Goal: Task Accomplishment & Management: Manage account settings

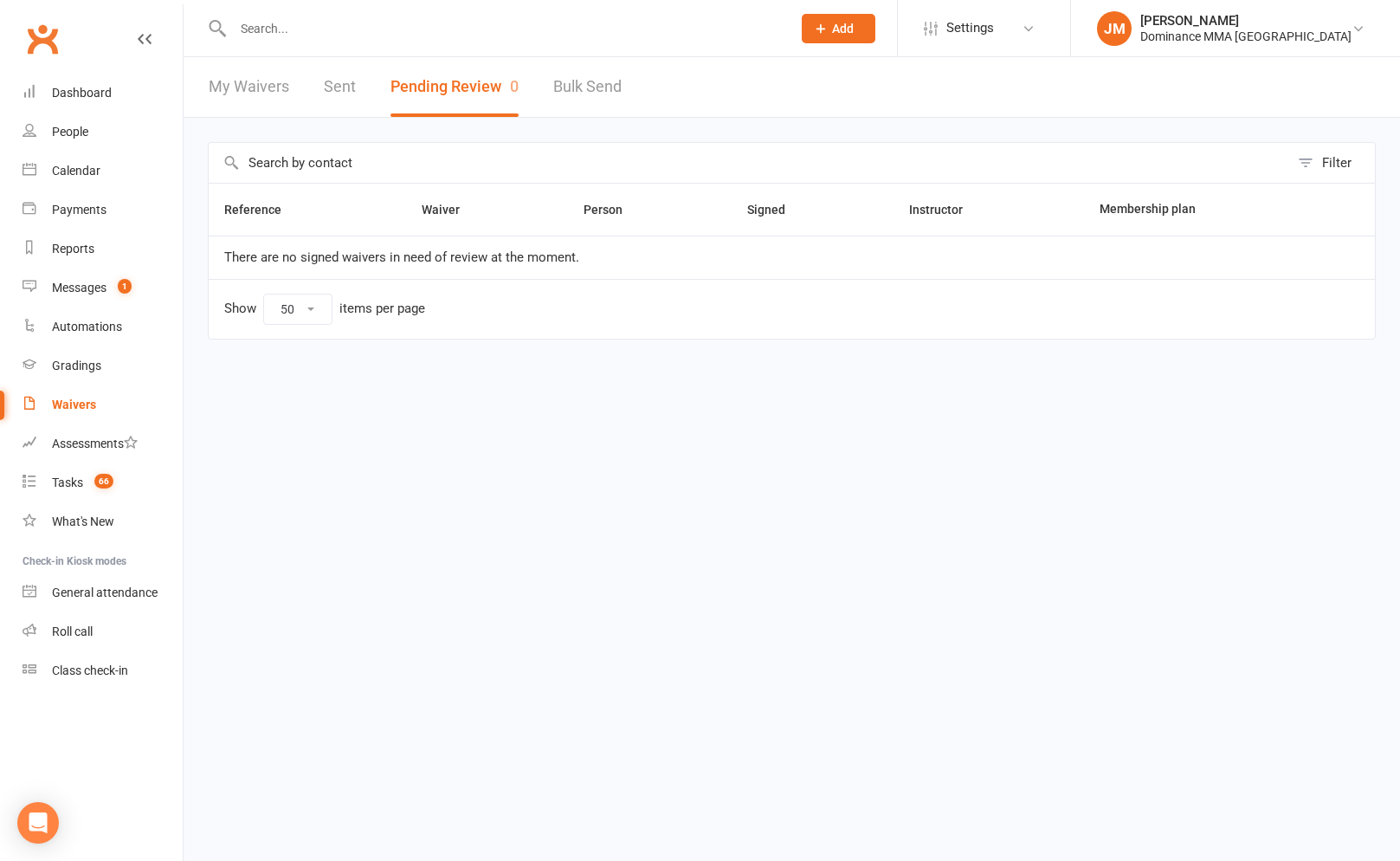
select select "50"
click at [400, 412] on html "Prospect Member Non-attending contact Grading event Task Membership plan Bulk m…" at bounding box center [700, 206] width 1400 height 412
click at [128, 289] on span "1" at bounding box center [125, 286] width 14 height 15
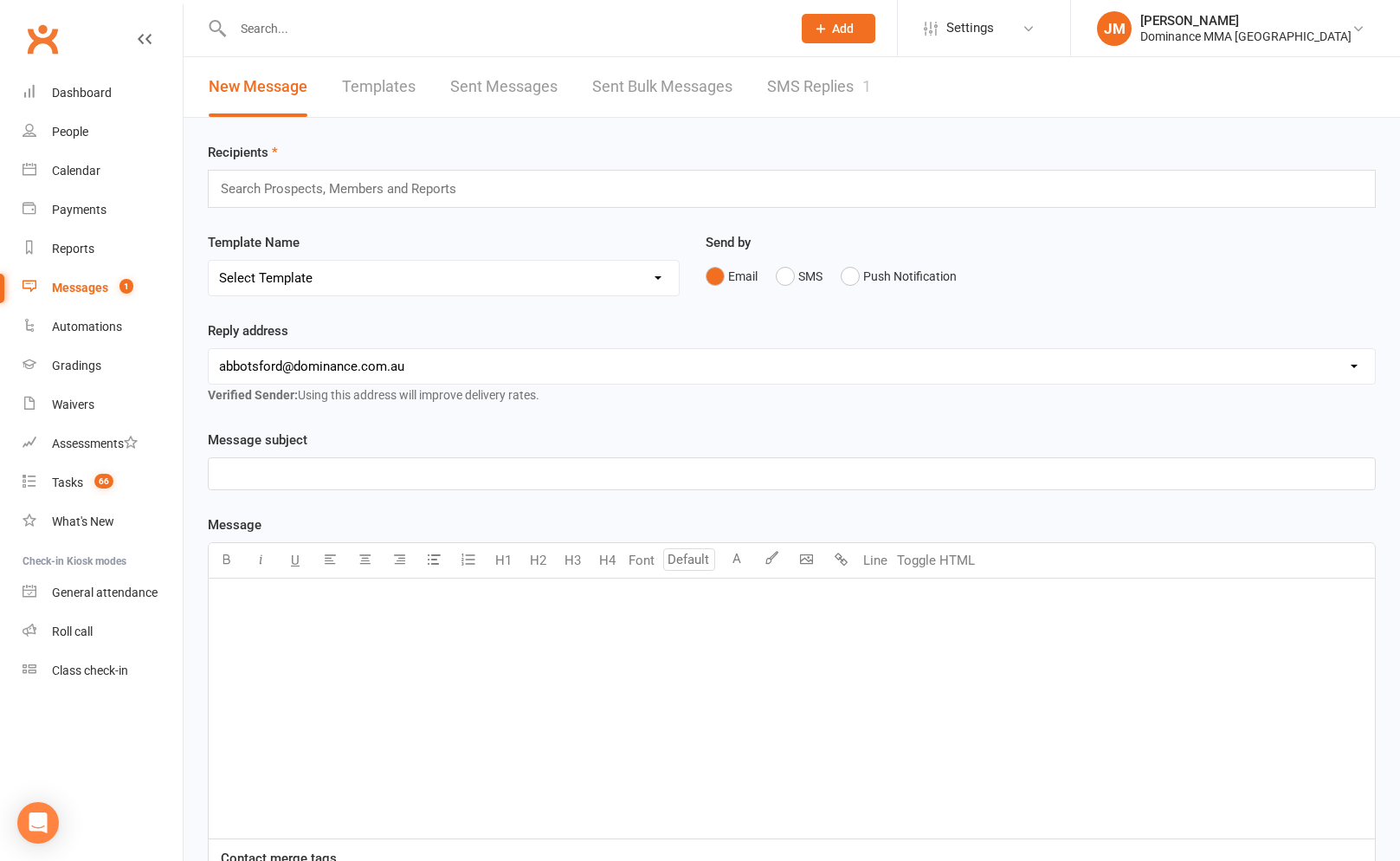
click at [877, 72] on div "New Message Templates Sent Messages Sent Bulk Messages SMS Replies 1" at bounding box center [540, 87] width 713 height 60
click at [819, 89] on link "SMS Replies 1" at bounding box center [818, 87] width 104 height 60
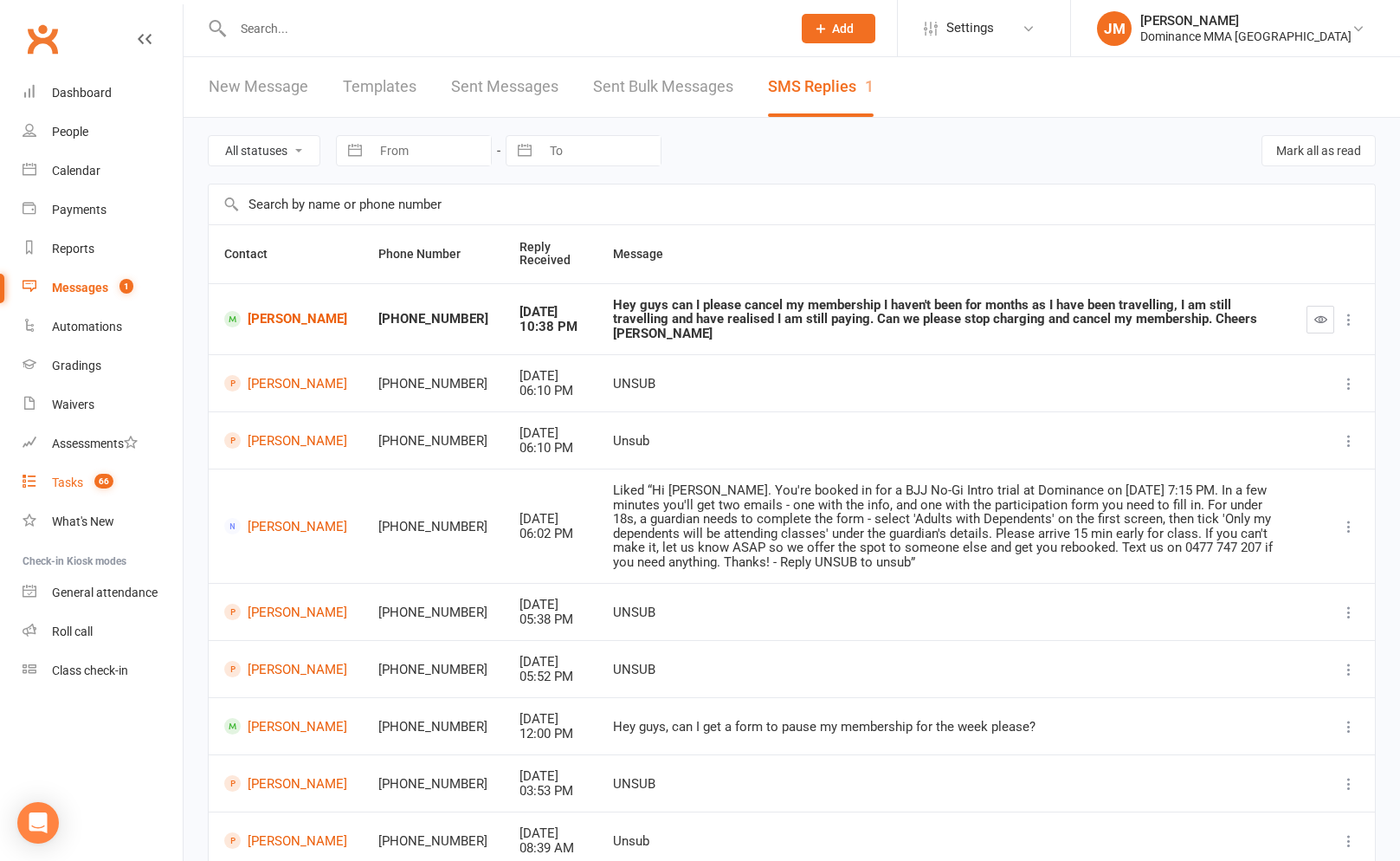
click at [62, 476] on div "Tasks" at bounding box center [68, 482] width 31 height 14
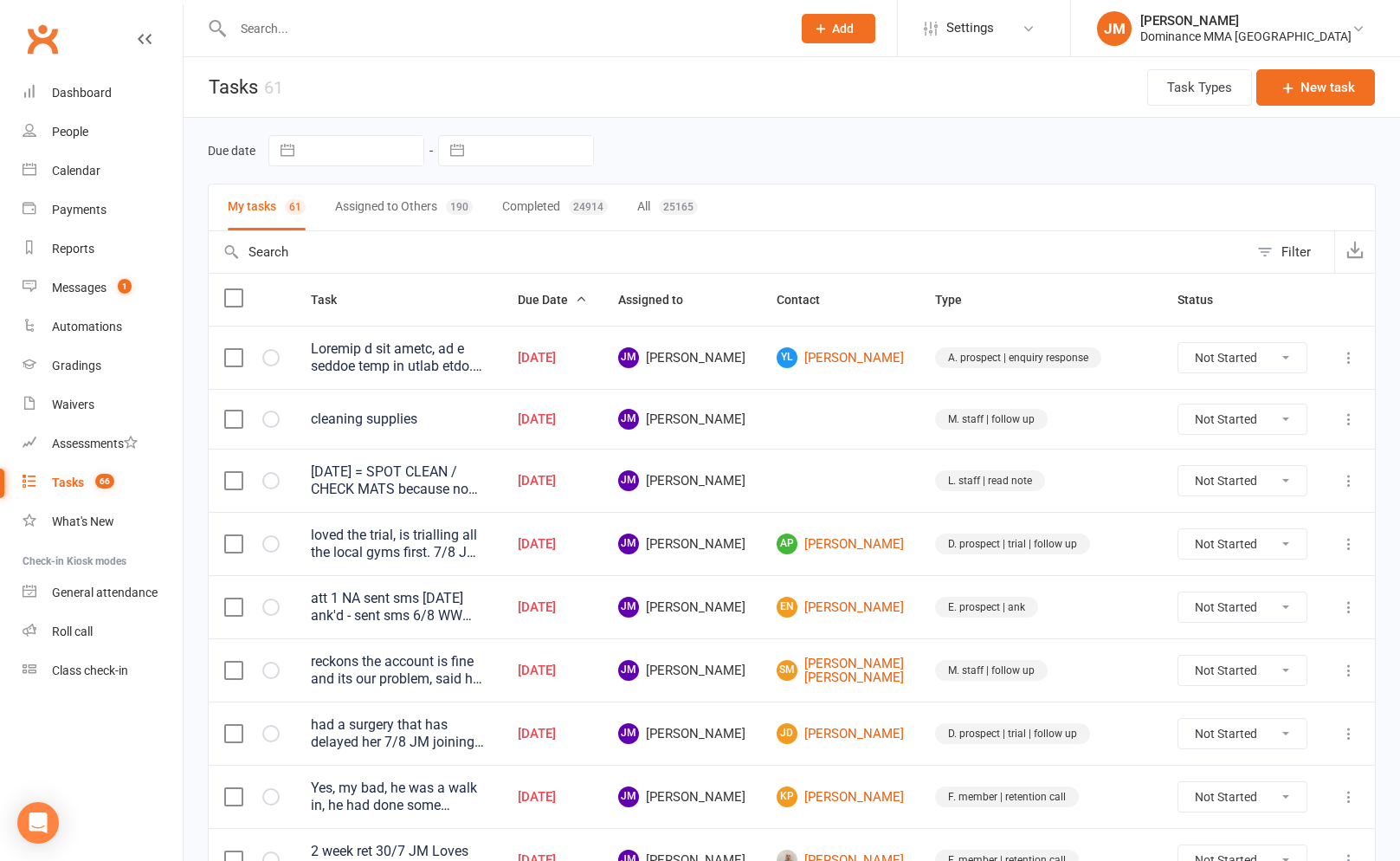
drag, startPoint x: 286, startPoint y: 44, endPoint x: 278, endPoint y: 24, distance: 21.5
click at [286, 44] on div at bounding box center [493, 28] width 571 height 57
click at [278, 24] on input "text" at bounding box center [503, 29] width 551 height 24
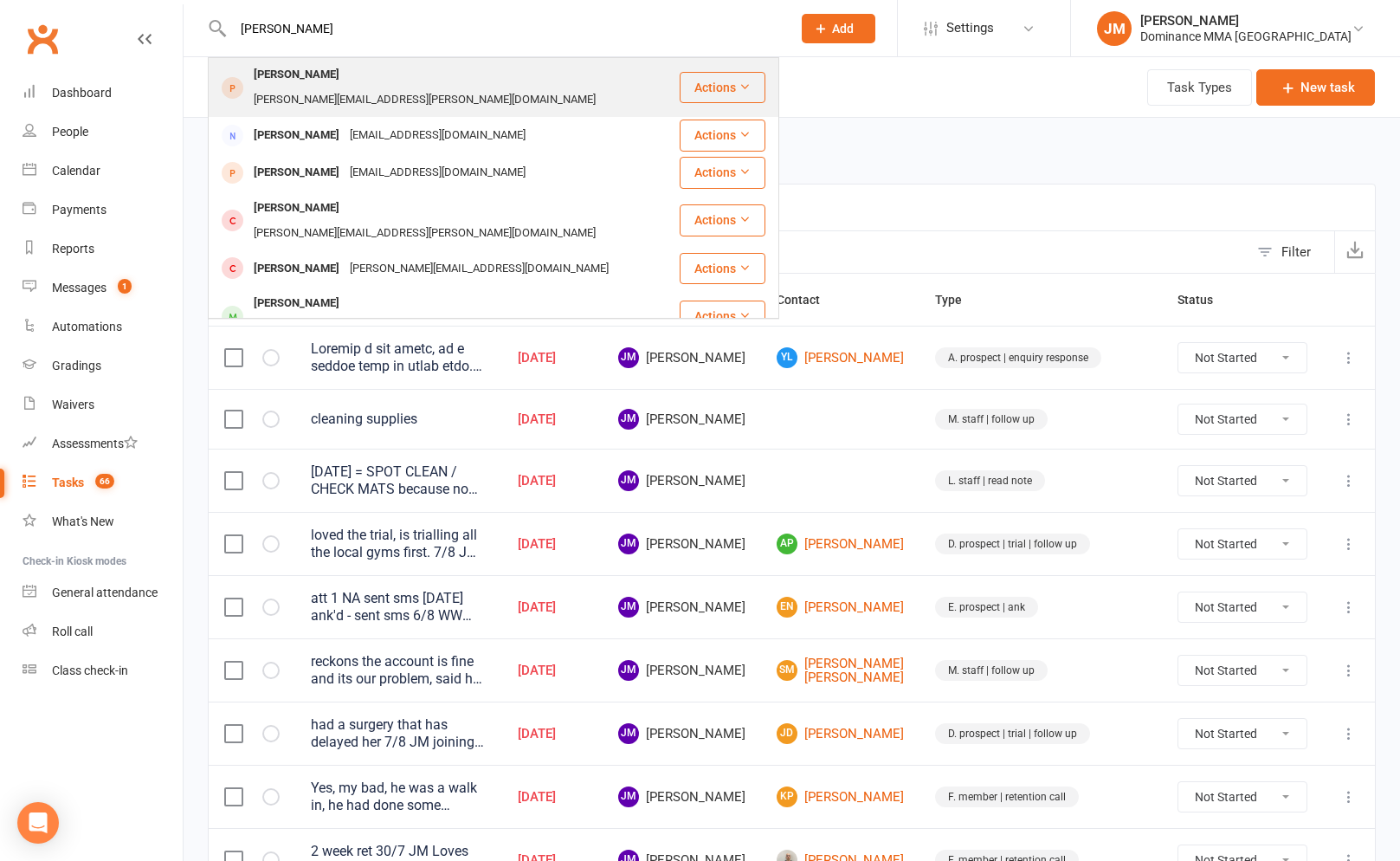
type input "jessica dean"
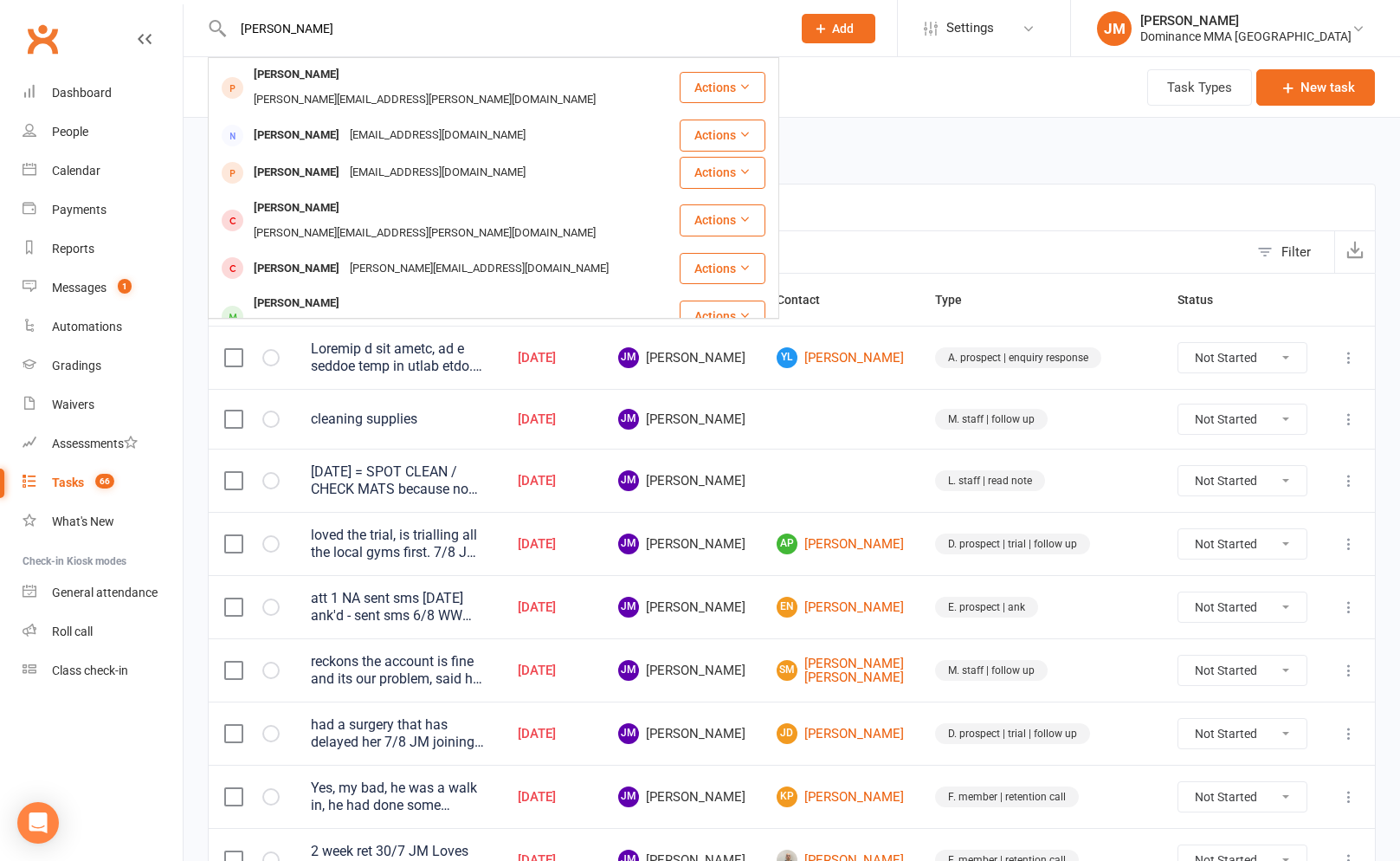
click at [352, 87] on div "jess.em.dean@gmail.com" at bounding box center [424, 99] width 352 height 25
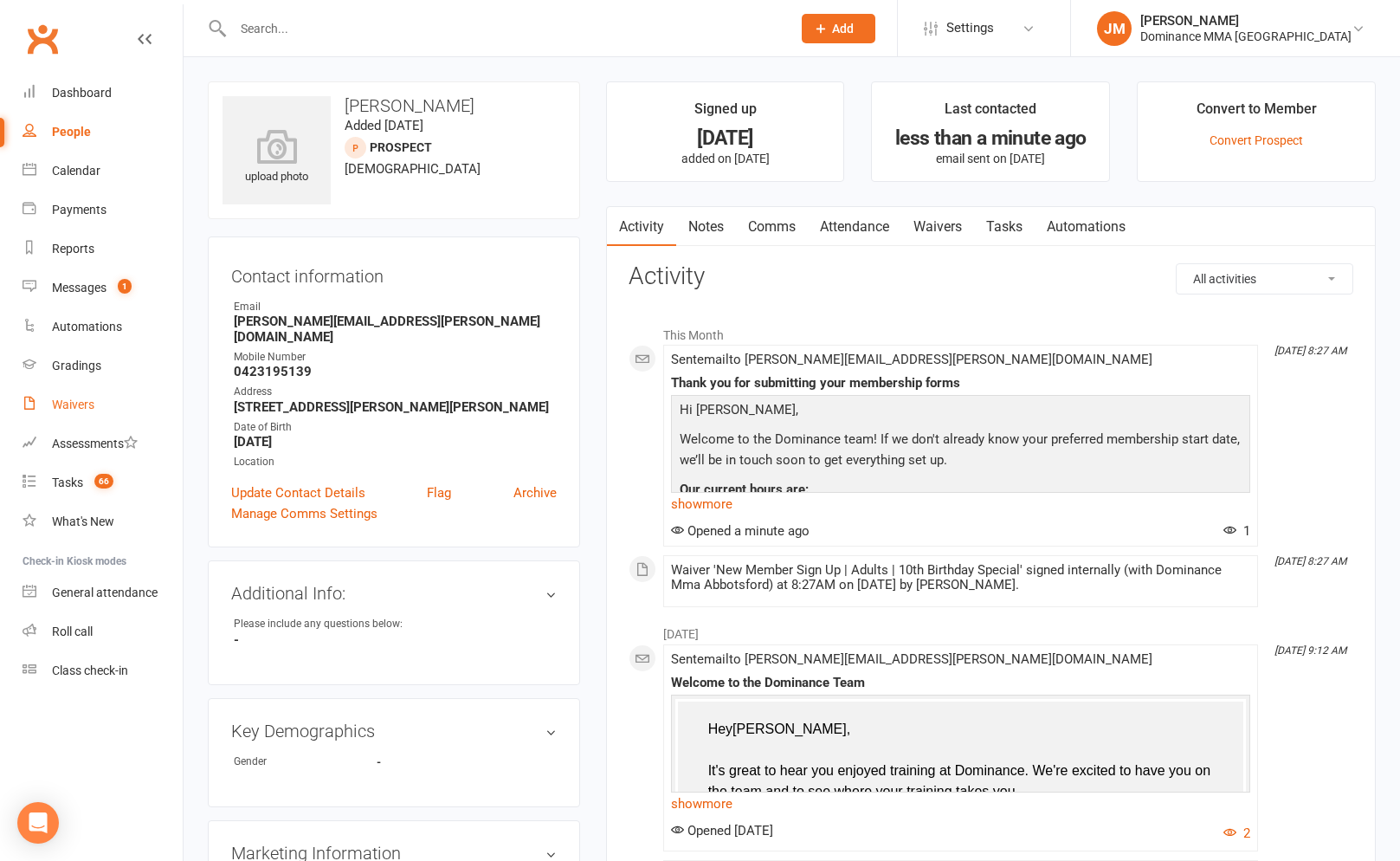
click at [57, 403] on div "Waivers" at bounding box center [73, 404] width 43 height 14
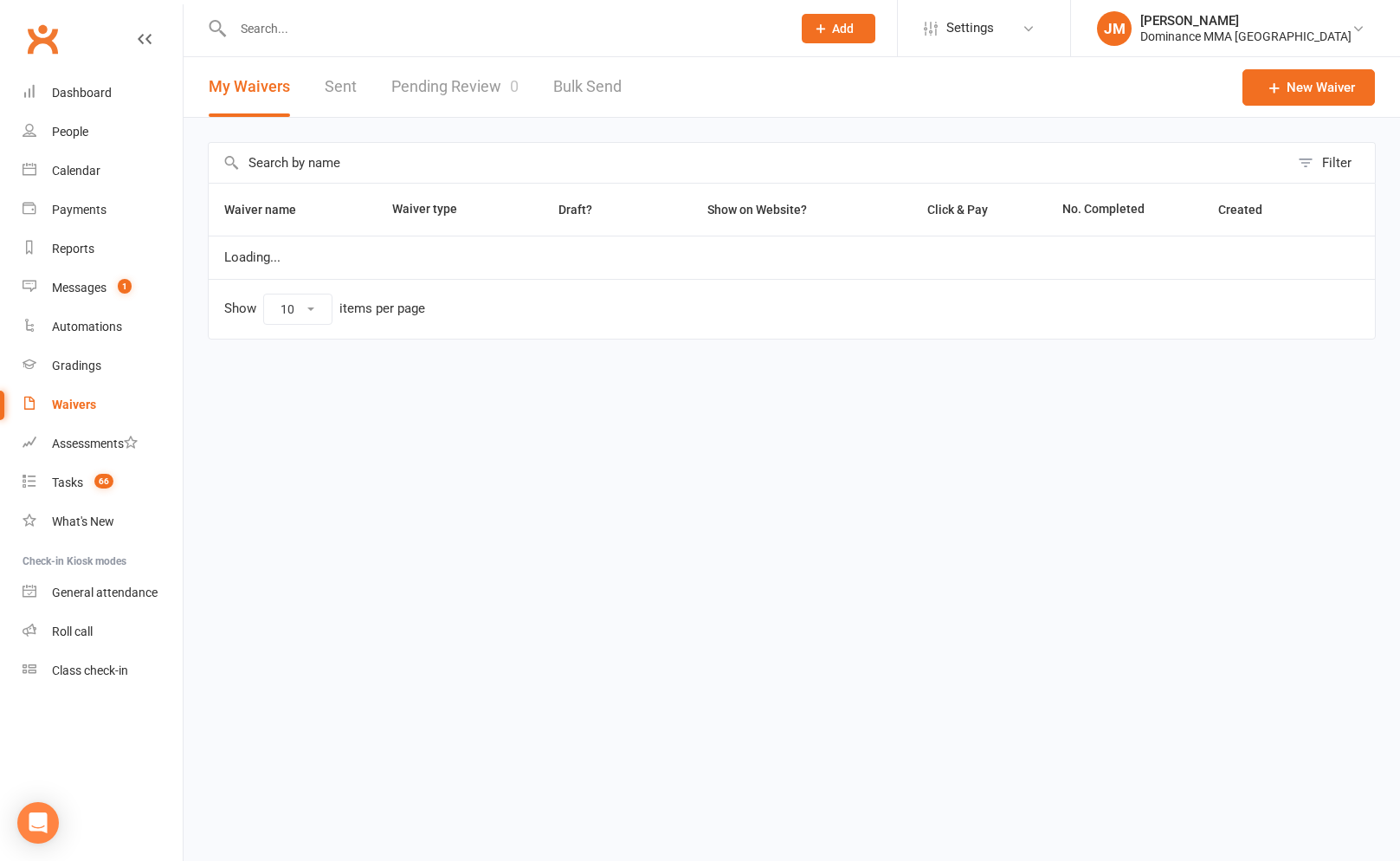
select select "100"
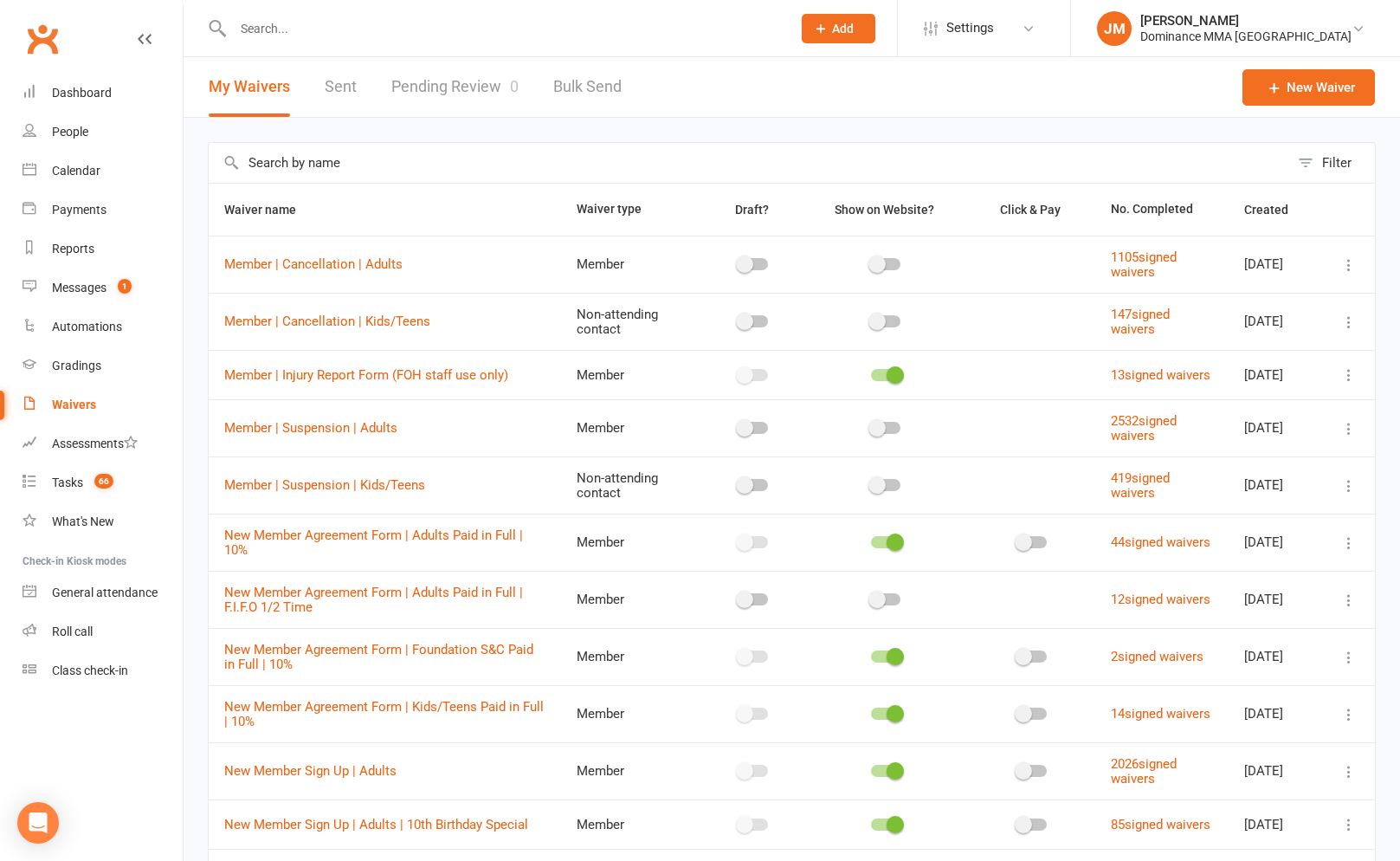
click at [470, 98] on link "Pending Review 0" at bounding box center [455, 87] width 127 height 60
select select "50"
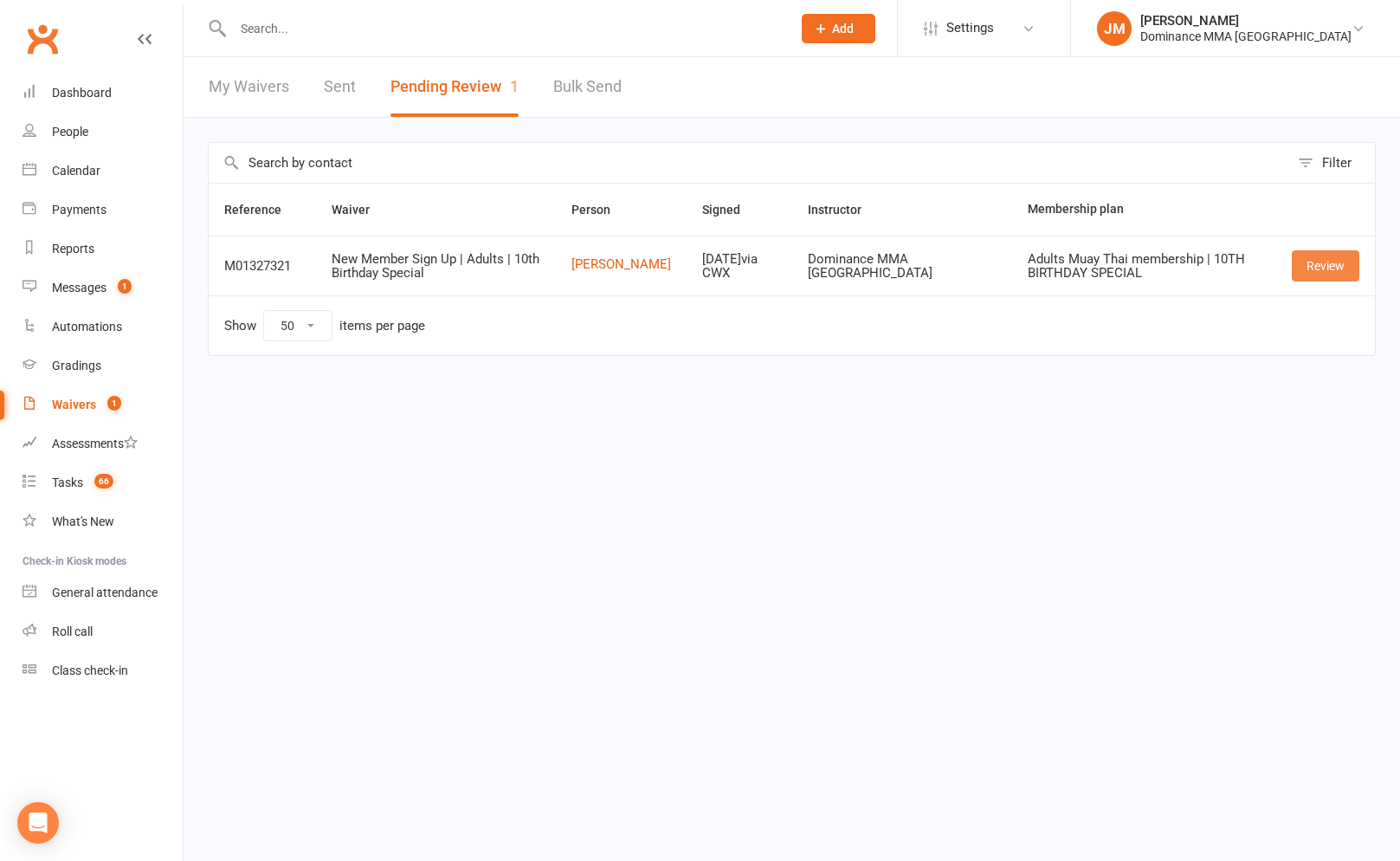
click at [1309, 265] on link "Review" at bounding box center [1324, 266] width 67 height 31
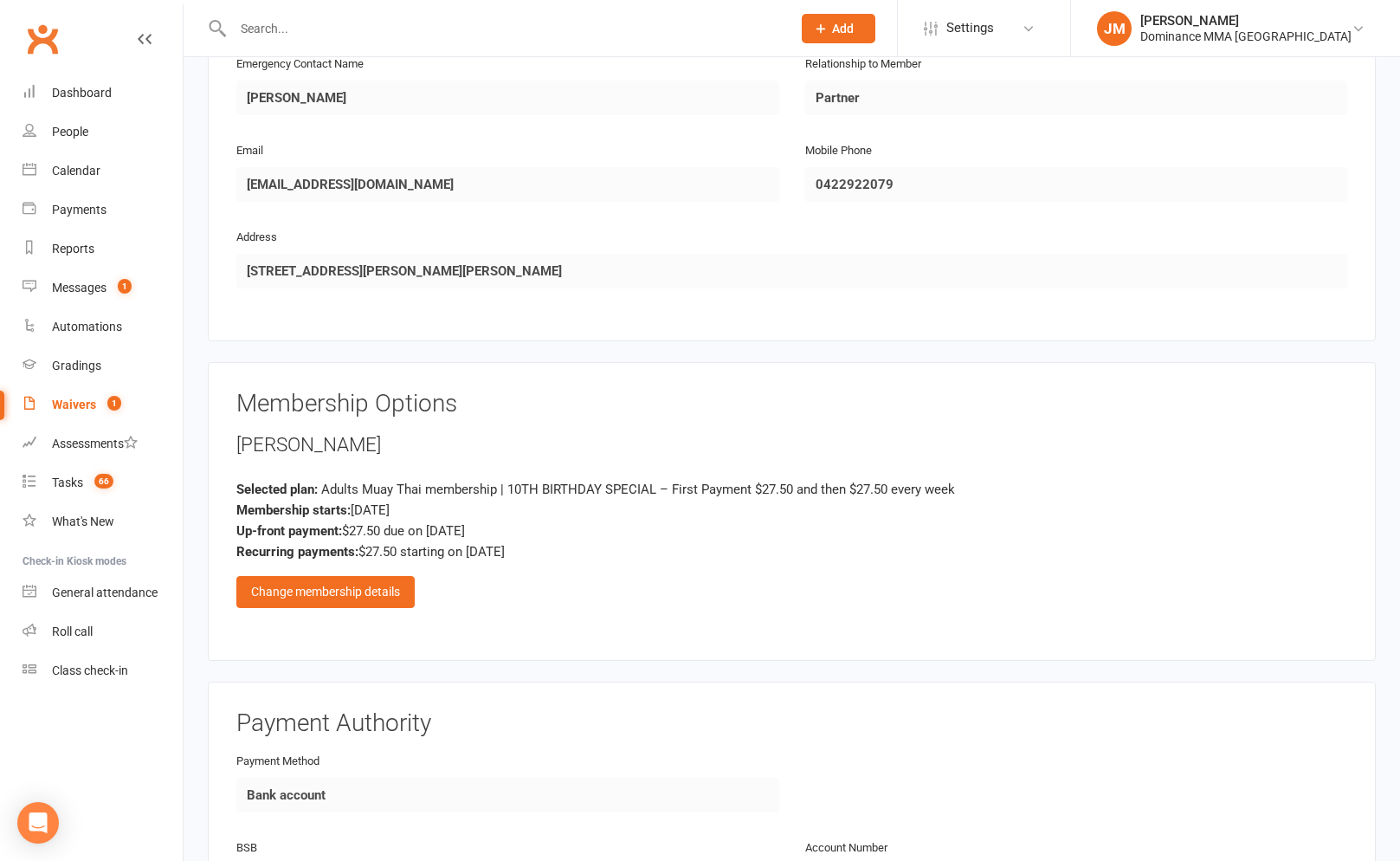
scroll to position [1009, 0]
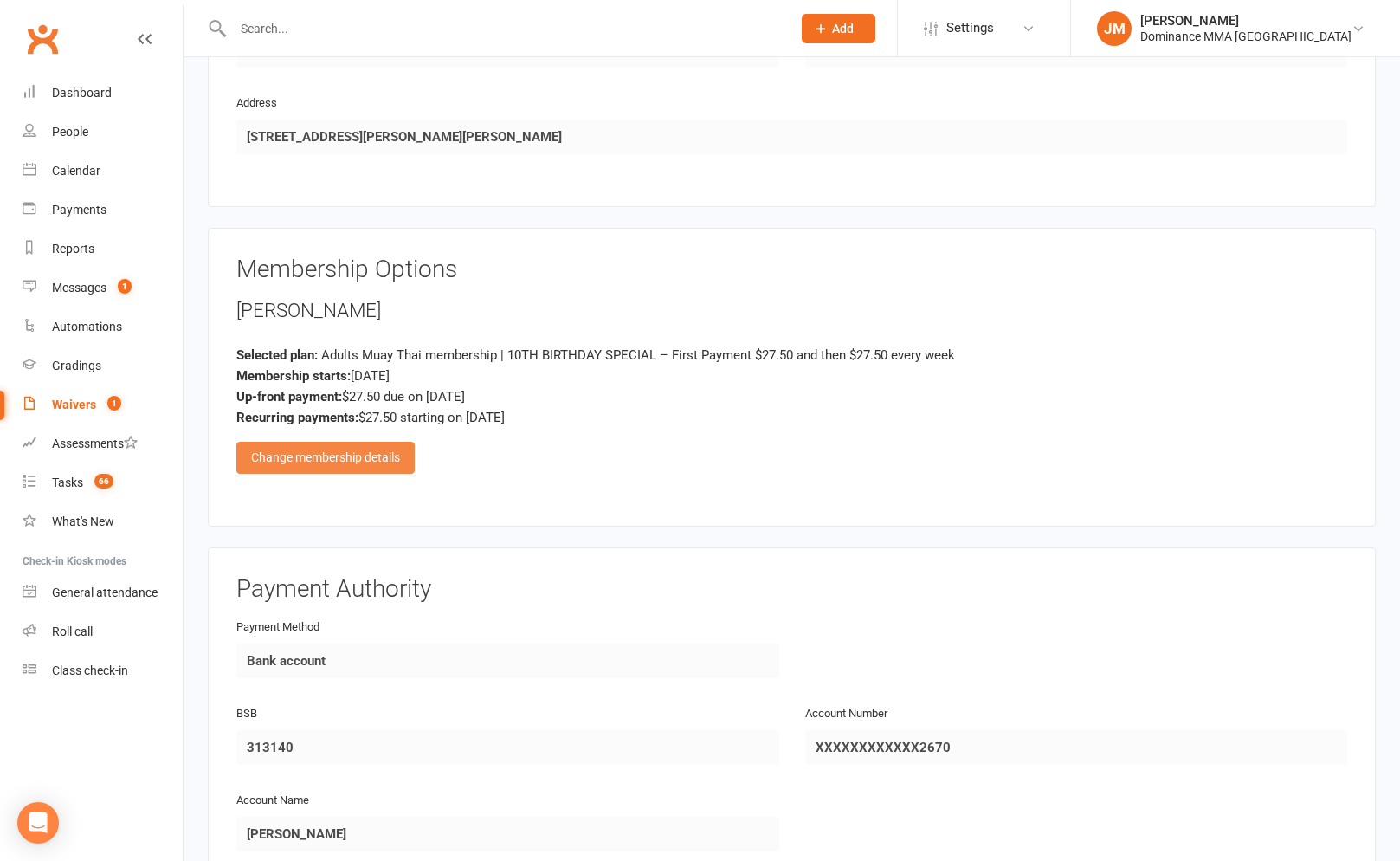
click at [316, 458] on div "Change membership details" at bounding box center [325, 458] width 179 height 31
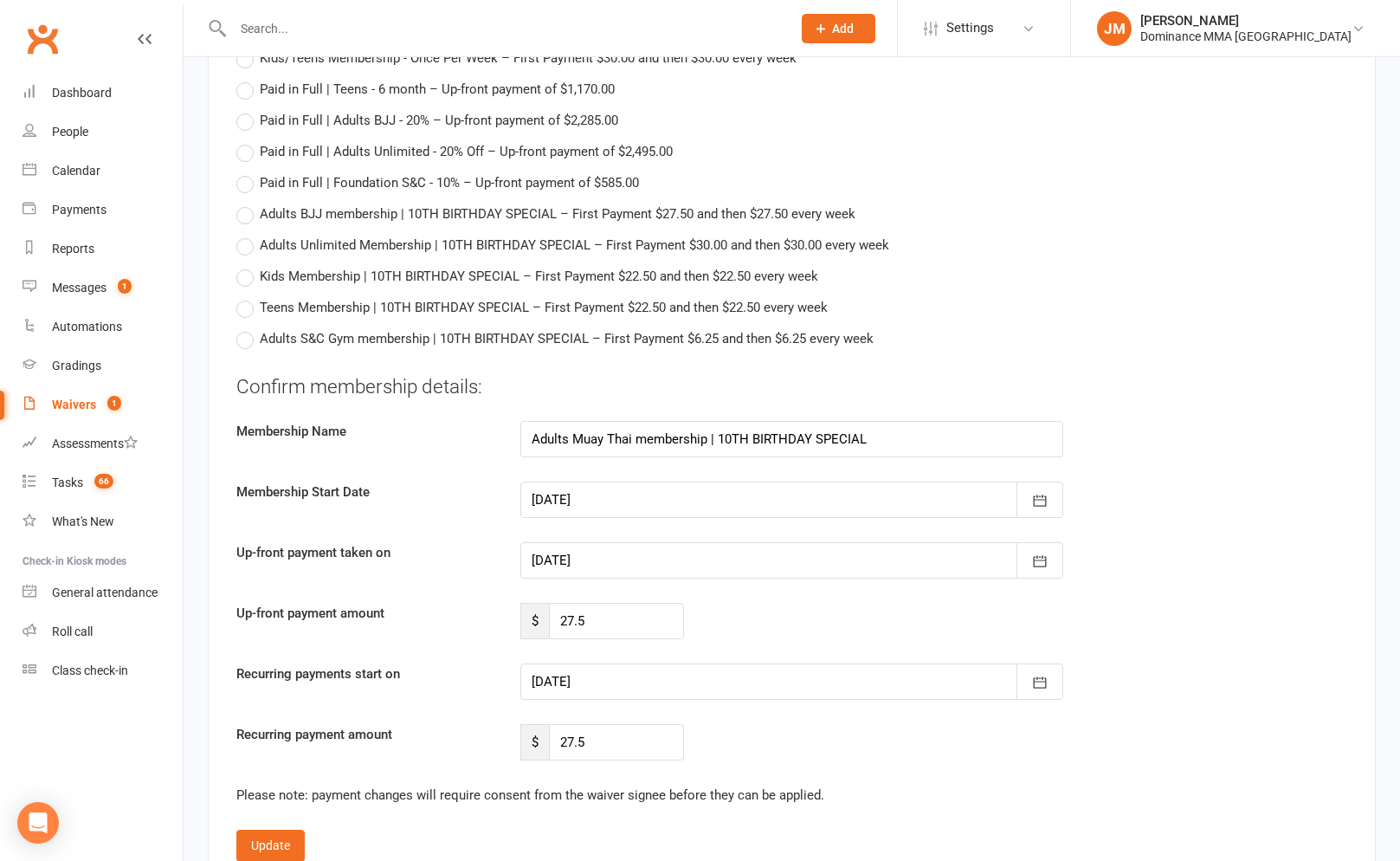
scroll to position [2000, 0]
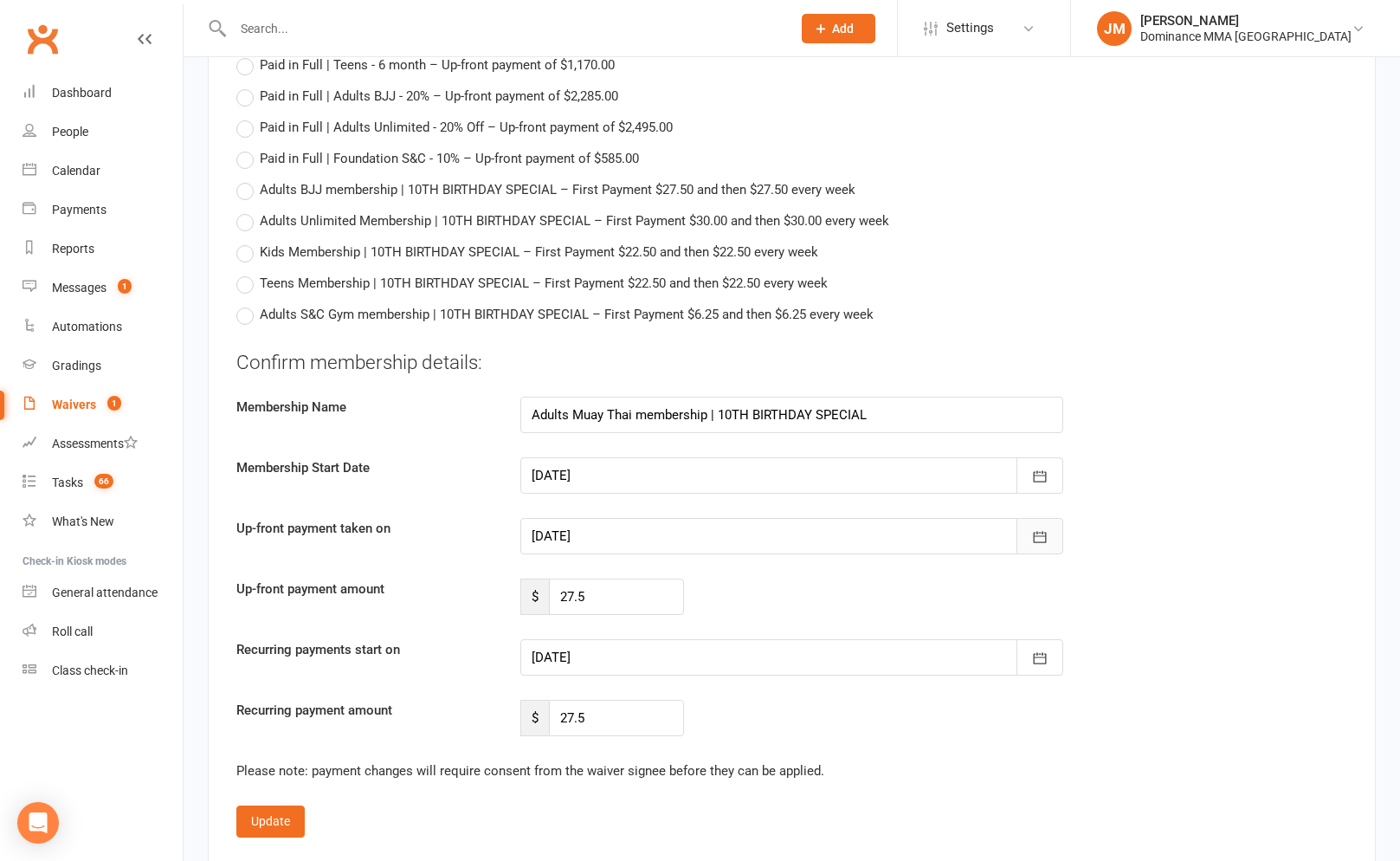
click at [1047, 528] on icon "button" at bounding box center [1039, 537] width 17 height 17
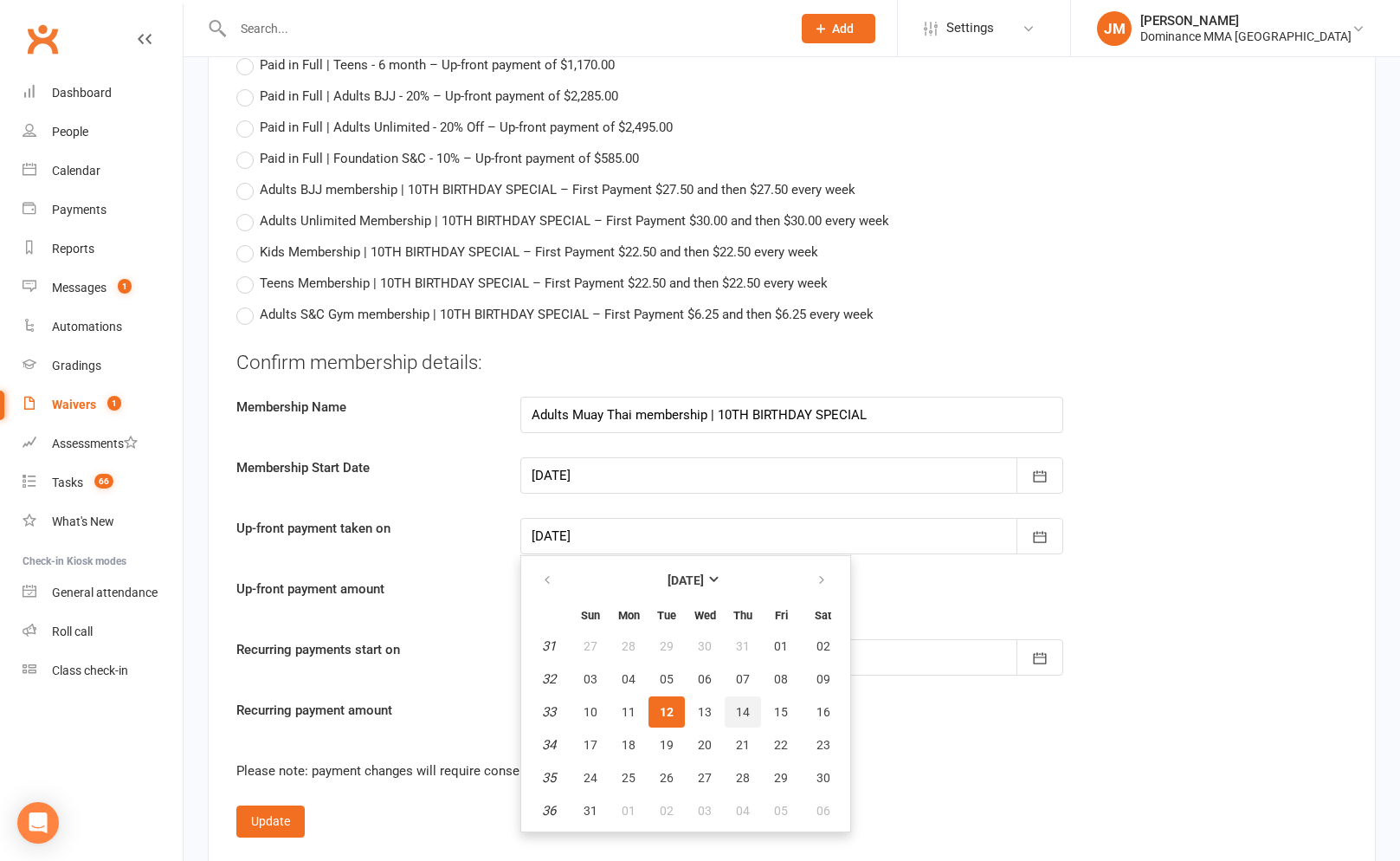
click at [745, 708] on span "14" at bounding box center [743, 712] width 14 height 14
type input "[DATE]"
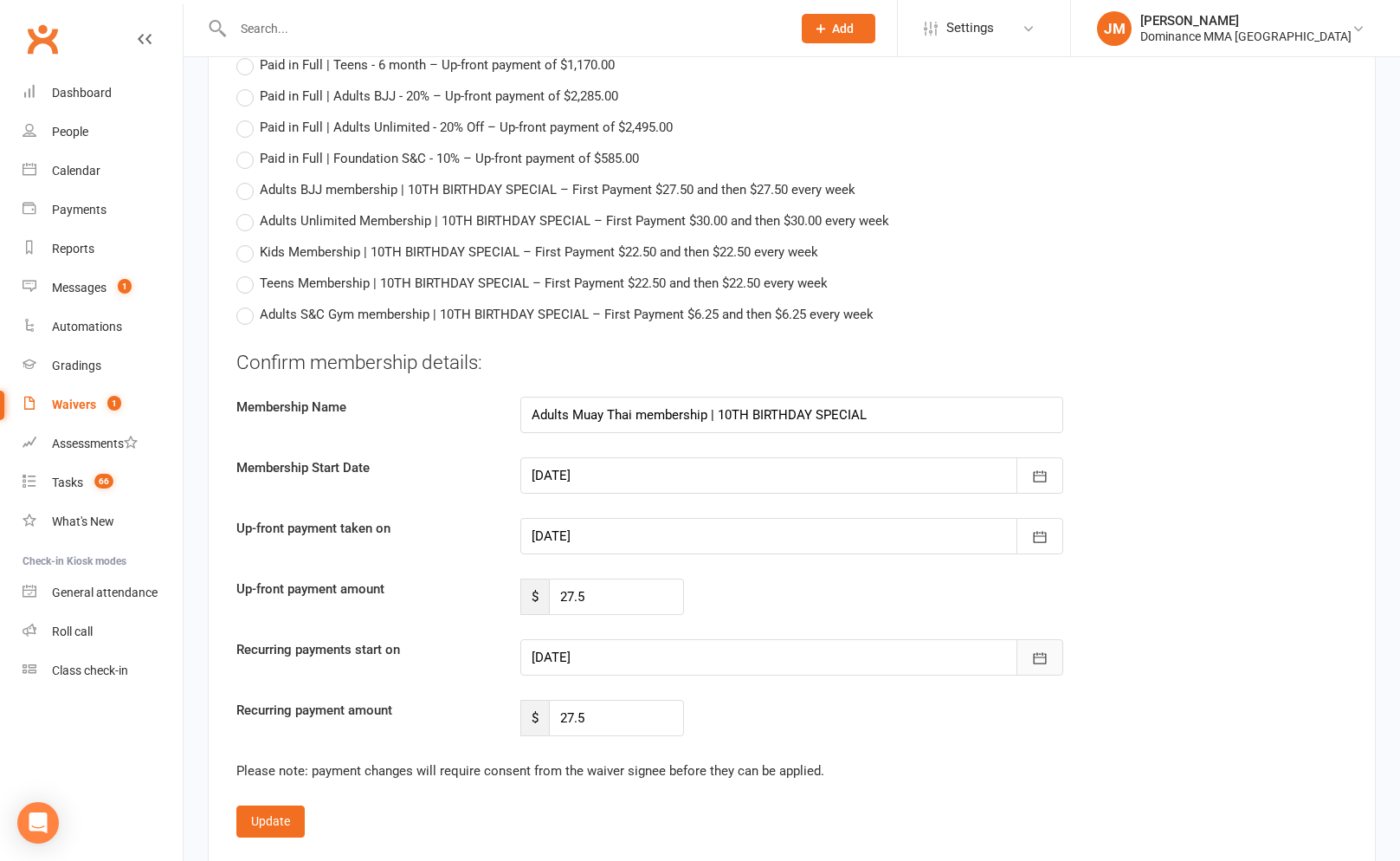
click at [1035, 661] on icon "button" at bounding box center [1039, 658] width 17 height 17
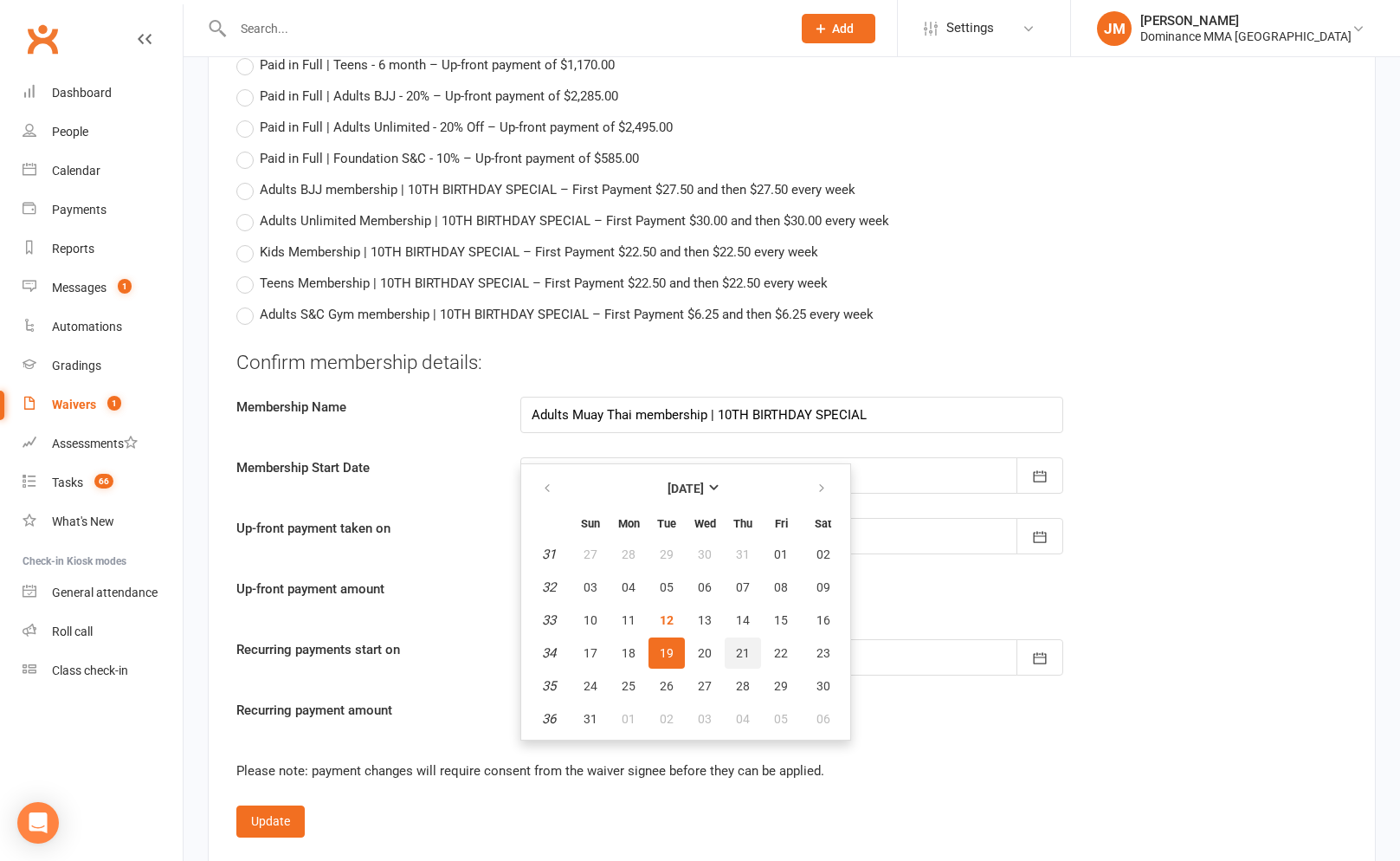
click at [731, 652] on button "21" at bounding box center [743, 653] width 37 height 31
type input "[DATE]"
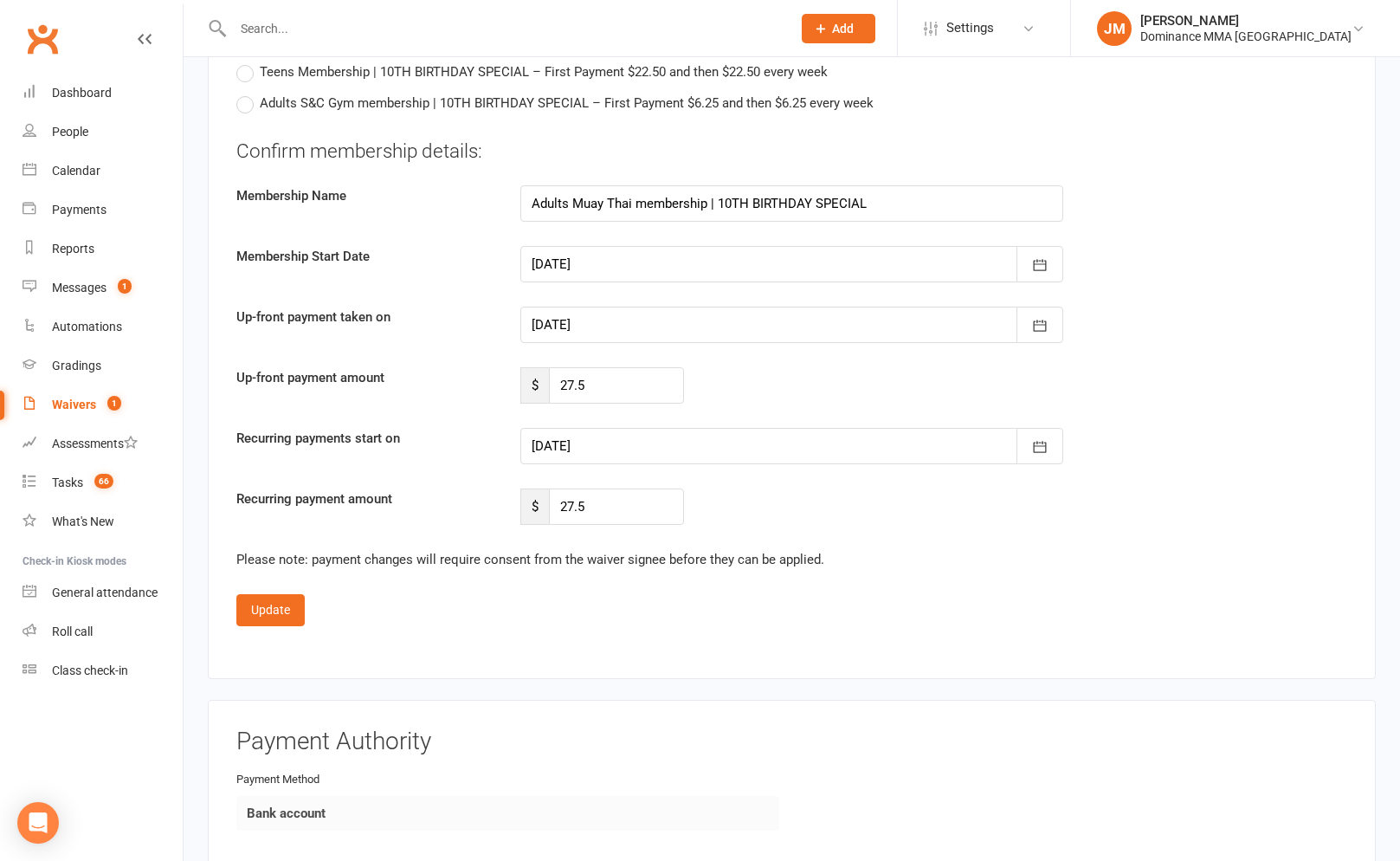
scroll to position [2241, 0]
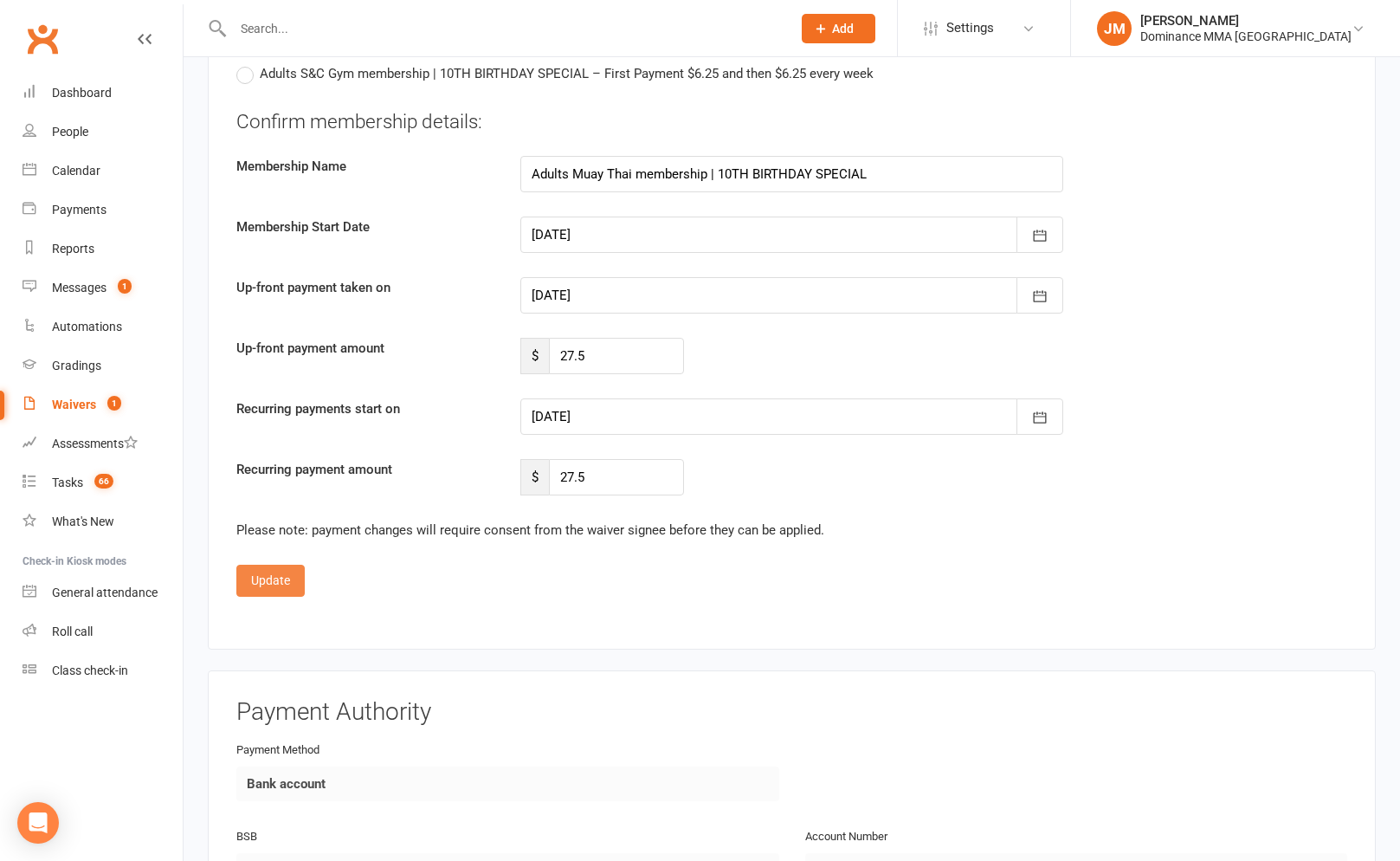
click at [263, 576] on button "Update" at bounding box center [270, 580] width 68 height 31
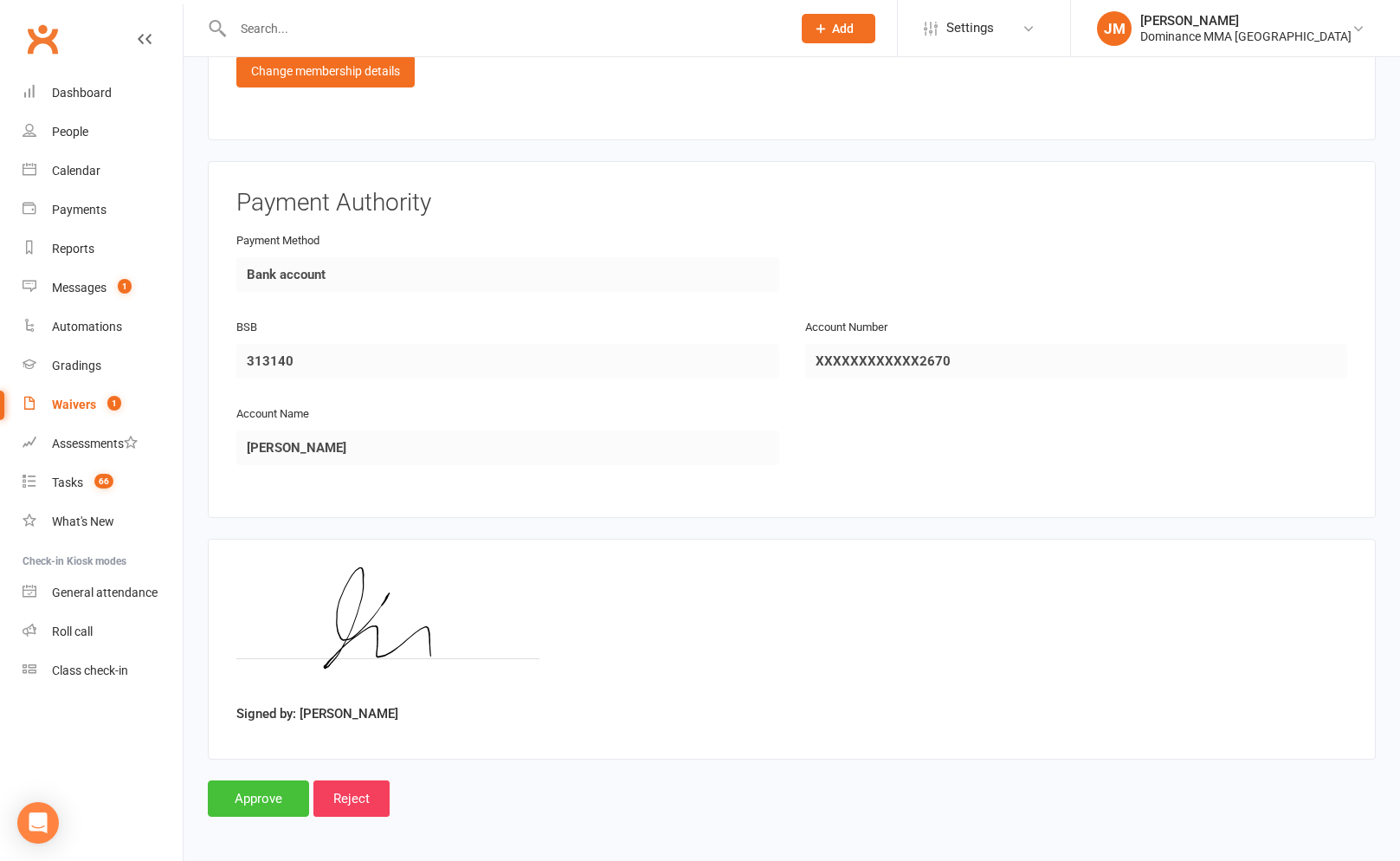
click at [238, 797] on input "Approve" at bounding box center [258, 798] width 101 height 37
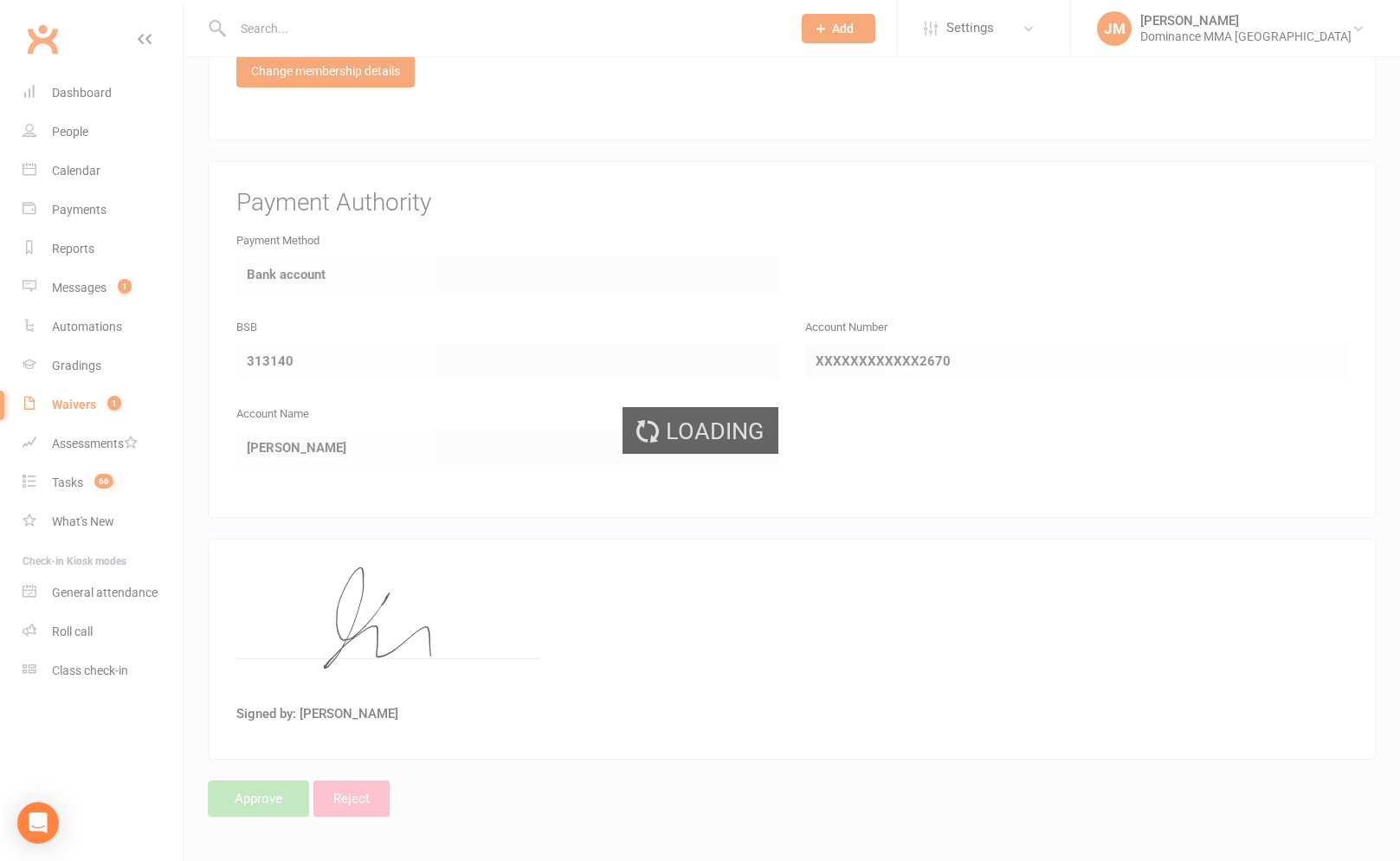
select select "50"
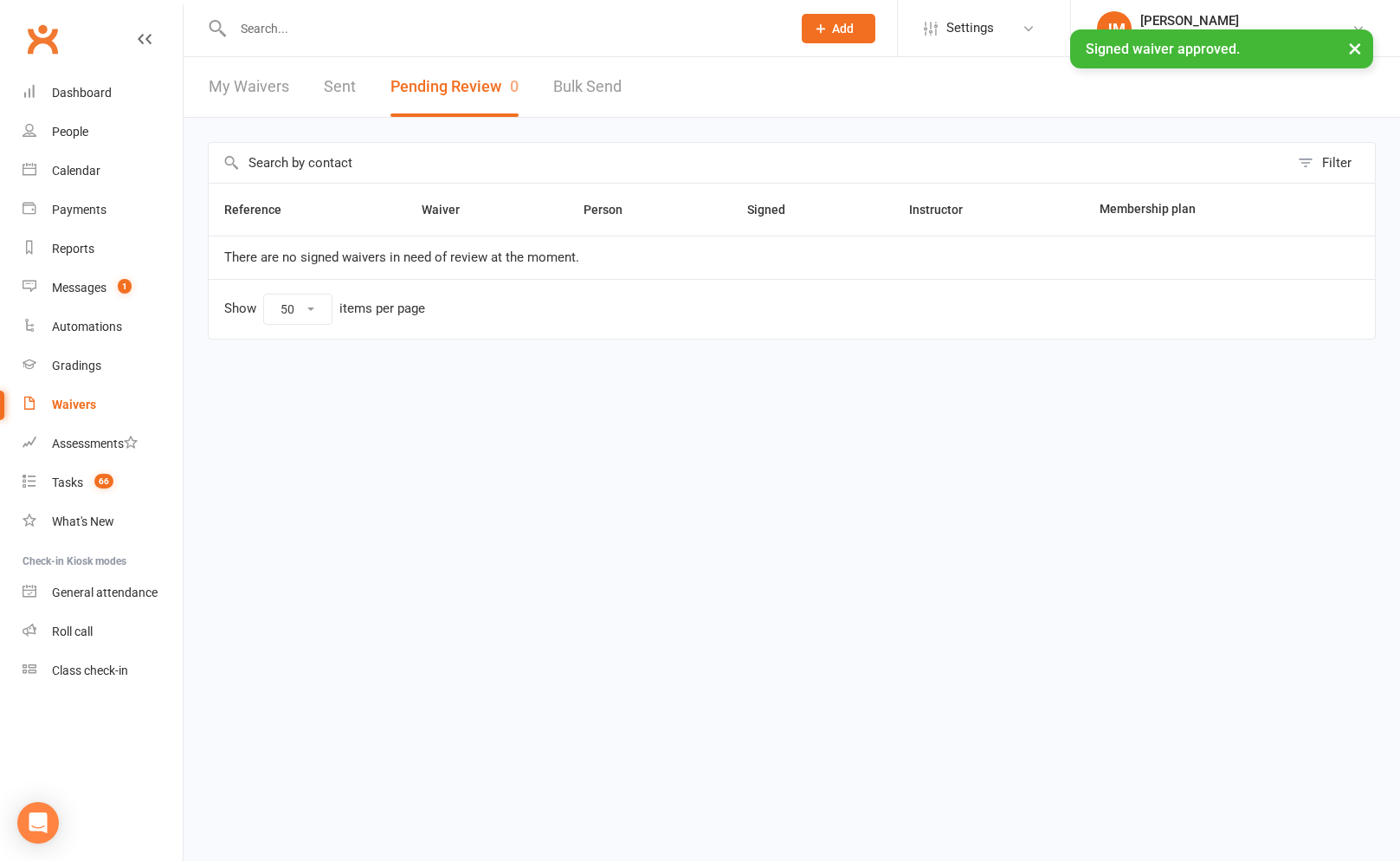
click at [1357, 50] on button "×" at bounding box center [1355, 48] width 31 height 37
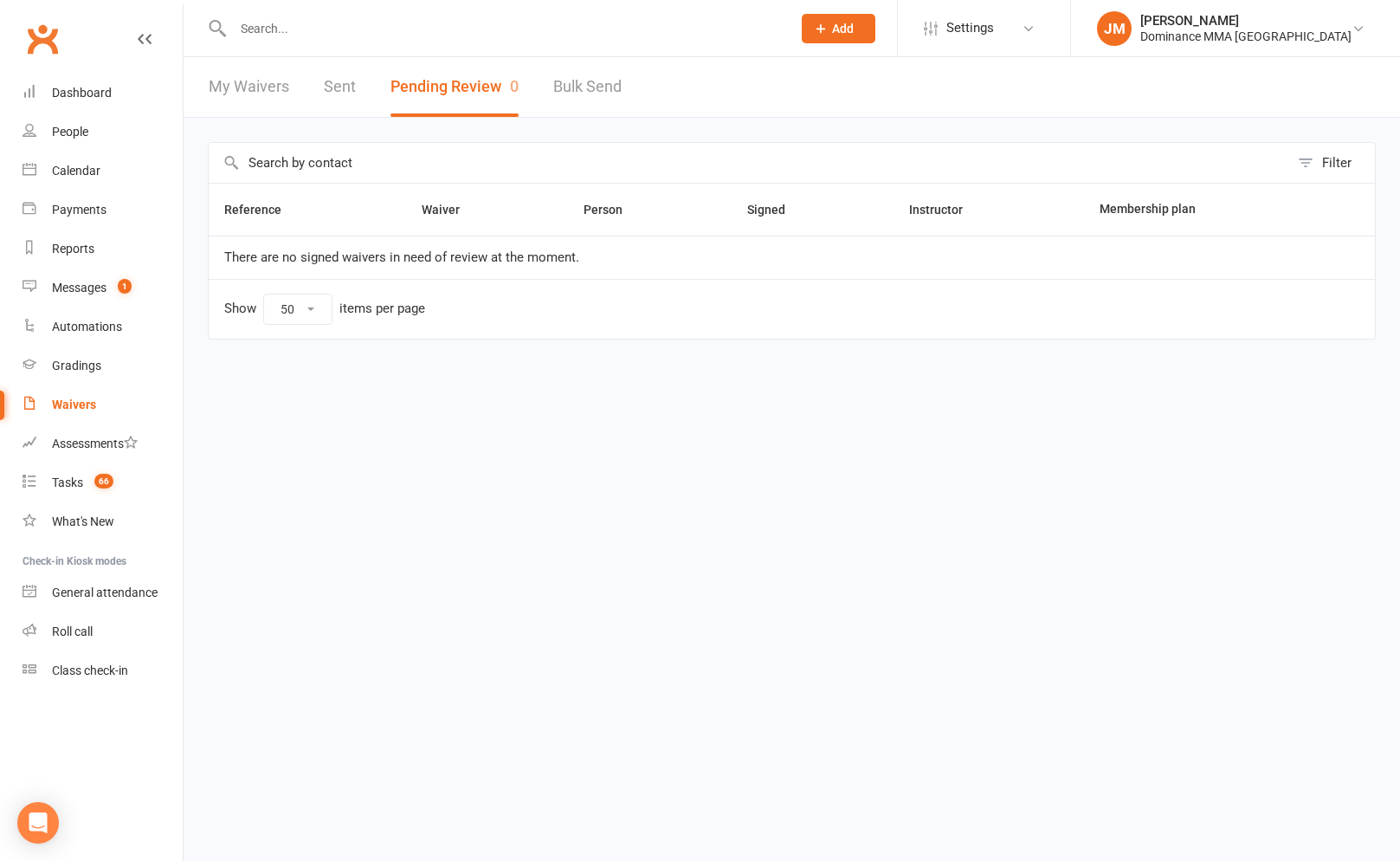
click at [310, 29] on input "text" at bounding box center [503, 29] width 551 height 24
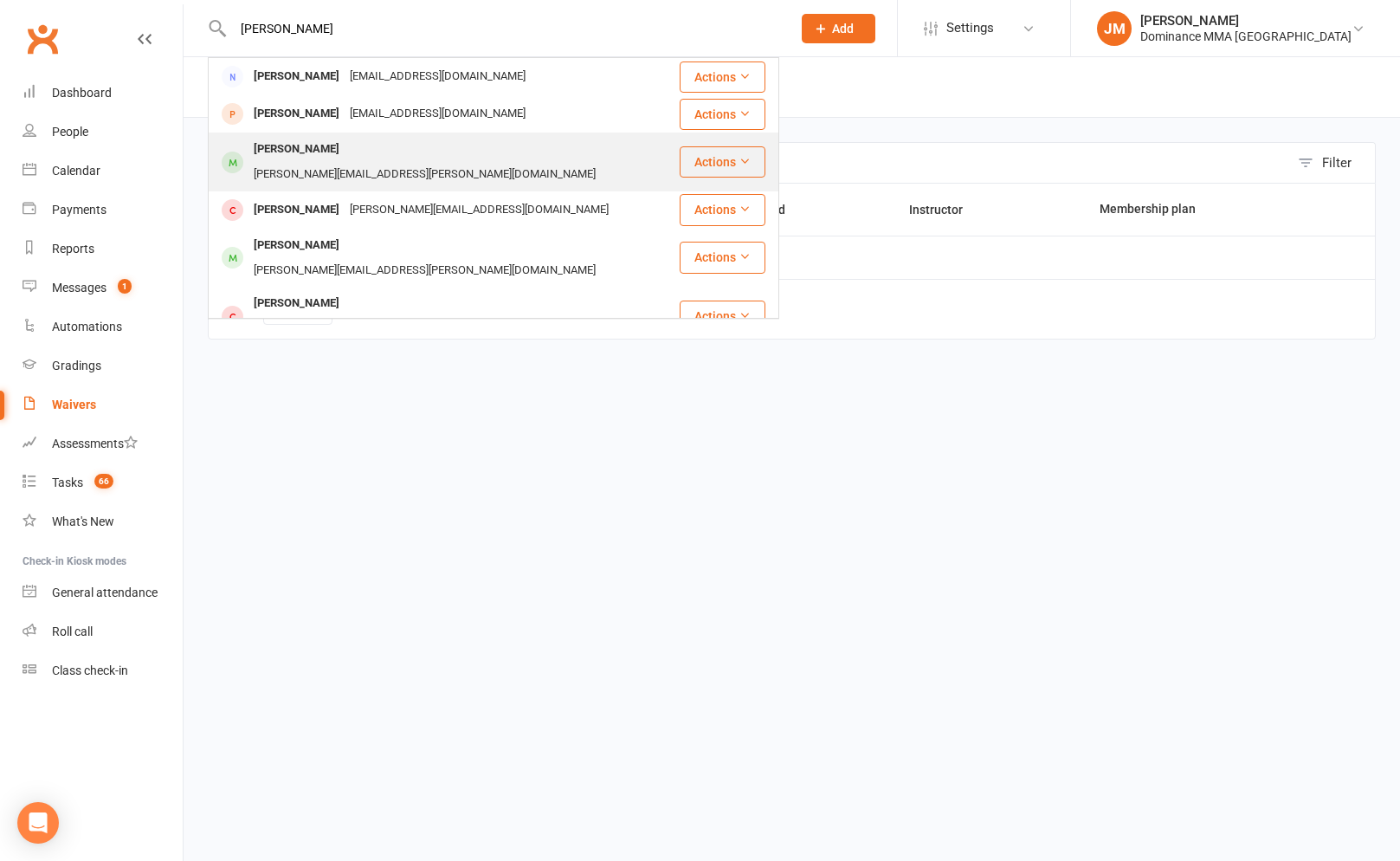
type input "jessica"
click at [317, 139] on div "Jessica Dean" at bounding box center [296, 149] width 96 height 25
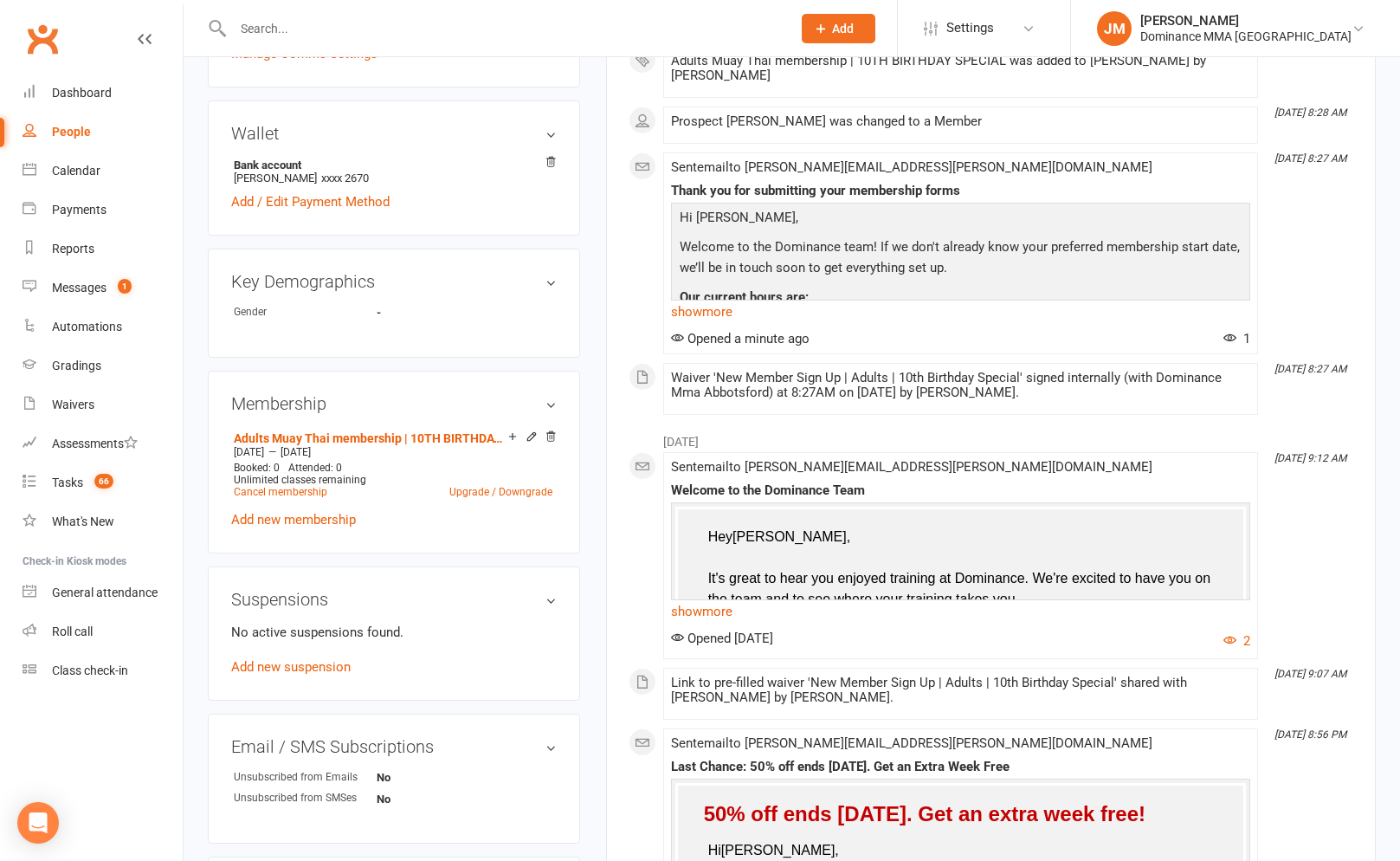
scroll to position [573, 0]
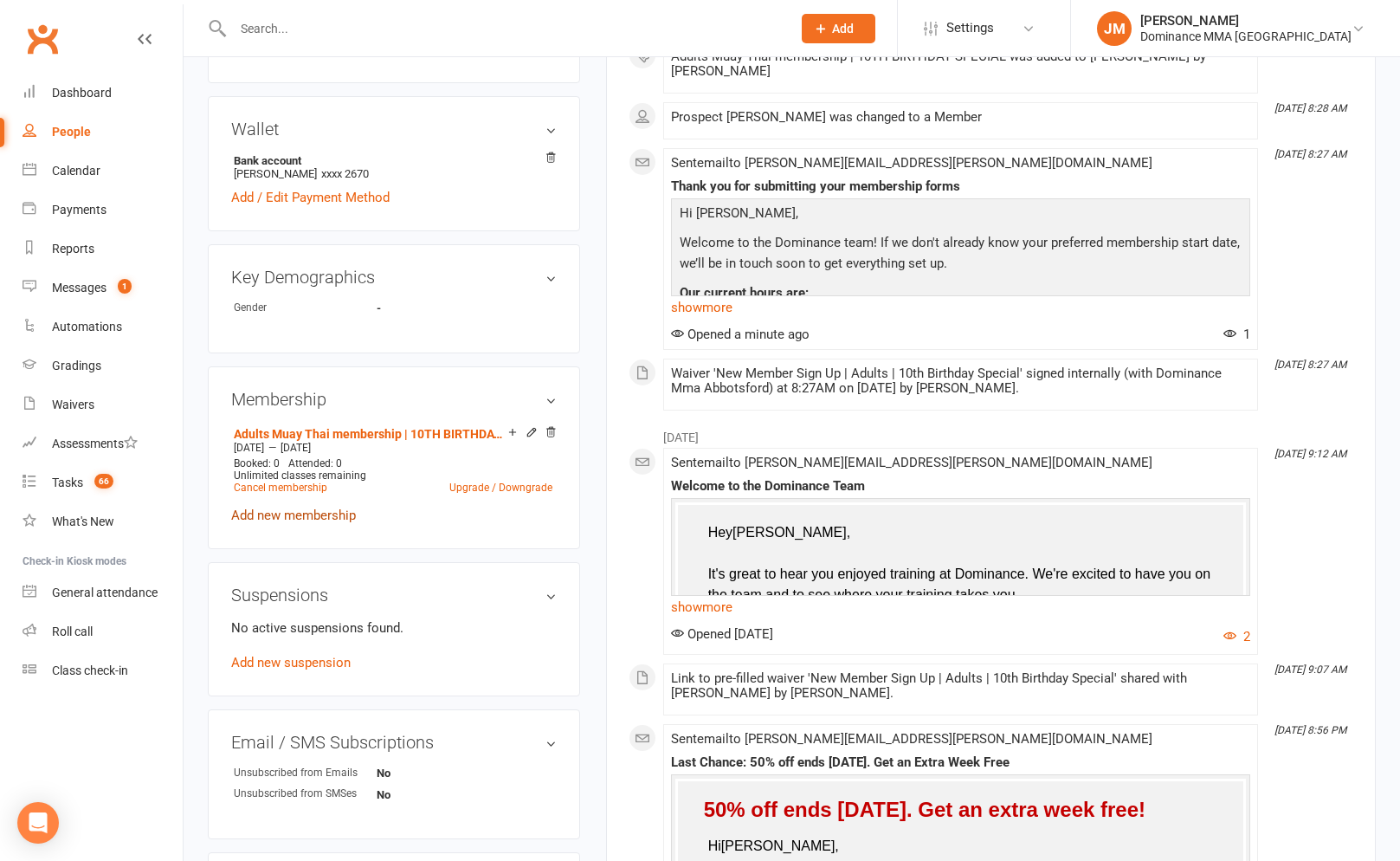
click at [274, 507] on link "Add new membership" at bounding box center [293, 515] width 125 height 16
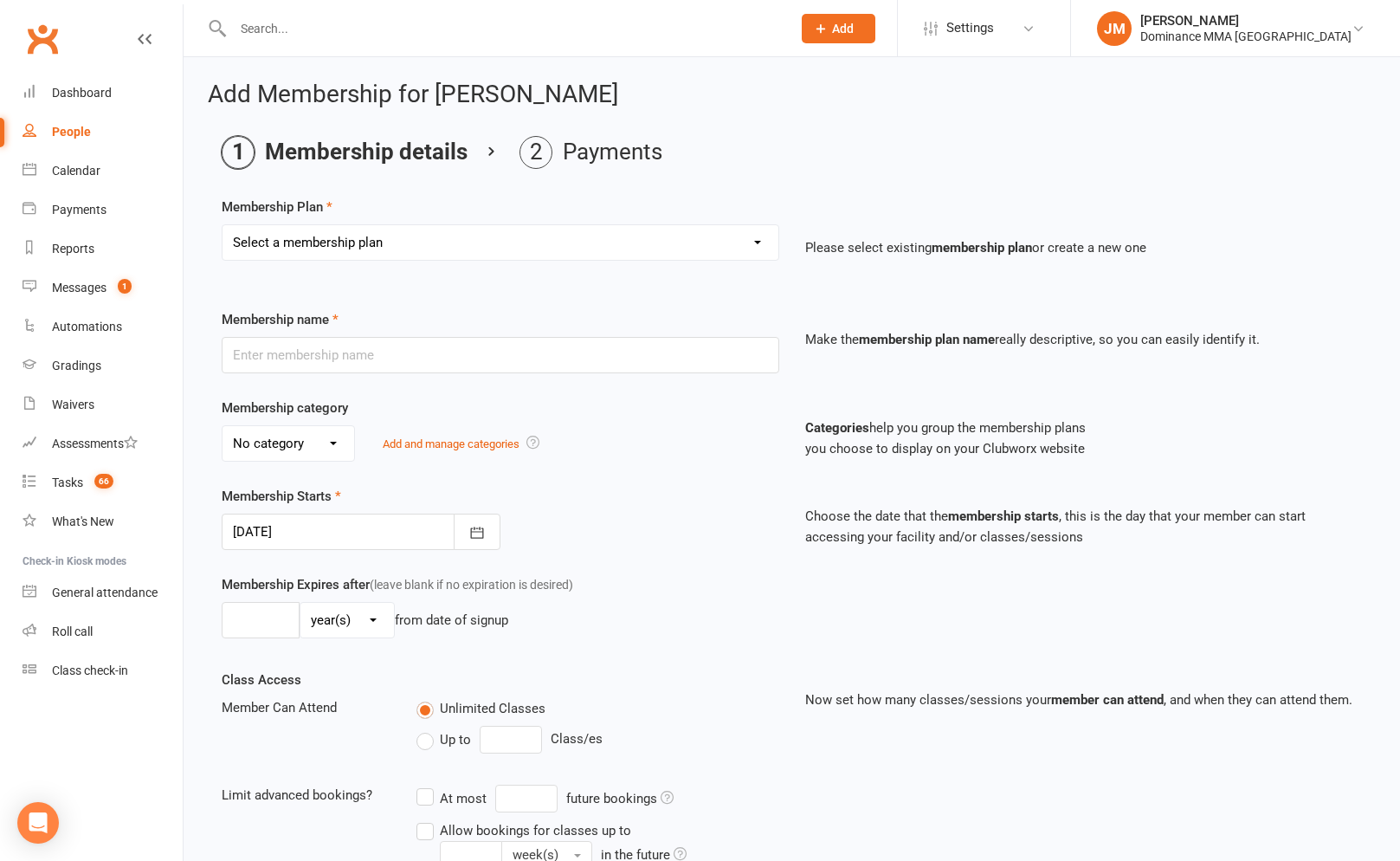
click at [750, 249] on select "Select a membership plan Create new Membership Plan Sponsored MT or BJJ gear pa…" at bounding box center [500, 242] width 556 height 35
select select "14"
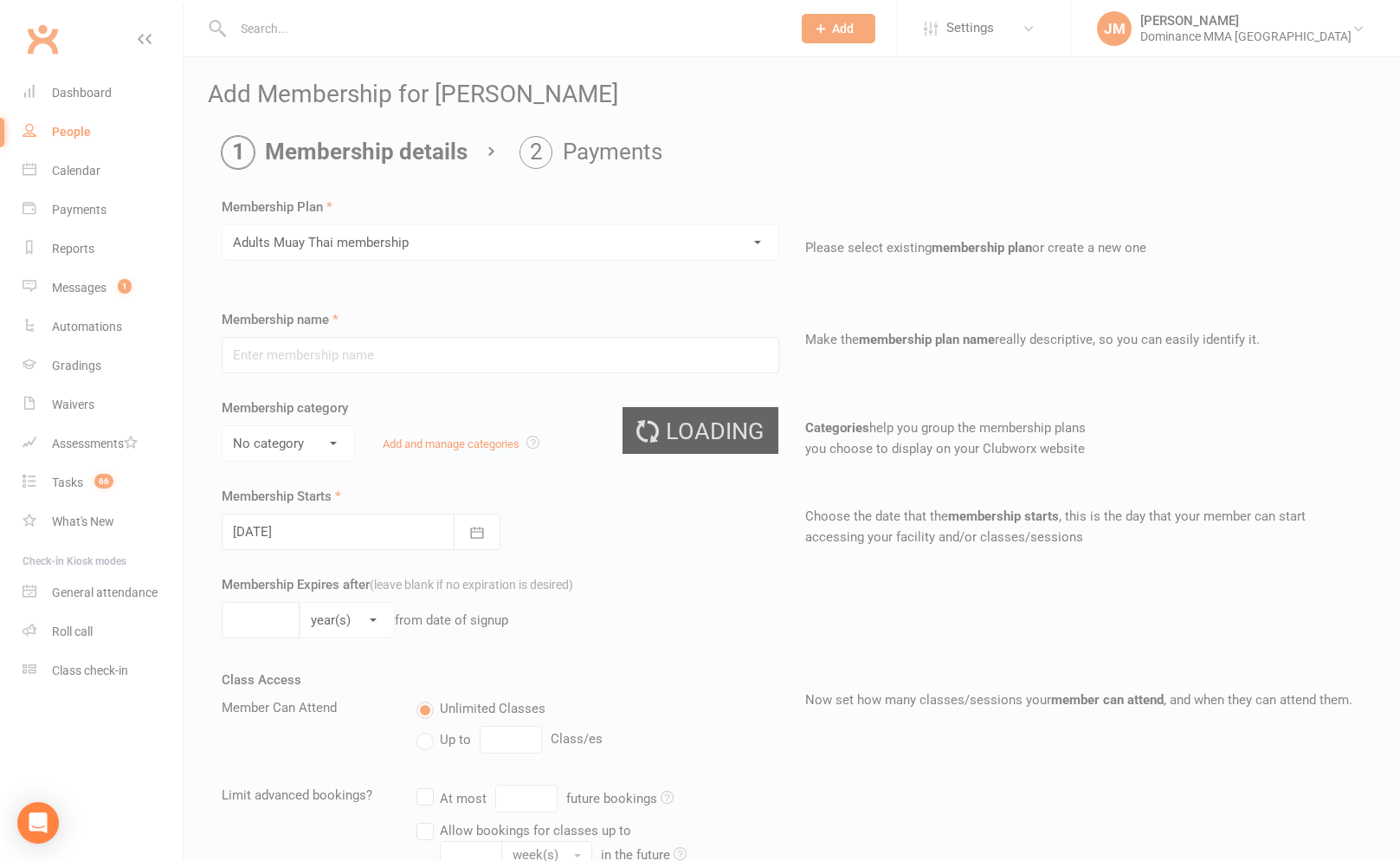
type input "Adults Muay Thai membership"
select select "5"
type input "0"
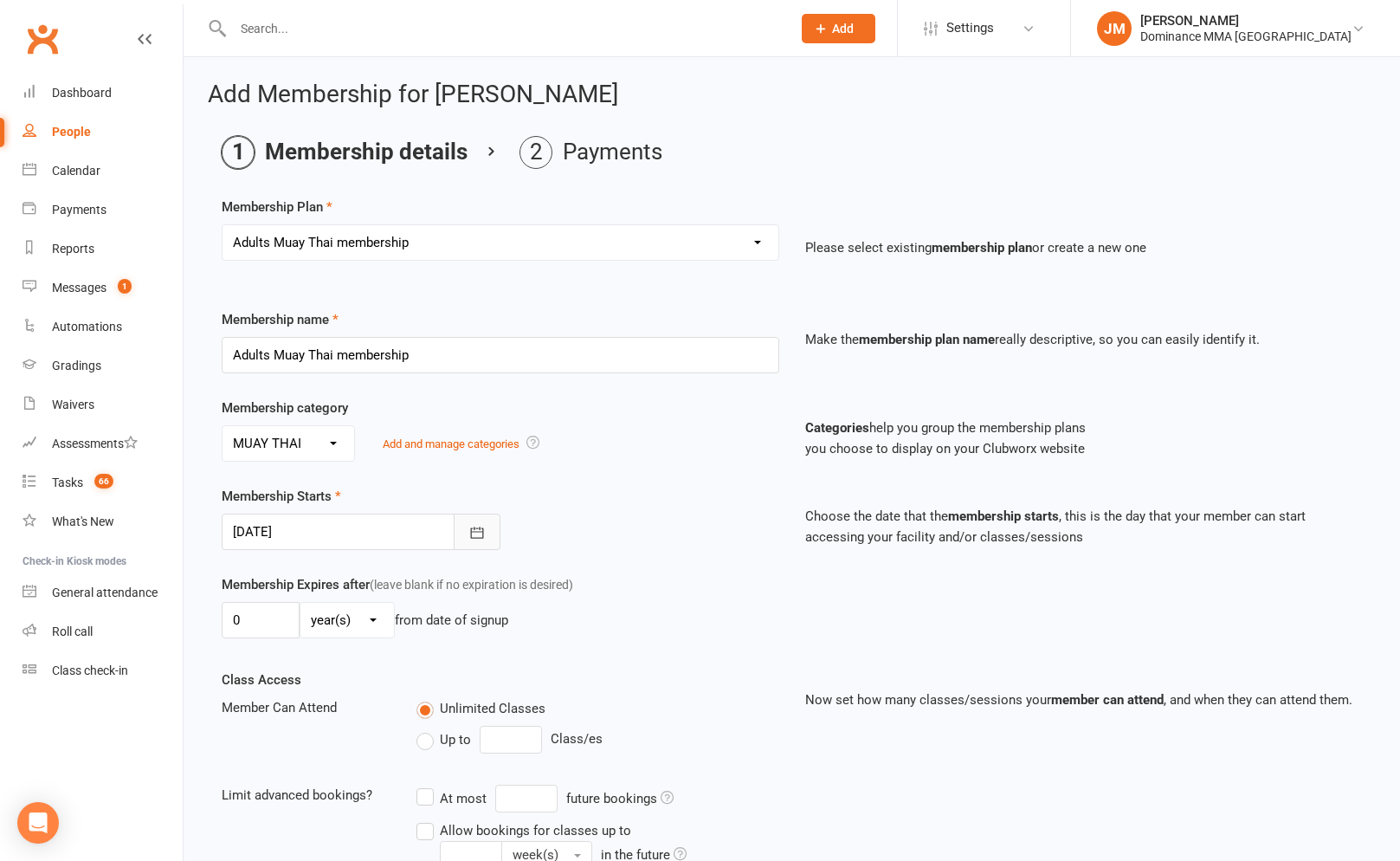
click at [472, 519] on button "button" at bounding box center [477, 532] width 47 height 37
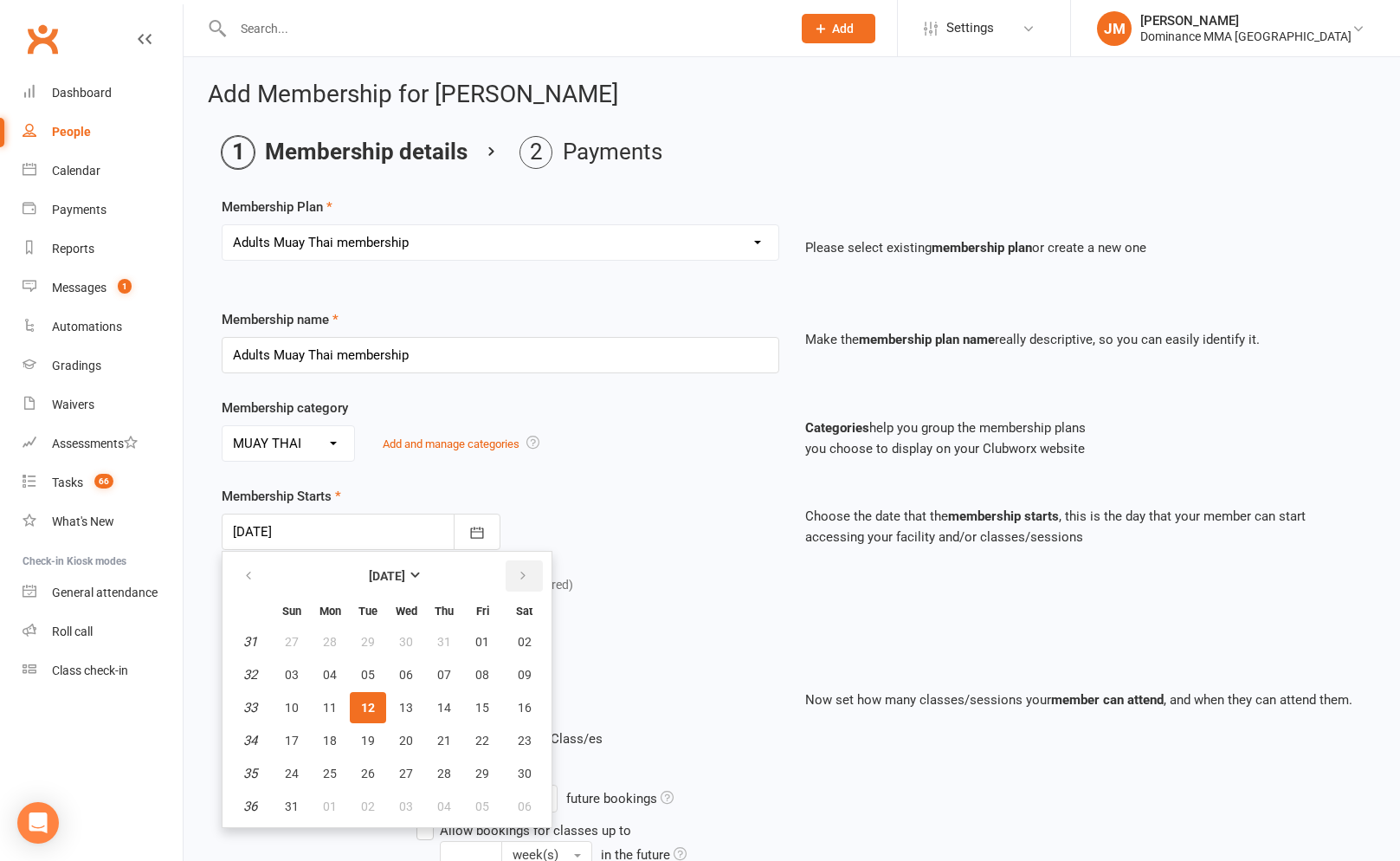
click at [518, 580] on icon "button" at bounding box center [523, 576] width 12 height 14
click at [364, 711] on span "16" at bounding box center [368, 708] width 14 height 14
type input "16 Sep 2025"
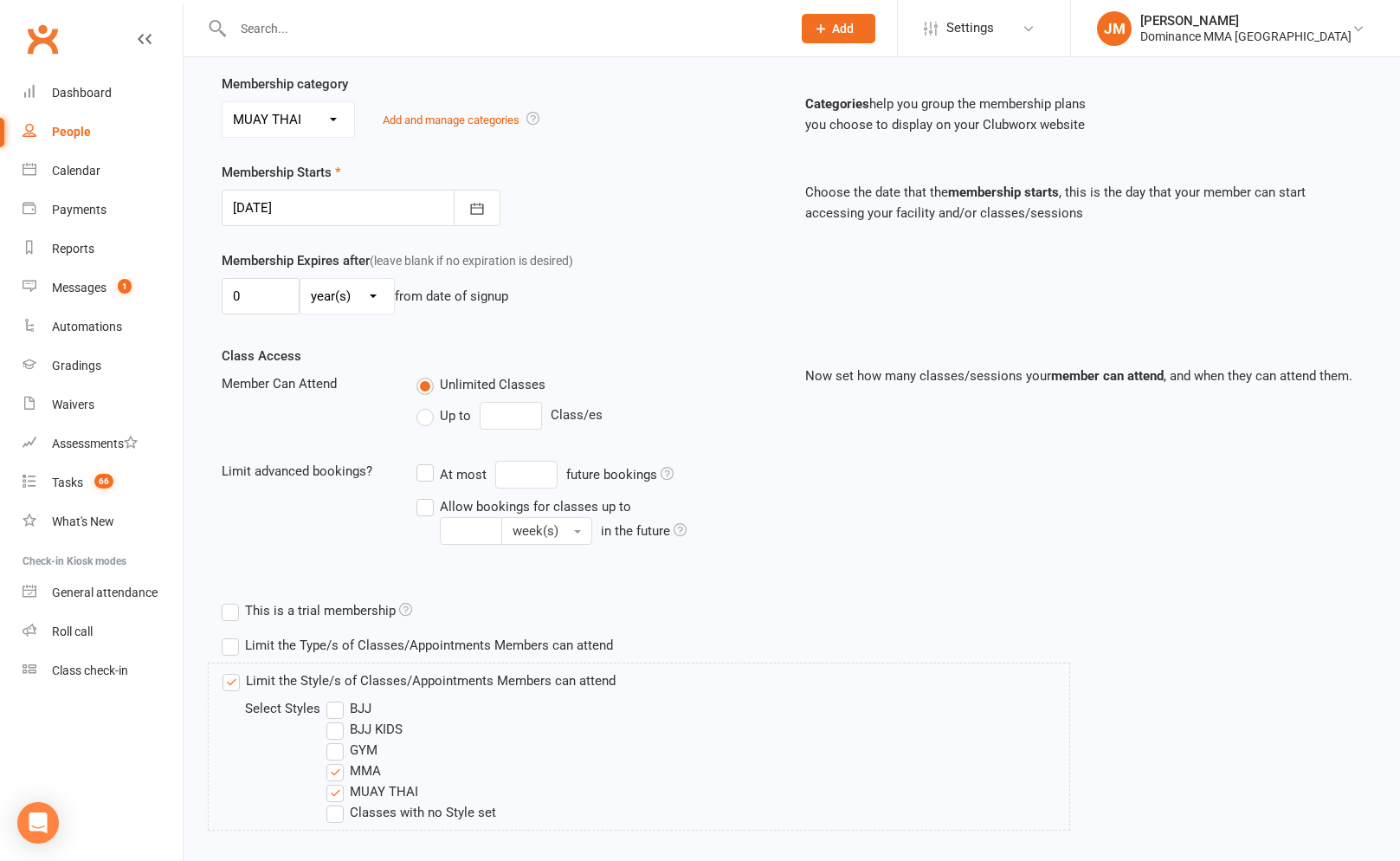
scroll to position [421, 0]
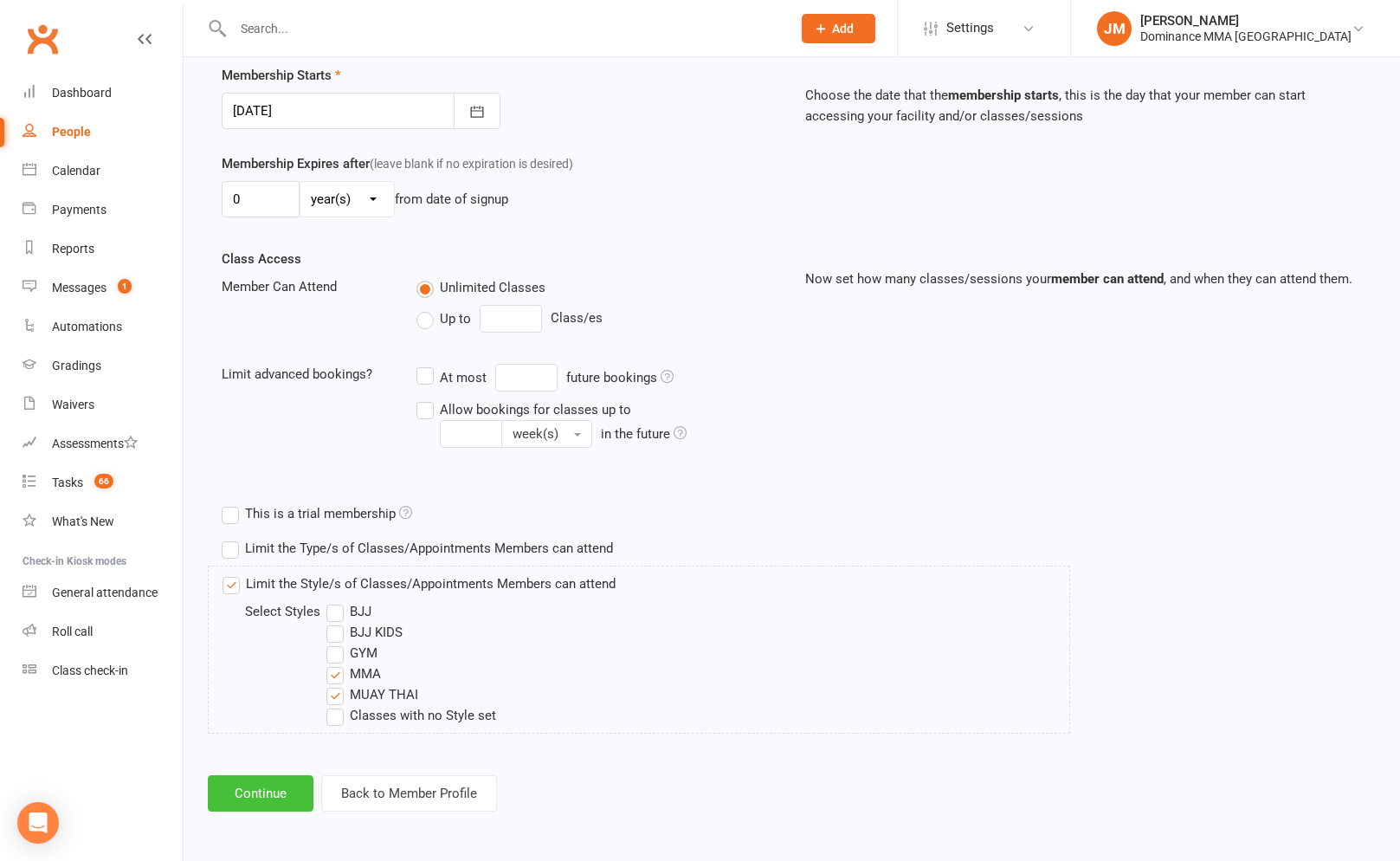
click at [261, 790] on button "Continue" at bounding box center [260, 793] width 105 height 37
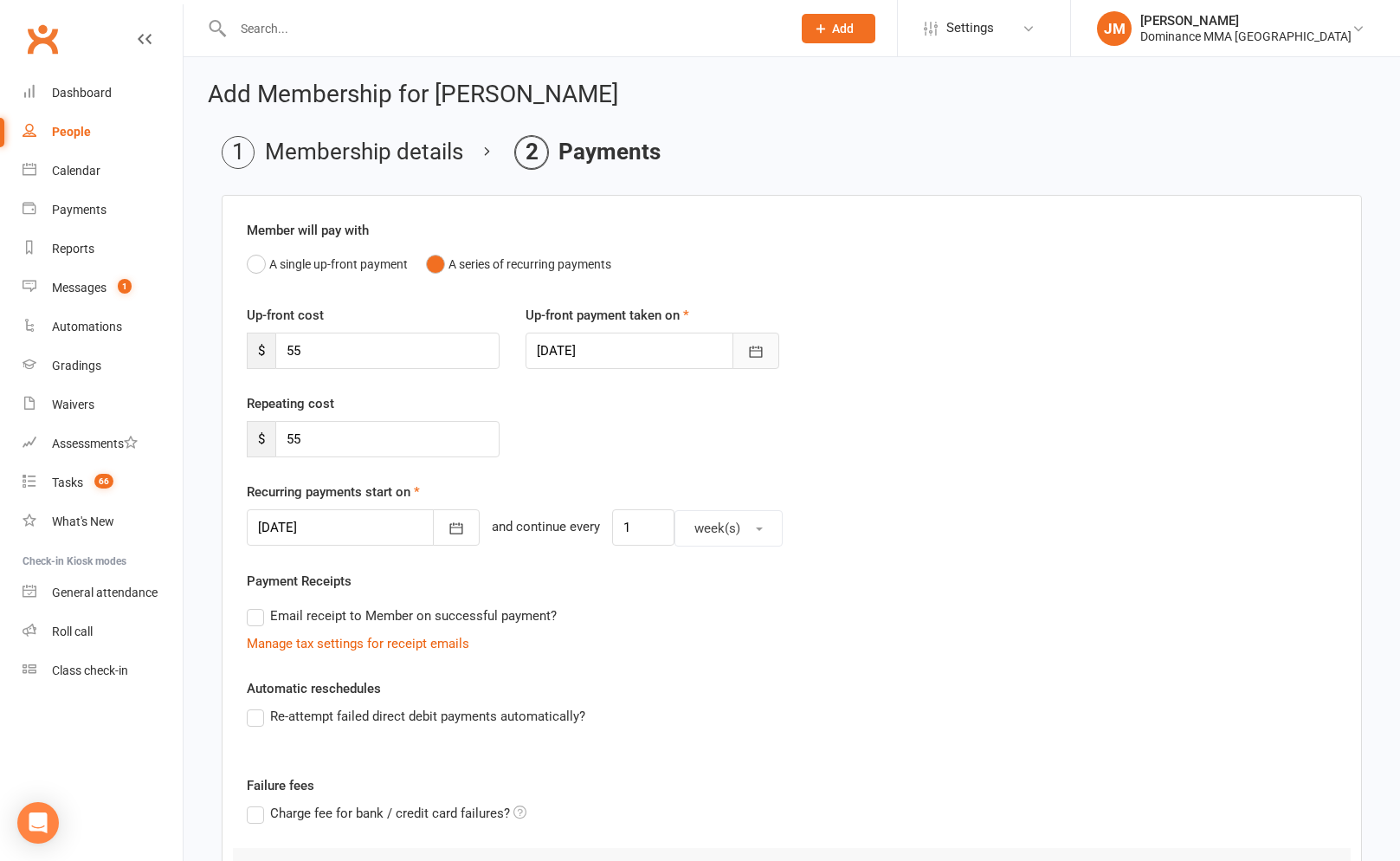
click at [741, 340] on button "button" at bounding box center [756, 351] width 47 height 37
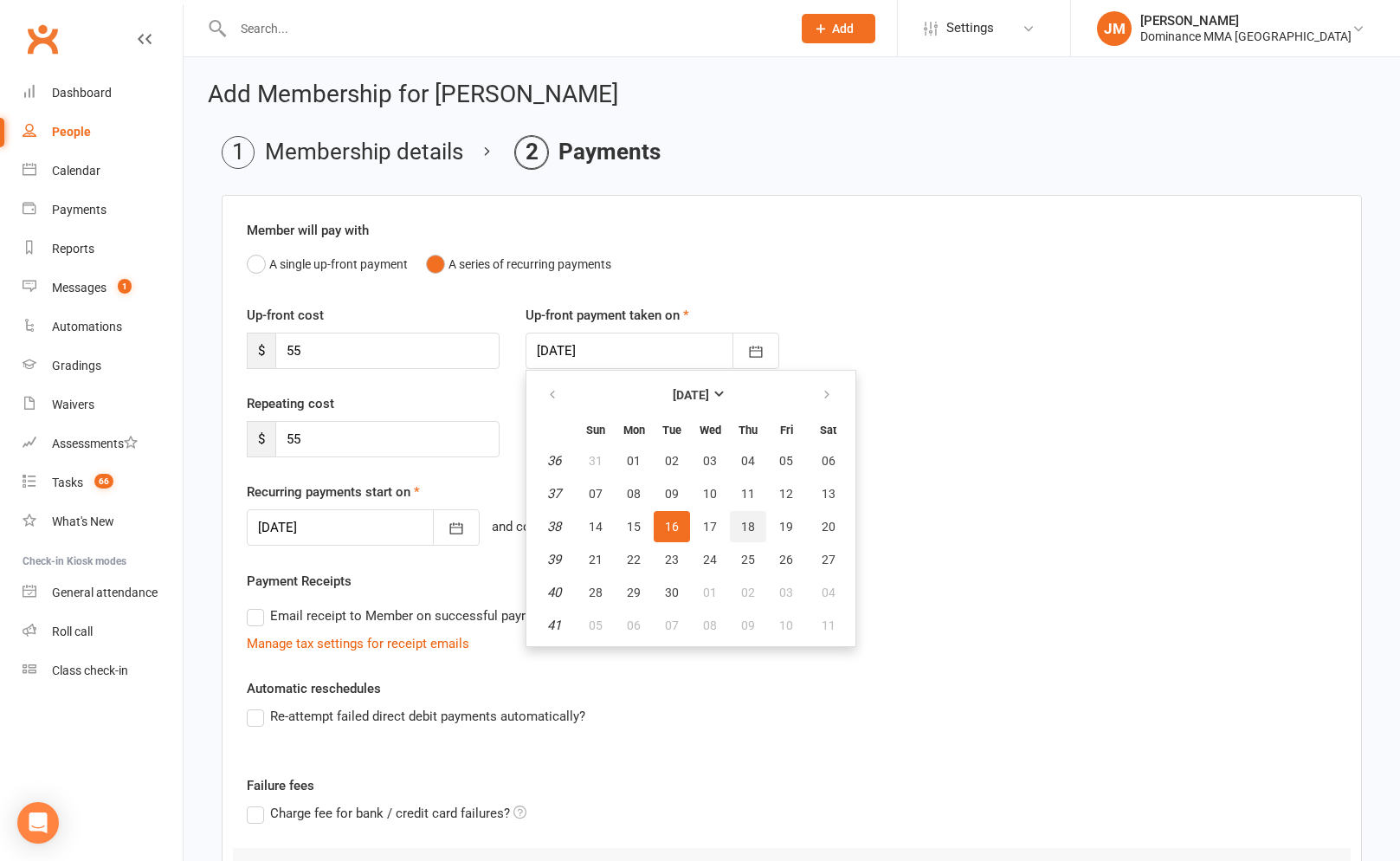
click at [751, 519] on span "18" at bounding box center [747, 526] width 14 height 14
type input "18 Sep 2025"
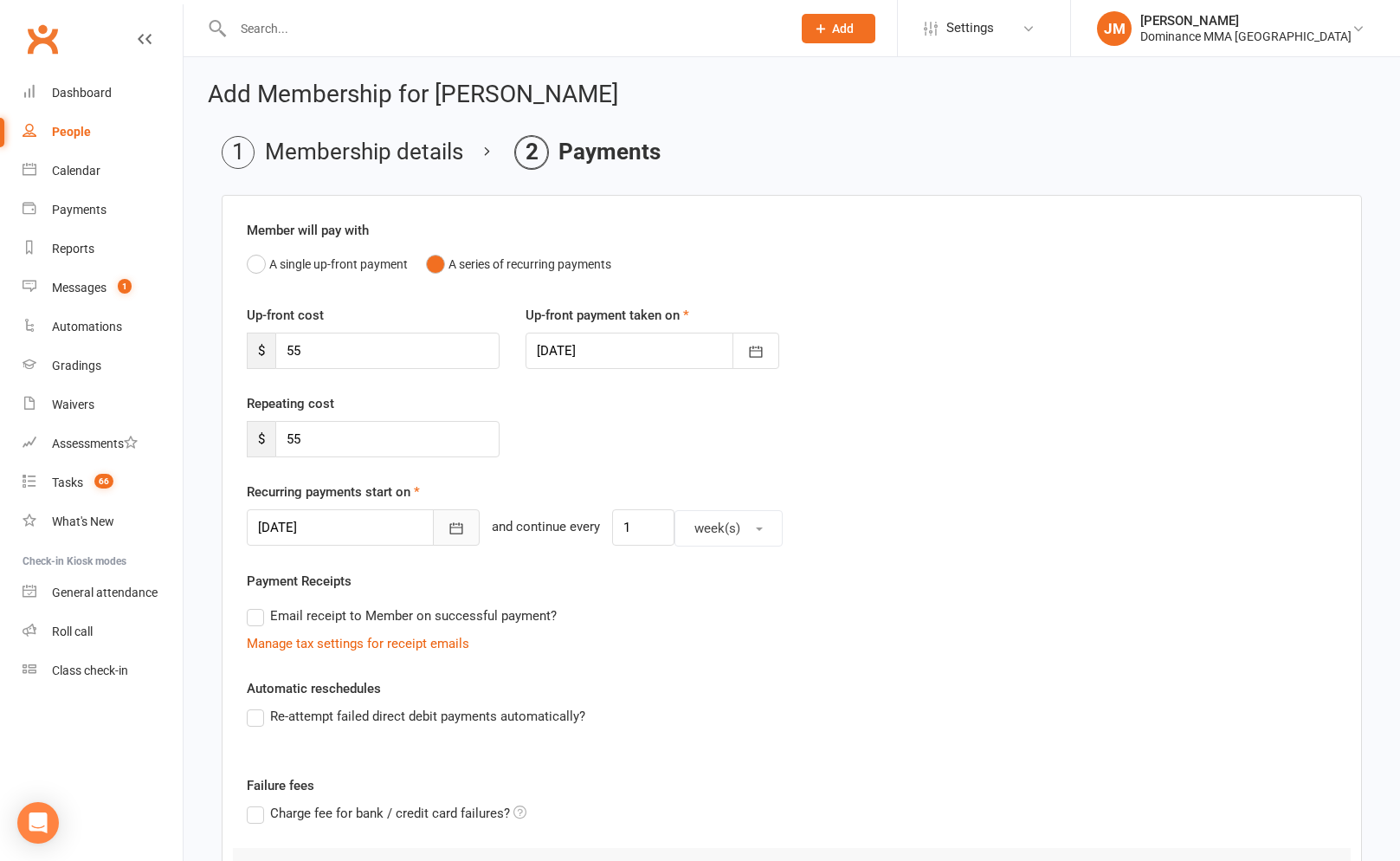
click at [450, 525] on icon "button" at bounding box center [457, 528] width 13 height 11
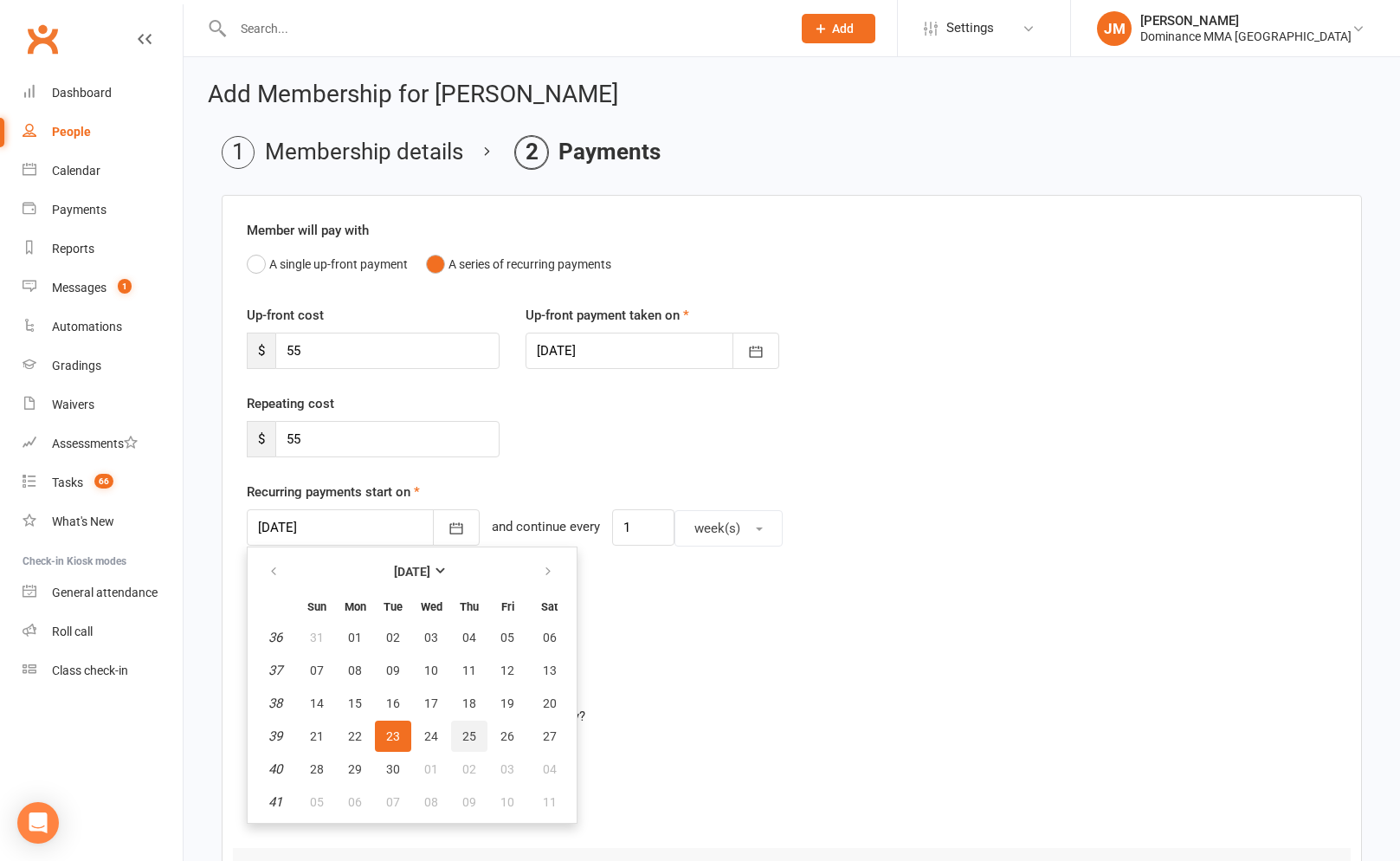
click at [473, 733] on span "25" at bounding box center [470, 736] width 14 height 14
type input "25 Sep 2025"
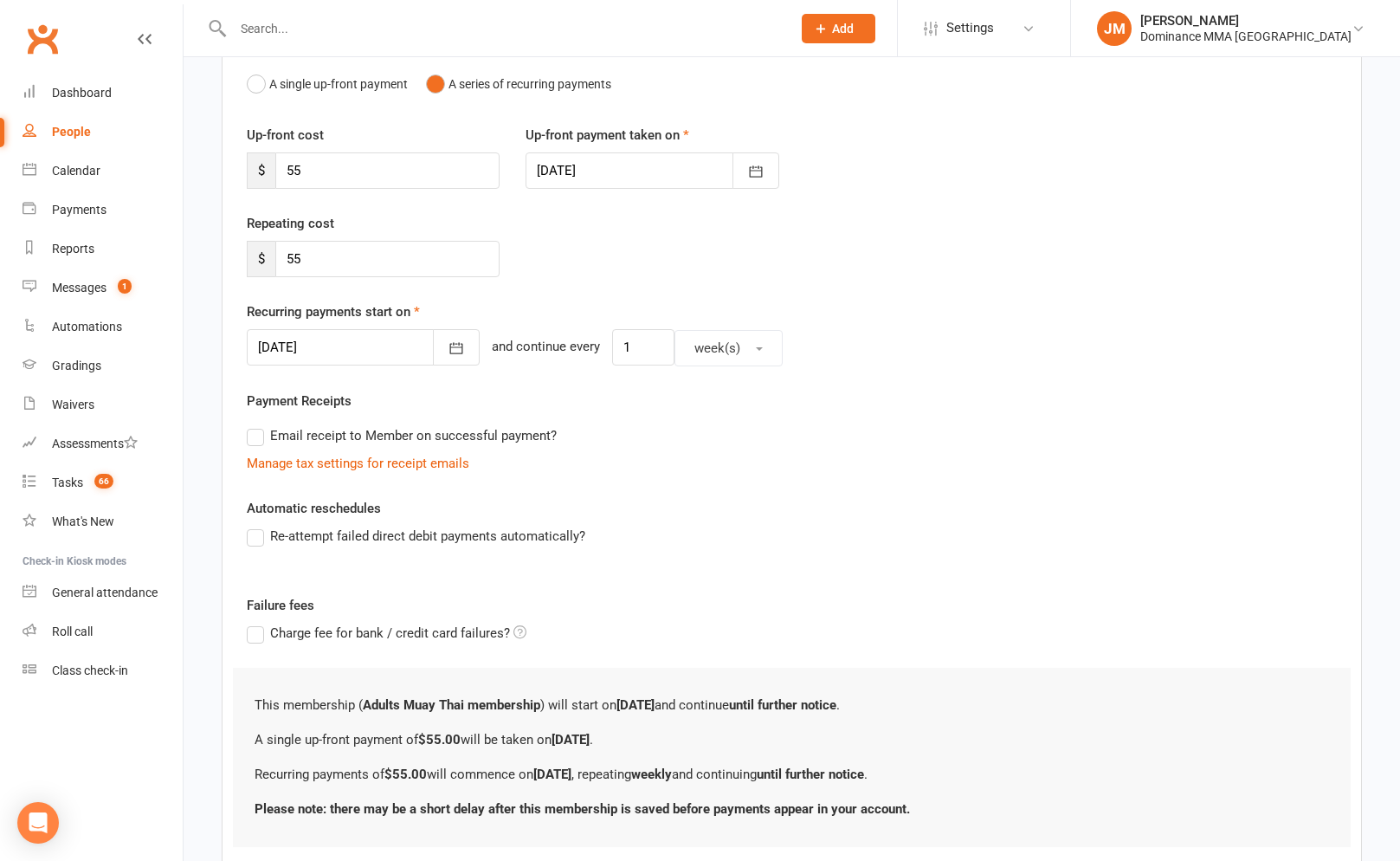
scroll to position [295, 0]
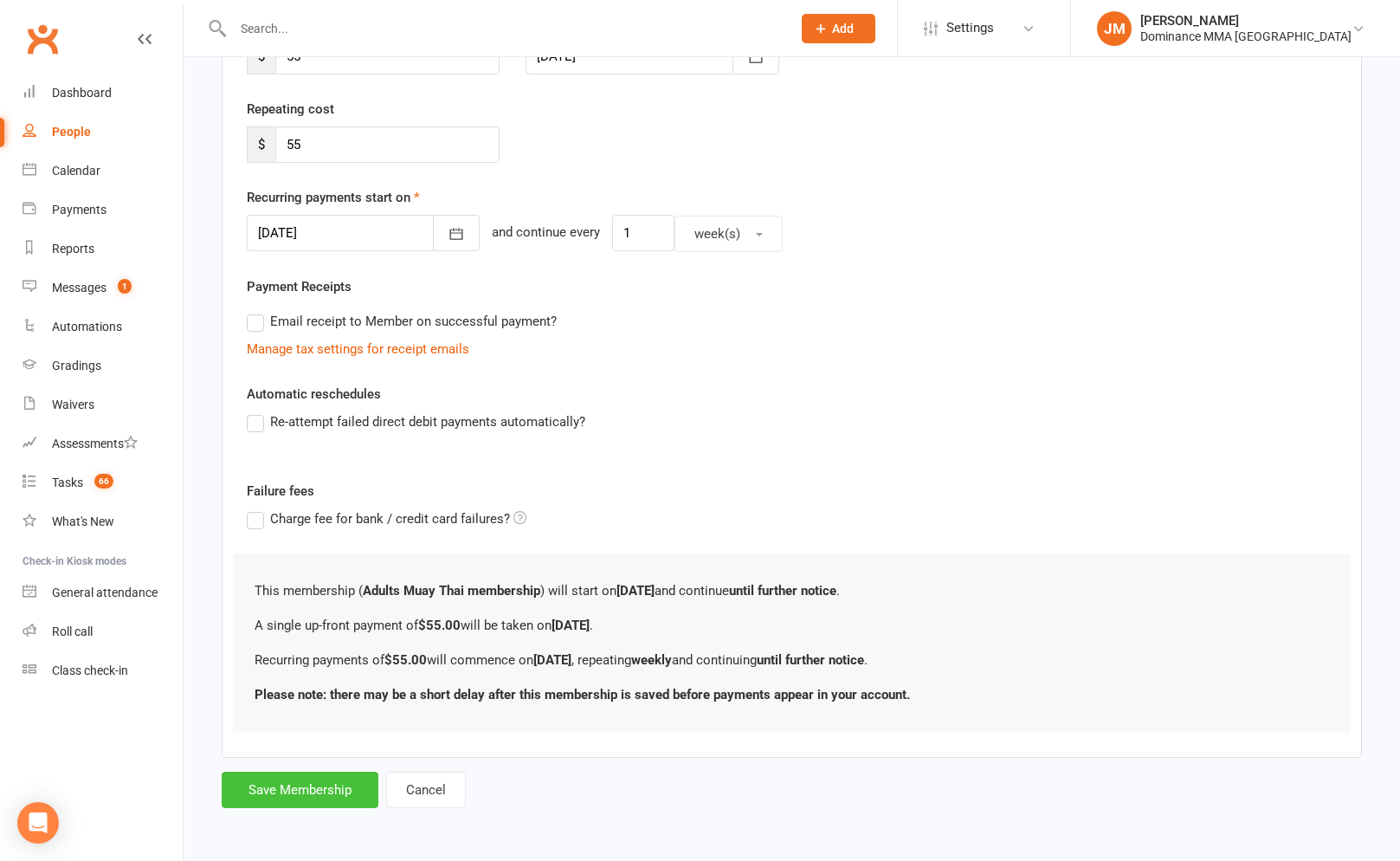
click at [345, 793] on button "Save Membership" at bounding box center [300, 790] width 157 height 37
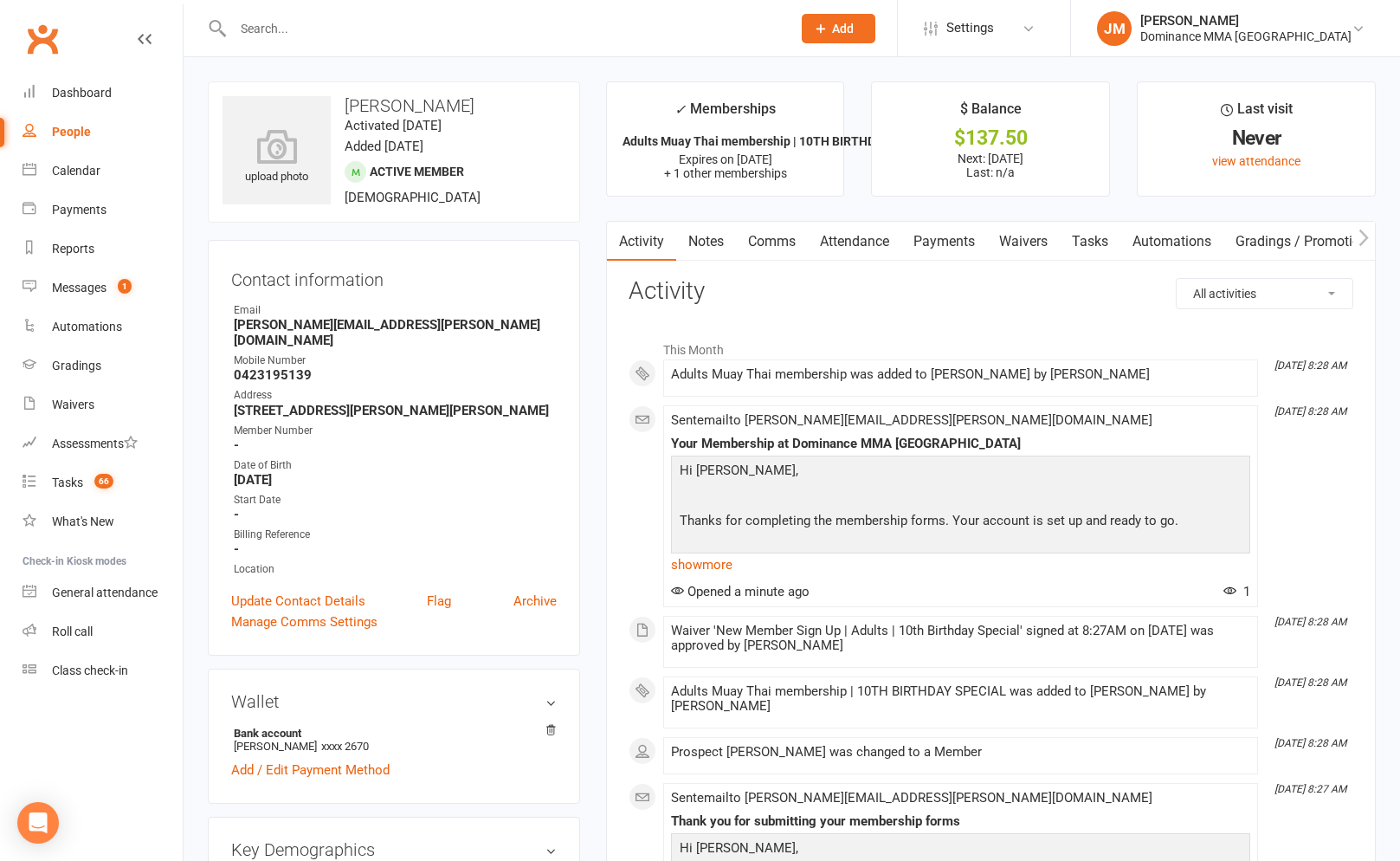
click at [1111, 235] on link "Tasks" at bounding box center [1090, 241] width 61 height 40
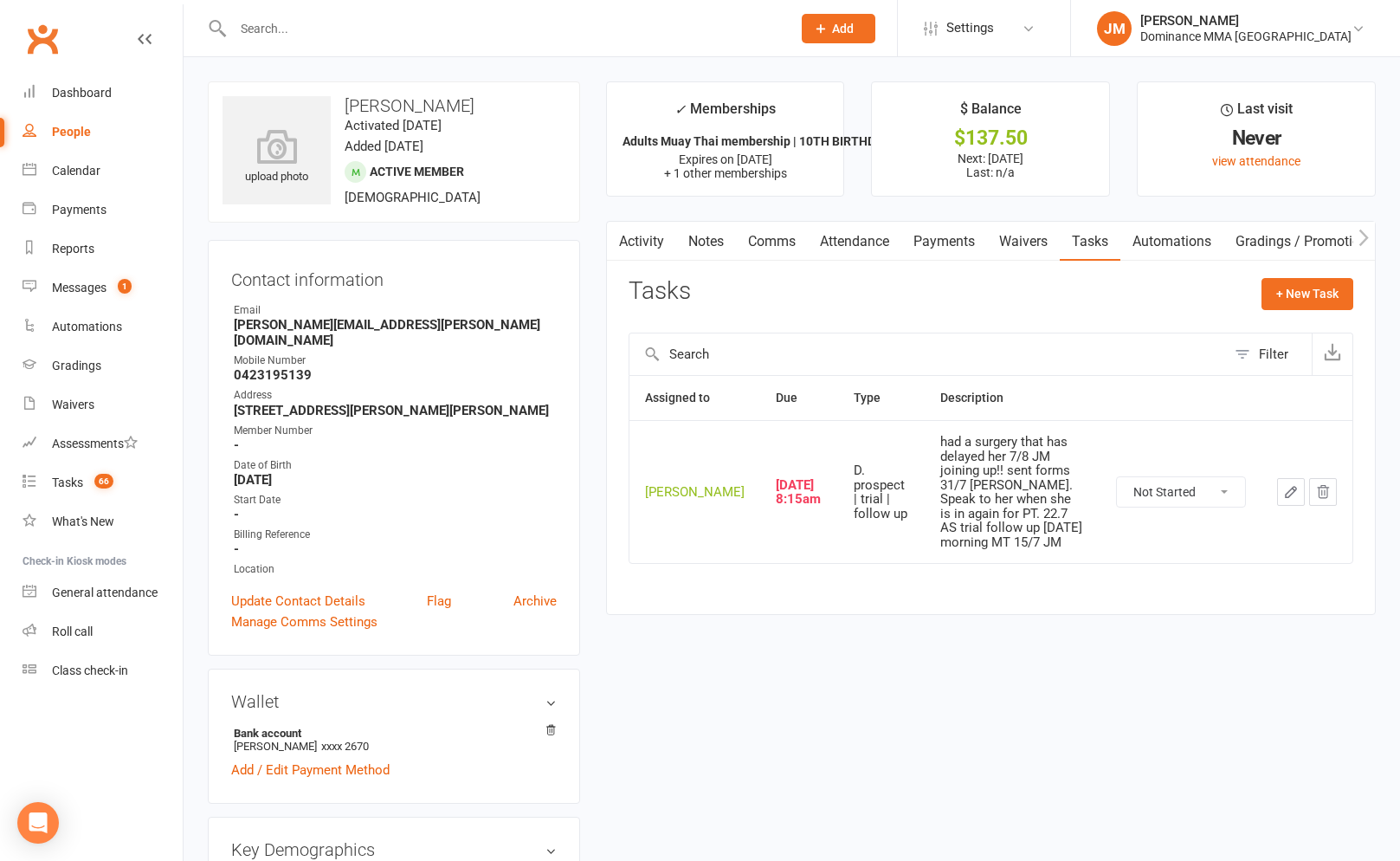
click at [1237, 494] on select "Not Started In Progress Waiting Complete" at bounding box center [1180, 492] width 128 height 30
select select "unstarted"
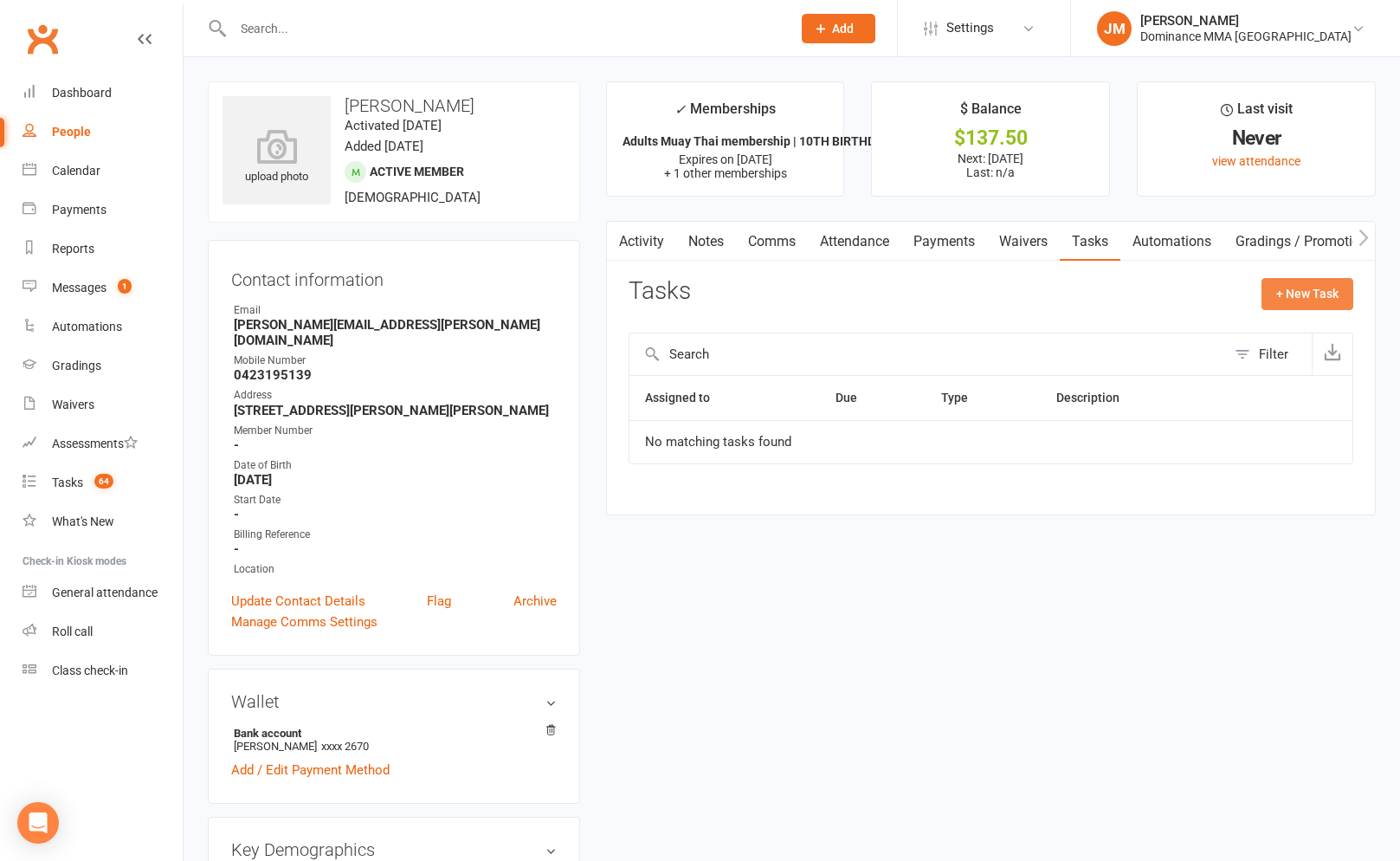
click at [1302, 283] on button "+ New Task" at bounding box center [1307, 294] width 91 height 31
select select "45422"
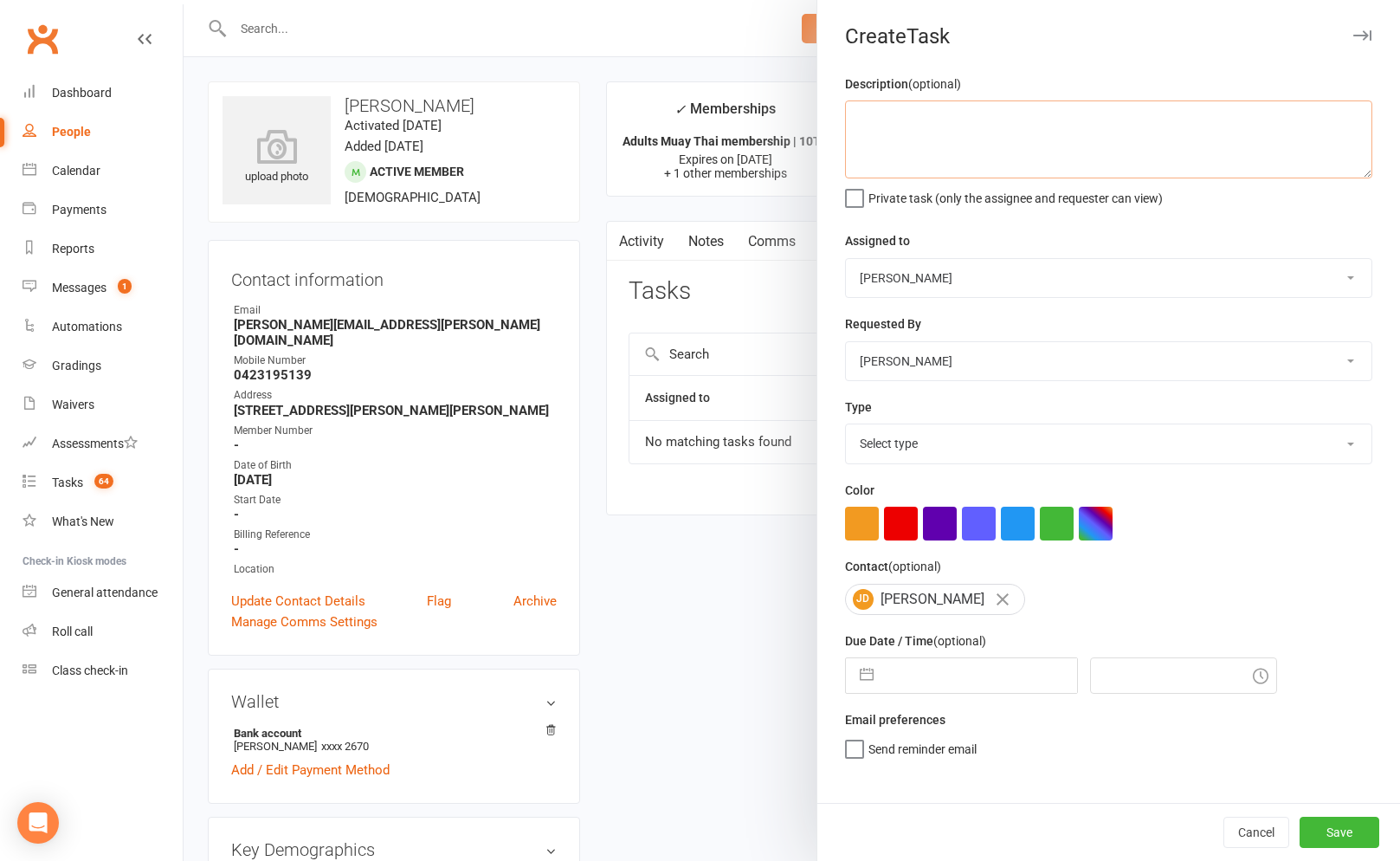
click at [943, 114] on textarea at bounding box center [1108, 139] width 527 height 78
click at [867, 146] on textarea at bounding box center [1108, 139] width 527 height 78
click at [881, 139] on textarea at bounding box center [1108, 139] width 527 height 78
click at [883, 138] on textarea at bounding box center [1108, 139] width 527 height 78
drag, startPoint x: 894, startPoint y: 138, endPoint x: 923, endPoint y: 132, distance: 29.6
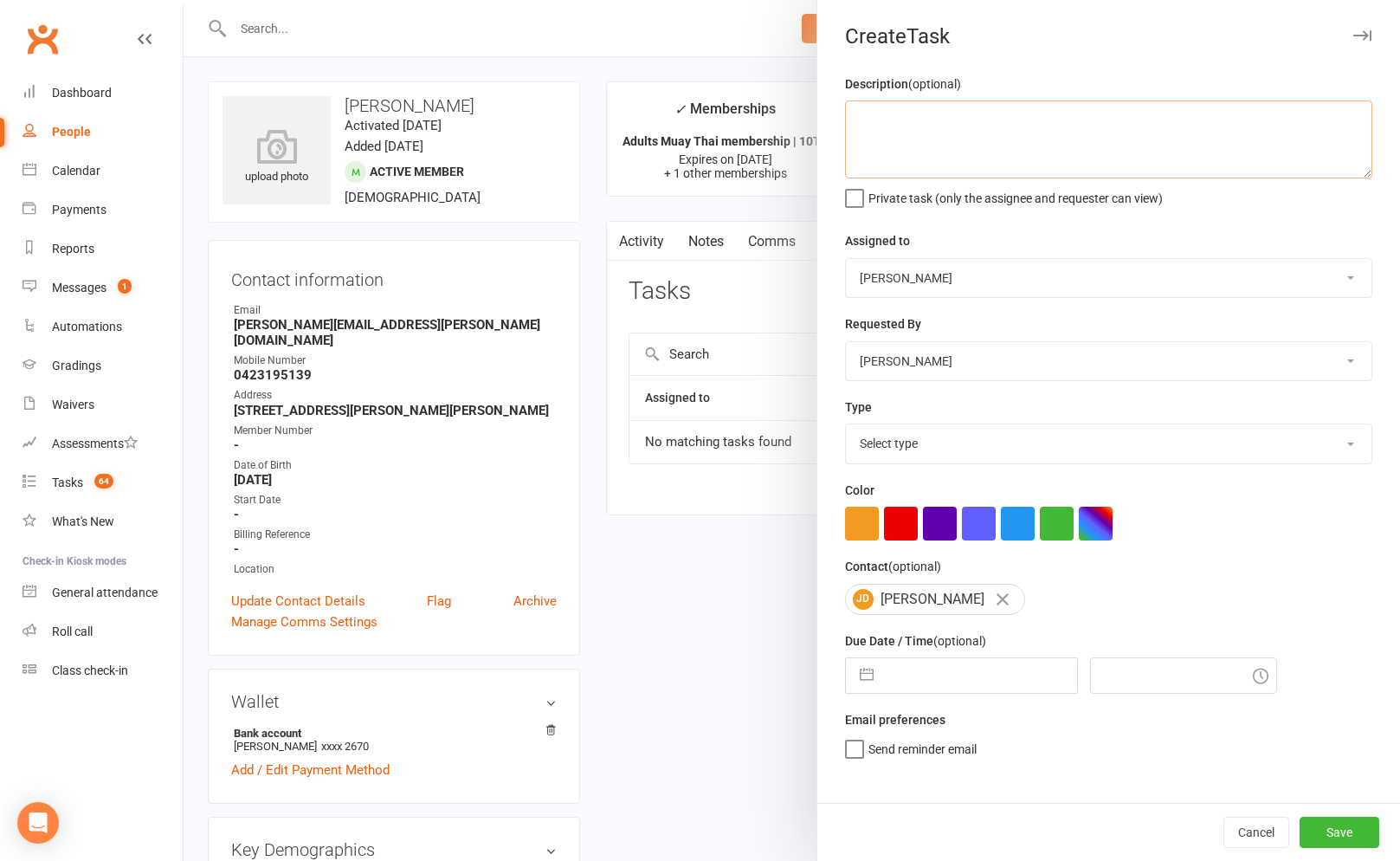
click at [894, 138] on textarea at bounding box center [1108, 139] width 527 height 78
click at [924, 135] on textarea at bounding box center [1108, 139] width 527 height 78
click at [937, 136] on textarea at bounding box center [1108, 139] width 527 height 78
click at [937, 135] on textarea at bounding box center [1108, 139] width 527 height 78
click at [940, 131] on textarea at bounding box center [1108, 139] width 527 height 78
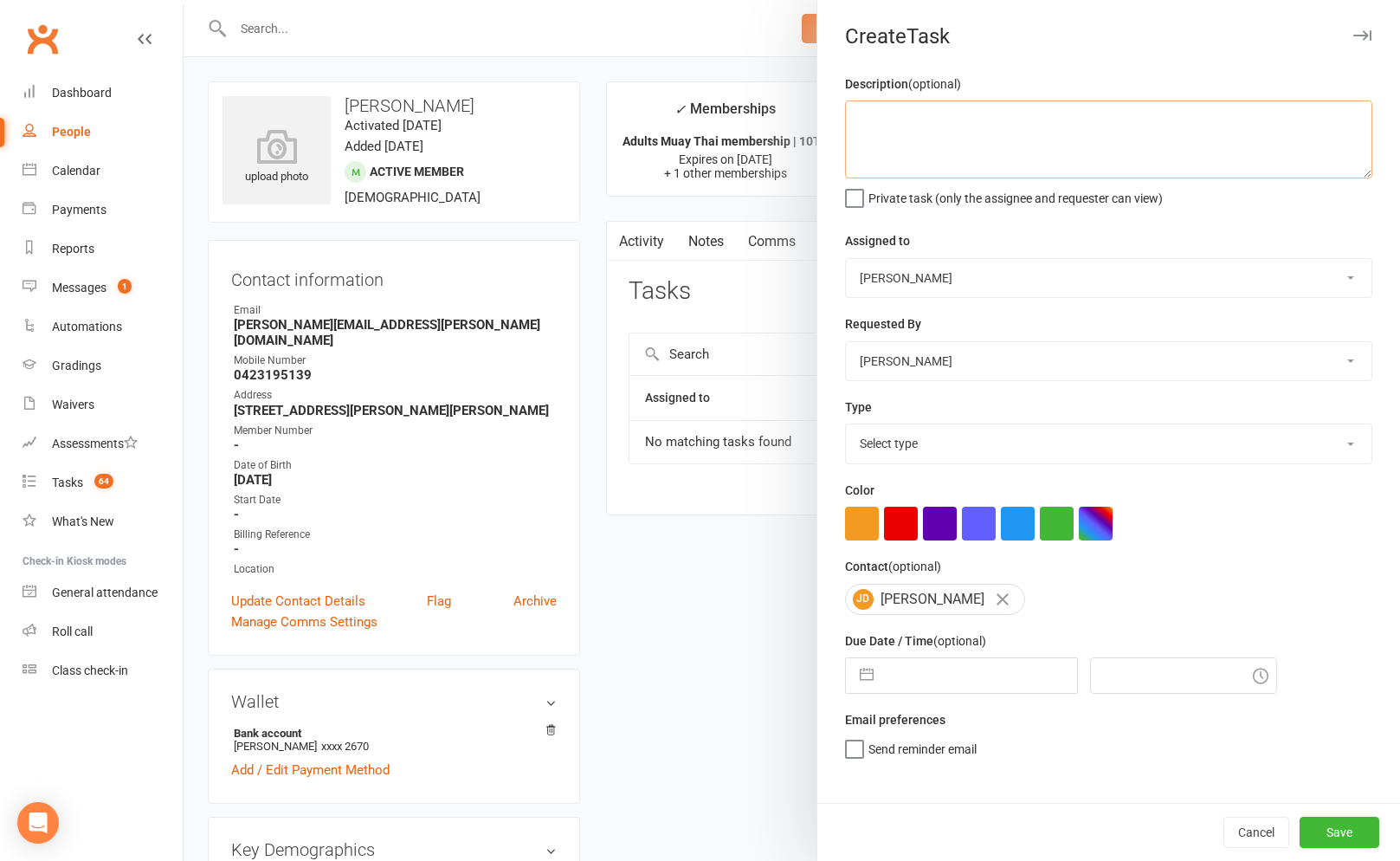
click at [940, 131] on textarea at bounding box center [1108, 139] width 527 height 78
click at [938, 132] on textarea at bounding box center [1108, 139] width 527 height 78
click at [957, 124] on textarea at bounding box center [1108, 139] width 527 height 78
type textarea "1 week ret 12/8 JM"
click at [985, 437] on select "Select type A. prospect | enquiry response B. prospect | trial | not yet booked…" at bounding box center [1108, 444] width 525 height 38
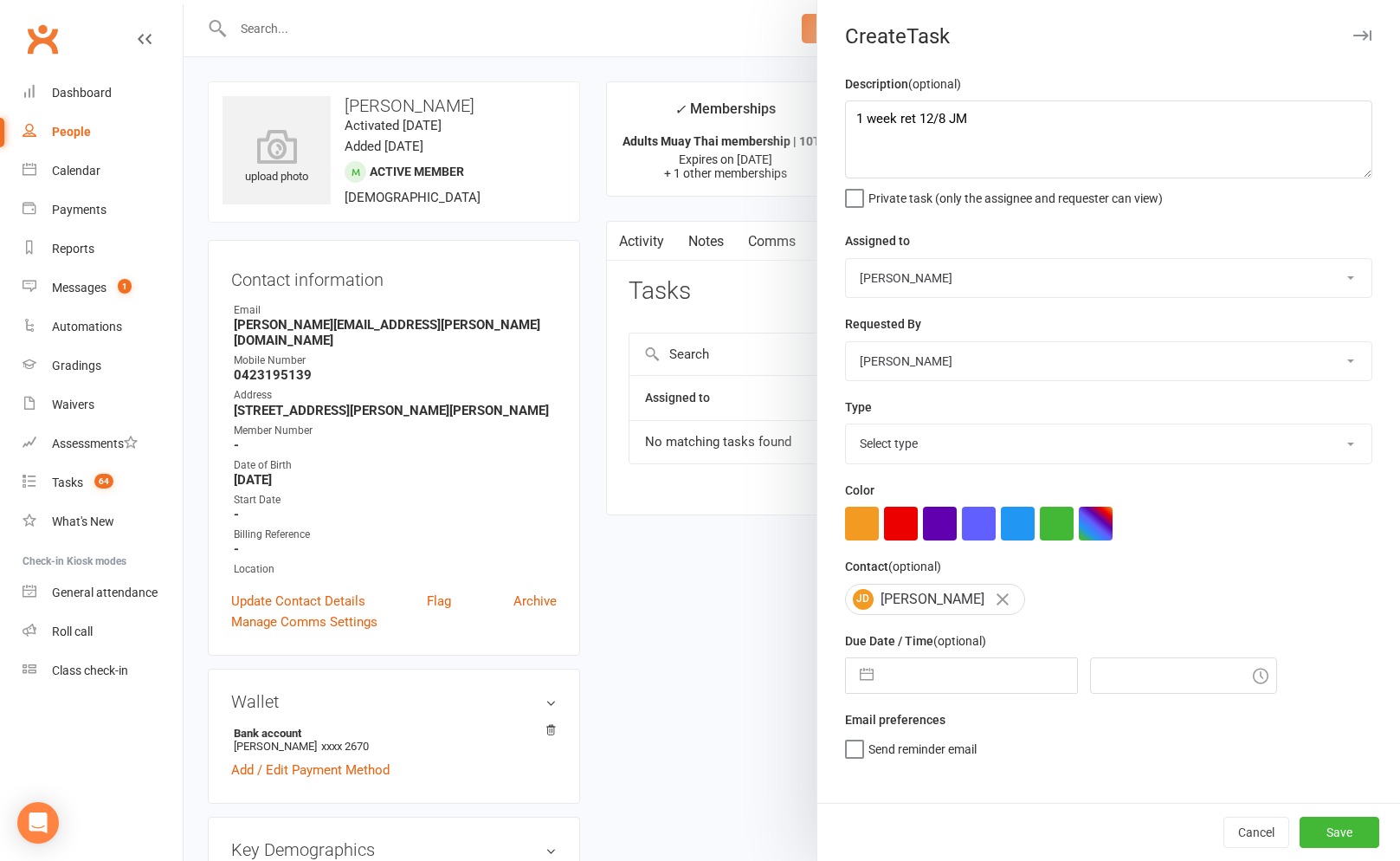
select select "3865"
click at [862, 684] on button "button" at bounding box center [867, 675] width 31 height 35
select select "6"
select select "2025"
select select "7"
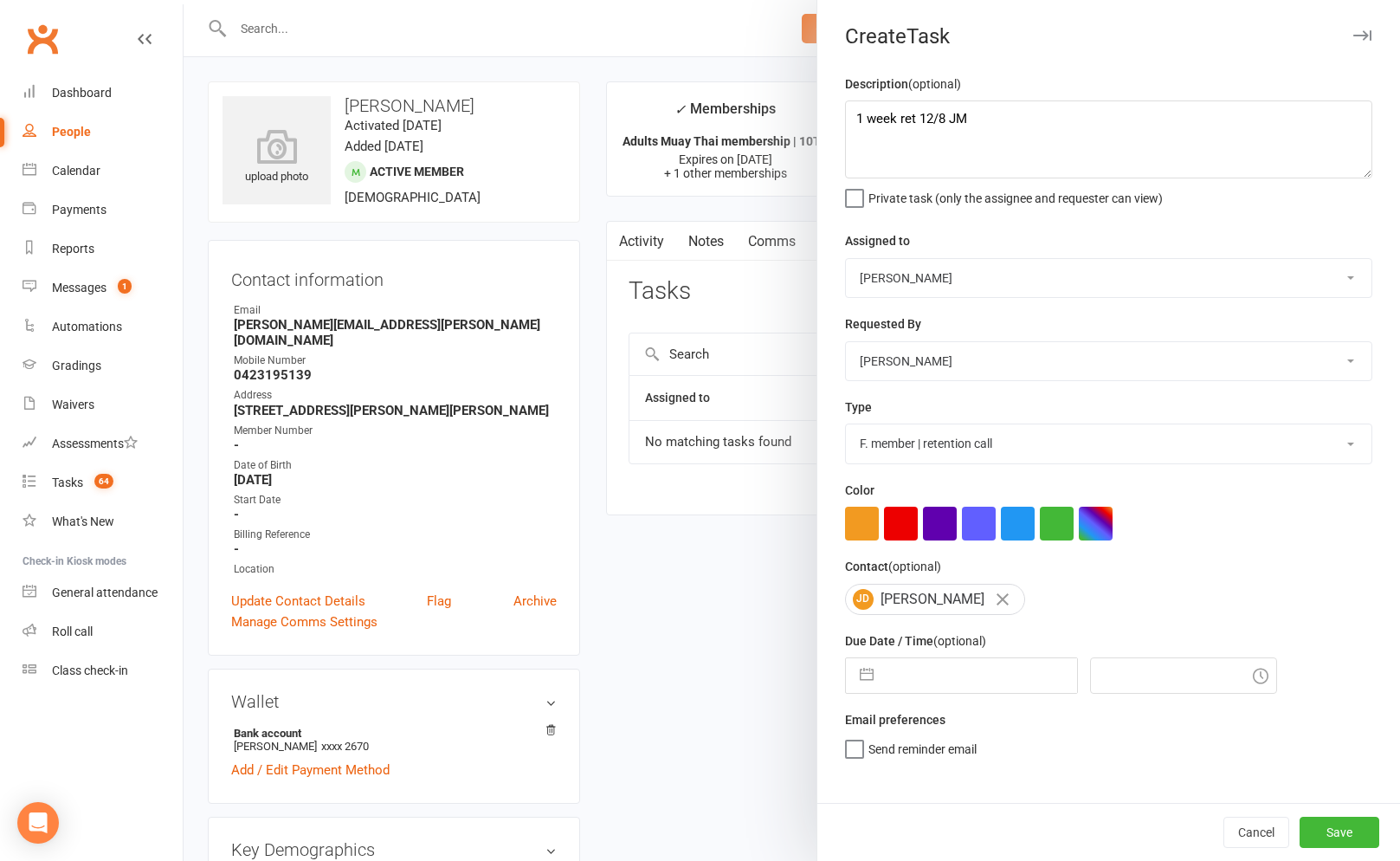
select select "2025"
select select "8"
select select "2025"
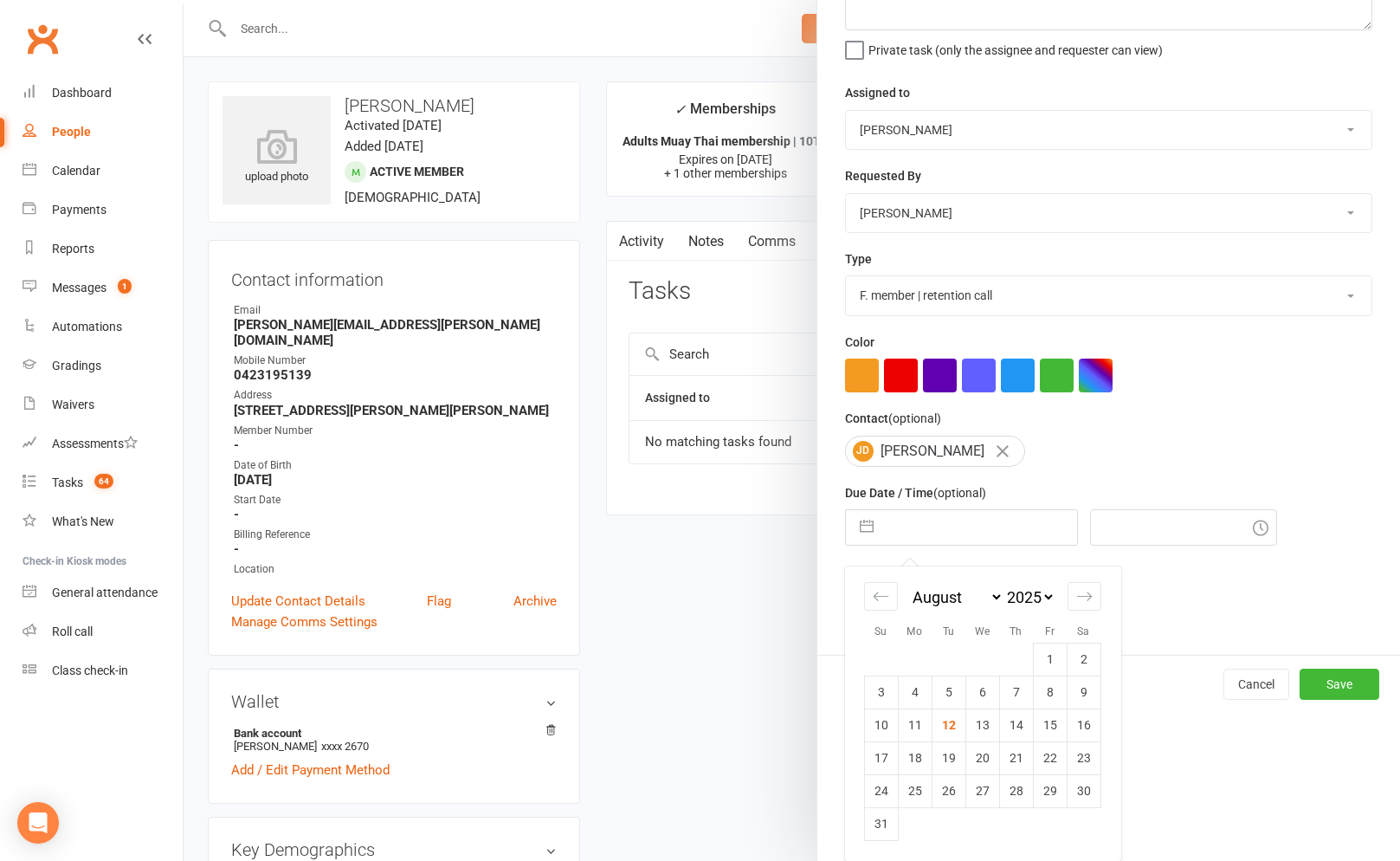
click at [1025, 729] on td "14" at bounding box center [1016, 725] width 34 height 33
type input "14 Aug 2025"
type input "8:45am"
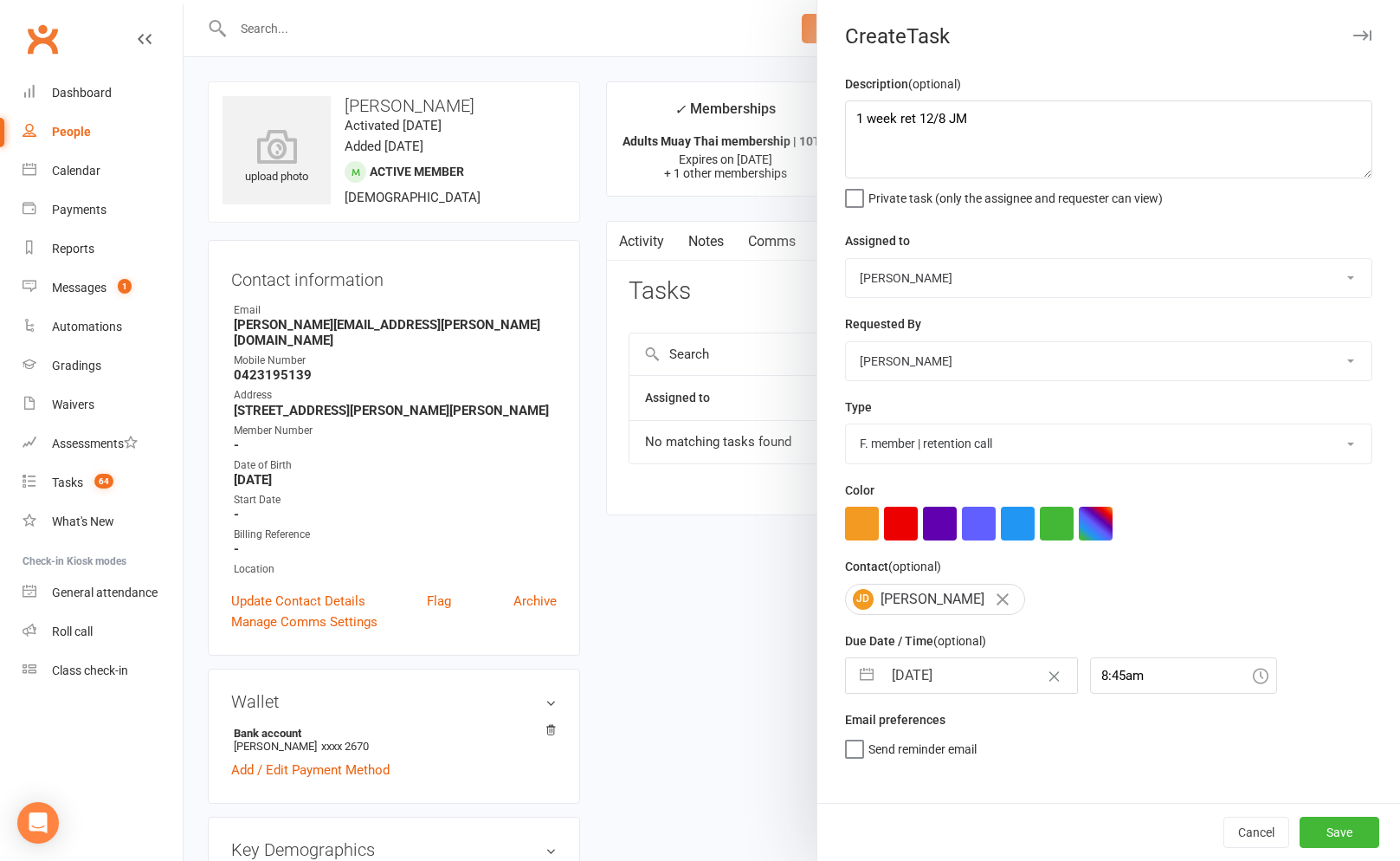
scroll to position [0, 0]
click at [941, 681] on input "14 Aug 2025" at bounding box center [979, 675] width 195 height 35
select select "6"
select select "2025"
select select "7"
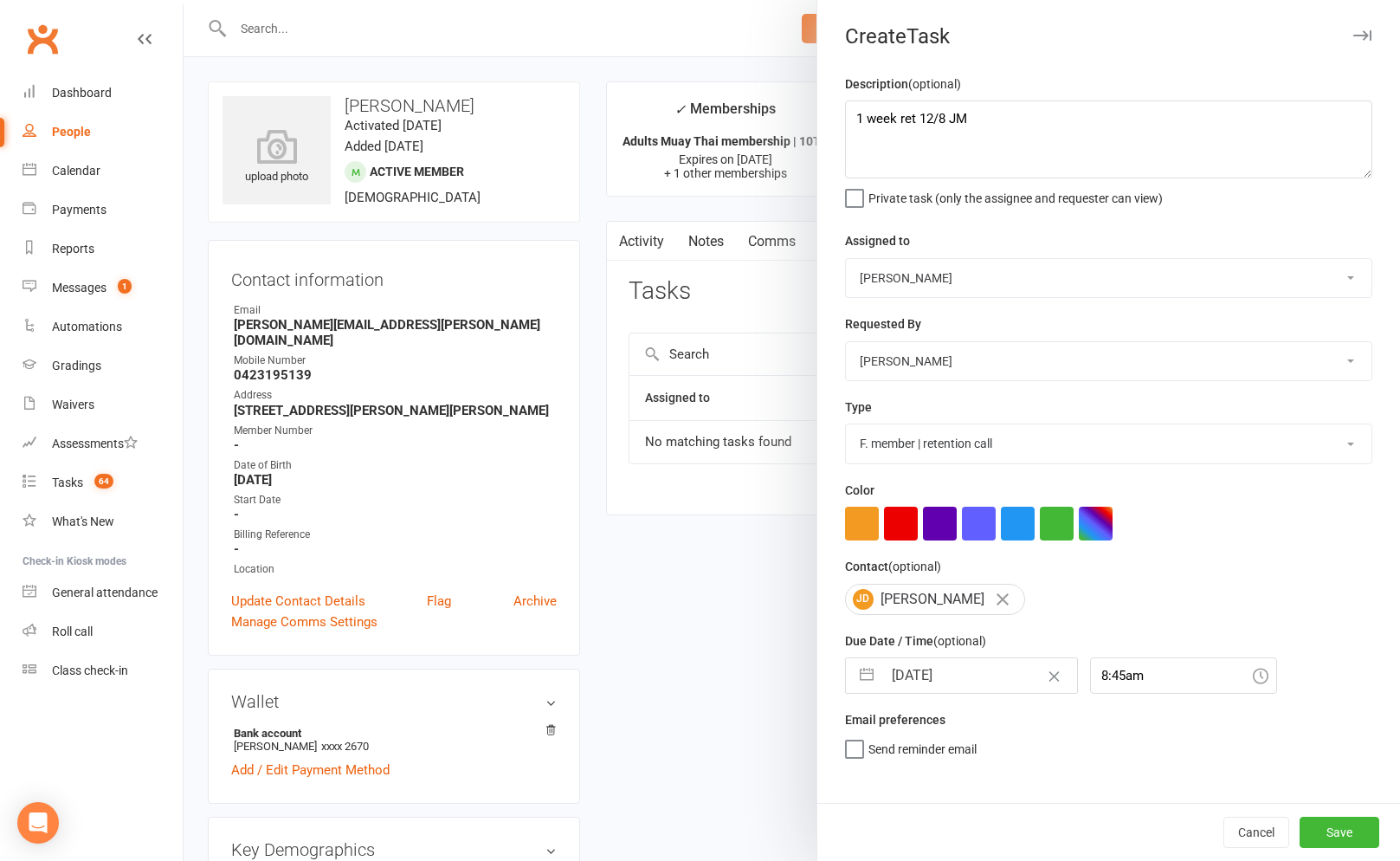
select select "2025"
select select "8"
select select "2025"
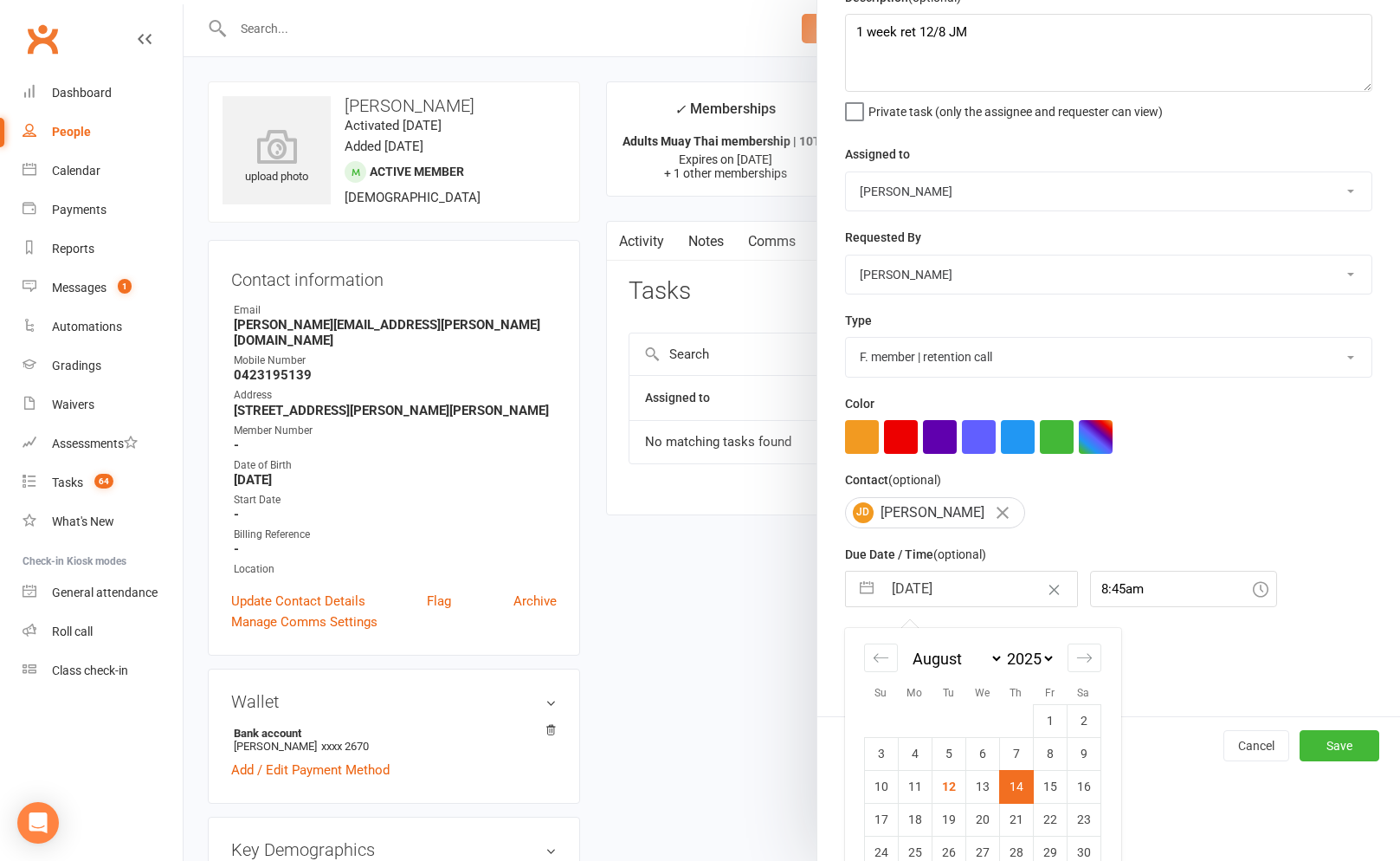
scroll to position [151, 0]
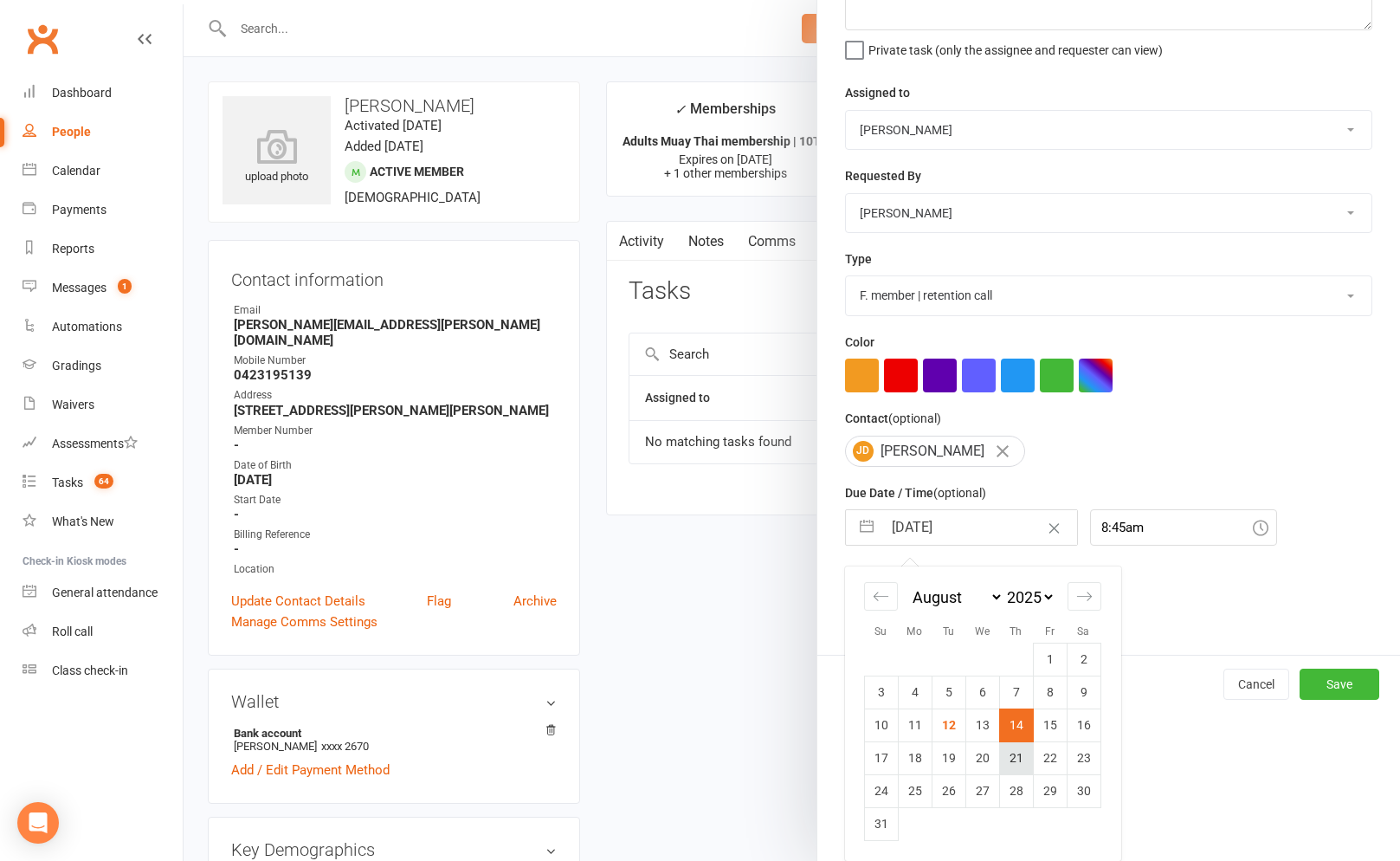
click at [1019, 761] on td "21" at bounding box center [1016, 757] width 34 height 33
type input "21 Aug 2025"
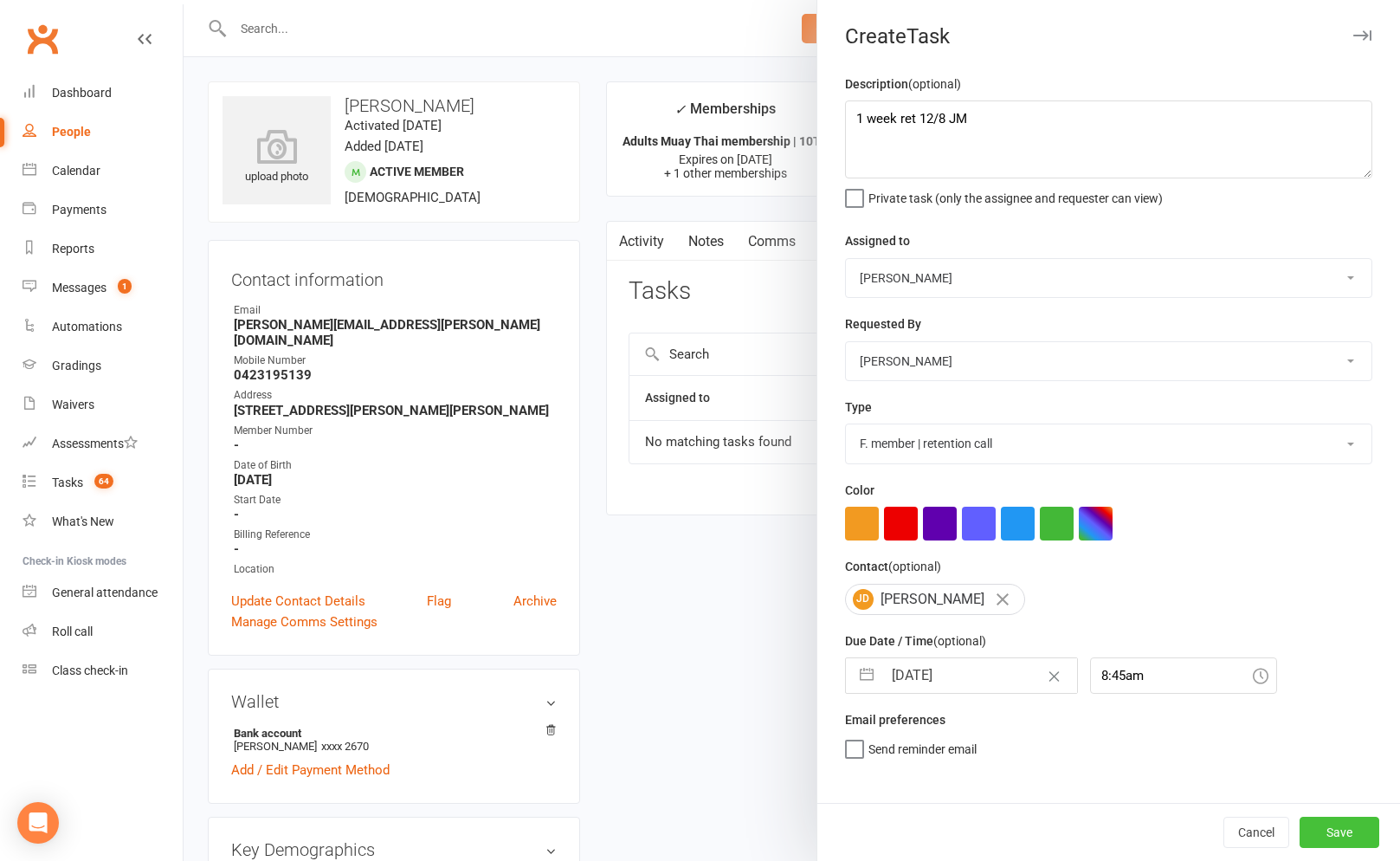
click at [1349, 827] on button "Save" at bounding box center [1338, 832] width 79 height 31
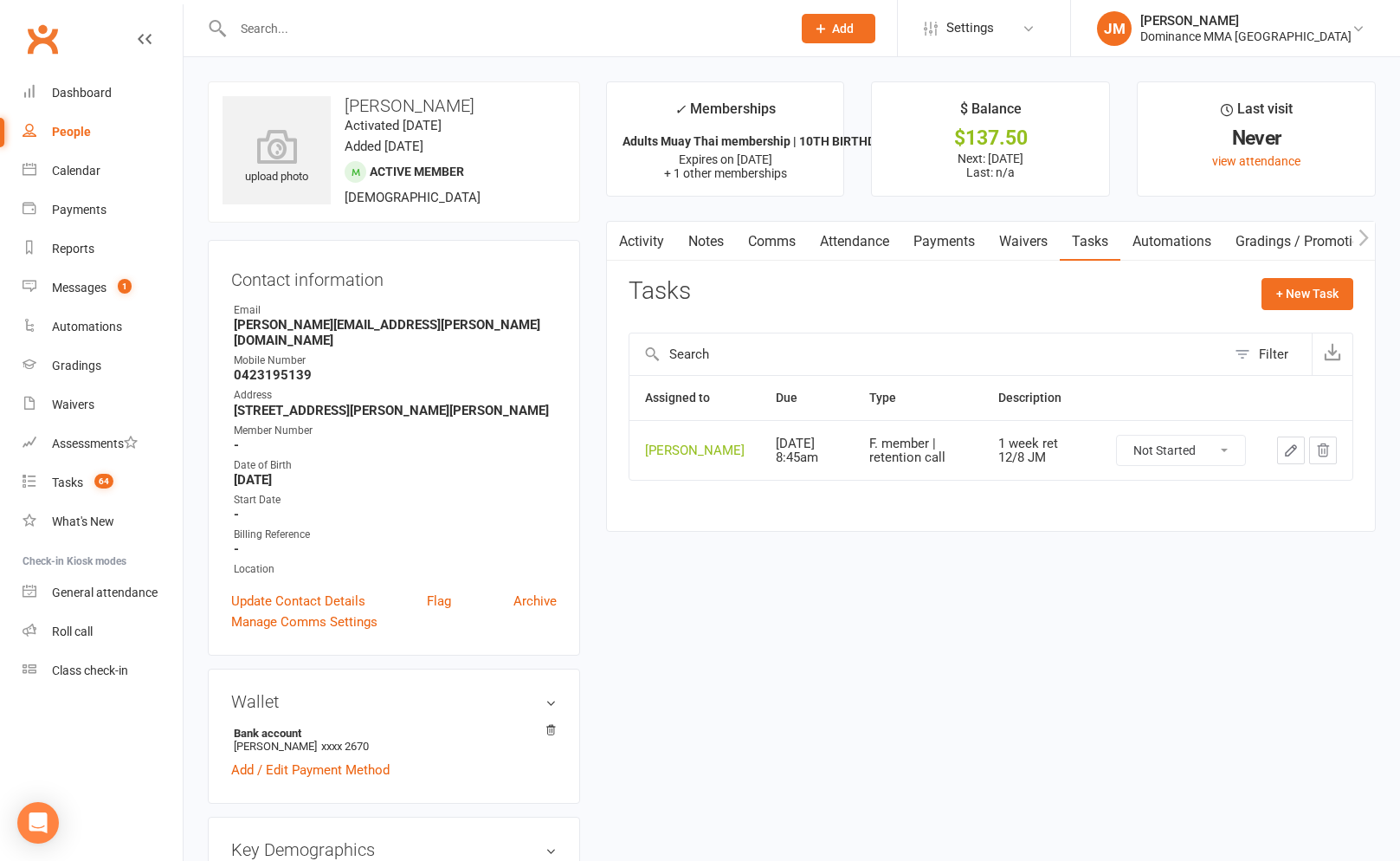
click at [498, 37] on input "text" at bounding box center [503, 29] width 551 height 24
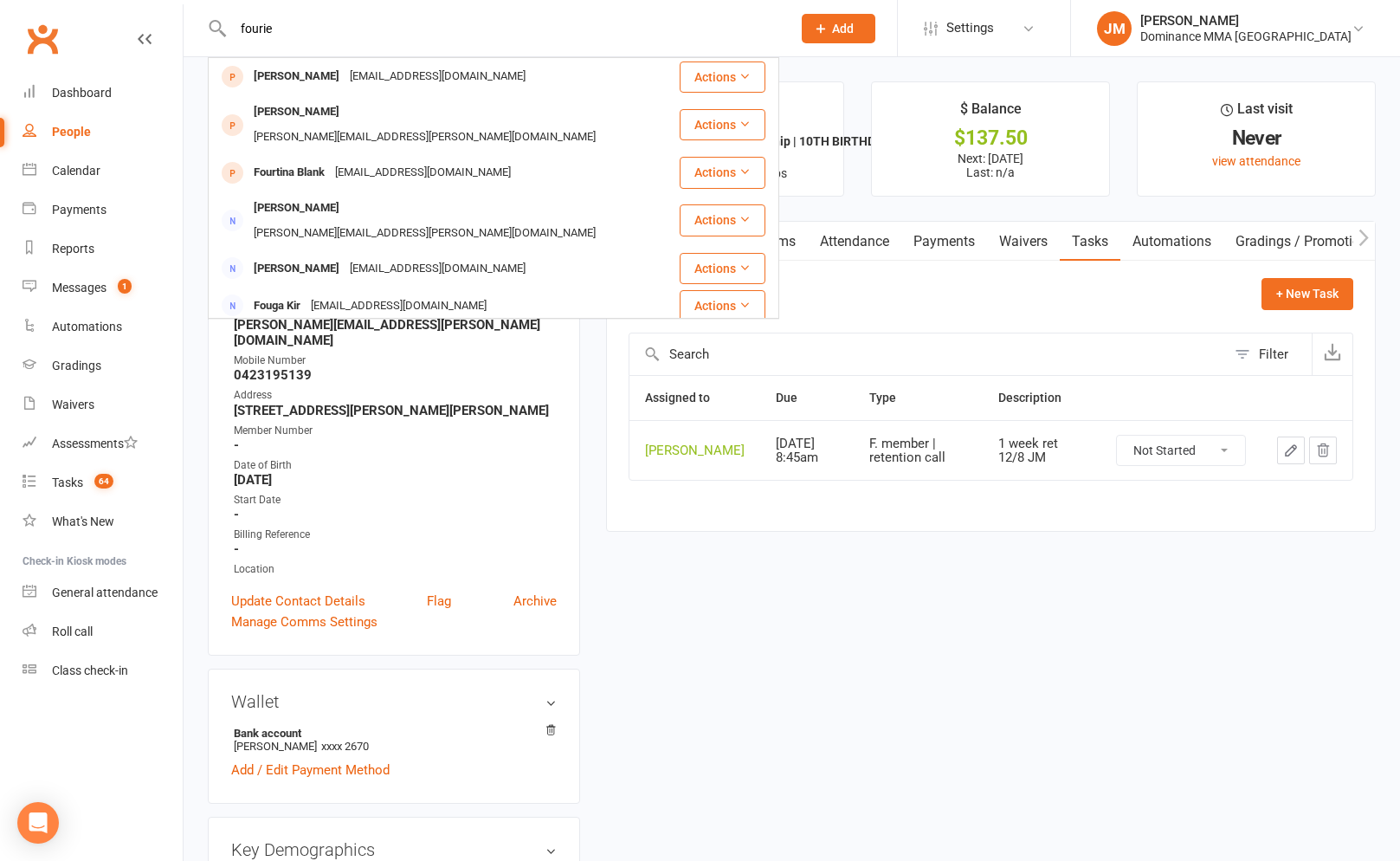
type input "fourie"
click at [829, 31] on icon at bounding box center [821, 29] width 16 height 16
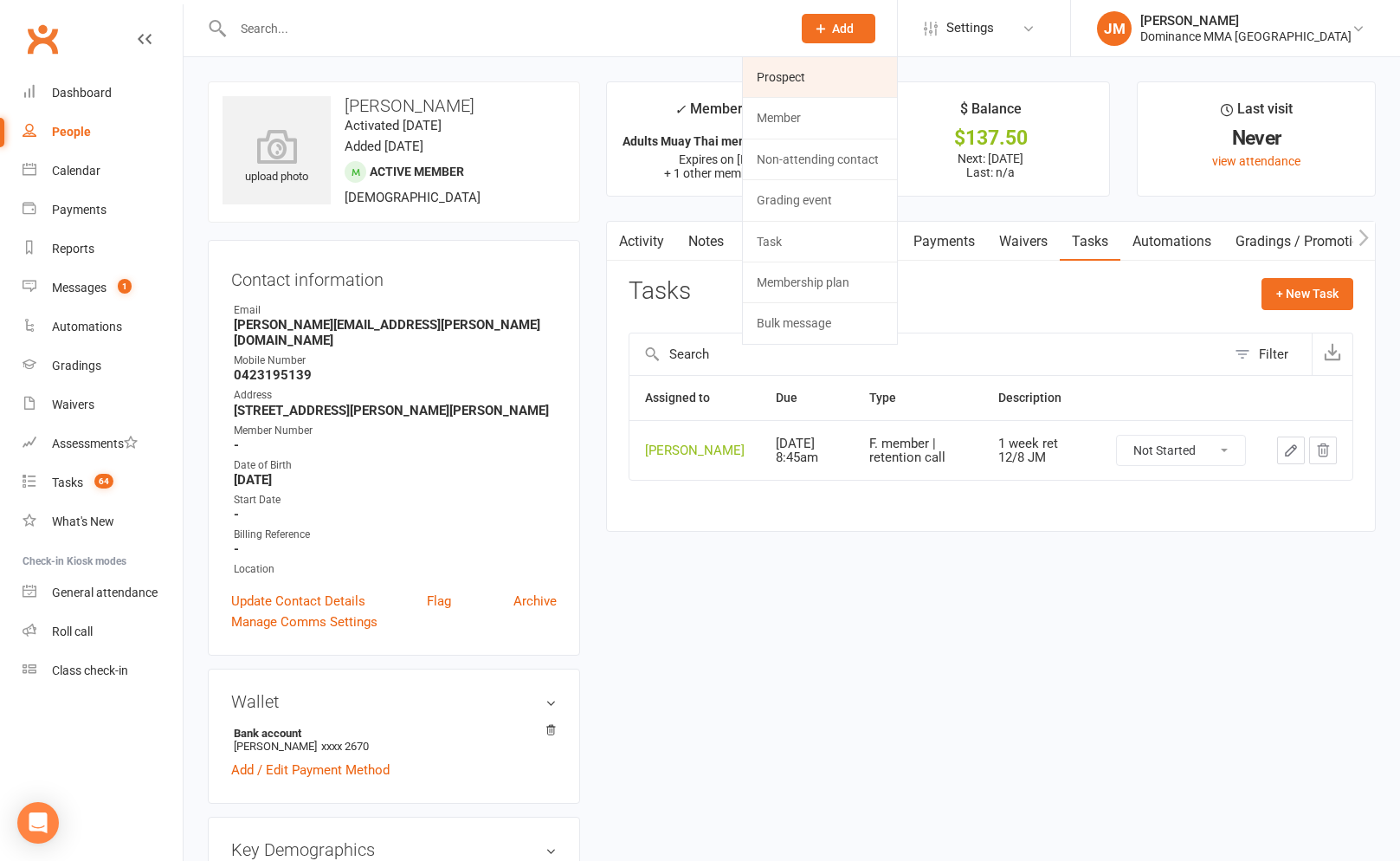
click at [837, 67] on link "Prospect" at bounding box center [819, 78] width 154 height 40
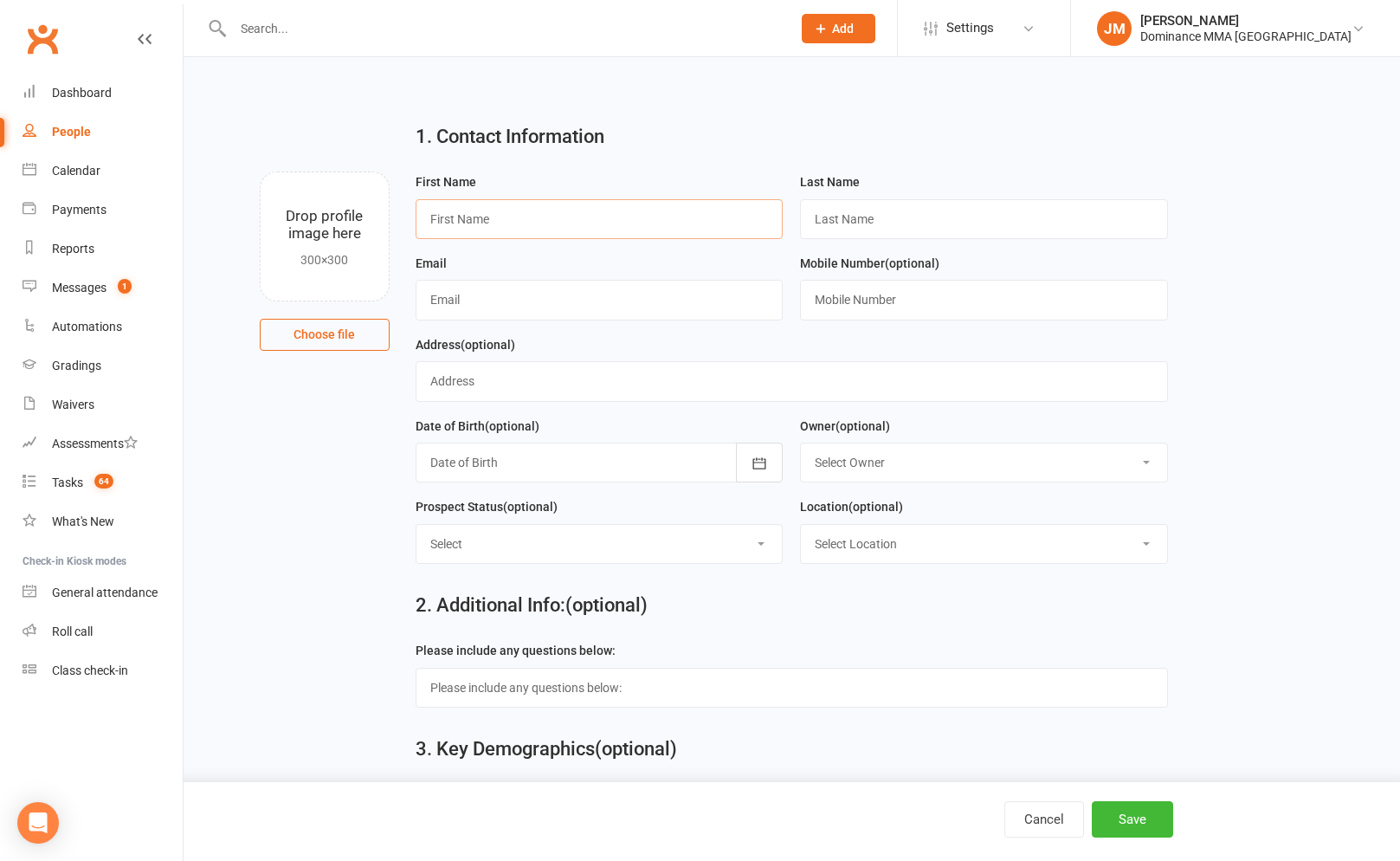
click at [676, 227] on input "text" at bounding box center [599, 220] width 368 height 40
type input "Josh"
type input "Fourie"
type input "josh.fourie97@gmail.com"
type input "0415432365"
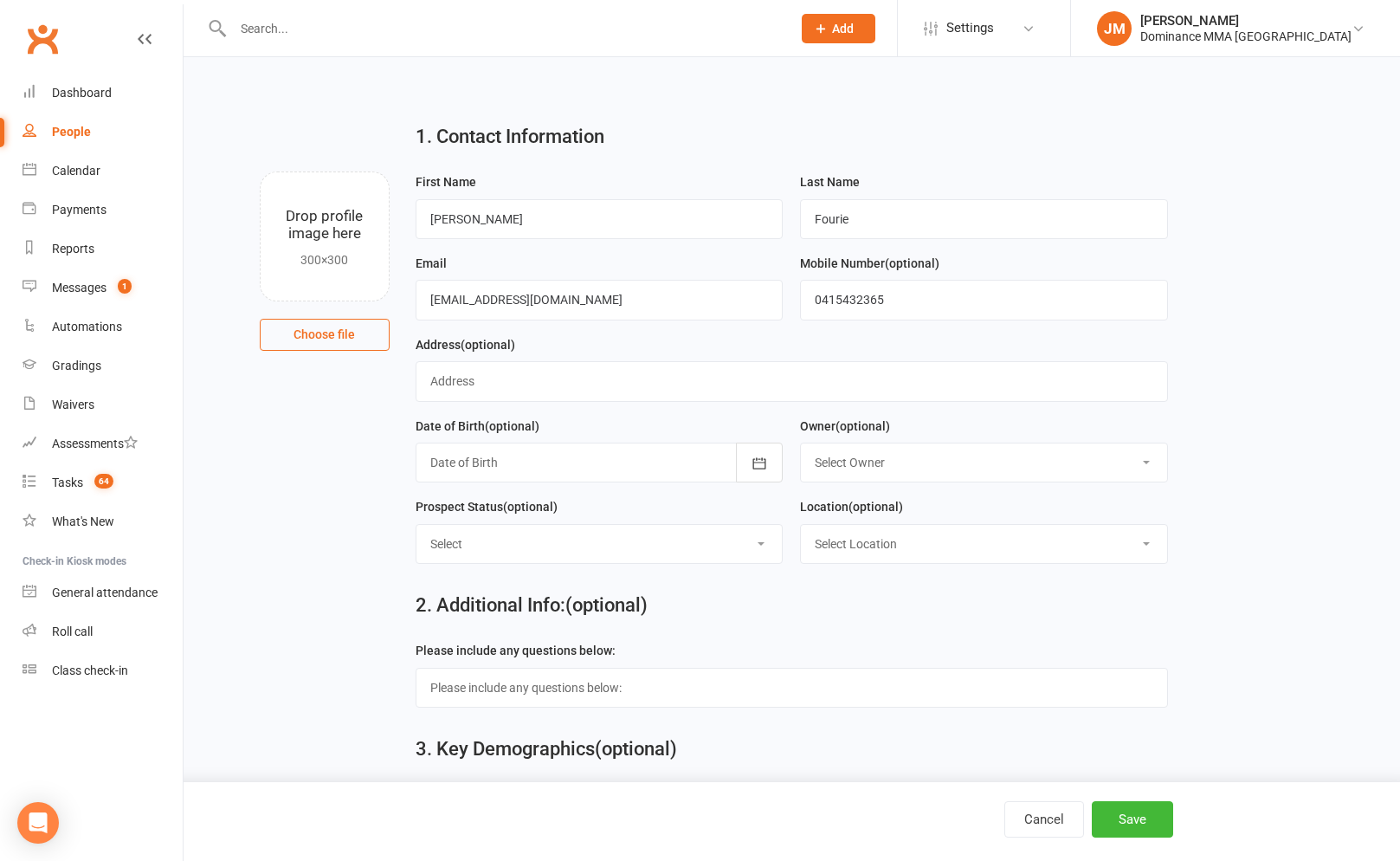
click at [545, 546] on select "Select ENQUIRY GOOGLE ADS ENQUIRY META ADS ENQUIRY DROPPED DROP-IN VISITOR NON-…" at bounding box center [599, 544] width 366 height 38
select select "ENQUIRY"
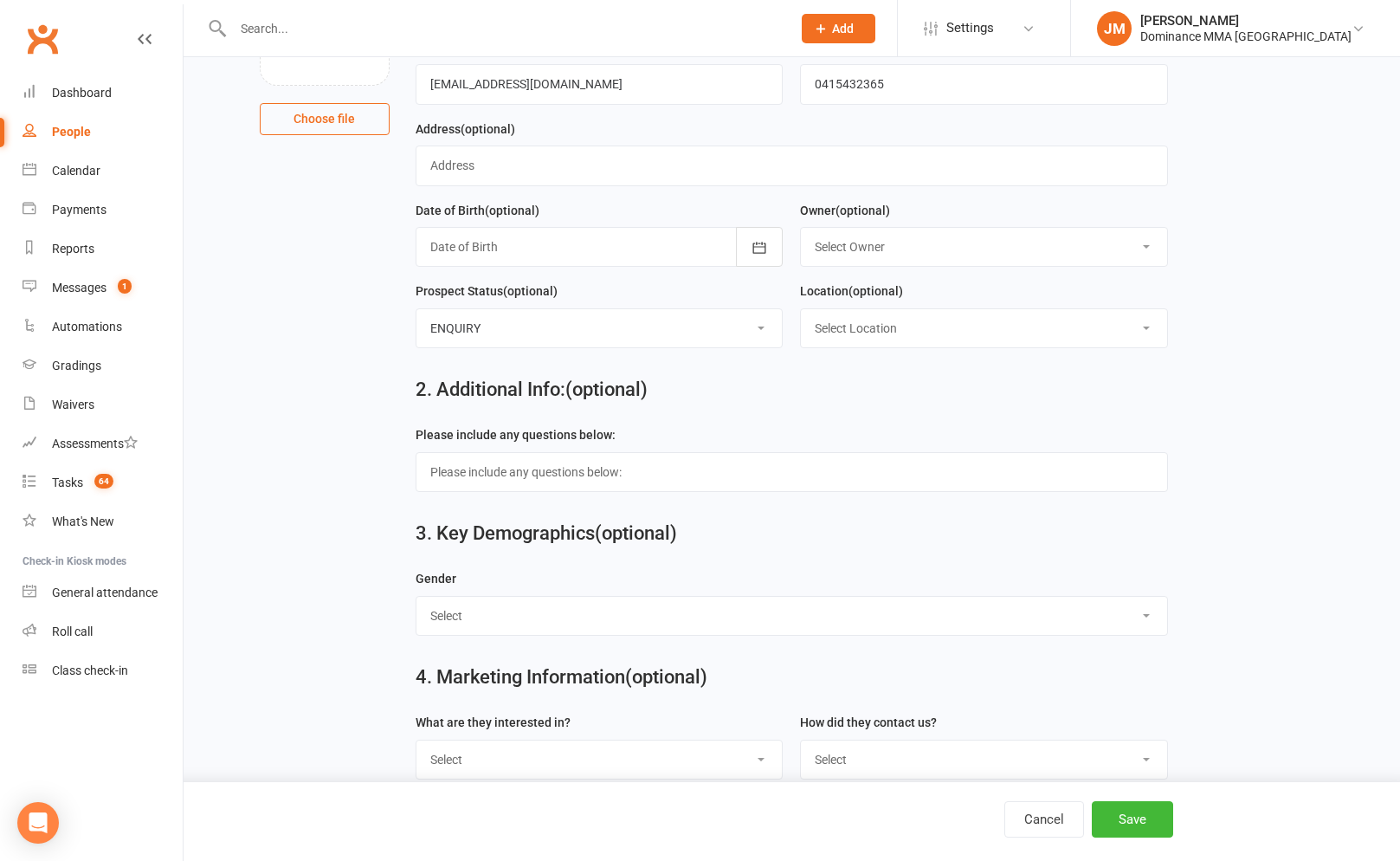
scroll to position [308, 0]
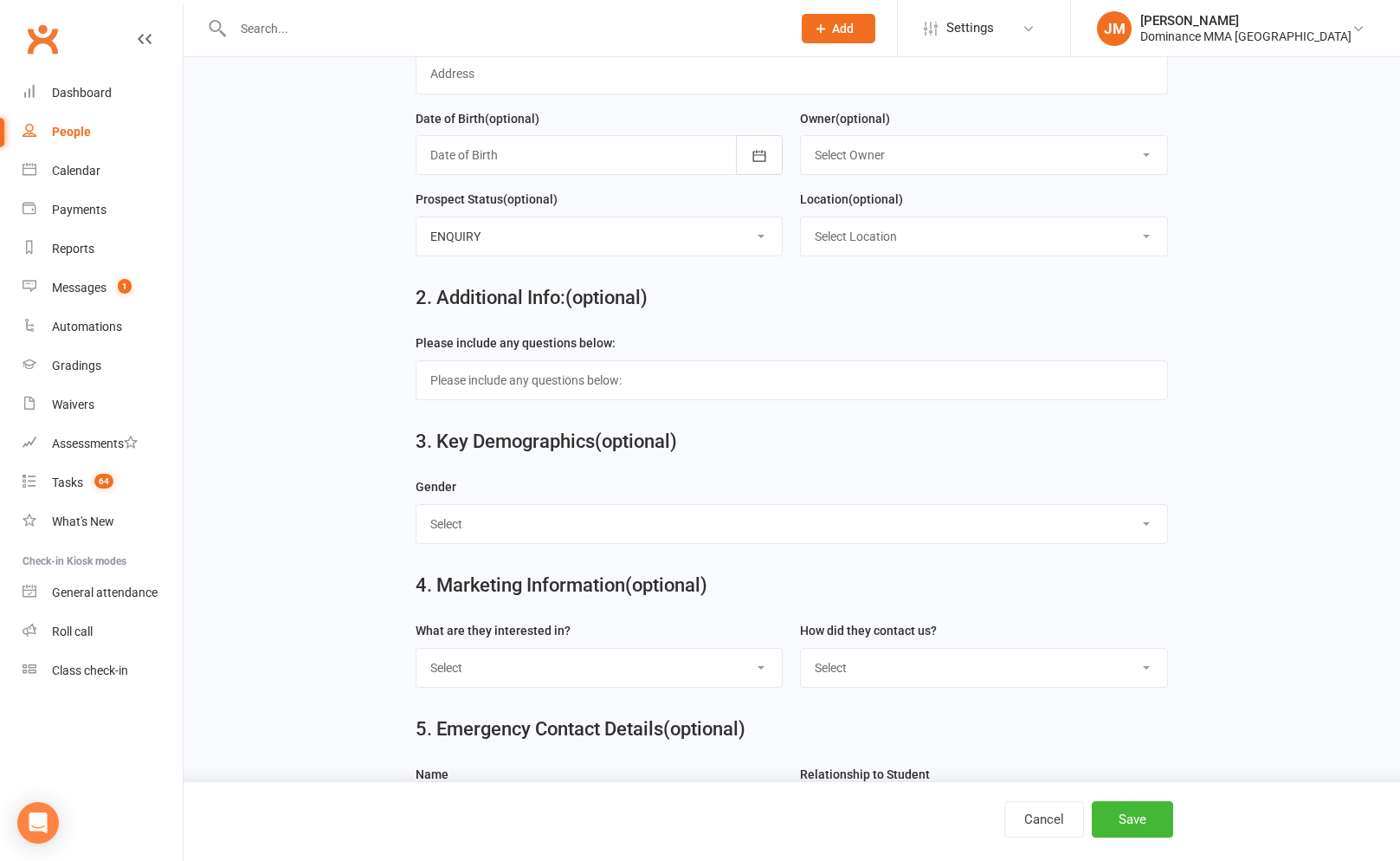
click at [538, 681] on select "Select BJJ Muay Thai MMA Kids Teens Muay Thai Teens BJJ Freestyle Wrestling" at bounding box center [599, 668] width 366 height 38
select select "Muay Thai"
click at [971, 675] on select "Select Phone Website enquiry form In-Facility Email Marketing Lead" at bounding box center [984, 668] width 366 height 38
select select "Website enquiry form"
click at [1122, 807] on button "Save" at bounding box center [1132, 819] width 81 height 37
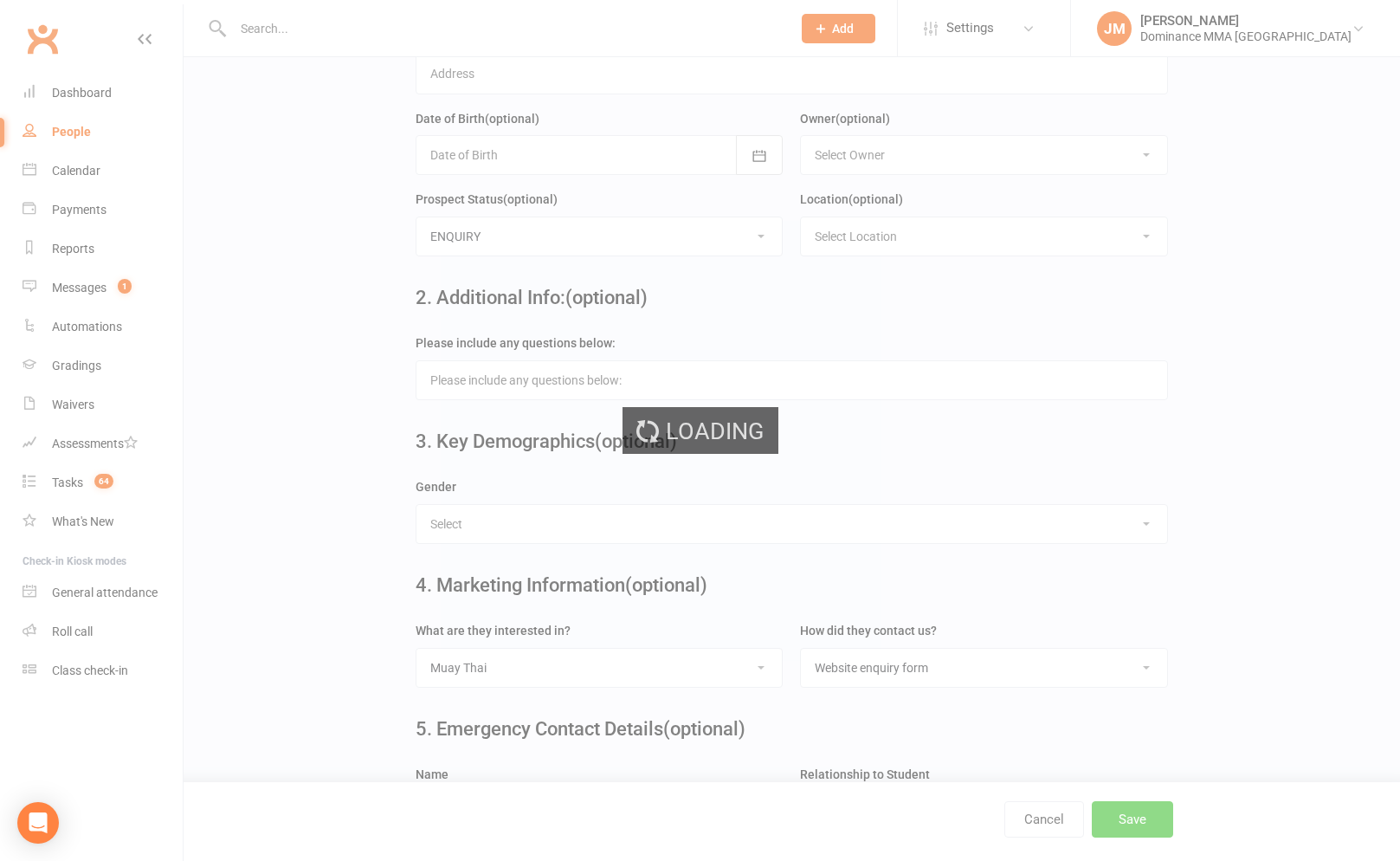
scroll to position [0, 0]
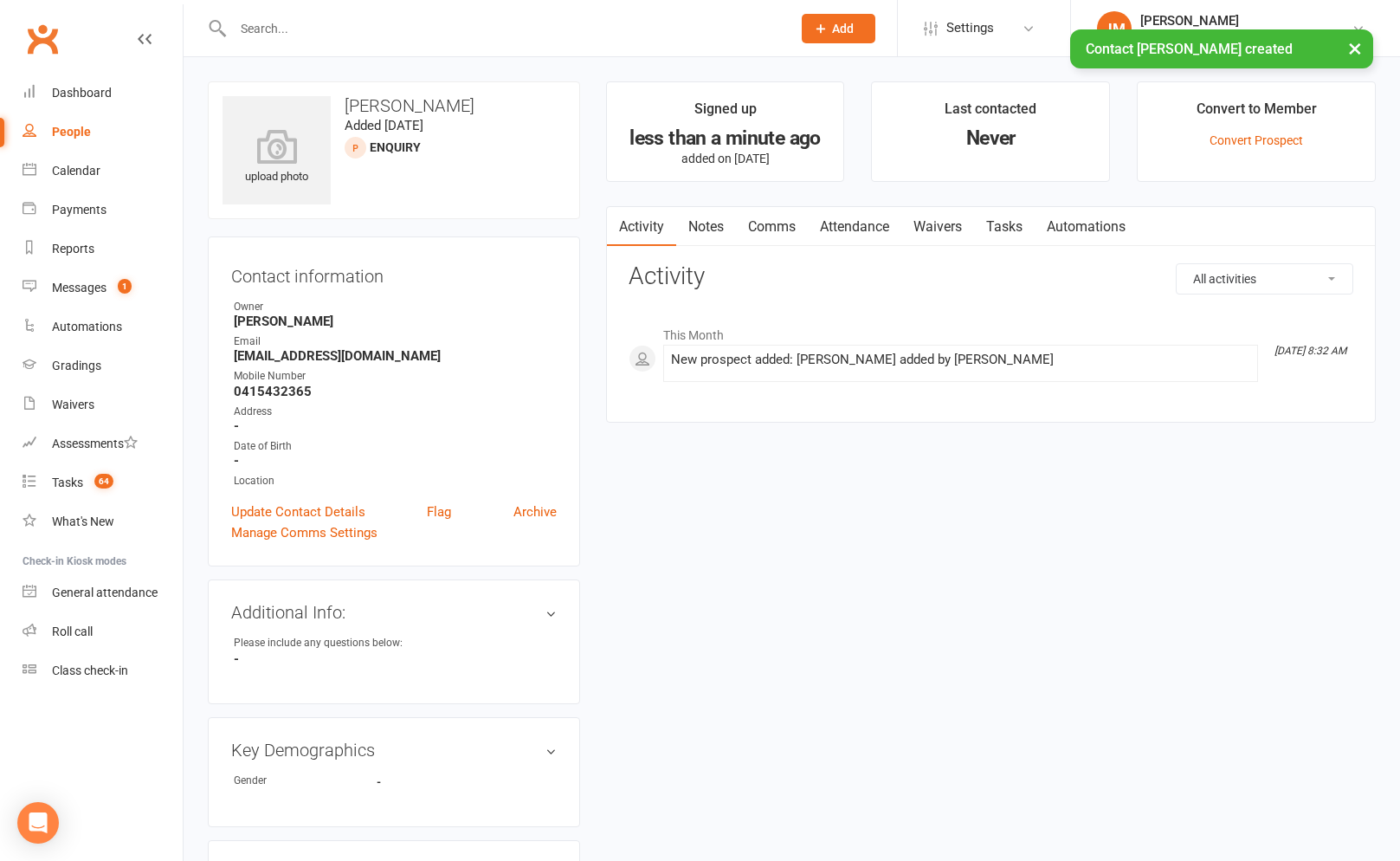
click at [720, 219] on link "Notes" at bounding box center [706, 227] width 60 height 40
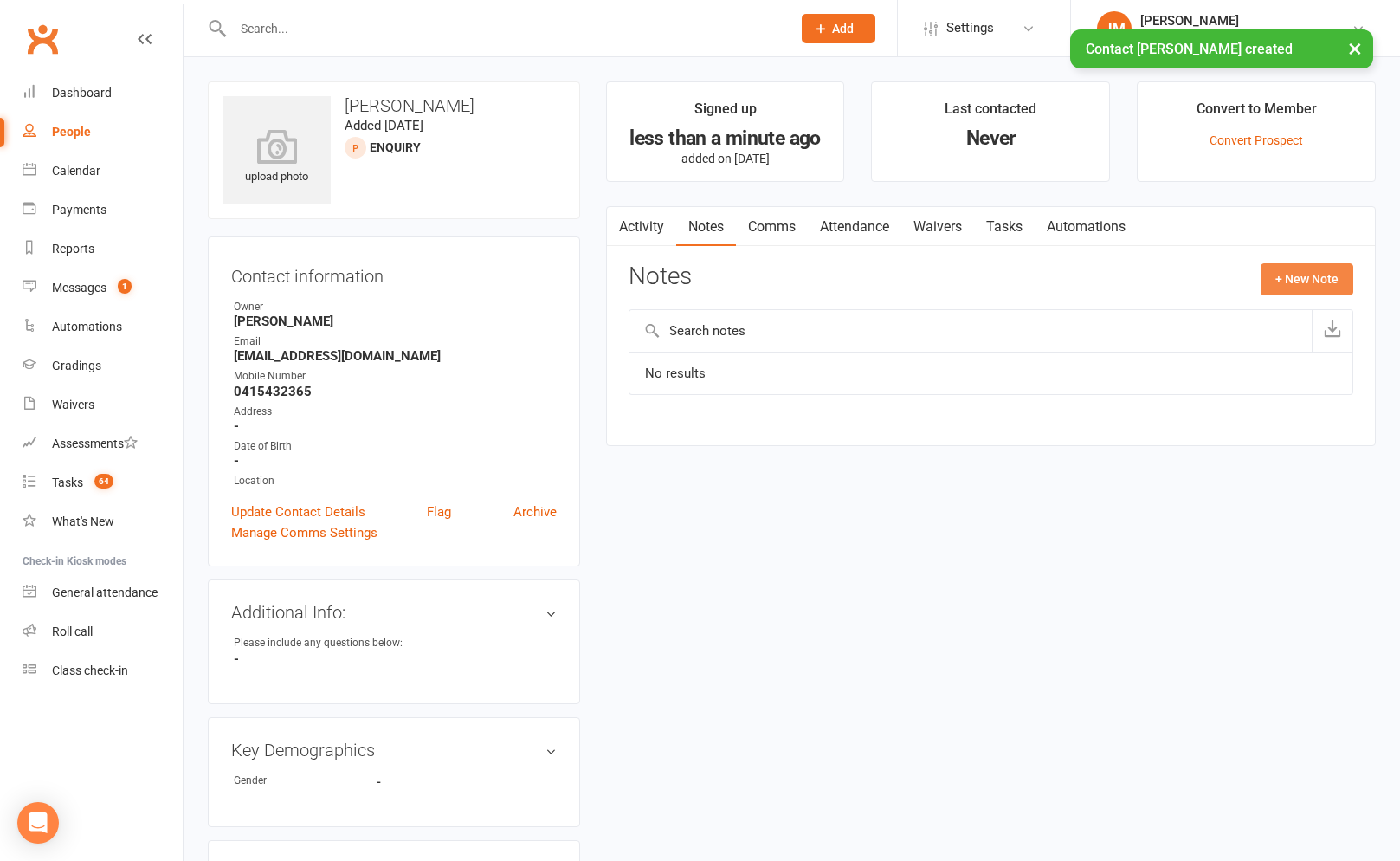
click at [1311, 281] on button "+ New Note" at bounding box center [1307, 279] width 92 height 31
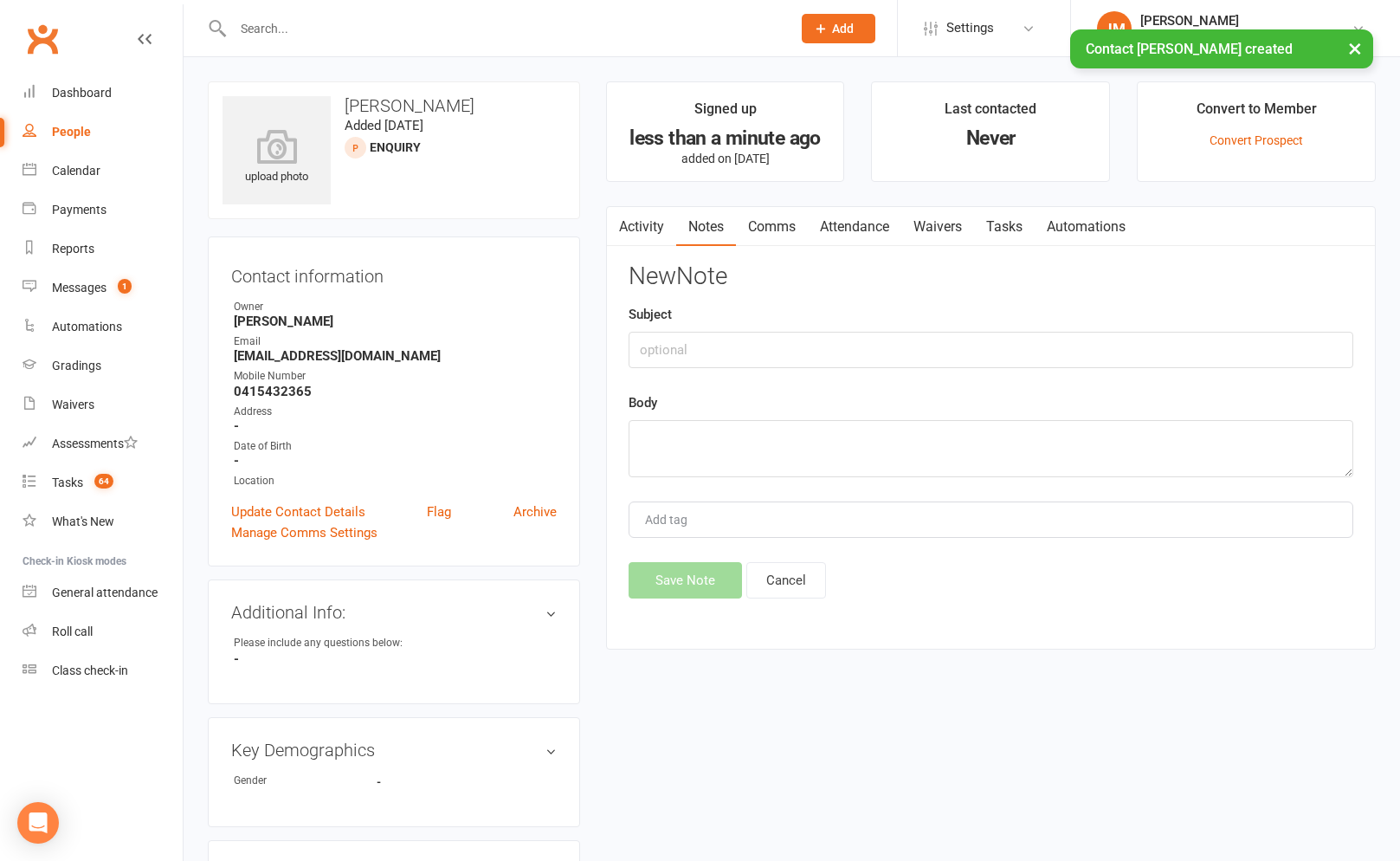
click at [601, 329] on main "Signed up less than a minute ago added on 12 Aug 2025 Last contacted Never Conv…" at bounding box center [991, 374] width 795 height 586
click at [662, 340] on input "text" at bounding box center [991, 350] width 725 height 37
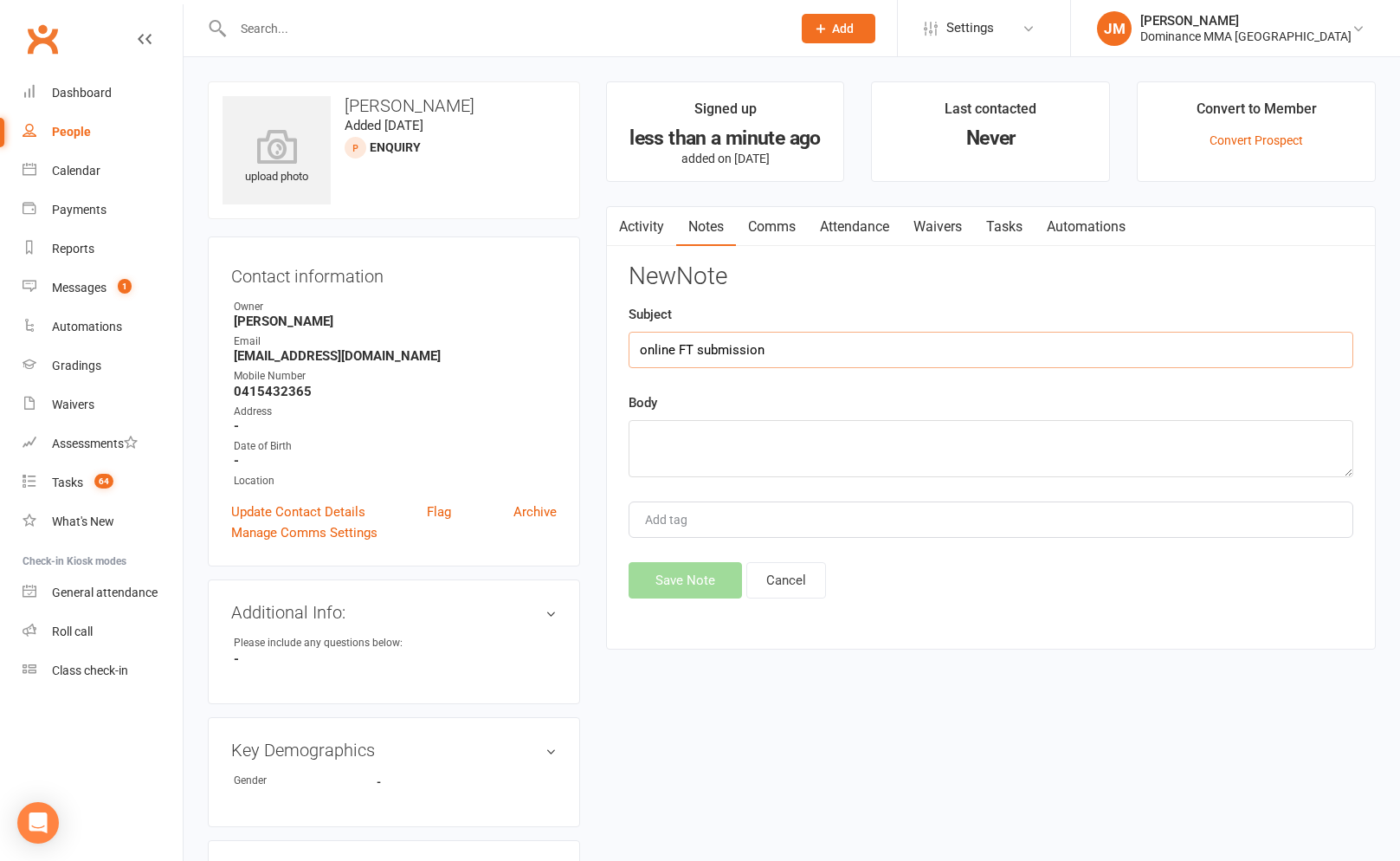
type input "online FT submission"
paste textarea "First Name: Josh Last Name: Fourie Email Address: josh.fourie97@gmail.com Phone…"
type textarea "First Name: Josh Last Name: Fourie Email Address: josh.fourie97@gmail.com Phone…"
click at [650, 576] on button "Save Note" at bounding box center [685, 580] width 113 height 37
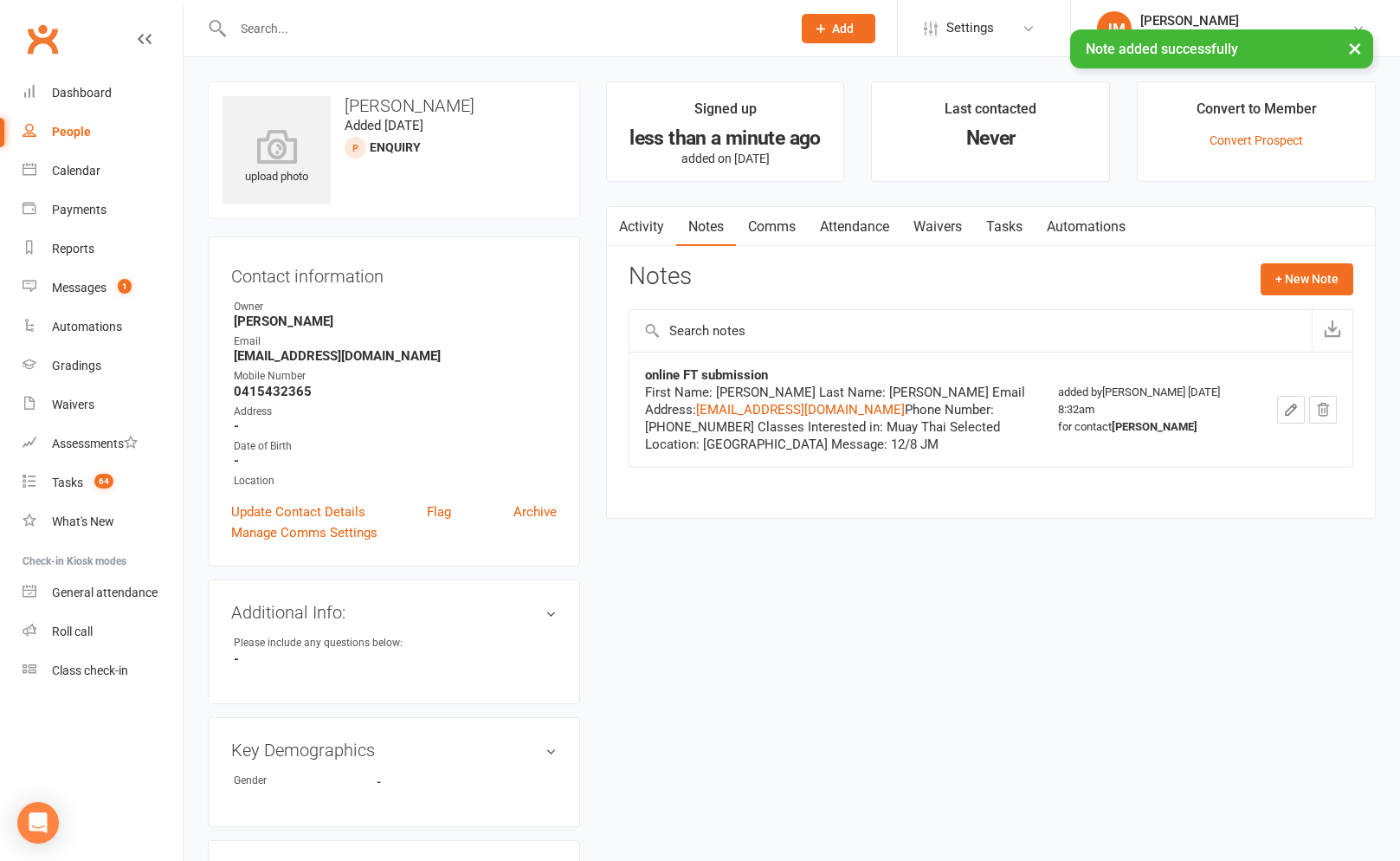
click at [1012, 231] on link "Tasks" at bounding box center [1004, 227] width 61 height 40
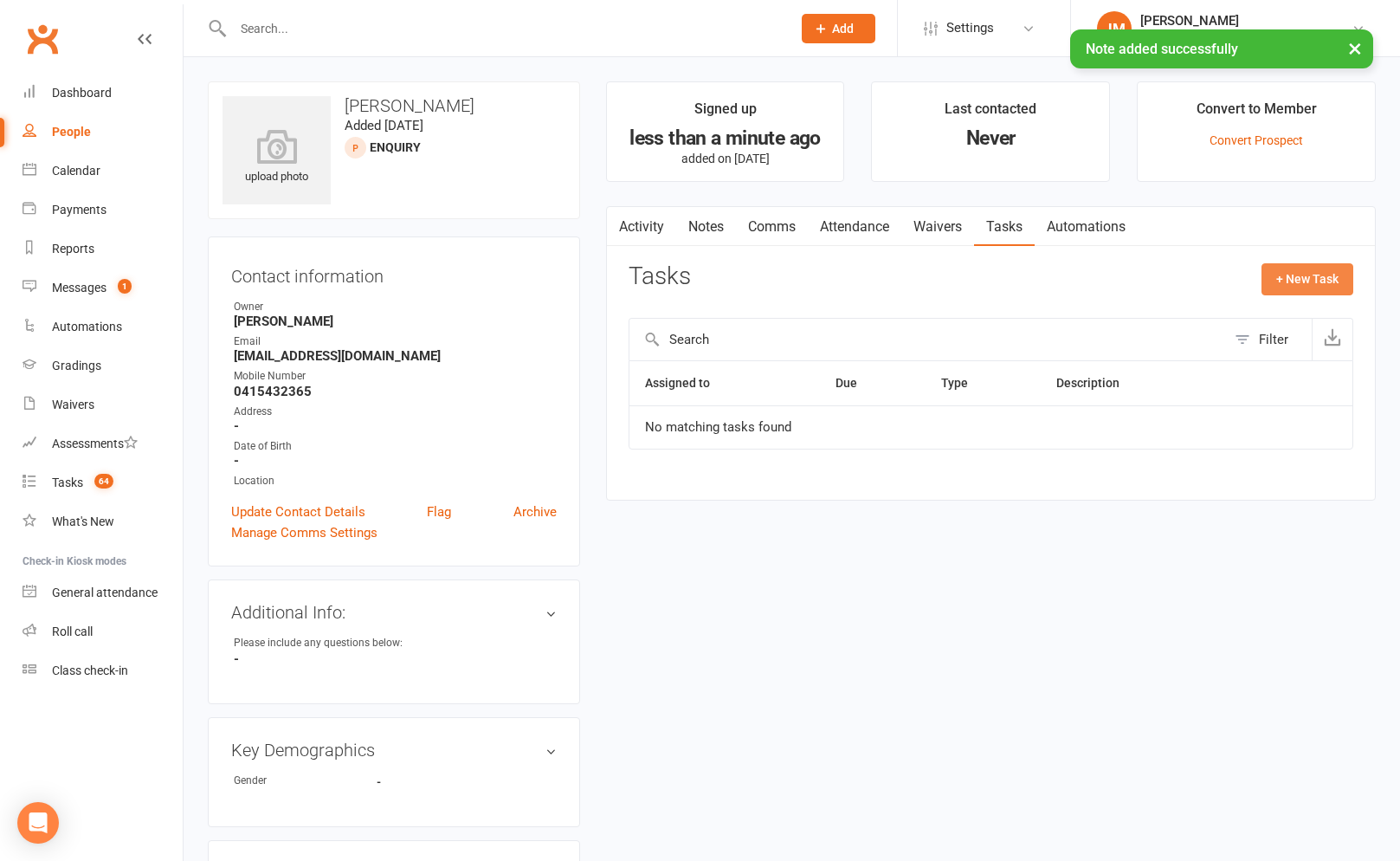
click at [1297, 274] on button "+ New Task" at bounding box center [1307, 279] width 91 height 31
select select "45422"
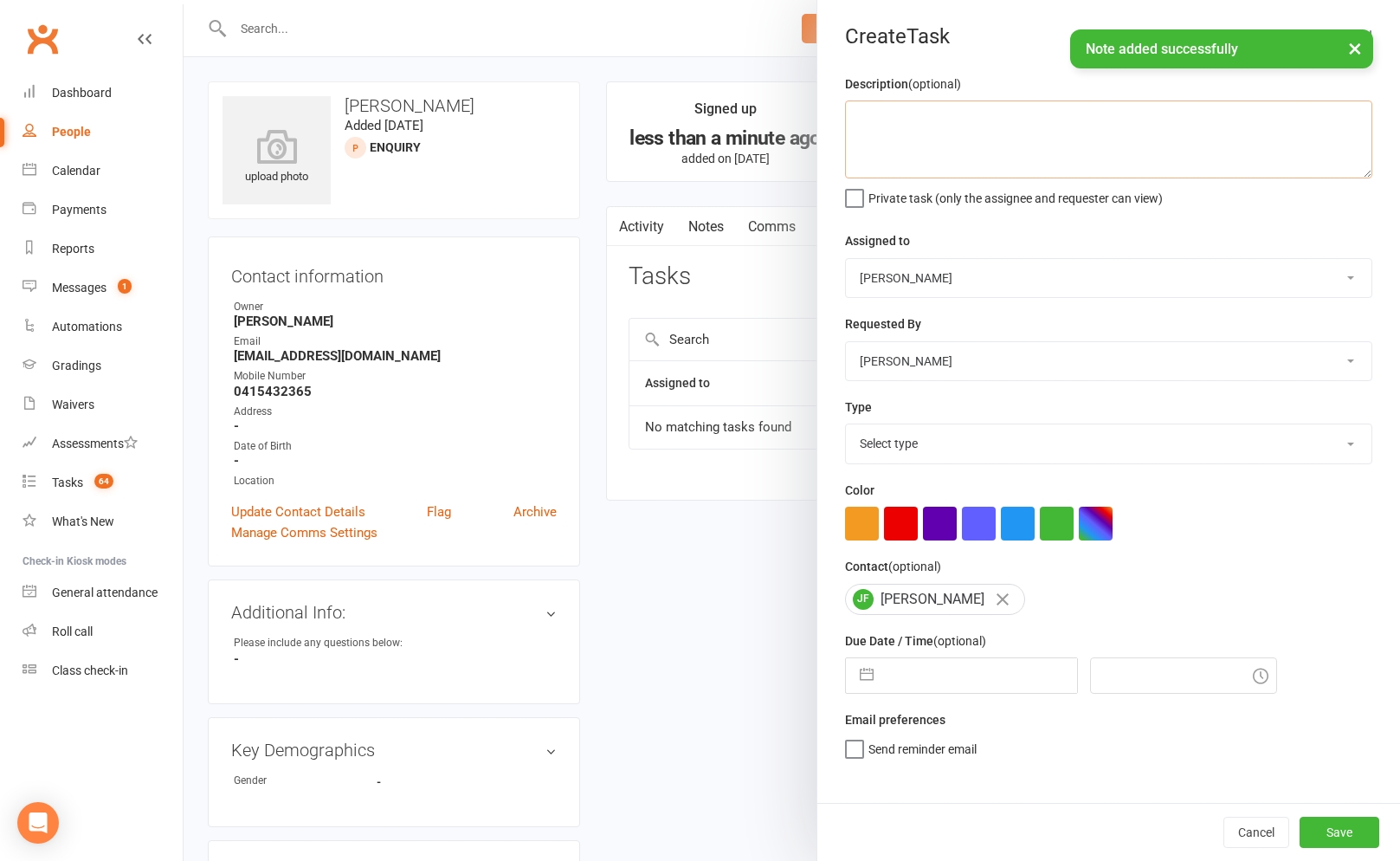
click at [973, 144] on textarea at bounding box center [1108, 139] width 527 height 78
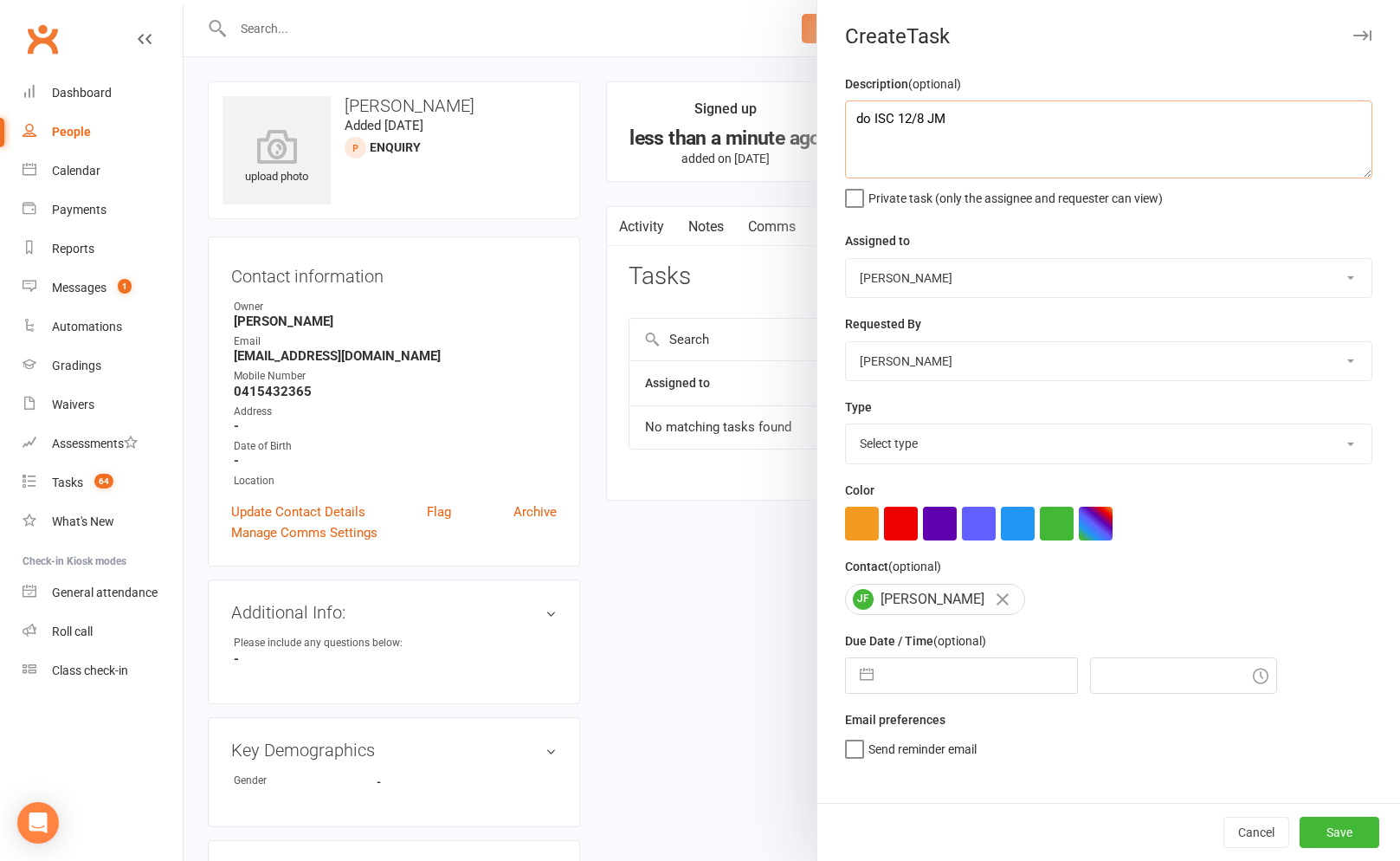
type textarea "do ISC 12/8 JM"
click at [959, 449] on select "Select type A. prospect | enquiry response B. prospect | trial | not yet booked…" at bounding box center [1108, 444] width 525 height 38
select select "3860"
click at [903, 277] on select "Cat Wilson David Hart Lachlan Dart Alish S. Will Wesley Max Viney Dominance MMA…" at bounding box center [1108, 278] width 525 height 38
select select "50862"
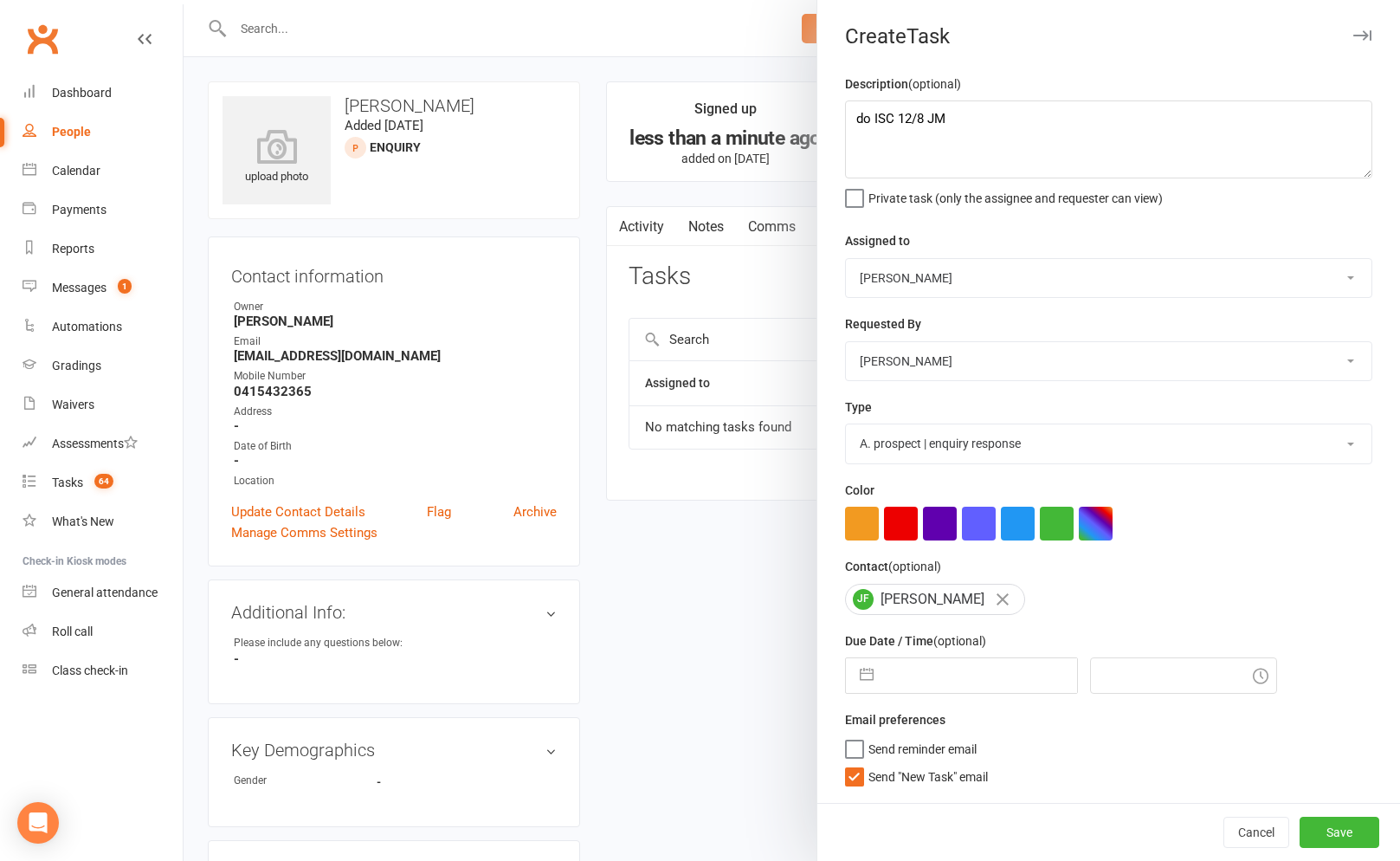
click at [856, 781] on label "Send "New Task" email" at bounding box center [916, 772] width 143 height 17
click at [856, 763] on input "Send "New Task" email" at bounding box center [916, 763] width 143 height 0
click at [862, 674] on button "button" at bounding box center [867, 675] width 31 height 35
select select "6"
select select "2025"
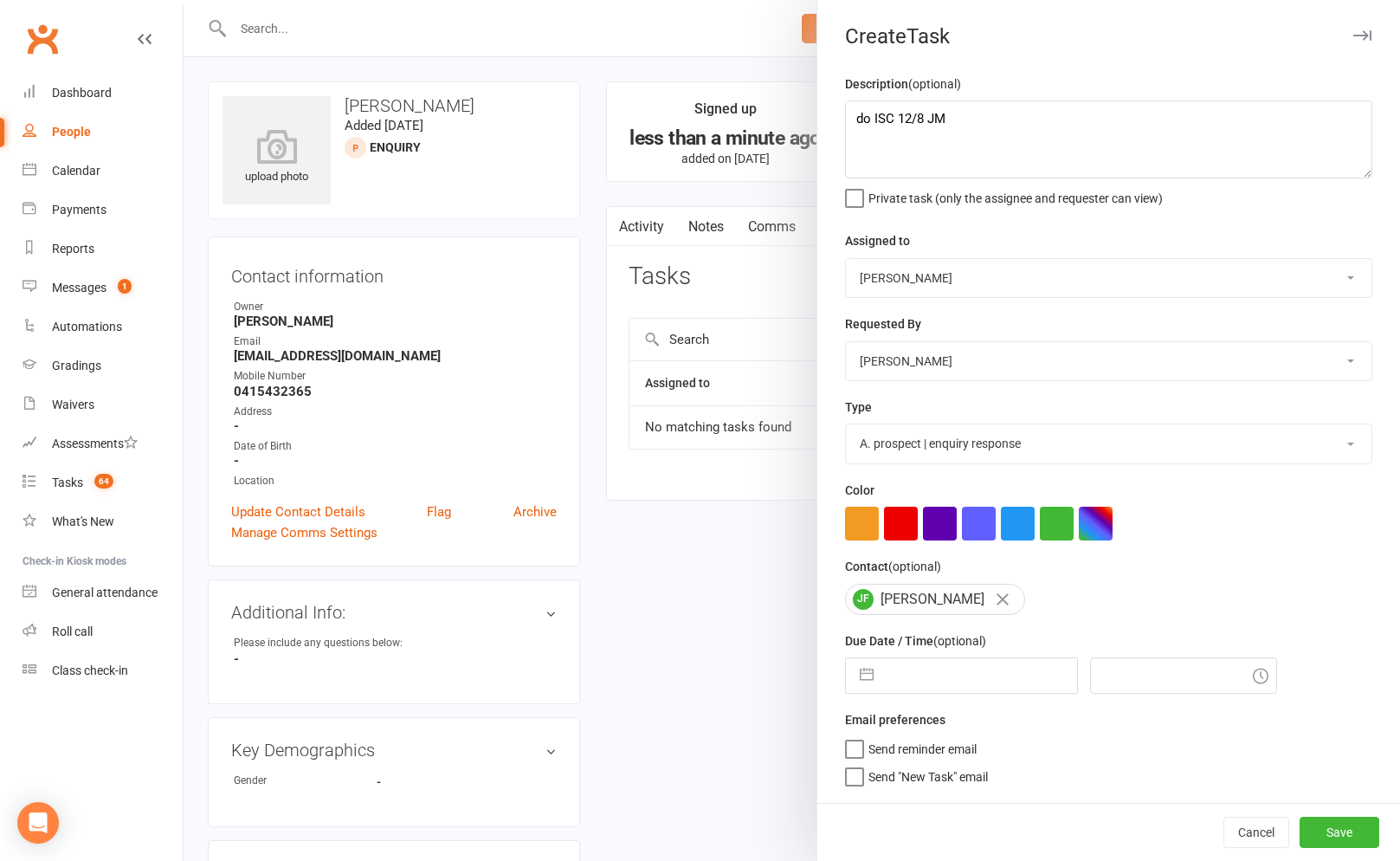
select select "7"
select select "2025"
select select "8"
select select "2025"
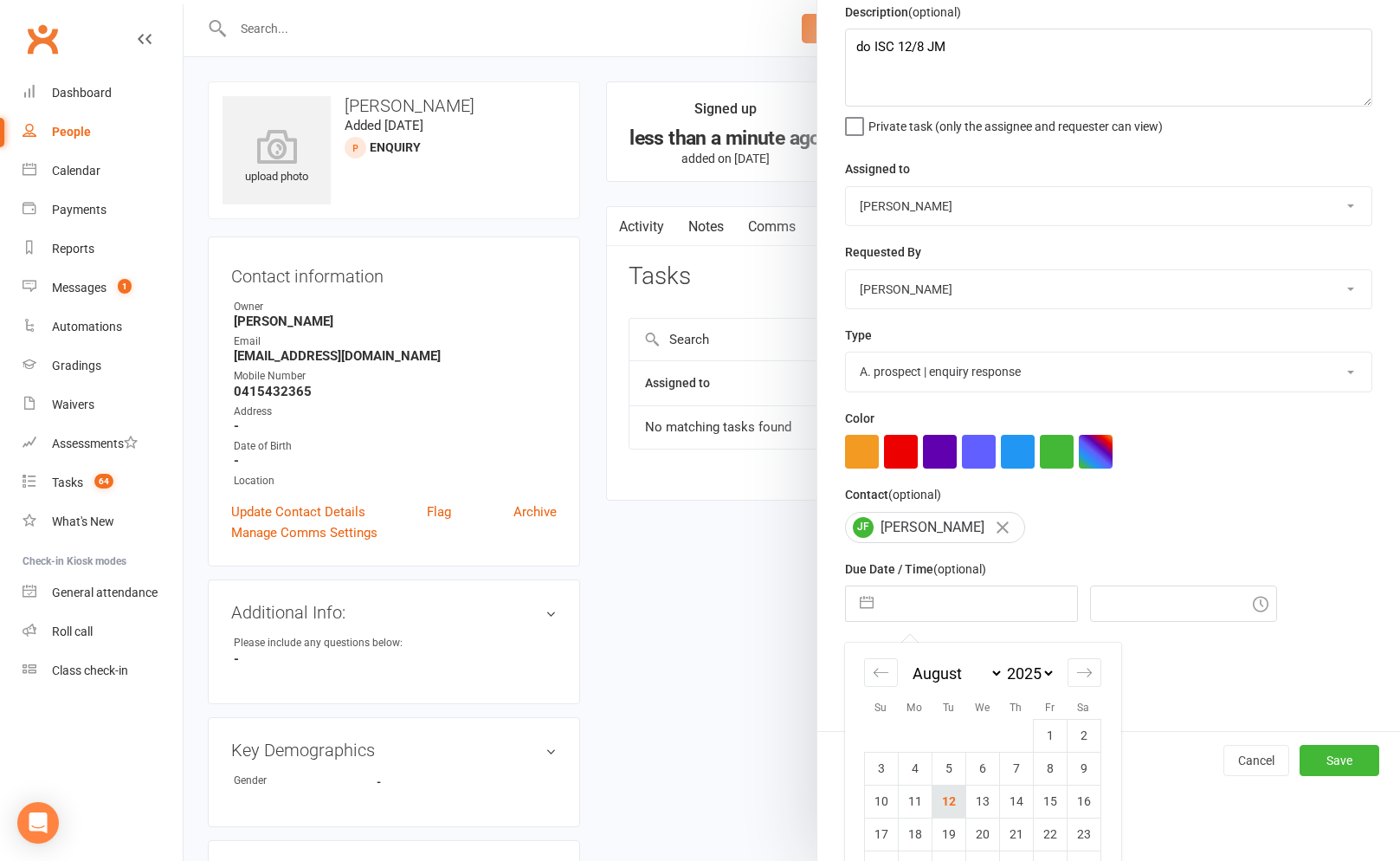
scroll to position [144, 0]
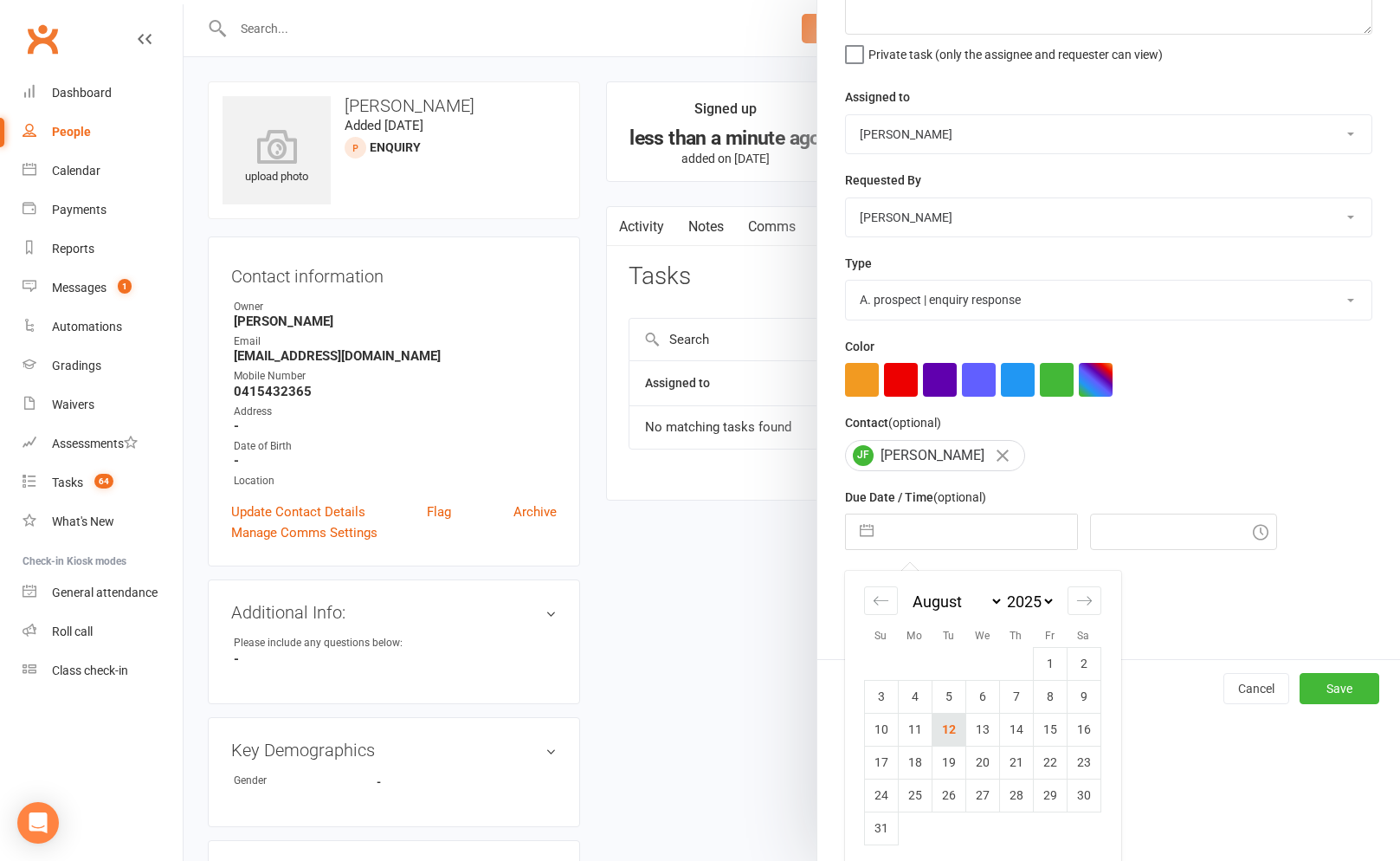
click at [946, 735] on td "12" at bounding box center [948, 729] width 34 height 33
type input "12 Aug 2025"
type input "8:45am"
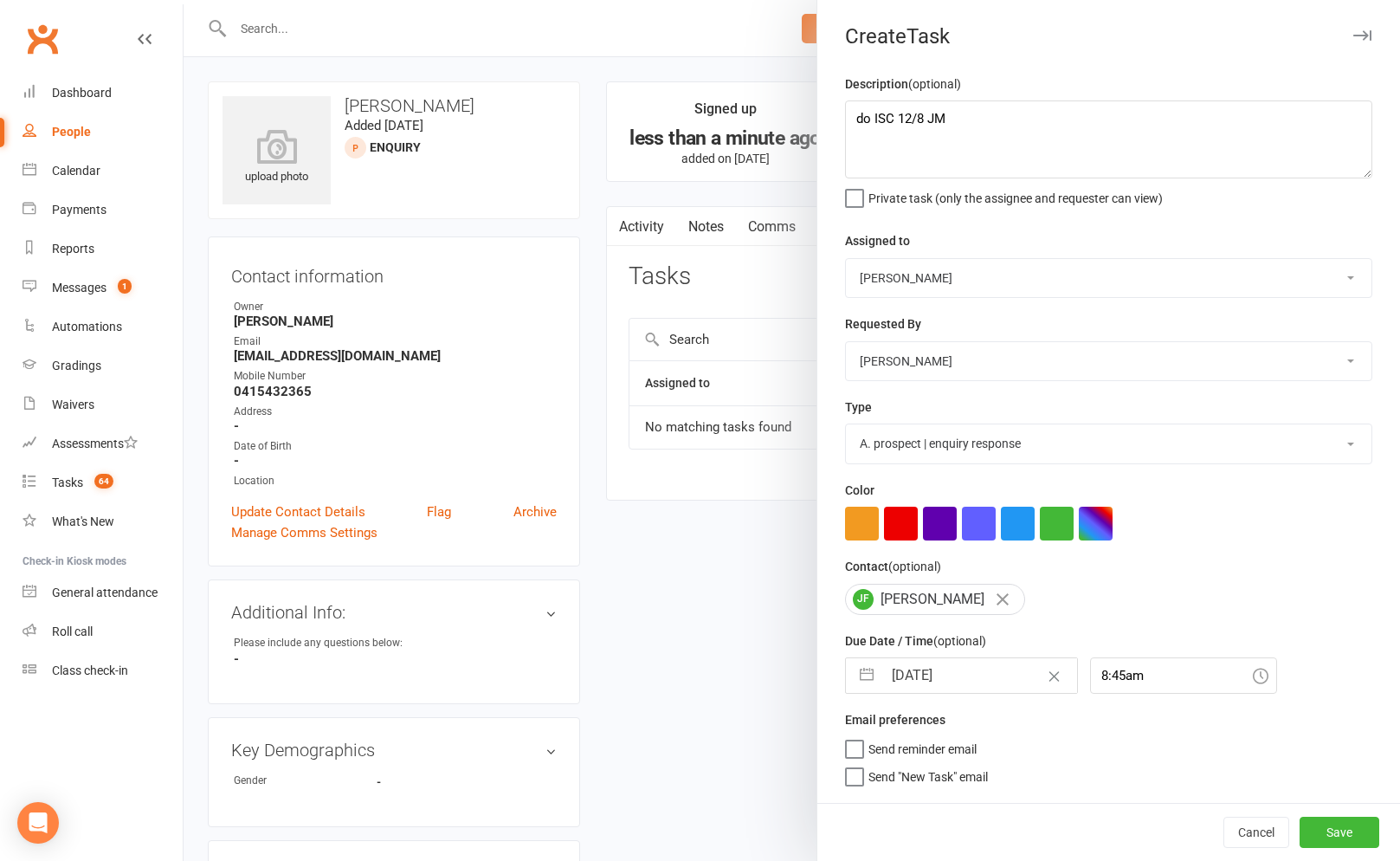
scroll to position [0, 0]
click at [1326, 823] on button "Save" at bounding box center [1338, 832] width 79 height 31
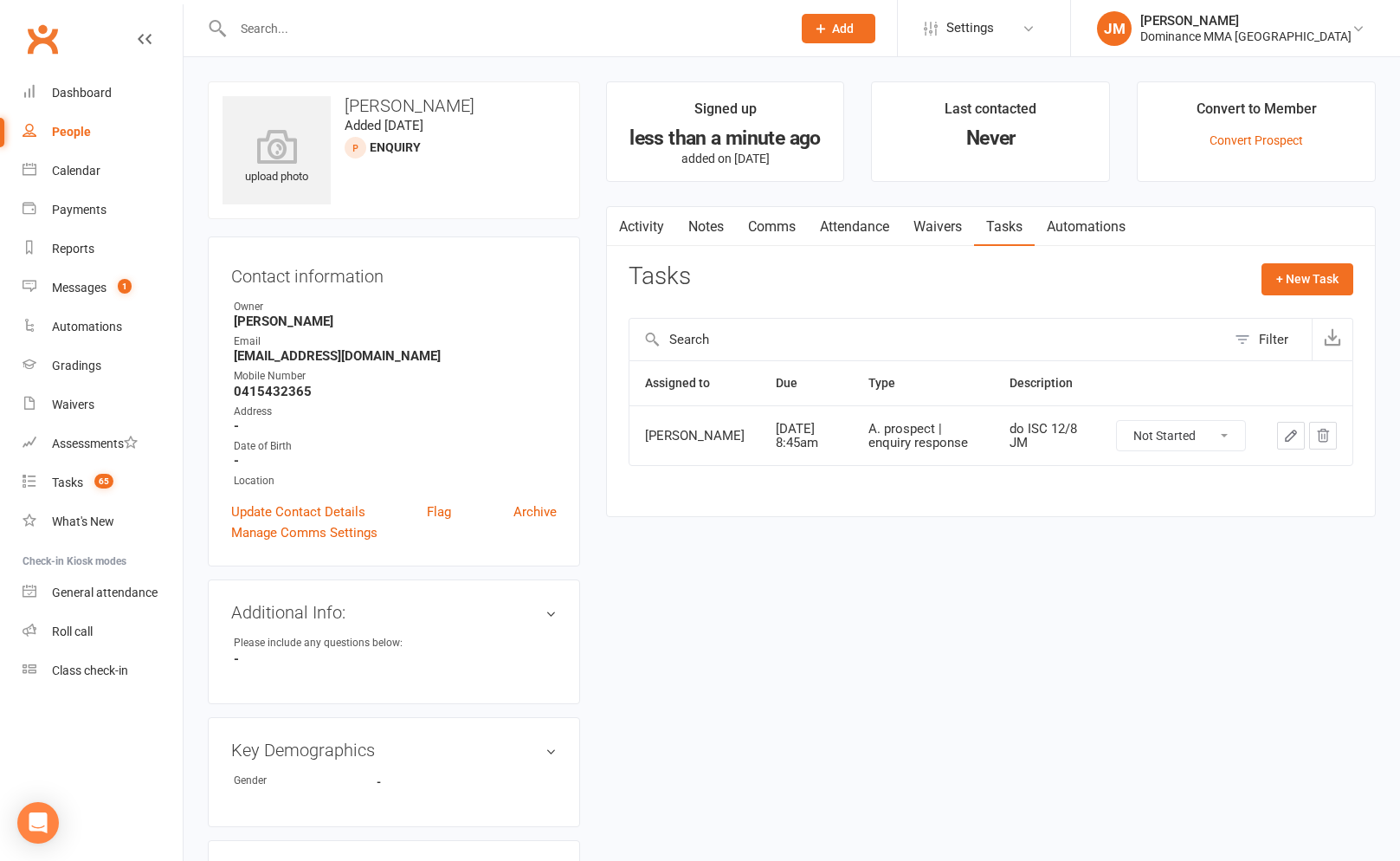
click at [256, 26] on input "text" at bounding box center [503, 29] width 551 height 24
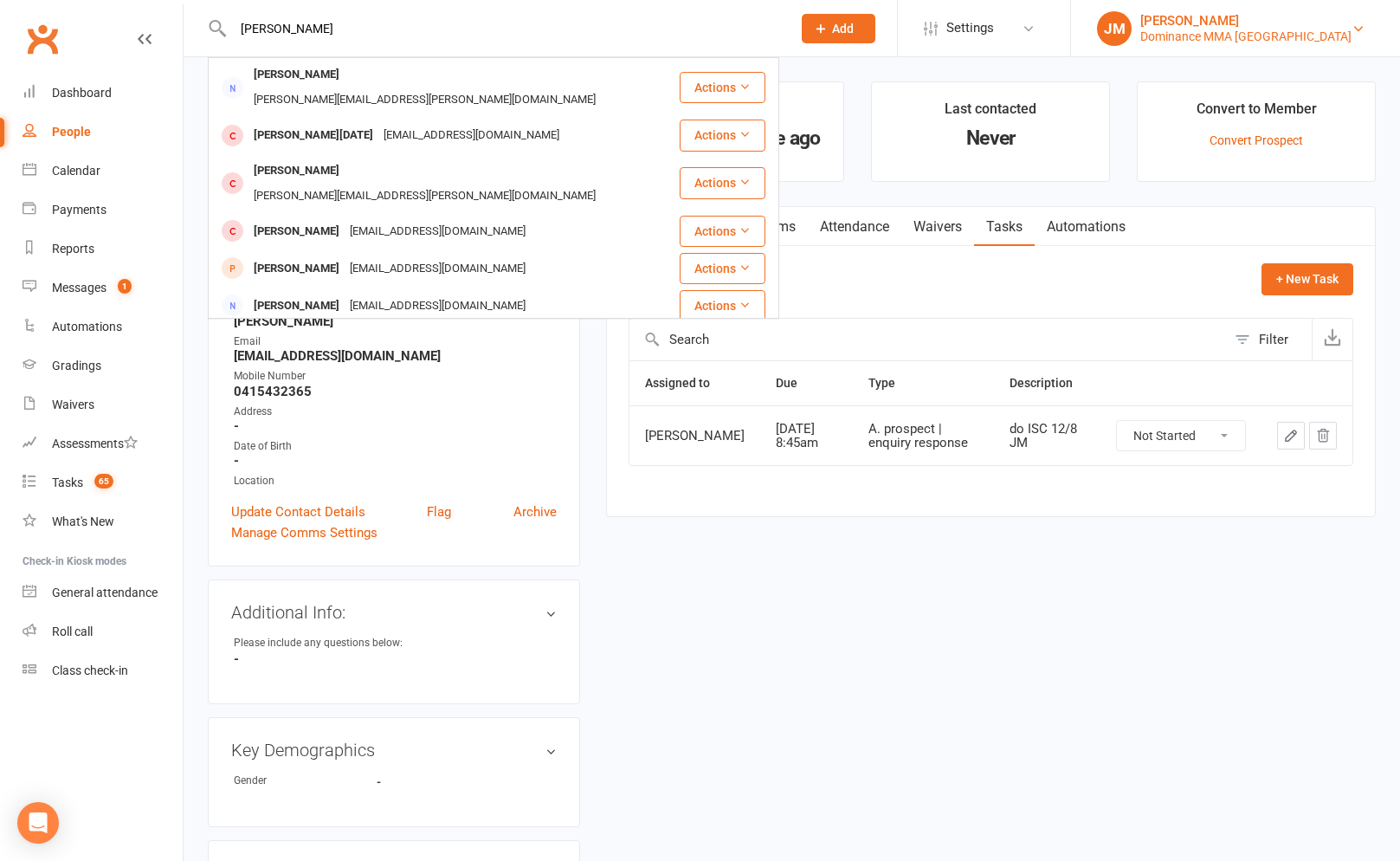
type input "mary groui"
click at [1265, 19] on div "[PERSON_NAME]" at bounding box center [1245, 21] width 211 height 16
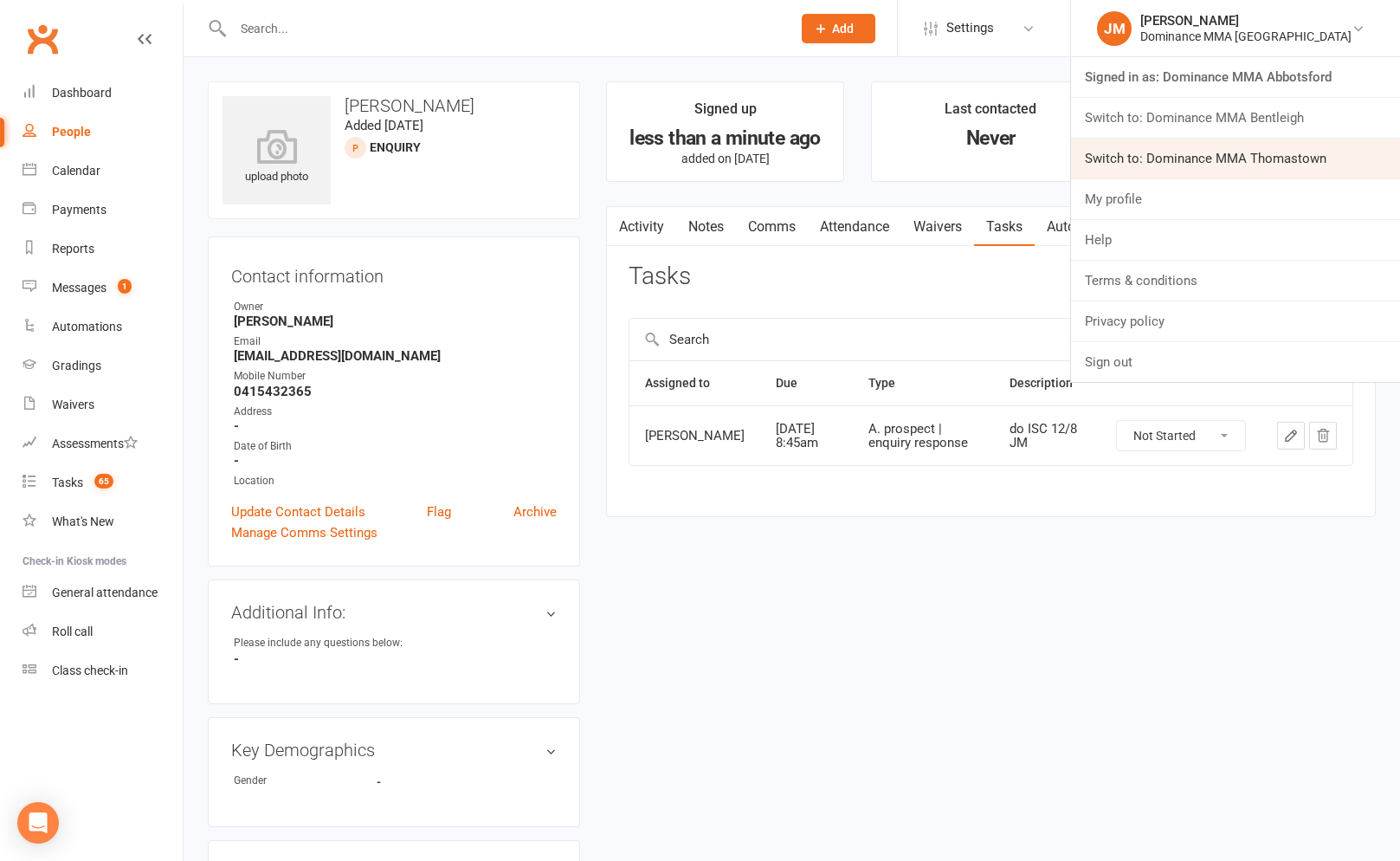
click at [1275, 153] on link "Switch to: Dominance MMA Thomastown" at bounding box center [1235, 159] width 329 height 40
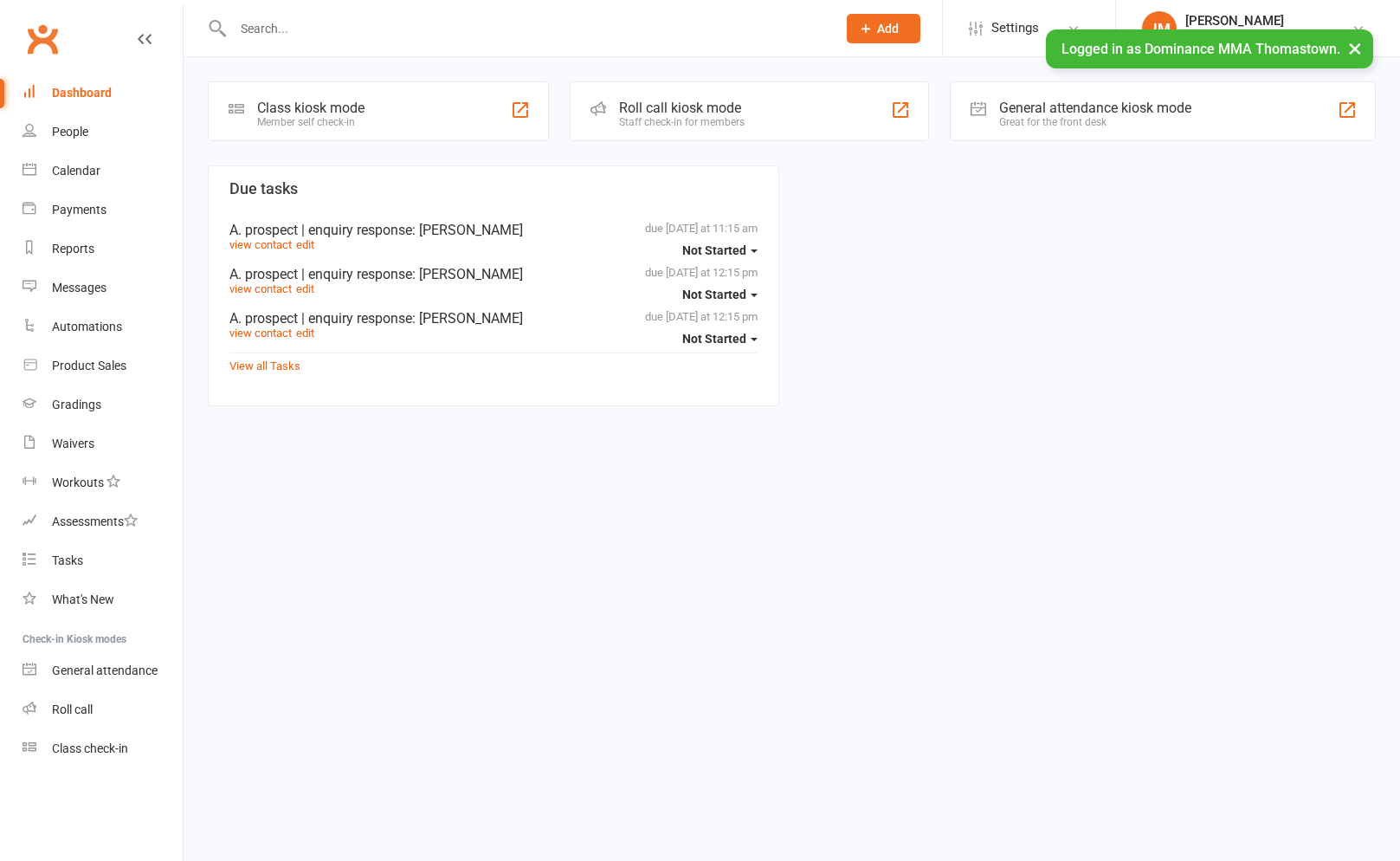
click at [328, 31] on input "text" at bounding box center [525, 29] width 597 height 24
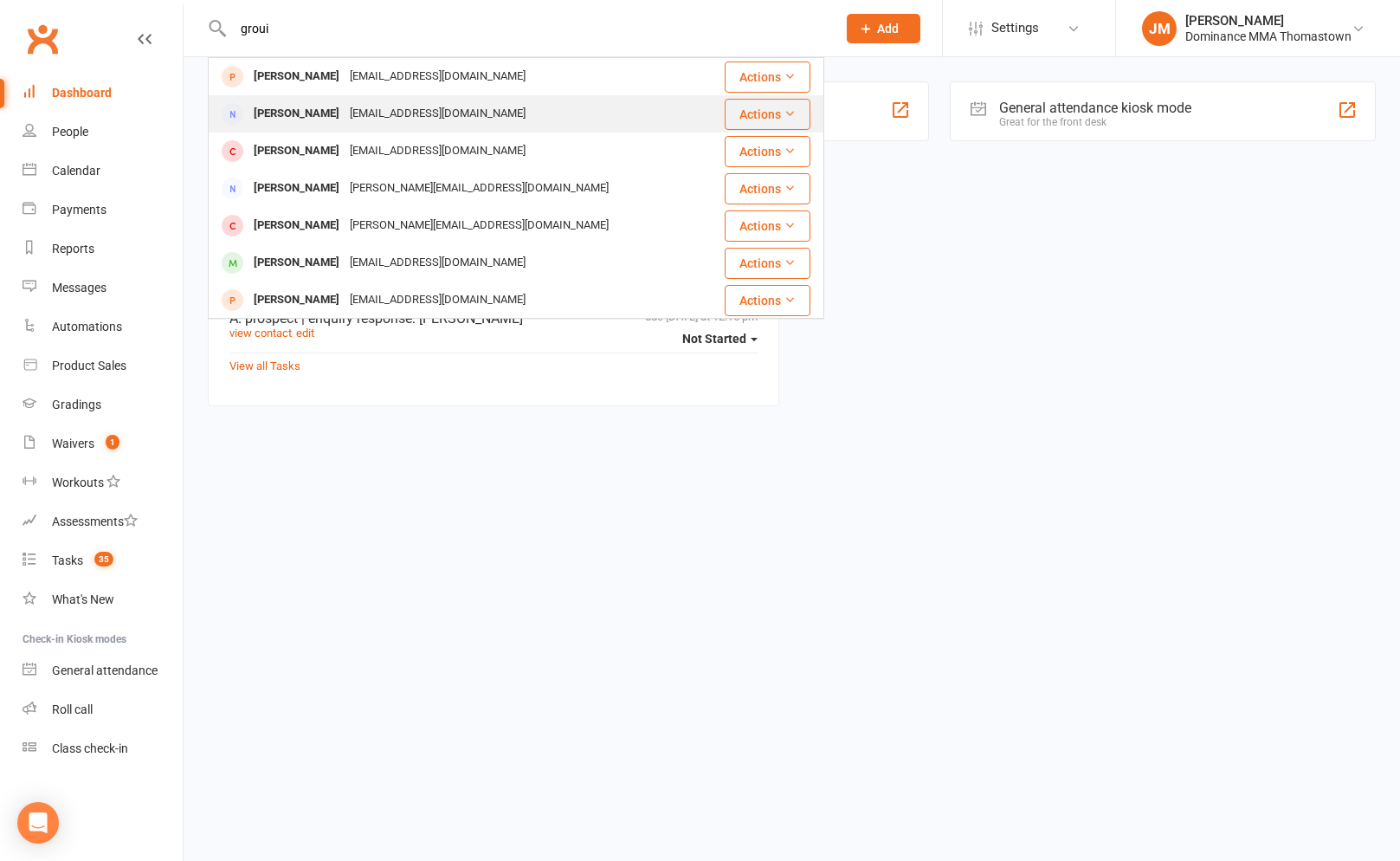
type input "groui"
click at [296, 111] on div "Mary Grouios" at bounding box center [296, 113] width 96 height 25
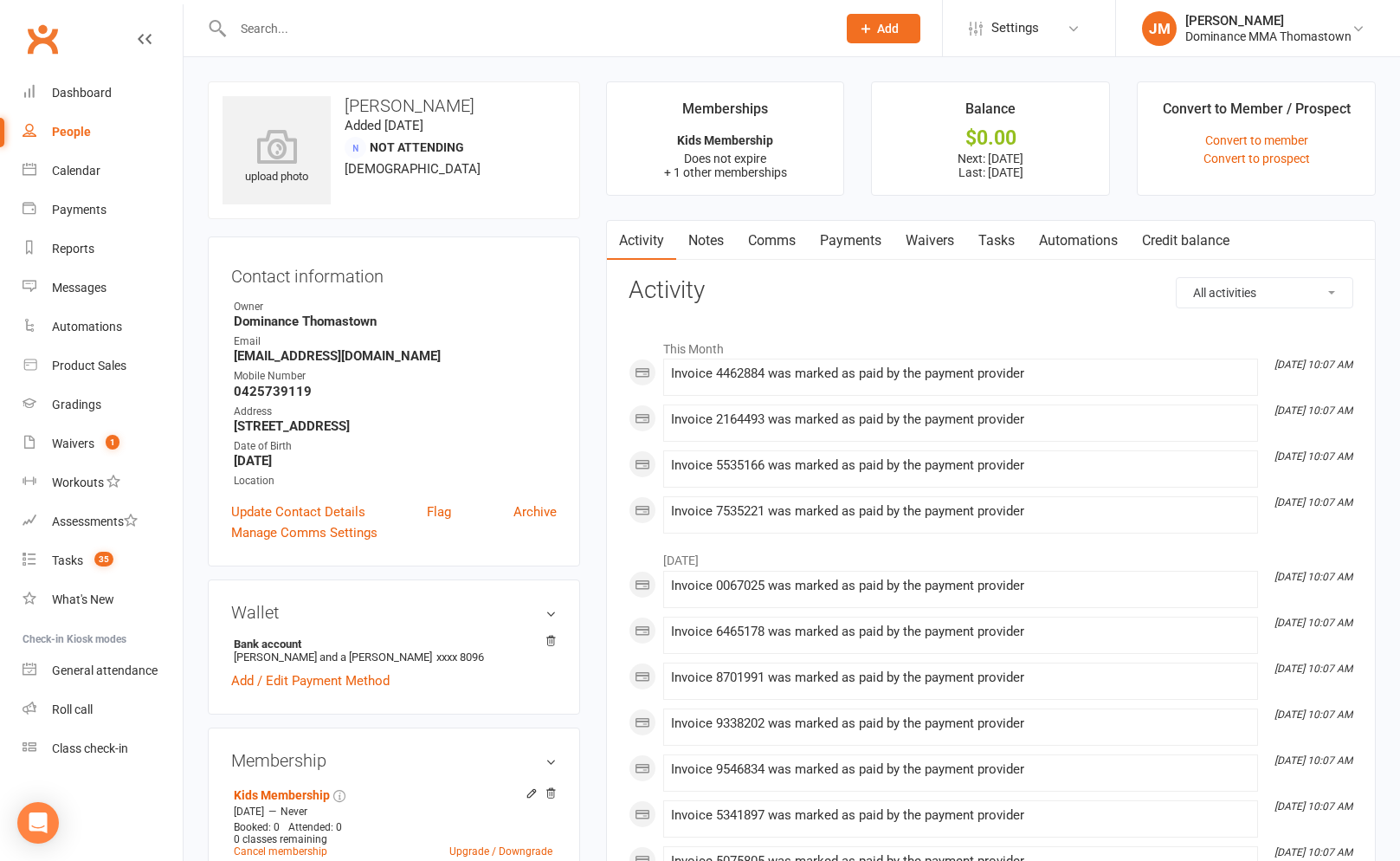
click at [553, 32] on input "text" at bounding box center [525, 29] width 597 height 24
click at [1228, 33] on div "Dominance MMA Thomastown" at bounding box center [1268, 37] width 166 height 16
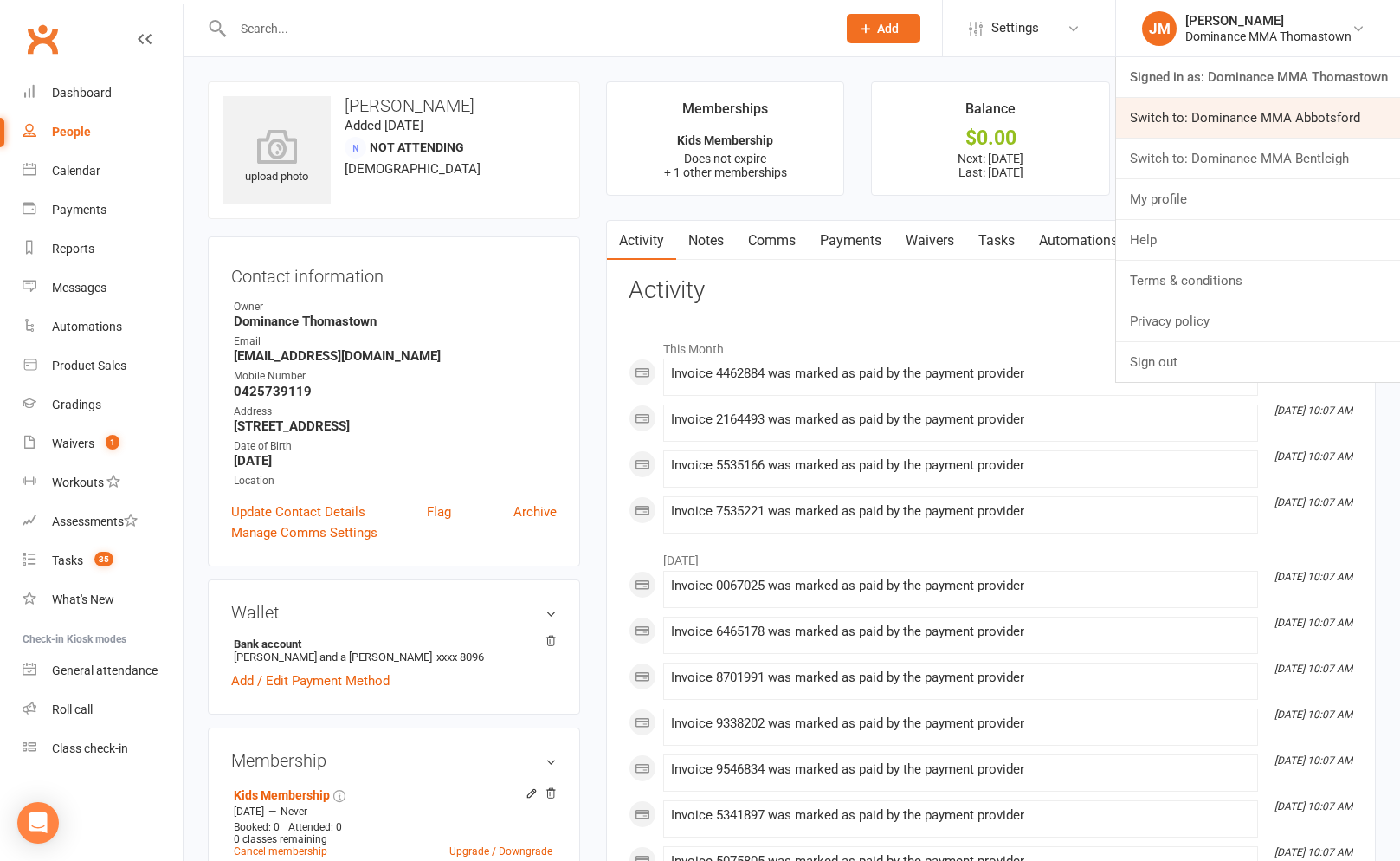
click at [1277, 112] on link "Switch to: Dominance MMA Abbotsford" at bounding box center [1258, 118] width 284 height 40
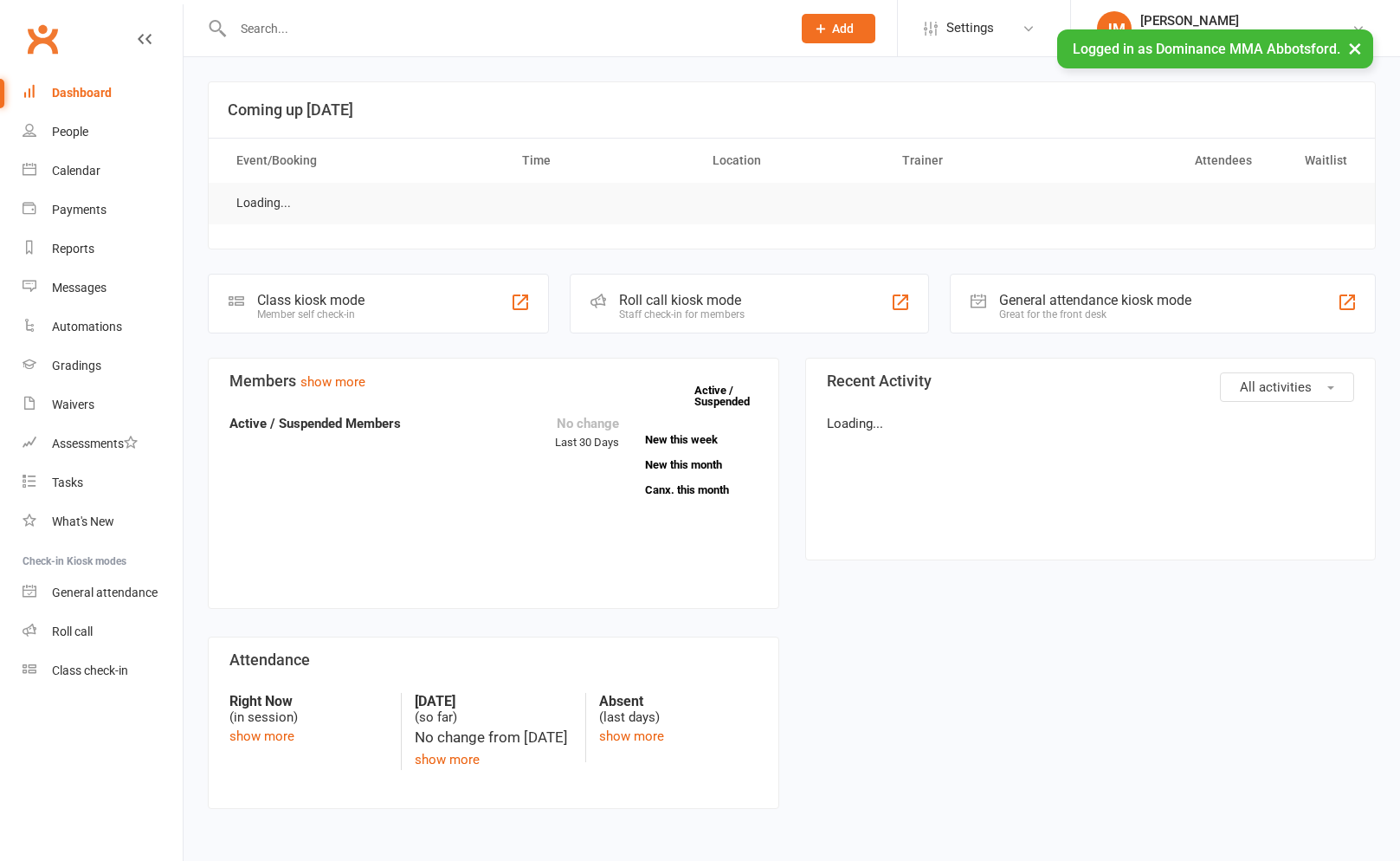
click at [307, 33] on input "text" at bounding box center [503, 29] width 551 height 24
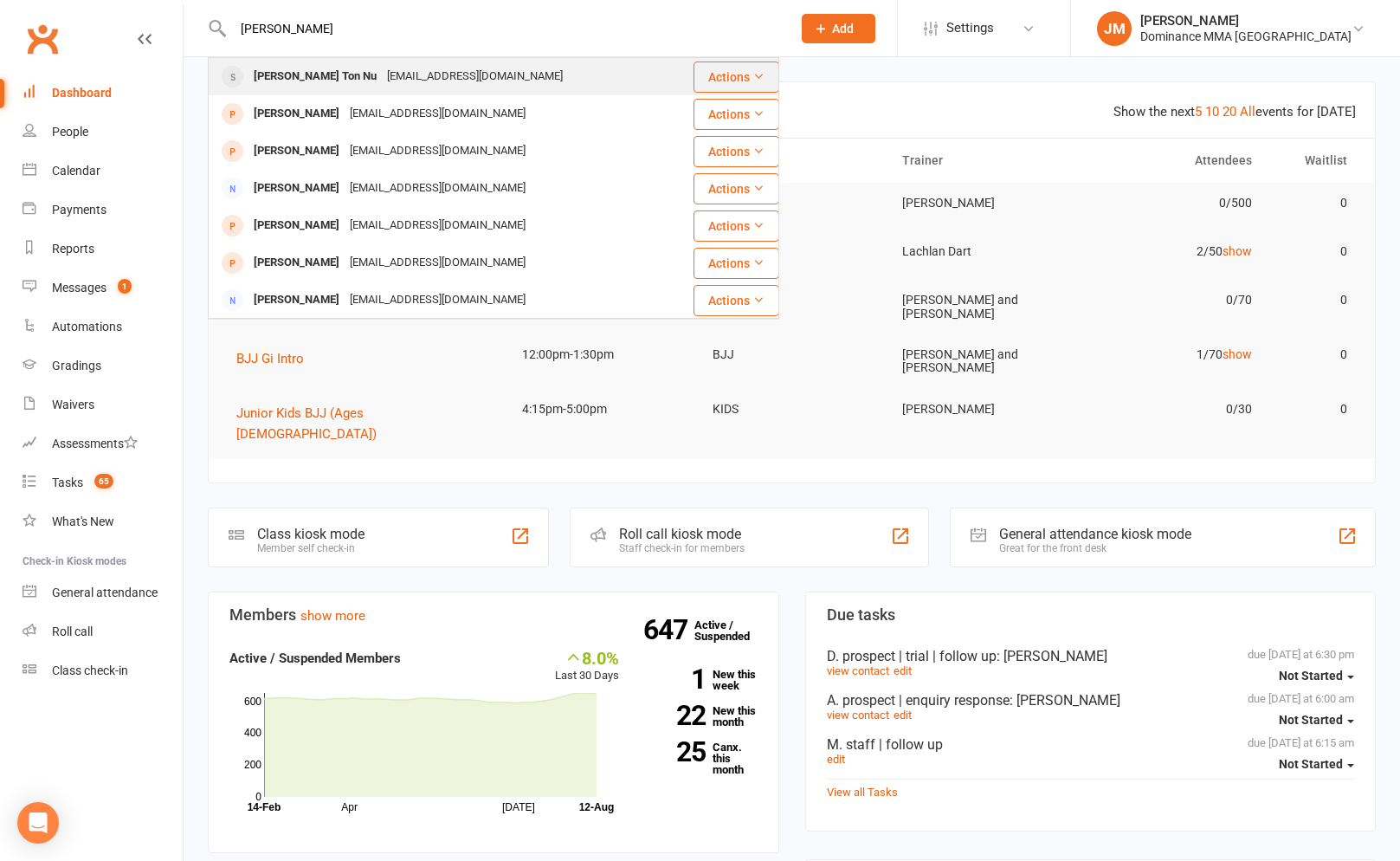
type input "kim thien"
click at [292, 71] on div "Thien Kim Ton Nu" at bounding box center [314, 77] width 133 height 25
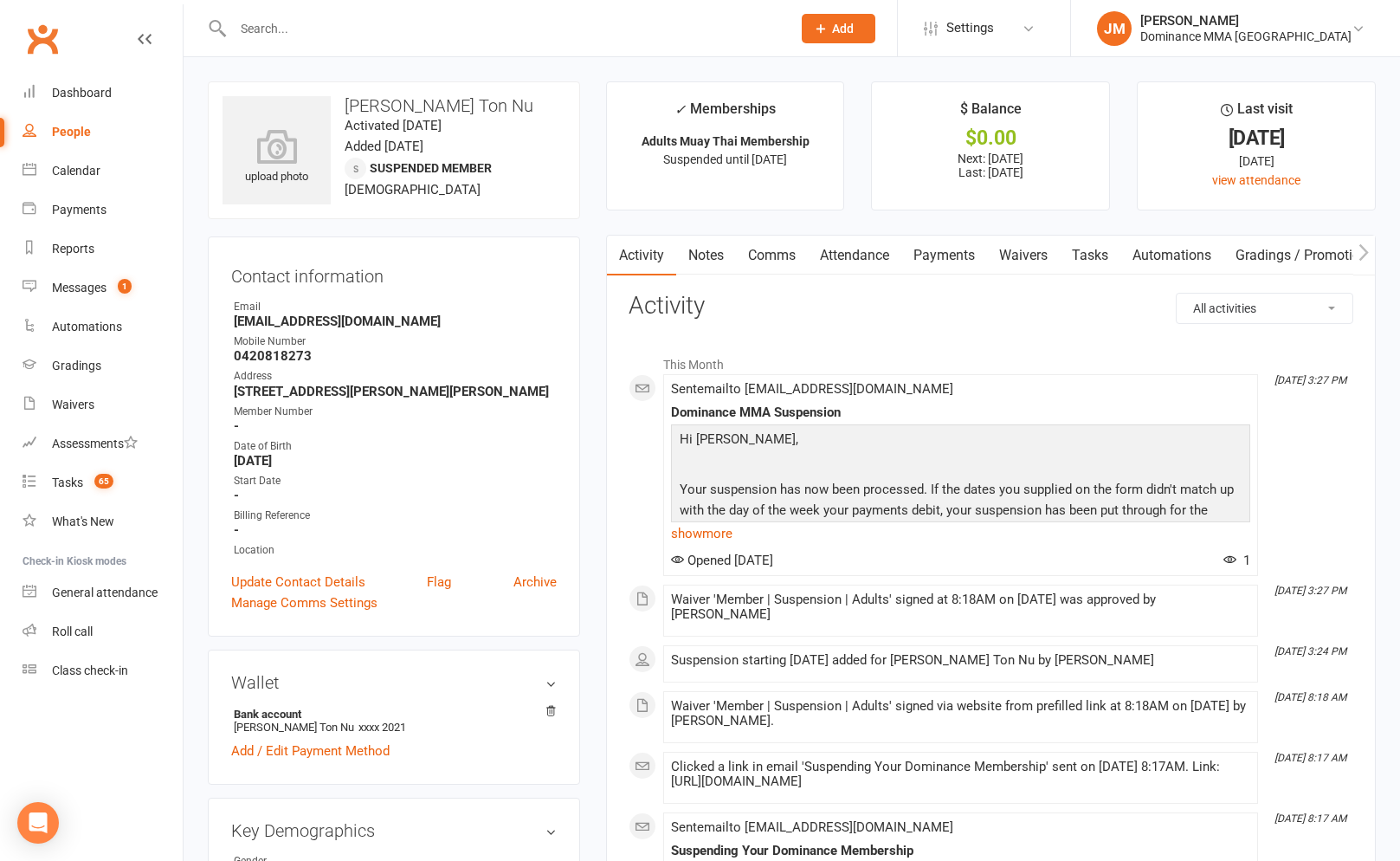
click at [1043, 259] on link "Waivers" at bounding box center [1023, 255] width 72 height 40
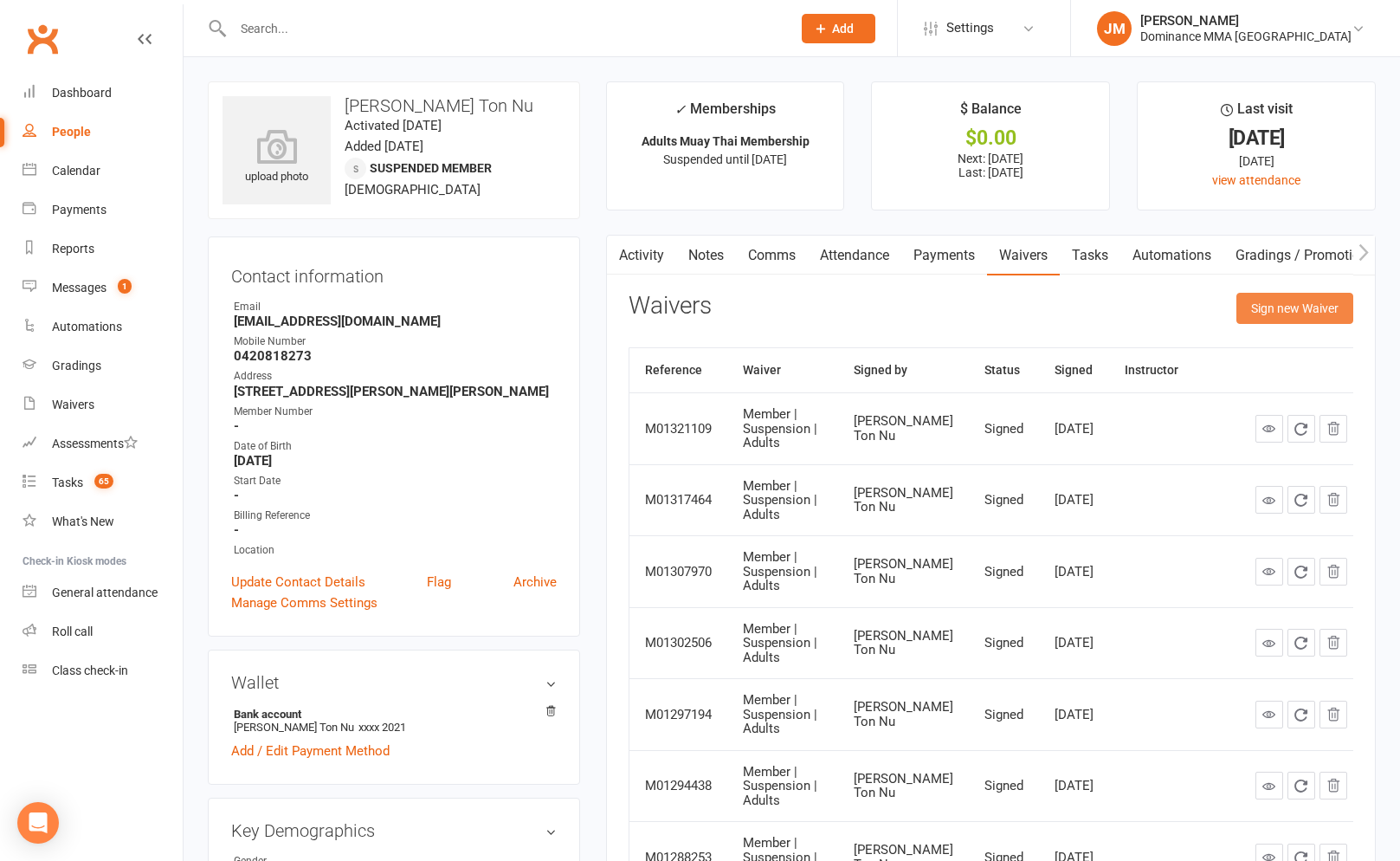
click at [1284, 308] on button "Sign new Waiver" at bounding box center [1295, 308] width 117 height 31
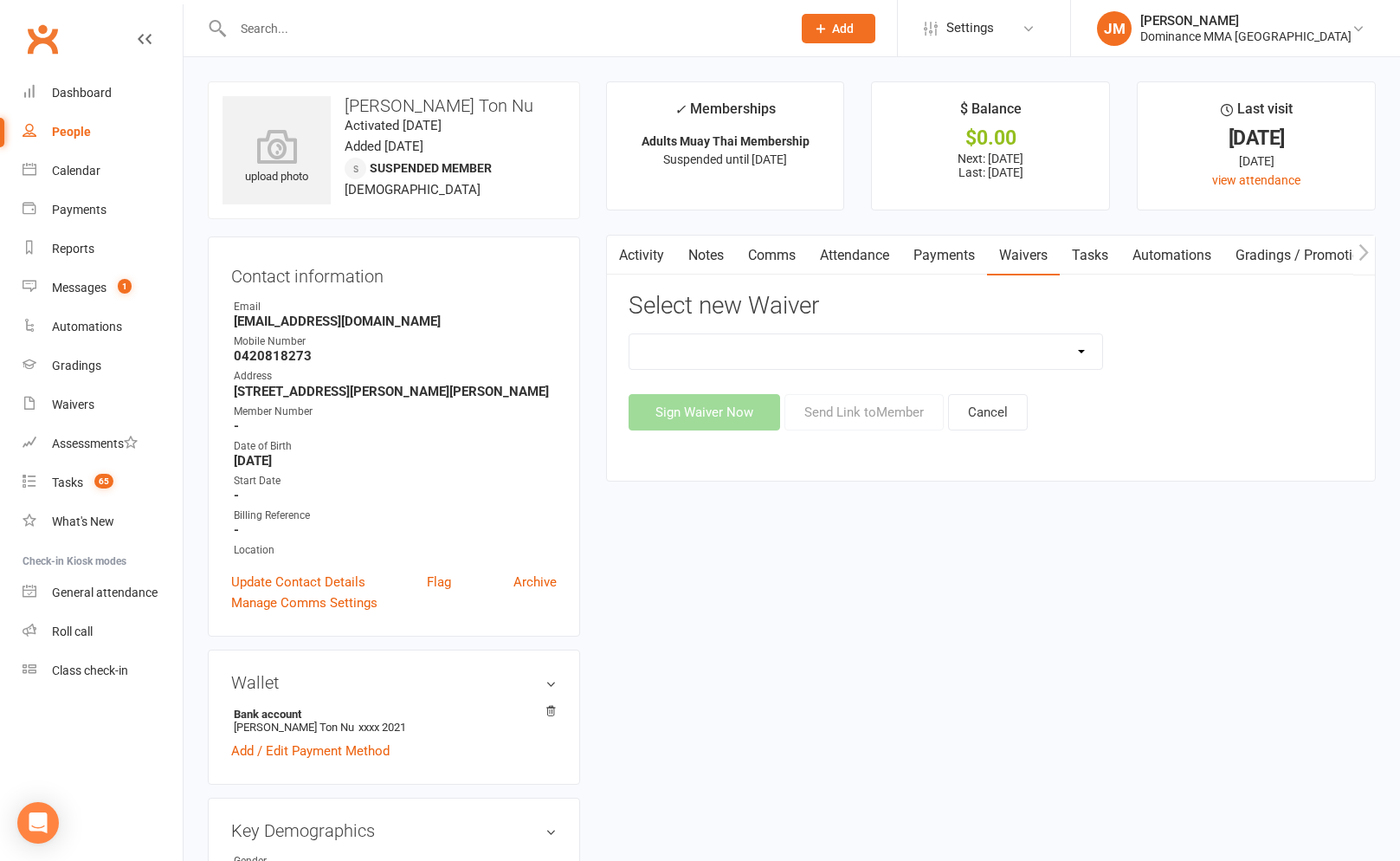
click at [798, 352] on select "Member | Cancellation | Adults Member | Injury Report Form (FOH staff use only)…" at bounding box center [865, 352] width 472 height 35
select select "7287"
click at [880, 417] on button "Send Link to Member" at bounding box center [863, 412] width 159 height 37
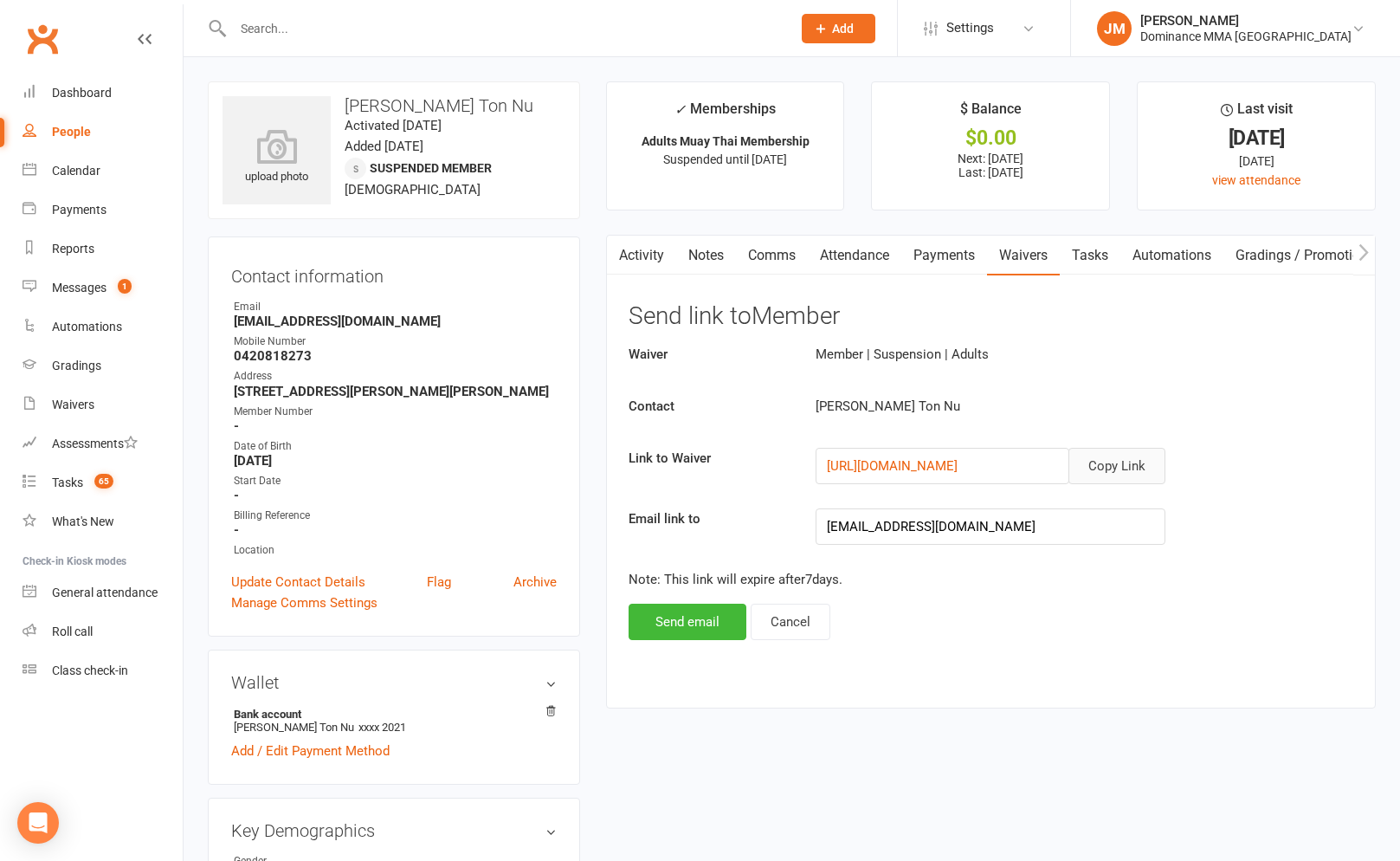
click at [1117, 466] on button "Copy Link" at bounding box center [1116, 466] width 97 height 37
click at [968, 261] on link "Payments" at bounding box center [943, 255] width 85 height 40
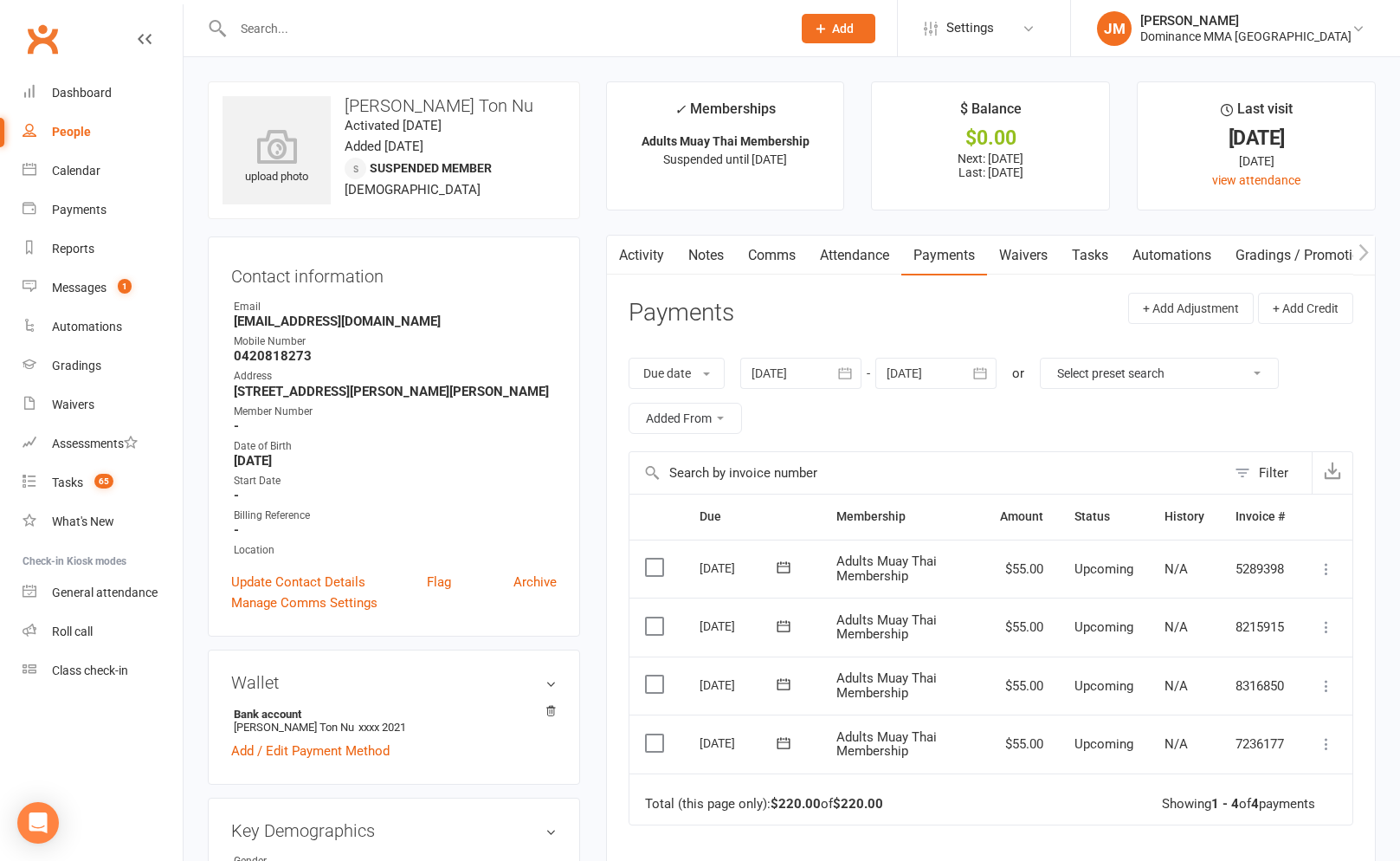
click at [768, 257] on link "Comms" at bounding box center [772, 255] width 71 height 40
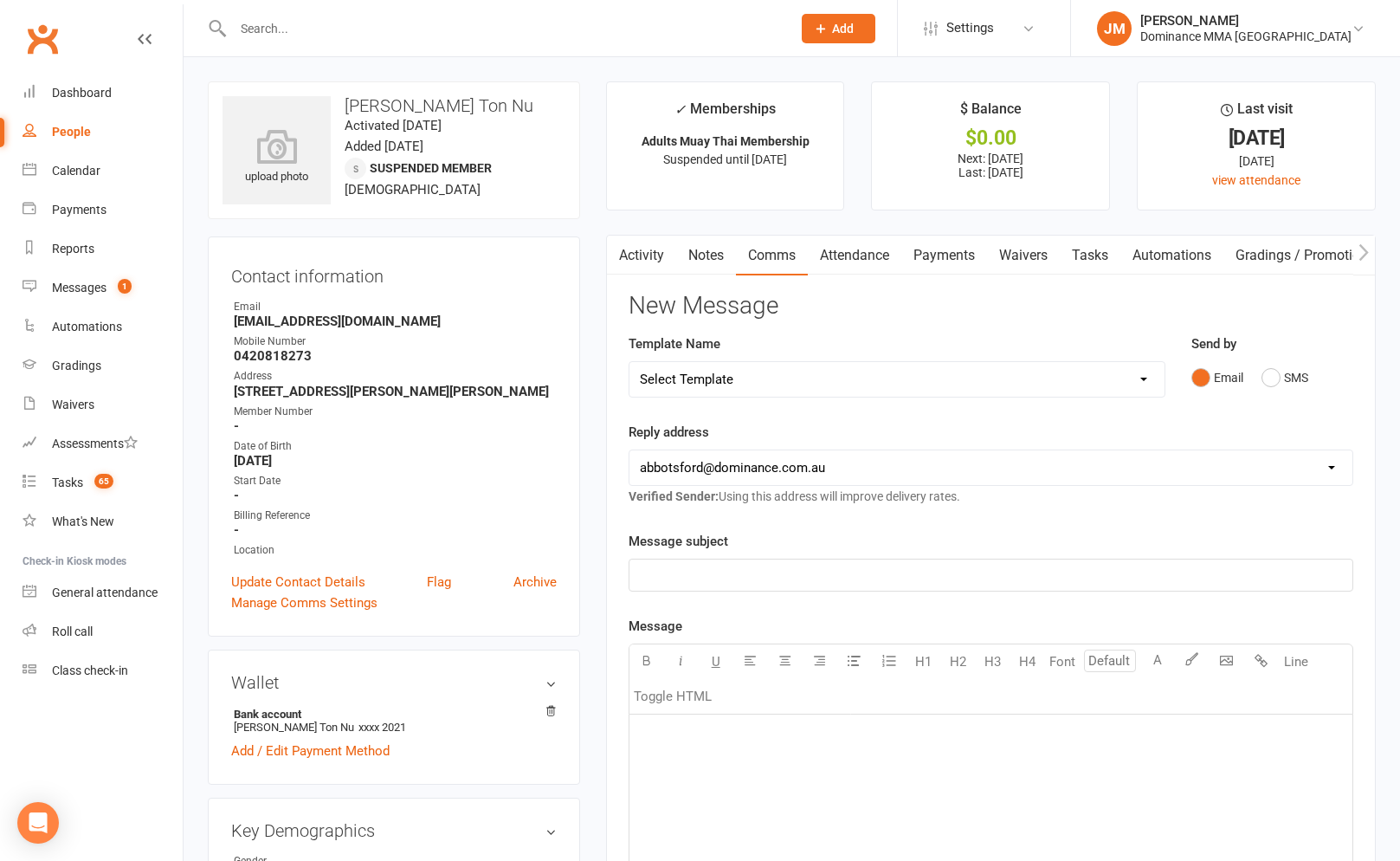
drag, startPoint x: 774, startPoint y: 403, endPoint x: 773, endPoint y: 391, distance: 12.0
click at [774, 403] on div "Template Name Select Template [Email] MARKETING | 10TH BIRTHDAY SPECIAL | CANCE…" at bounding box center [896, 377] width 563 height 88
click at [774, 385] on select "Select Template [Email] MARKETING | 10TH BIRTHDAY SPECIAL | CANCELLED MEMBERS […" at bounding box center [896, 379] width 535 height 35
select select "7"
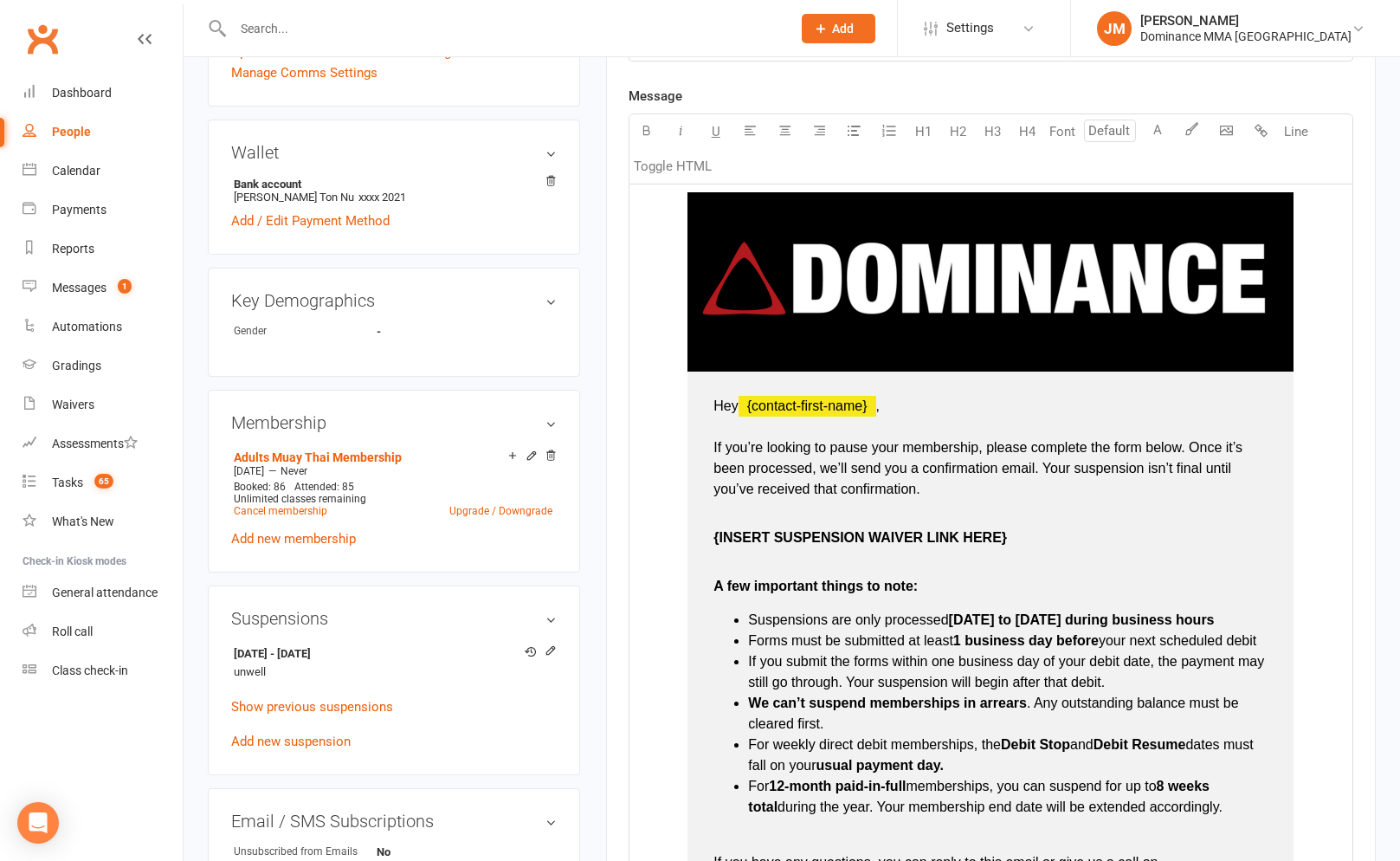
scroll to position [584, 0]
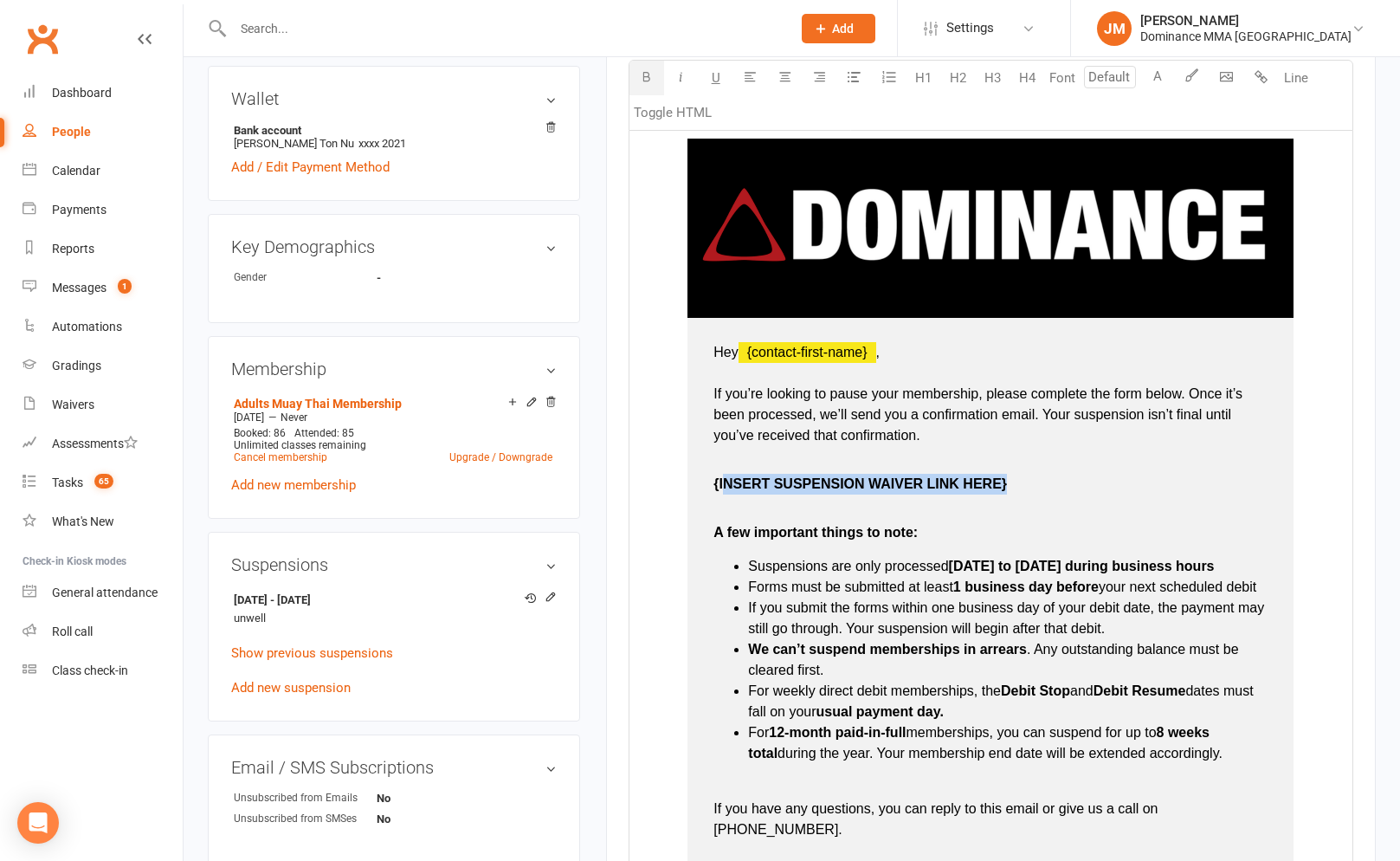
drag, startPoint x: 1013, startPoint y: 482, endPoint x: 727, endPoint y: 483, distance: 286.0
click at [727, 483] on p "{INSERT SUSPENSION WAIVER LINK HERE}" at bounding box center [991, 474] width 554 height 42
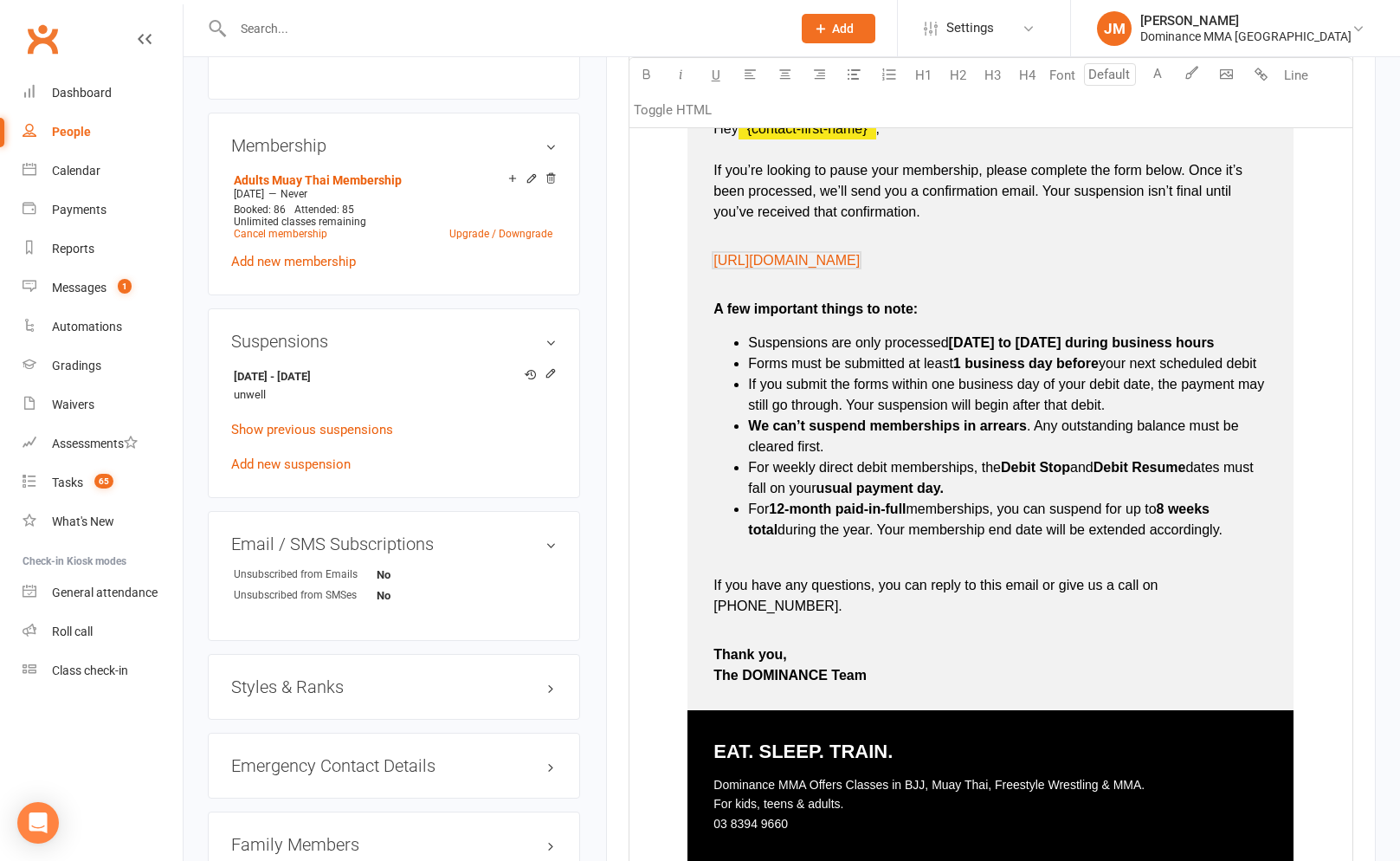
scroll to position [1334, 0]
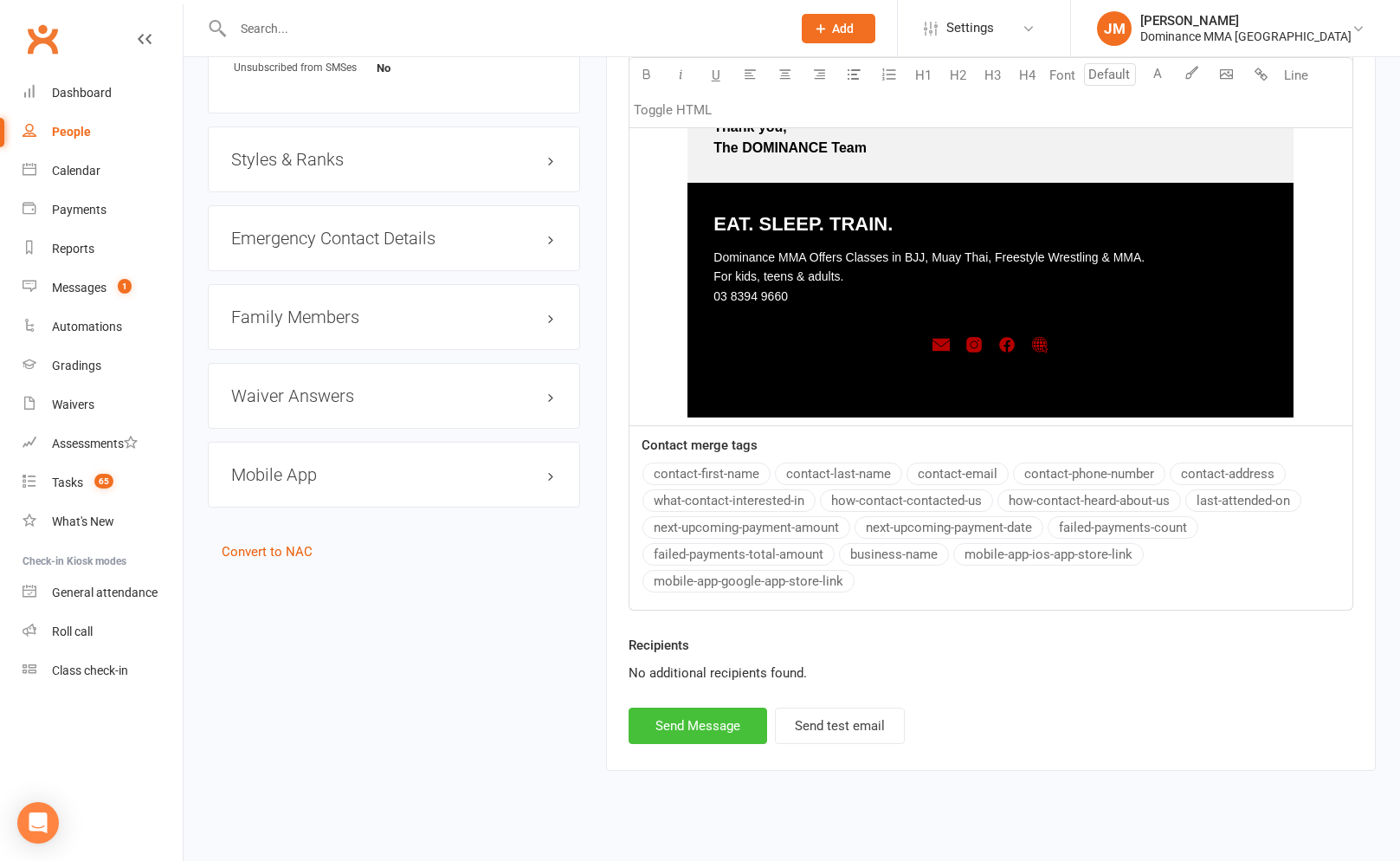
click at [659, 708] on button "Send Message" at bounding box center [697, 726] width 139 height 37
select select
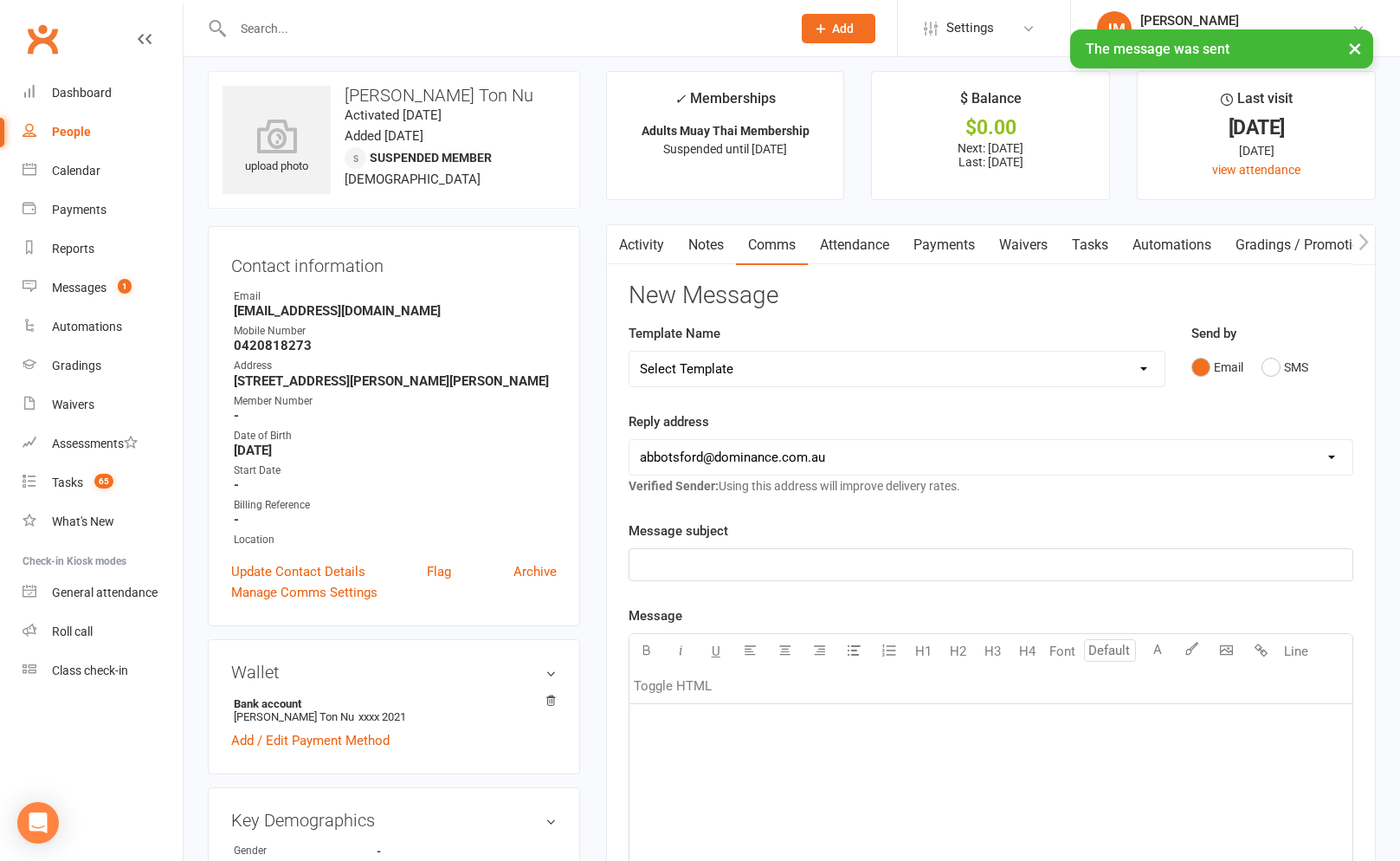
scroll to position [0, 0]
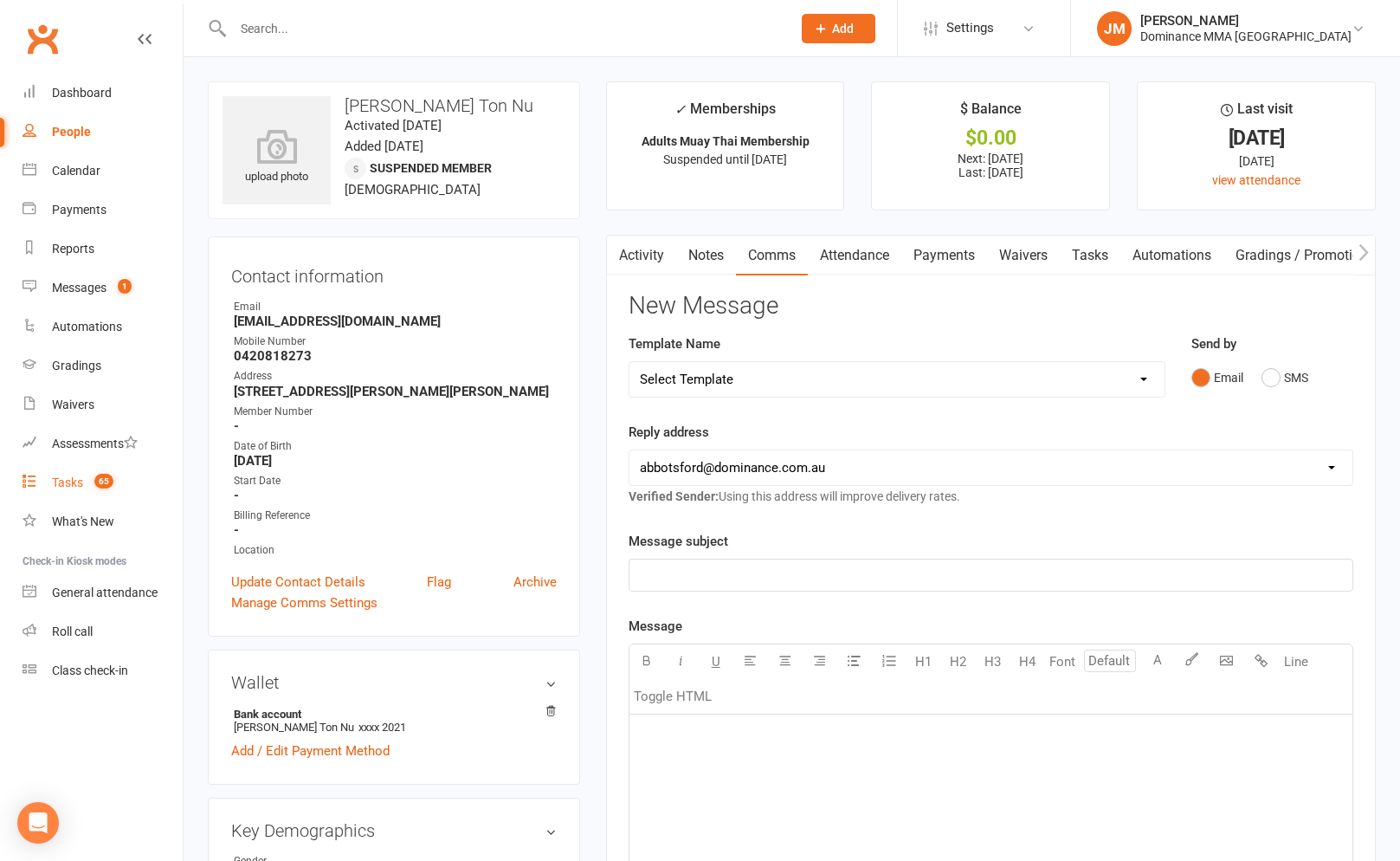
click at [75, 478] on div "Tasks" at bounding box center [68, 482] width 31 height 14
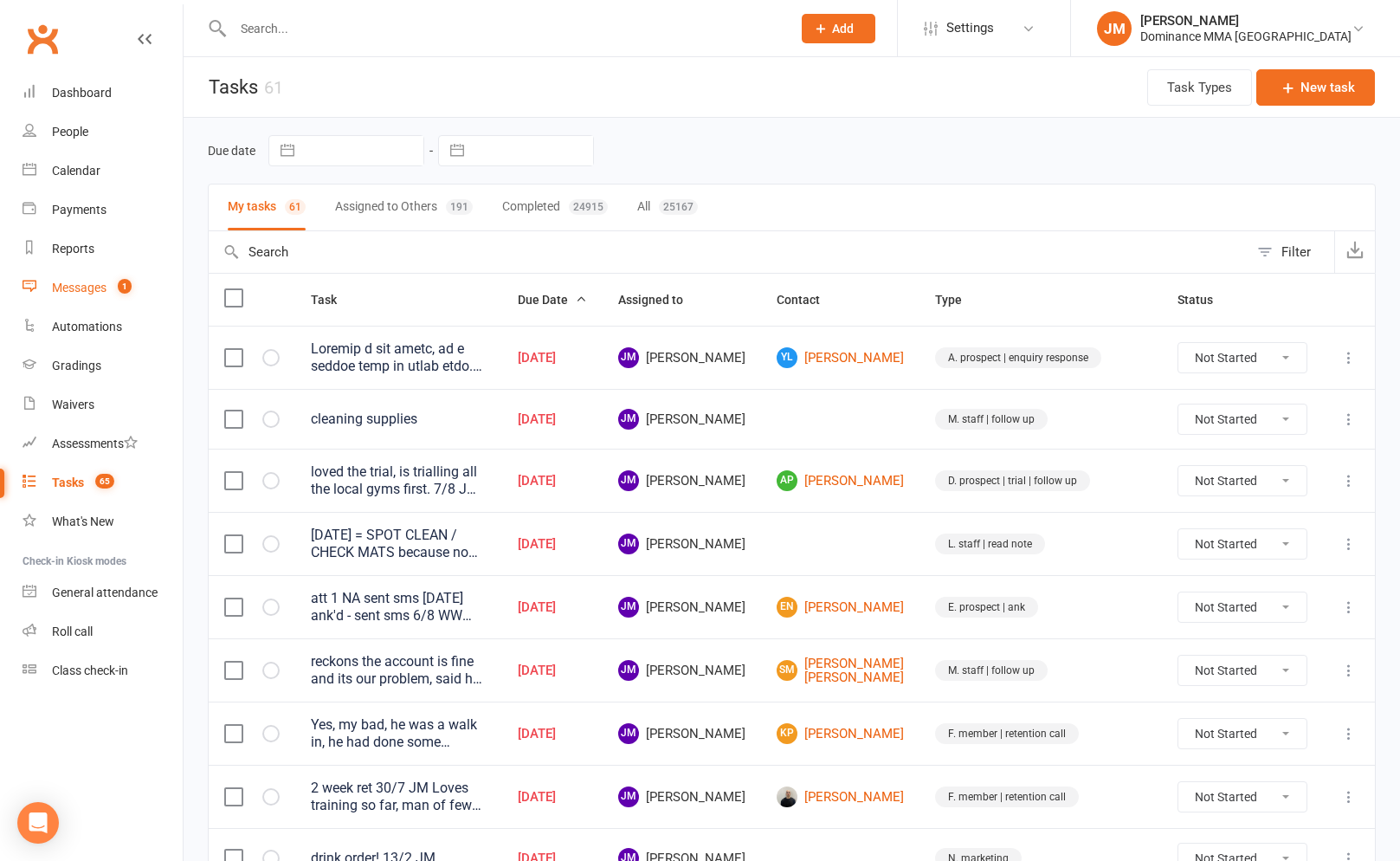
click at [100, 292] on div "Messages" at bounding box center [79, 288] width 55 height 14
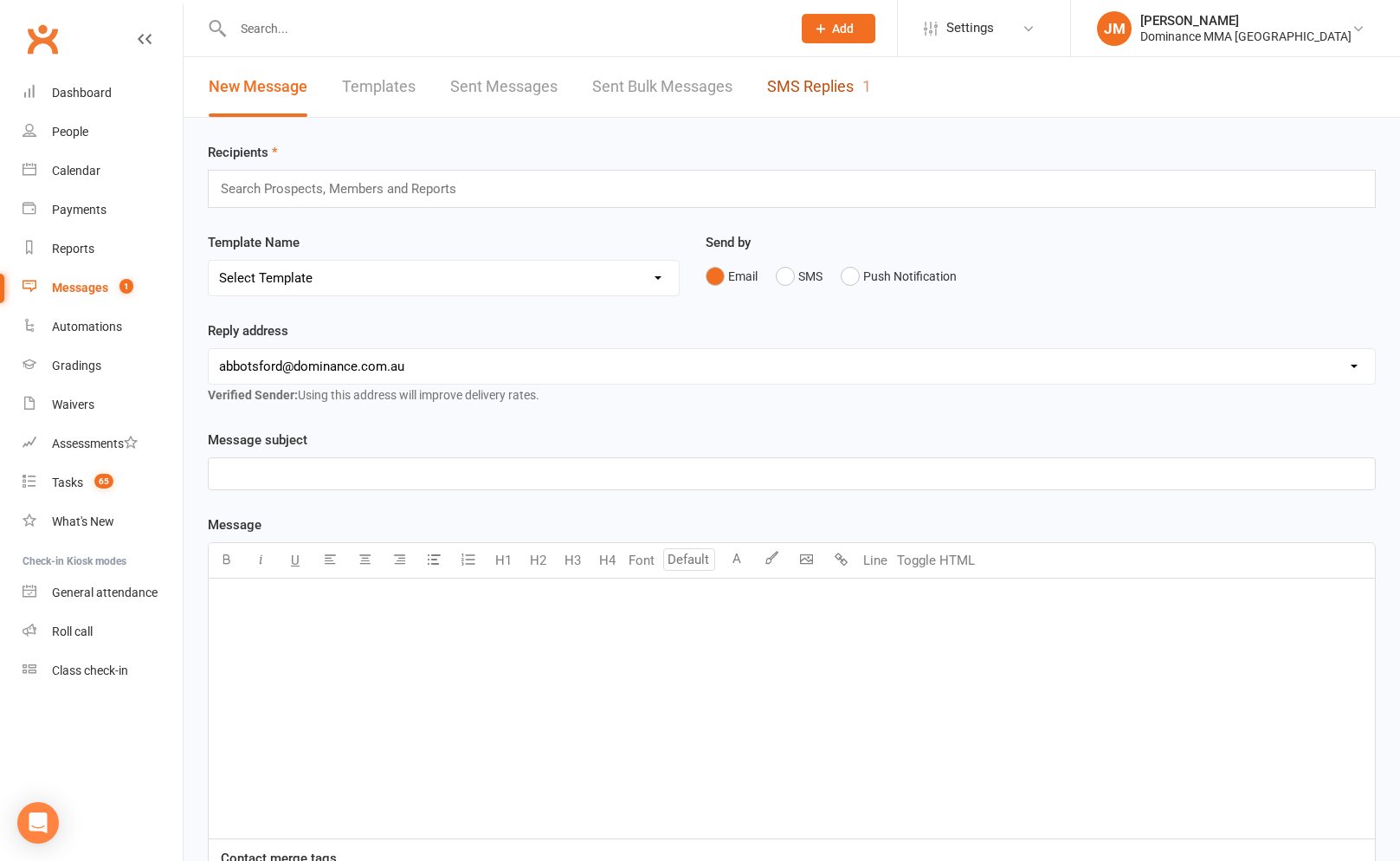
click at [774, 95] on link "SMS Replies 1" at bounding box center [818, 87] width 104 height 60
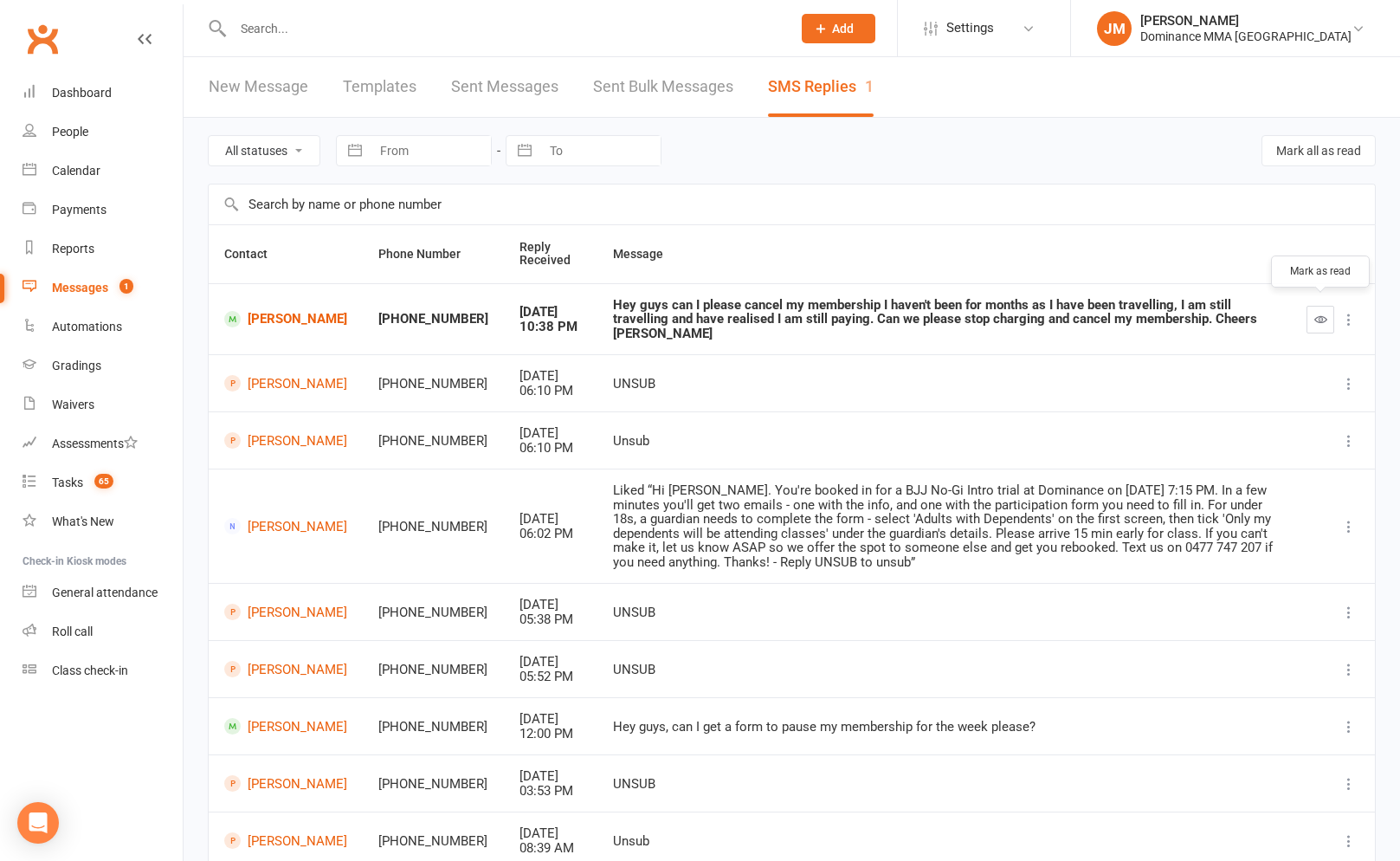
click at [1315, 313] on icon "button" at bounding box center [1320, 319] width 13 height 13
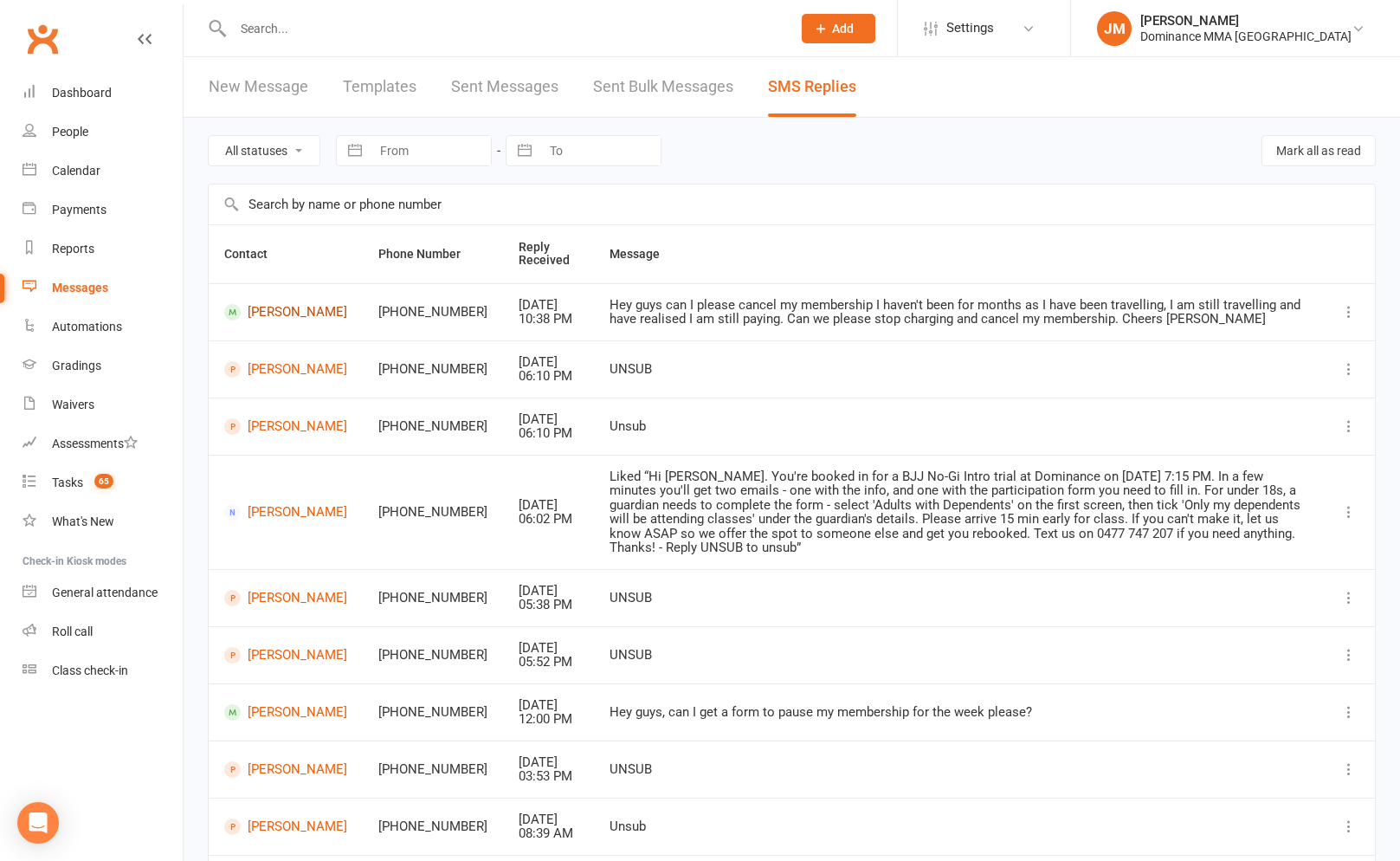
click at [281, 314] on link "Dennis Stasinopoulos" at bounding box center [285, 312] width 123 height 17
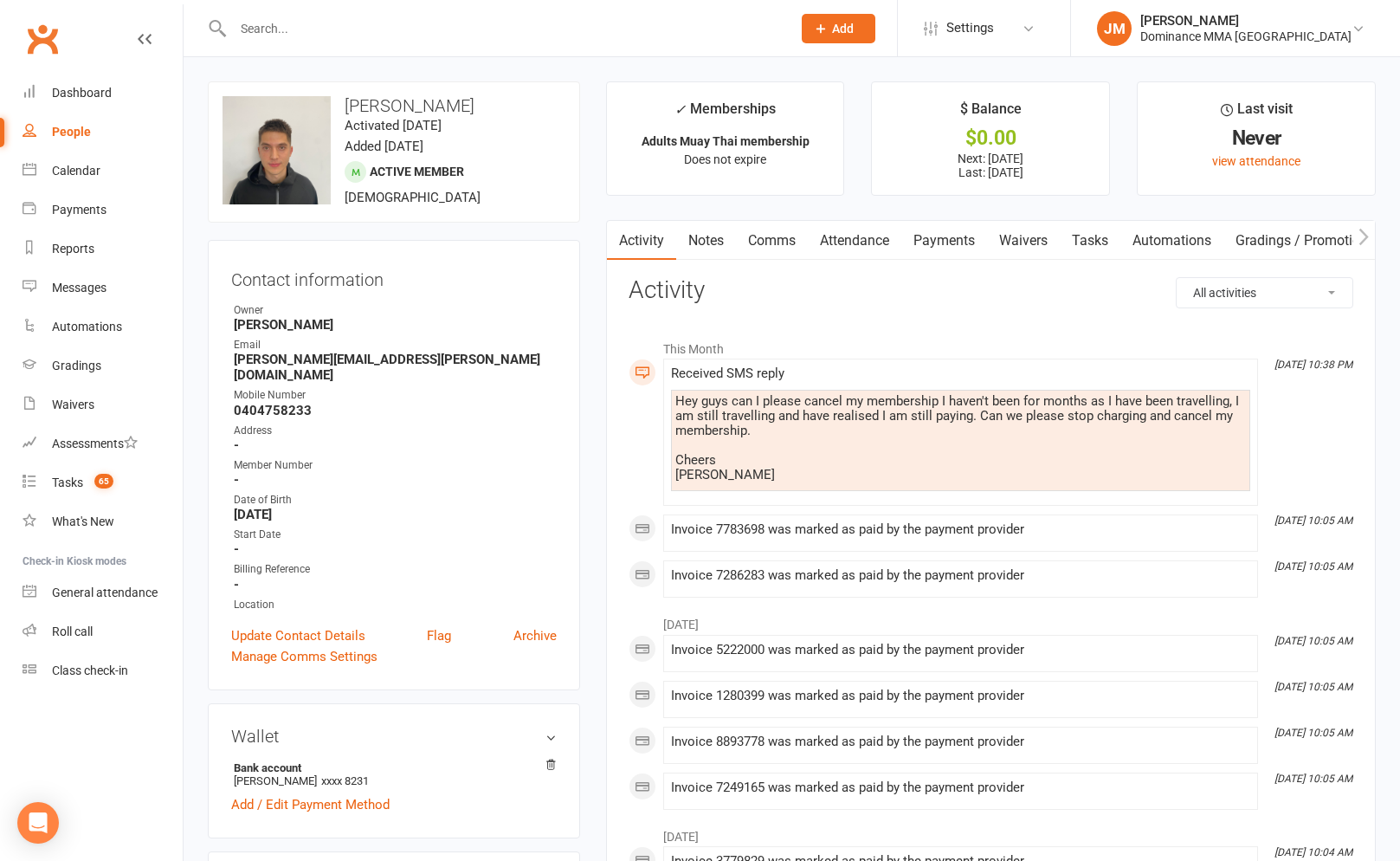
drag, startPoint x: 1021, startPoint y: 237, endPoint x: 1028, endPoint y: 246, distance: 11.4
click at [1021, 237] on link "Waivers" at bounding box center [1023, 241] width 72 height 40
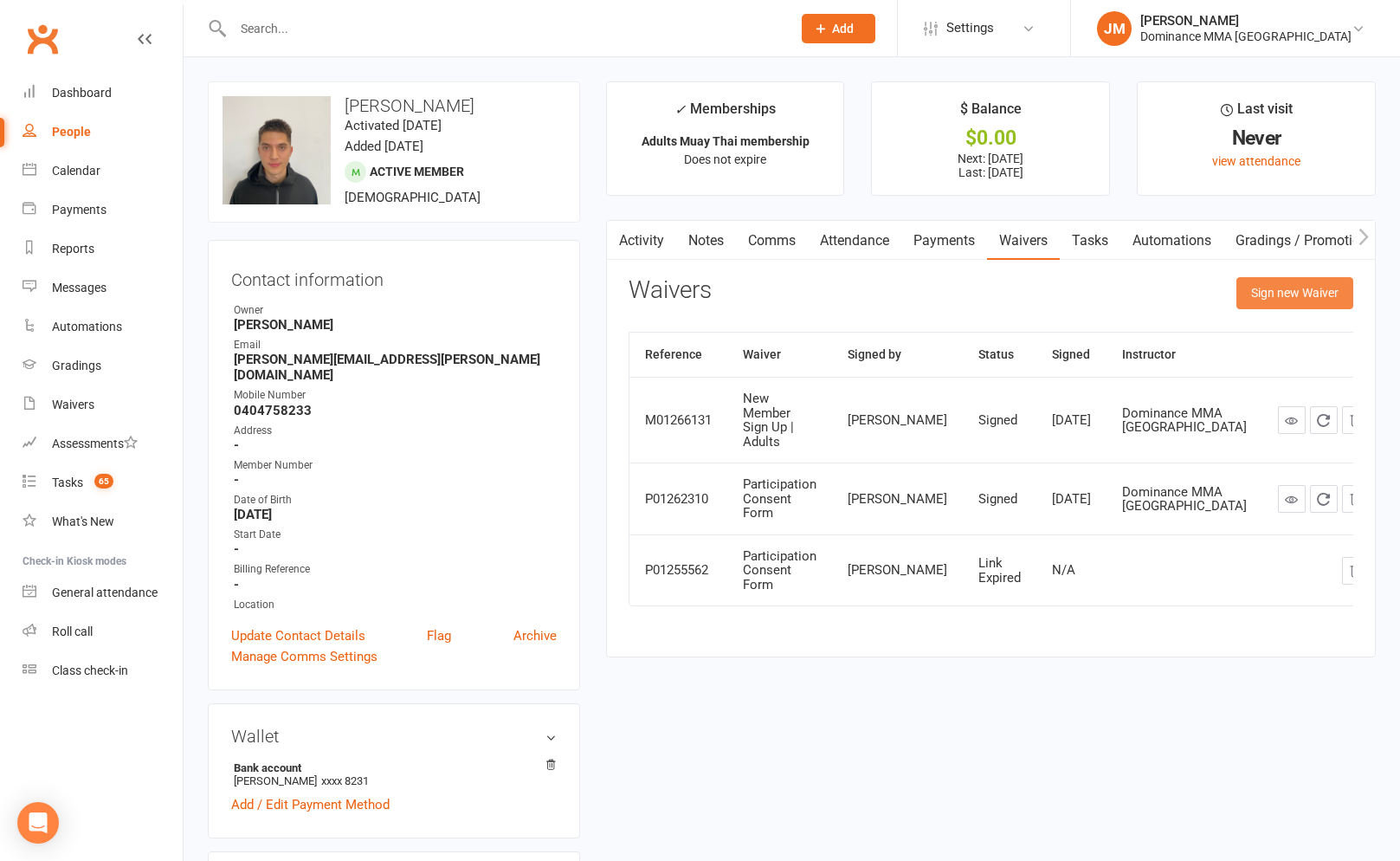
click at [1282, 281] on button "Sign new Waiver" at bounding box center [1295, 293] width 117 height 31
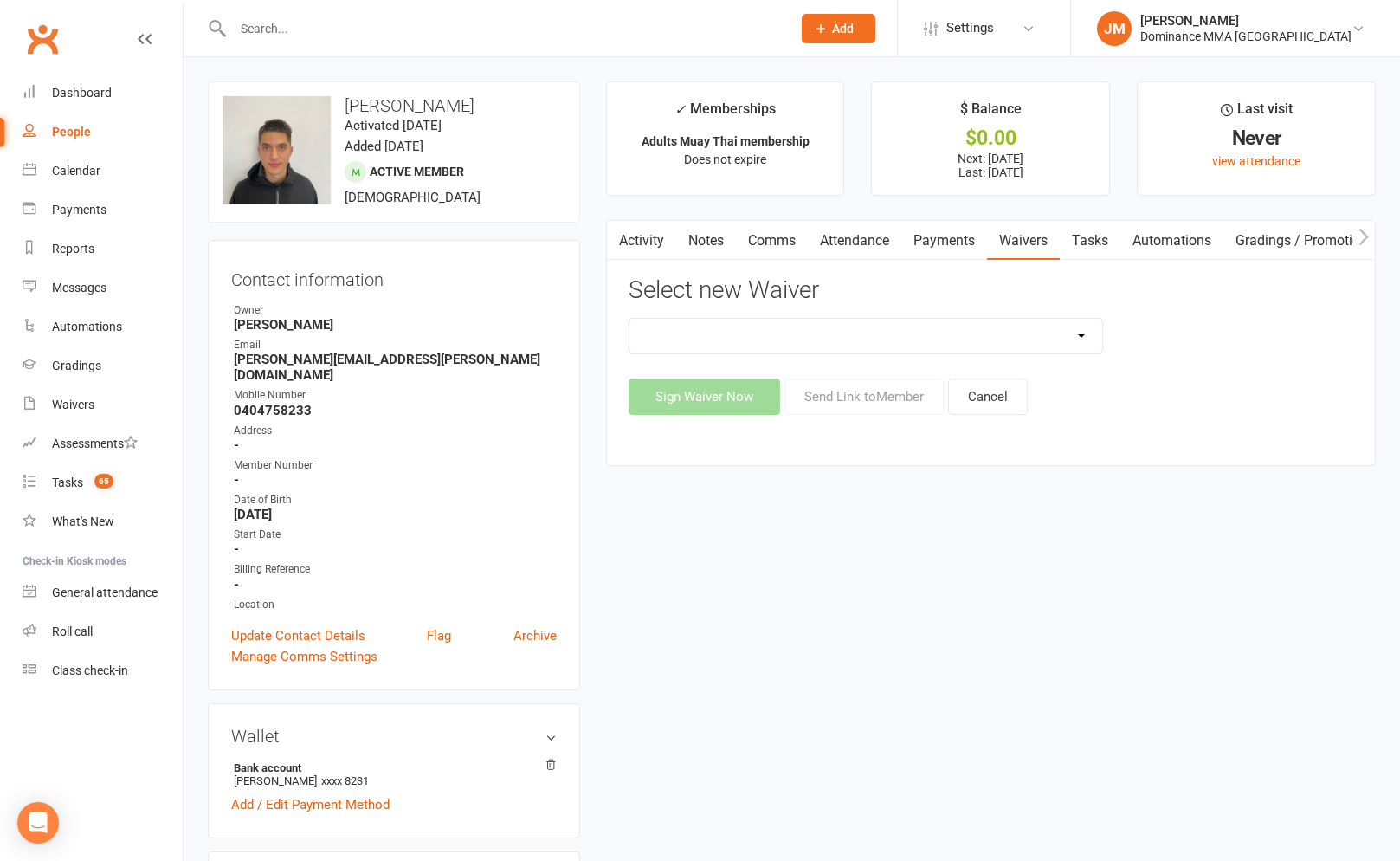
click at [801, 336] on select "Member | Cancellation | Adults Member | Injury Report Form (FOH staff use only)…" at bounding box center [865, 336] width 472 height 35
select select "7288"
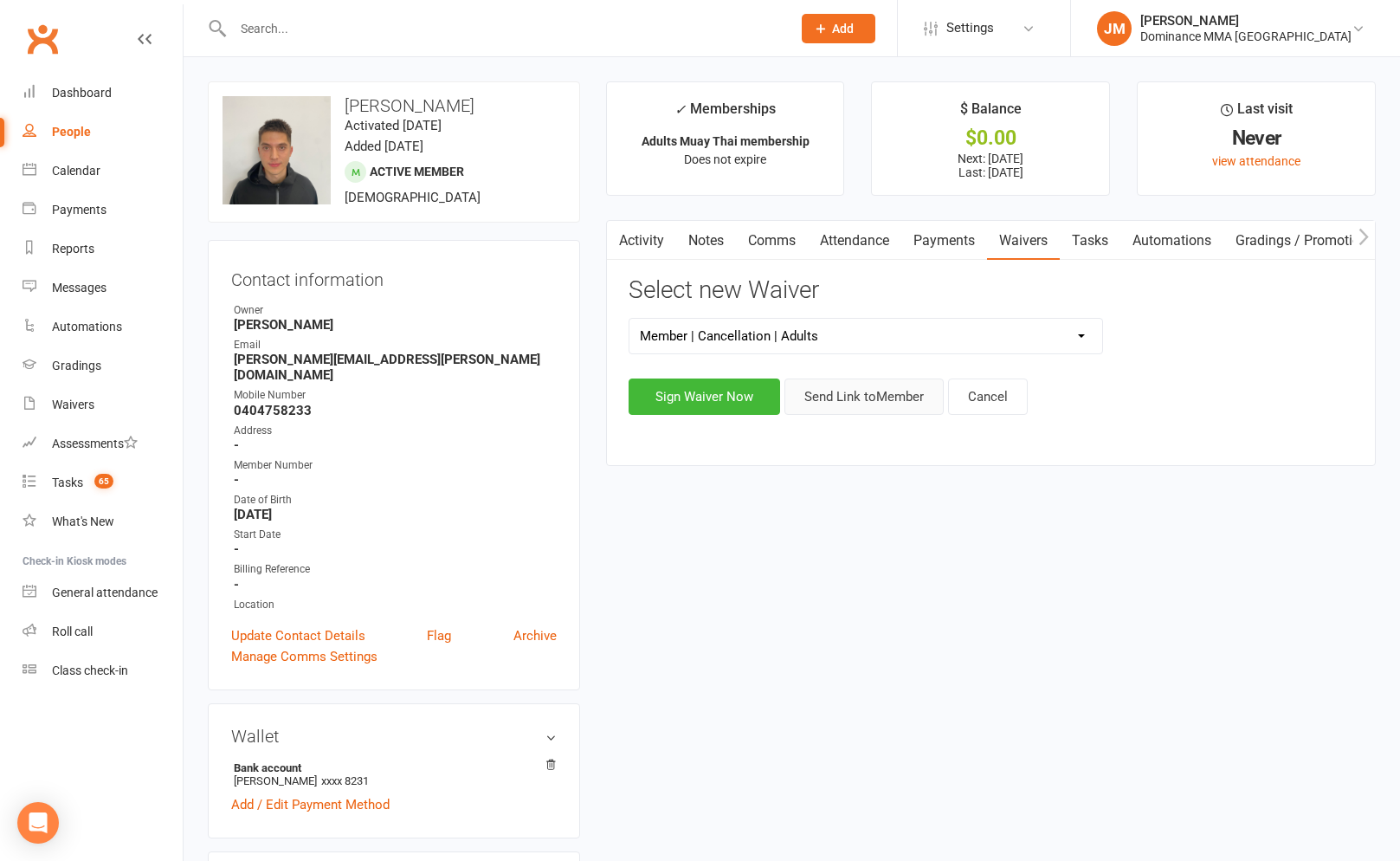
click at [871, 400] on button "Send Link to Member" at bounding box center [863, 397] width 159 height 37
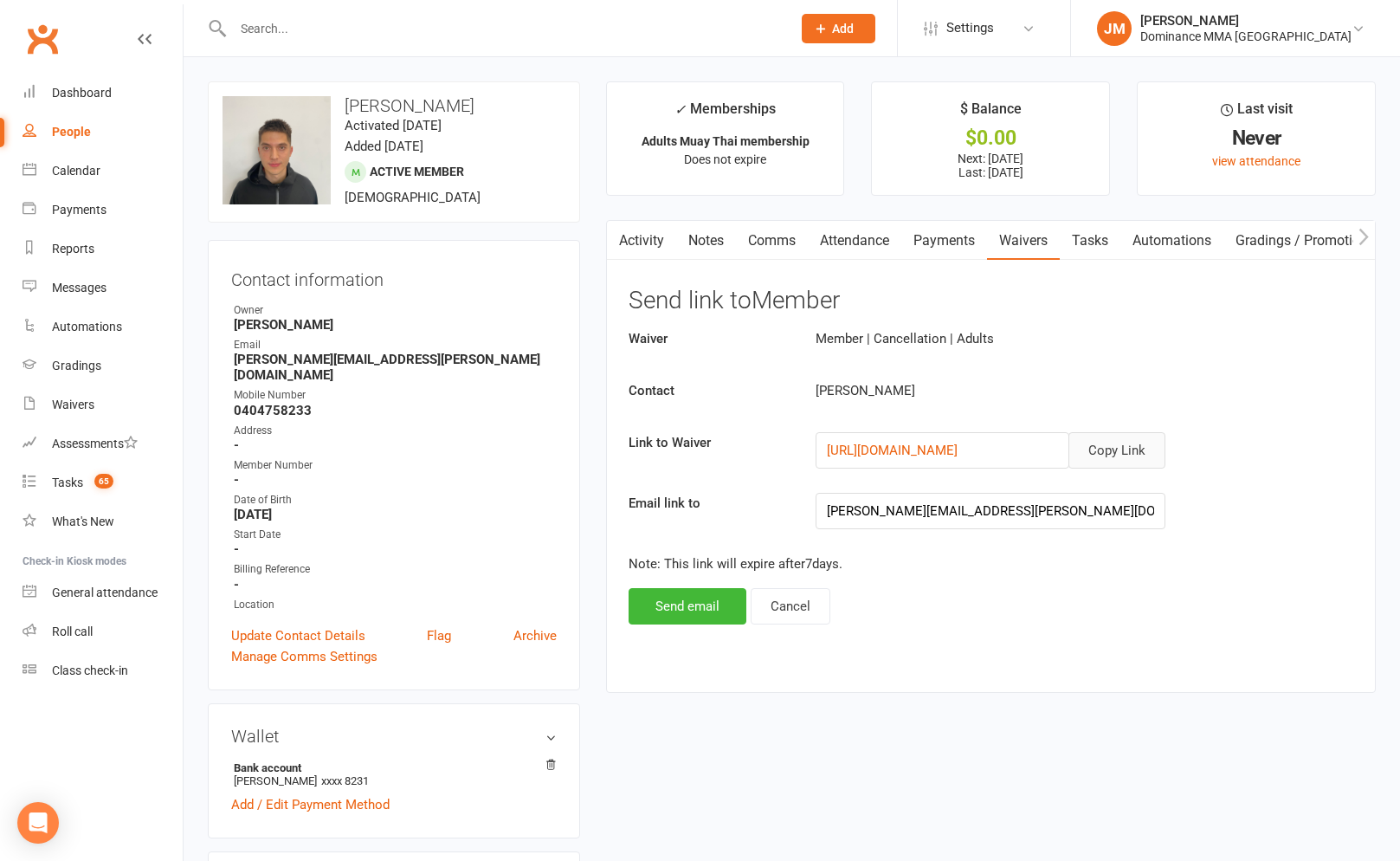
click at [1136, 454] on button "Copy Link" at bounding box center [1116, 451] width 97 height 37
click at [787, 240] on link "Comms" at bounding box center [772, 241] width 71 height 40
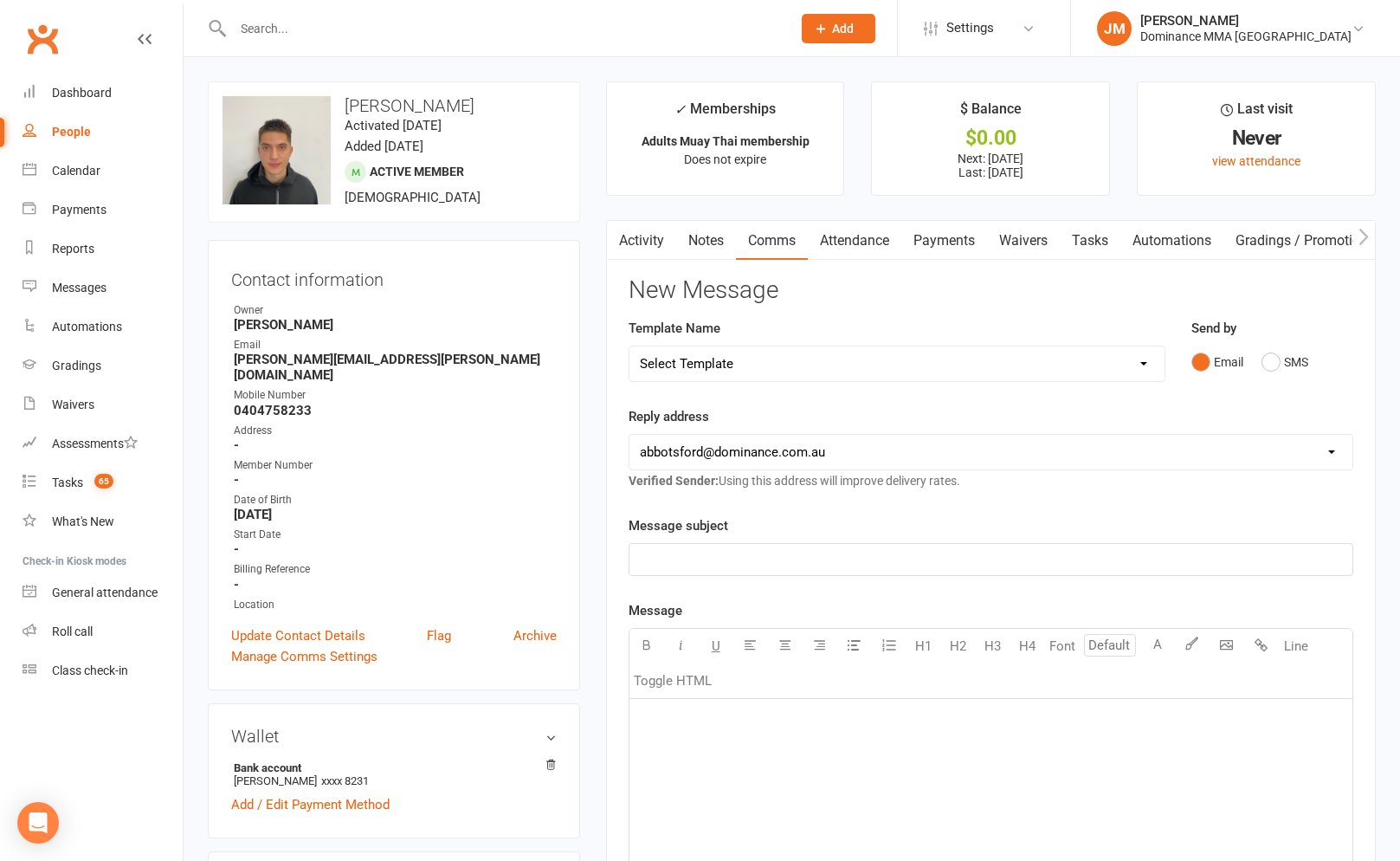
click at [830, 353] on select "Select Template [Email] MARKETING | 10TH BIRTHDAY SPECIAL | CANCELLED MEMBERS […" at bounding box center [896, 363] width 535 height 35
select select "6"
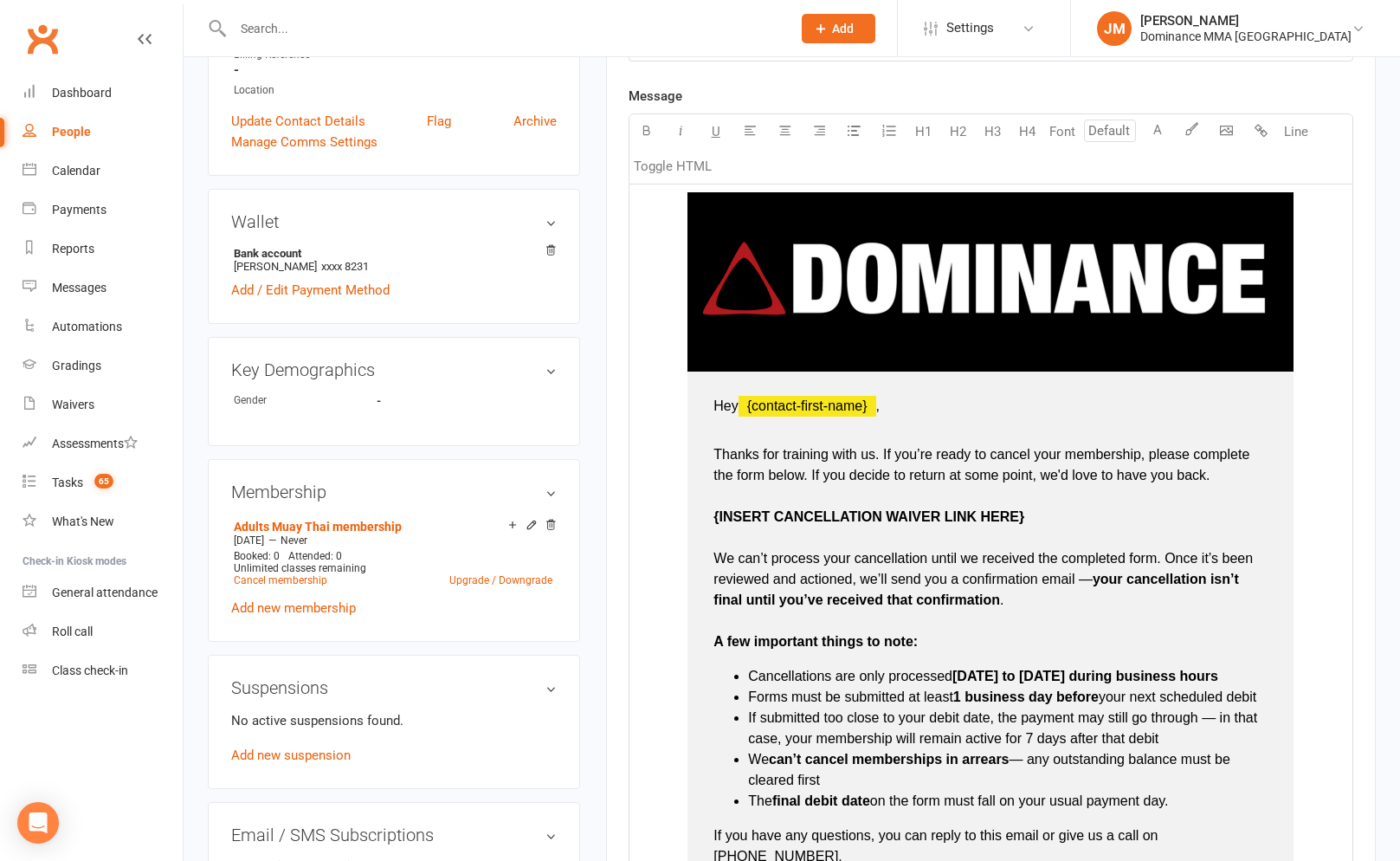
scroll to position [626, 0]
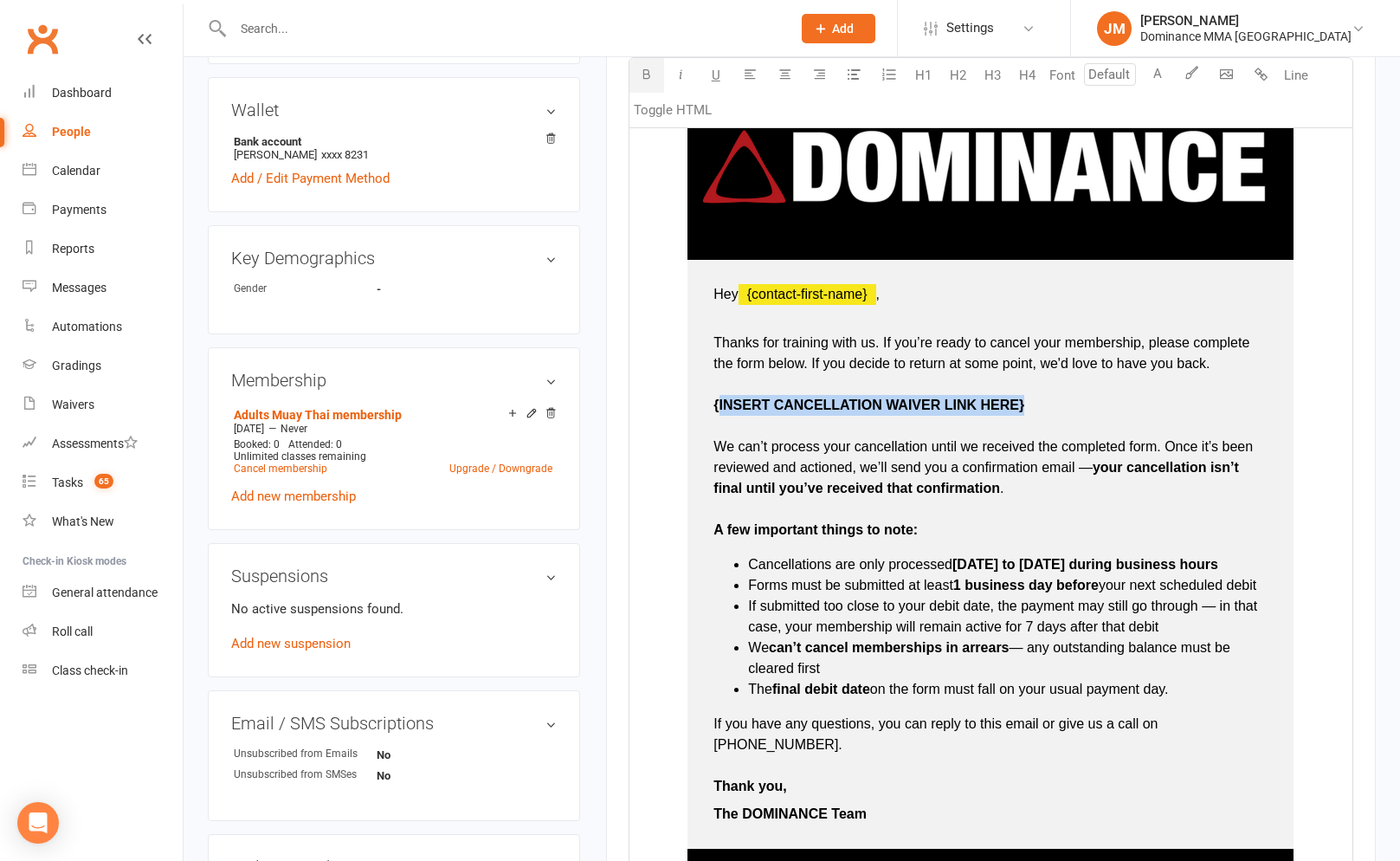
drag, startPoint x: 1019, startPoint y: 402, endPoint x: 720, endPoint y: 402, distance: 299.0
click at [720, 402] on p "Thanks for training with us. If you’re ready to cancel your membership, please …" at bounding box center [991, 426] width 554 height 228
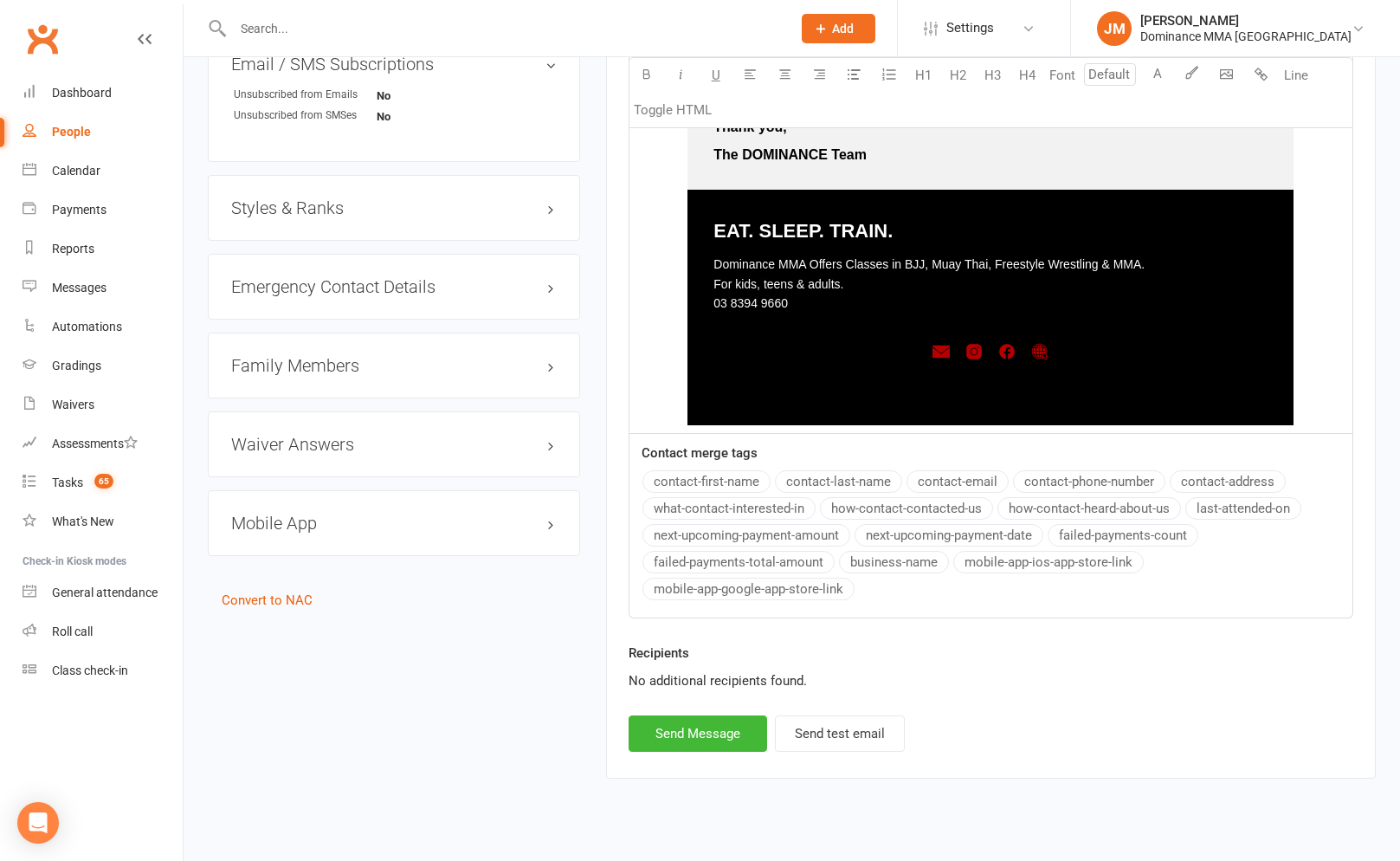
scroll to position [1292, 0]
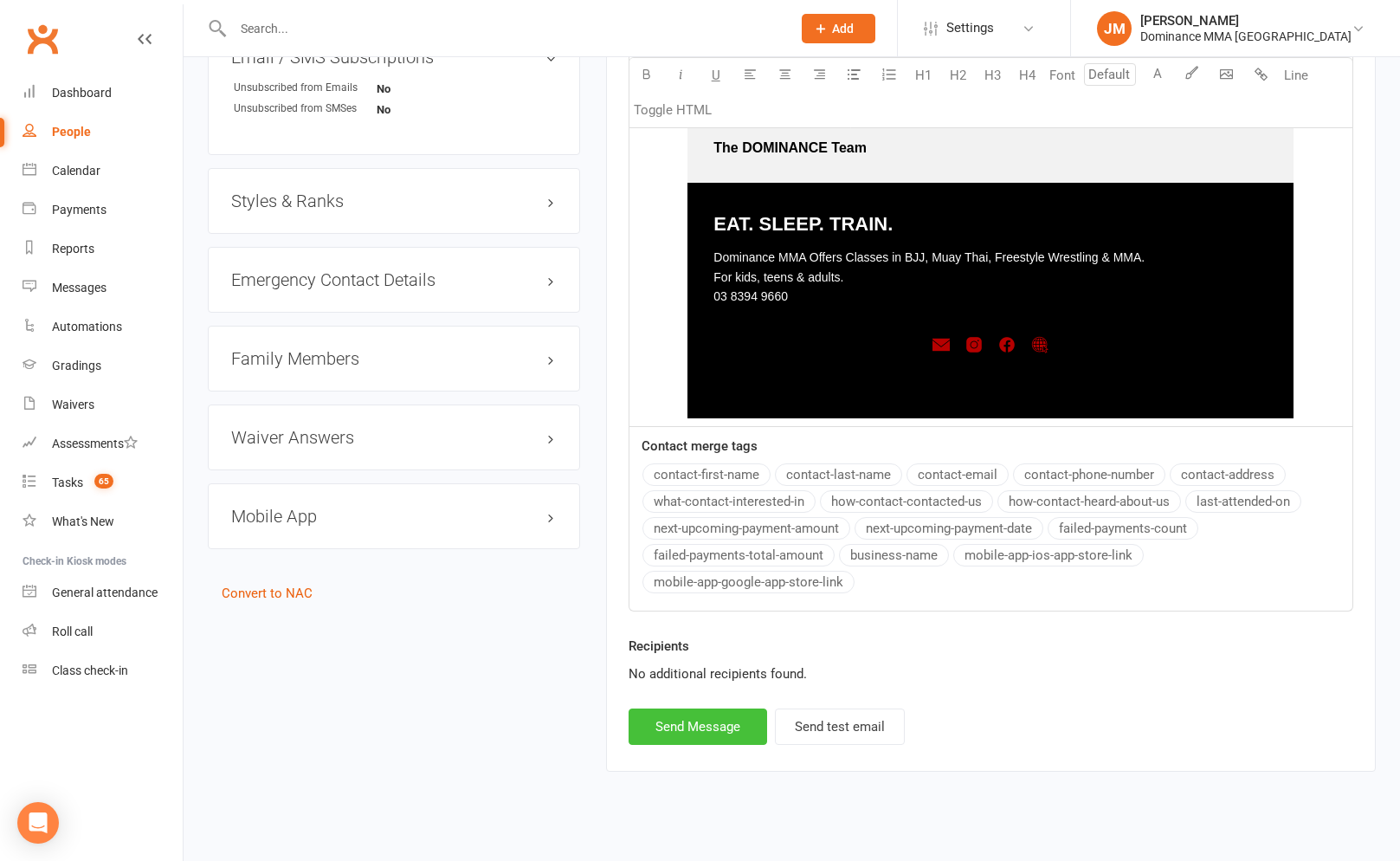
click at [725, 708] on button "Send Message" at bounding box center [697, 727] width 139 height 37
select select
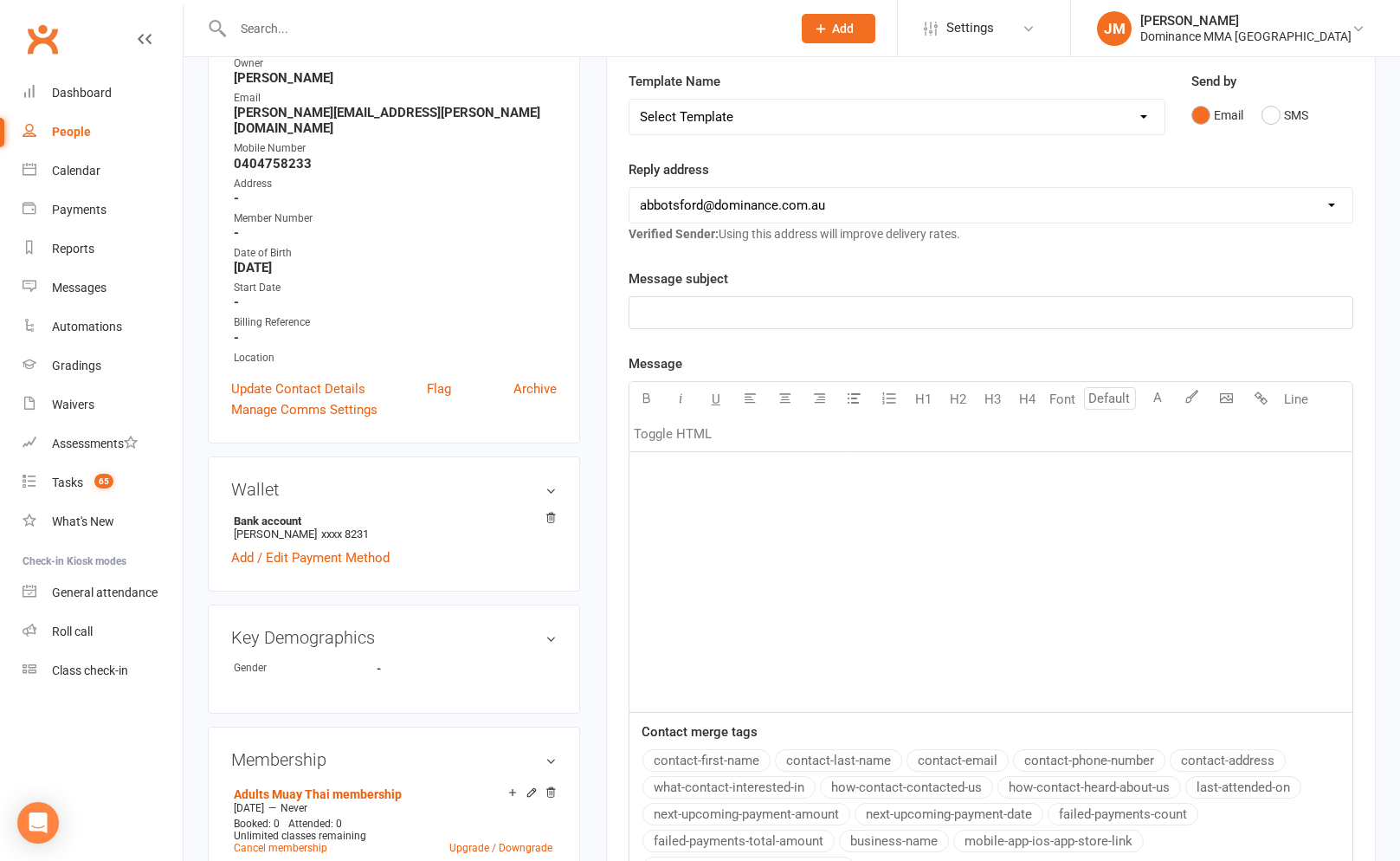
scroll to position [0, 0]
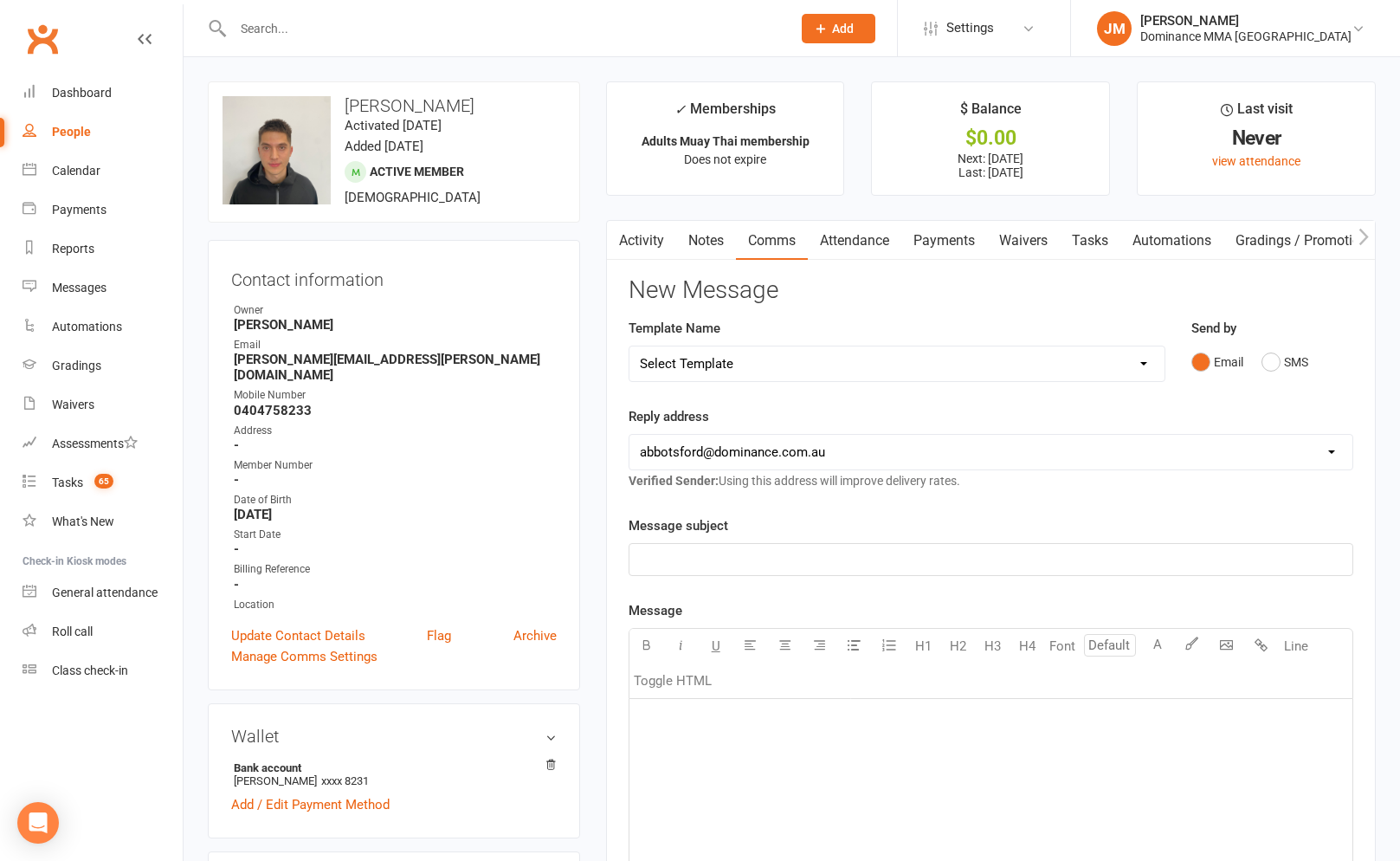
click at [375, 49] on div at bounding box center [493, 28] width 571 height 57
click at [79, 494] on link "Tasks 65" at bounding box center [103, 483] width 160 height 39
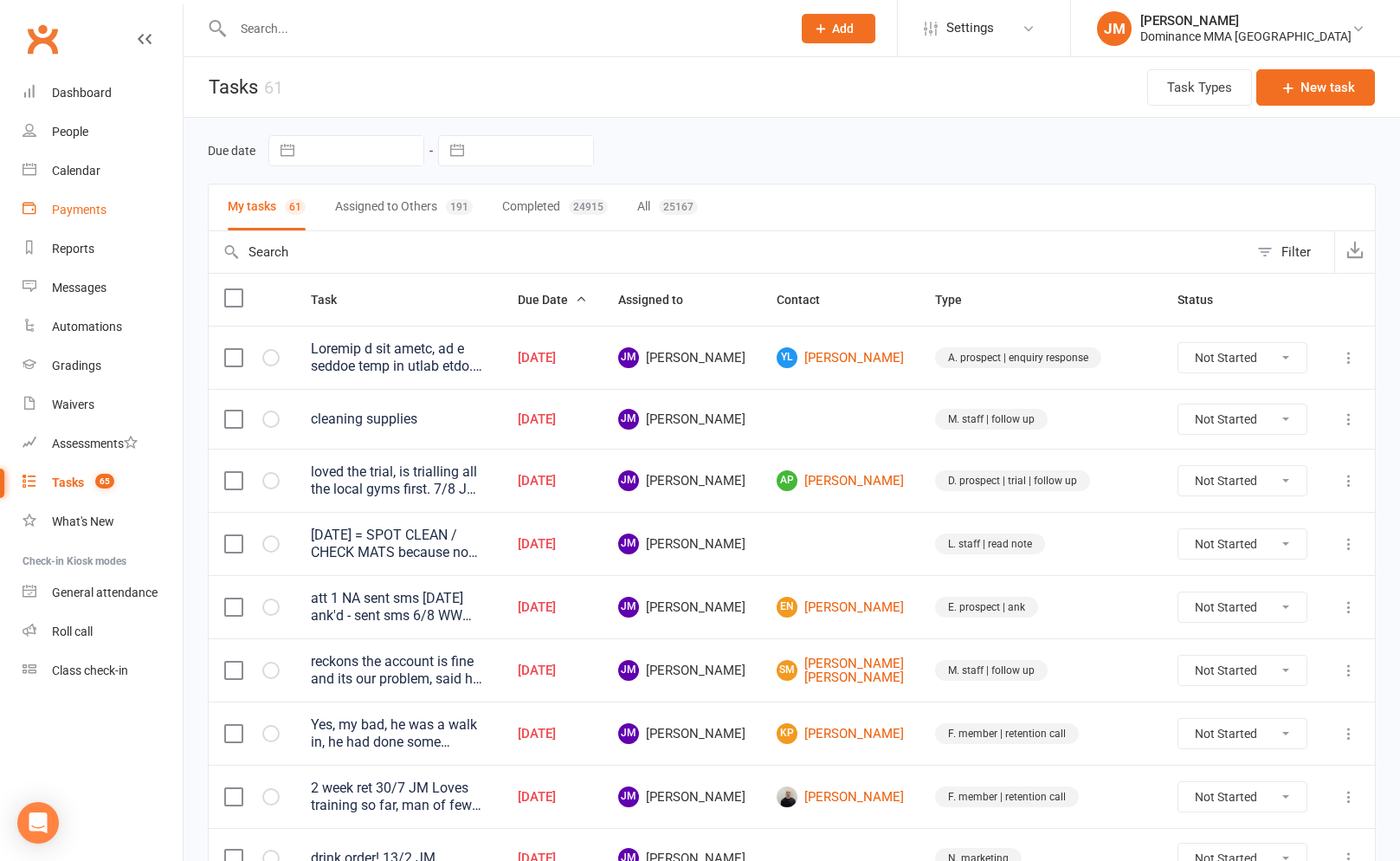
click at [86, 208] on div "Payments" at bounding box center [79, 209] width 55 height 14
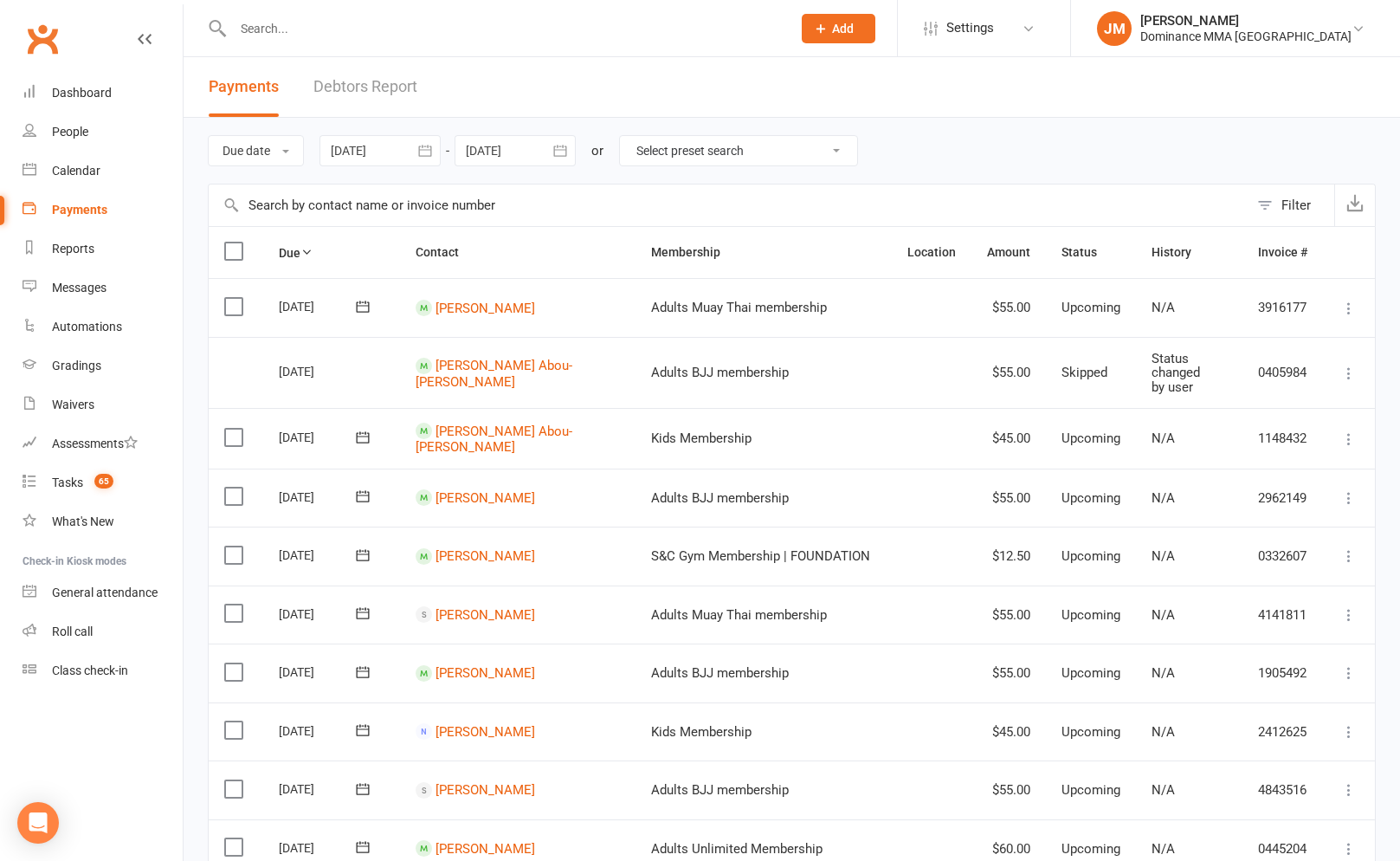
click at [436, 65] on div "Payments Debtors Report" at bounding box center [313, 87] width 259 height 60
click at [401, 85] on link "Debtors Report" at bounding box center [365, 87] width 104 height 60
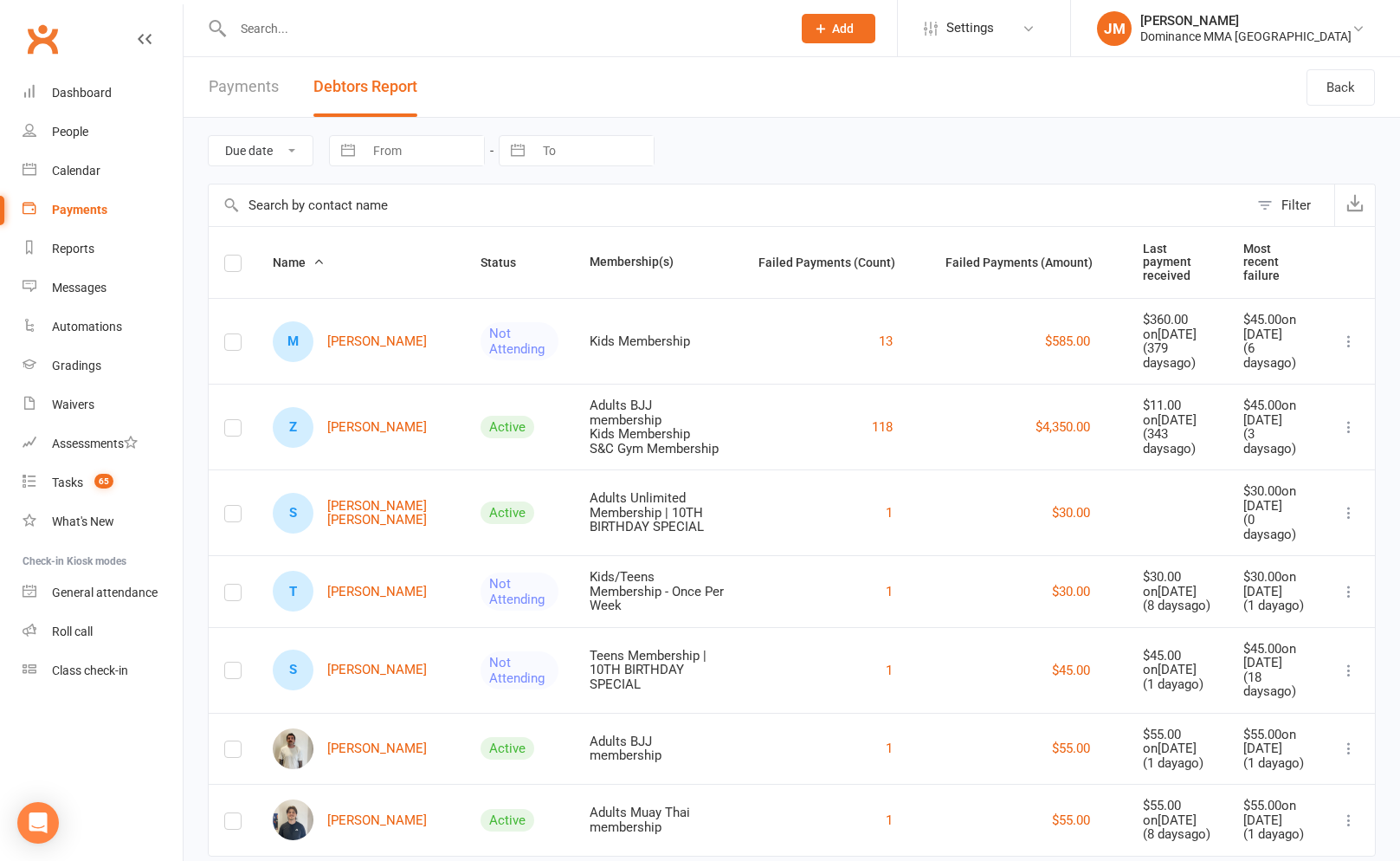
scroll to position [73, 0]
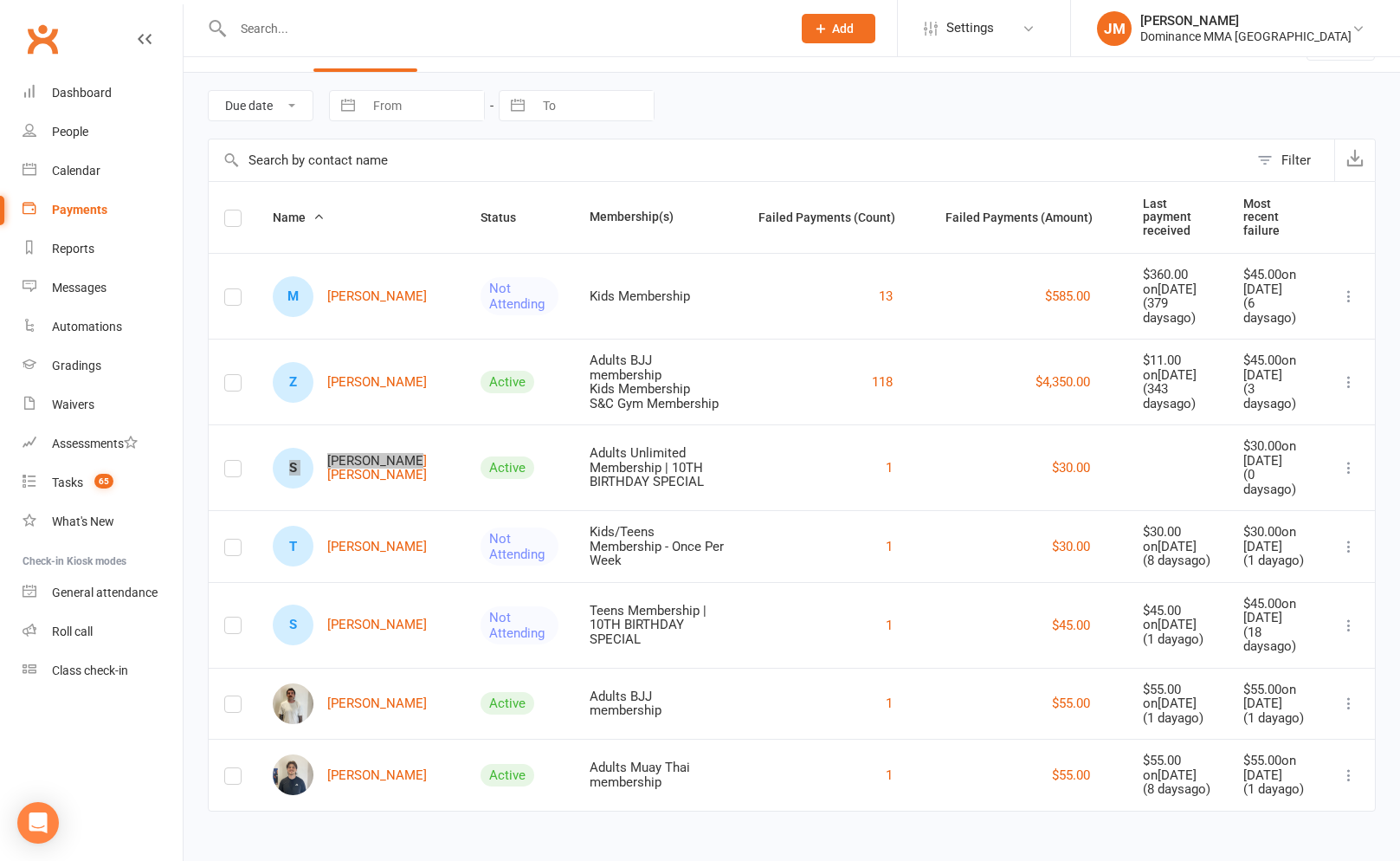
drag, startPoint x: 331, startPoint y: 424, endPoint x: 442, endPoint y: 4, distance: 434.4
click at [0, 0] on ui-view "Prospect Member Non-attending contact Grading event Task Membership plan Bulk m…" at bounding box center [700, 397] width 1400 height 876
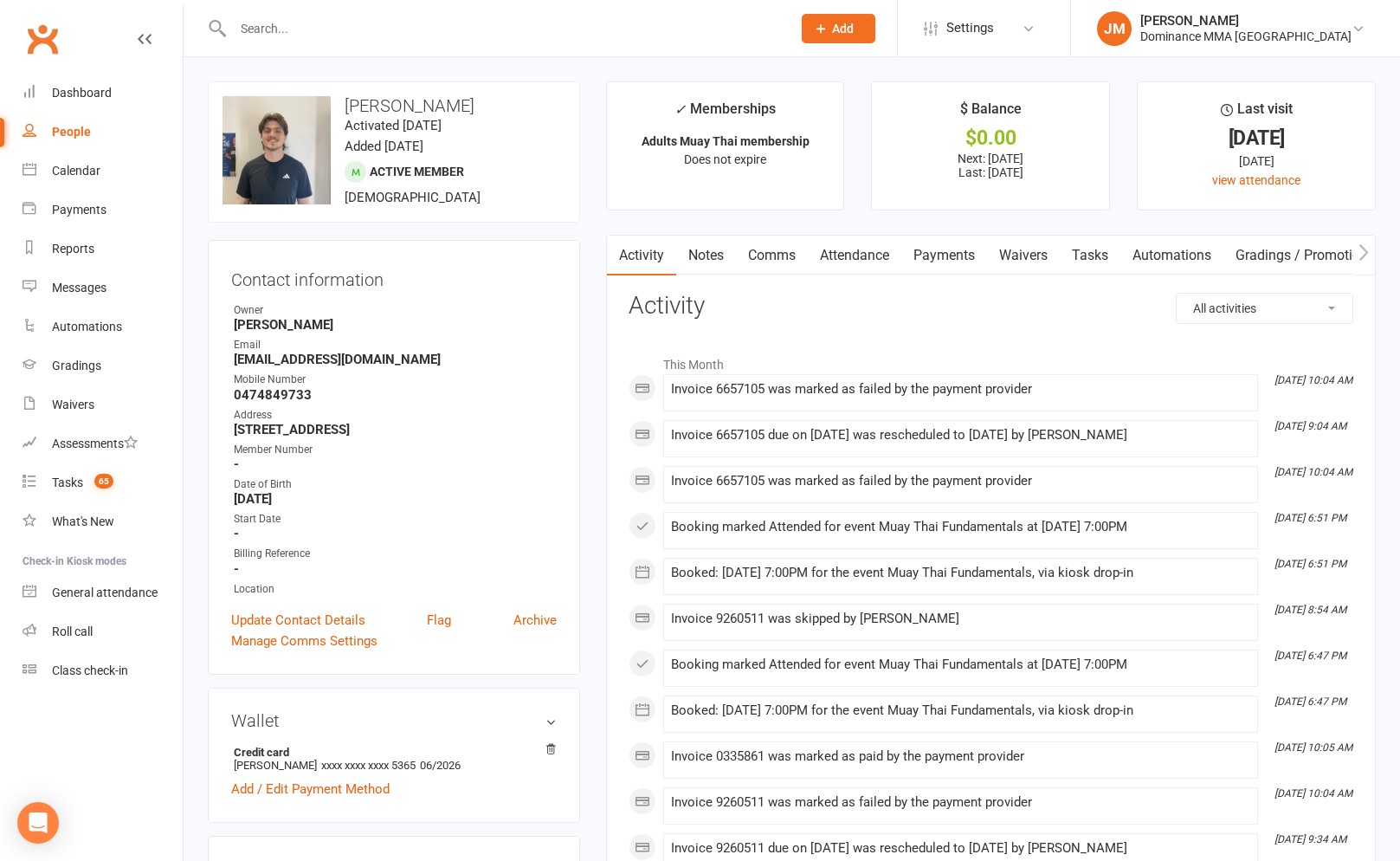
click at [860, 206] on ul "✓ Memberships Adults Muay Thai membership Does not expire $ Balance $0.00 Next:…" at bounding box center [990, 146] width 769 height 129
click at [958, 254] on link "Payments" at bounding box center [943, 255] width 85 height 40
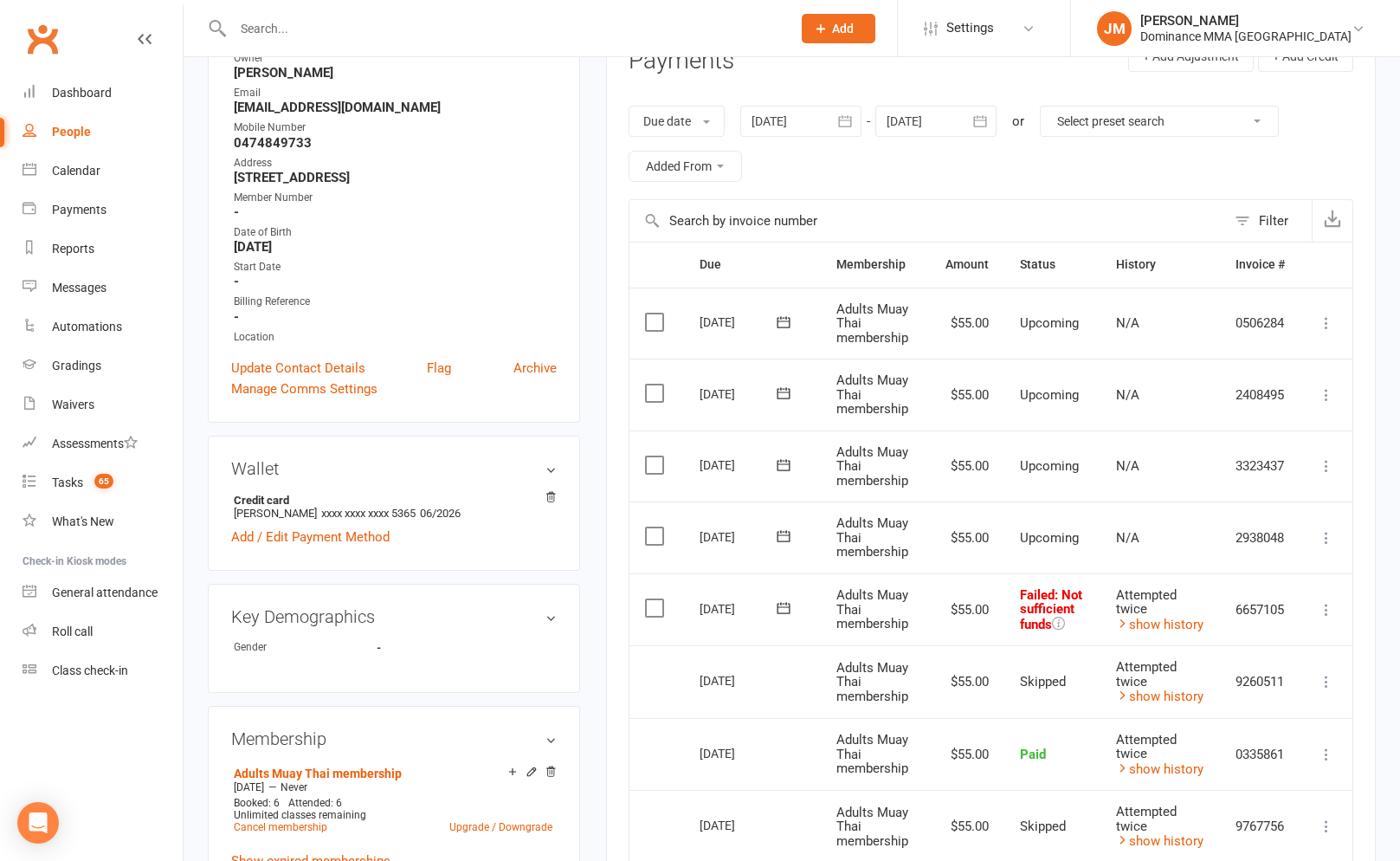
scroll to position [253, 0]
click at [1322, 606] on icon at bounding box center [1326, 609] width 17 height 17
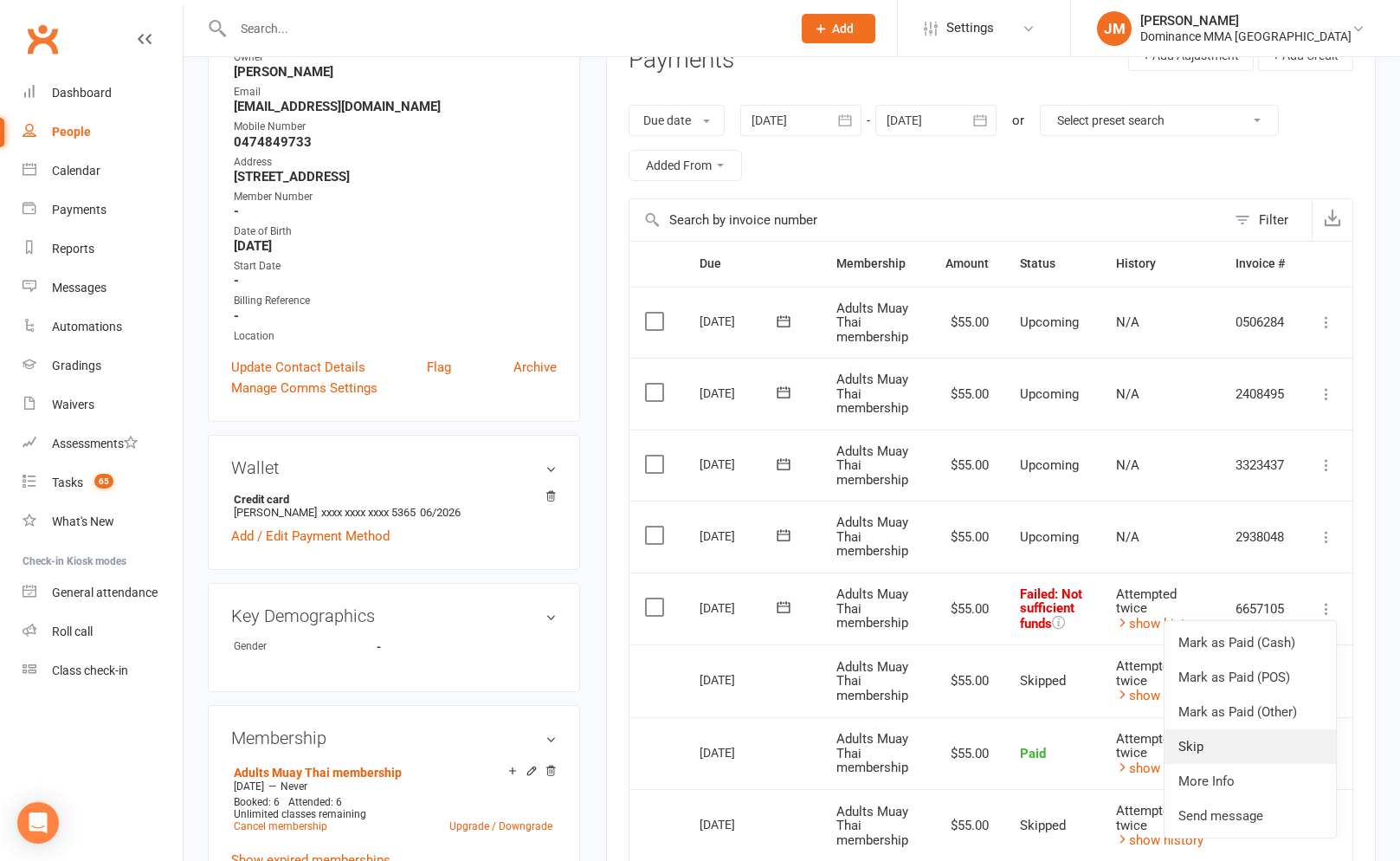
click at [1195, 739] on link "Skip" at bounding box center [1249, 747] width 172 height 35
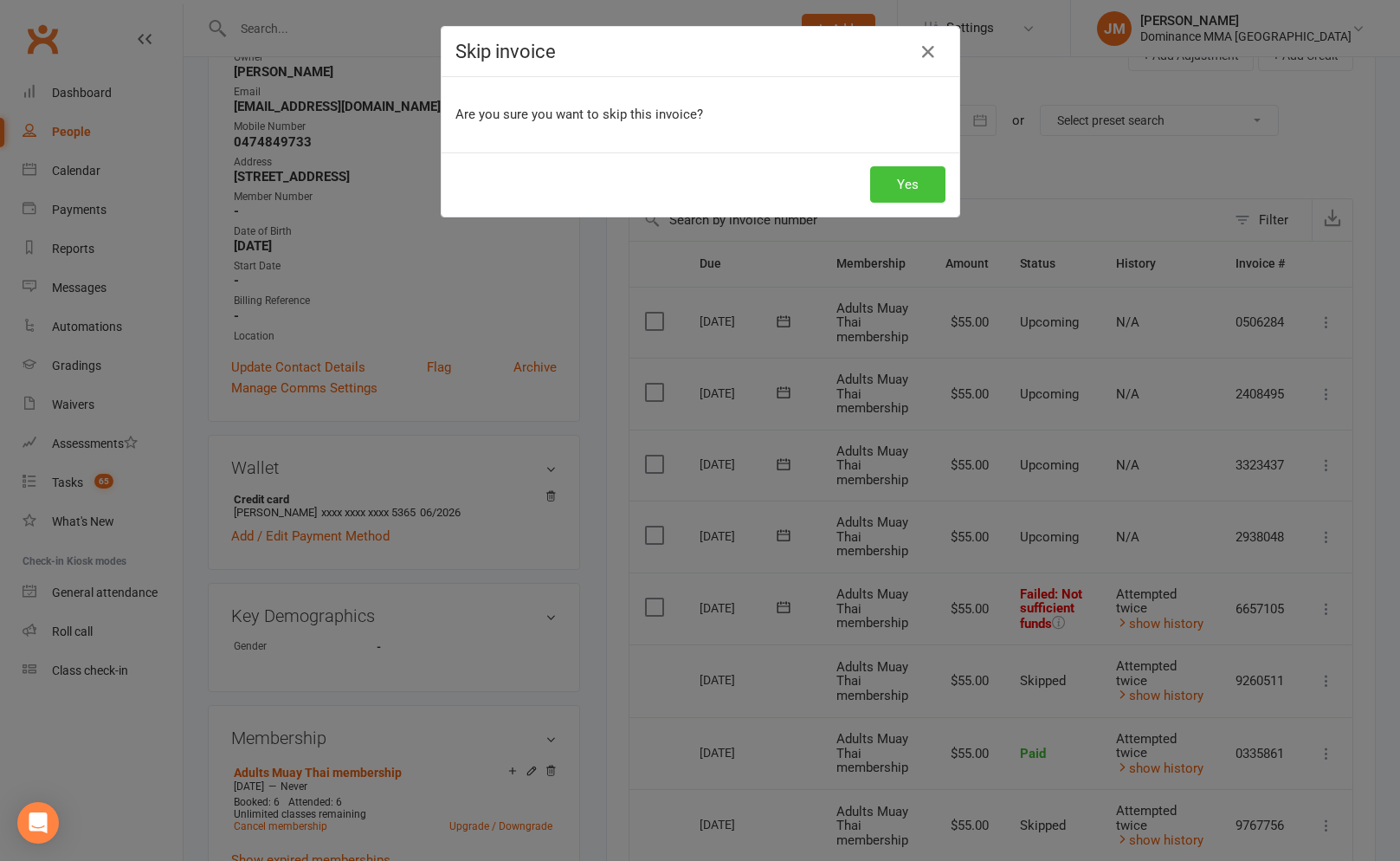
click at [889, 194] on button "Yes" at bounding box center [908, 185] width 75 height 37
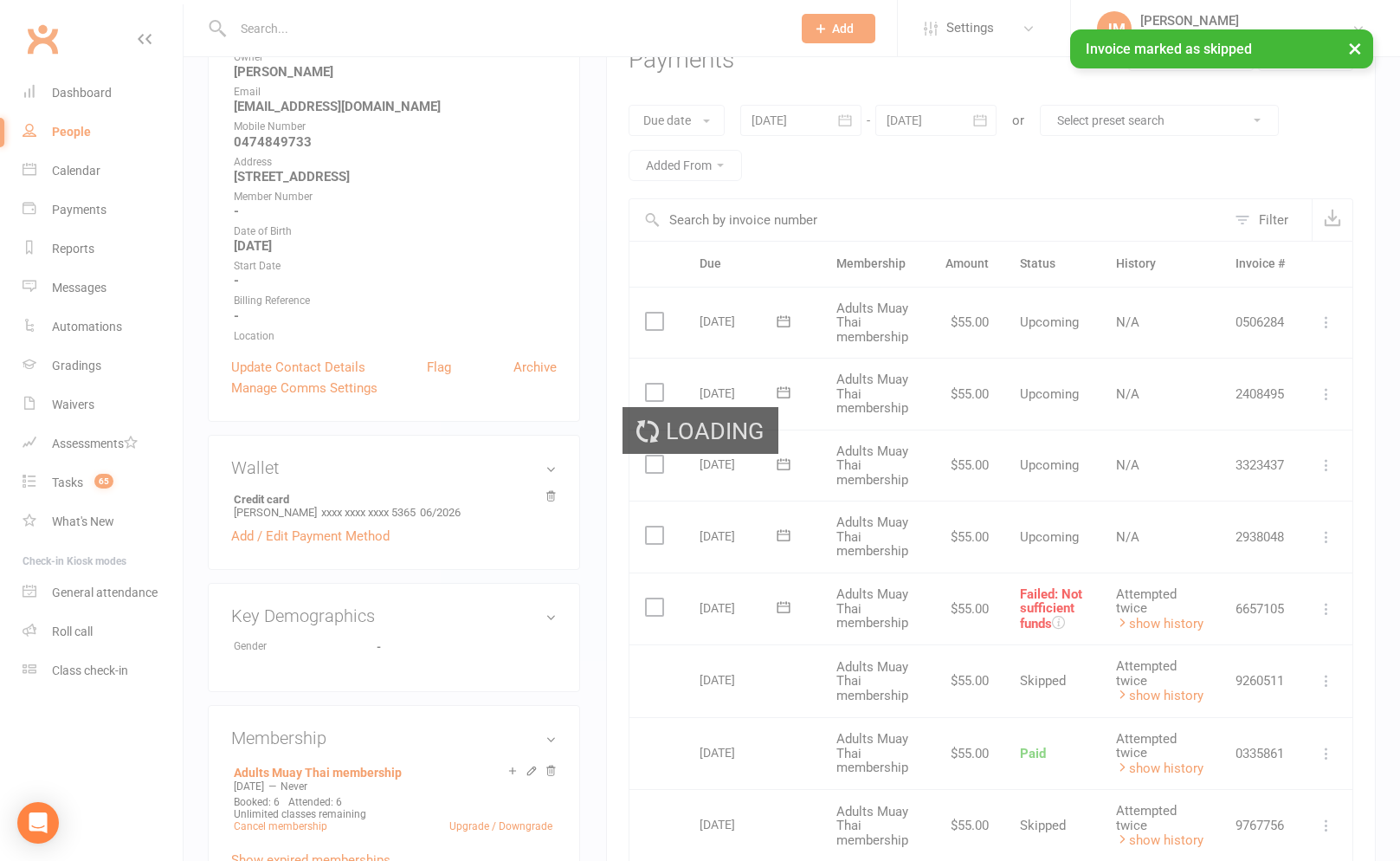
scroll to position [0, 0]
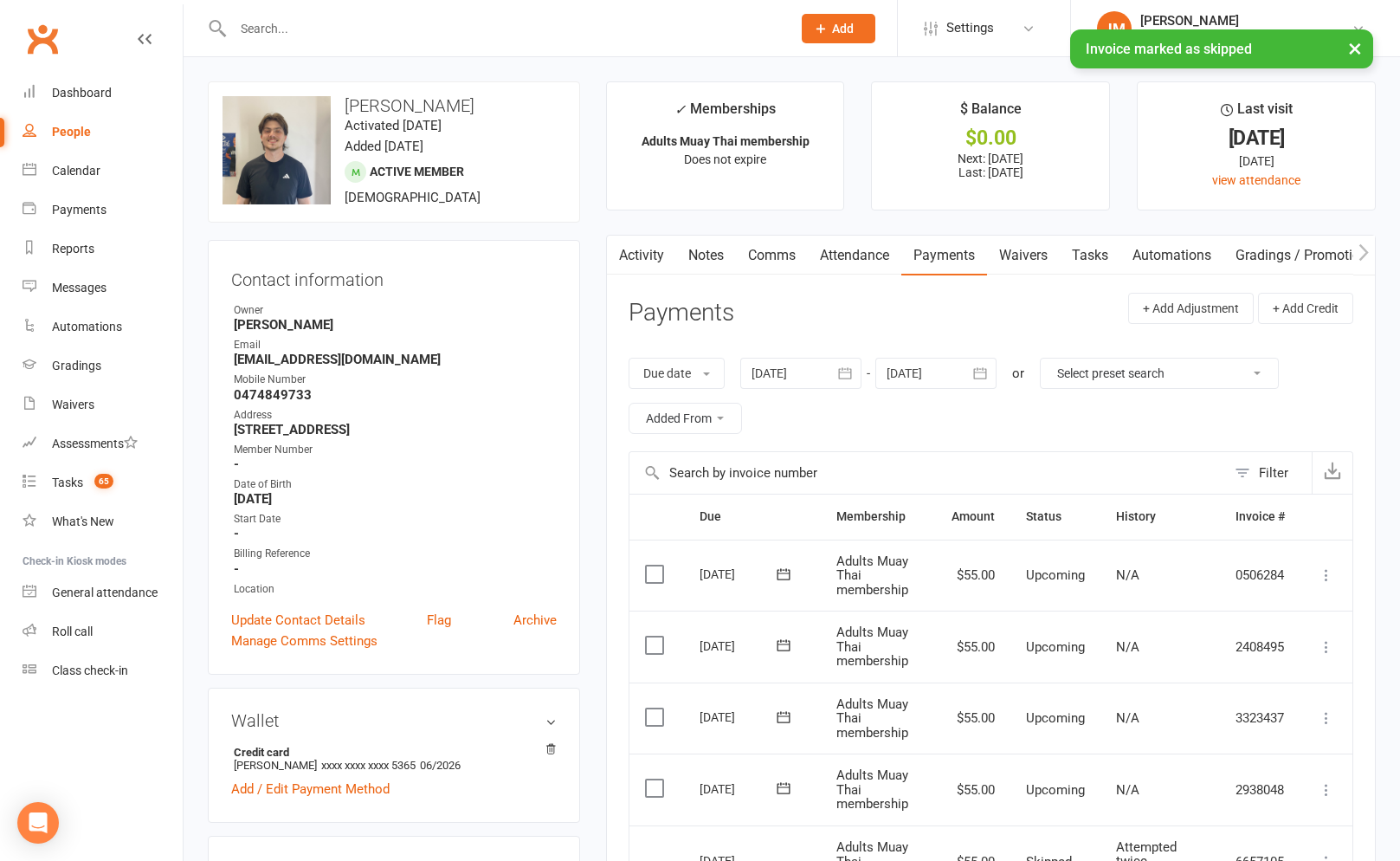
click at [877, 259] on link "Attendance" at bounding box center [854, 255] width 93 height 40
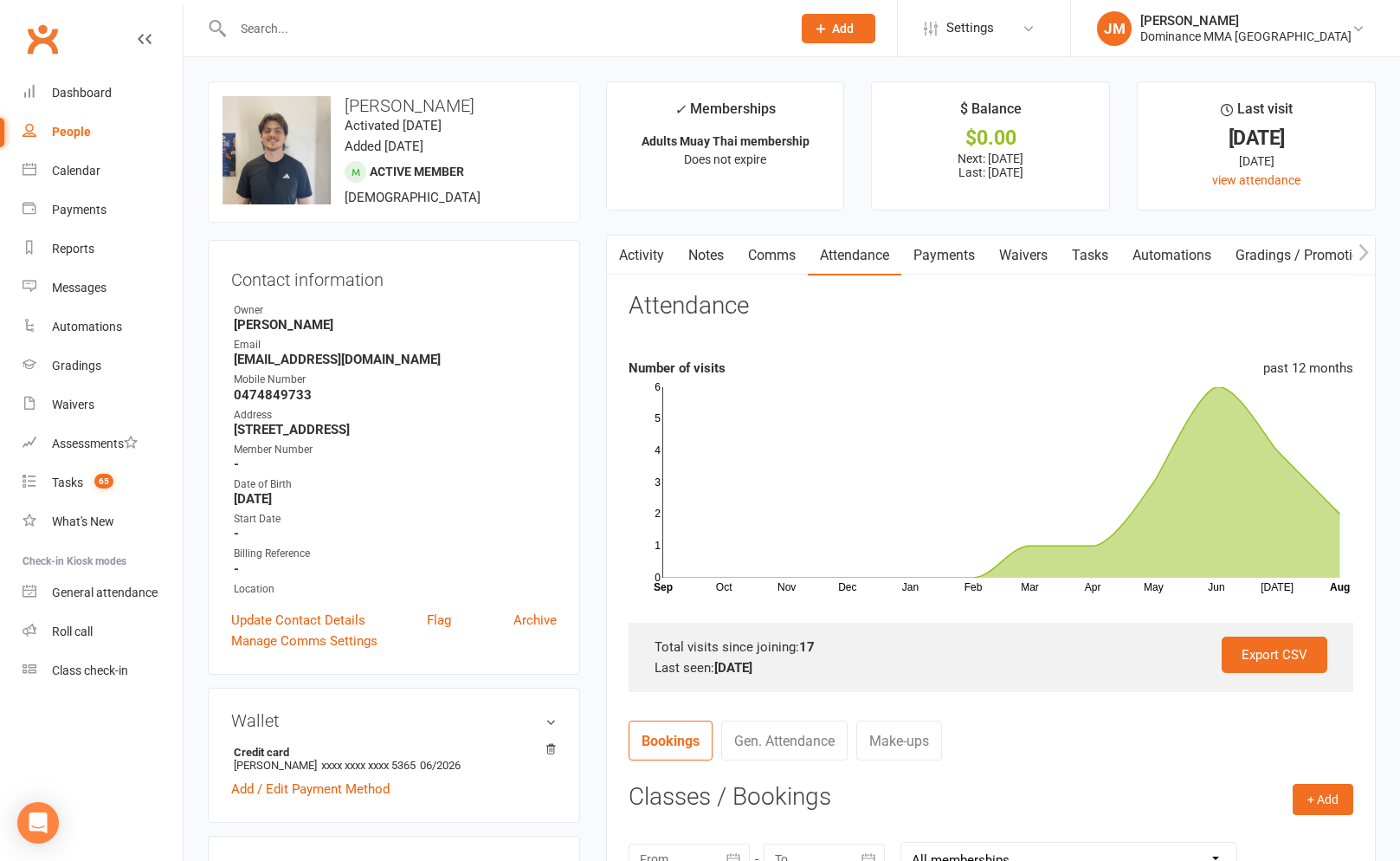
click at [1079, 254] on link "Tasks" at bounding box center [1090, 255] width 61 height 40
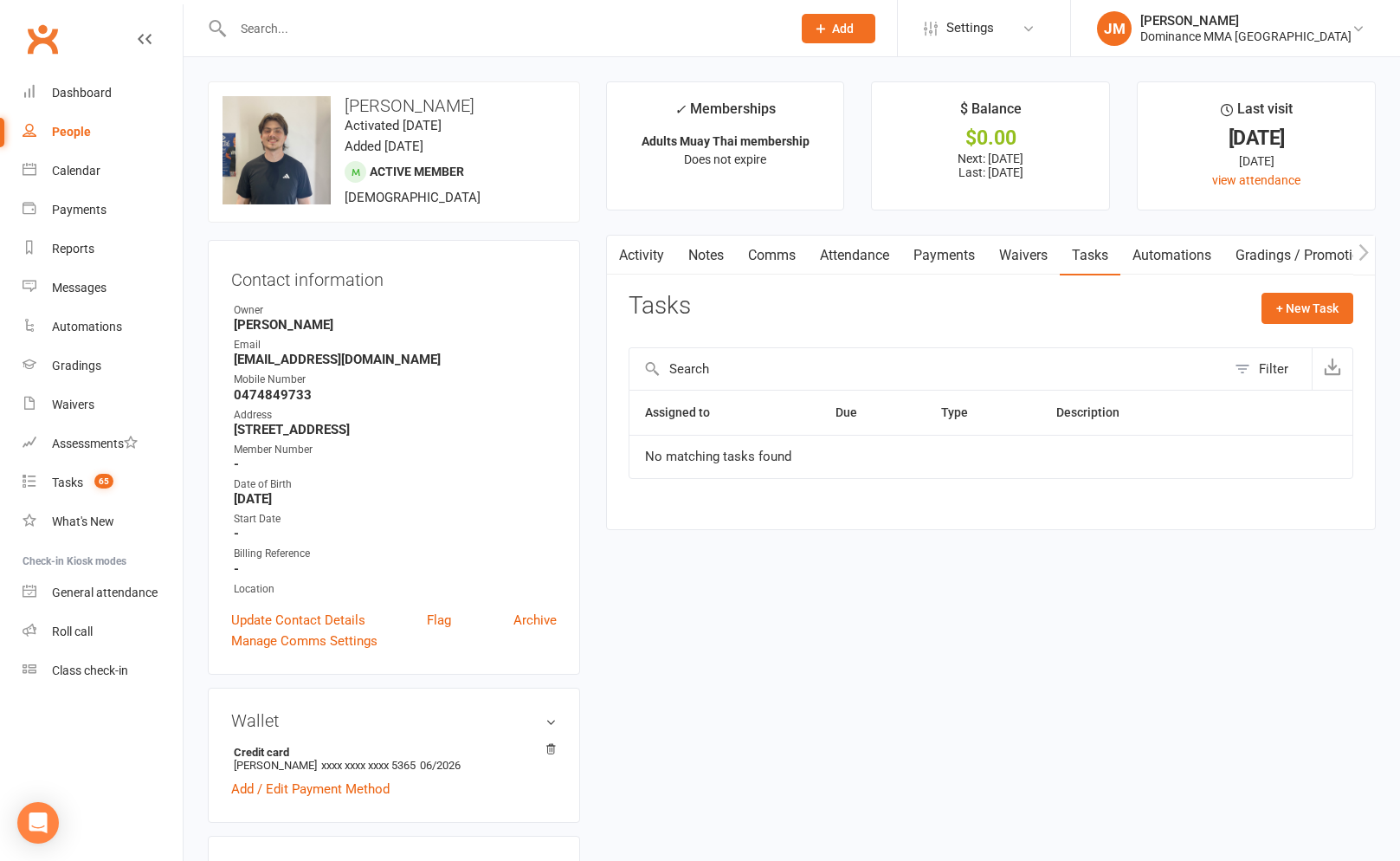
click at [942, 252] on link "Payments" at bounding box center [943, 255] width 85 height 40
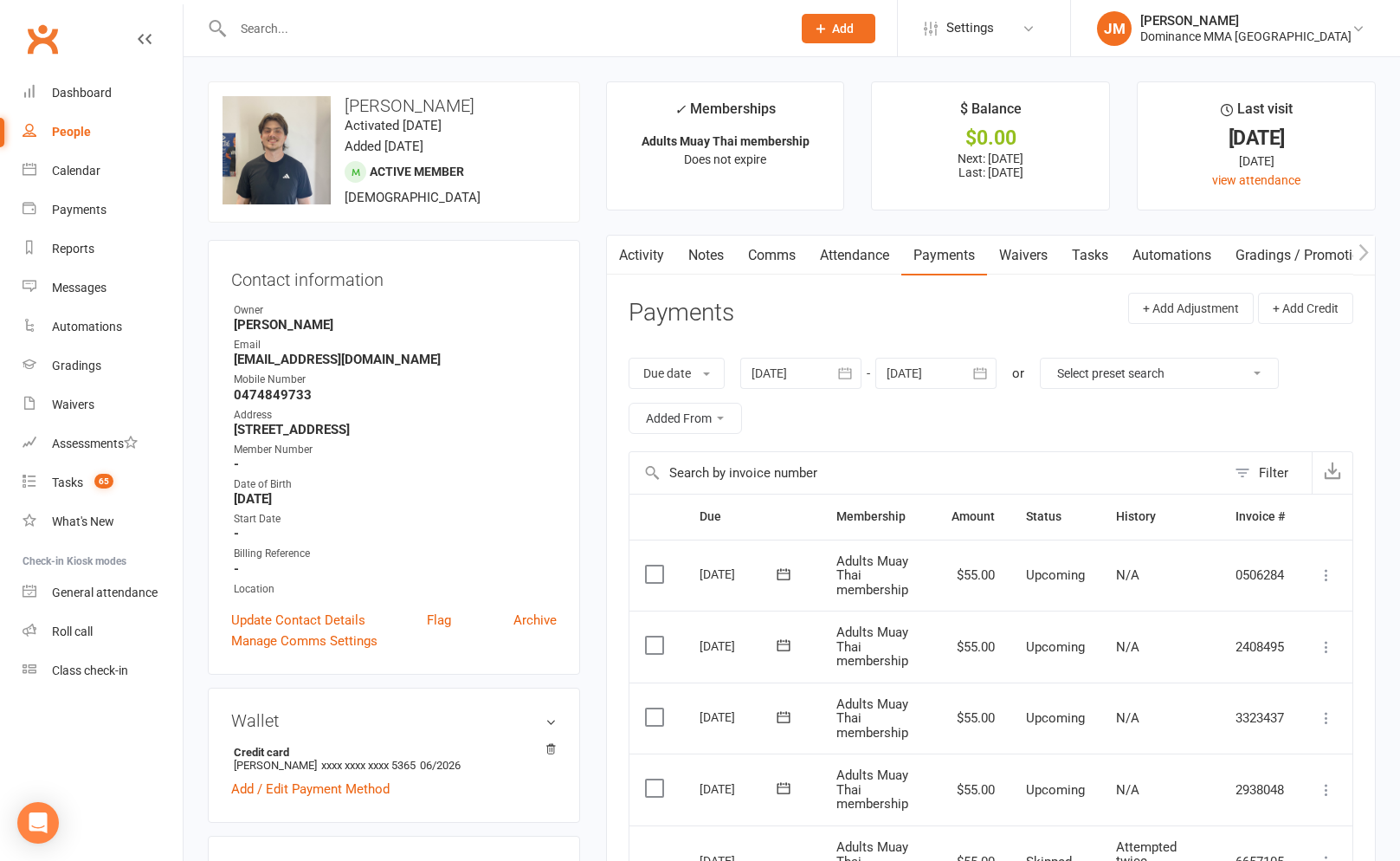
click at [869, 254] on link "Attendance" at bounding box center [854, 255] width 93 height 40
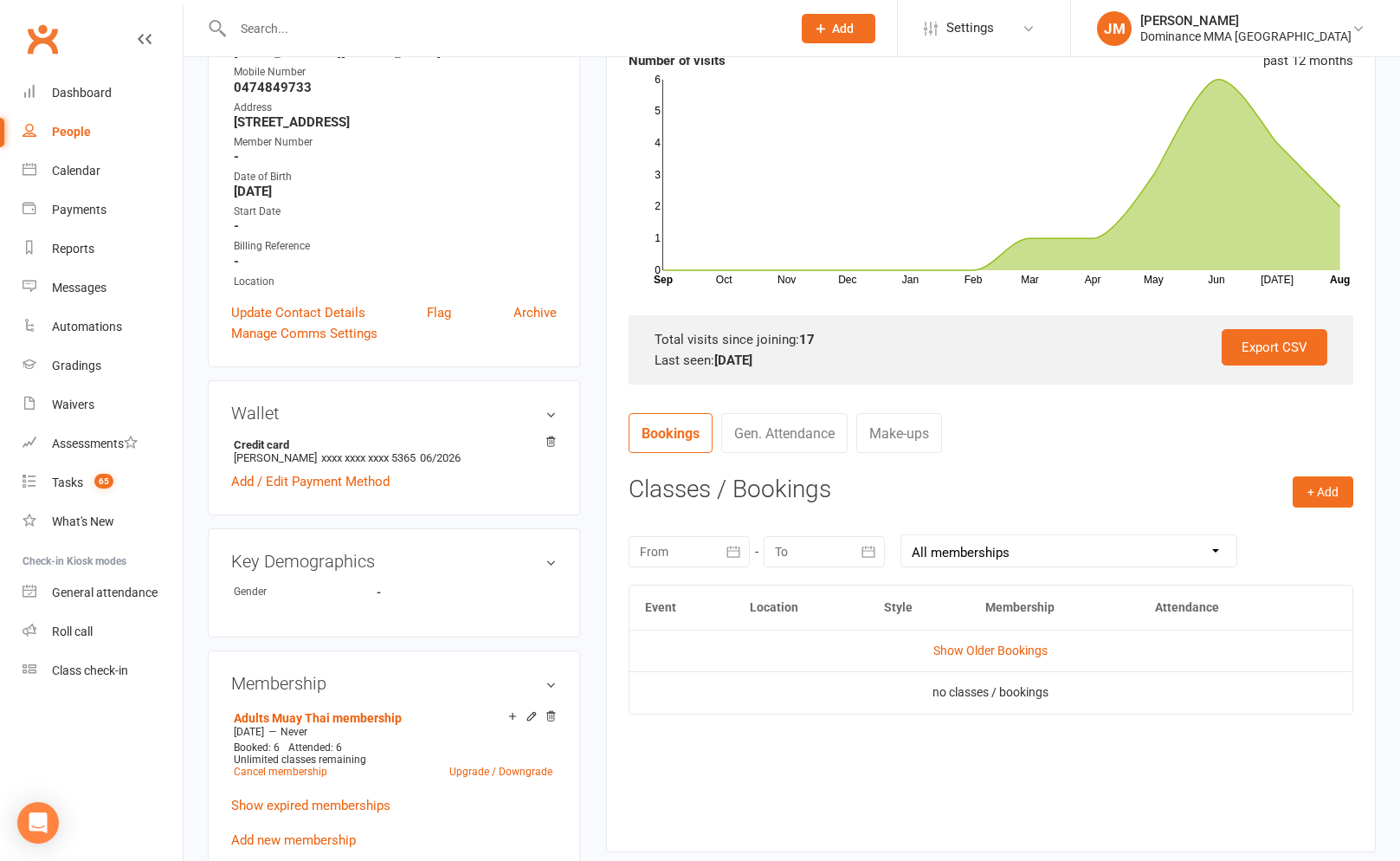
scroll to position [342, 0]
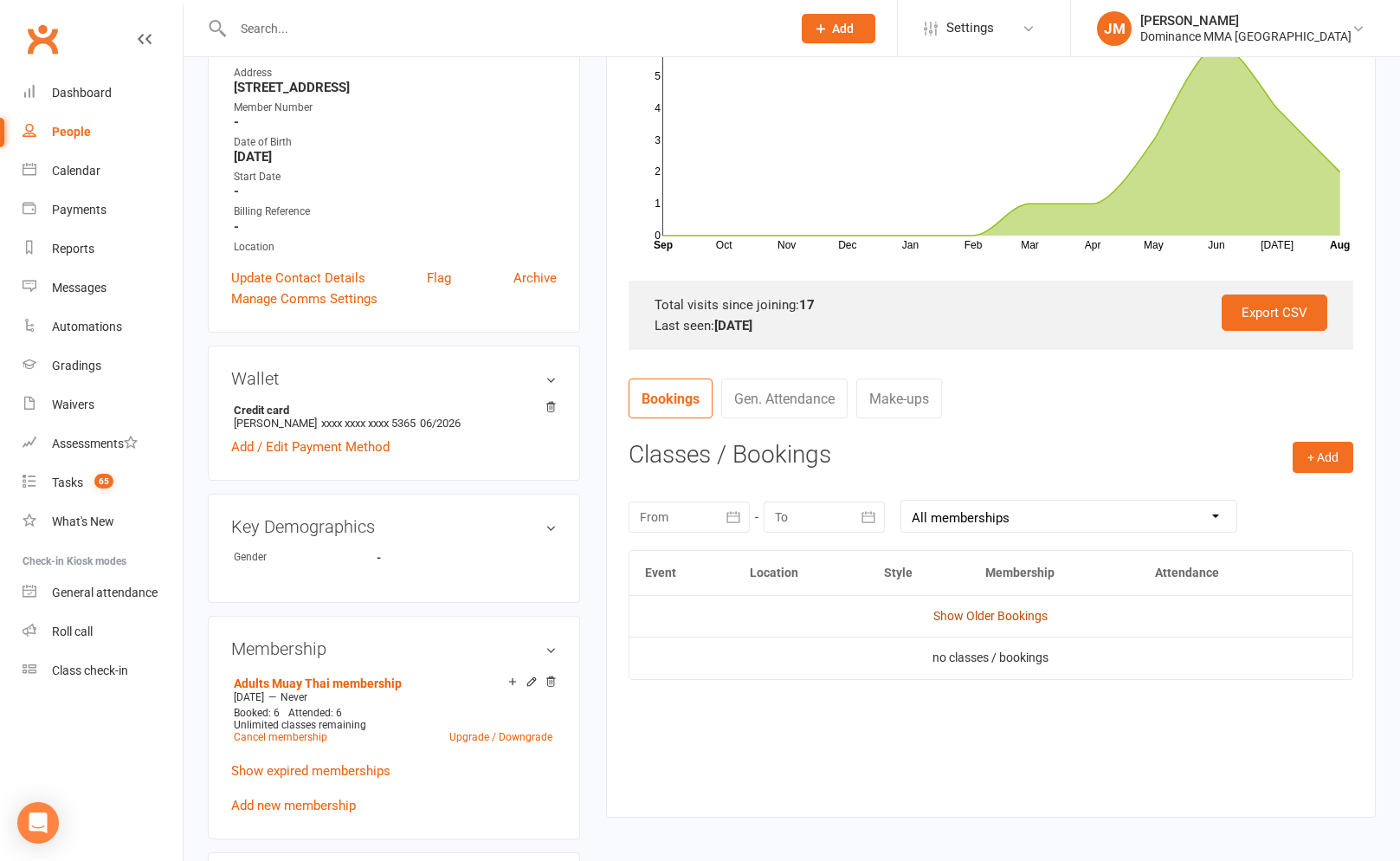
click at [977, 616] on link "Show Older Bookings" at bounding box center [990, 615] width 114 height 14
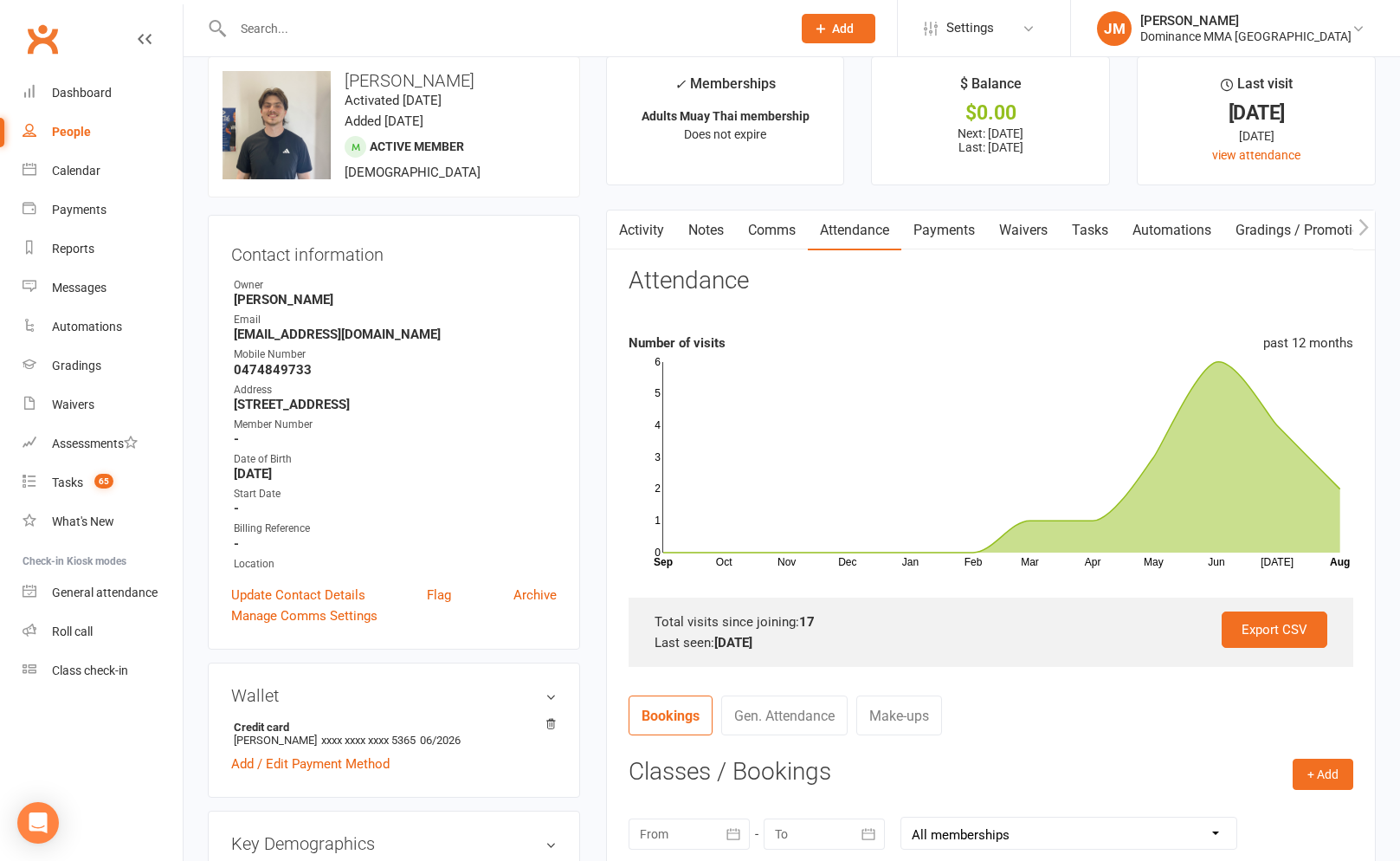
scroll to position [0, 0]
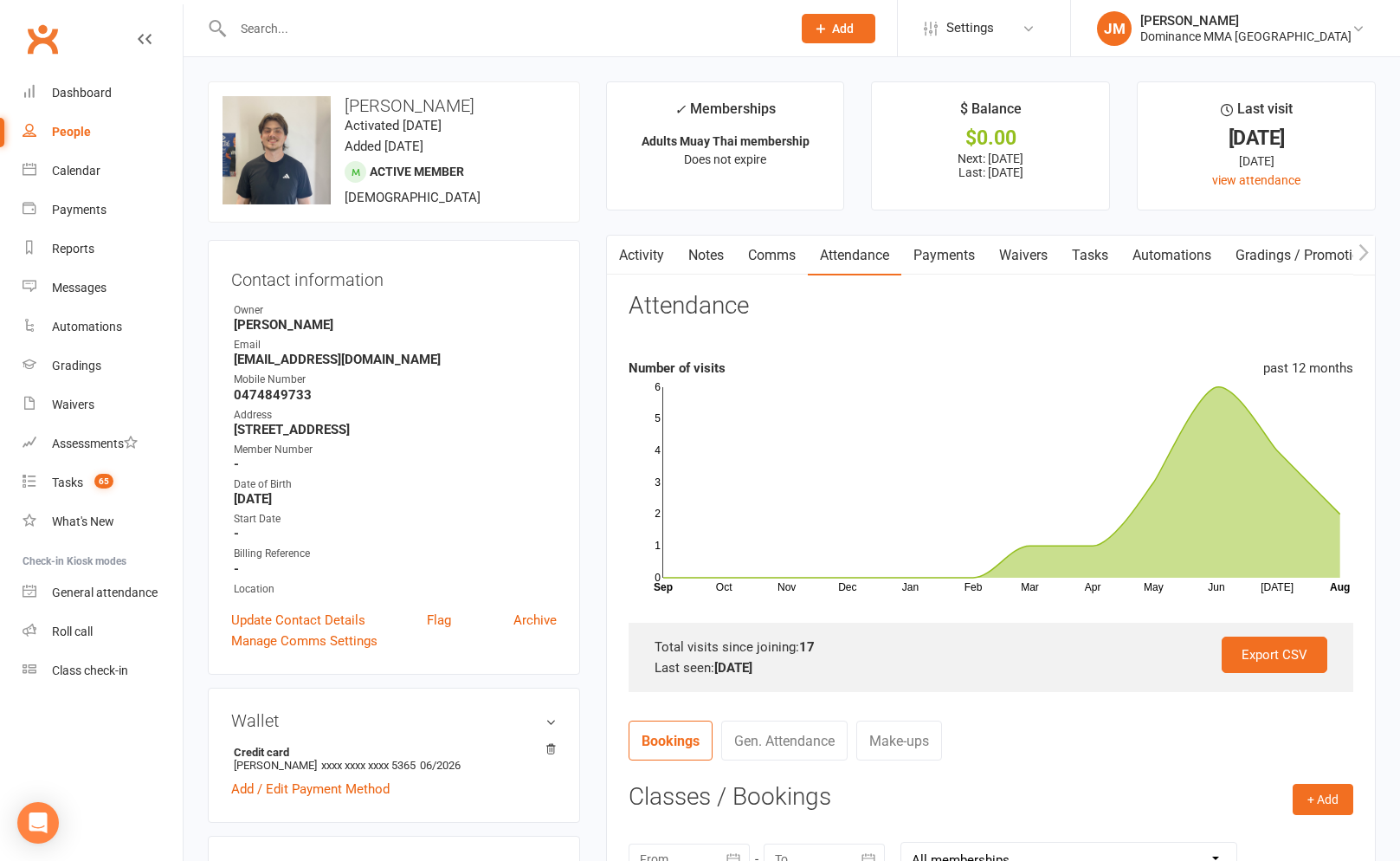
click at [943, 271] on link "Payments" at bounding box center [943, 255] width 85 height 40
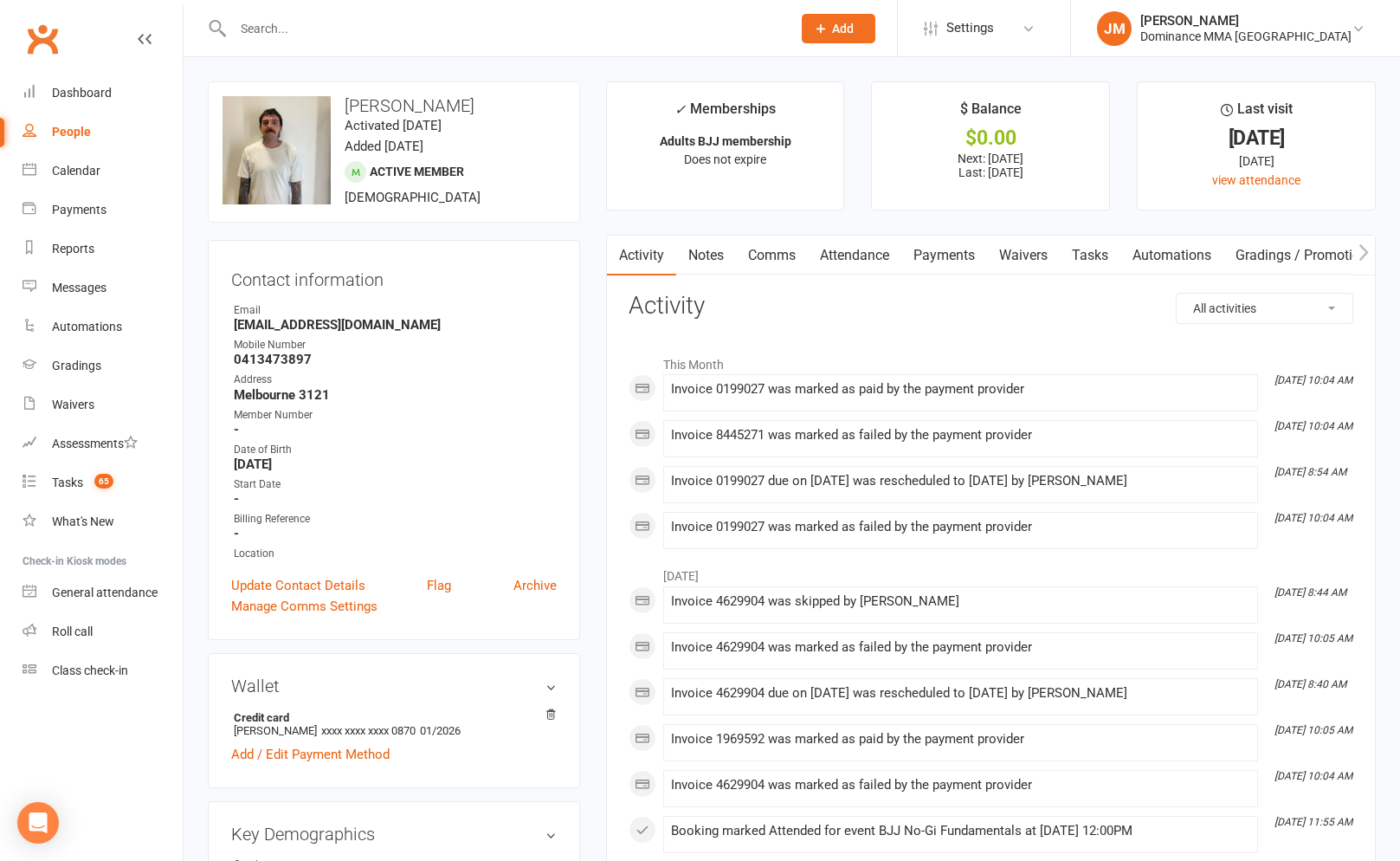
drag, startPoint x: 950, startPoint y: 256, endPoint x: 930, endPoint y: 311, distance: 58.5
click at [950, 256] on link "Payments" at bounding box center [943, 255] width 85 height 40
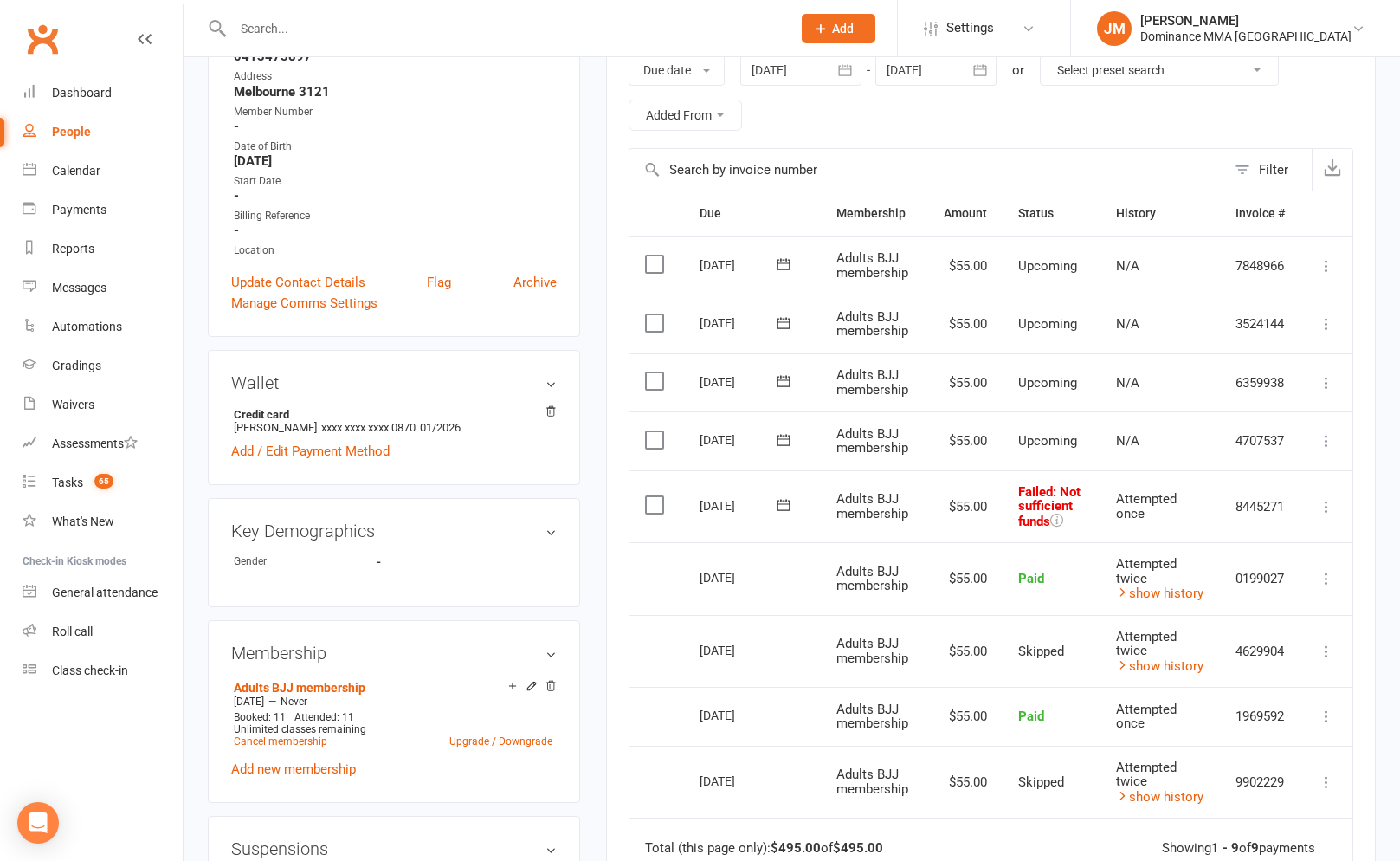
scroll to position [376, 0]
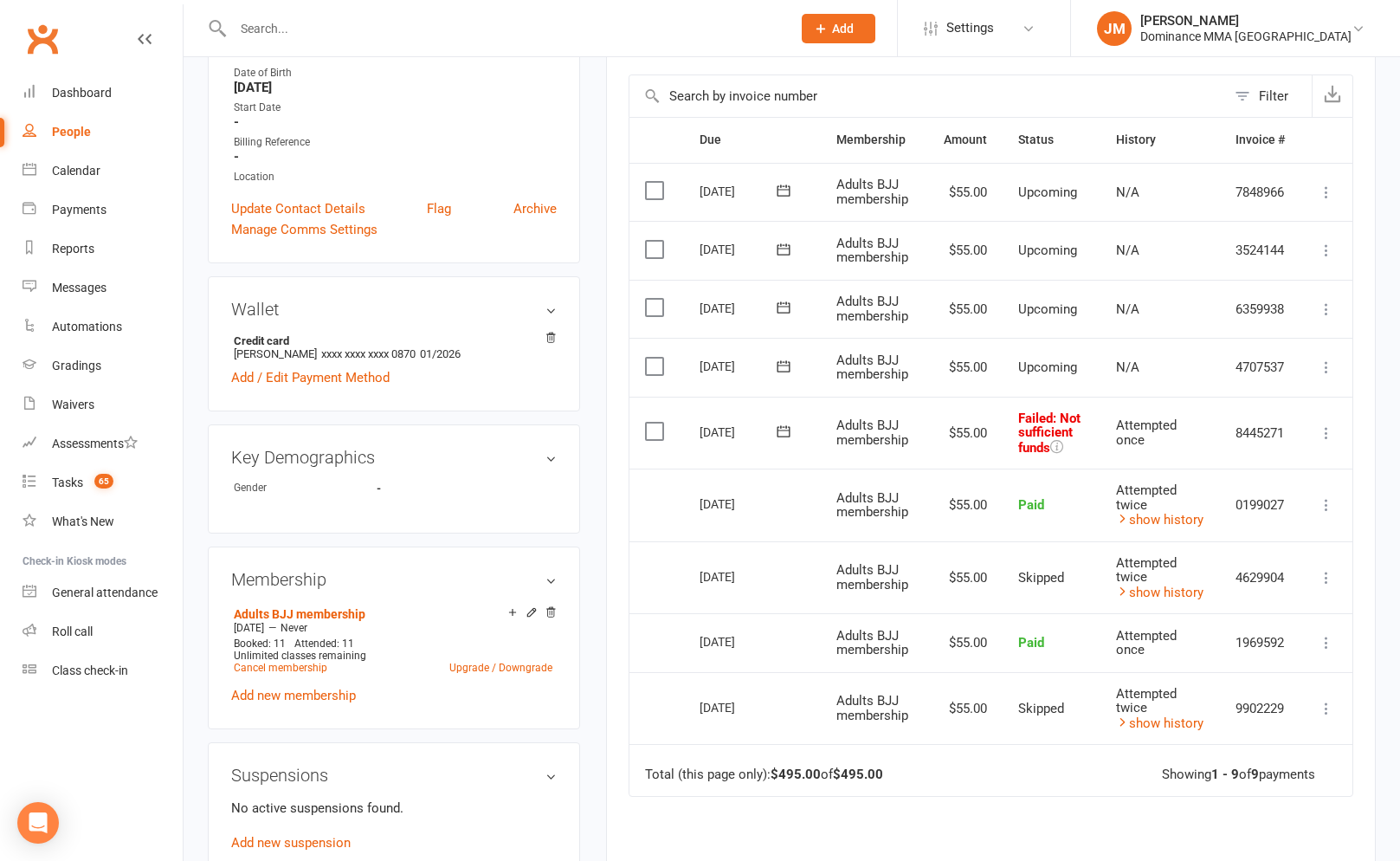
click at [768, 435] on button at bounding box center [783, 431] width 35 height 18
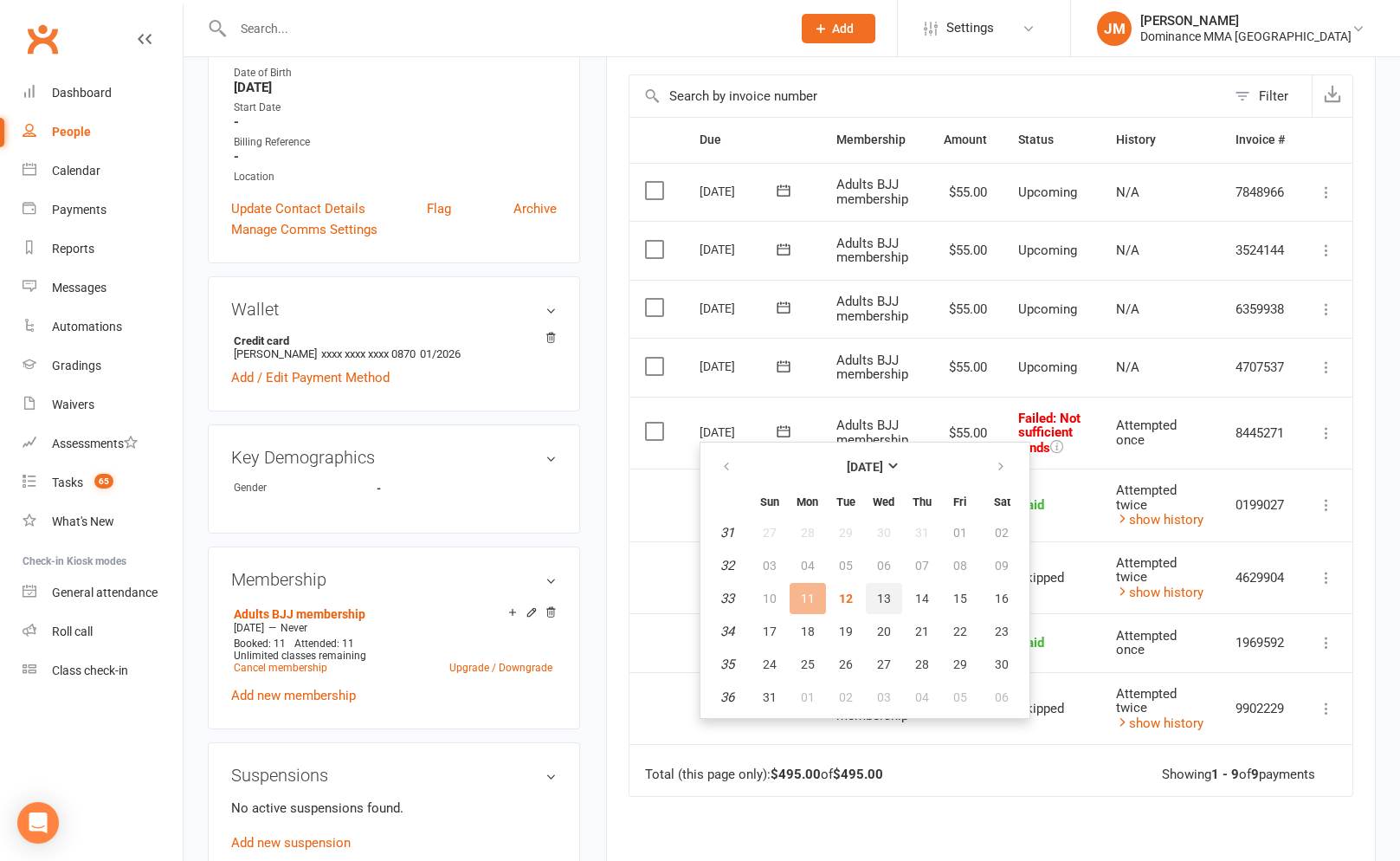
click at [888, 602] on span "13" at bounding box center [883, 599] width 14 height 14
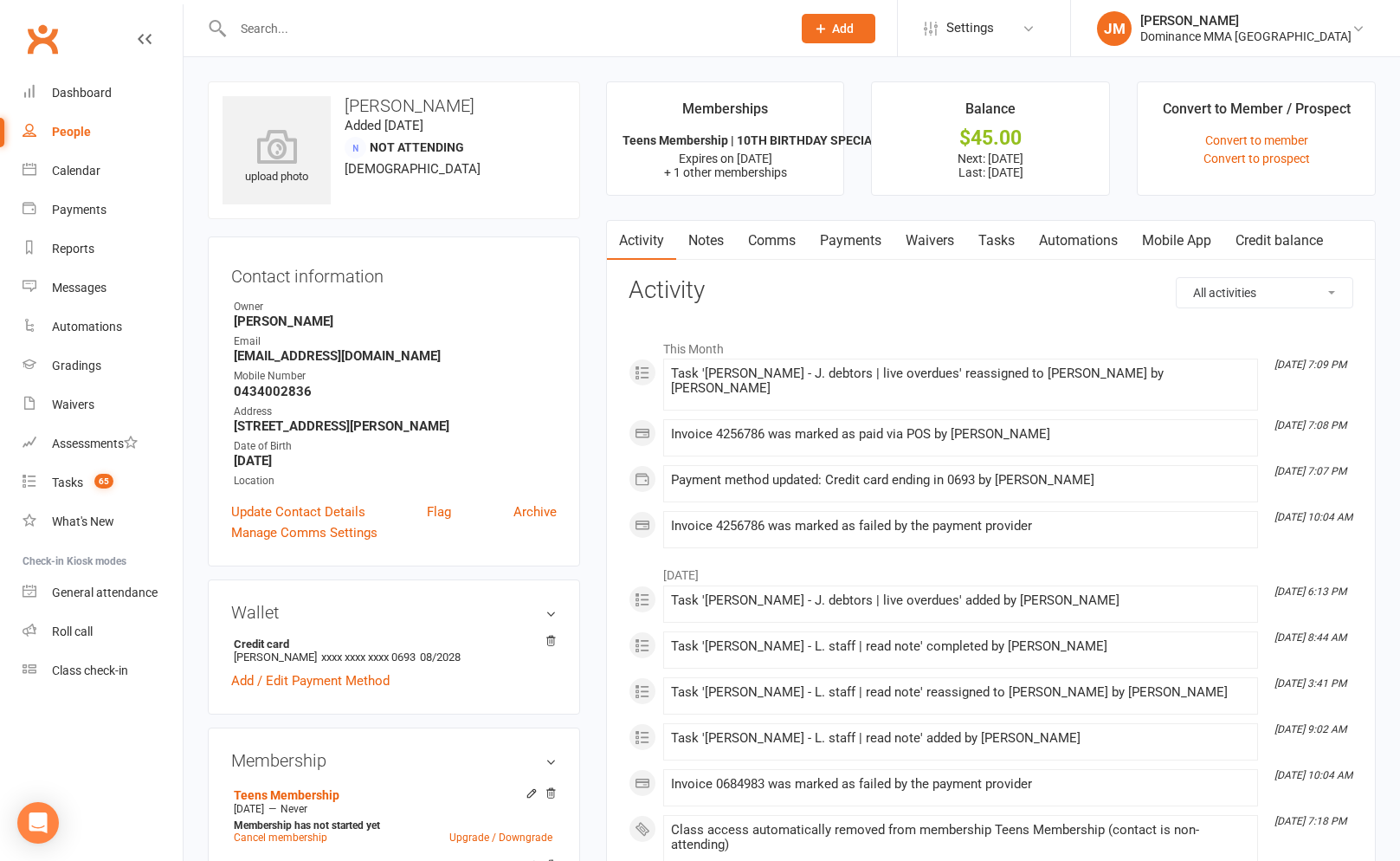
click at [1012, 242] on link "Tasks" at bounding box center [997, 241] width 61 height 40
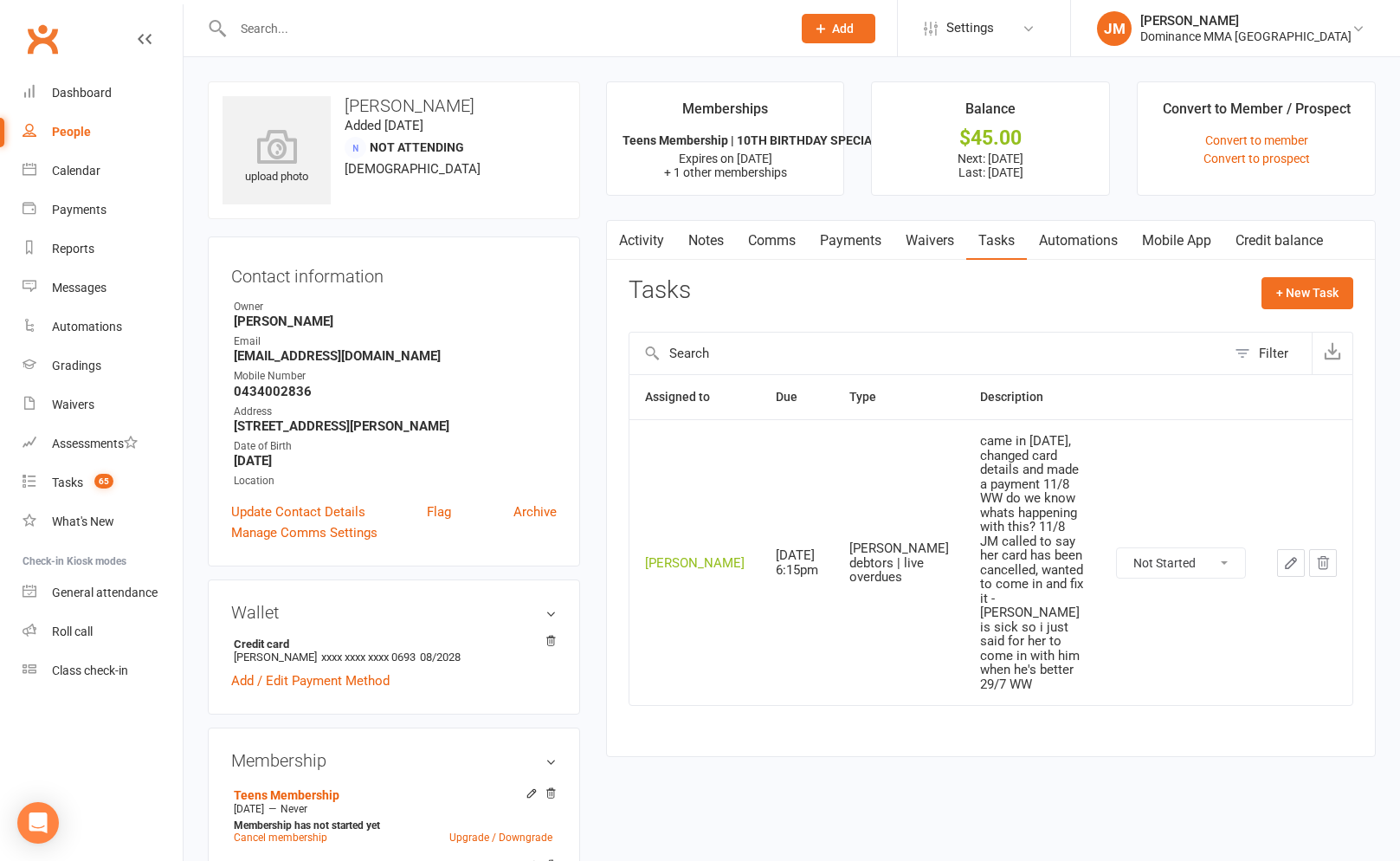
click at [829, 235] on link "Payments" at bounding box center [850, 241] width 85 height 40
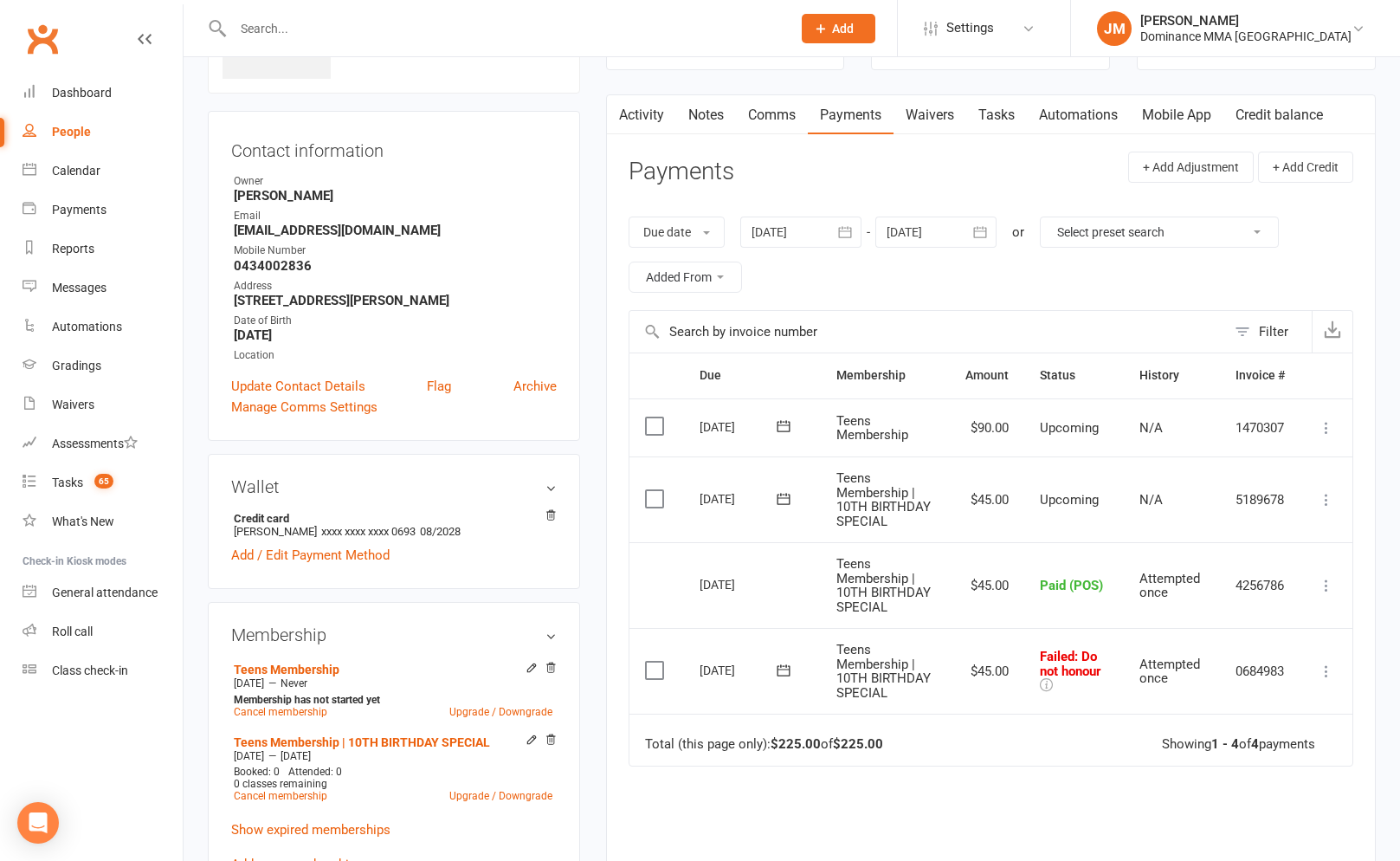
scroll to position [131, 0]
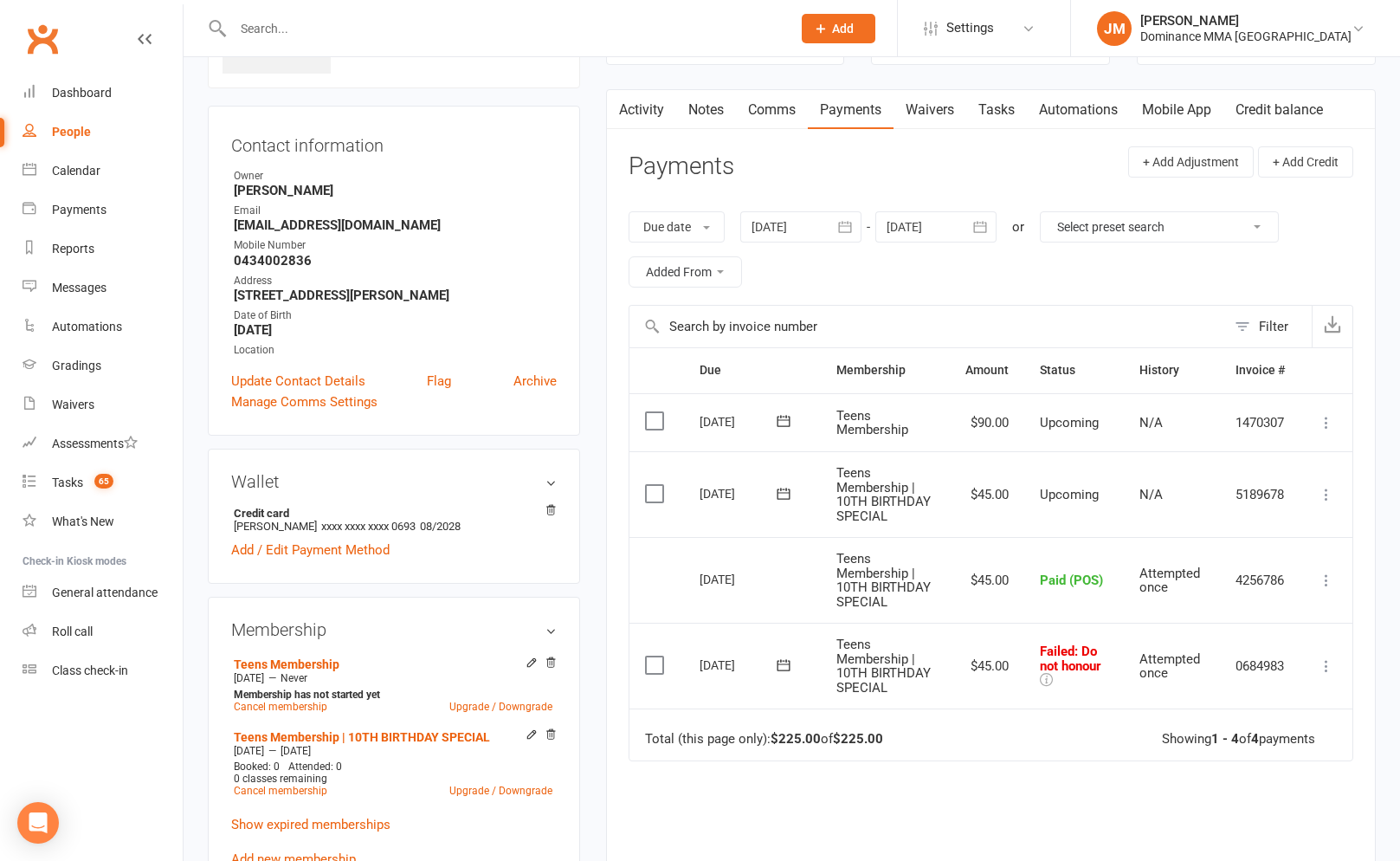
click at [1012, 112] on link "Tasks" at bounding box center [997, 110] width 61 height 40
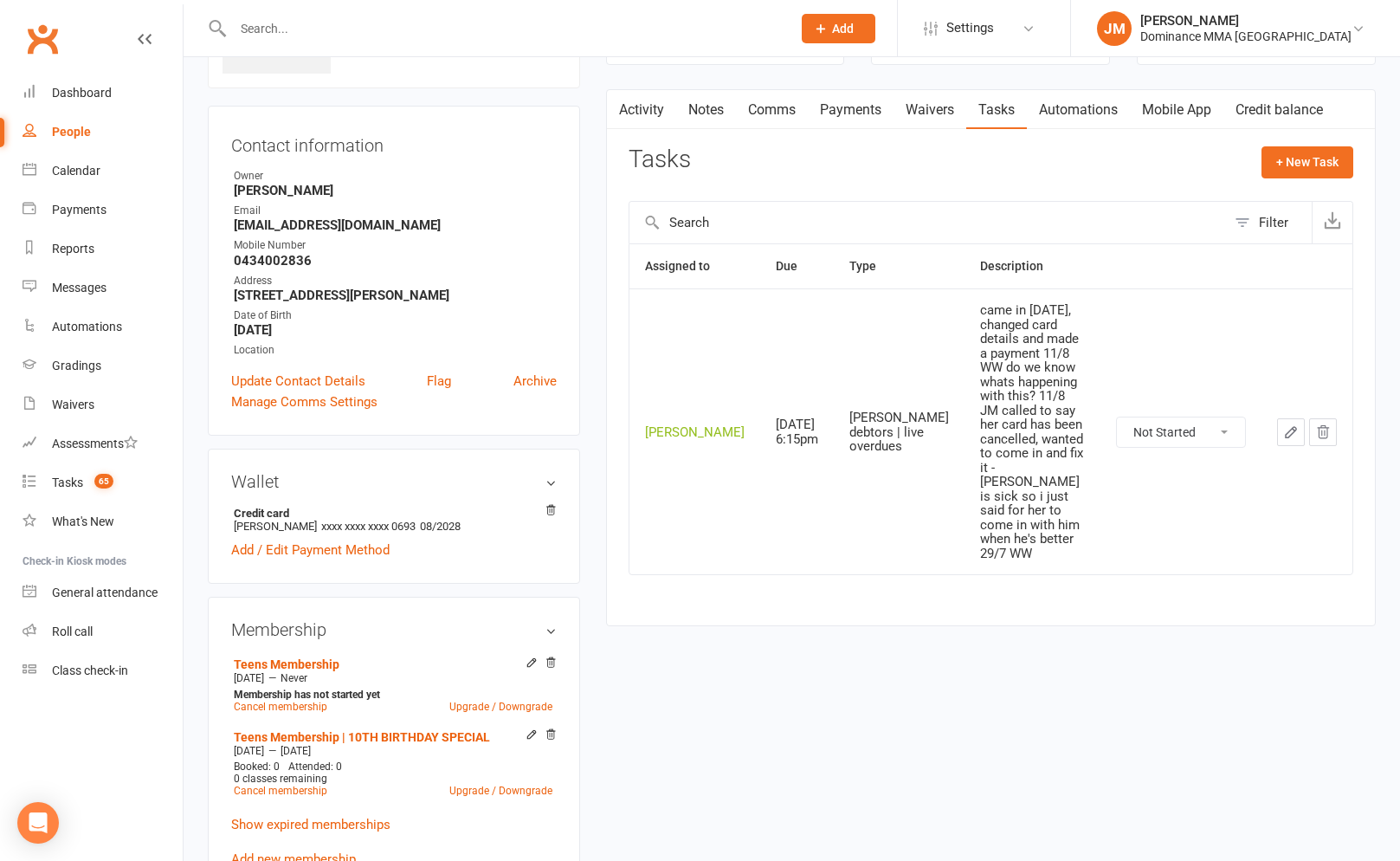
click at [1140, 417] on select "Not Started In Progress Waiting Complete" at bounding box center [1180, 432] width 128 height 30
select select "unstarted"
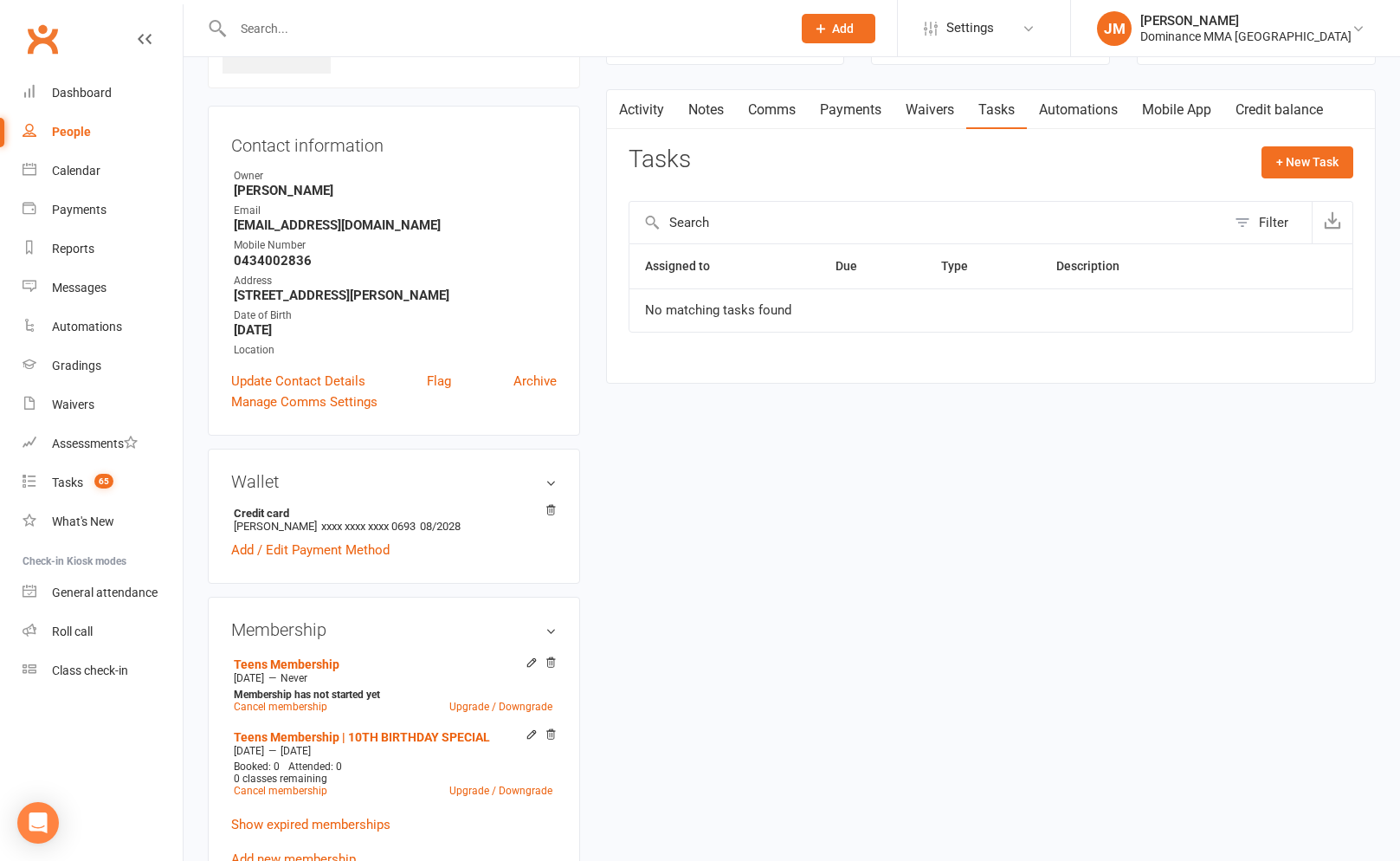
click at [860, 112] on link "Payments" at bounding box center [850, 110] width 85 height 40
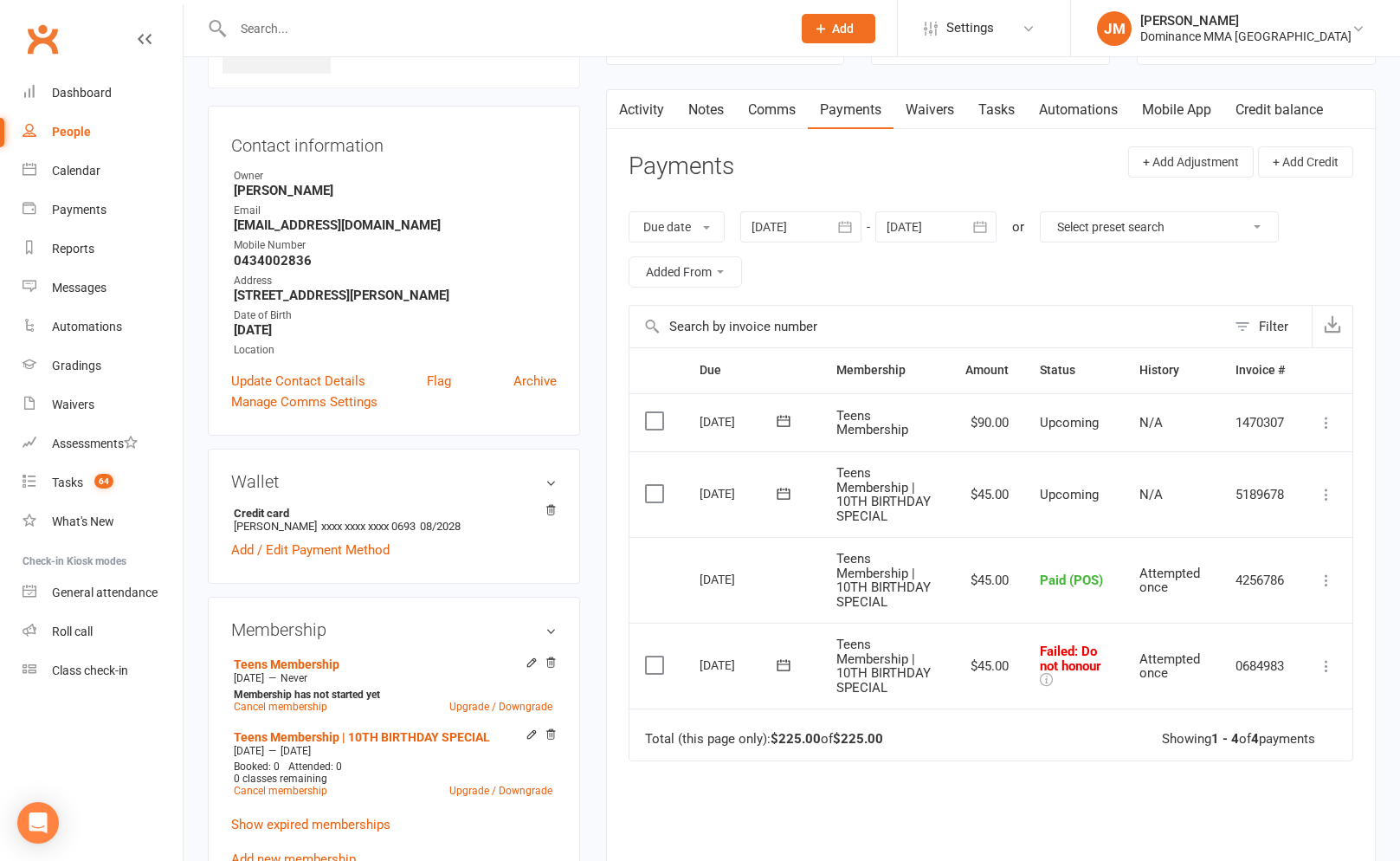
click at [1327, 663] on icon at bounding box center [1326, 666] width 17 height 17
click at [1180, 801] on link "Skip" at bounding box center [1249, 803] width 172 height 35
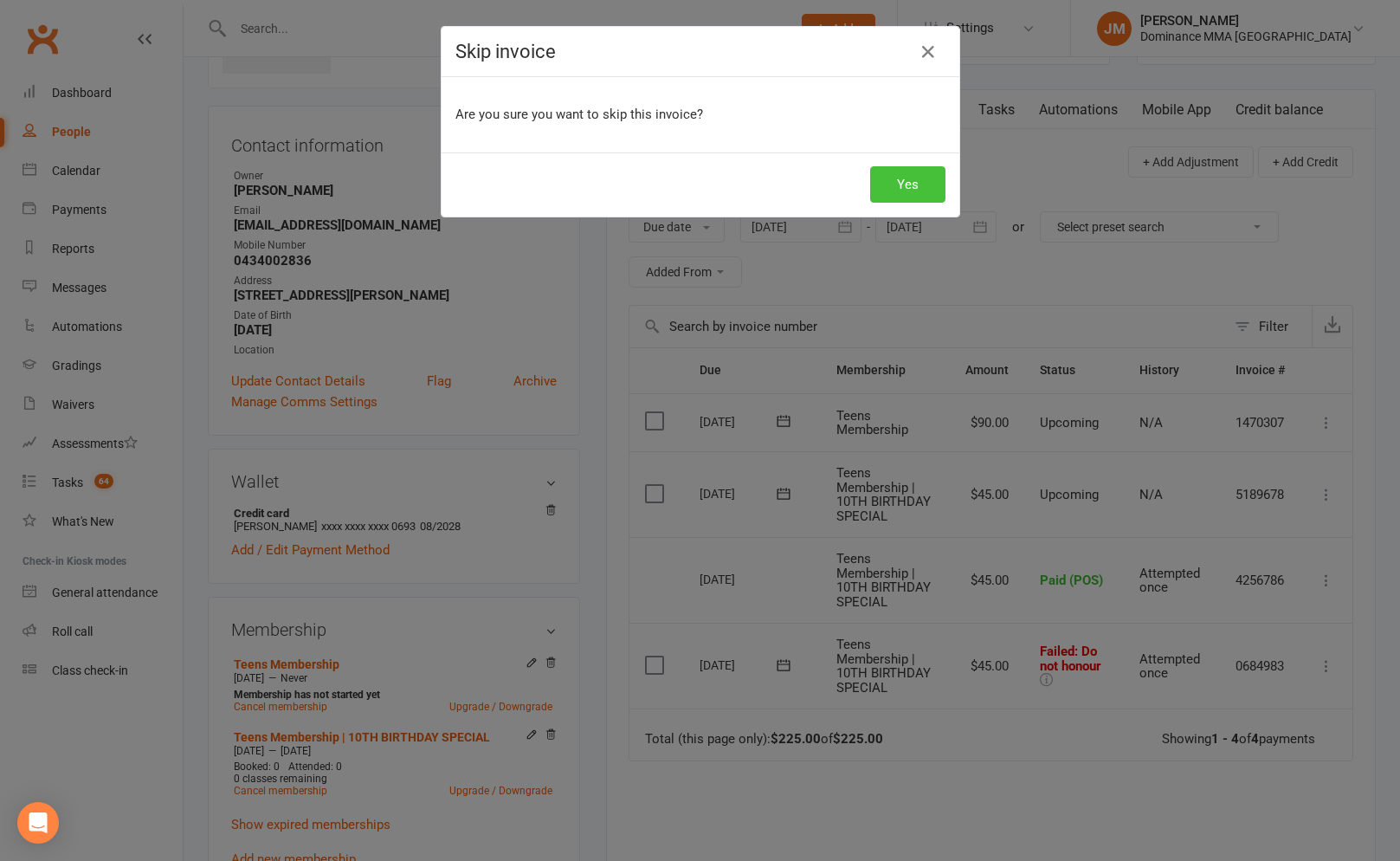
click at [887, 193] on button "Yes" at bounding box center [908, 185] width 75 height 37
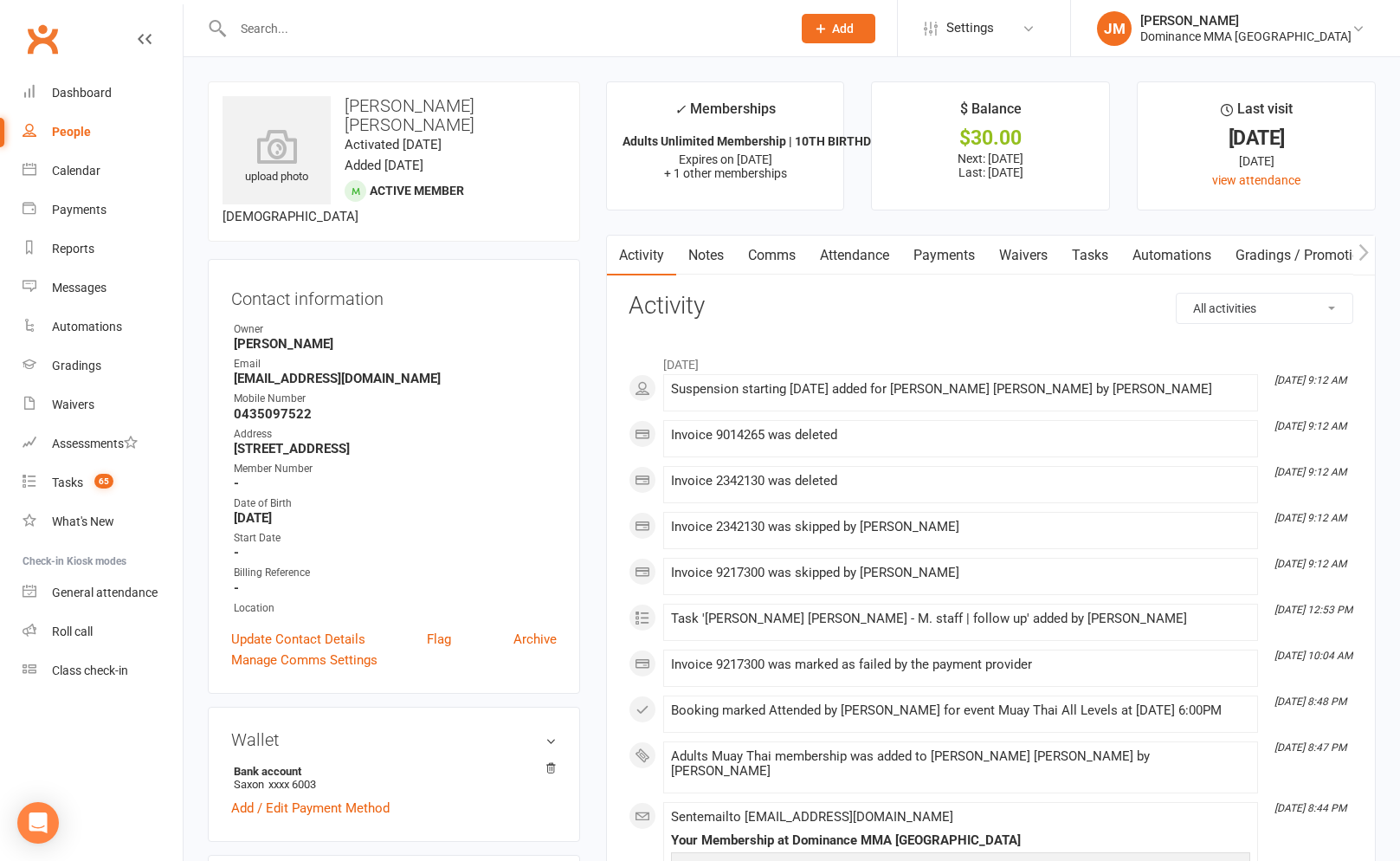
click at [925, 251] on link "Payments" at bounding box center [943, 255] width 85 height 40
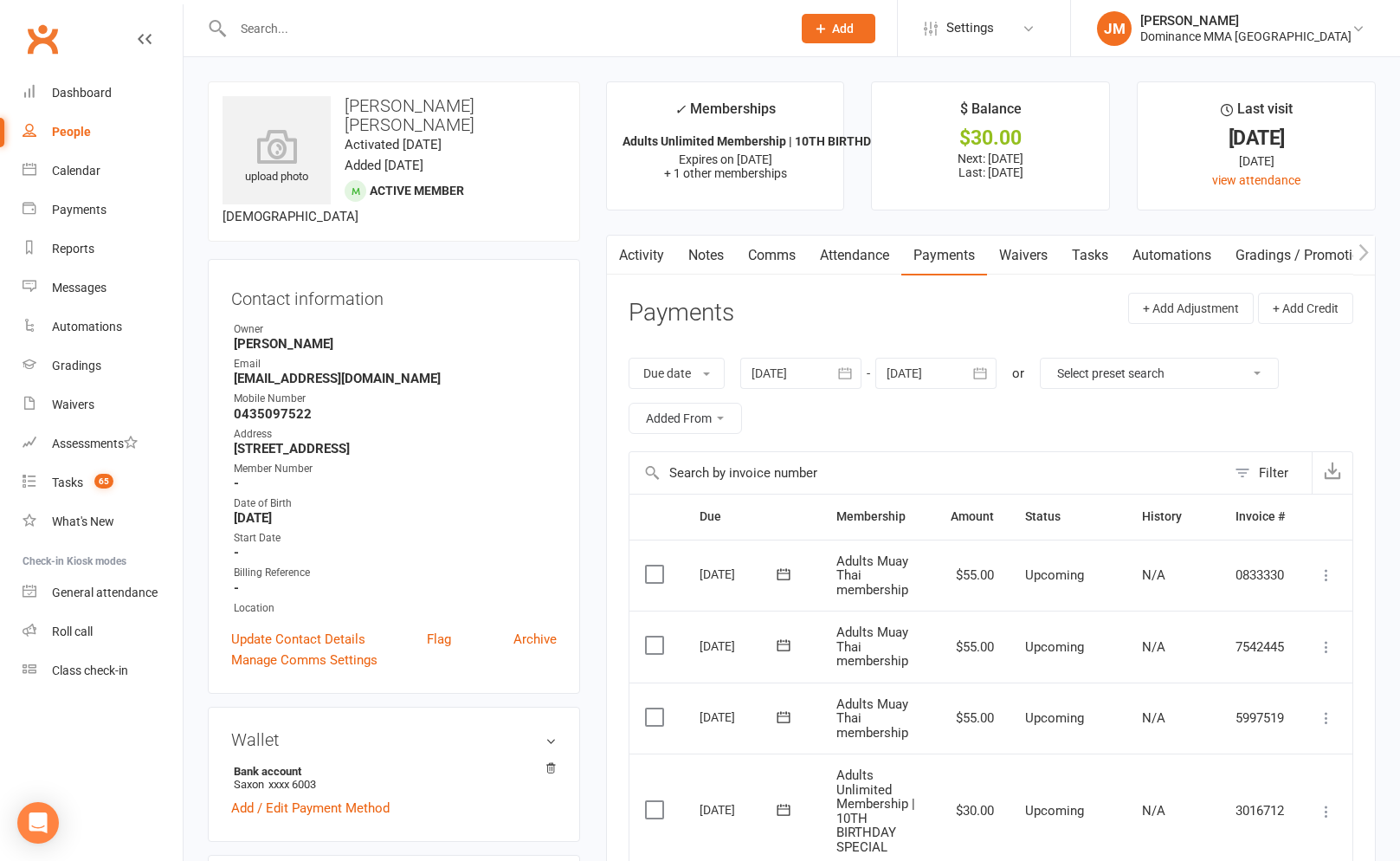
click at [1083, 244] on link "Tasks" at bounding box center [1090, 255] width 61 height 40
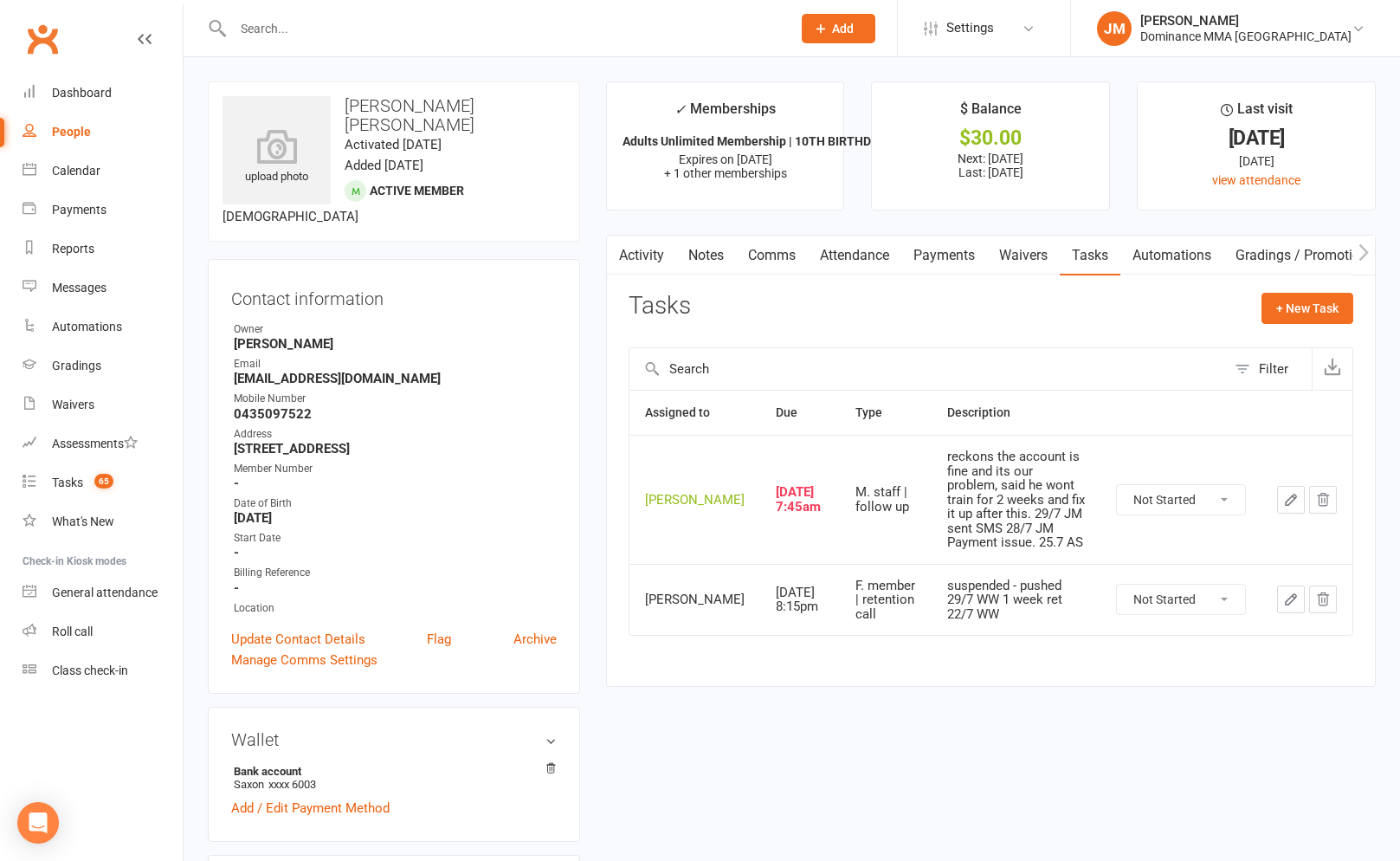
click at [922, 266] on link "Payments" at bounding box center [943, 255] width 85 height 40
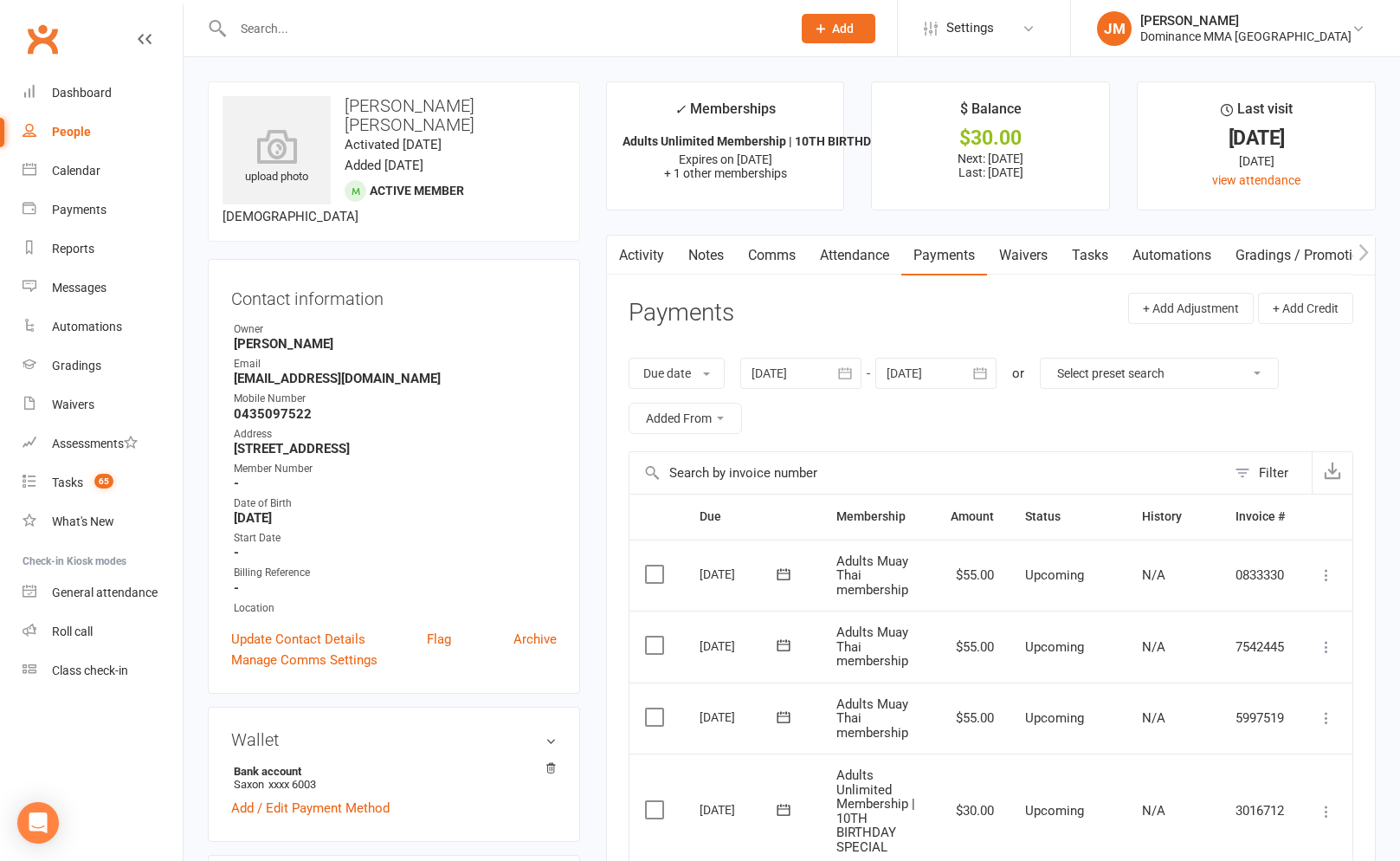
click at [1019, 262] on link "Waivers" at bounding box center [1023, 255] width 72 height 40
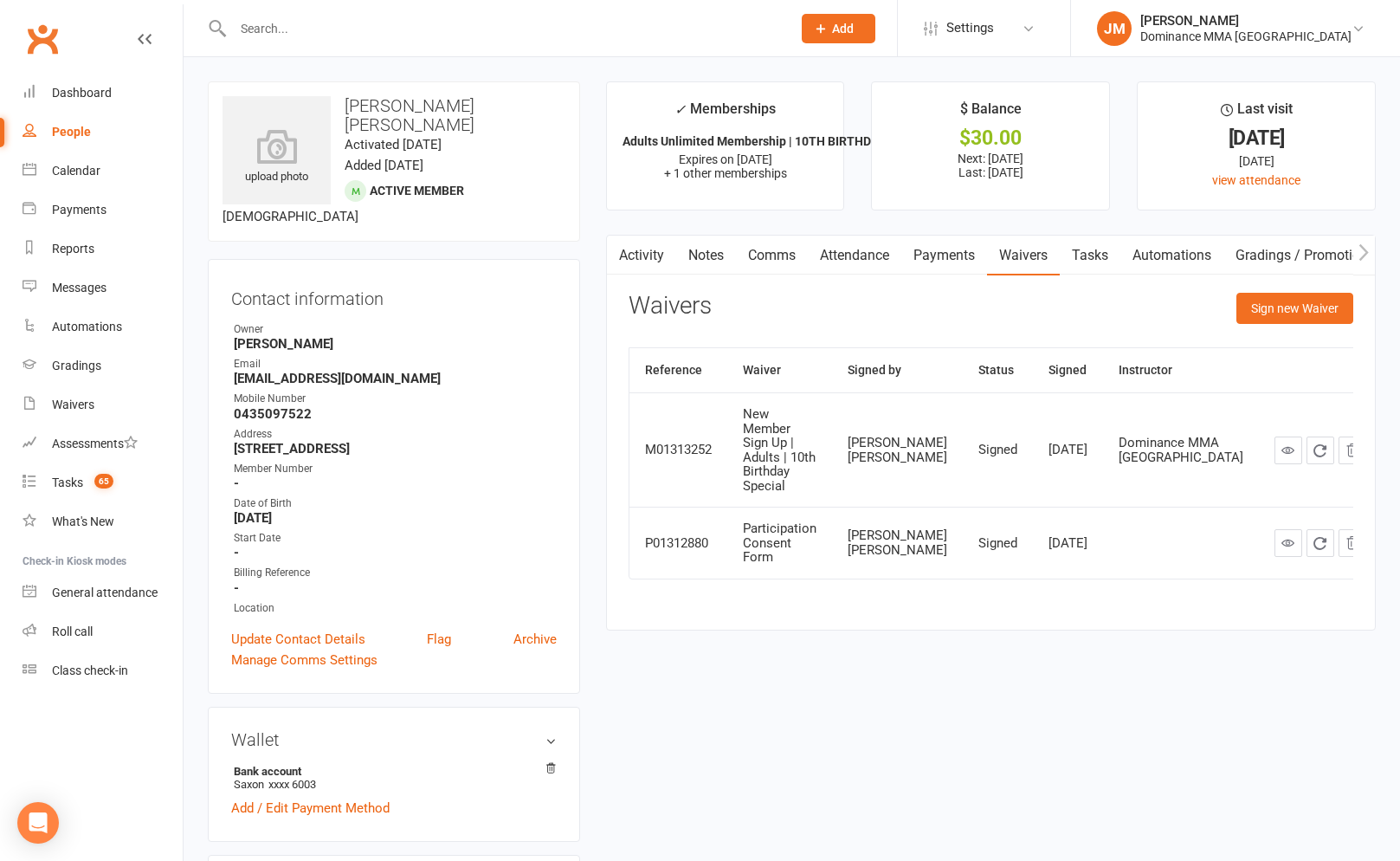
click at [949, 250] on link "Payments" at bounding box center [943, 255] width 85 height 40
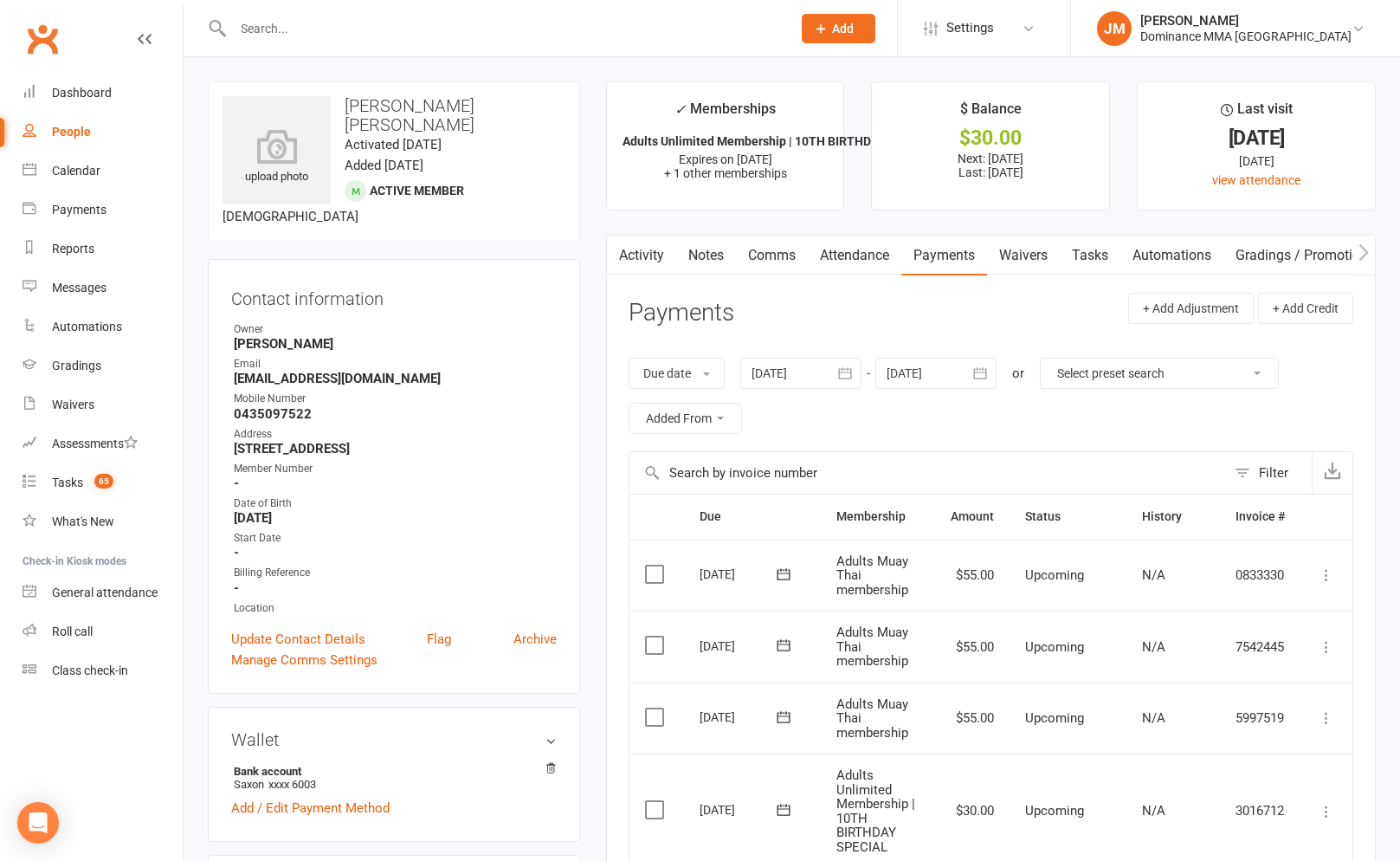
drag, startPoint x: 289, startPoint y: 32, endPoint x: 289, endPoint y: 47, distance: 15.0
click at [289, 32] on input "text" at bounding box center [503, 29] width 551 height 24
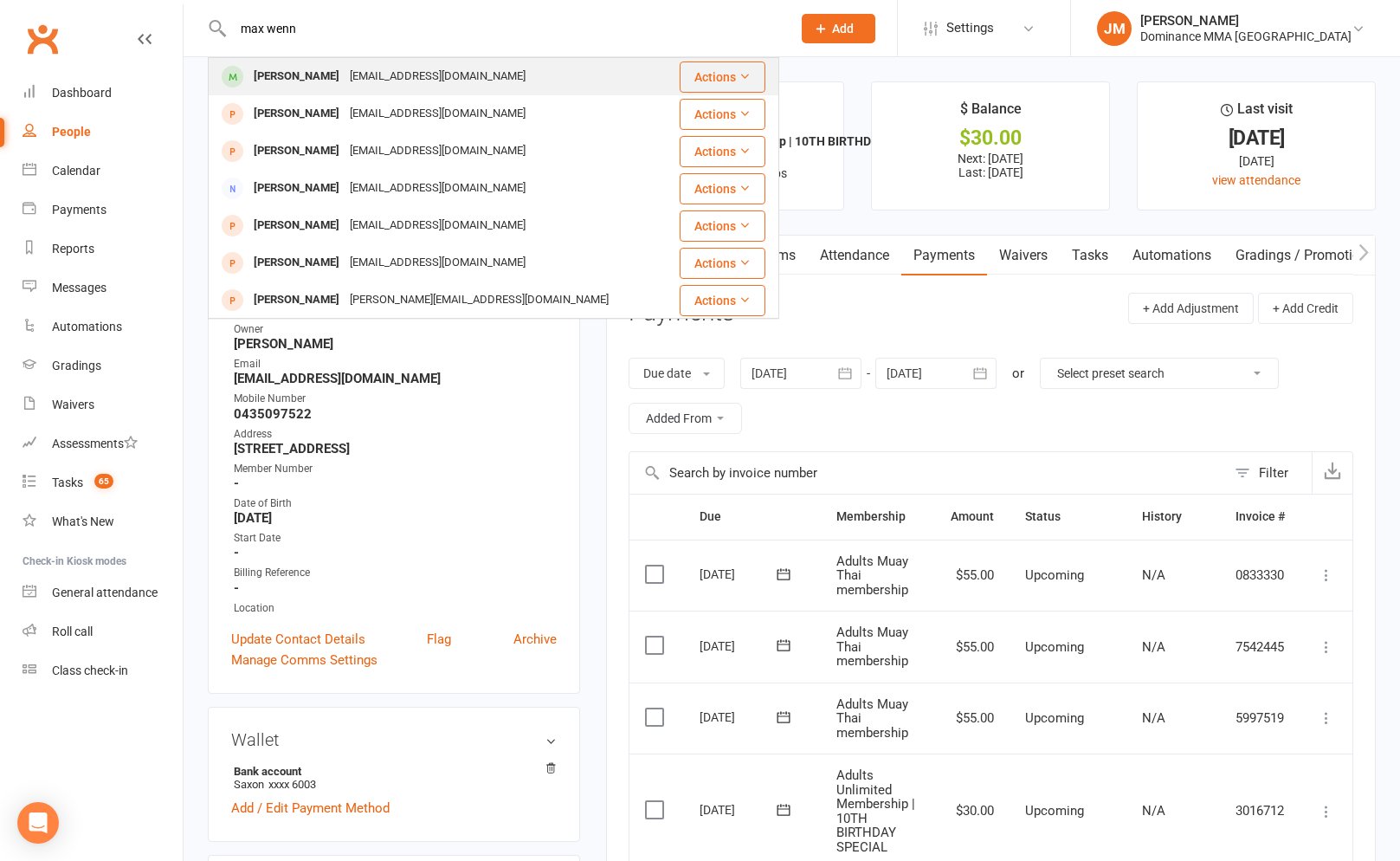
type input "max wenn"
click at [382, 77] on div "maxwenn74@gmail.com" at bounding box center [437, 77] width 186 height 25
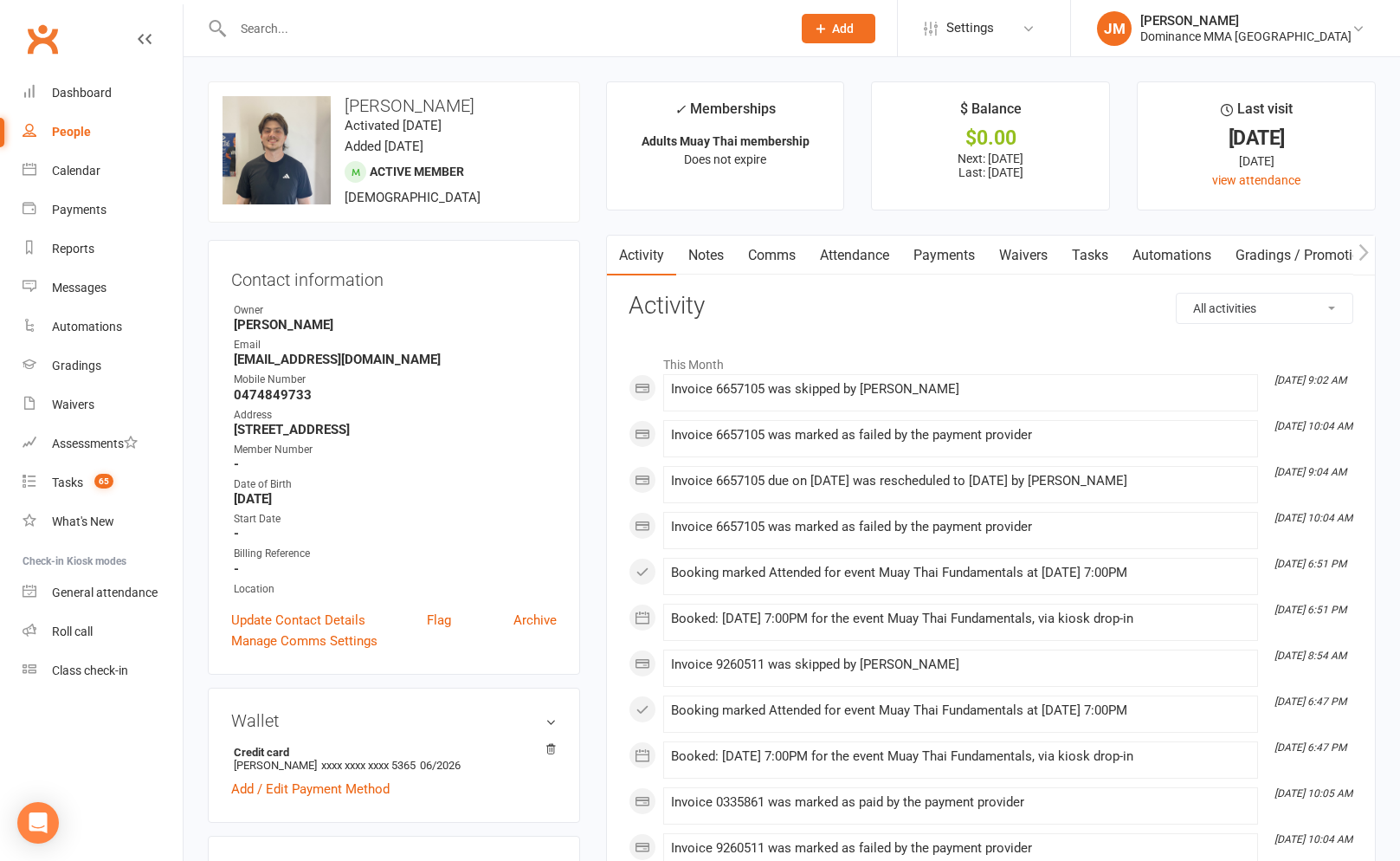
click at [936, 261] on link "Payments" at bounding box center [943, 255] width 85 height 40
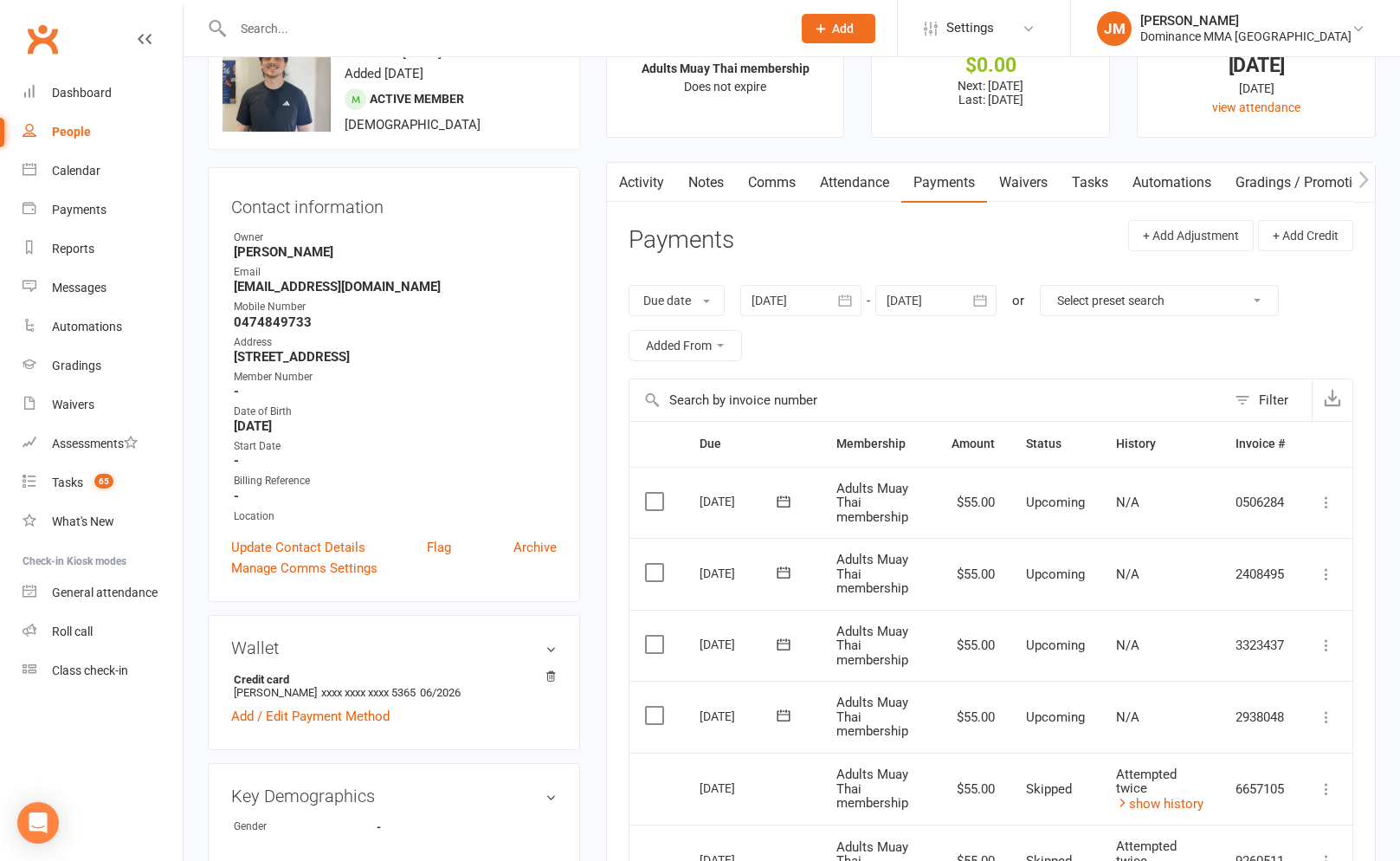
scroll to position [430, 0]
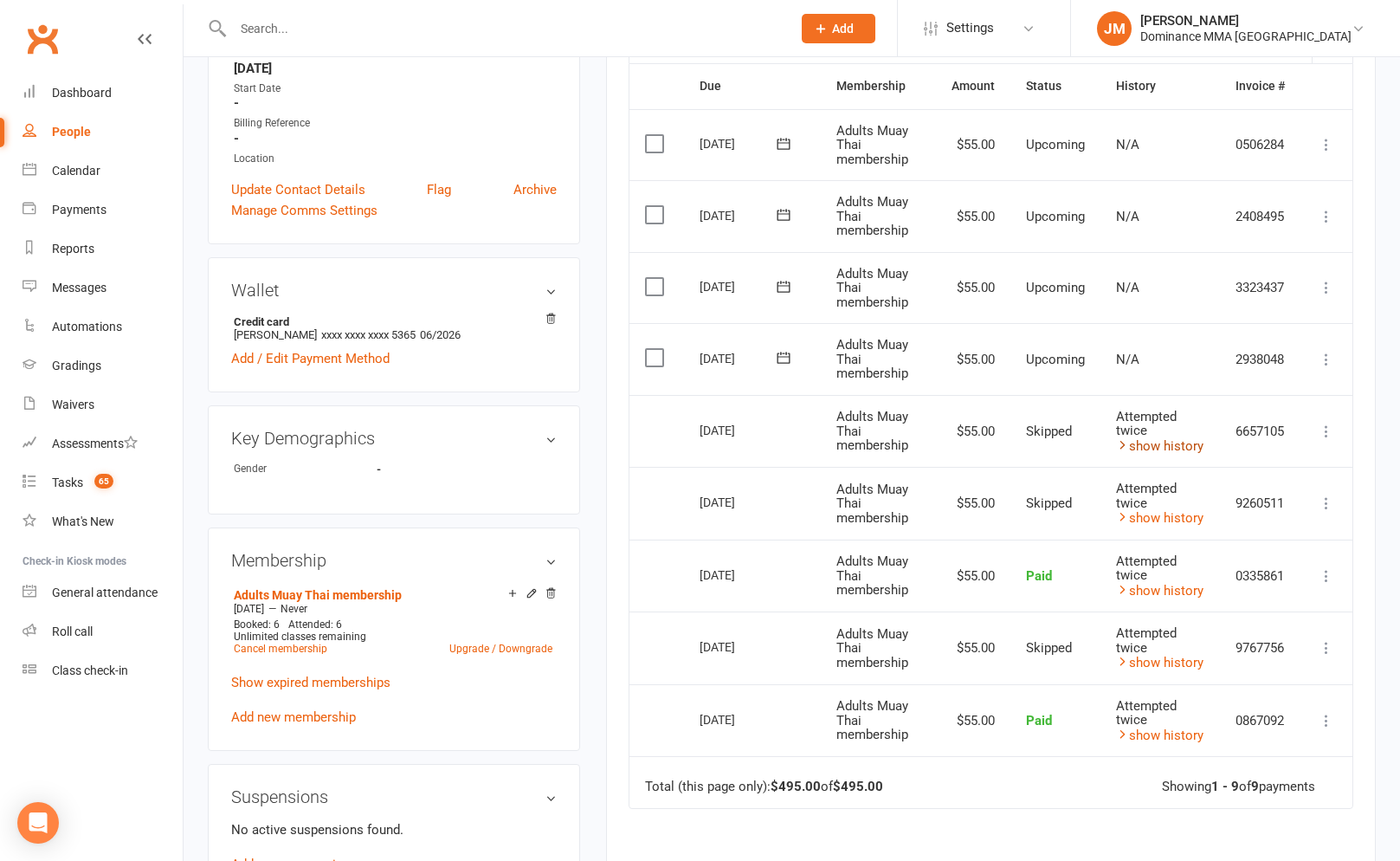
click at [1170, 449] on link "show history" at bounding box center [1160, 446] width 87 height 16
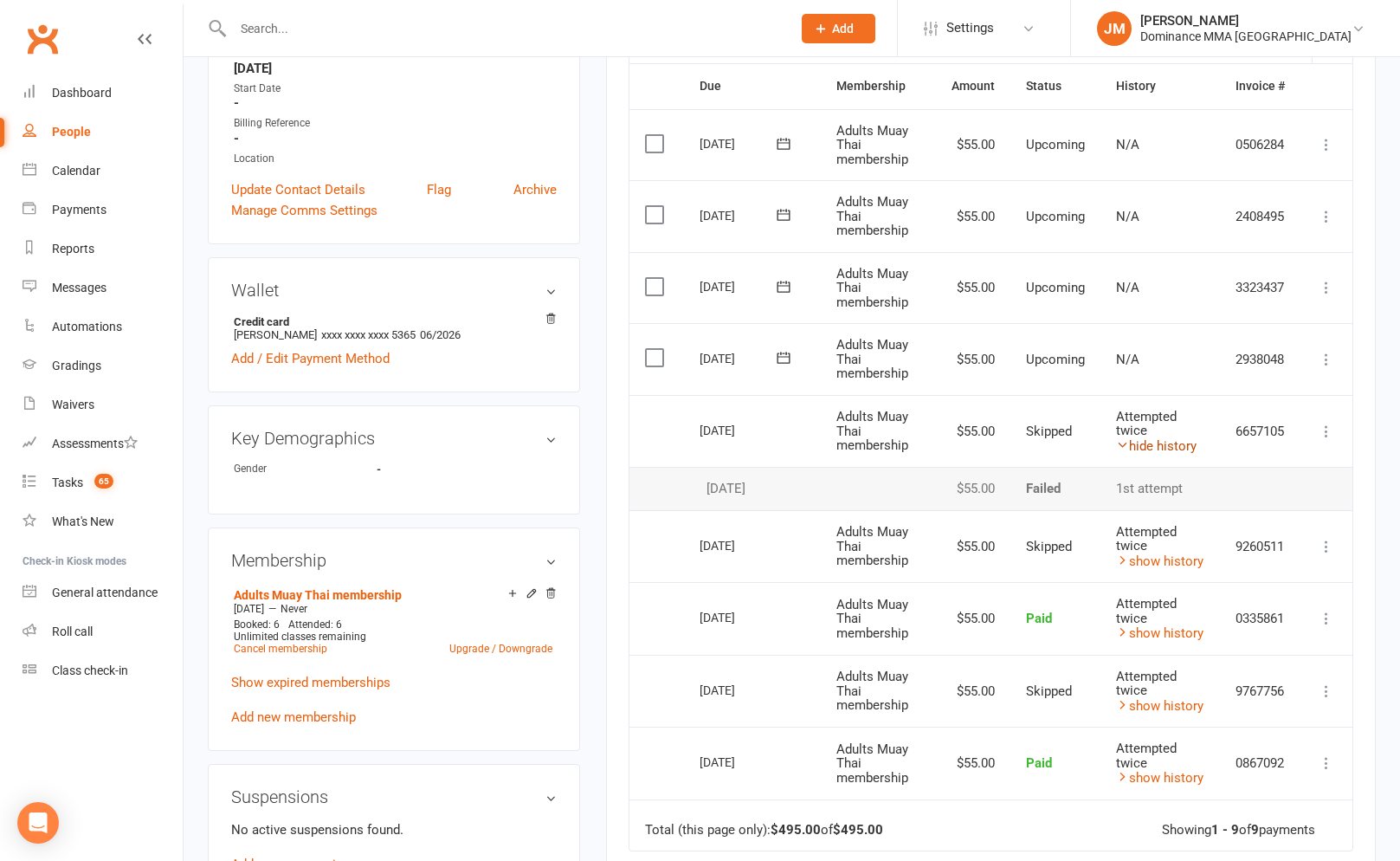
click at [1175, 444] on link "hide history" at bounding box center [1156, 446] width 80 height 16
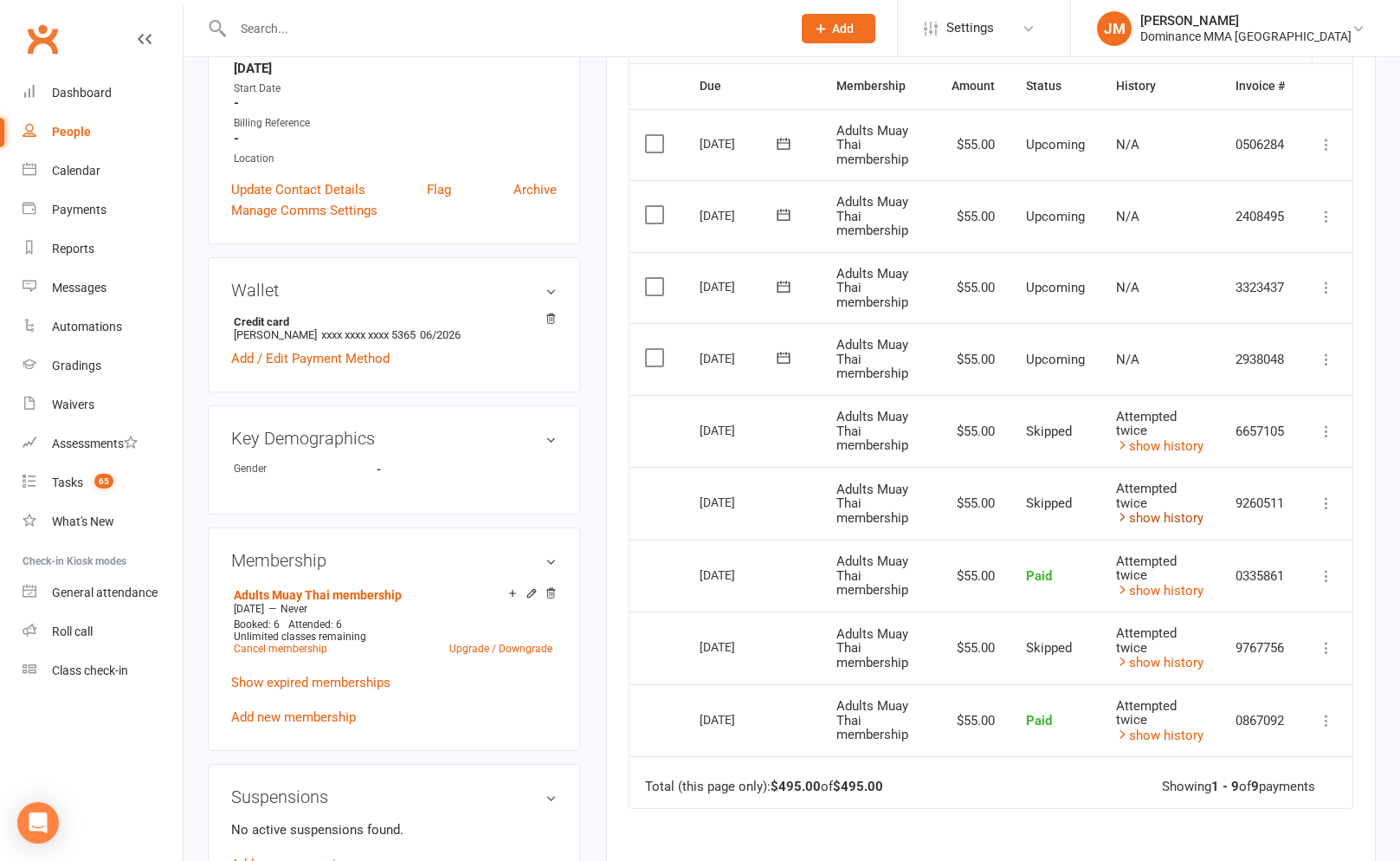
click at [1162, 512] on link "show history" at bounding box center [1160, 518] width 87 height 16
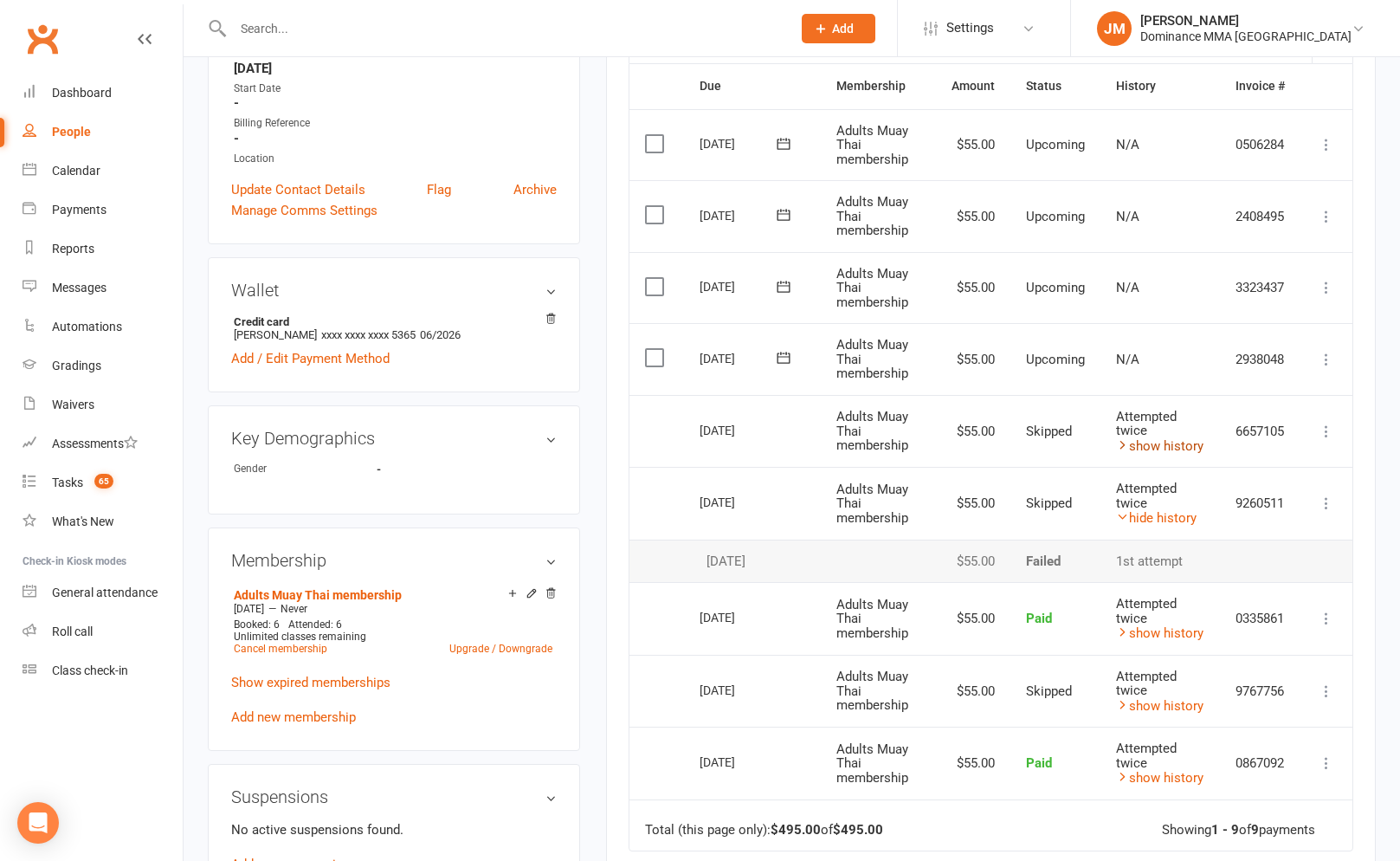
click at [1155, 451] on link "show history" at bounding box center [1160, 446] width 87 height 16
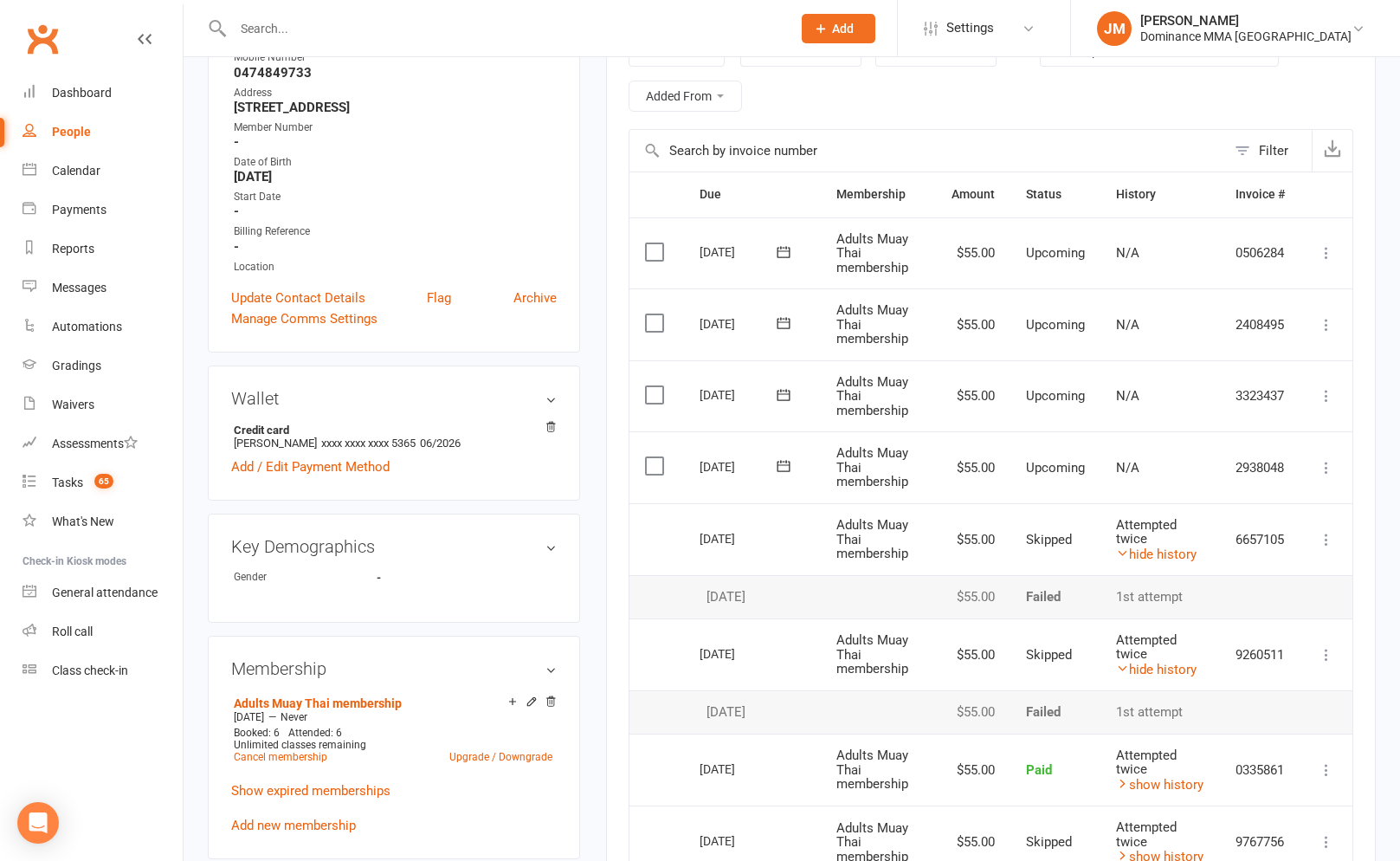
scroll to position [320, 0]
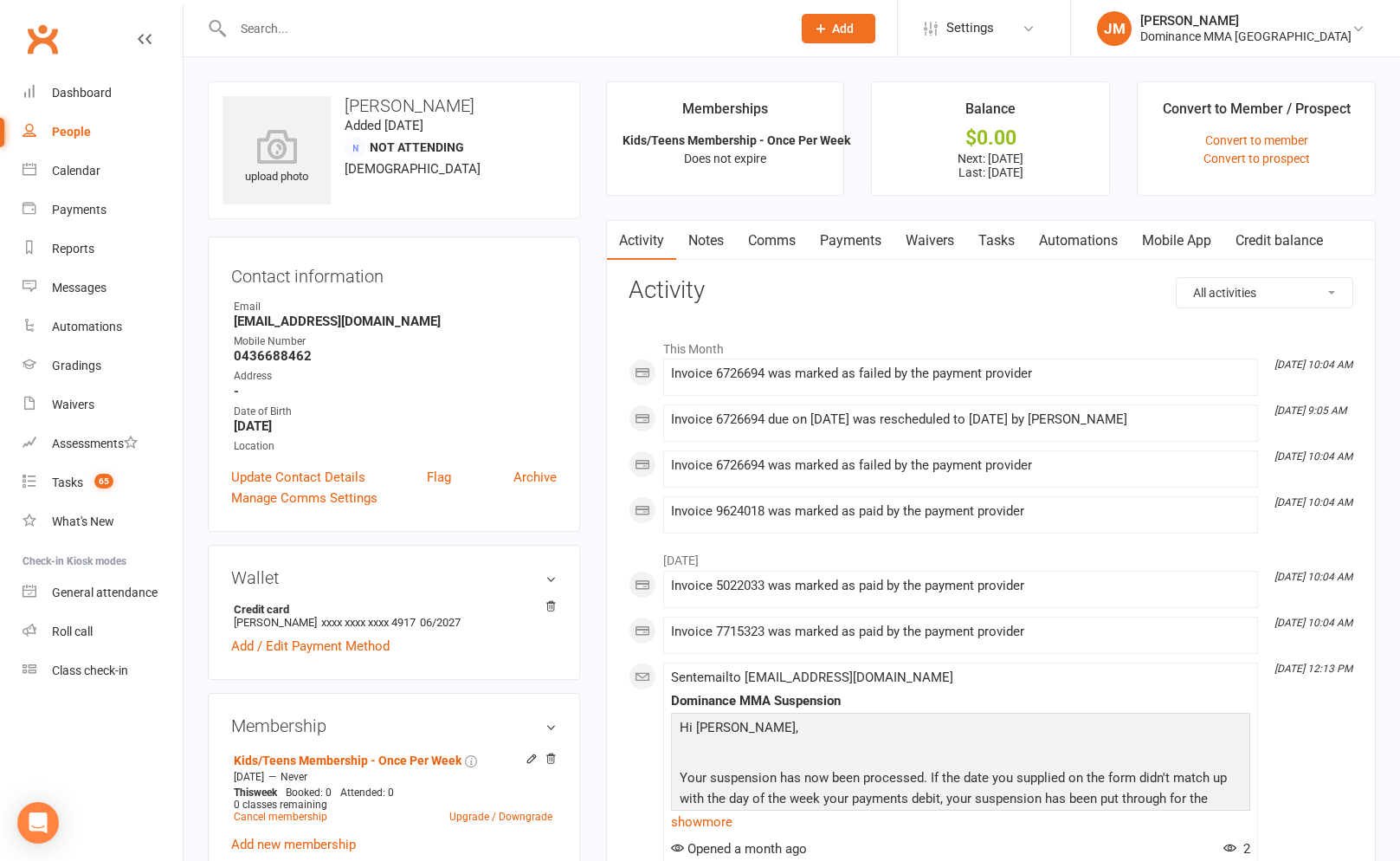
click at [880, 236] on link "Payments" at bounding box center [850, 241] width 85 height 40
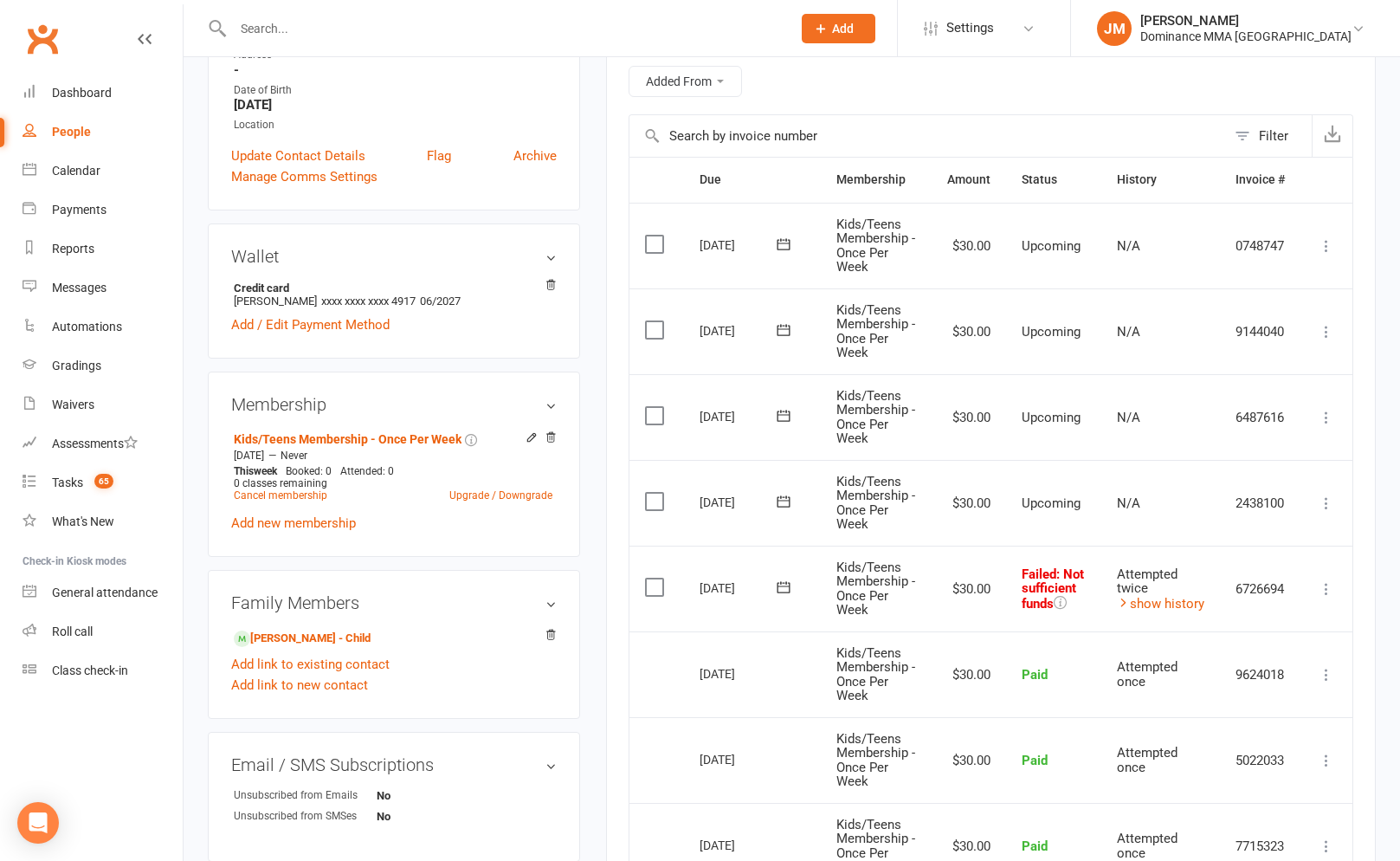
scroll to position [326, 0]
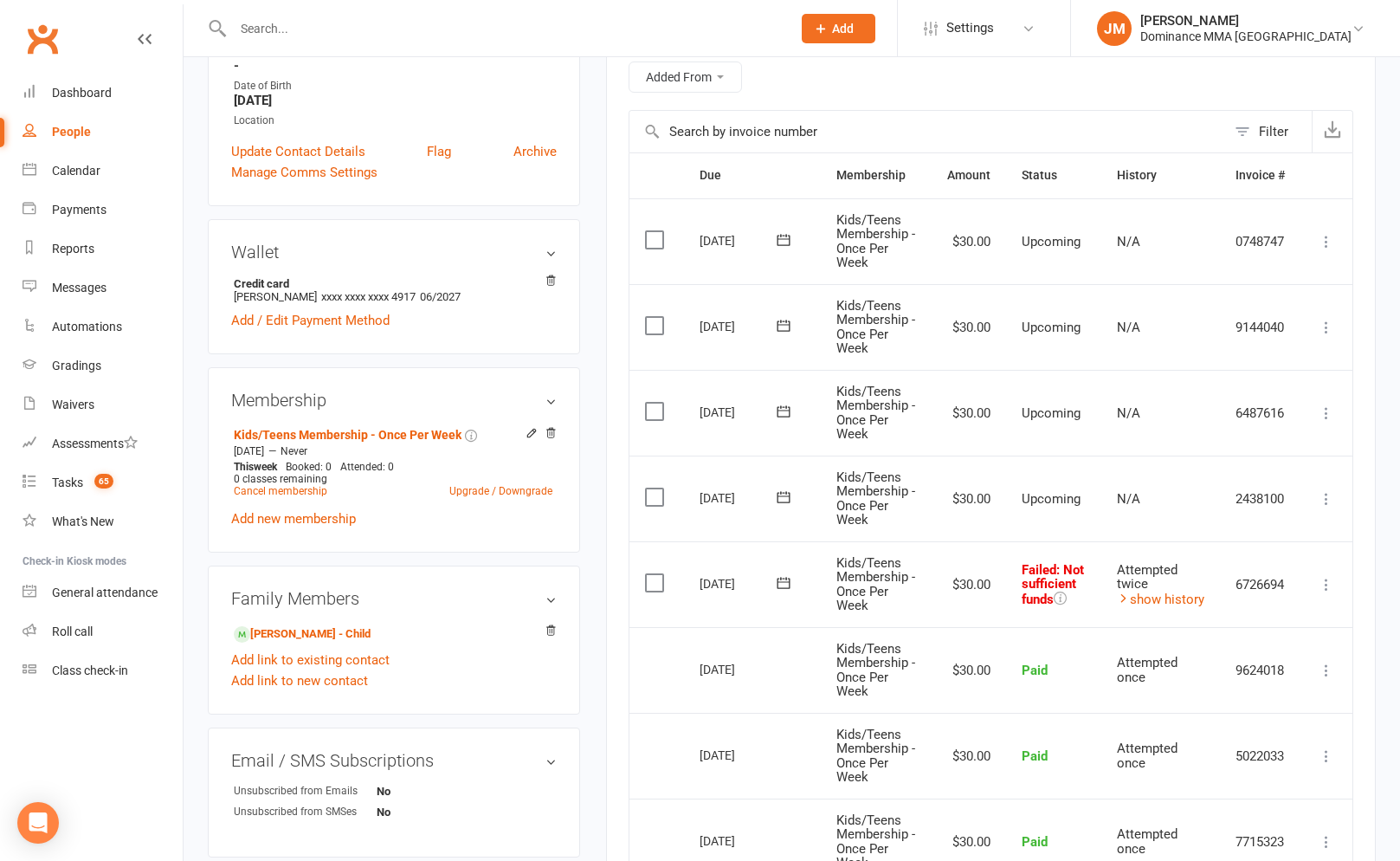
click at [1324, 583] on icon at bounding box center [1326, 585] width 17 height 17
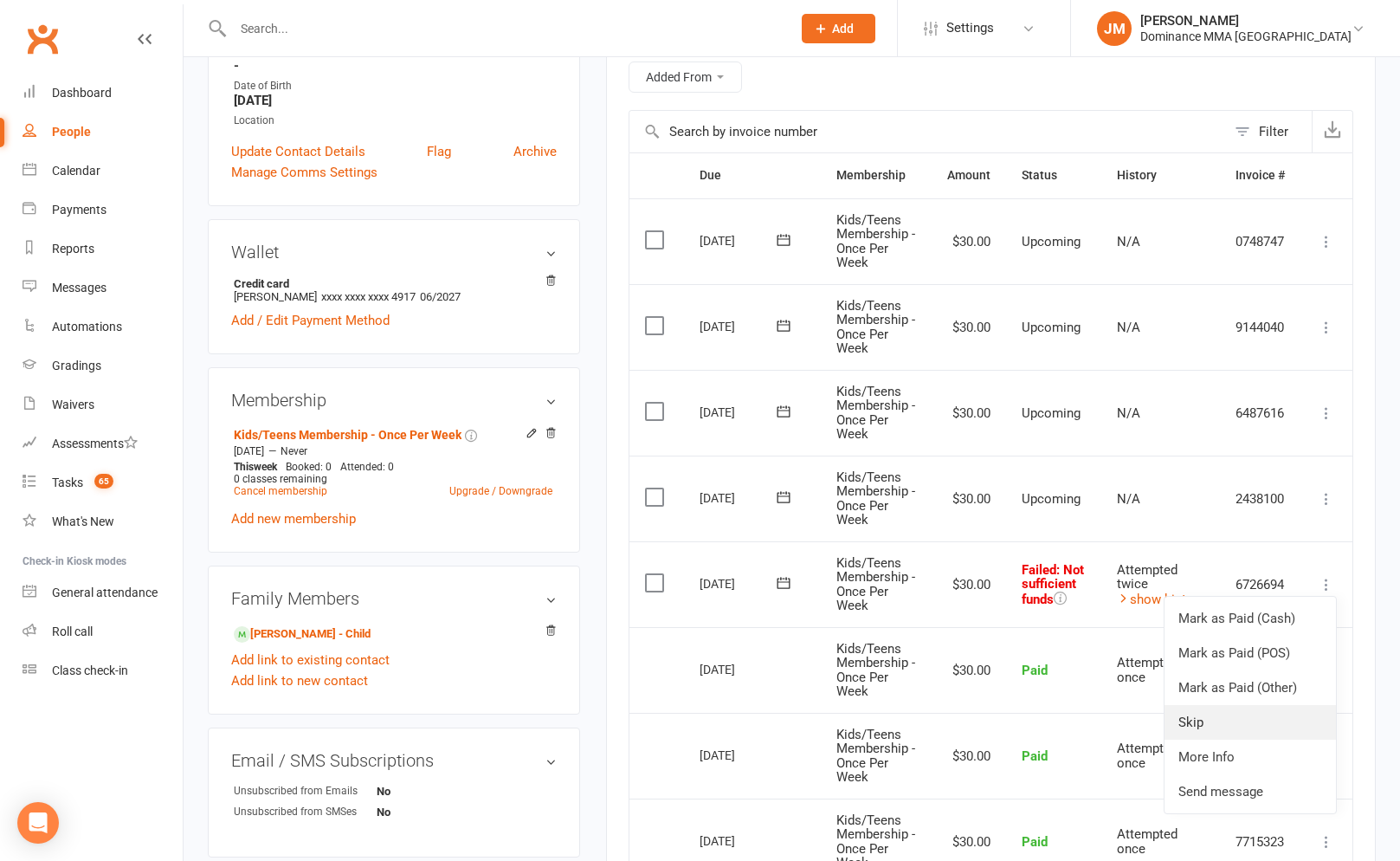
click at [1192, 715] on link "Skip" at bounding box center [1249, 722] width 172 height 35
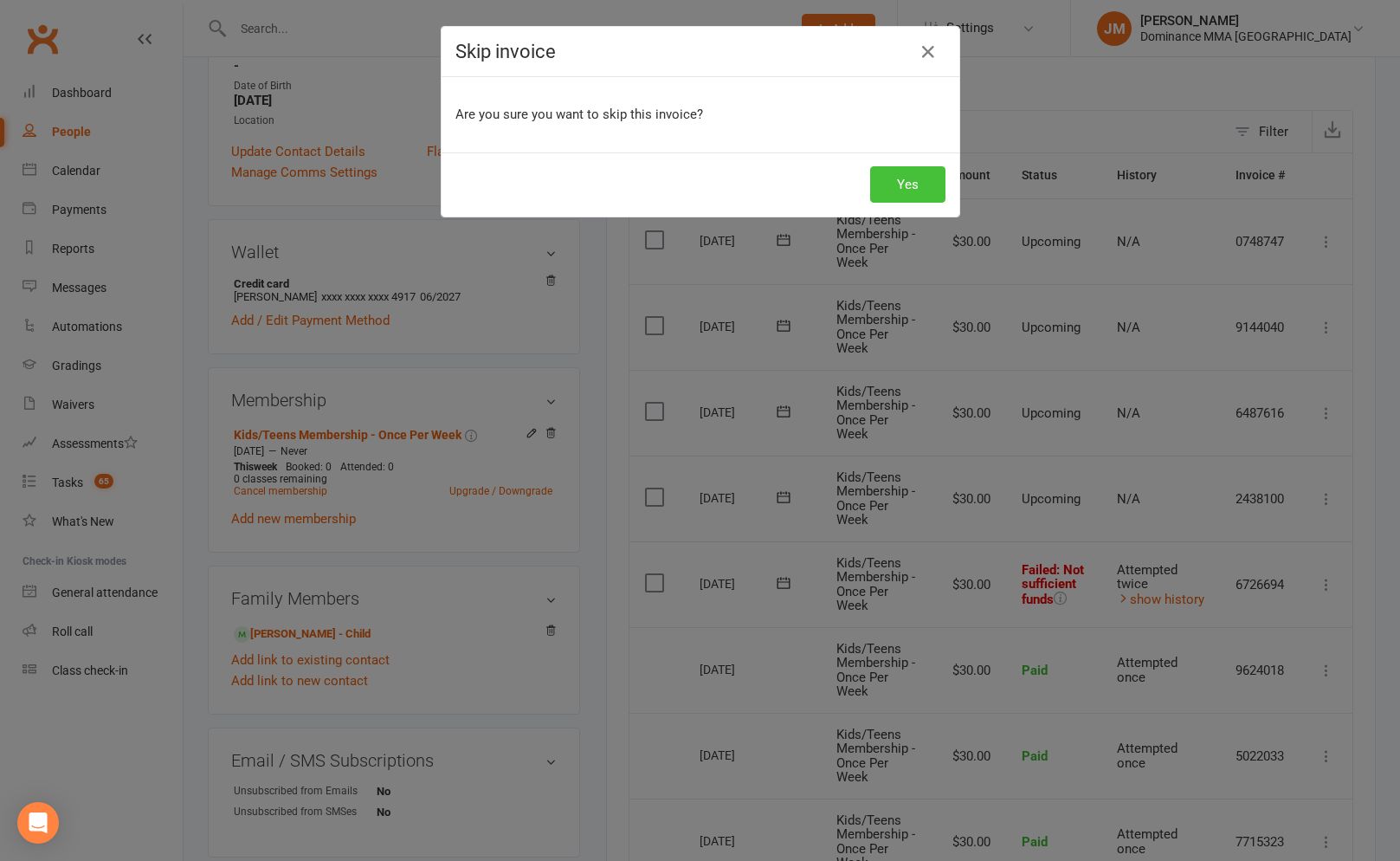
click at [889, 180] on button "Yes" at bounding box center [908, 185] width 75 height 37
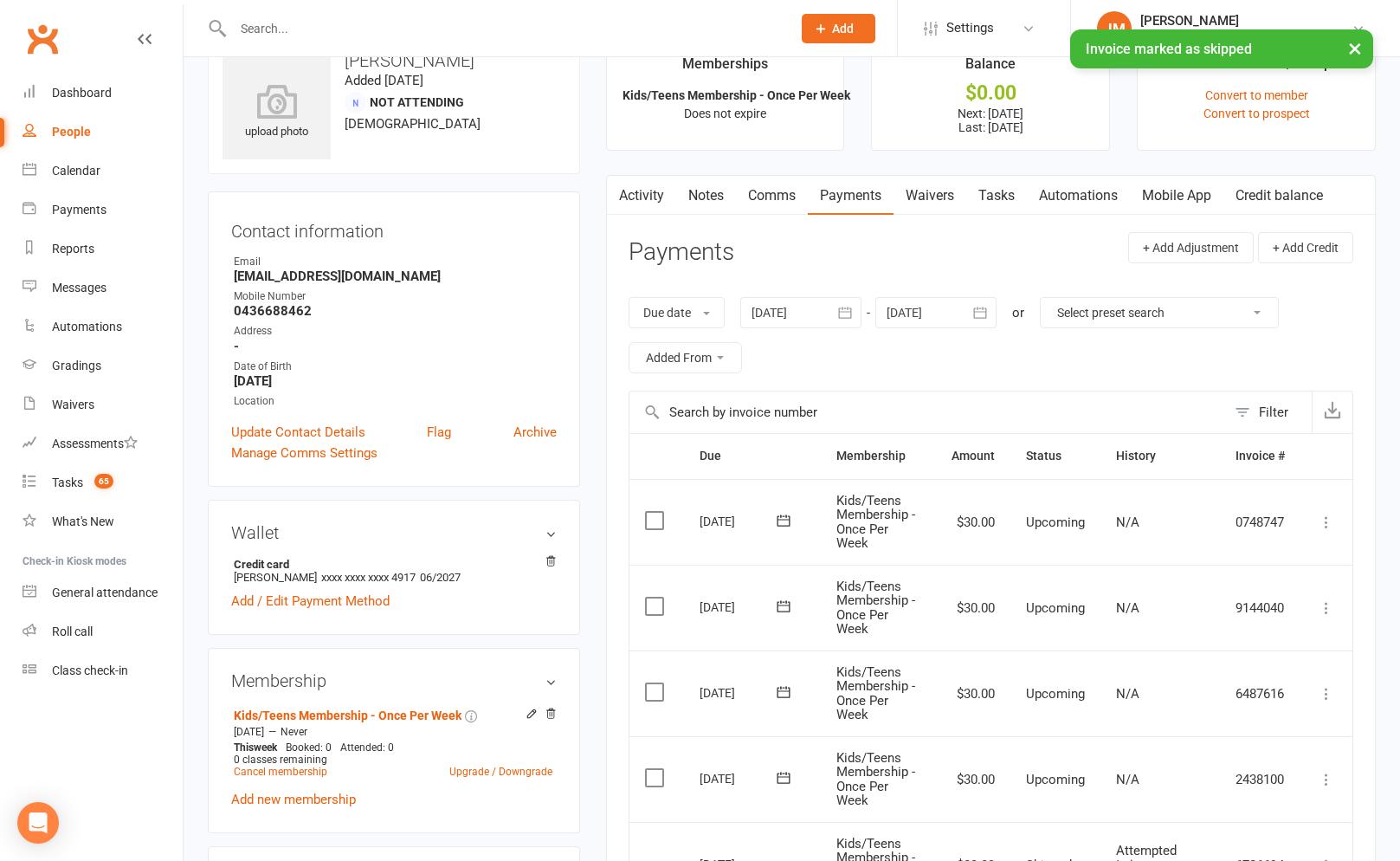
scroll to position [0, 0]
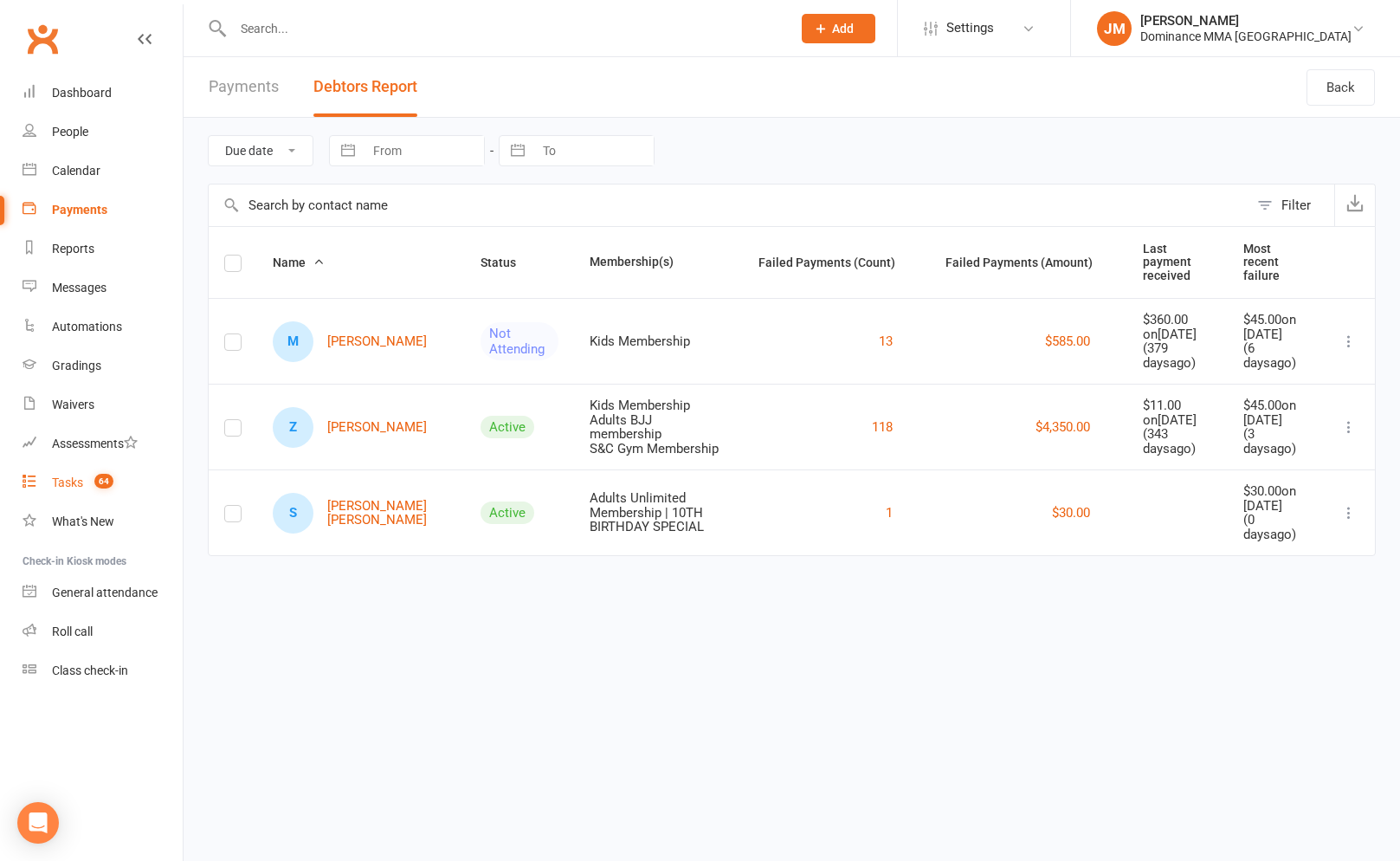
click at [75, 488] on div "Tasks" at bounding box center [68, 482] width 31 height 14
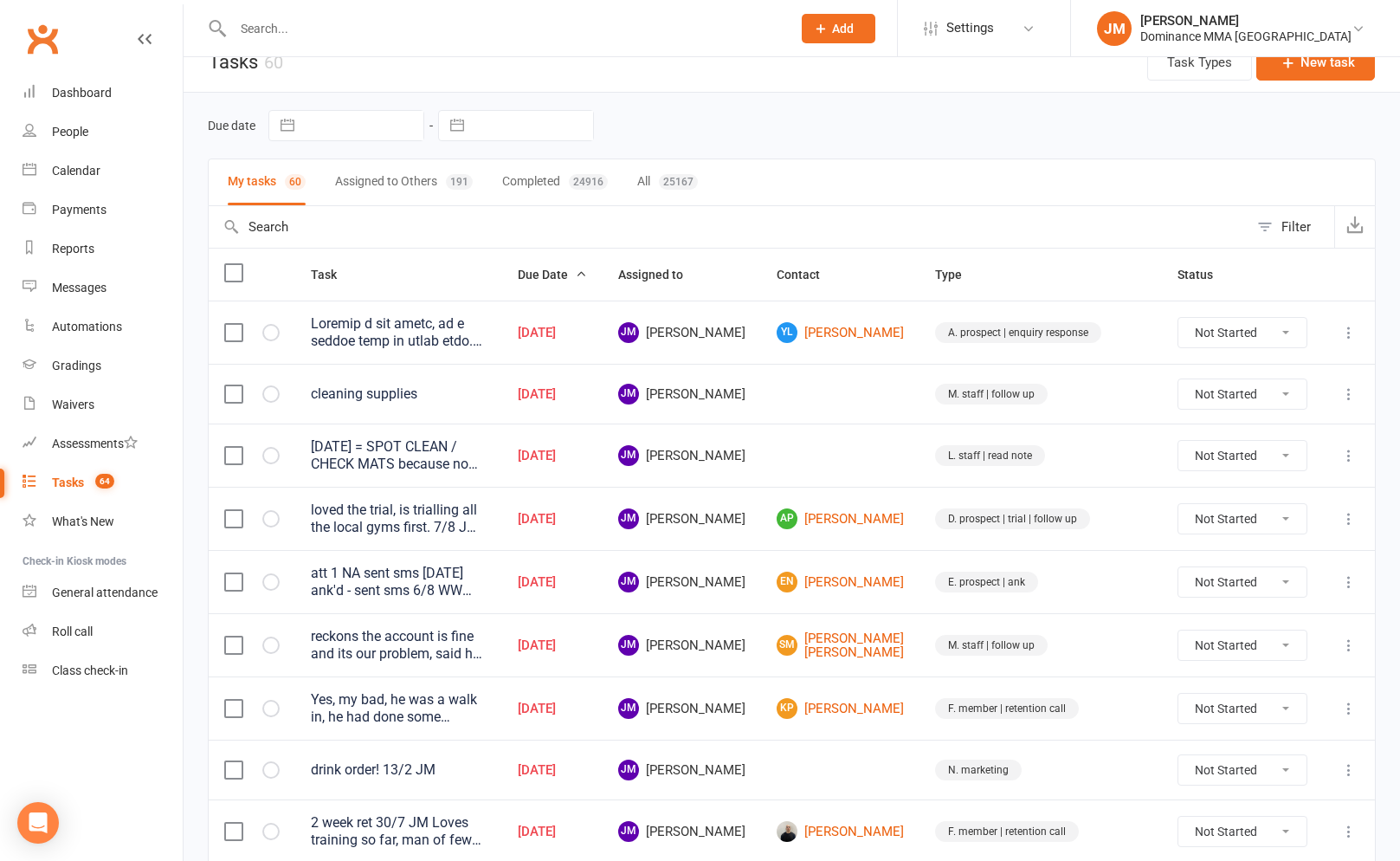
scroll to position [22, 0]
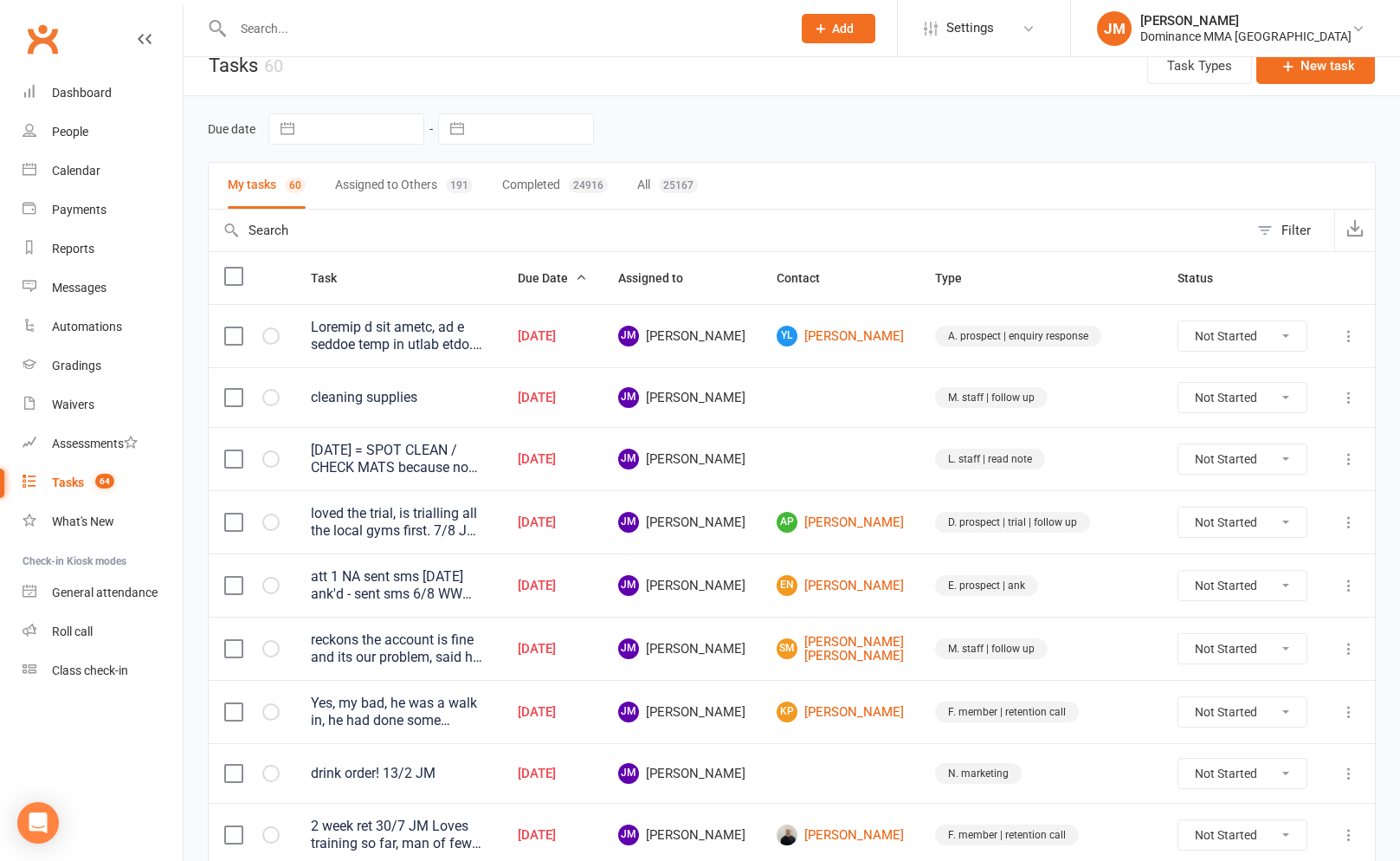
click at [486, 342] on div at bounding box center [399, 336] width 176 height 35
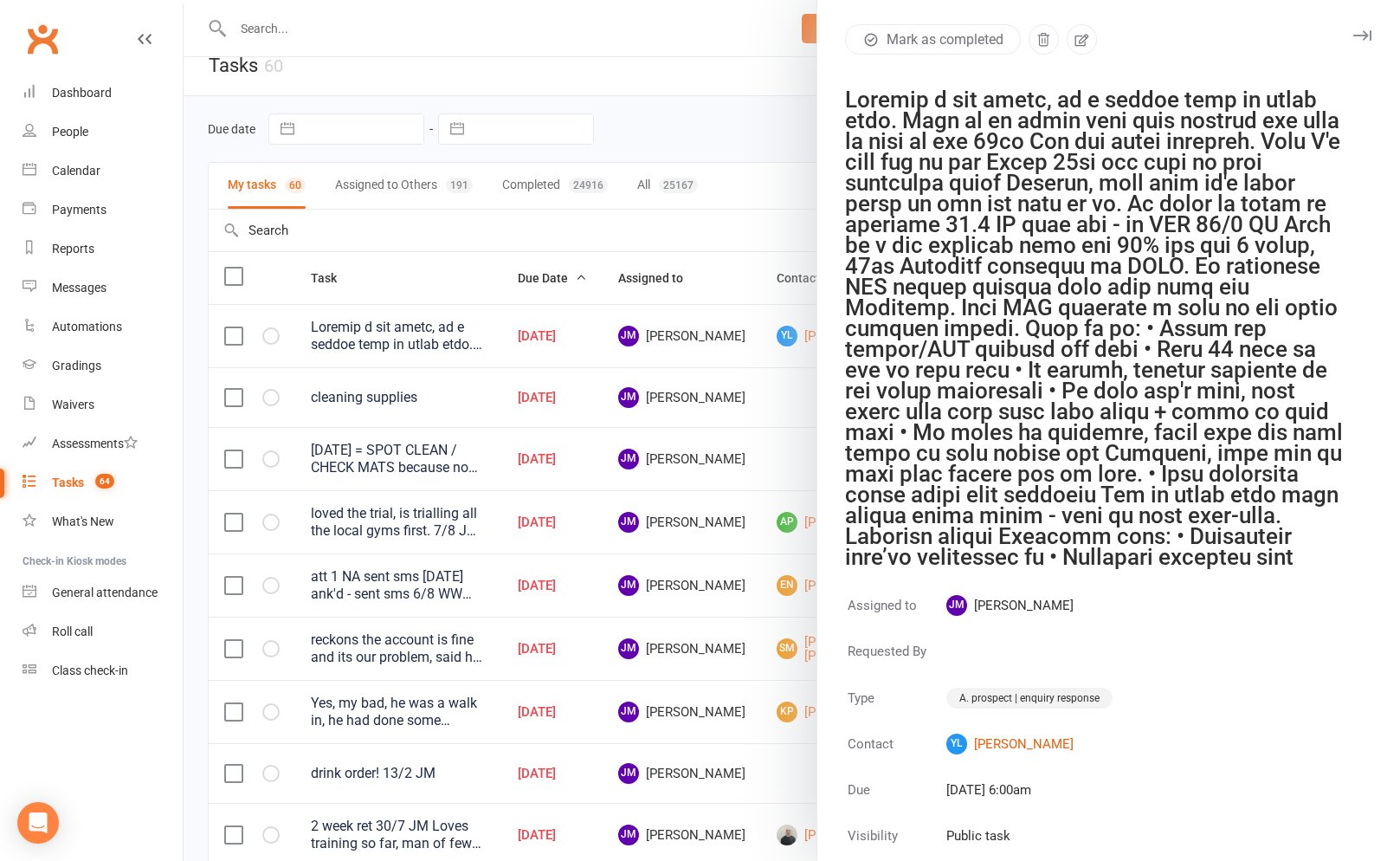
click at [500, 333] on div at bounding box center [792, 430] width 1216 height 861
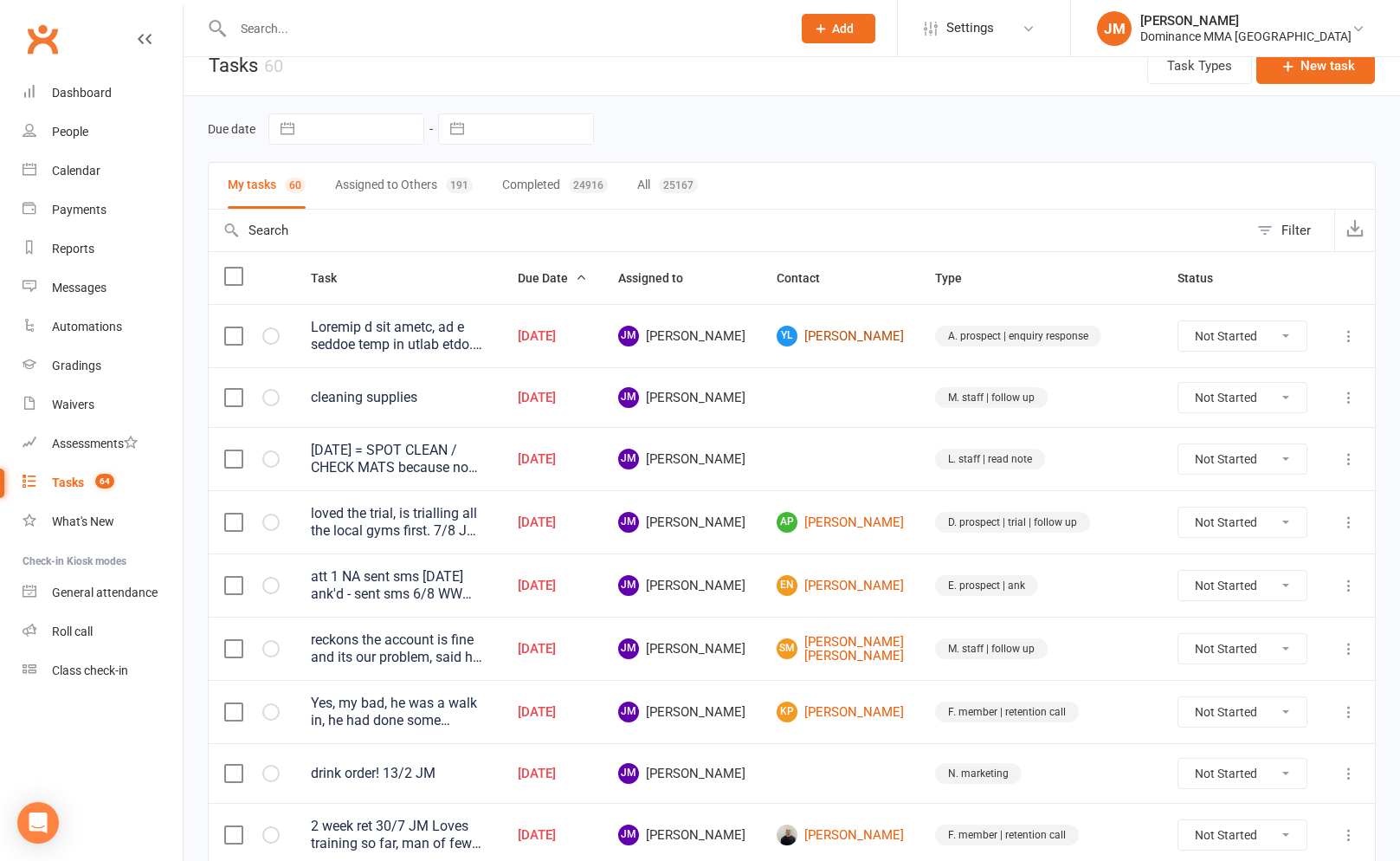
click at [903, 338] on link "Yl [PERSON_NAME]" at bounding box center [840, 336] width 127 height 21
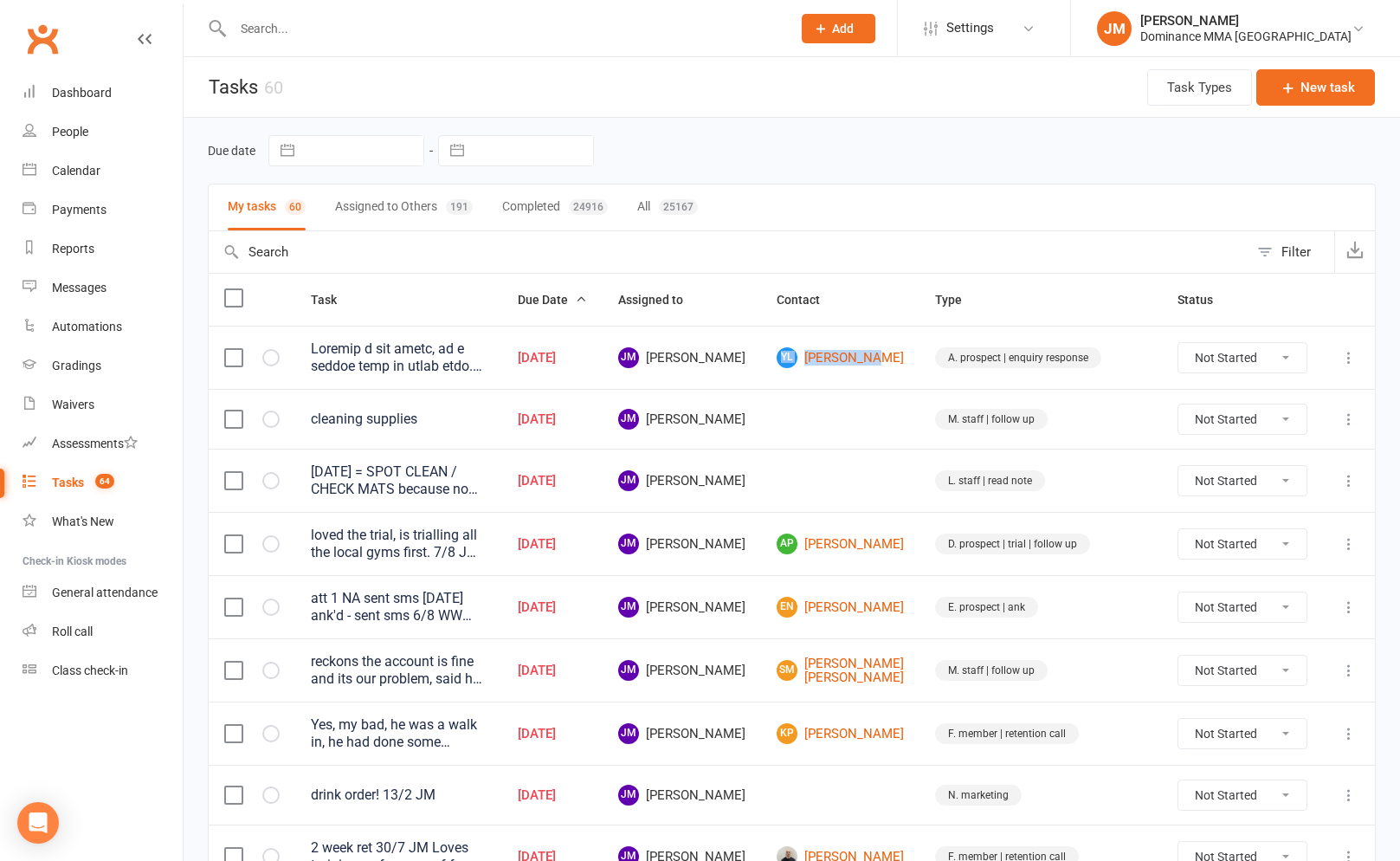
click at [1350, 420] on icon at bounding box center [1349, 419] width 17 height 17
click at [1234, 478] on link "Edit" at bounding box center [1272, 487] width 172 height 35
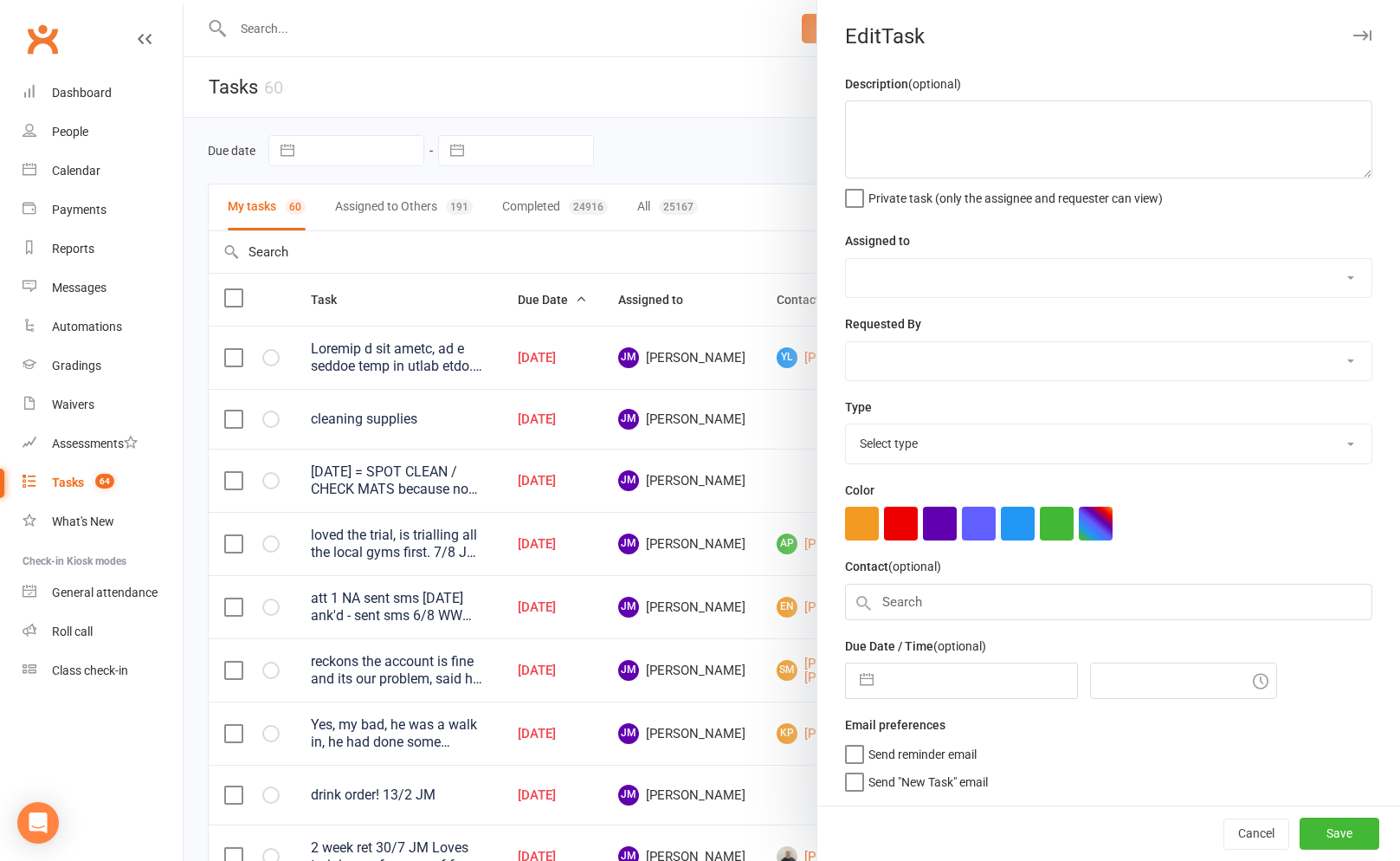
type textarea "cleaning supplies"
select select "45422"
type input "[DATE]"
type input "6:15am"
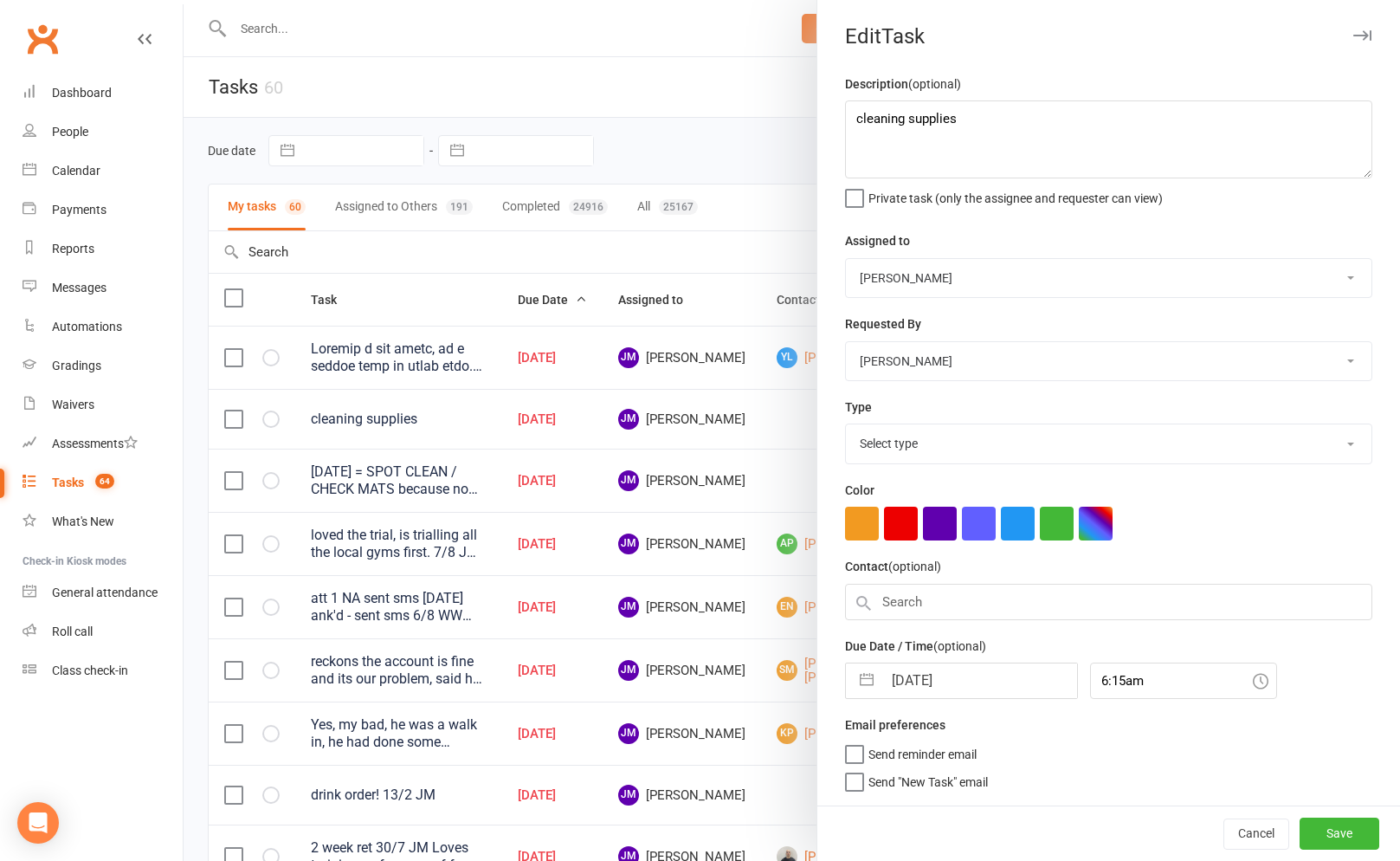
select select "3872"
click at [883, 677] on input "12 Aug 2025" at bounding box center [979, 681] width 195 height 35
select select "6"
select select "2025"
select select "7"
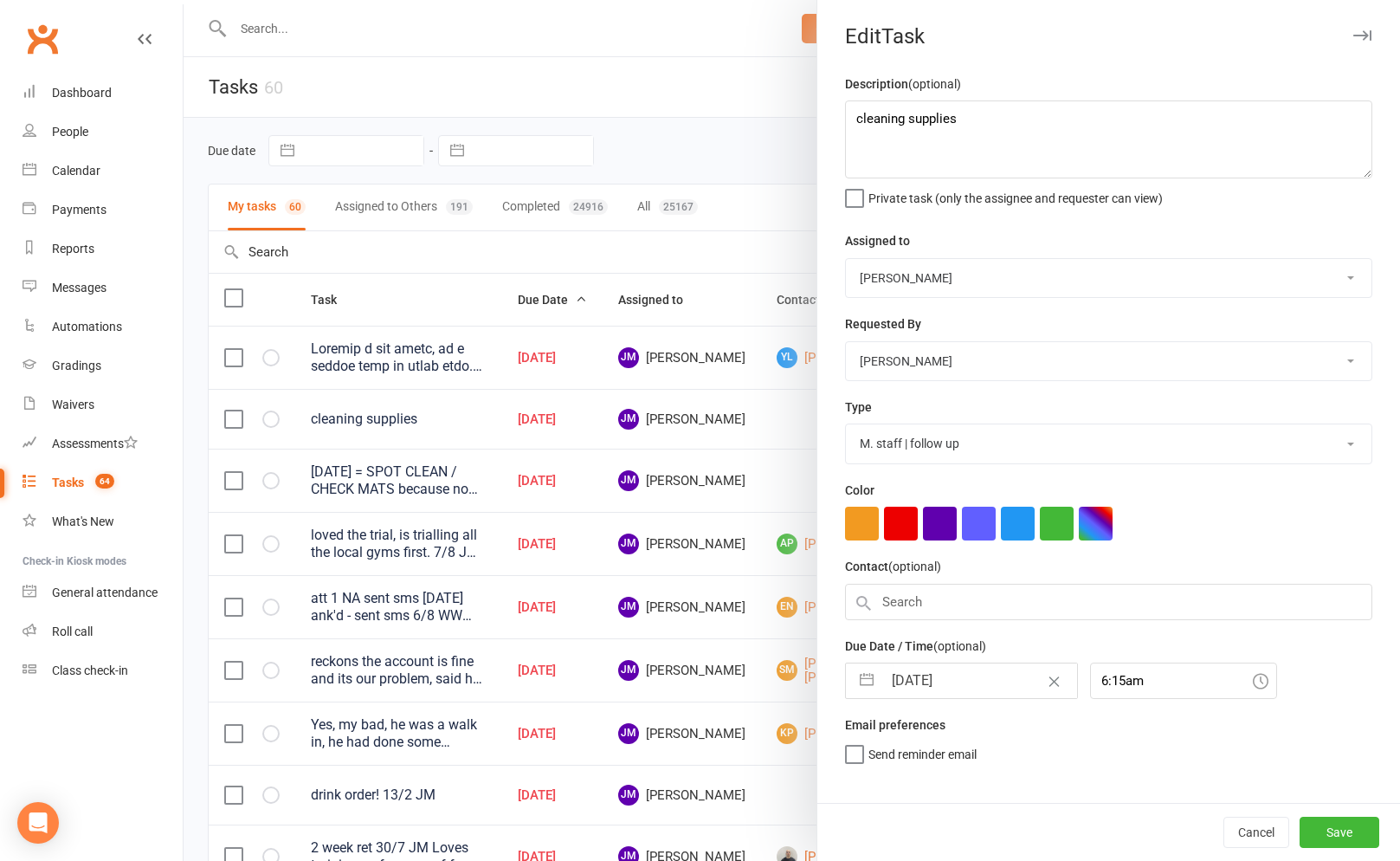
select select "2025"
select select "8"
select select "2025"
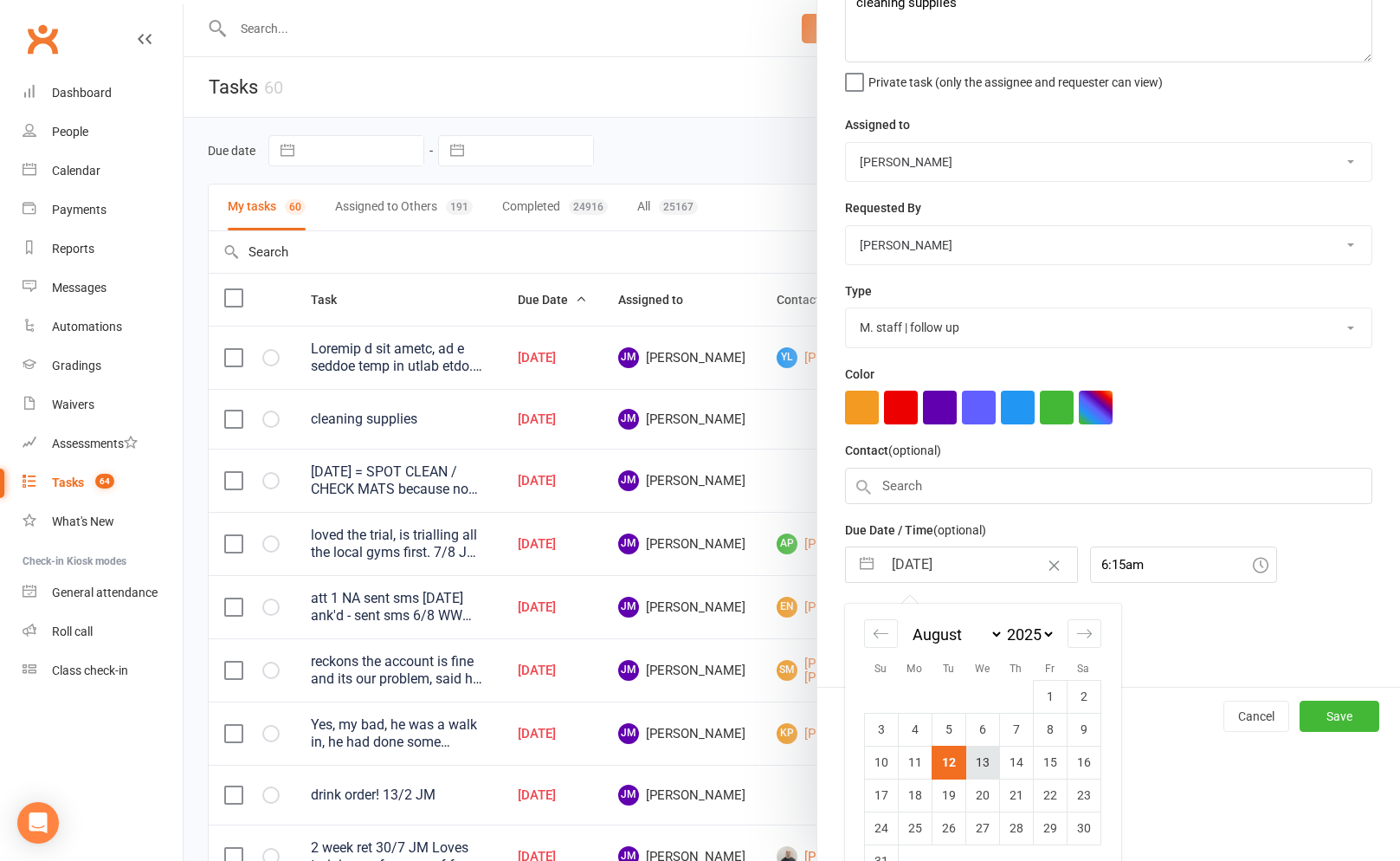
click at [978, 760] on td "13" at bounding box center [982, 762] width 34 height 33
type input "13 Aug 2025"
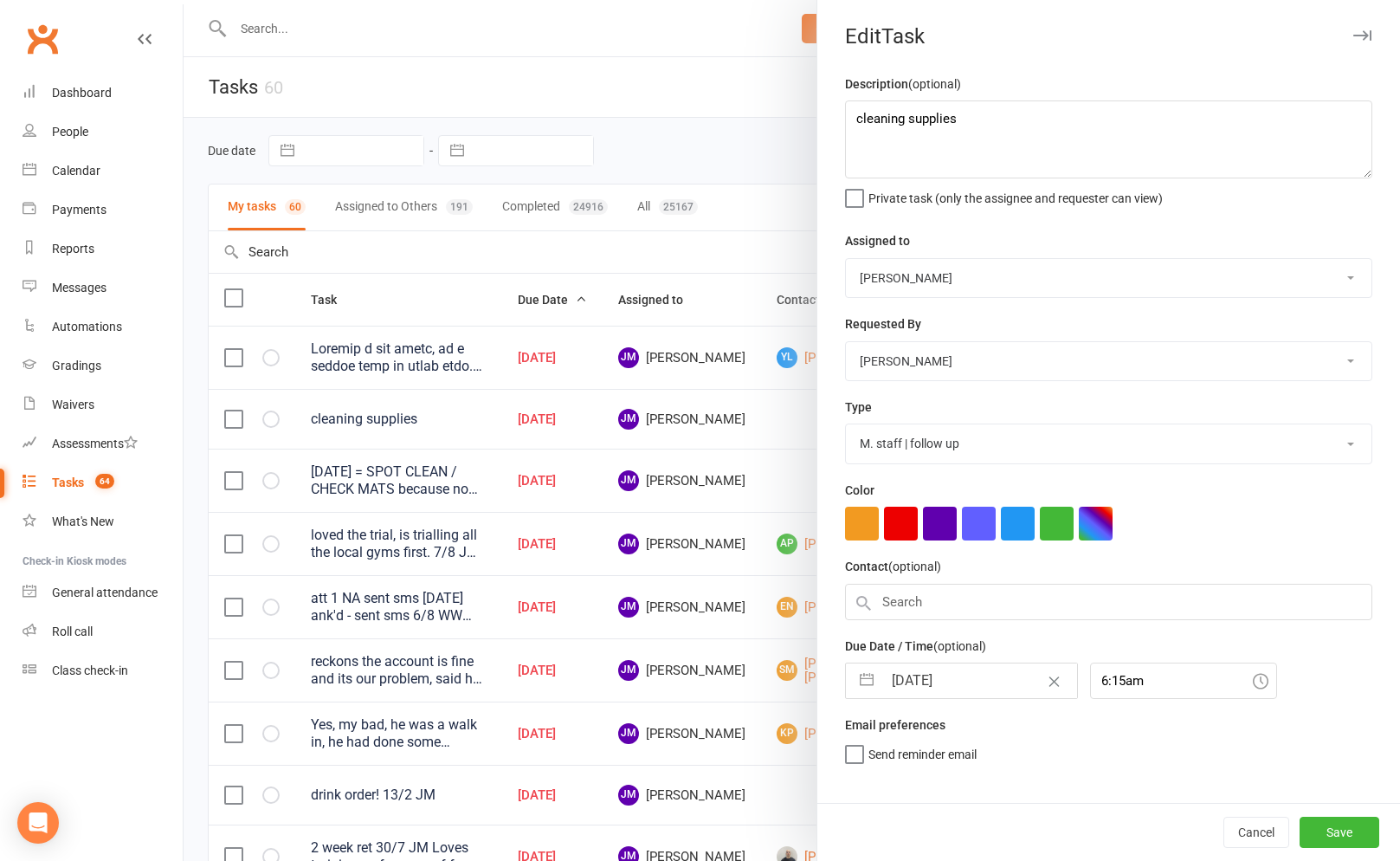
scroll to position [0, 0]
click at [1355, 837] on button "Save" at bounding box center [1338, 832] width 79 height 31
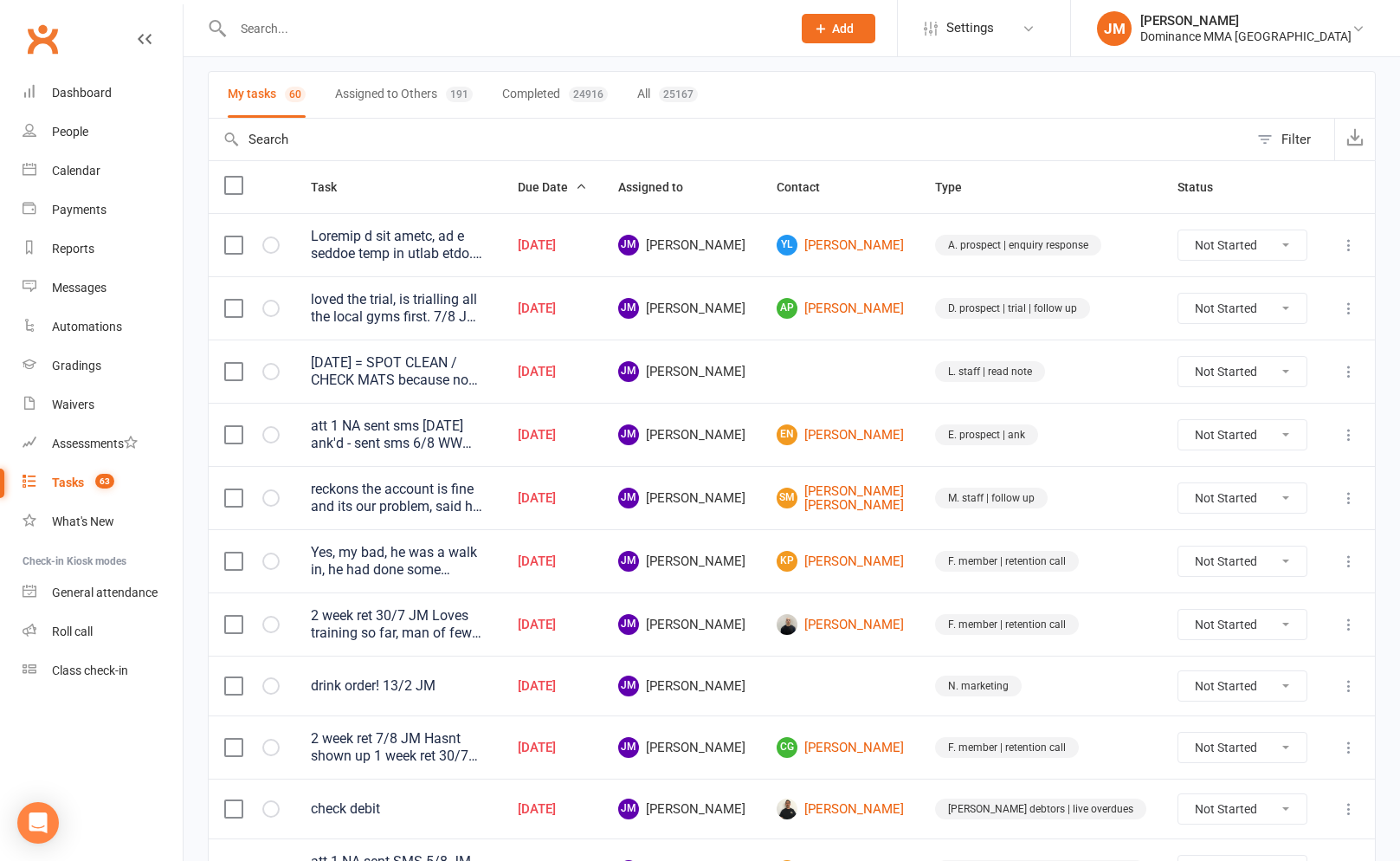
scroll to position [163, 0]
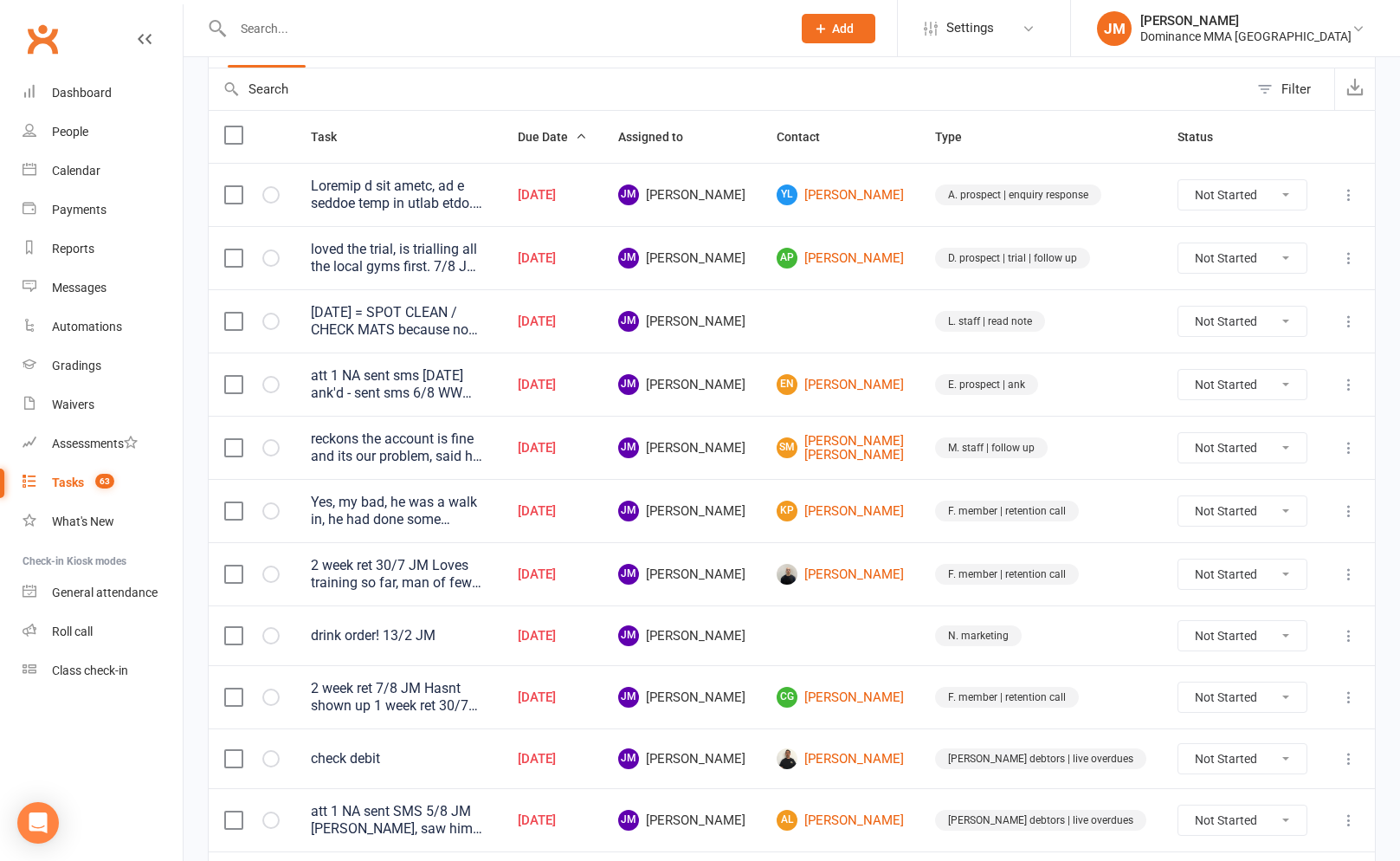
click at [1347, 322] on icon at bounding box center [1349, 322] width 17 height 17
click at [1237, 387] on link "Edit" at bounding box center [1272, 390] width 172 height 35
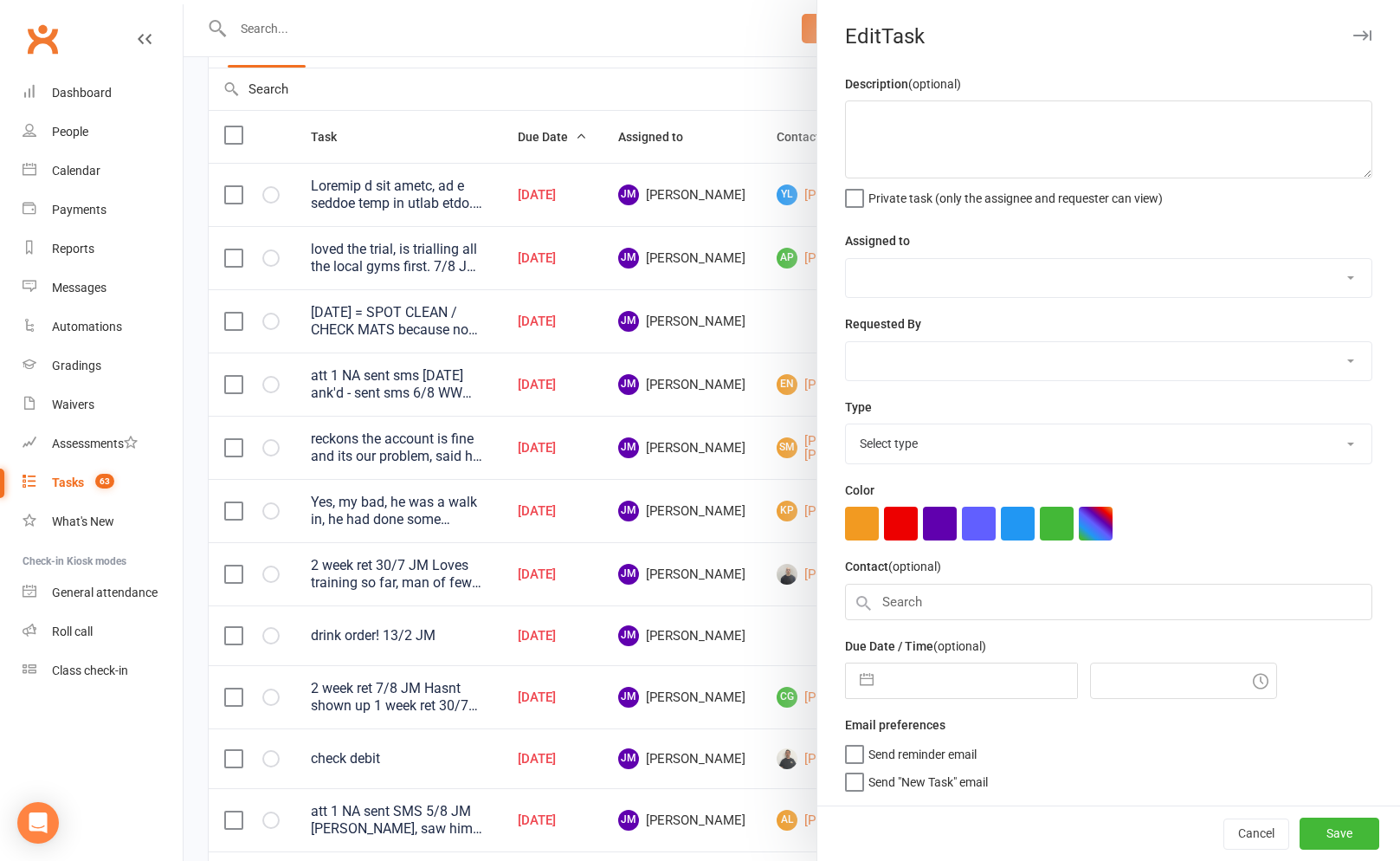
type textarea "TUESDAY = SPOT CLEAN / CHECK MATS because no Christian in today."
select select "45422"
type input "[DATE]"
type input "6:30am"
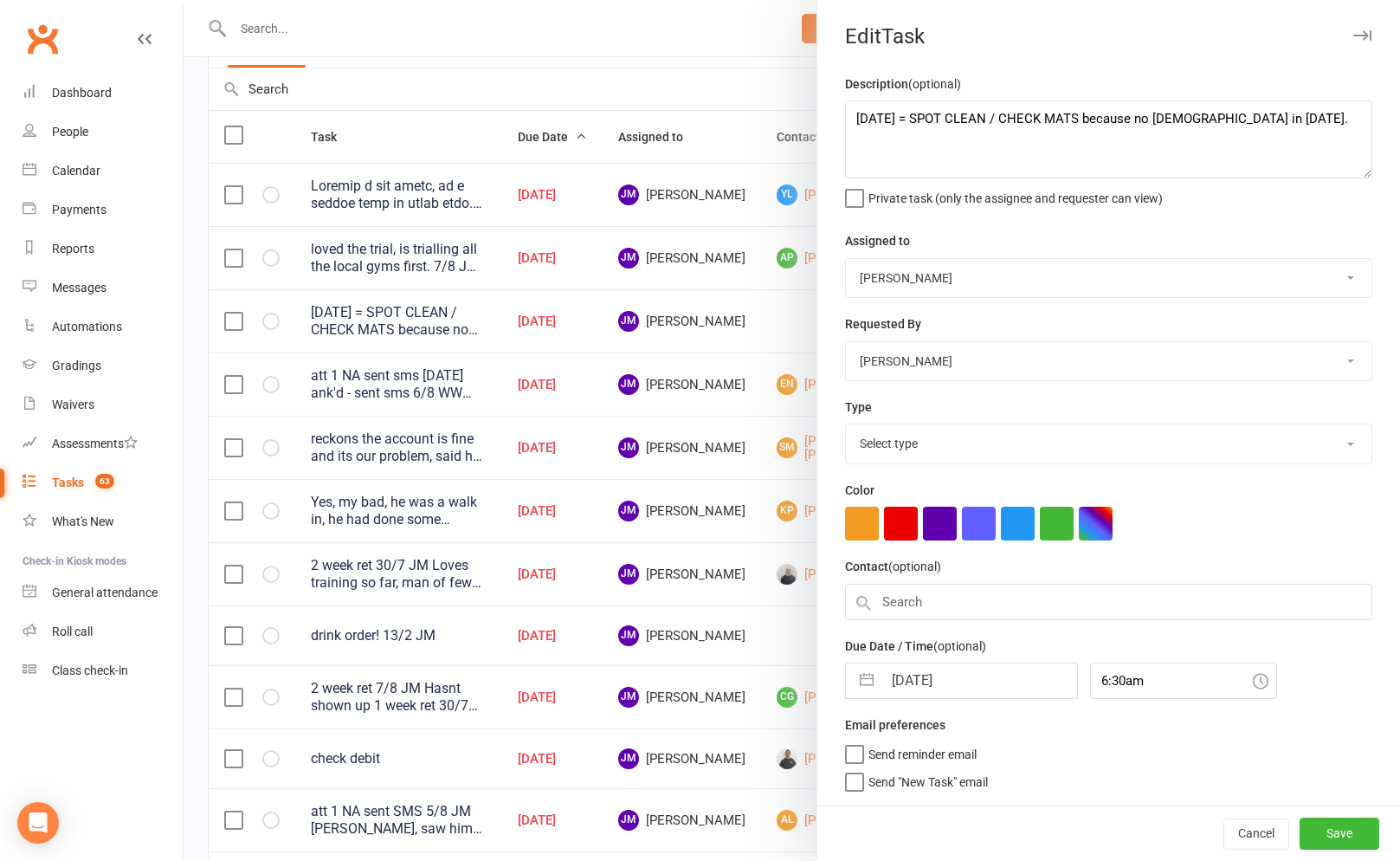
select select "3871"
click at [908, 690] on input "[DATE]" at bounding box center [979, 681] width 195 height 35
select select "6"
select select "2025"
select select "7"
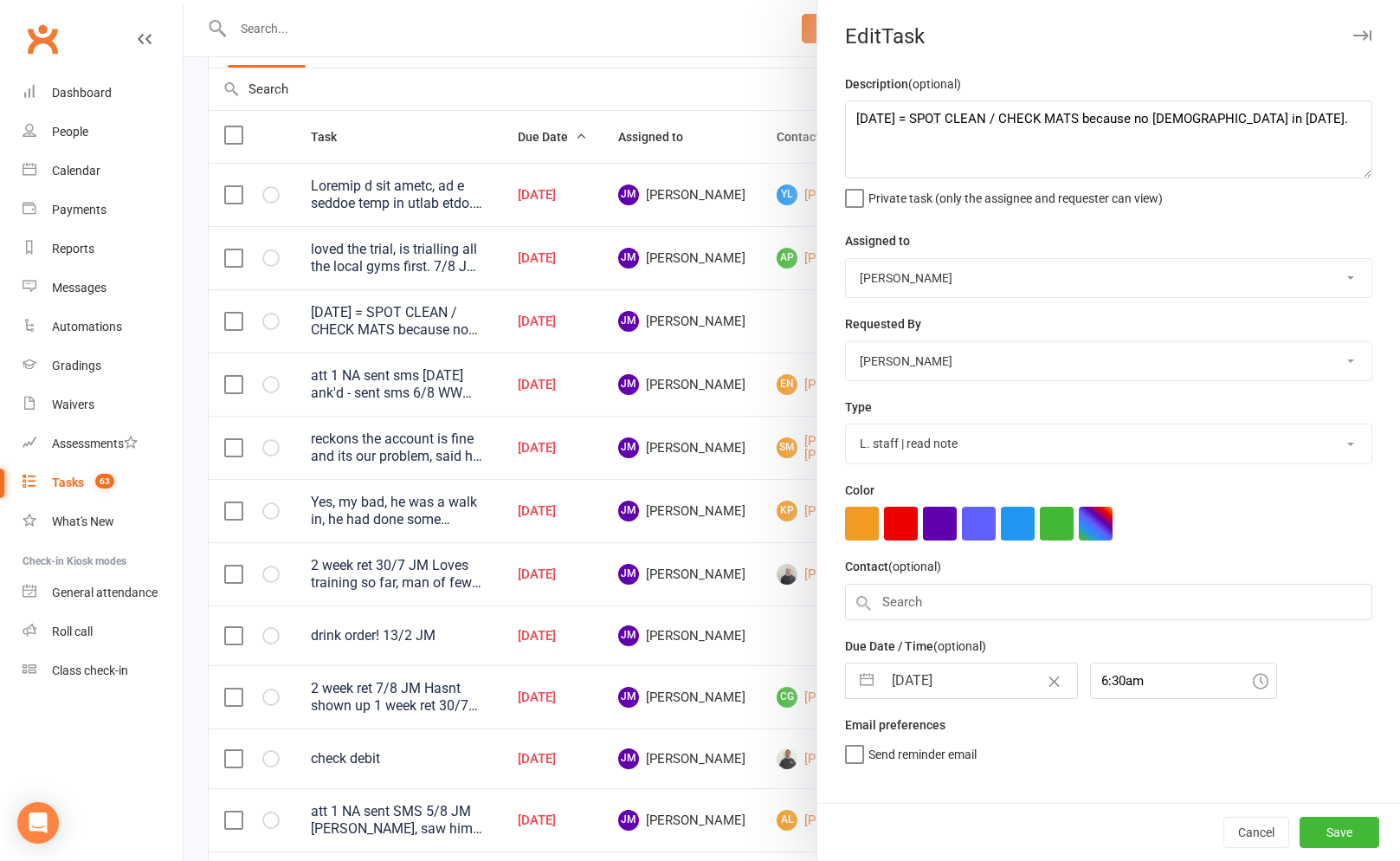
select select "2025"
select select "8"
select select "2025"
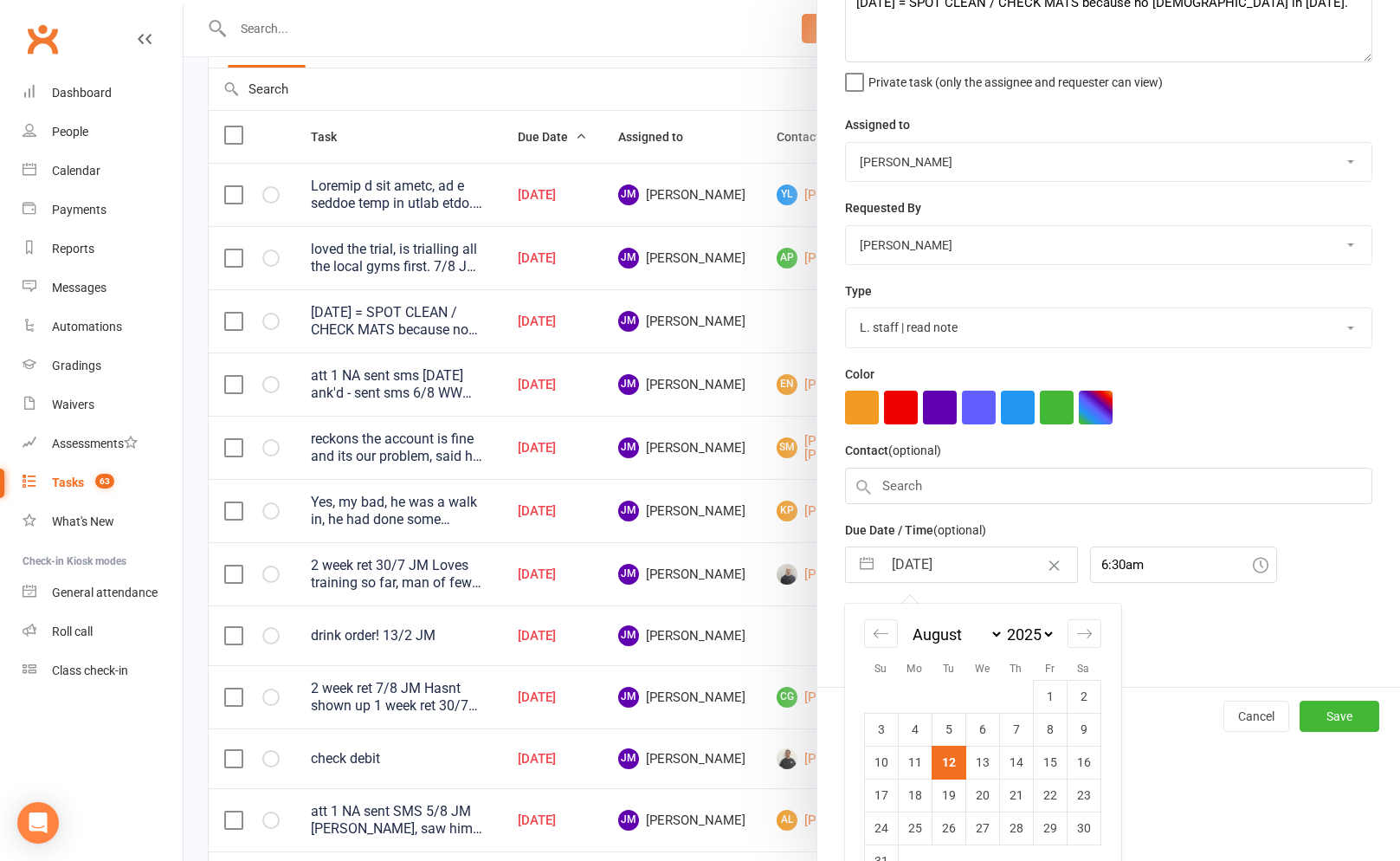
scroll to position [156, 0]
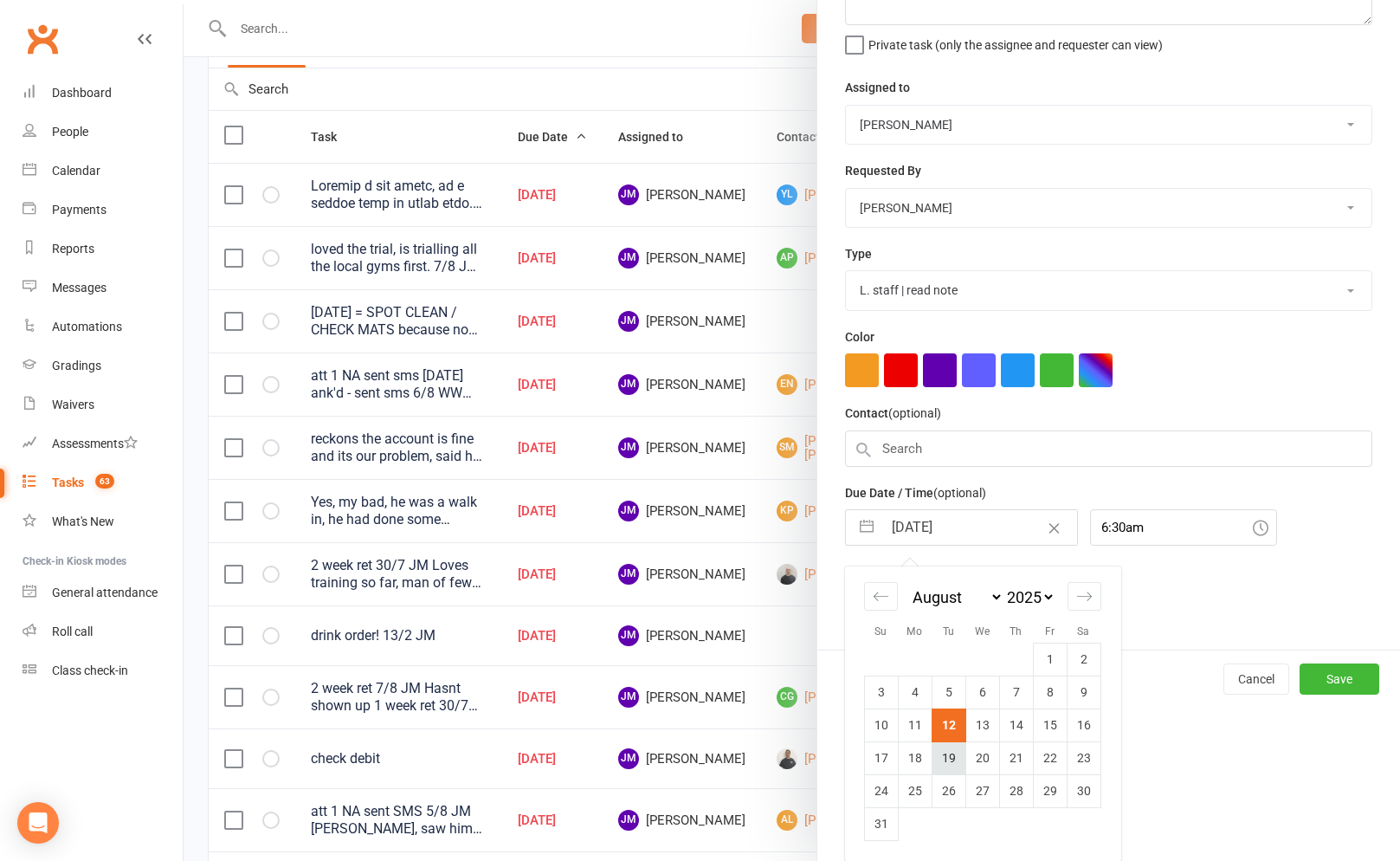
click at [949, 767] on td "19" at bounding box center [948, 757] width 34 height 33
type input "[DATE]"
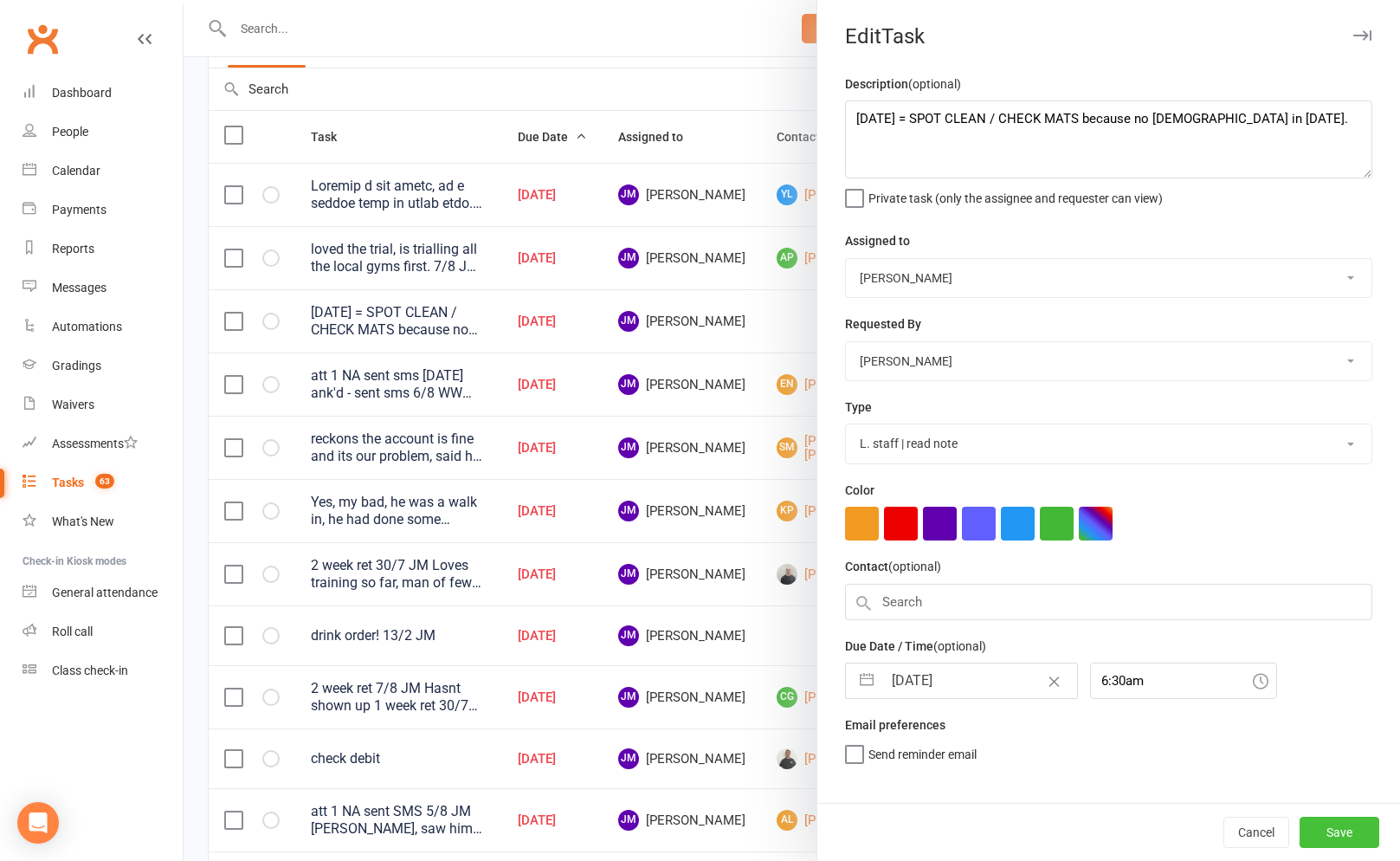
click at [1313, 825] on button "Save" at bounding box center [1338, 832] width 79 height 31
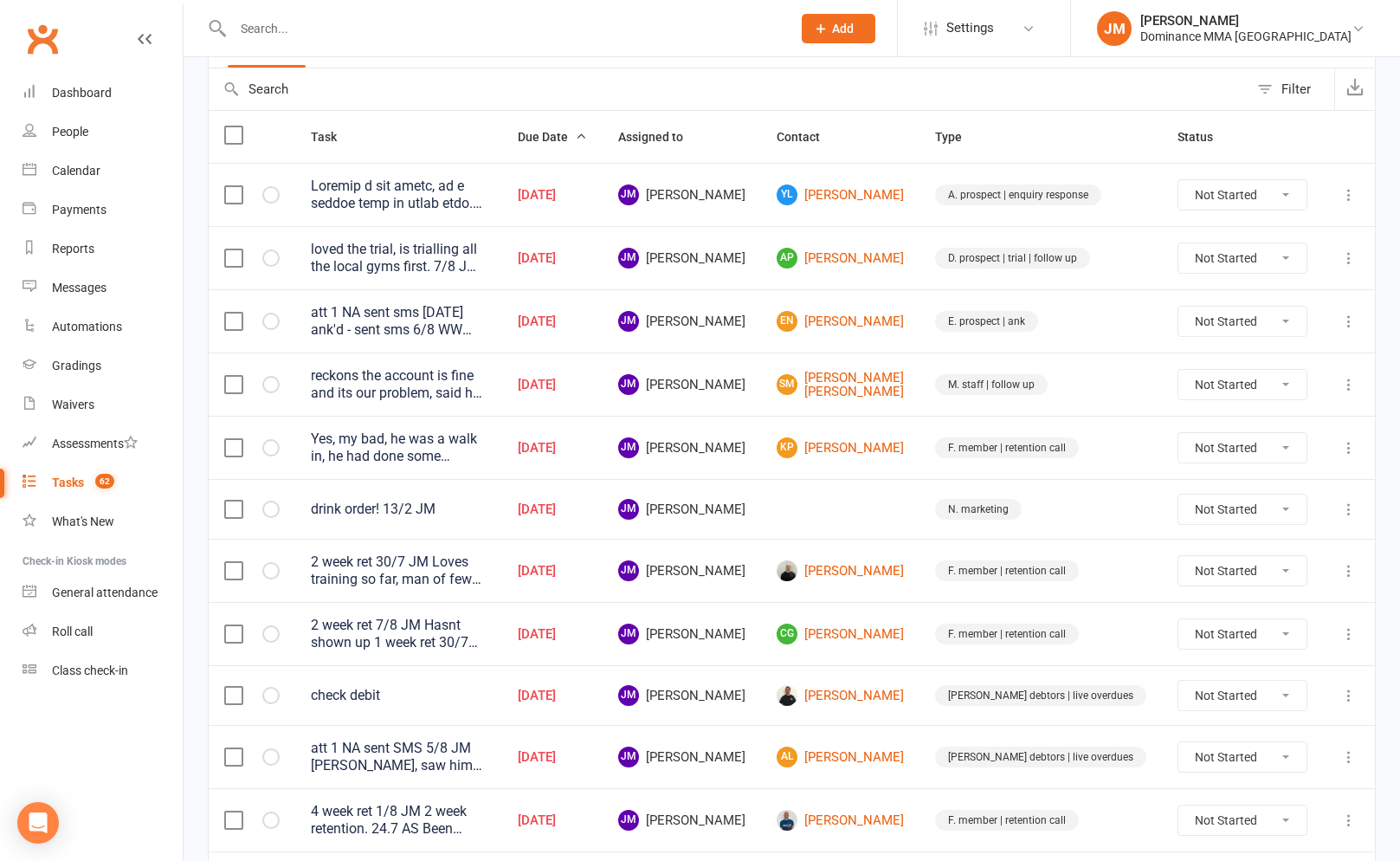
click at [1353, 252] on icon at bounding box center [1349, 258] width 17 height 17
click at [1261, 320] on link "Edit" at bounding box center [1272, 327] width 172 height 35
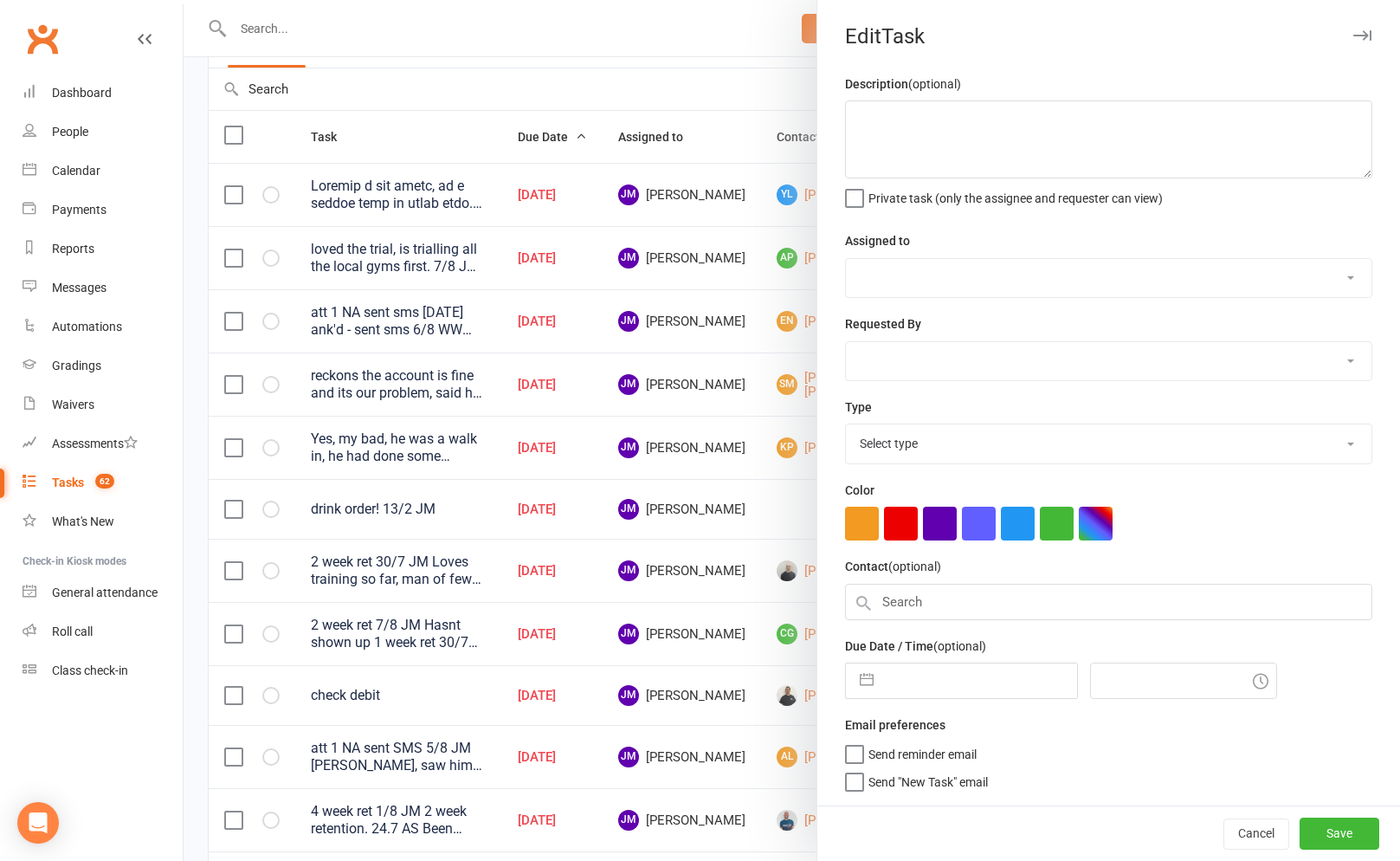
type textarea "loved the trial, is trialling all the local gyms first. 7/8 JM moved to Thurs 6…"
select select "45422"
select select "50862"
type input "[DATE]"
type input "6:30am"
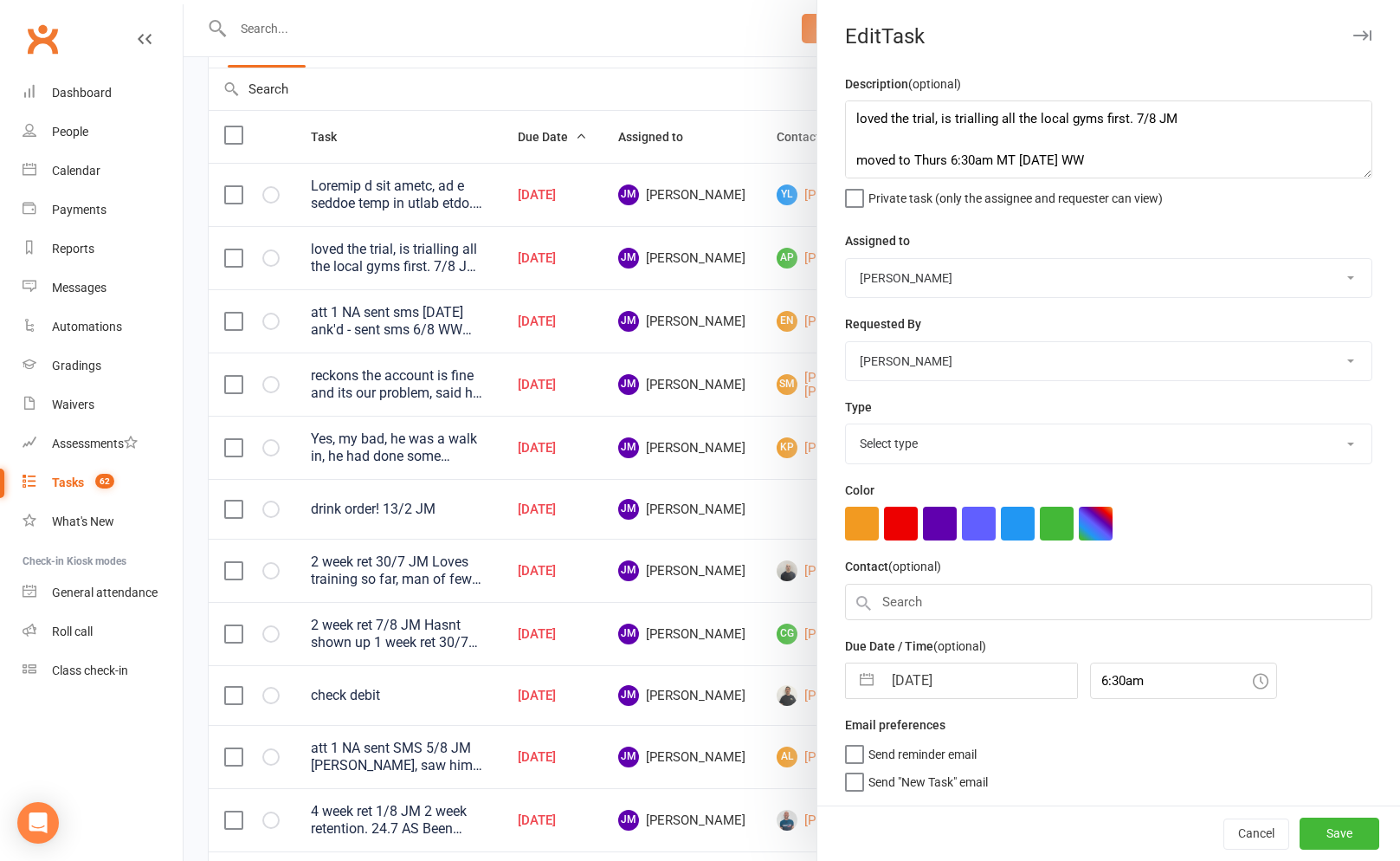
select select "3863"
click at [889, 671] on input "[DATE]" at bounding box center [979, 675] width 195 height 35
select select "6"
select select "2025"
select select "7"
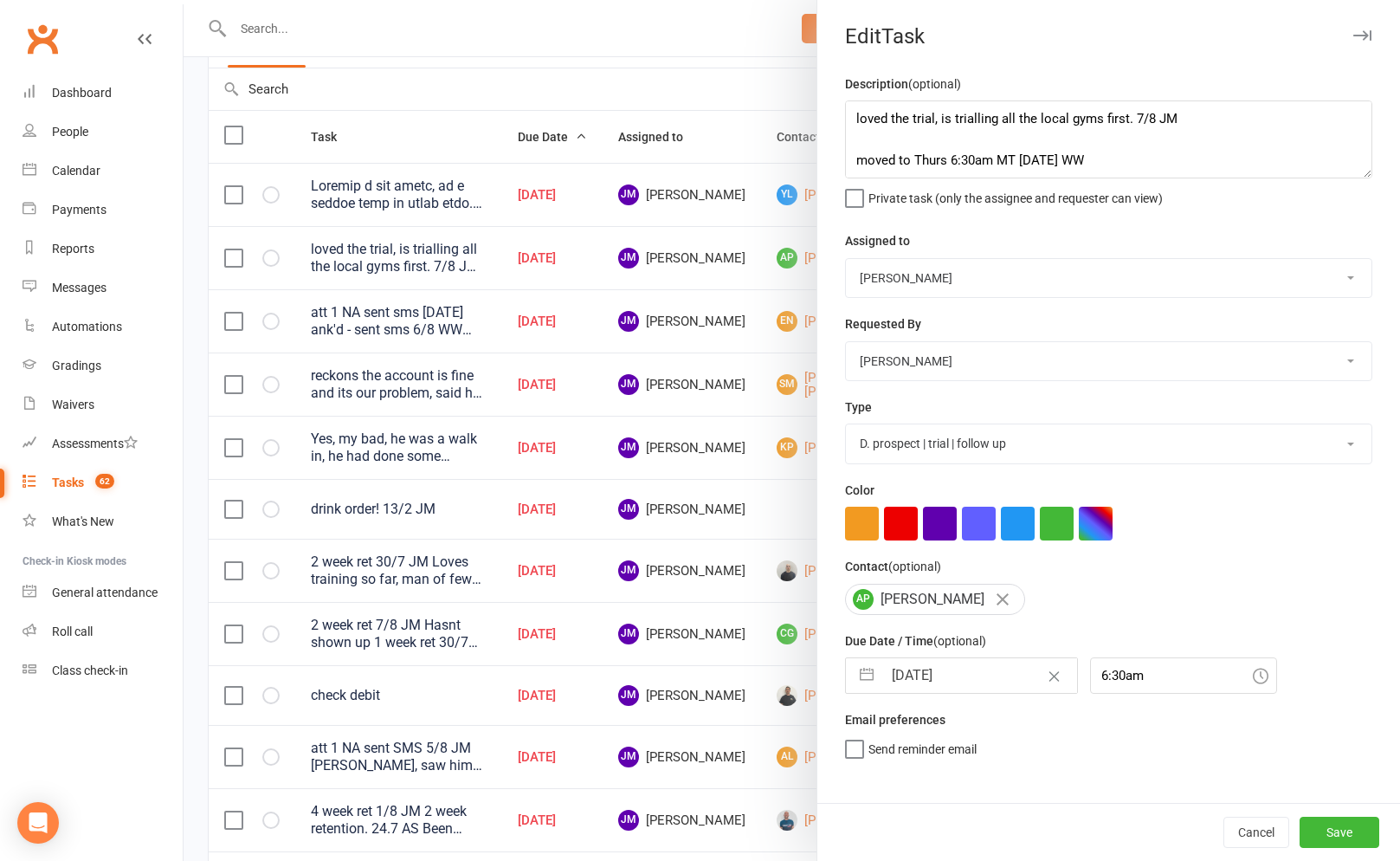
select select "2025"
select select "8"
select select "2025"
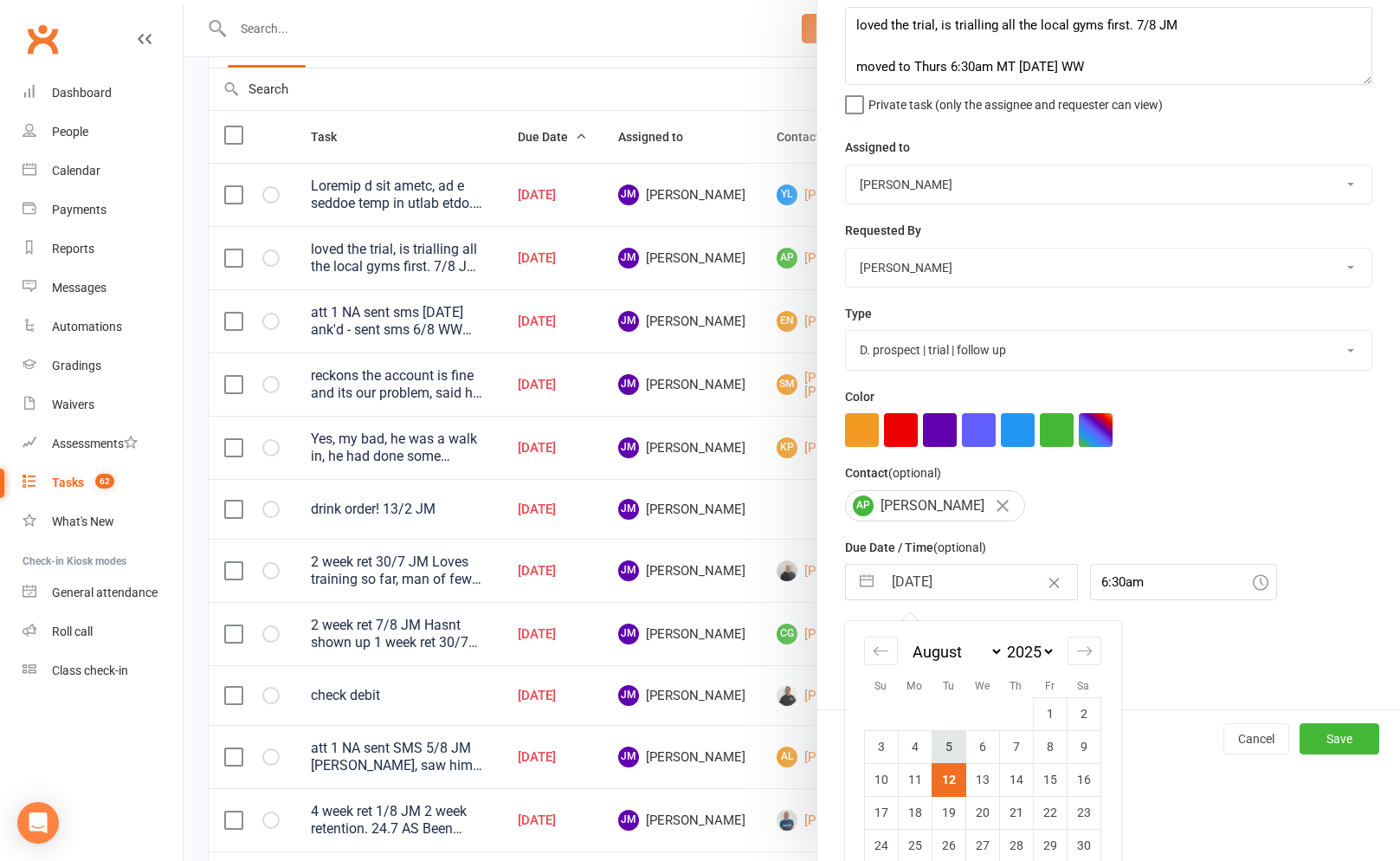
scroll to position [151, 0]
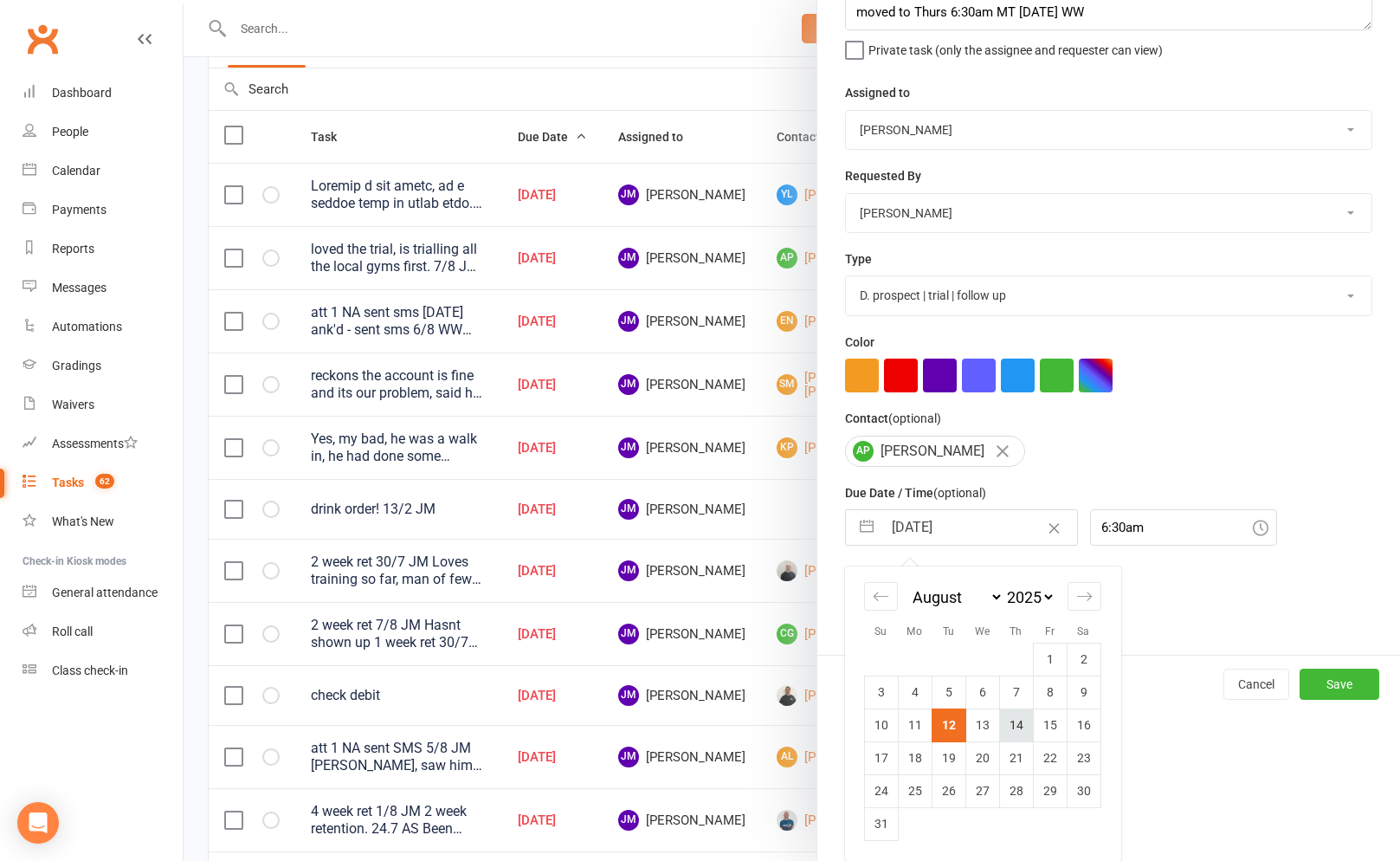
click at [1006, 723] on td "14" at bounding box center [1016, 725] width 34 height 33
type input "14 Aug 2025"
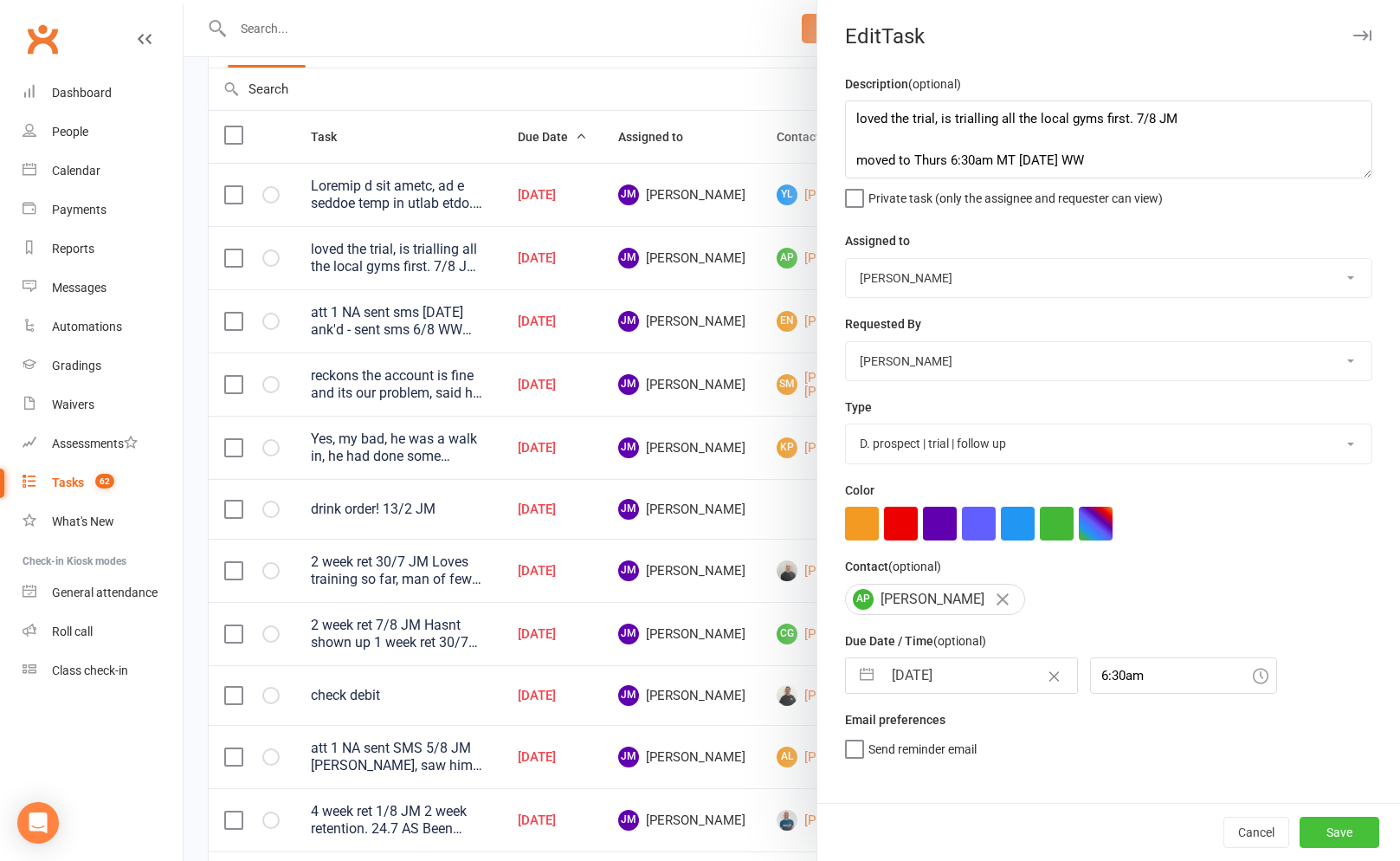
click at [1358, 835] on button "Save" at bounding box center [1338, 832] width 79 height 31
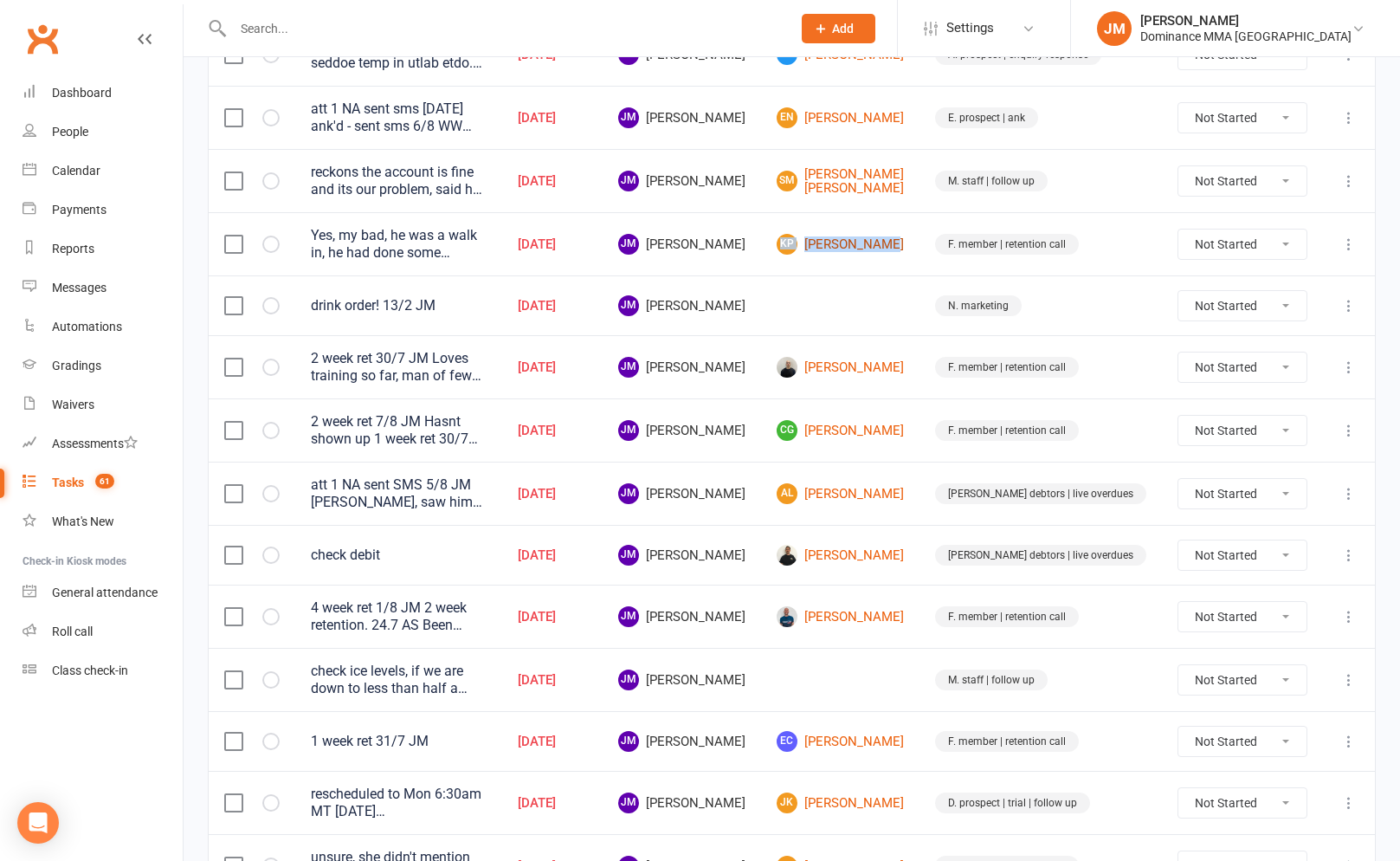
scroll to position [417, 0]
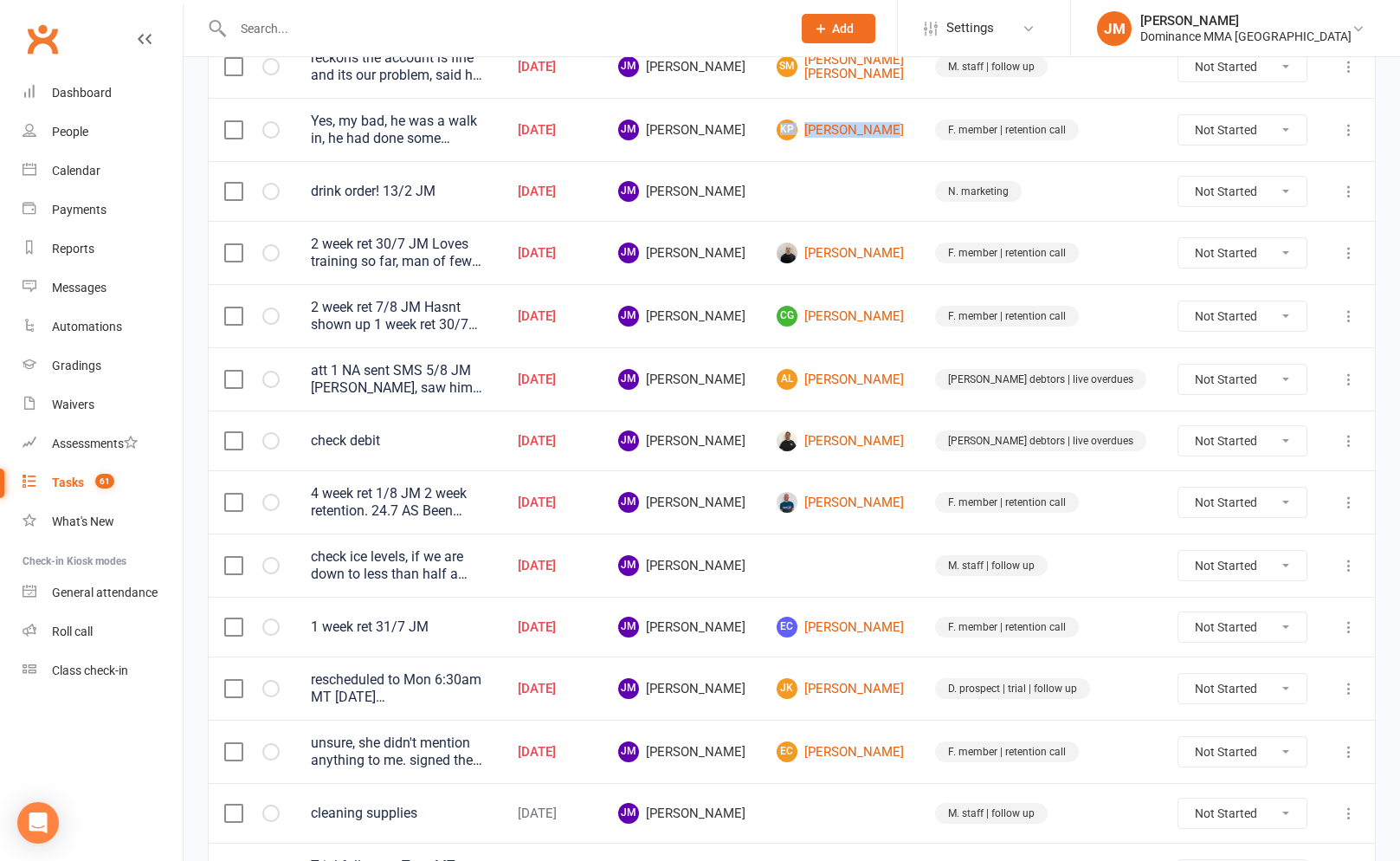
click at [1349, 191] on icon at bounding box center [1349, 192] width 17 height 17
click at [1228, 254] on link "Edit" at bounding box center [1272, 260] width 172 height 35
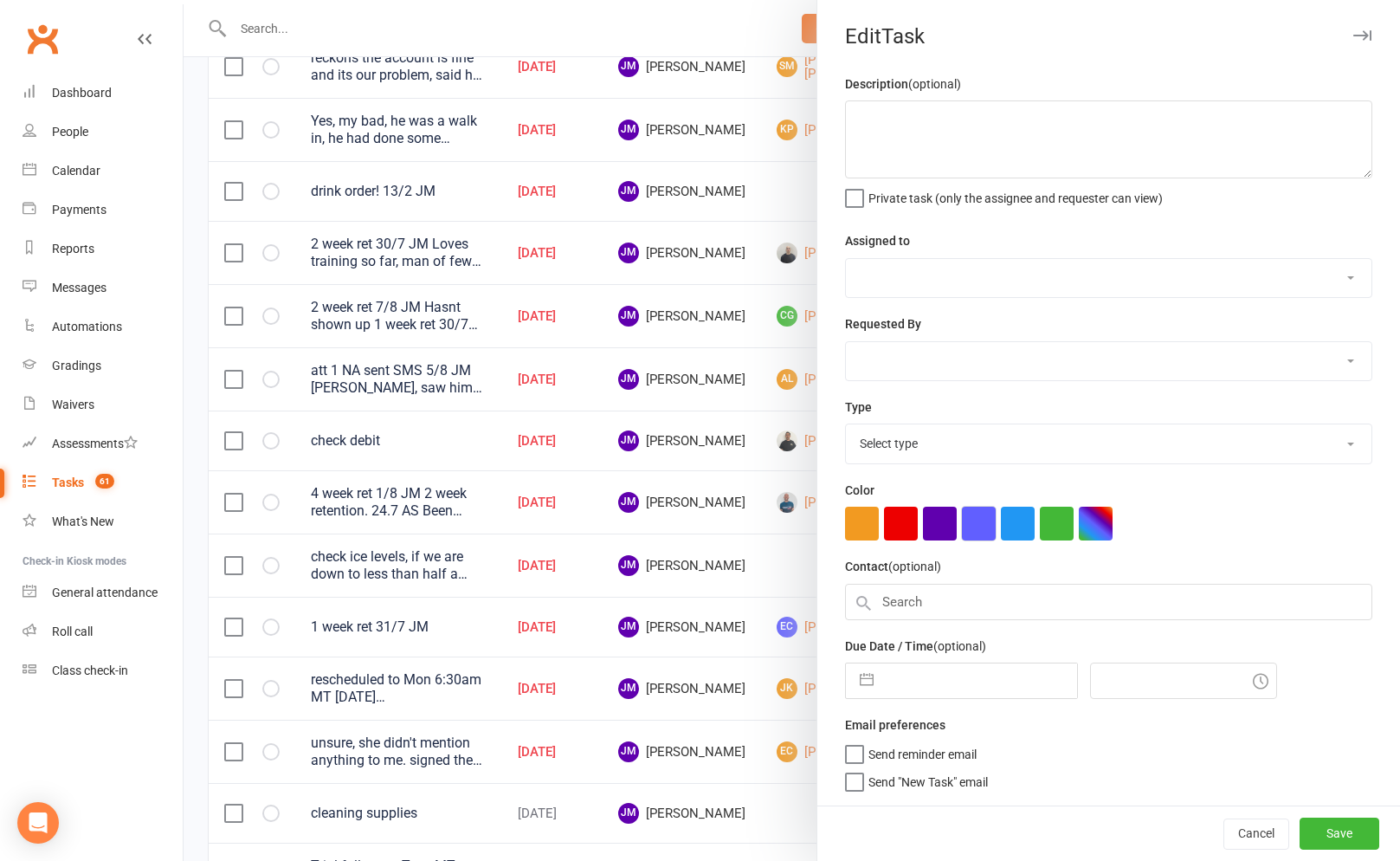
type textarea "drink order! 13/2 JM"
select select "45422"
type input "[DATE]"
type input "9:00am"
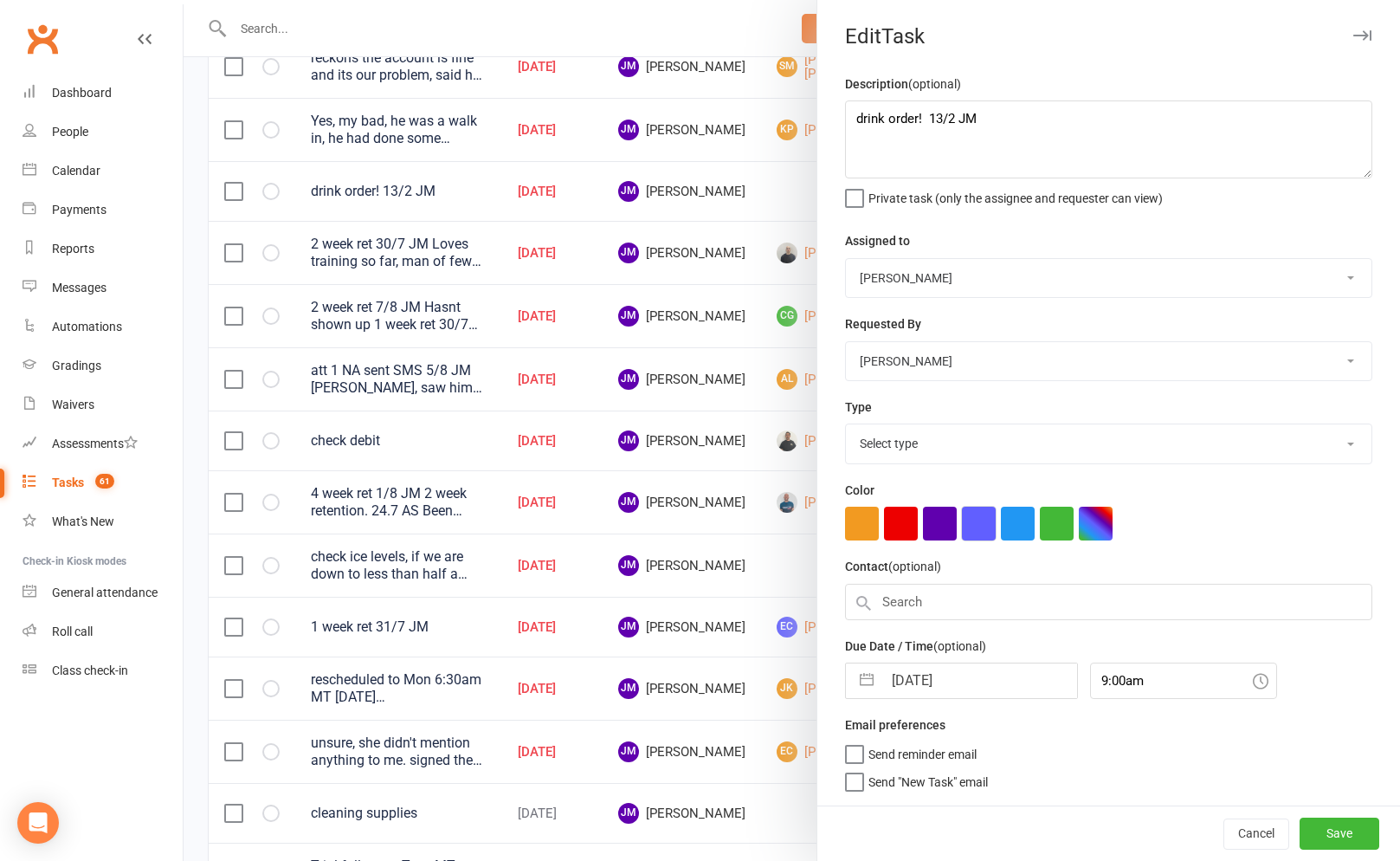
select select "3873"
click at [895, 675] on input "[DATE]" at bounding box center [979, 681] width 195 height 35
select select "6"
select select "2025"
select select "7"
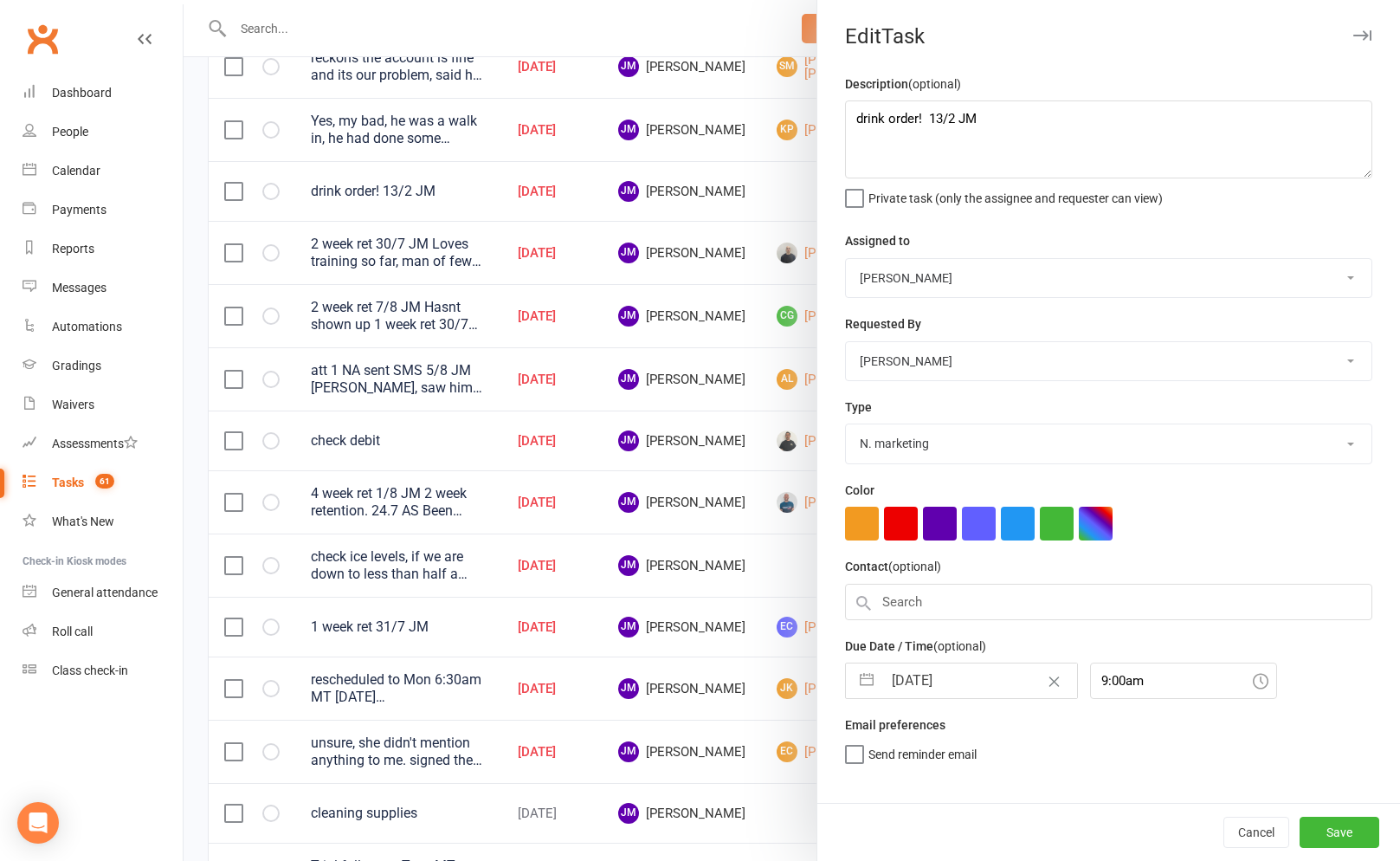
select select "2025"
select select "8"
select select "2025"
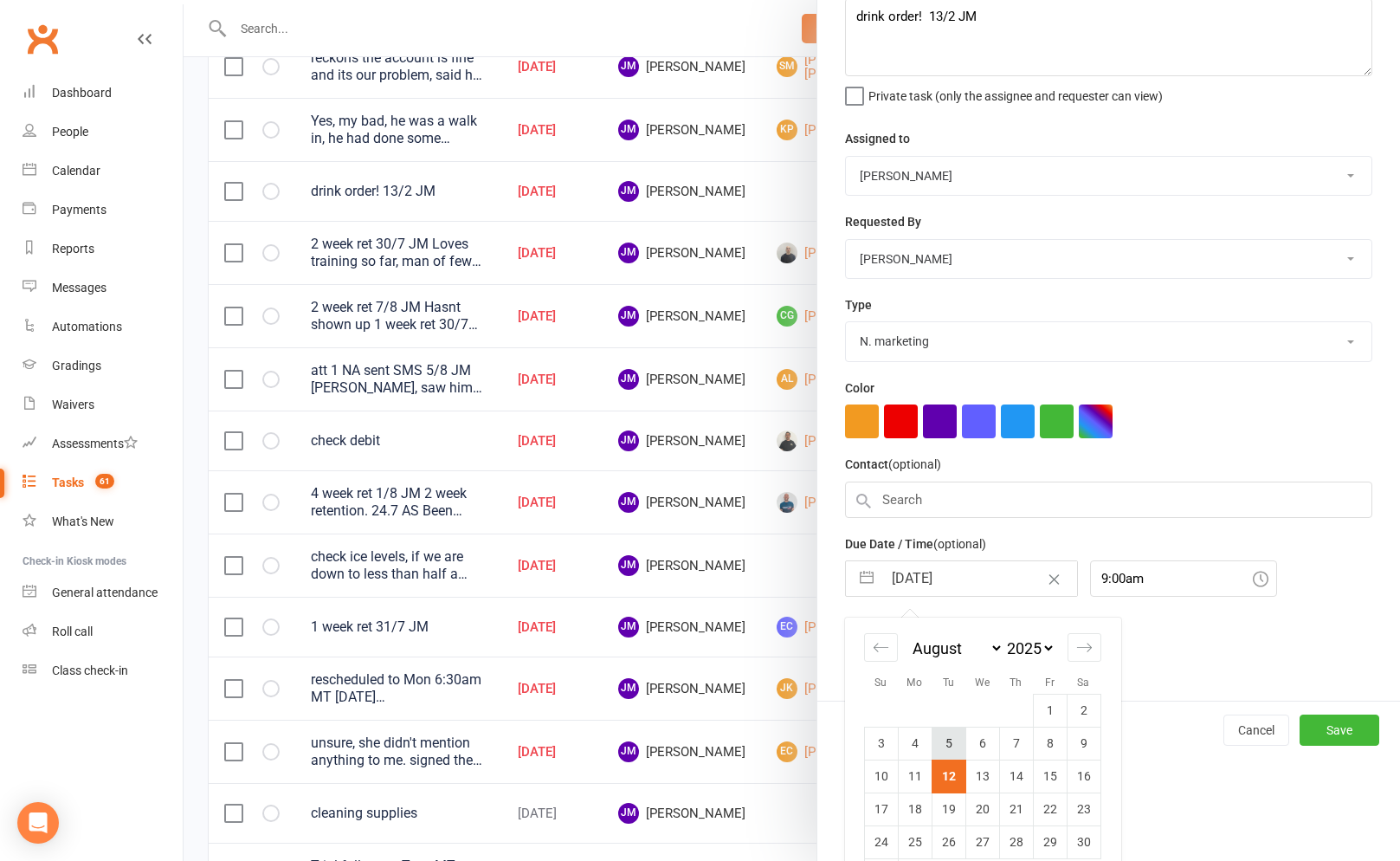
scroll to position [156, 0]
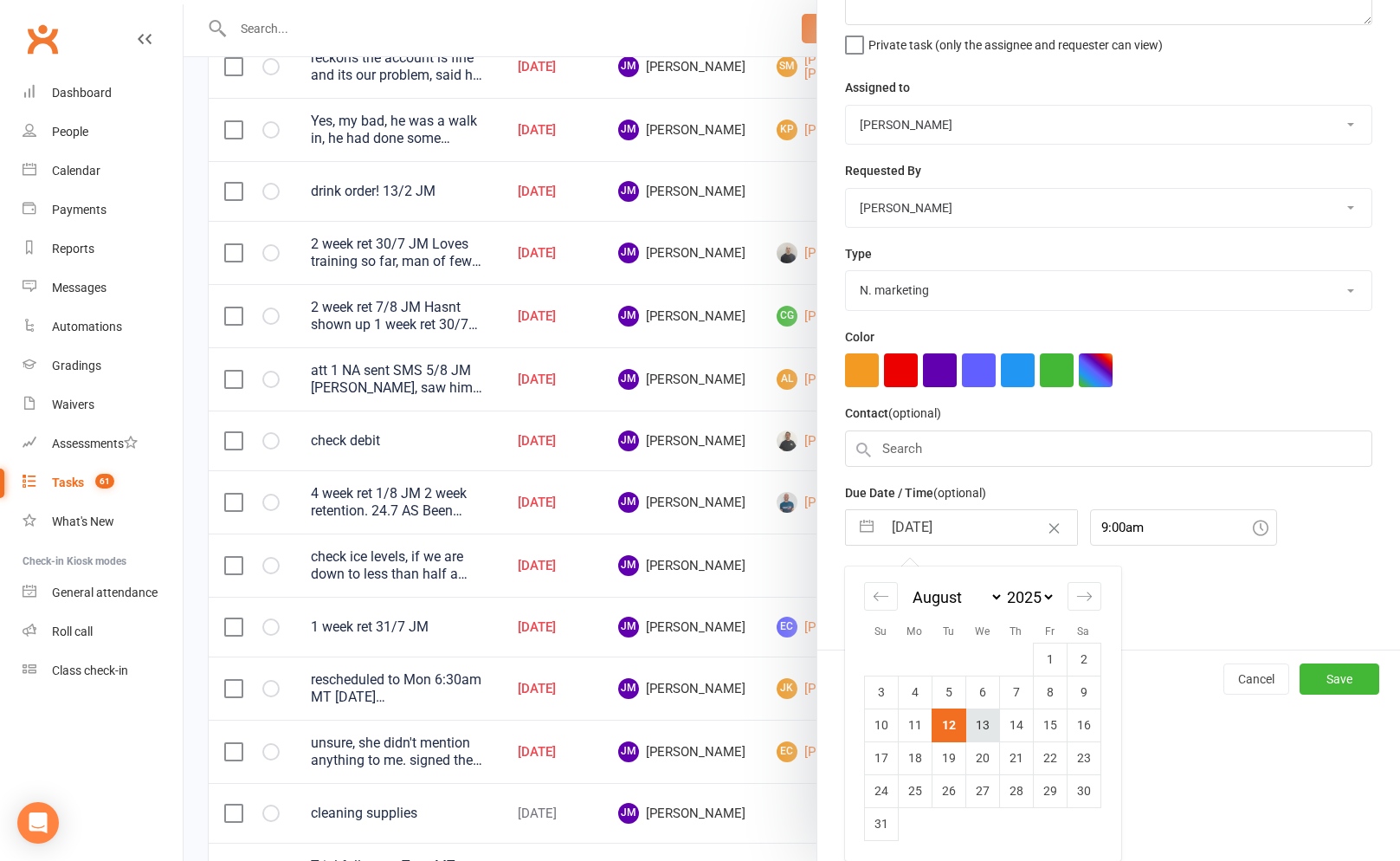
click at [977, 711] on td "13" at bounding box center [982, 725] width 34 height 33
type input "13 Aug 2025"
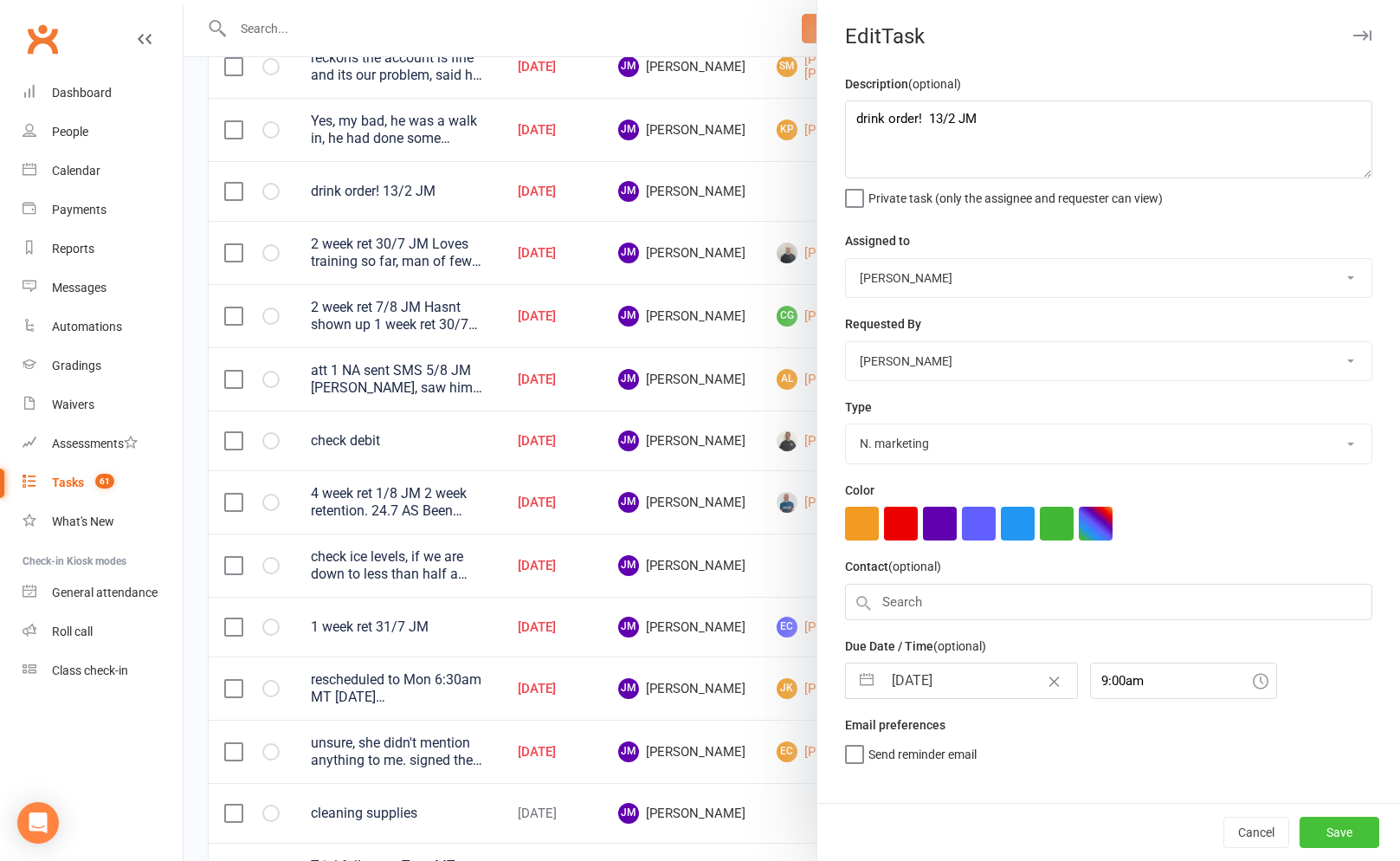
click at [1319, 827] on button "Save" at bounding box center [1338, 832] width 79 height 31
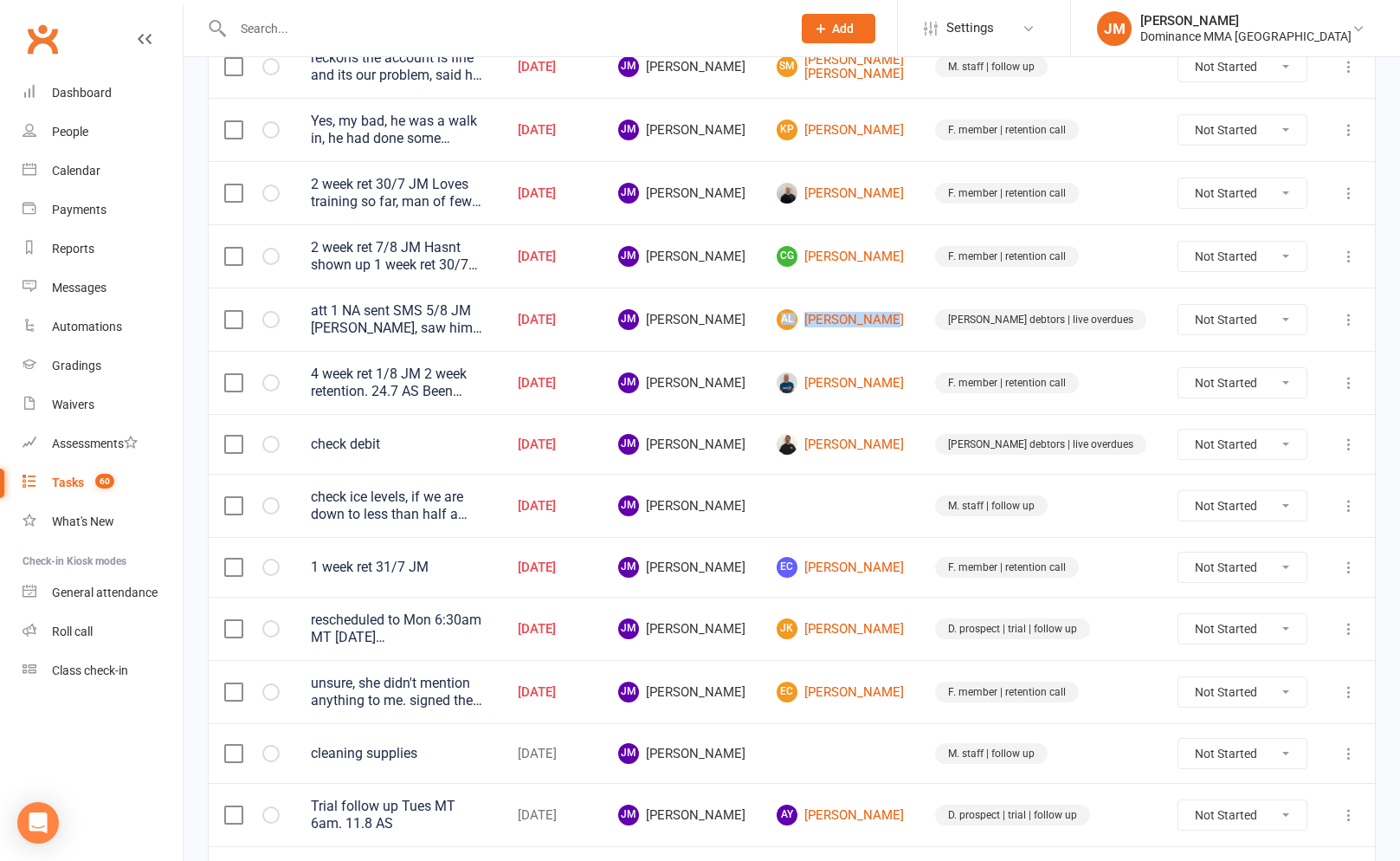
click at [1354, 381] on icon at bounding box center [1349, 383] width 17 height 17
click at [1233, 455] on link "Edit" at bounding box center [1272, 451] width 172 height 35
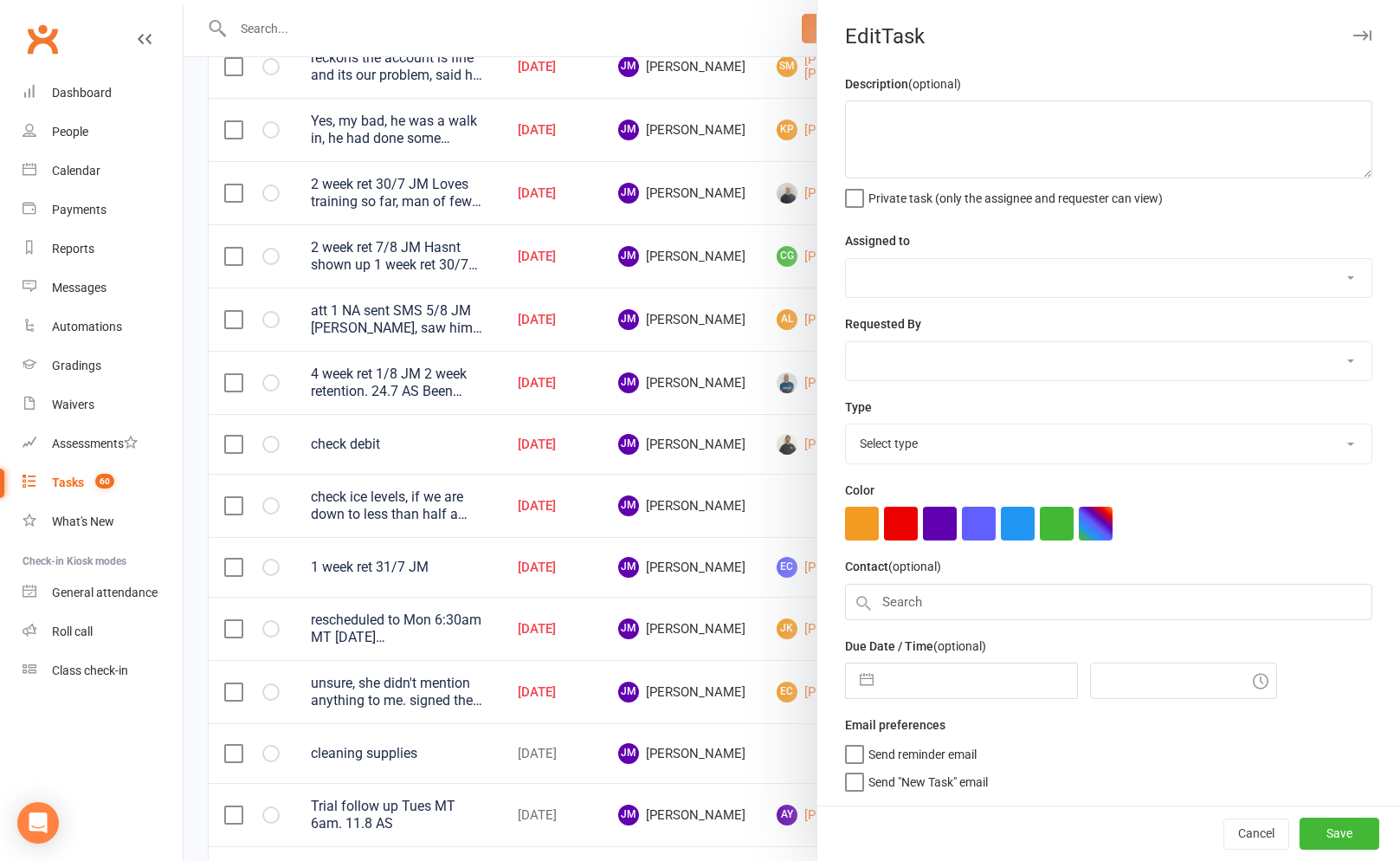
type textarea "4 week ret 1/8 JM 2 week retention. 24.7 AS Been getting ijn pretty regular, lo…"
select select "45422"
type input "12 Aug 2025"
type input "9:45am"
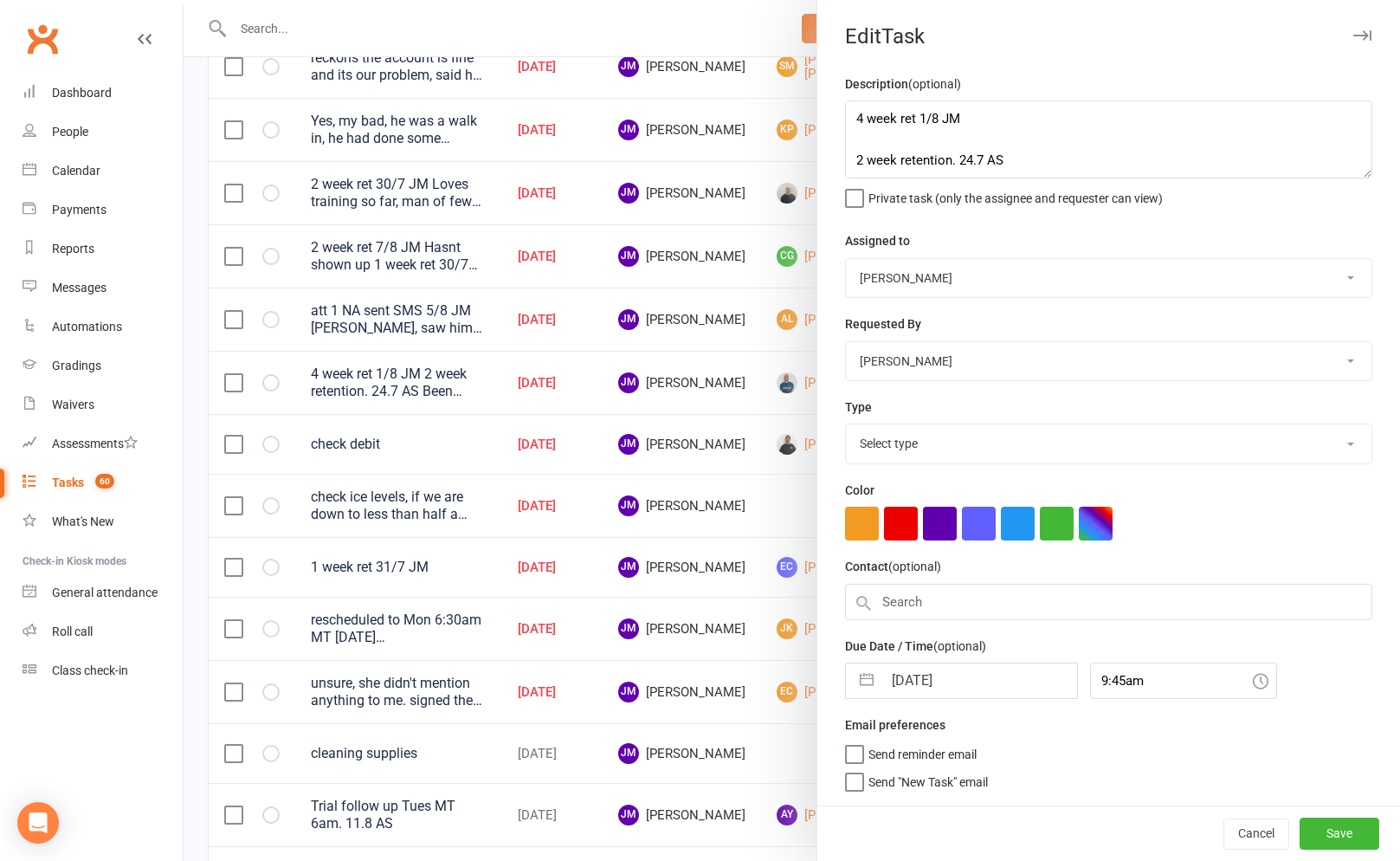
select select "3865"
select select "6"
select select "2025"
select select "7"
select select "2025"
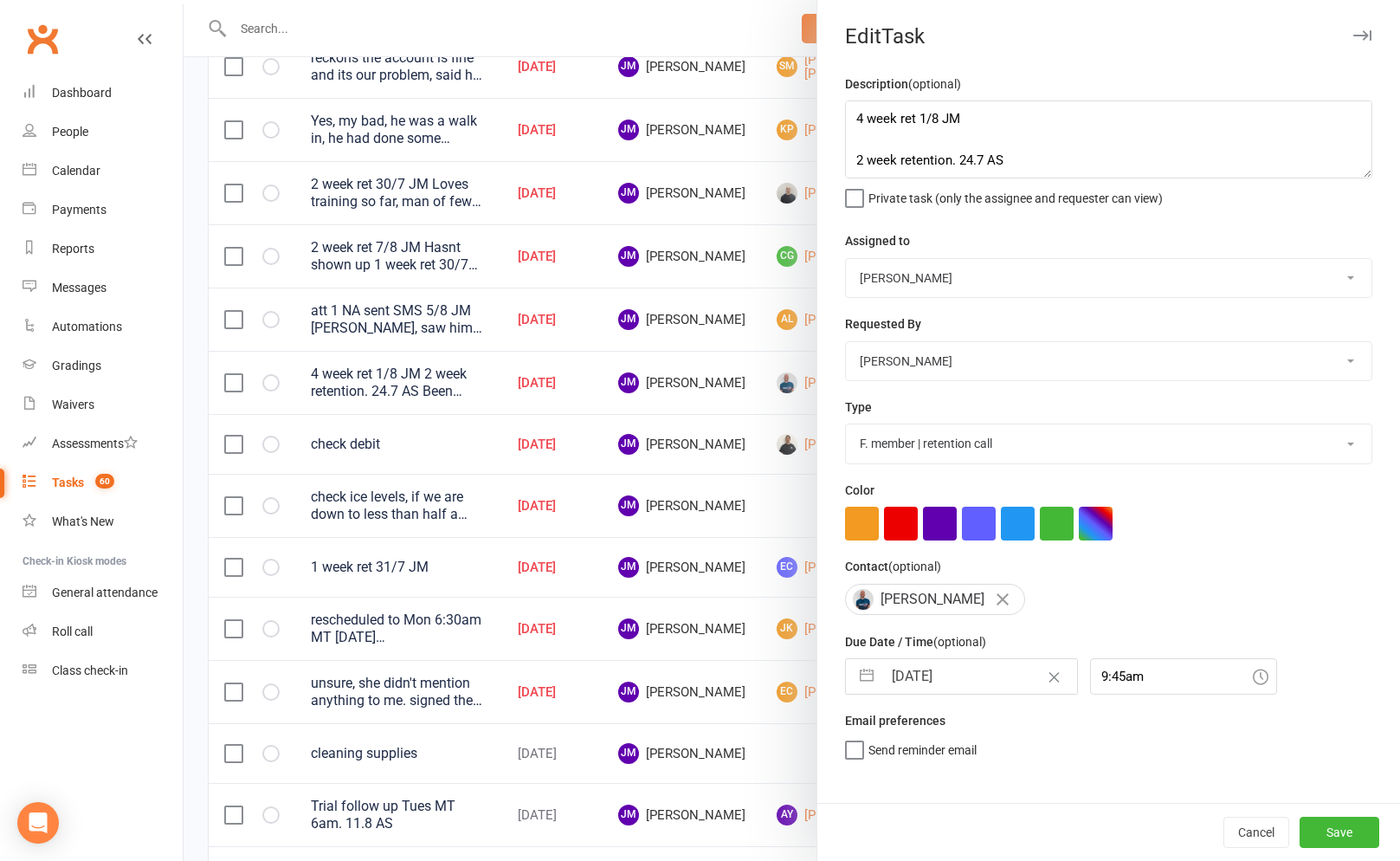
select select "8"
select select "2025"
click at [907, 679] on input "12 Aug 2025" at bounding box center [979, 676] width 195 height 35
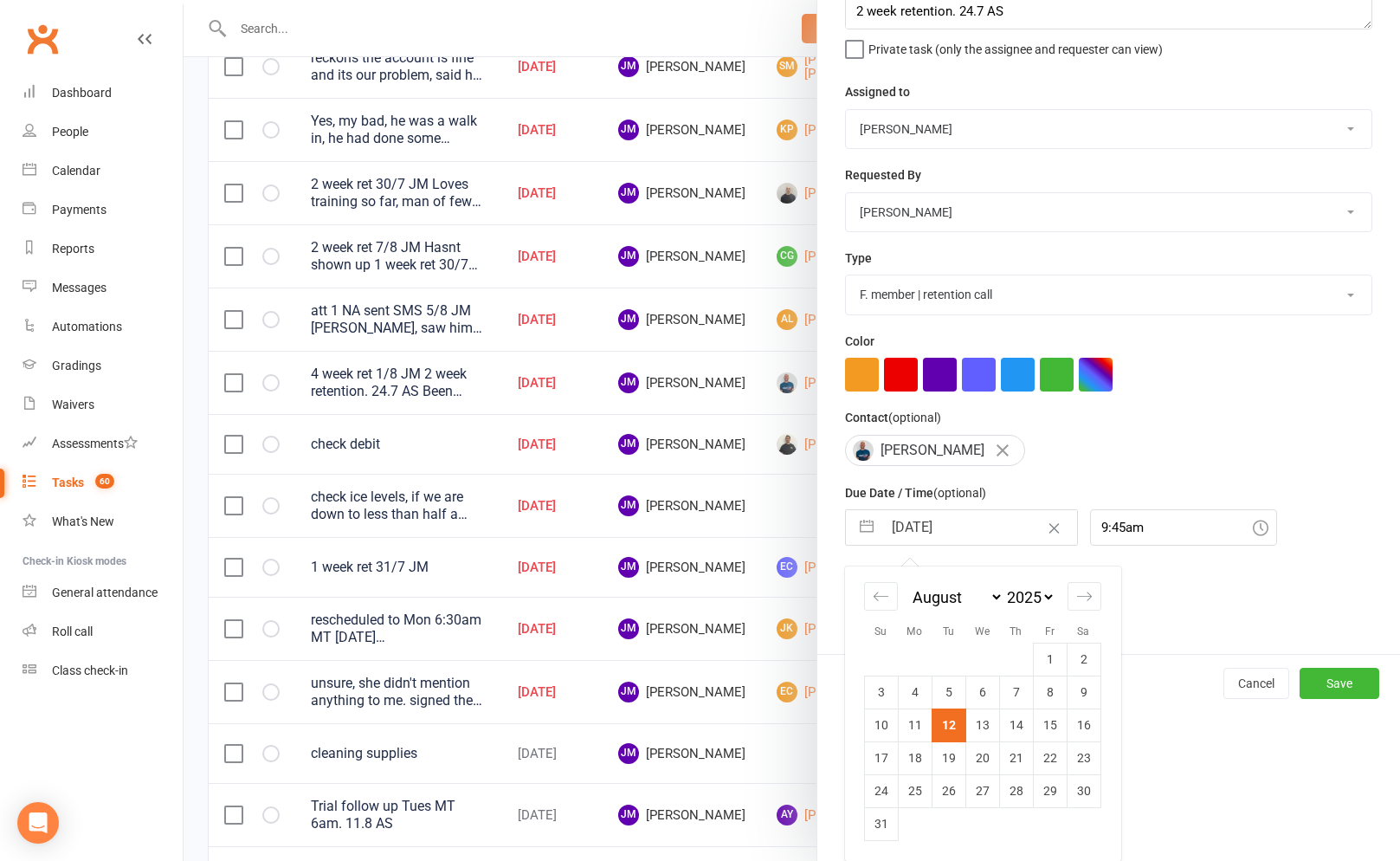
click at [975, 732] on td "13" at bounding box center [982, 725] width 34 height 33
type input "13 Aug 2025"
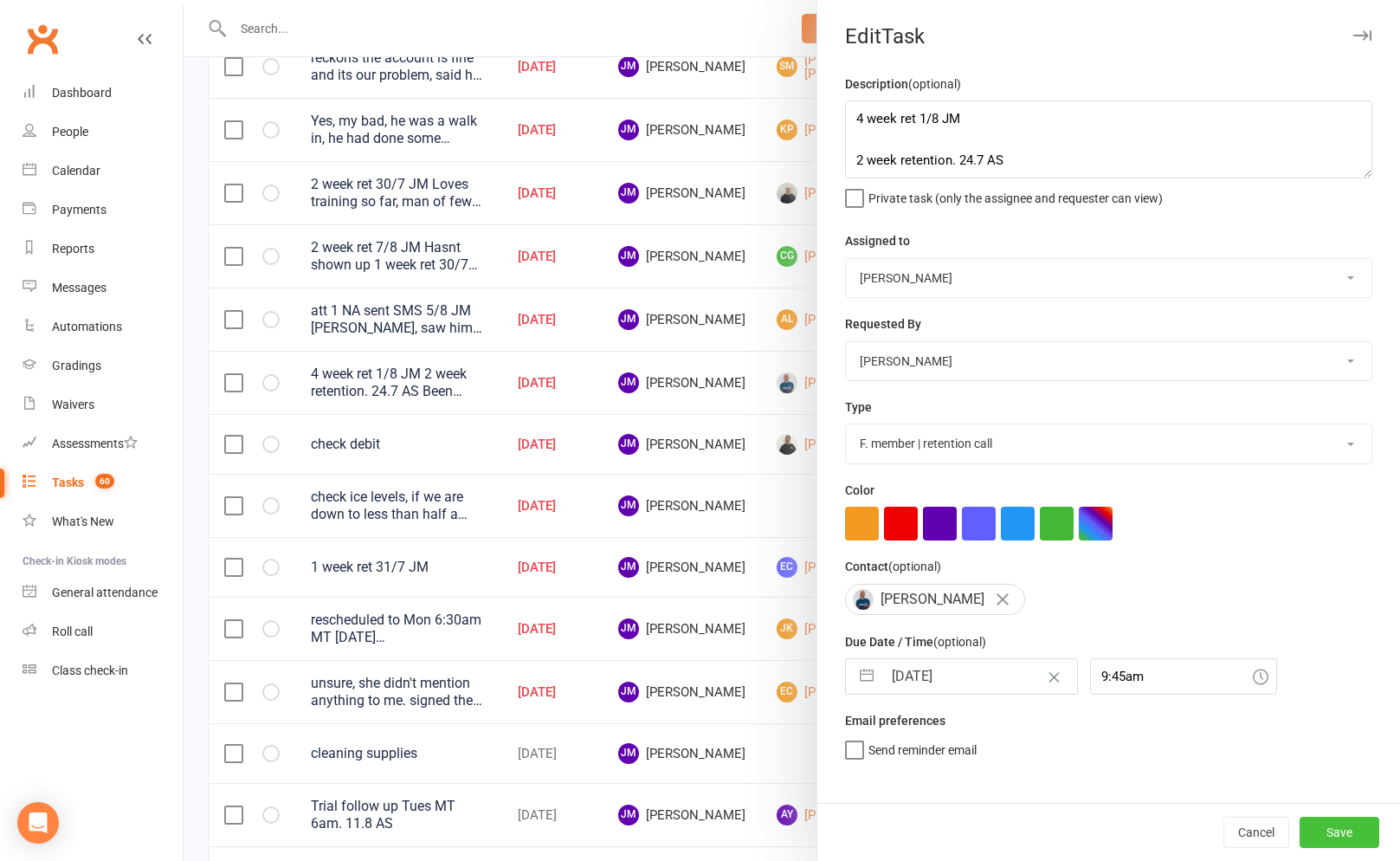
click at [1336, 836] on button "Save" at bounding box center [1338, 832] width 79 height 31
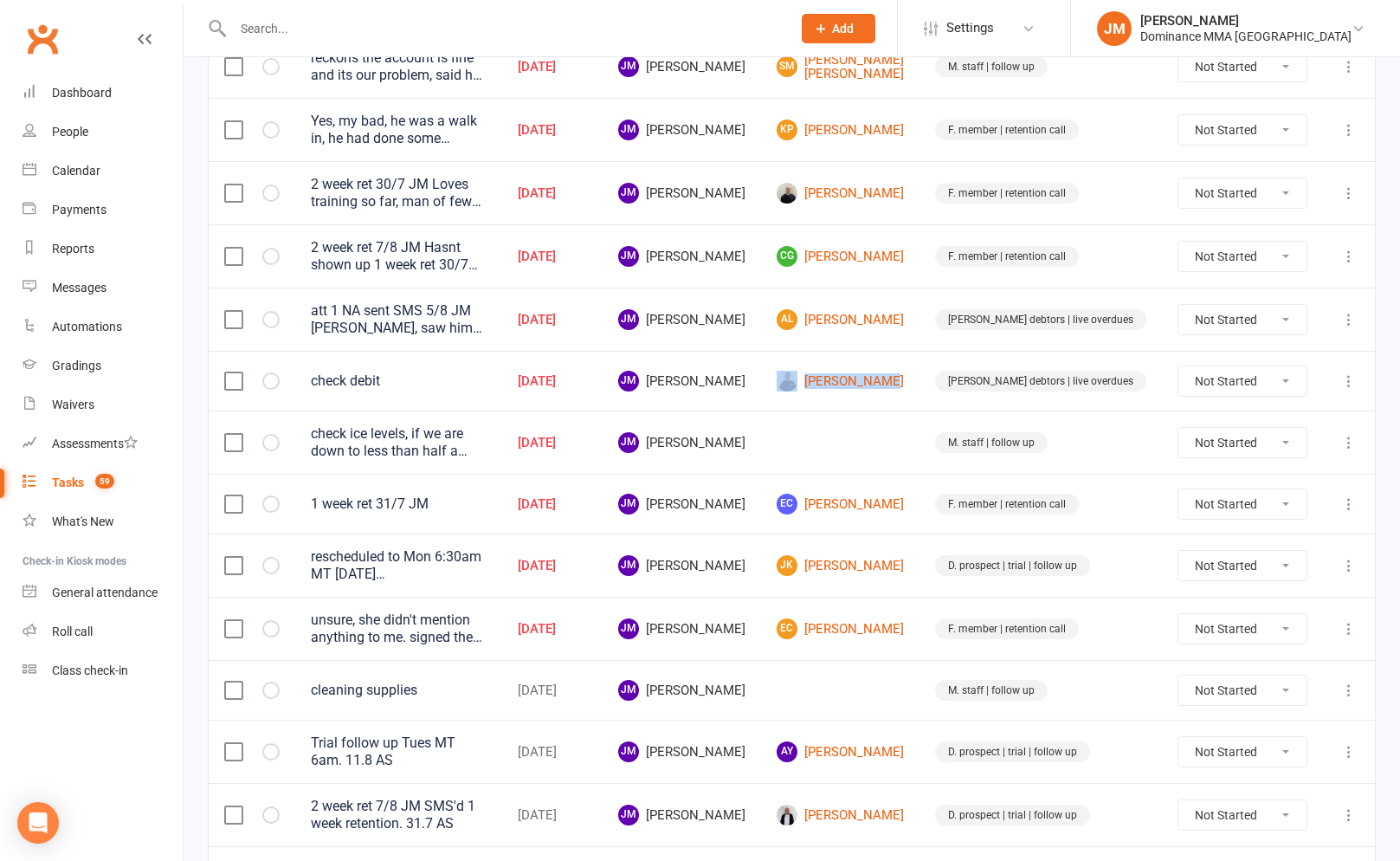
click at [1351, 441] on icon at bounding box center [1349, 443] width 17 height 17
click at [1235, 505] on link "Edit" at bounding box center [1272, 511] width 172 height 35
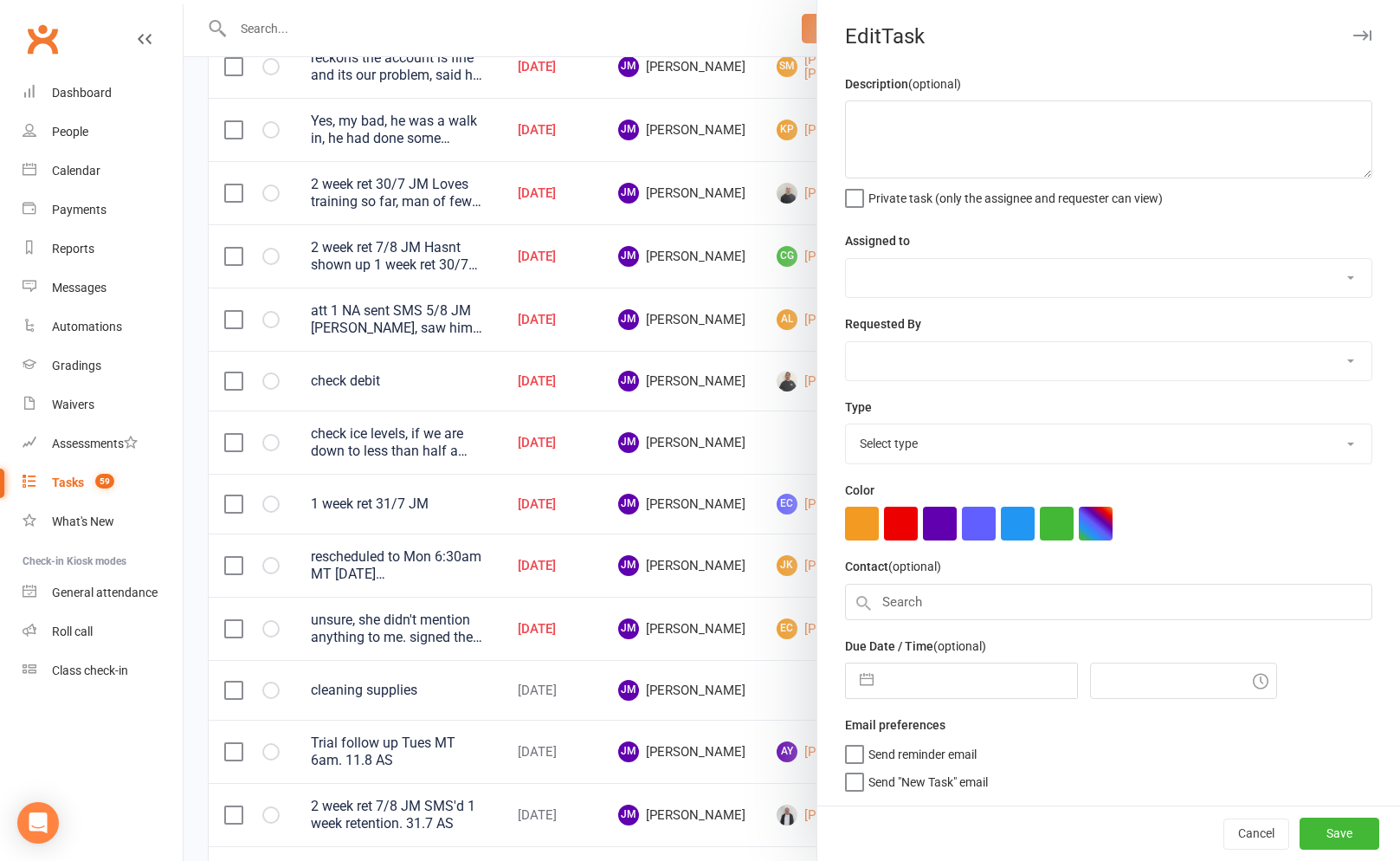
type textarea "check ice levels, if we are down to less than half a bag, let cat know, after c…"
select select "45422"
type input "12 Aug 2025"
type input "10:00am"
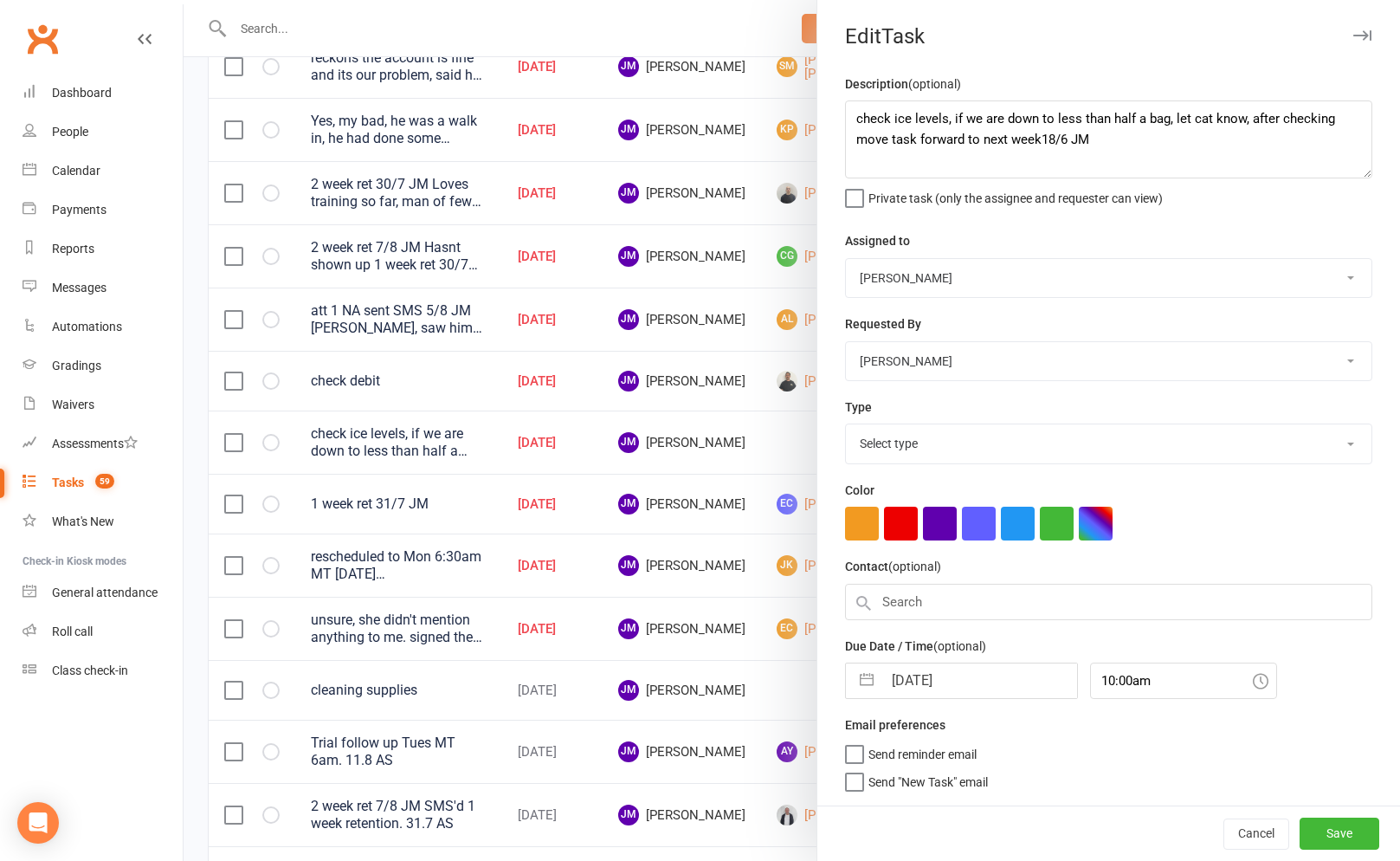
select select "3872"
click at [918, 684] on input "12 Aug 2025" at bounding box center [979, 681] width 195 height 35
select select "6"
select select "2025"
select select "7"
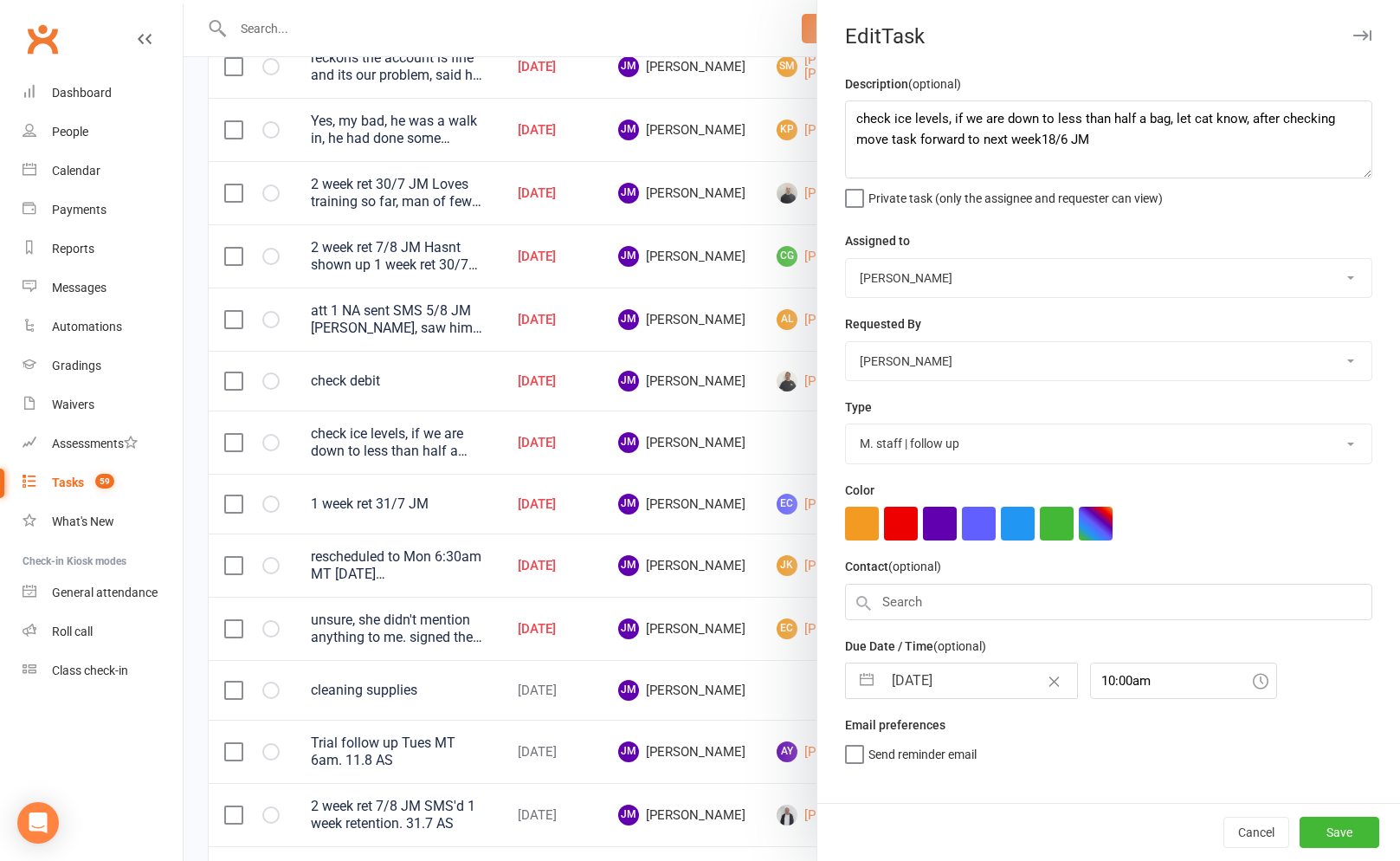
select select "2025"
select select "8"
select select "2025"
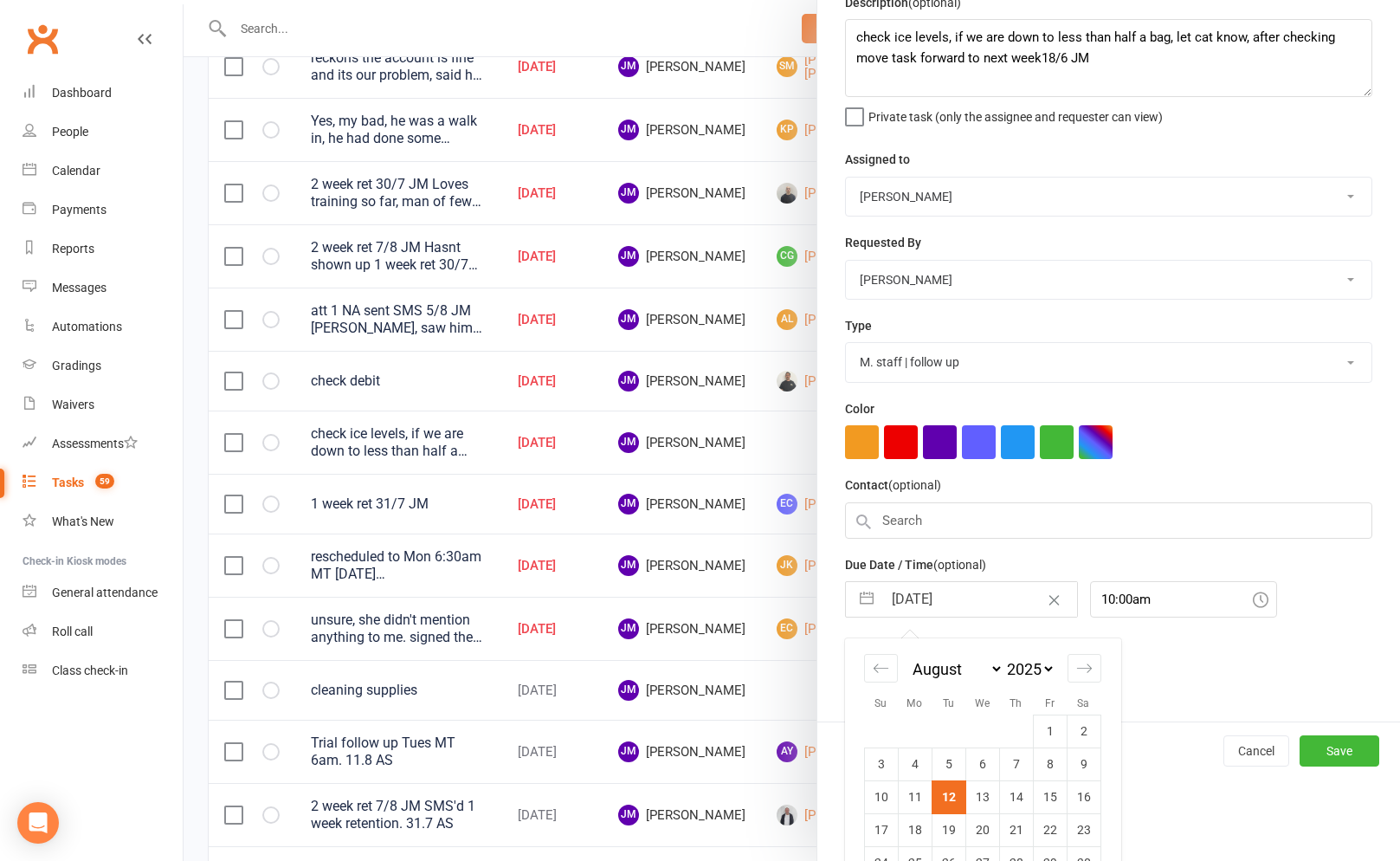
scroll to position [156, 0]
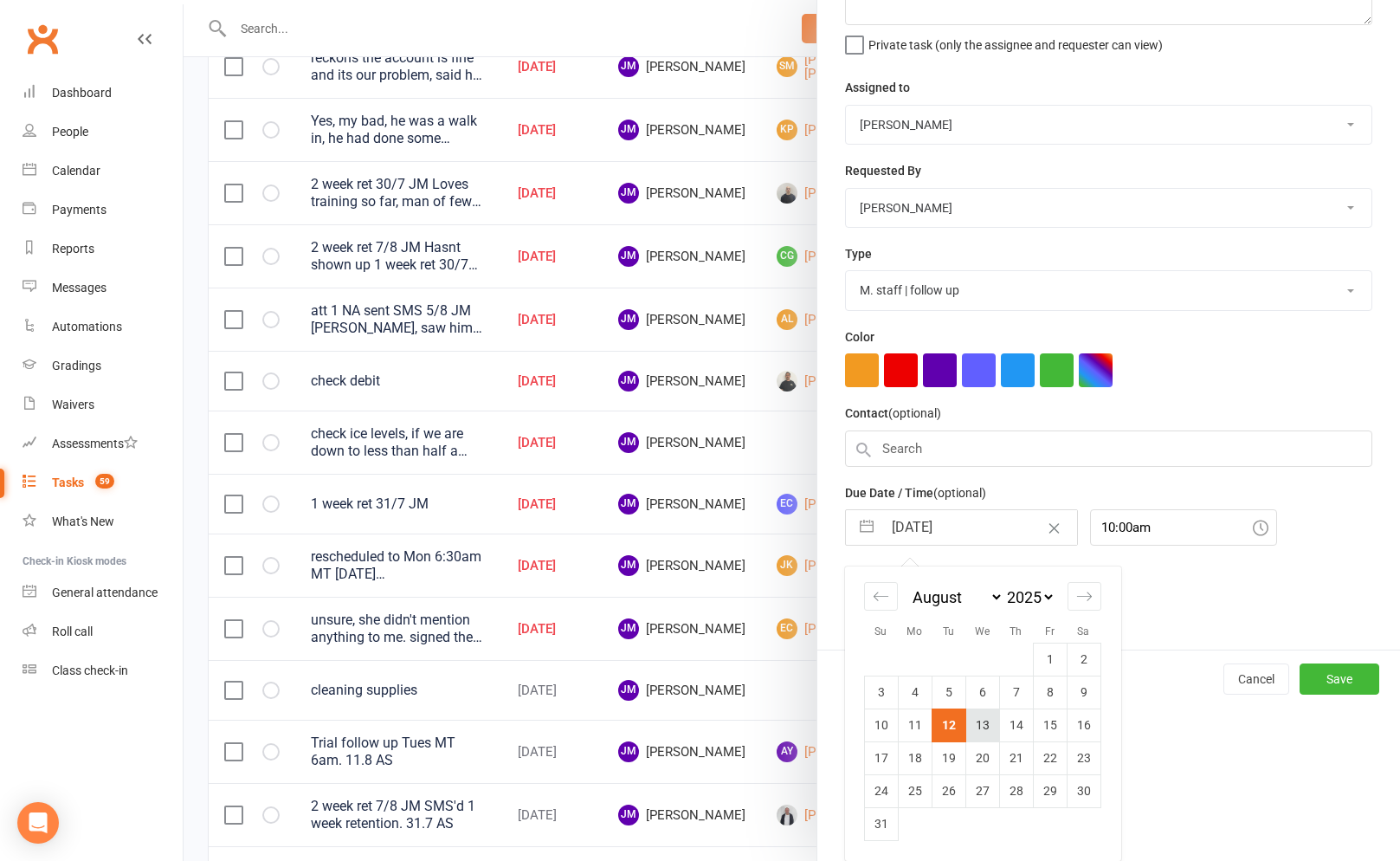
click at [993, 729] on td "13" at bounding box center [982, 725] width 34 height 33
type input "13 Aug 2025"
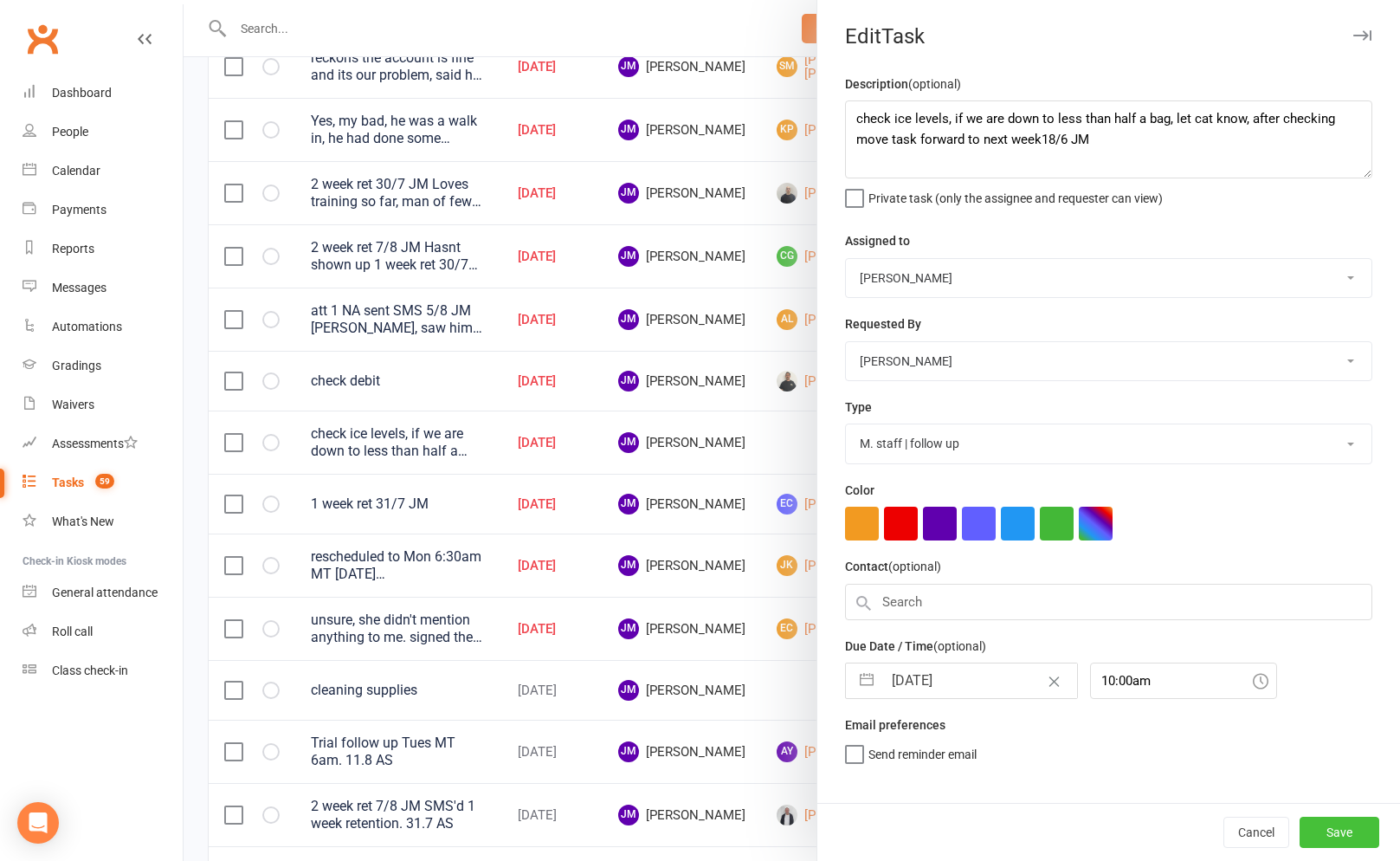
click at [1323, 828] on button "Save" at bounding box center [1338, 832] width 79 height 31
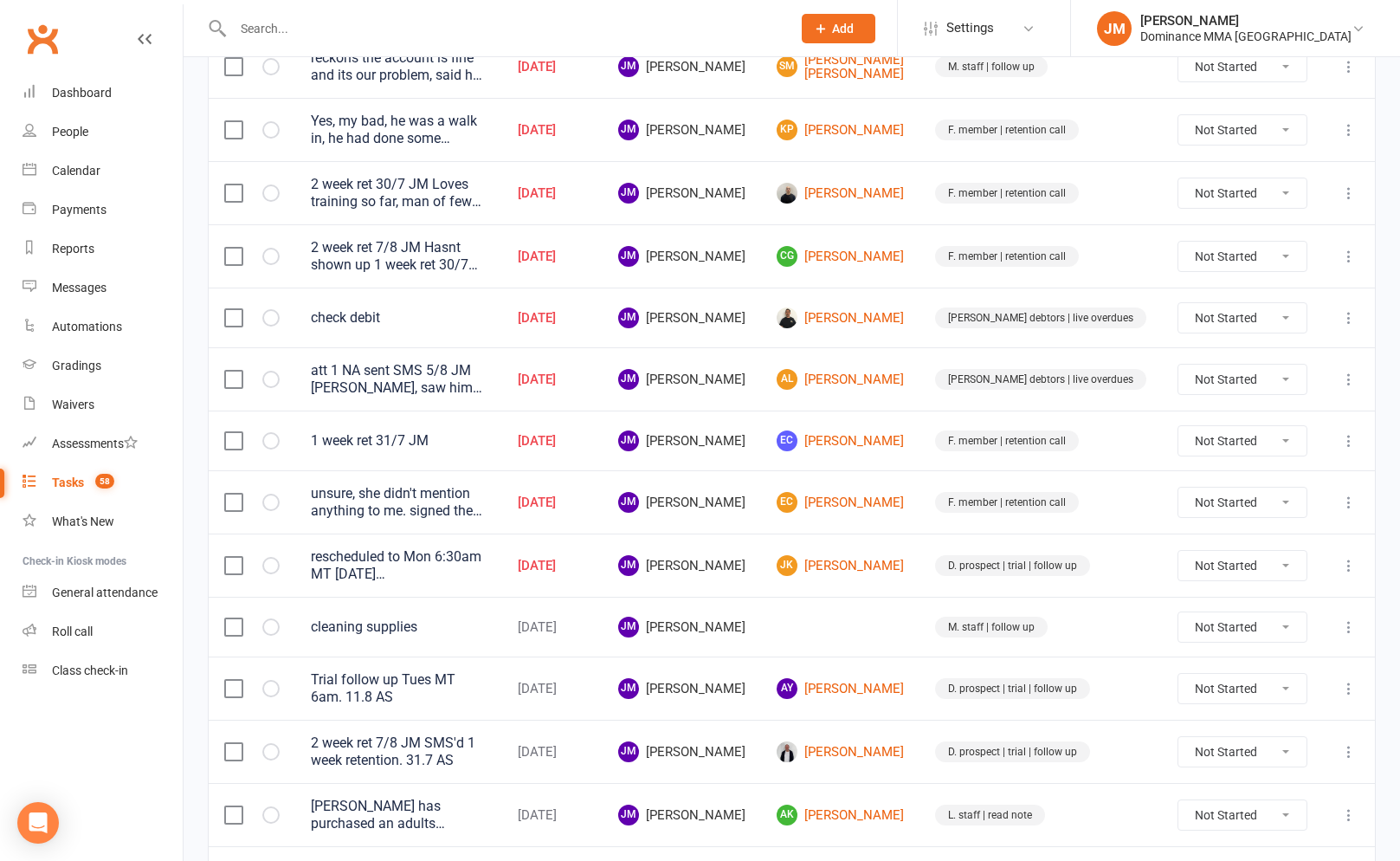
click at [486, 505] on div "unsure, she didn't mention anything to me. signed the forms from the email then…" at bounding box center [399, 502] width 176 height 35
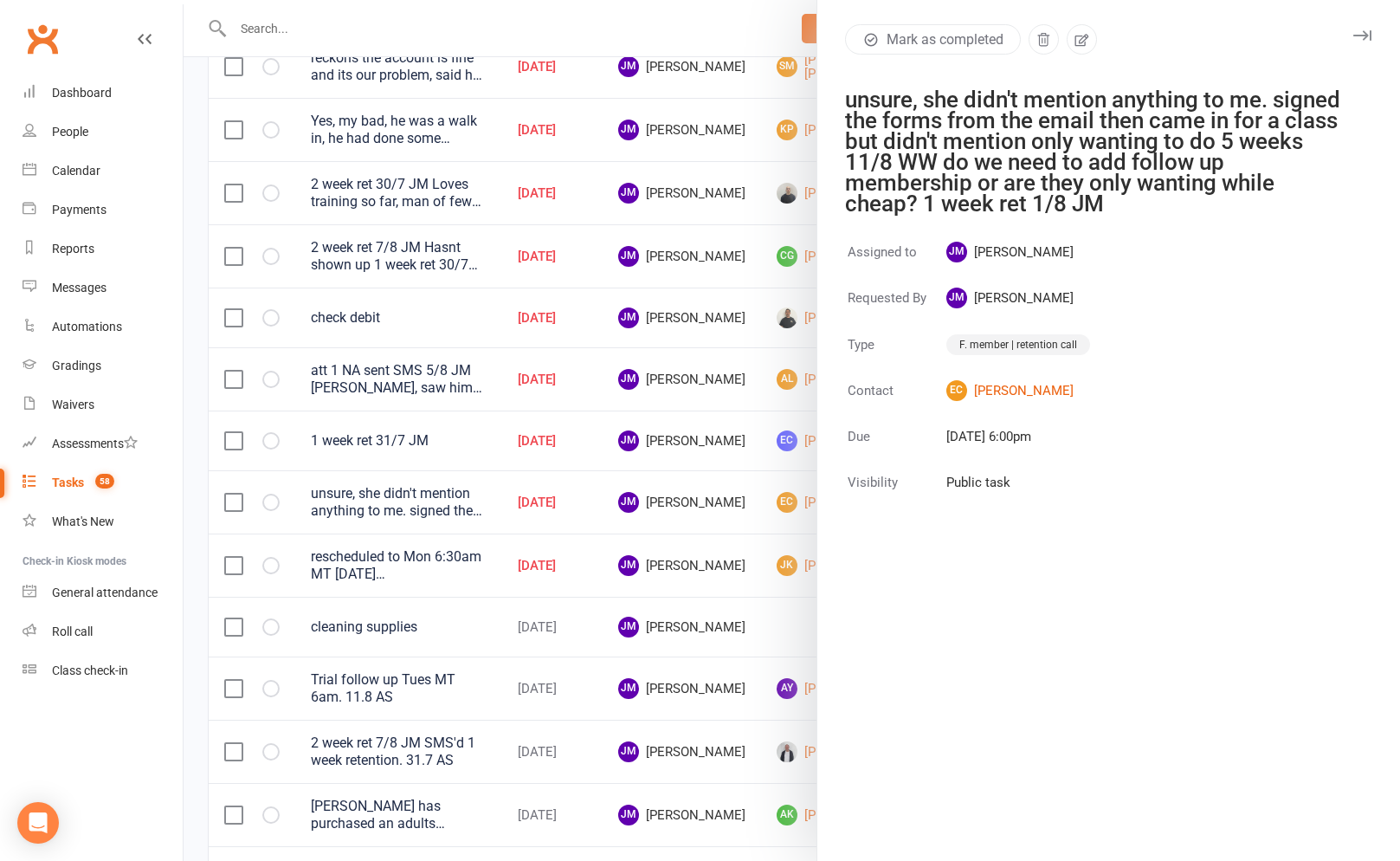
click at [494, 498] on div at bounding box center [792, 430] width 1216 height 861
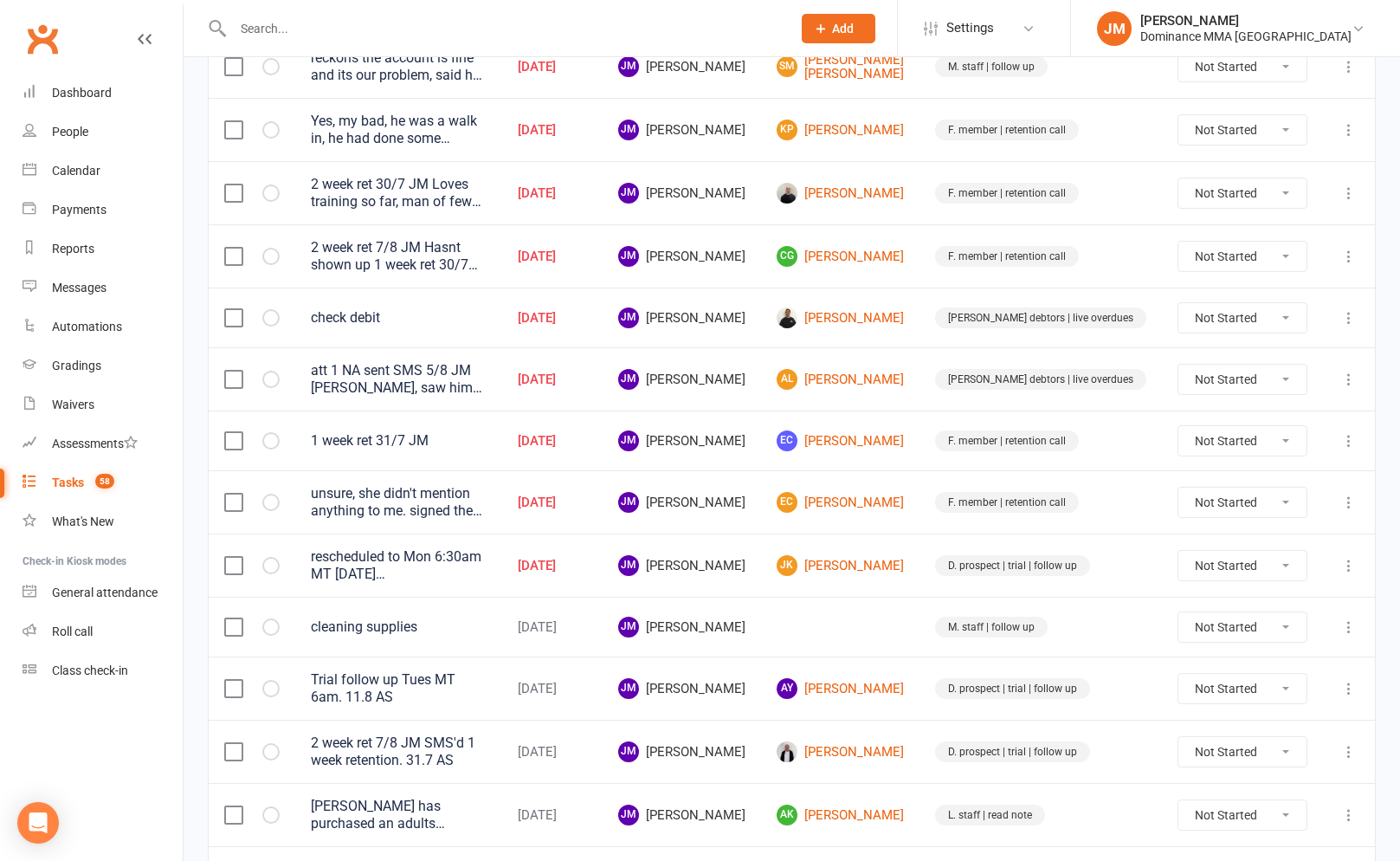
click at [469, 508] on div "unsure, she didn't mention anything to me. signed the forms from the email then…" at bounding box center [399, 502] width 176 height 35
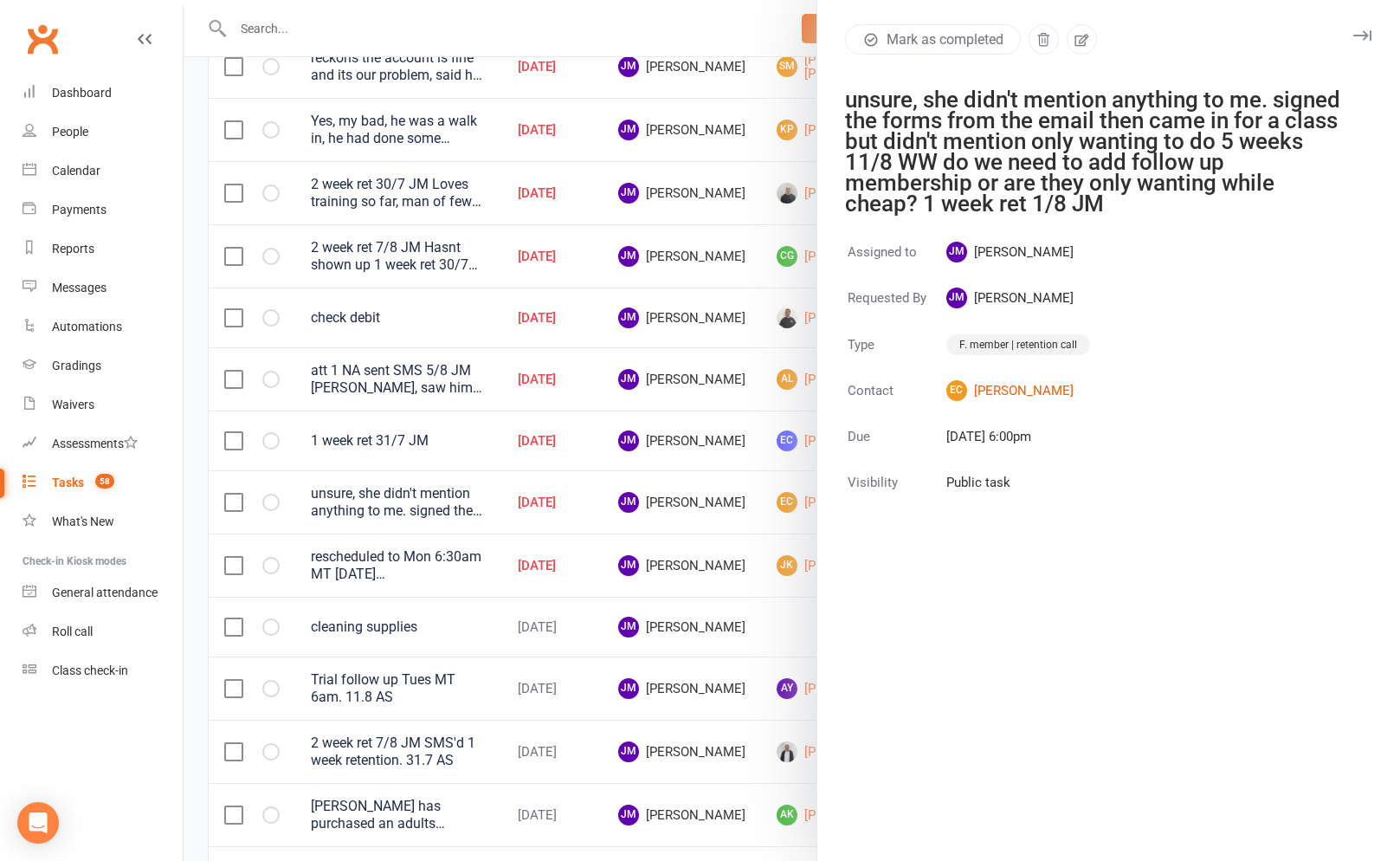
click at [471, 507] on div at bounding box center [792, 430] width 1216 height 861
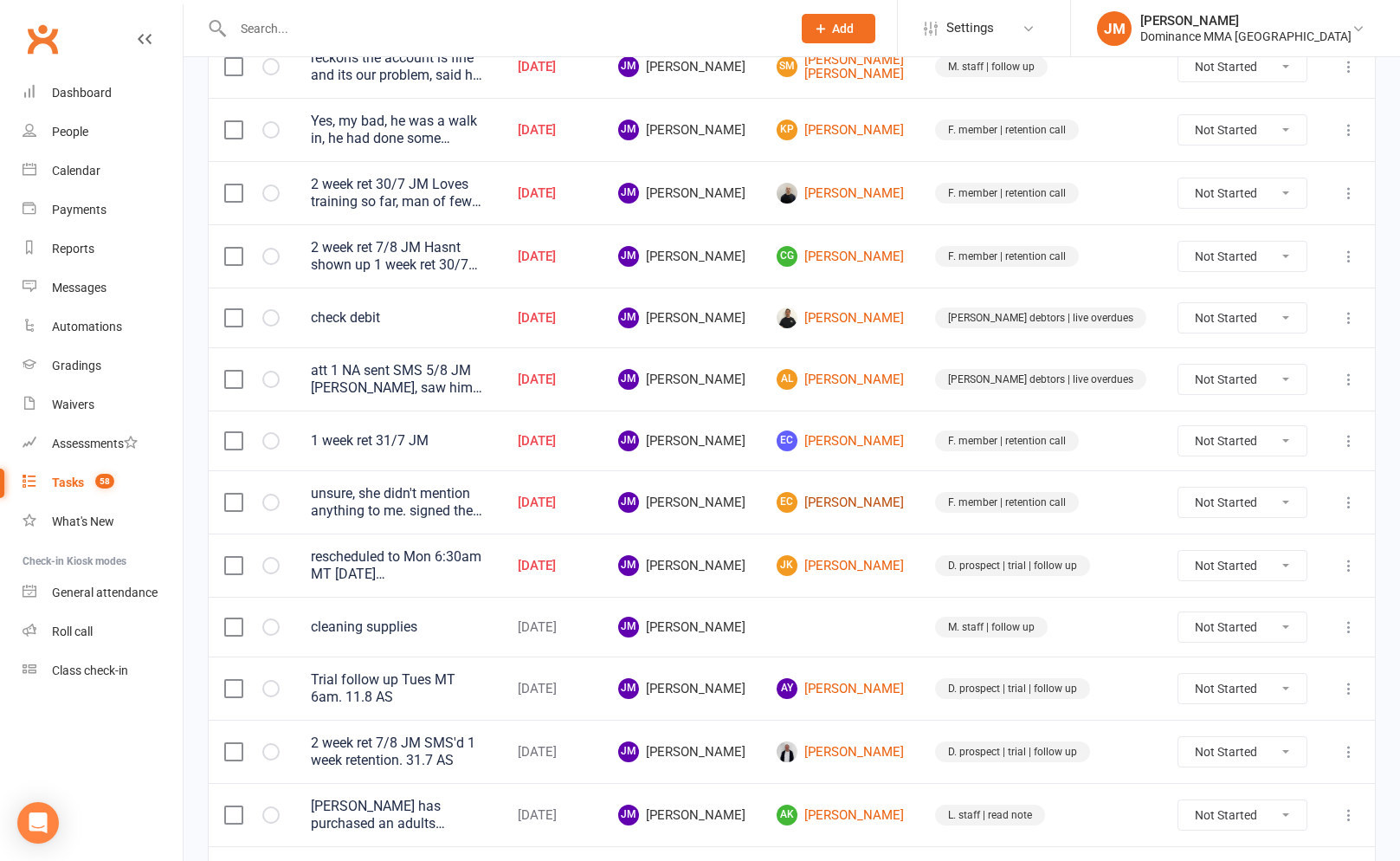
click at [903, 499] on link "EC Ellyssa Cruz" at bounding box center [840, 502] width 127 height 21
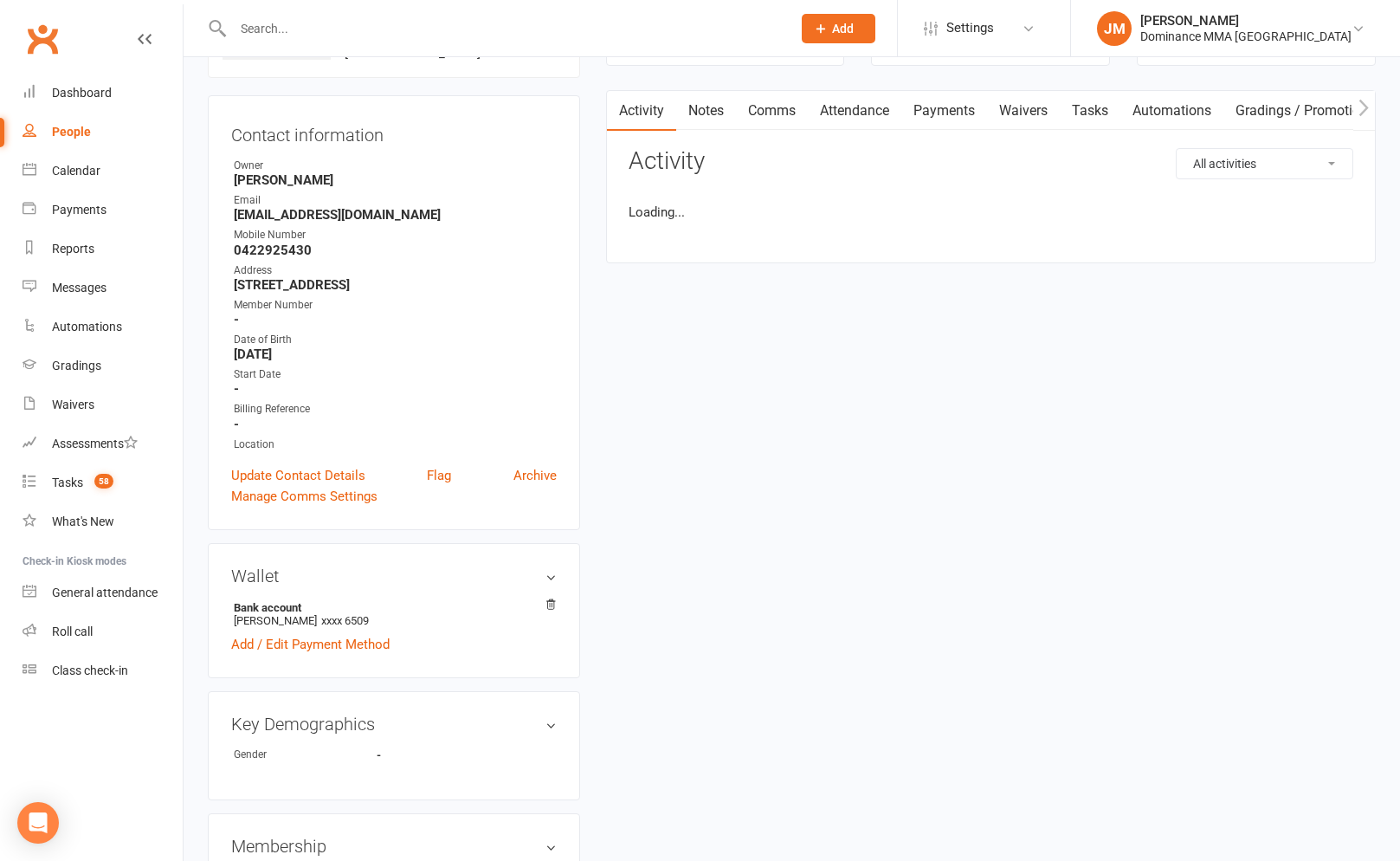
scroll to position [419, 0]
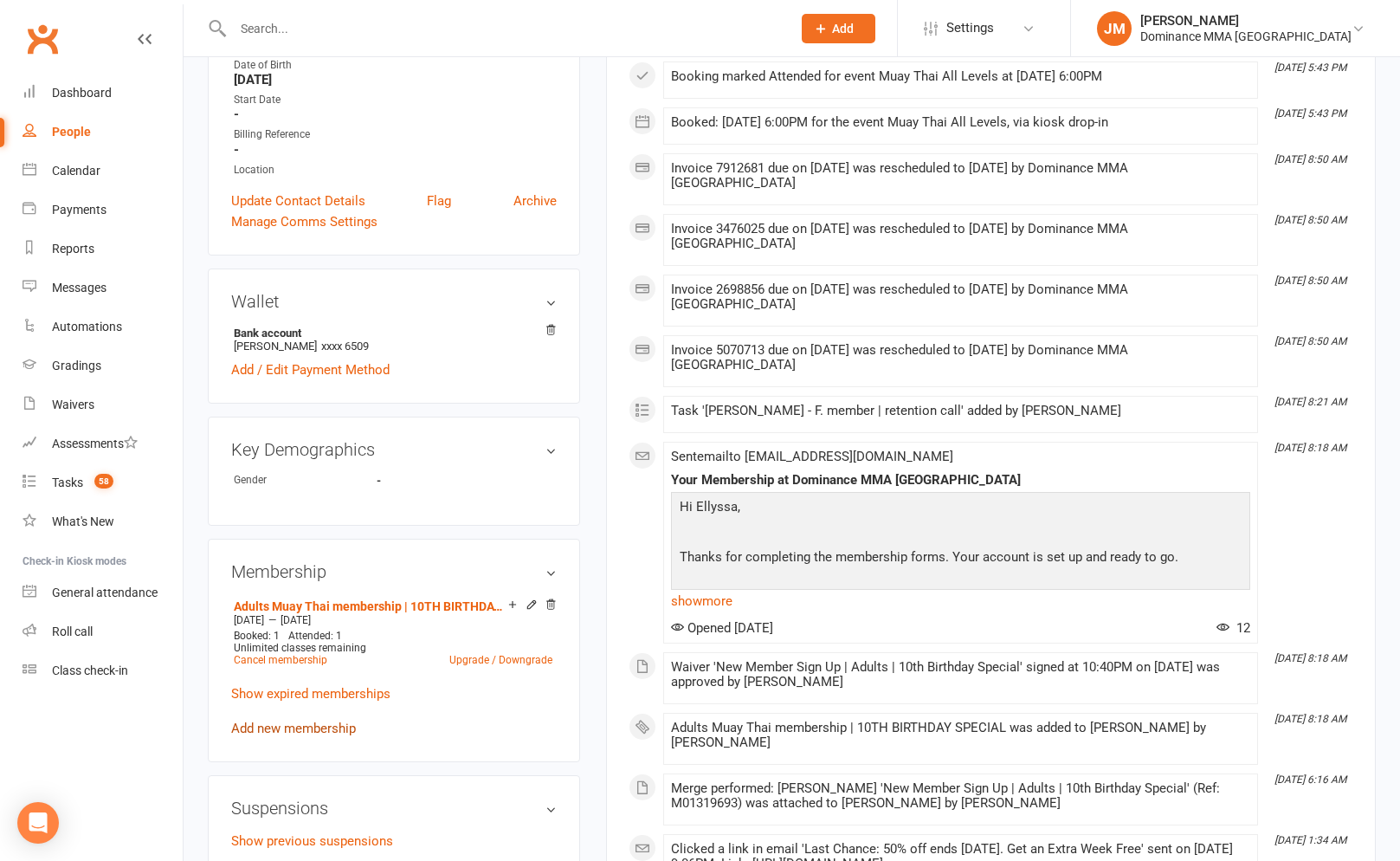
click at [304, 725] on link "Add new membership" at bounding box center [293, 729] width 125 height 16
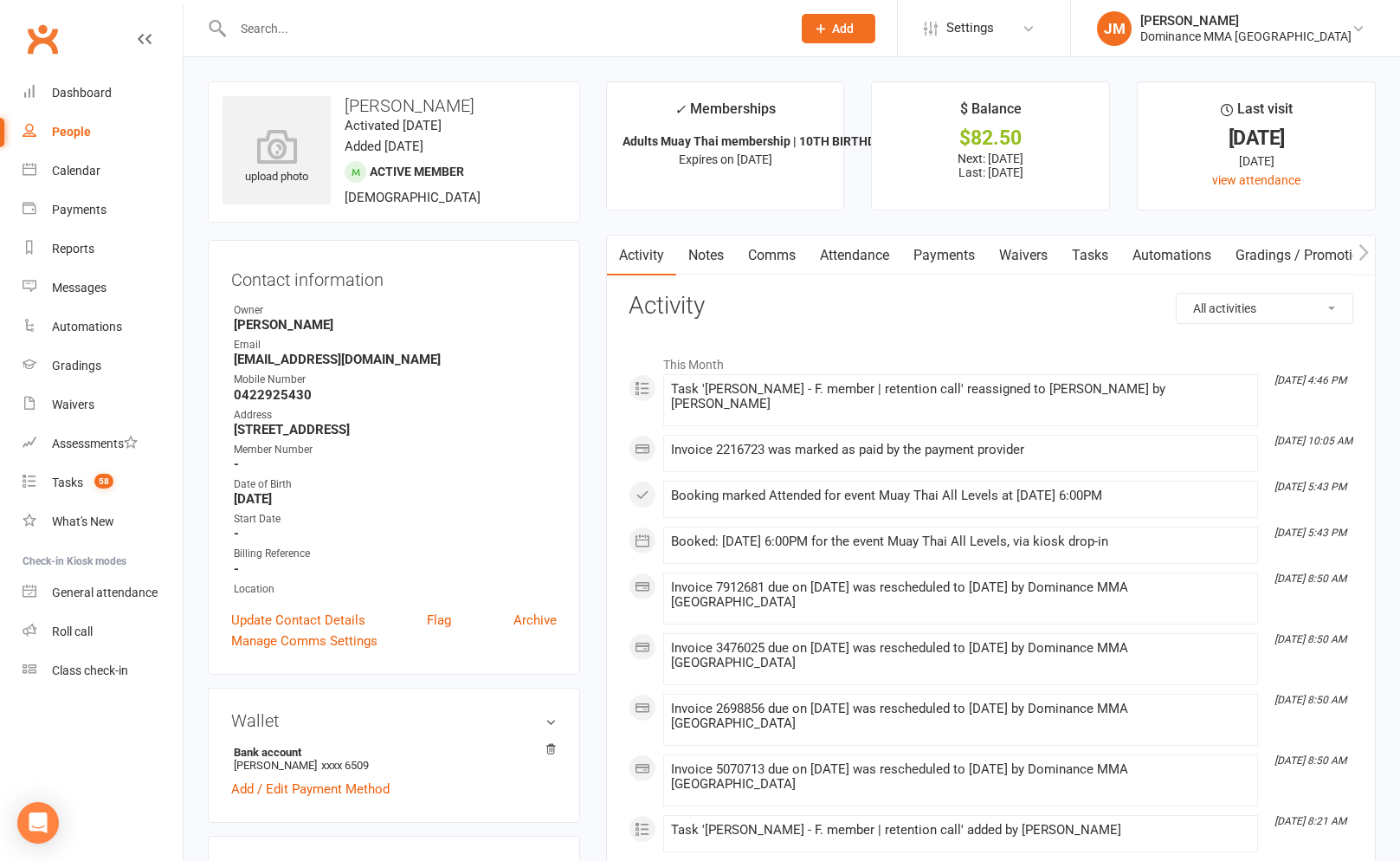
click at [939, 255] on link "Payments" at bounding box center [943, 255] width 85 height 40
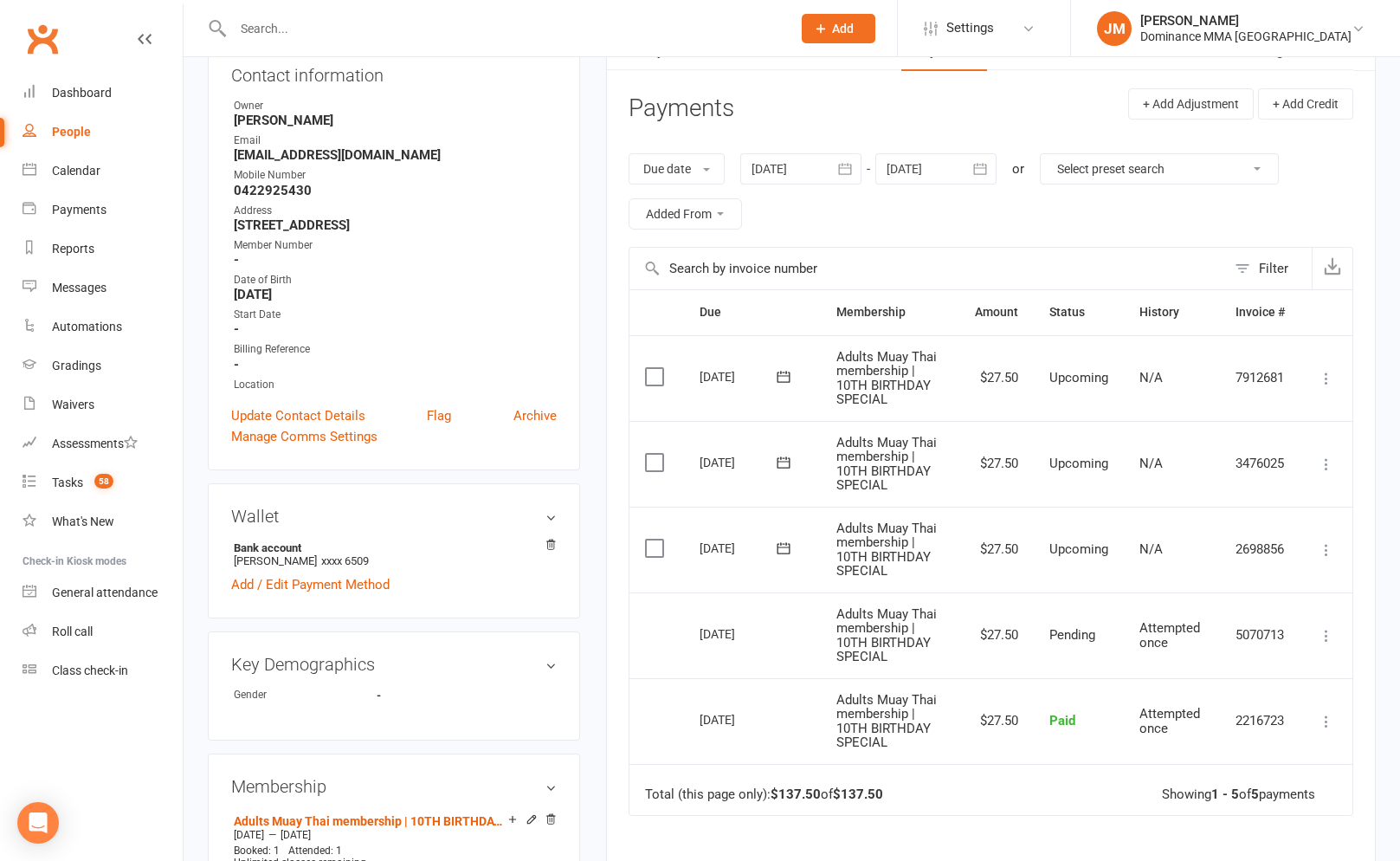
scroll to position [371, 0]
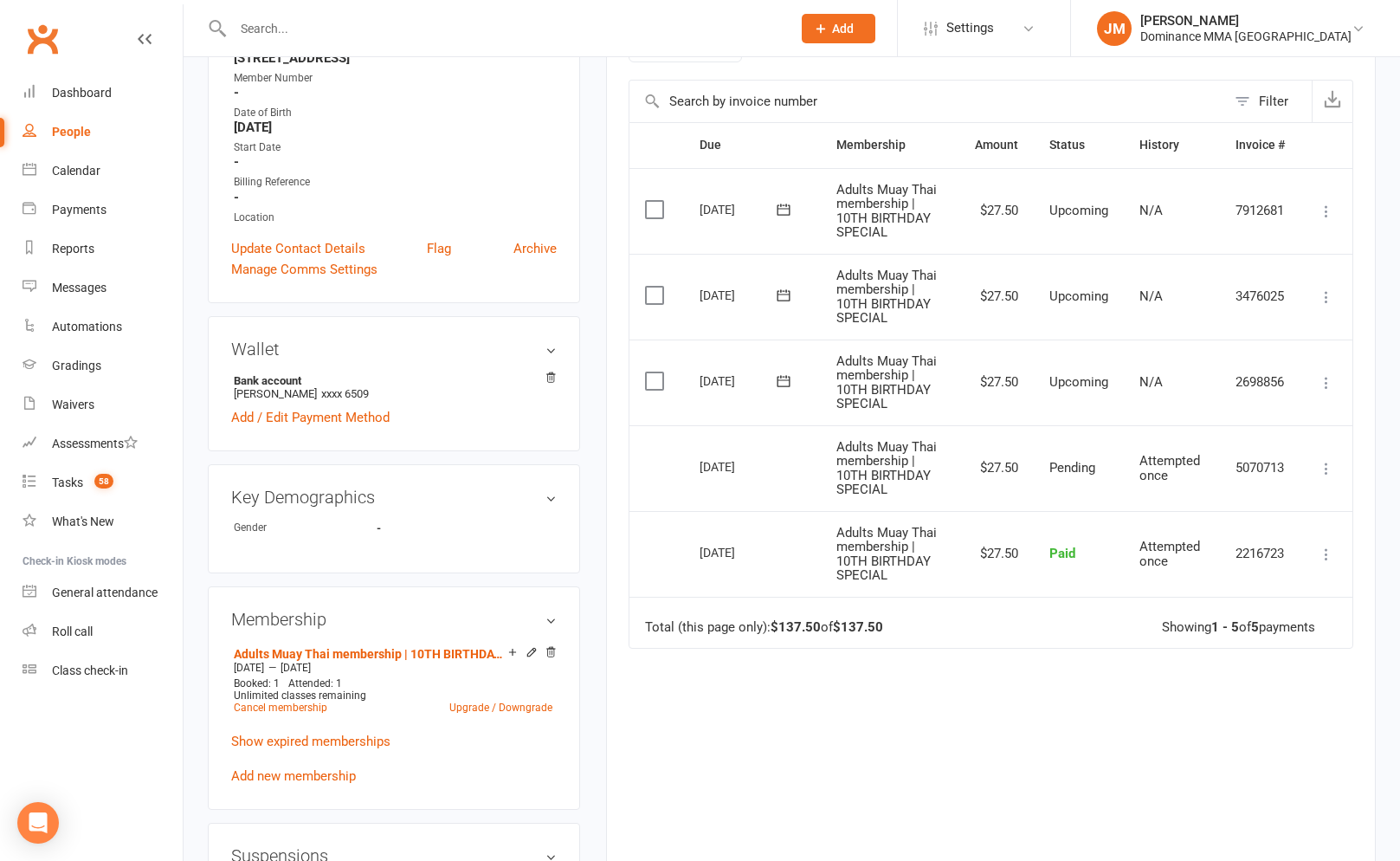
click at [607, 780] on div "Activity Notes Comms Attendance Payments Waivers Tasks Automations Gradings / P…" at bounding box center [990, 381] width 769 height 1035
click at [294, 777] on link "Add new membership" at bounding box center [293, 776] width 125 height 16
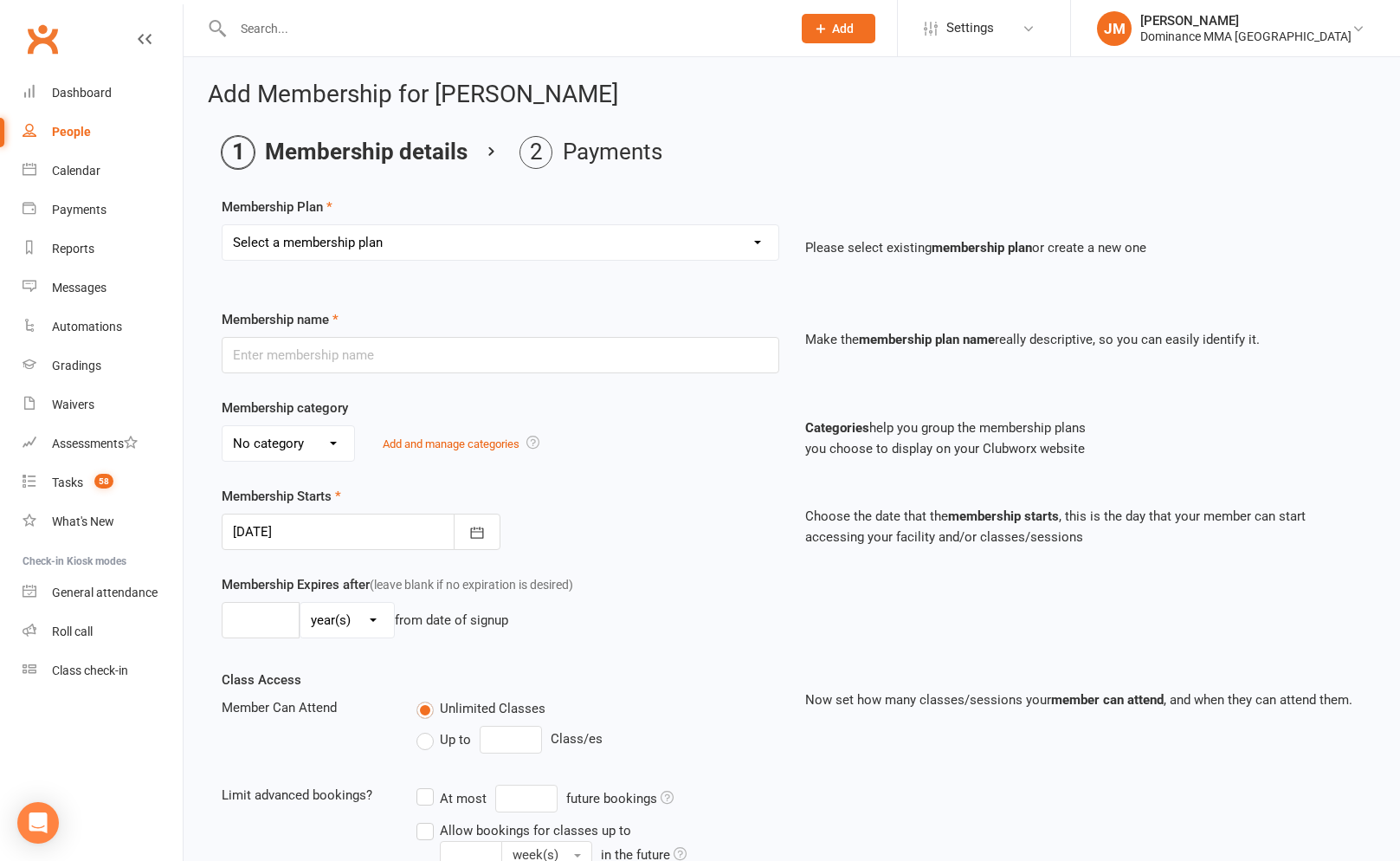
click at [452, 247] on select "Select a membership plan Create new Membership Plan Sponsored MT or BJJ gear pa…" at bounding box center [500, 242] width 556 height 35
select select "14"
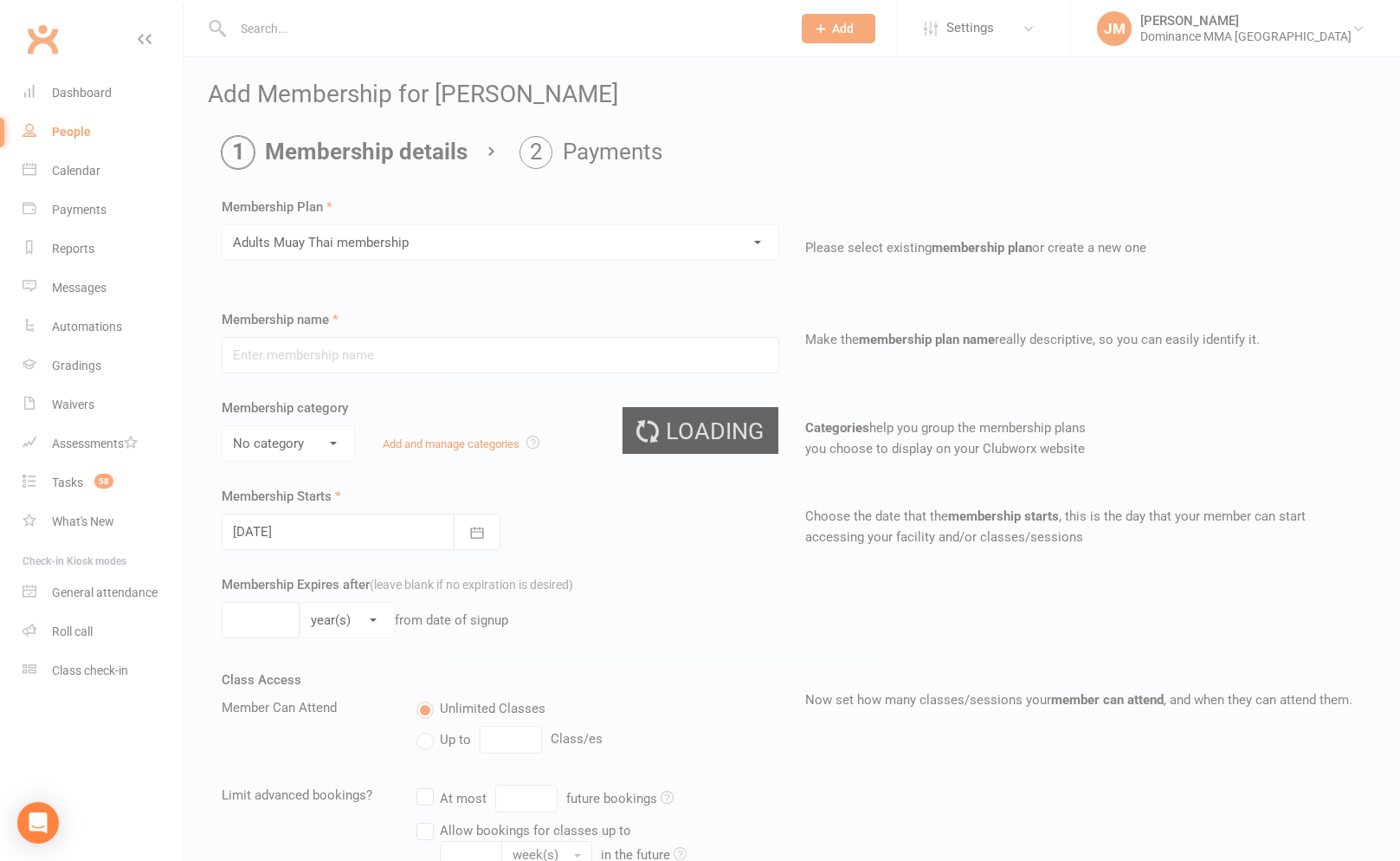
type input "Adults Muay Thai membership"
select select "5"
type input "0"
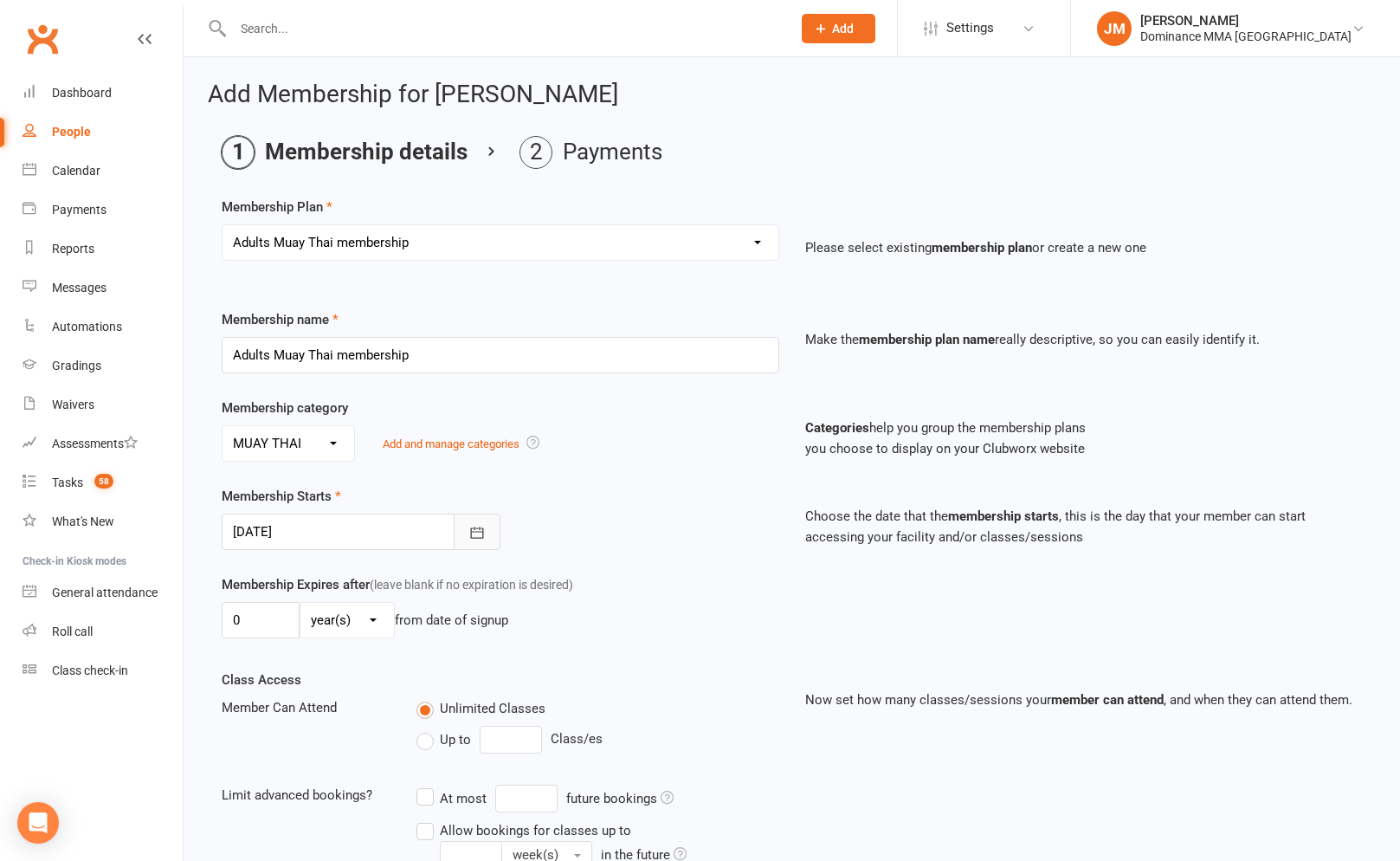
click at [486, 537] on button "button" at bounding box center [477, 532] width 47 height 37
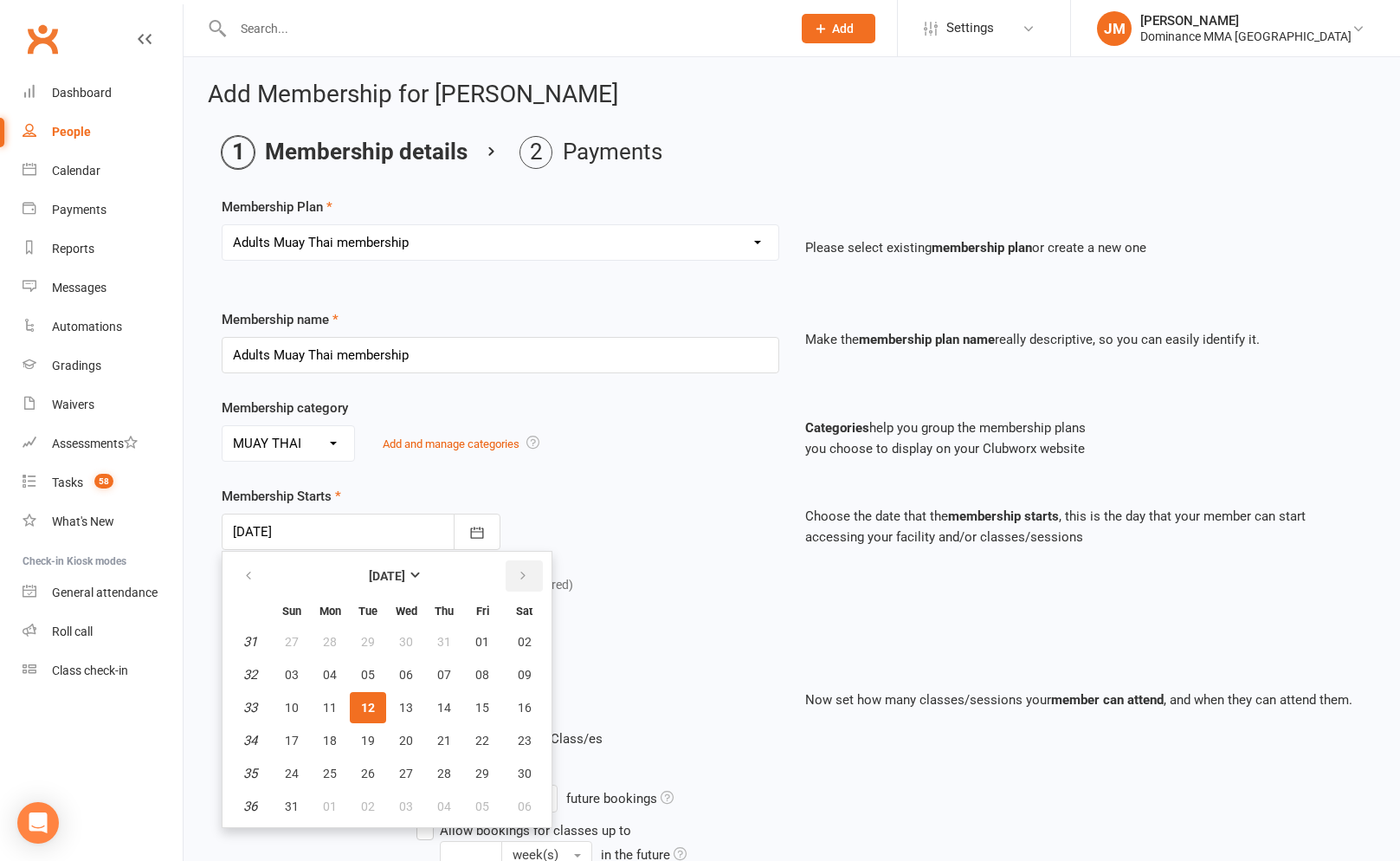
click at [517, 574] on icon "button" at bounding box center [523, 576] width 12 height 14
click at [470, 639] on button "05" at bounding box center [483, 641] width 37 height 31
type input "05 Sep 2025"
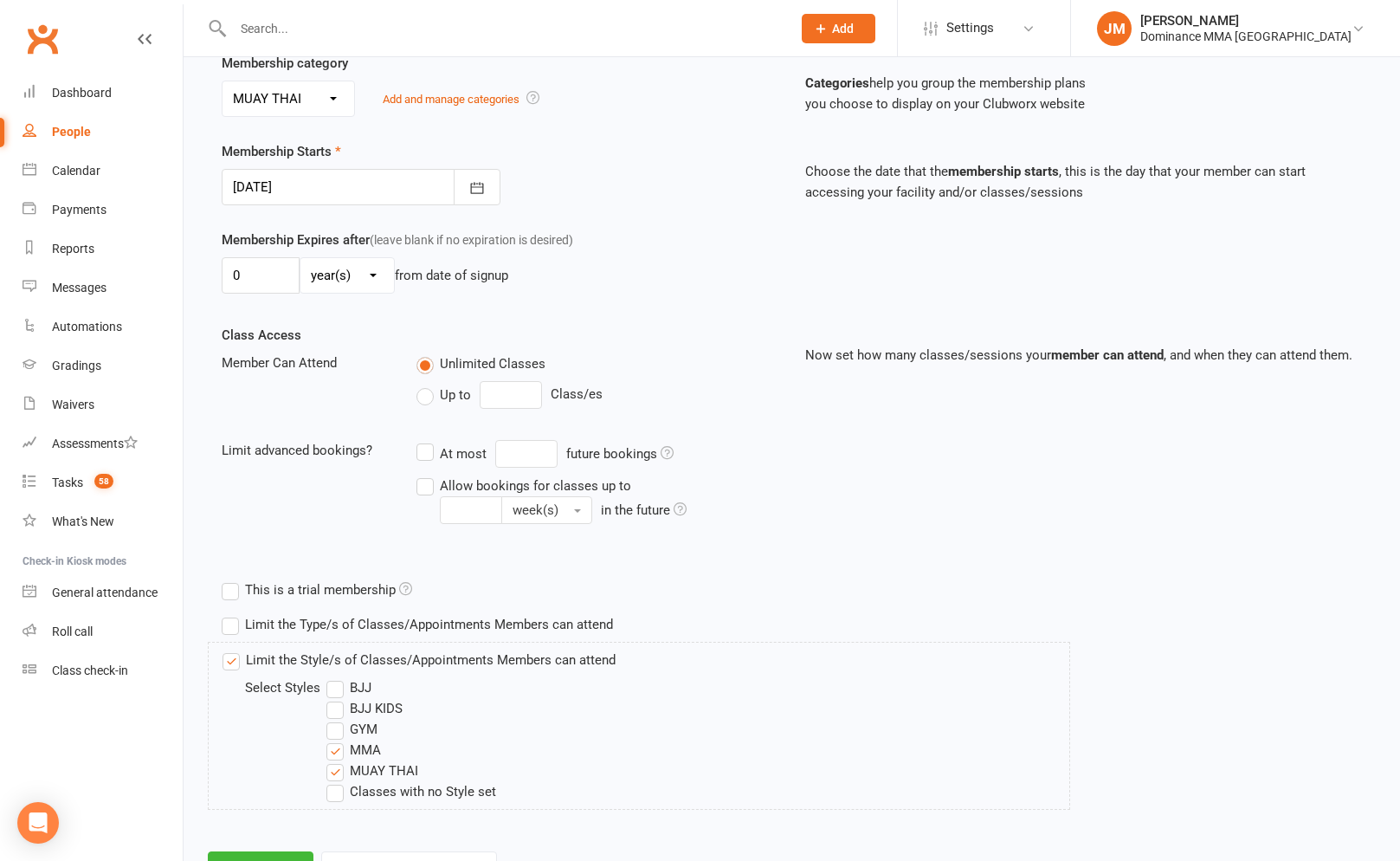
scroll to position [421, 0]
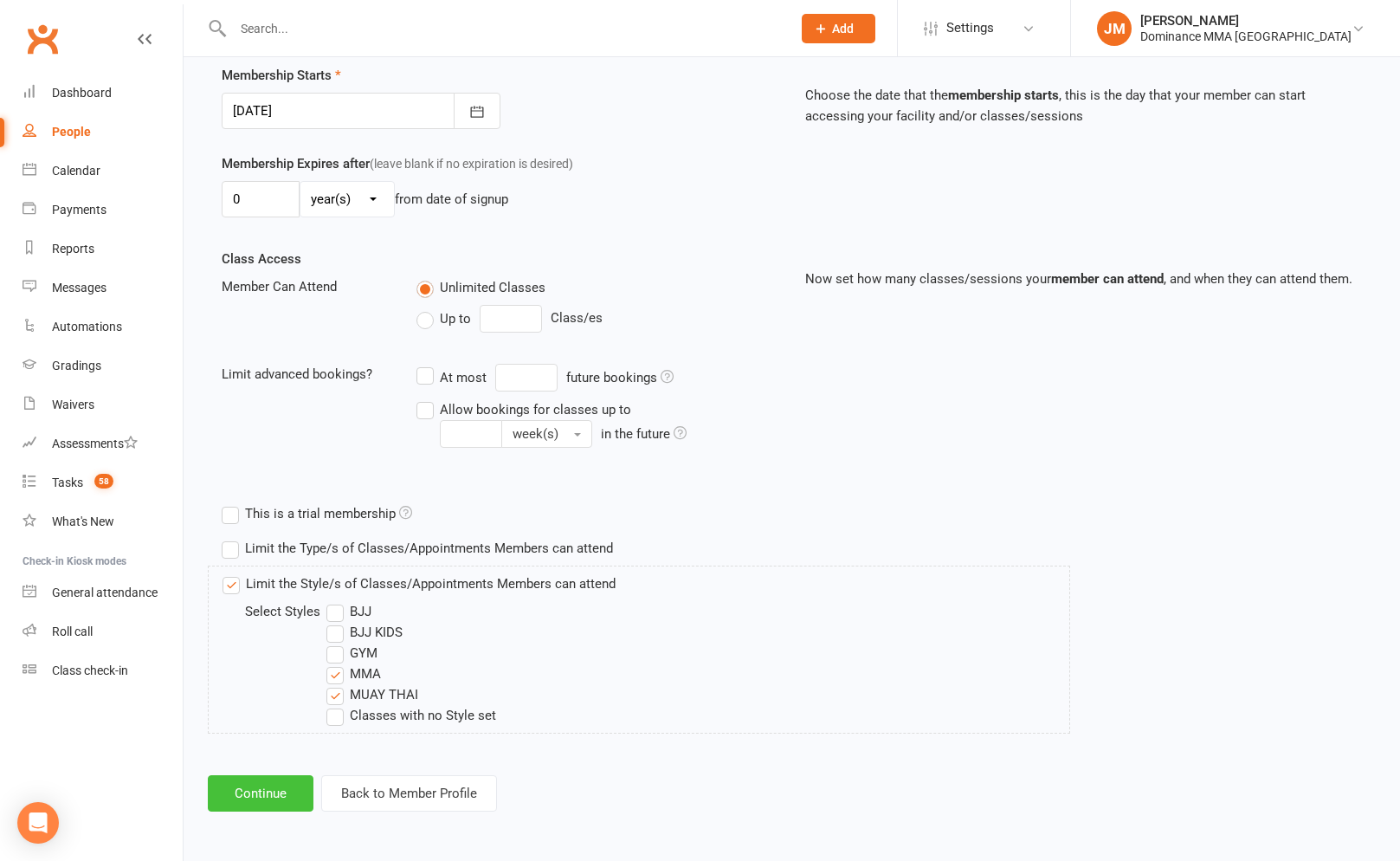
click at [248, 783] on button "Continue" at bounding box center [260, 793] width 105 height 37
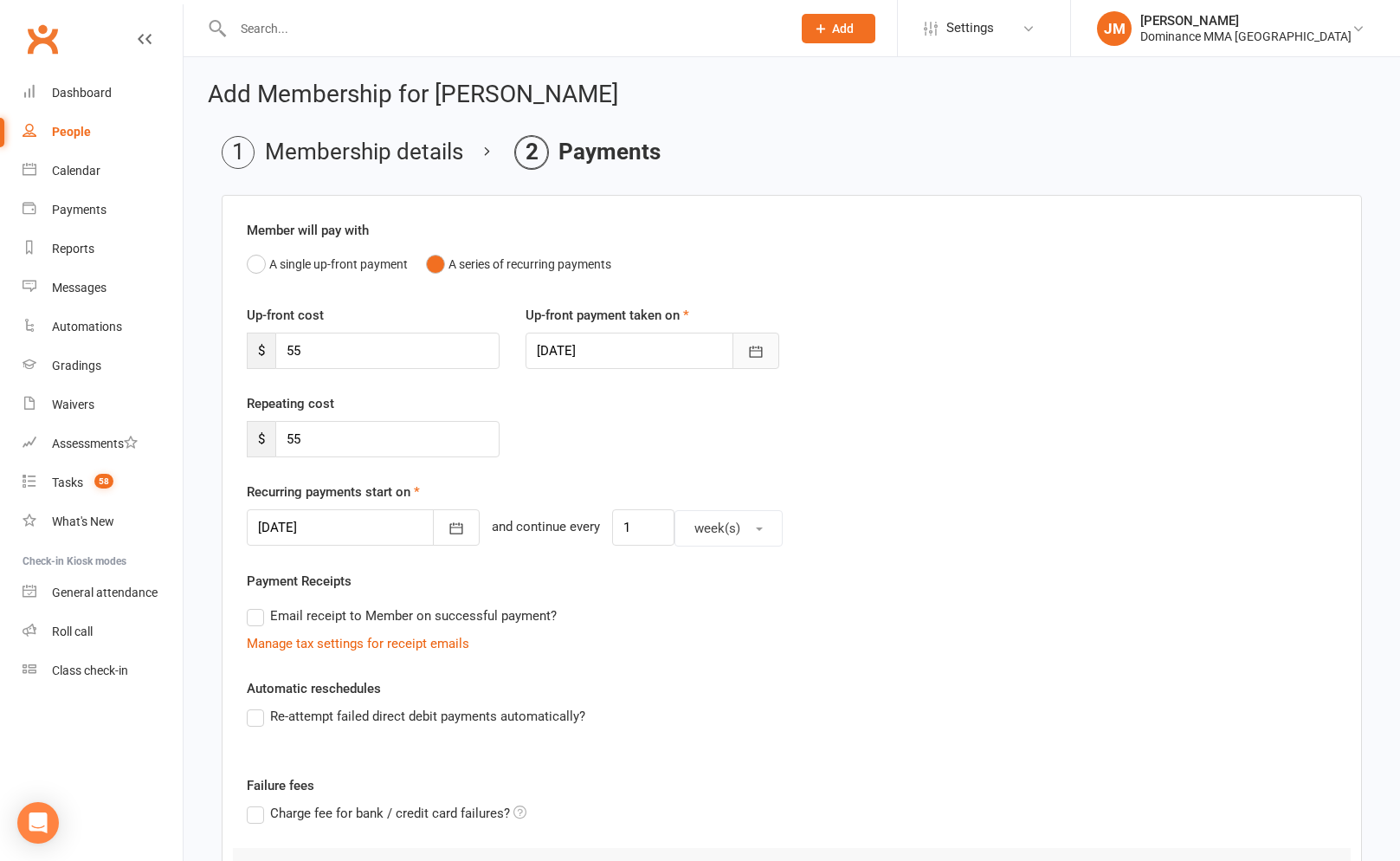
click at [785, 350] on div "Up-front payment taken on 05 Sep 2025 September 2025 Sun Mon Tue Wed Thu Fri Sa…" at bounding box center [652, 337] width 279 height 64
click at [767, 352] on button "button" at bounding box center [756, 351] width 47 height 37
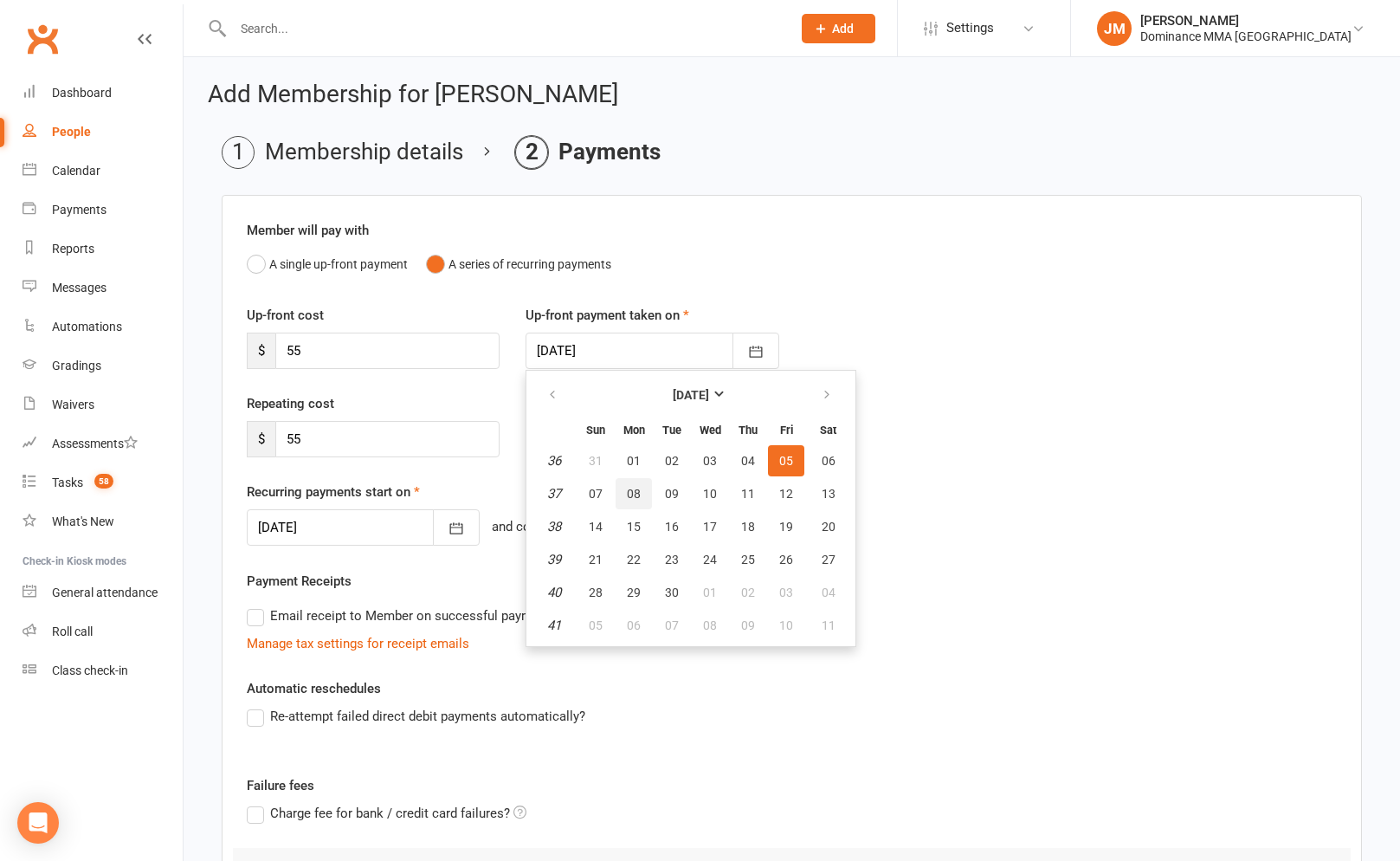
click at [637, 487] on span "08" at bounding box center [633, 493] width 14 height 14
type input "08 Sep 2025"
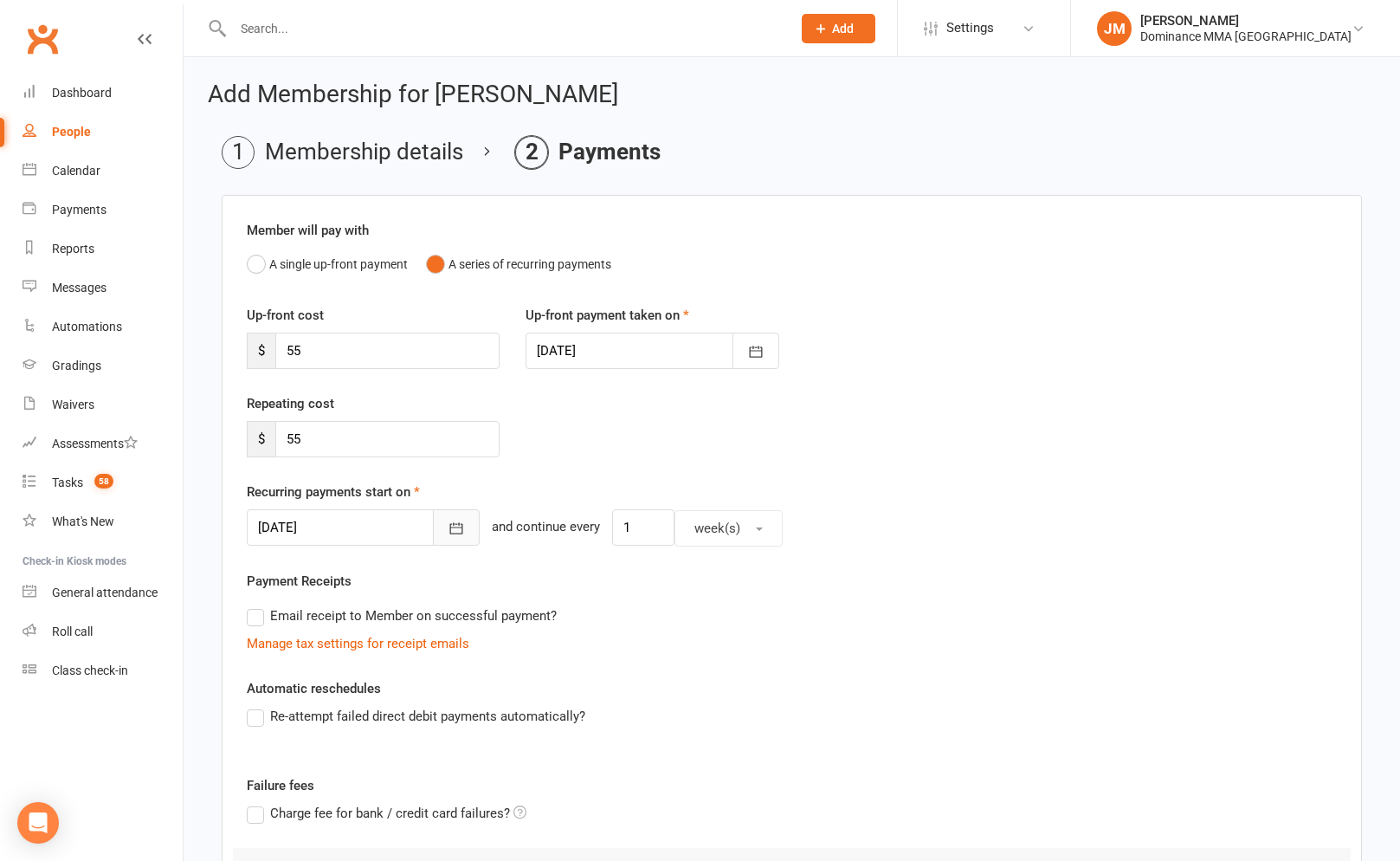
click at [439, 528] on button "button" at bounding box center [457, 527] width 47 height 37
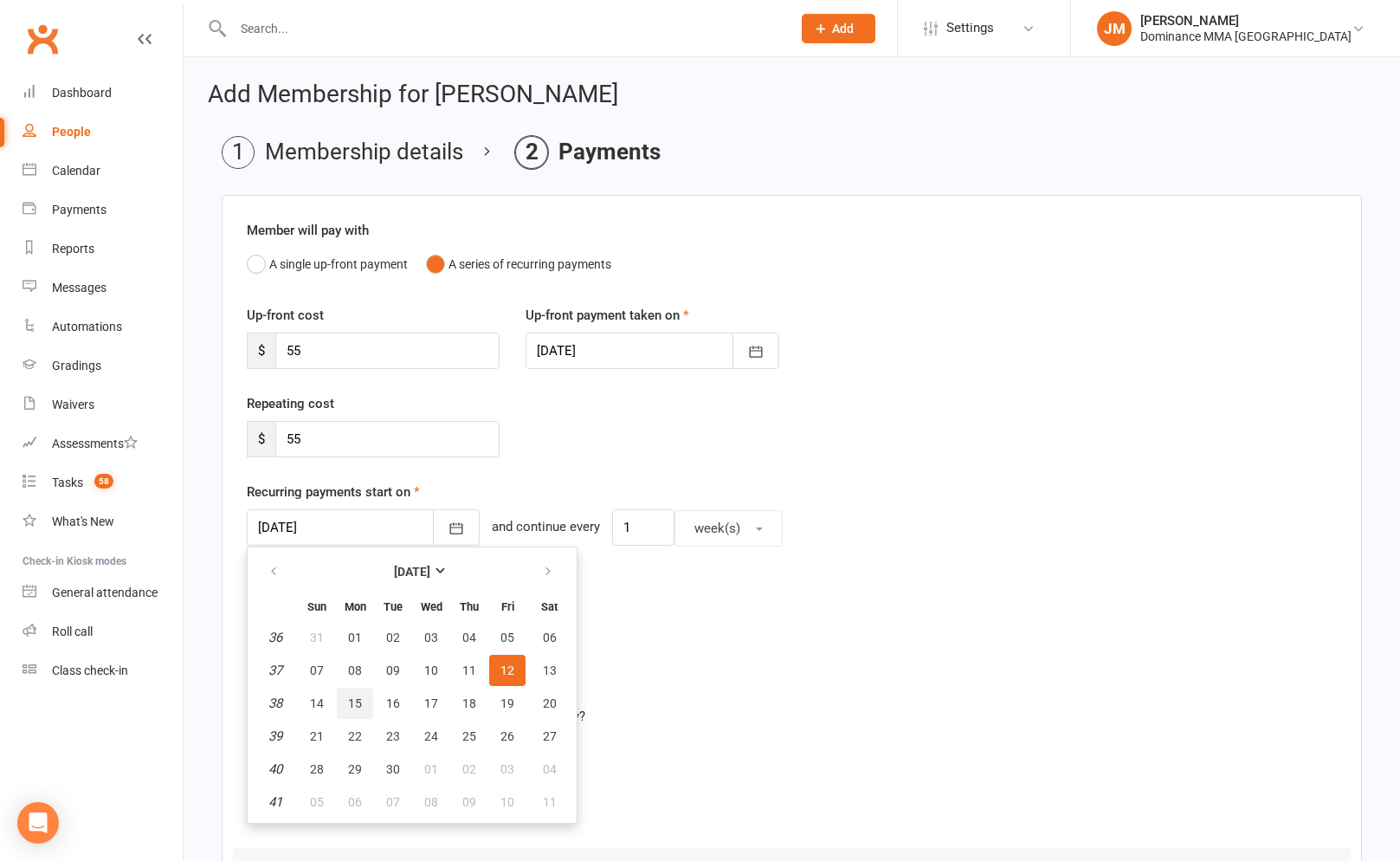
click at [346, 702] on button "15" at bounding box center [355, 703] width 37 height 31
type input "15 Sep 2025"
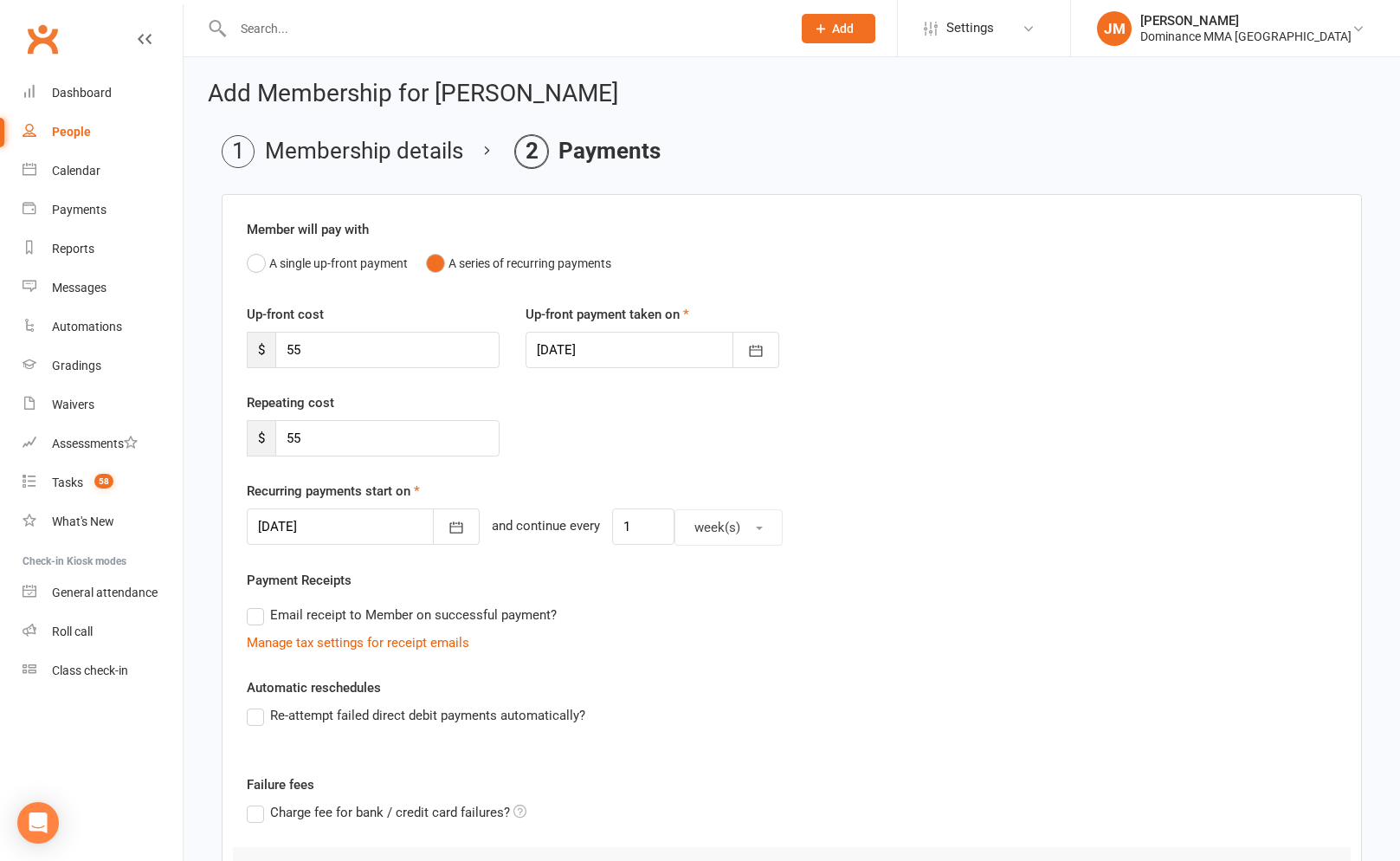
scroll to position [295, 0]
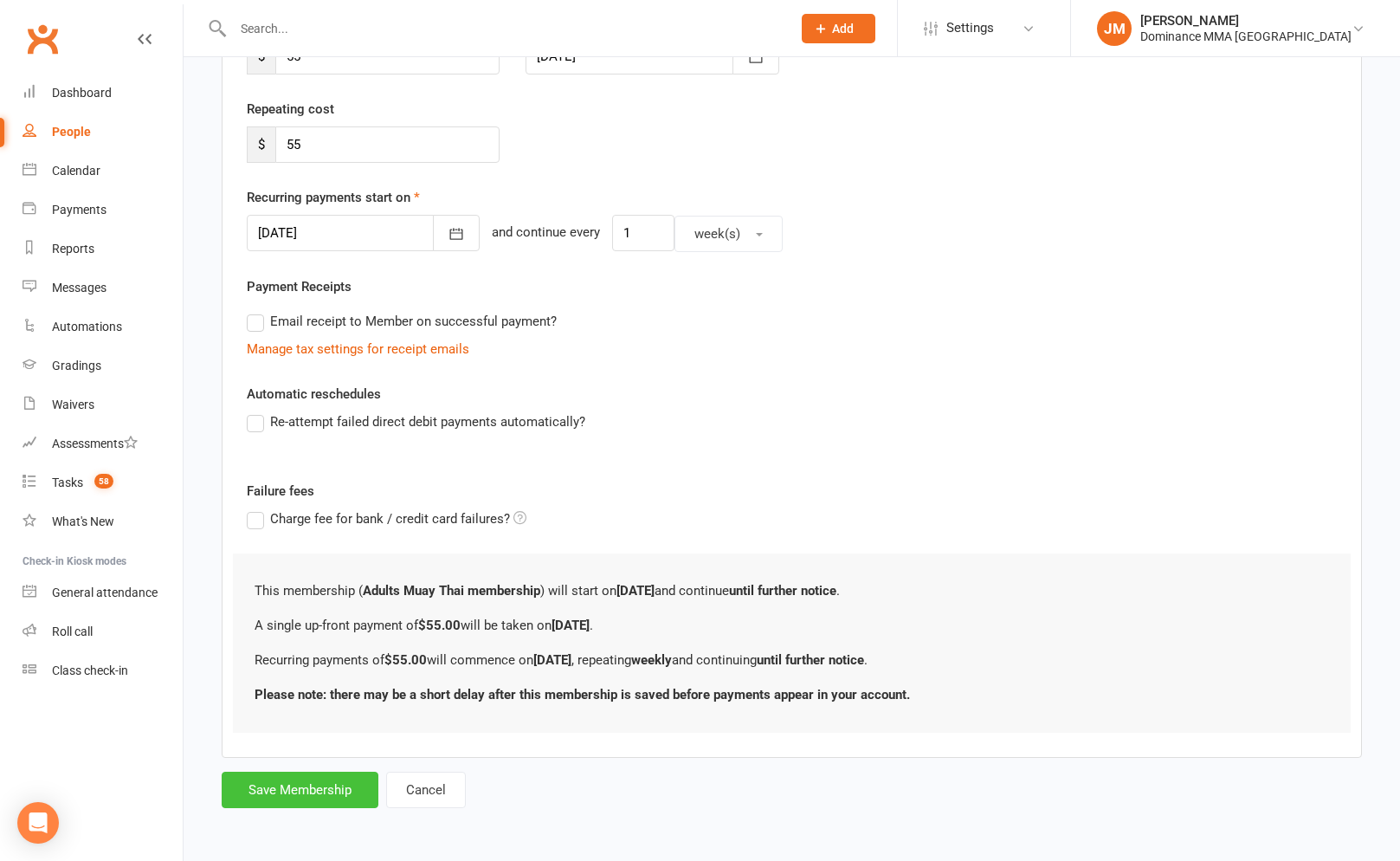
click at [302, 797] on button "Save Membership" at bounding box center [300, 790] width 157 height 37
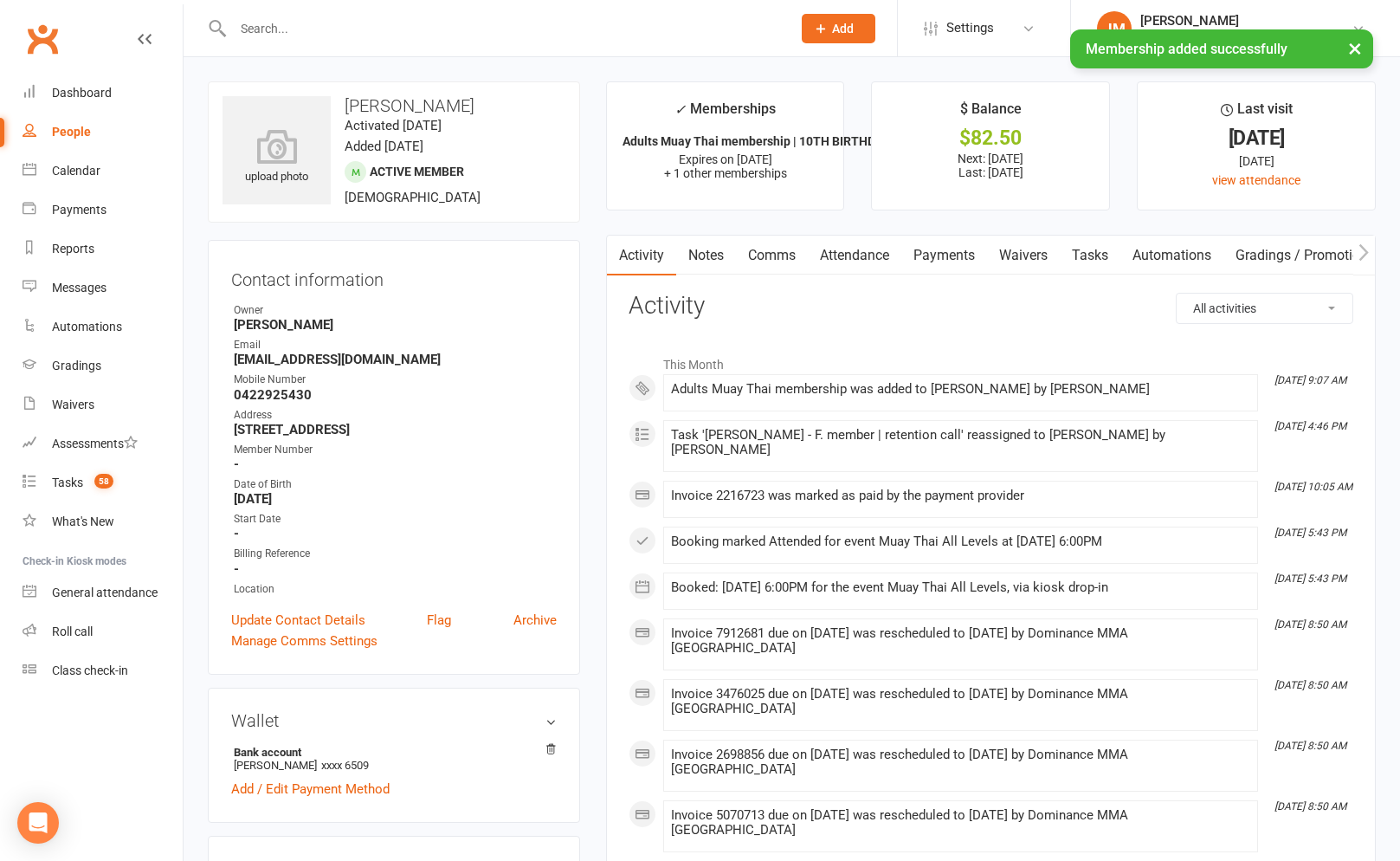
click at [1092, 242] on link "Tasks" at bounding box center [1090, 255] width 61 height 40
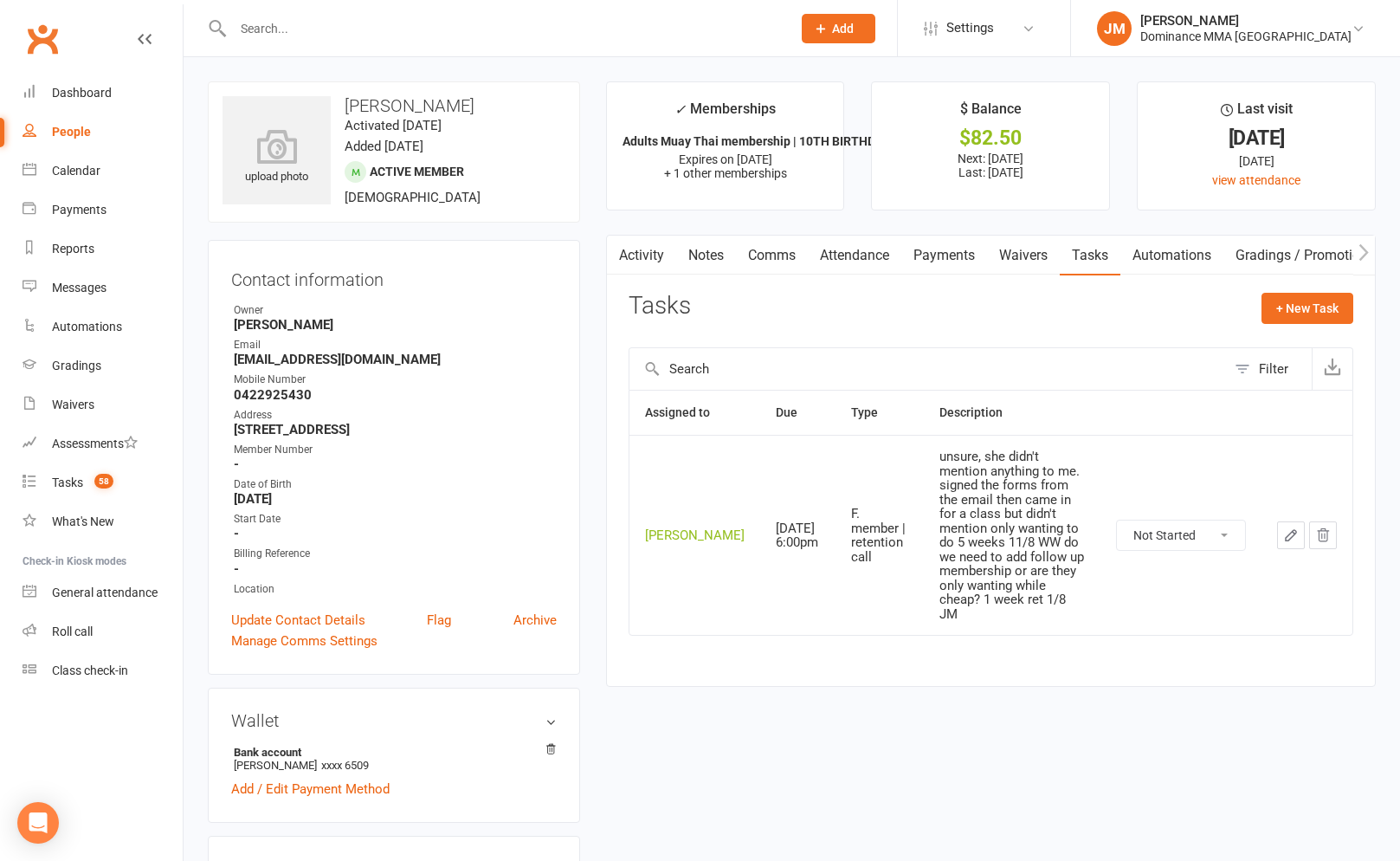
click at [1287, 530] on icon "button" at bounding box center [1290, 535] width 10 height 10
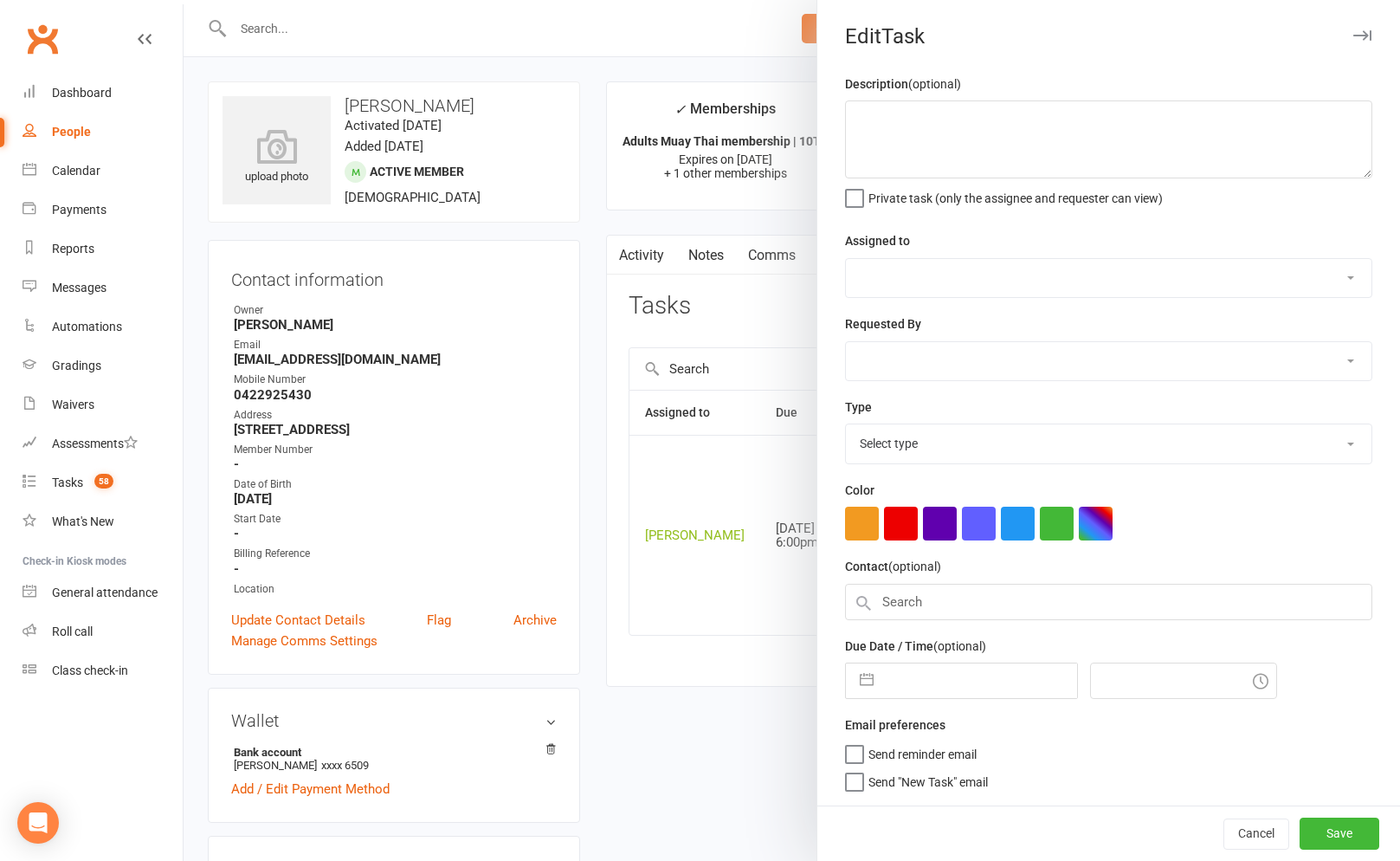
type textarea "unsure, she didn't mention anything to me. signed the forms from the email then…"
select select "45422"
type input "12 Aug 2025"
type input "6:00pm"
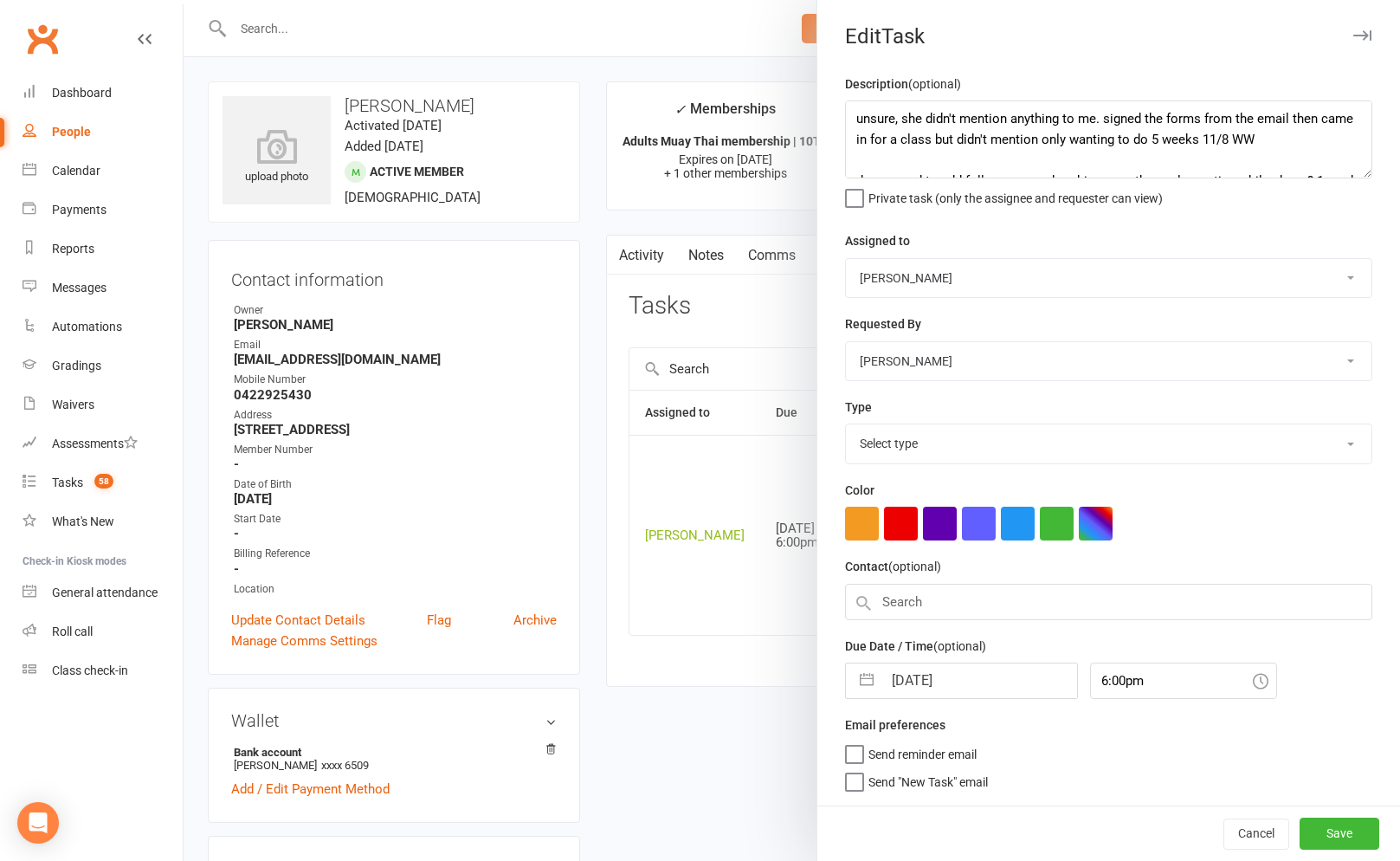
select select "3865"
drag, startPoint x: 1311, startPoint y: 159, endPoint x: 964, endPoint y: -2, distance: 382.5
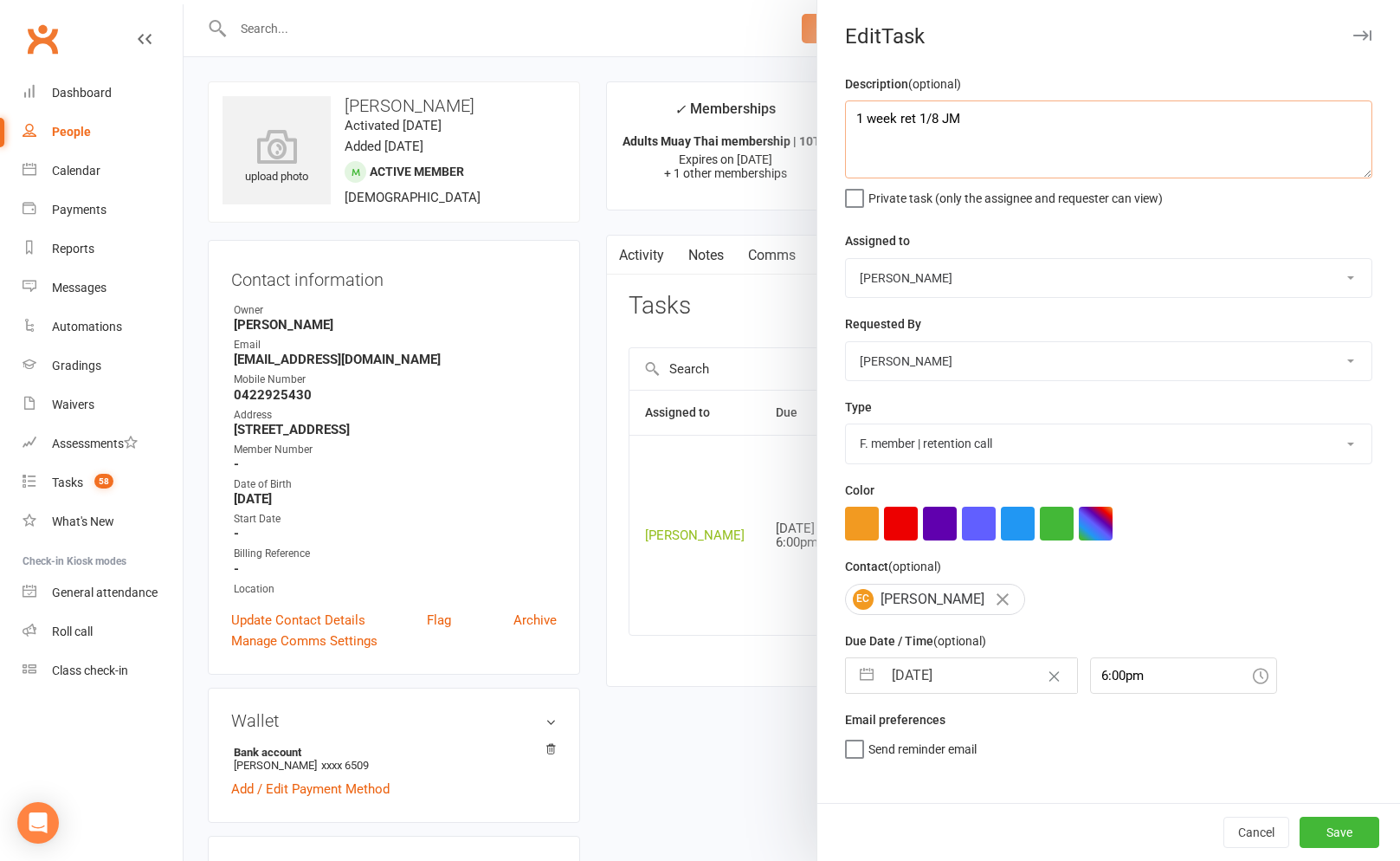
type textarea "1 week ret 1/8 JM"
click at [912, 280] on select "Cat Wilson David Hart Lachlan Dart Alish S. Will Wesley Max Viney Dominance MMA…" at bounding box center [1108, 278] width 525 height 38
select select "49757"
drag, startPoint x: 856, startPoint y: 774, endPoint x: 885, endPoint y: 756, distance: 34.1
click at [856, 775] on label "Send "New Task" email" at bounding box center [916, 772] width 143 height 17
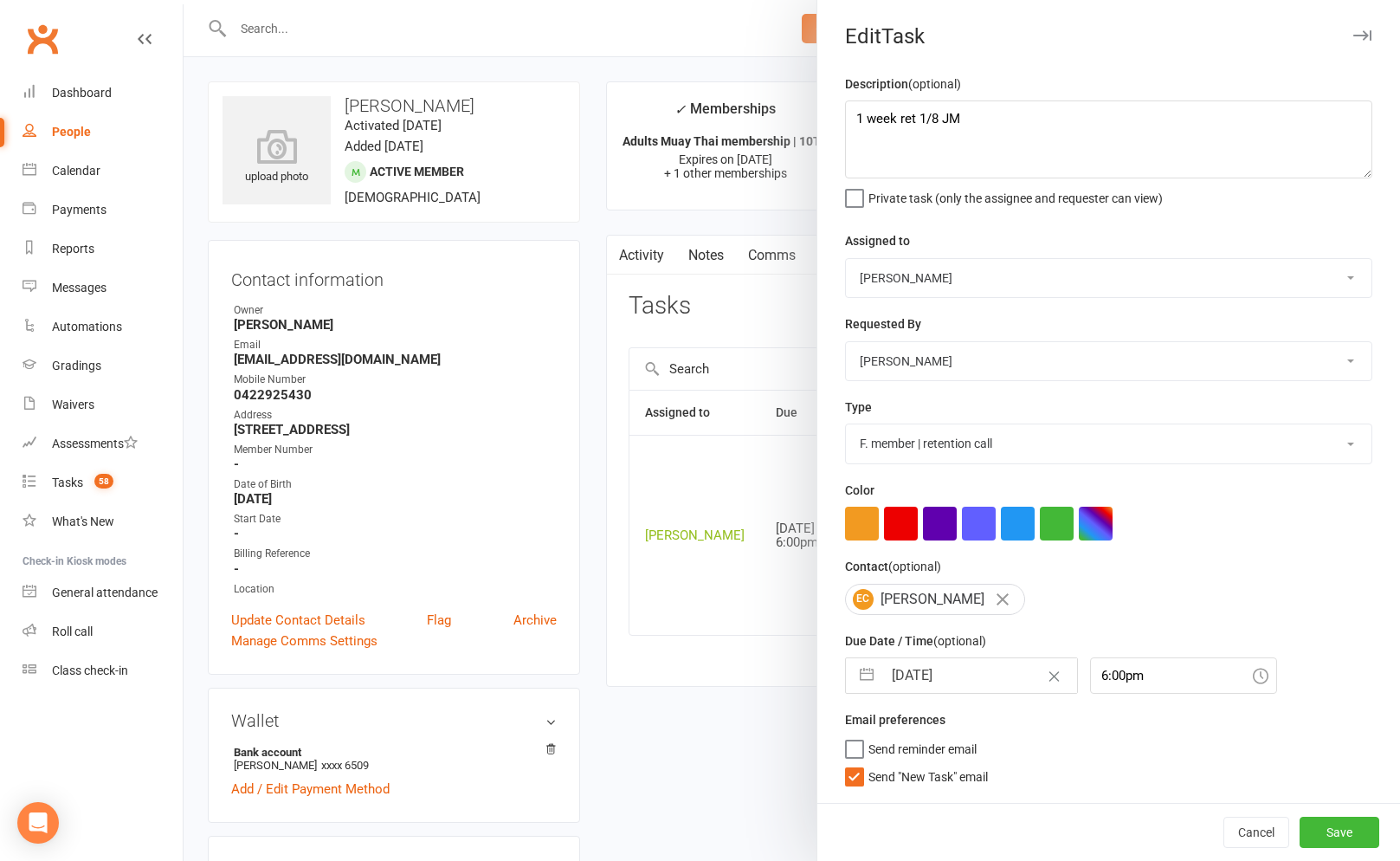
click at [856, 763] on input "Send "New Task" email" at bounding box center [916, 763] width 143 height 0
click at [889, 681] on input "12 Aug 2025" at bounding box center [979, 675] width 195 height 35
select select "6"
select select "2025"
select select "7"
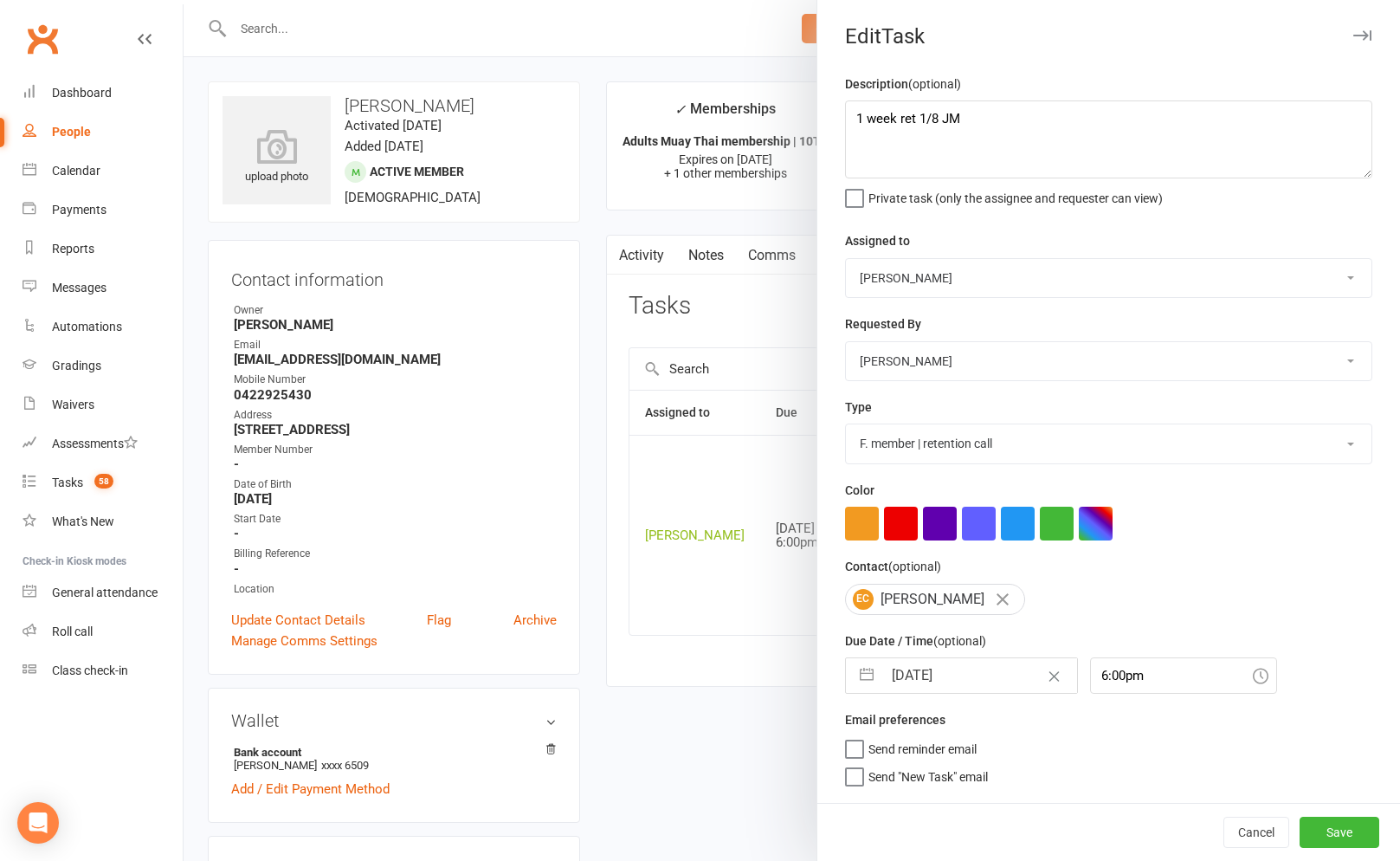
select select "2025"
select select "8"
select select "2025"
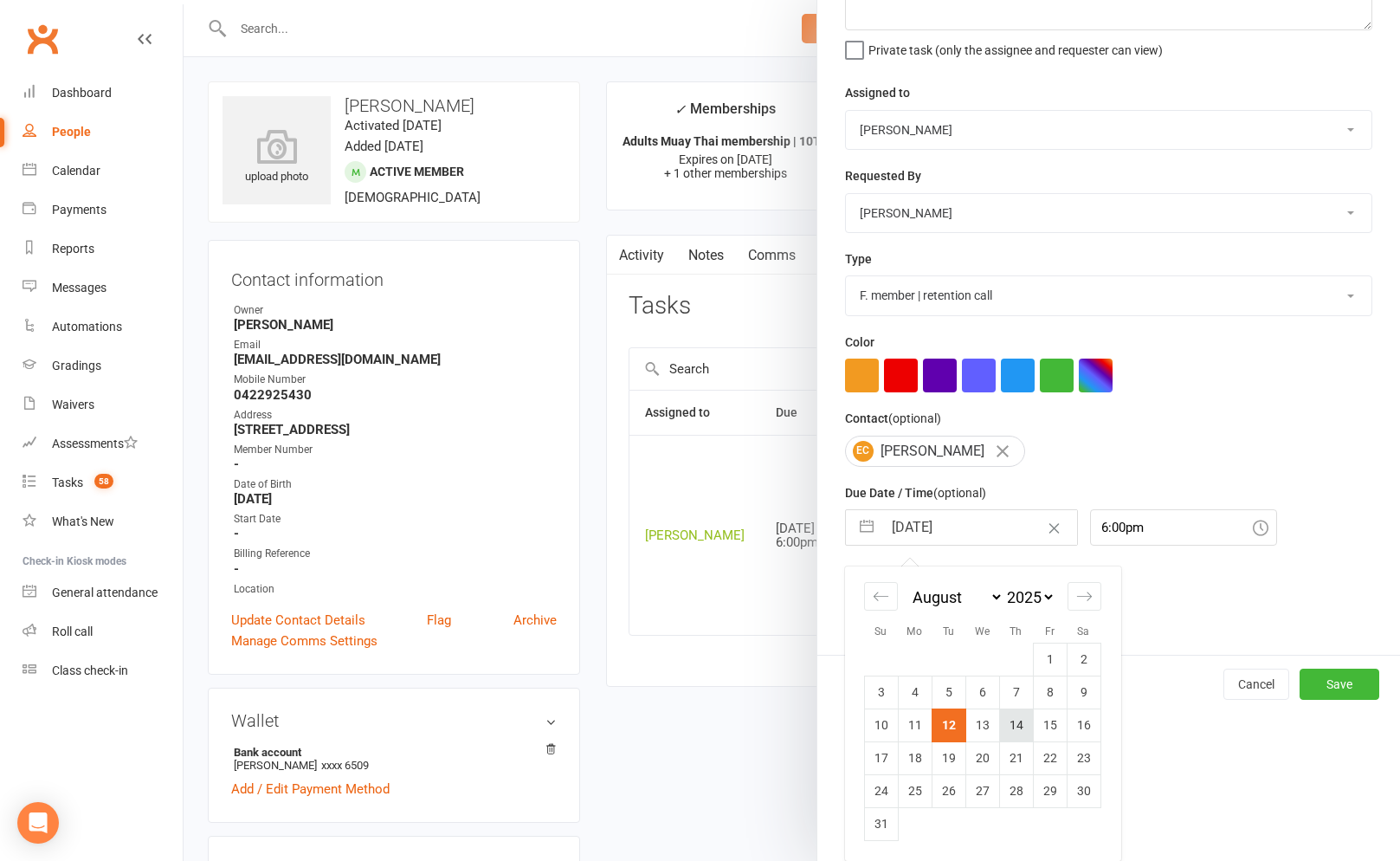
click at [1016, 729] on td "14" at bounding box center [1016, 725] width 34 height 33
type input "14 Aug 2025"
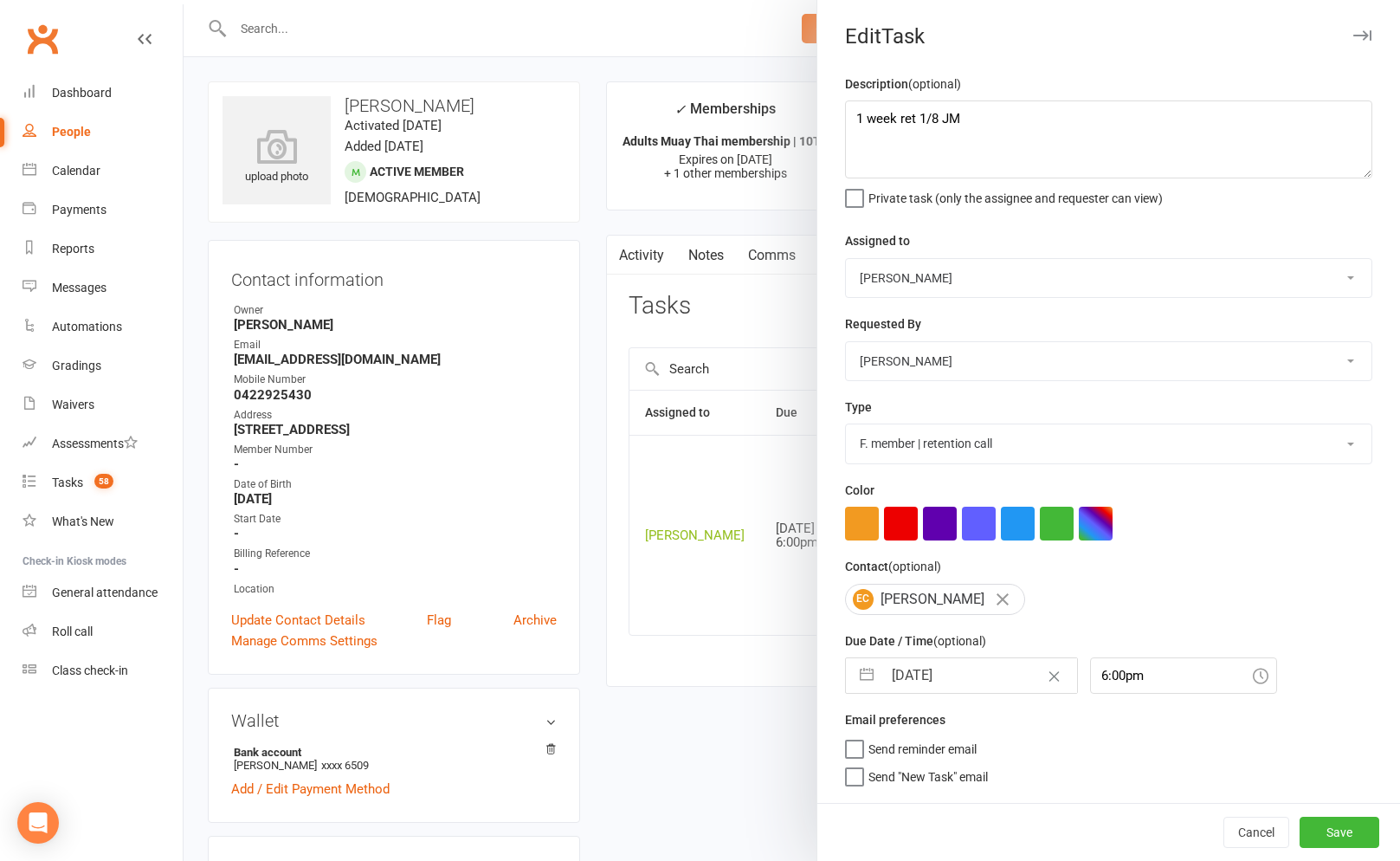
scroll to position [0, 0]
click at [1365, 838] on button "Save" at bounding box center [1338, 832] width 79 height 31
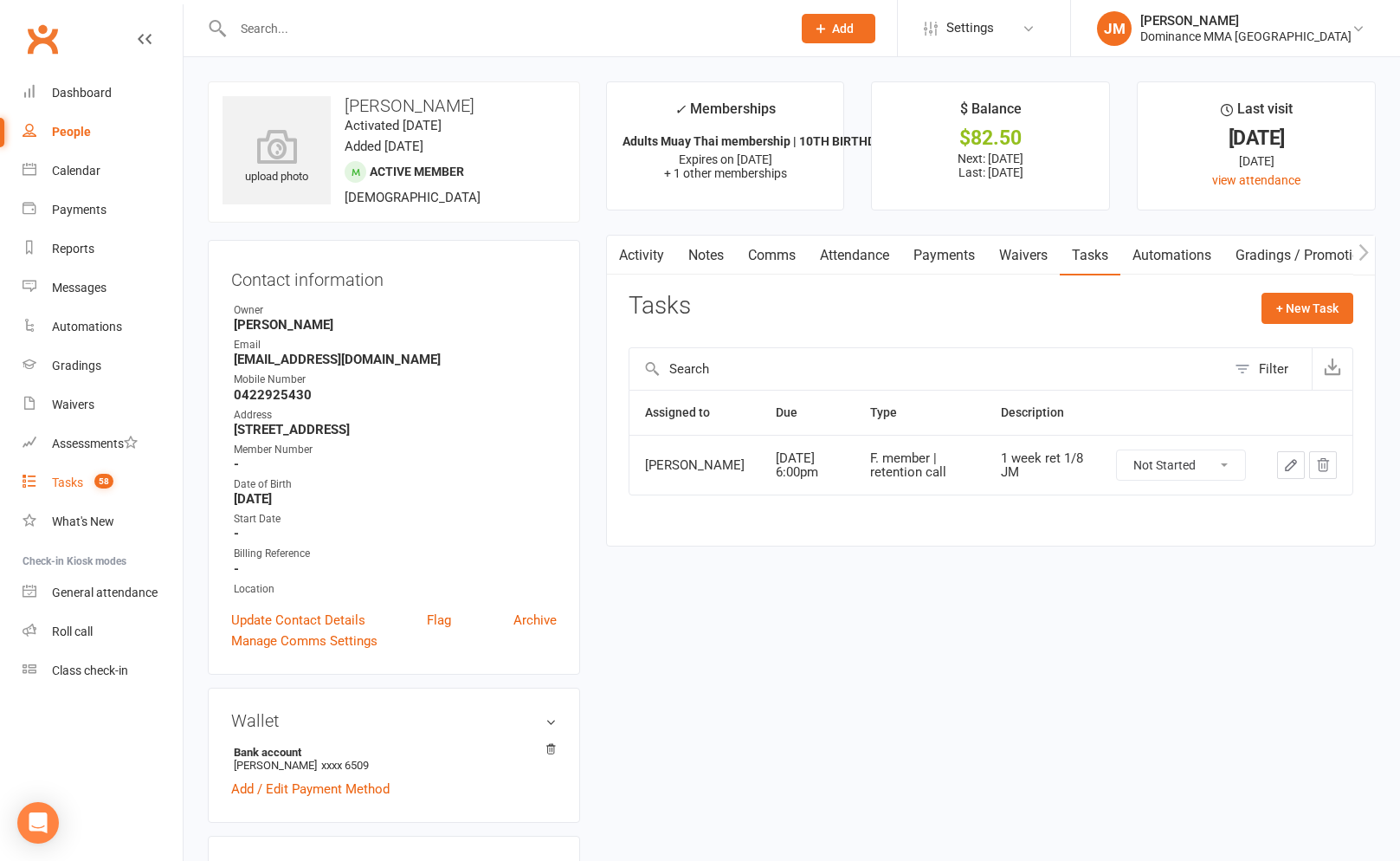
click at [58, 475] on div "Tasks" at bounding box center [68, 482] width 31 height 14
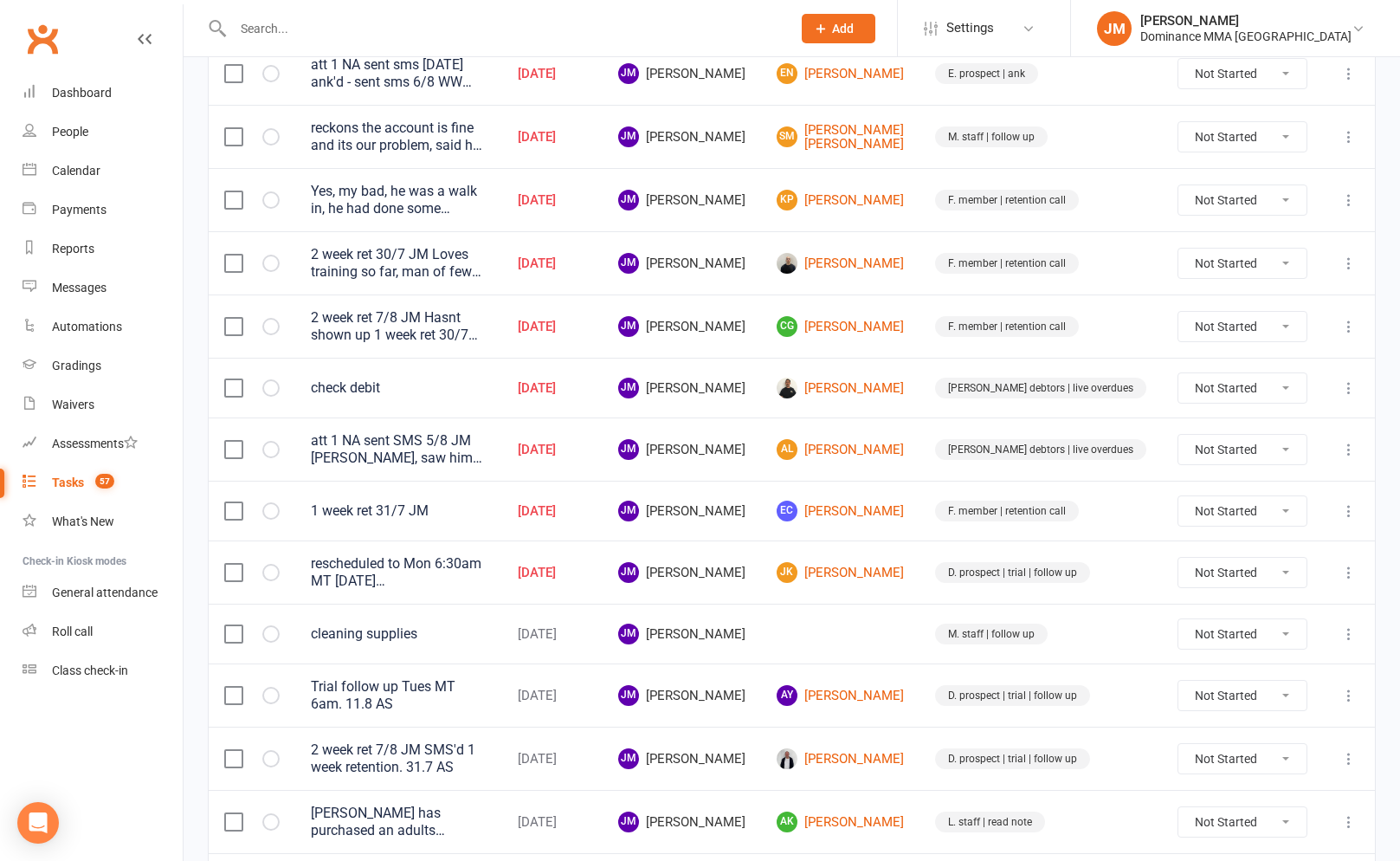
scroll to position [348, 0]
click at [1353, 568] on icon at bounding box center [1349, 572] width 17 height 17
click at [1261, 629] on link "Edit" at bounding box center [1272, 640] width 172 height 35
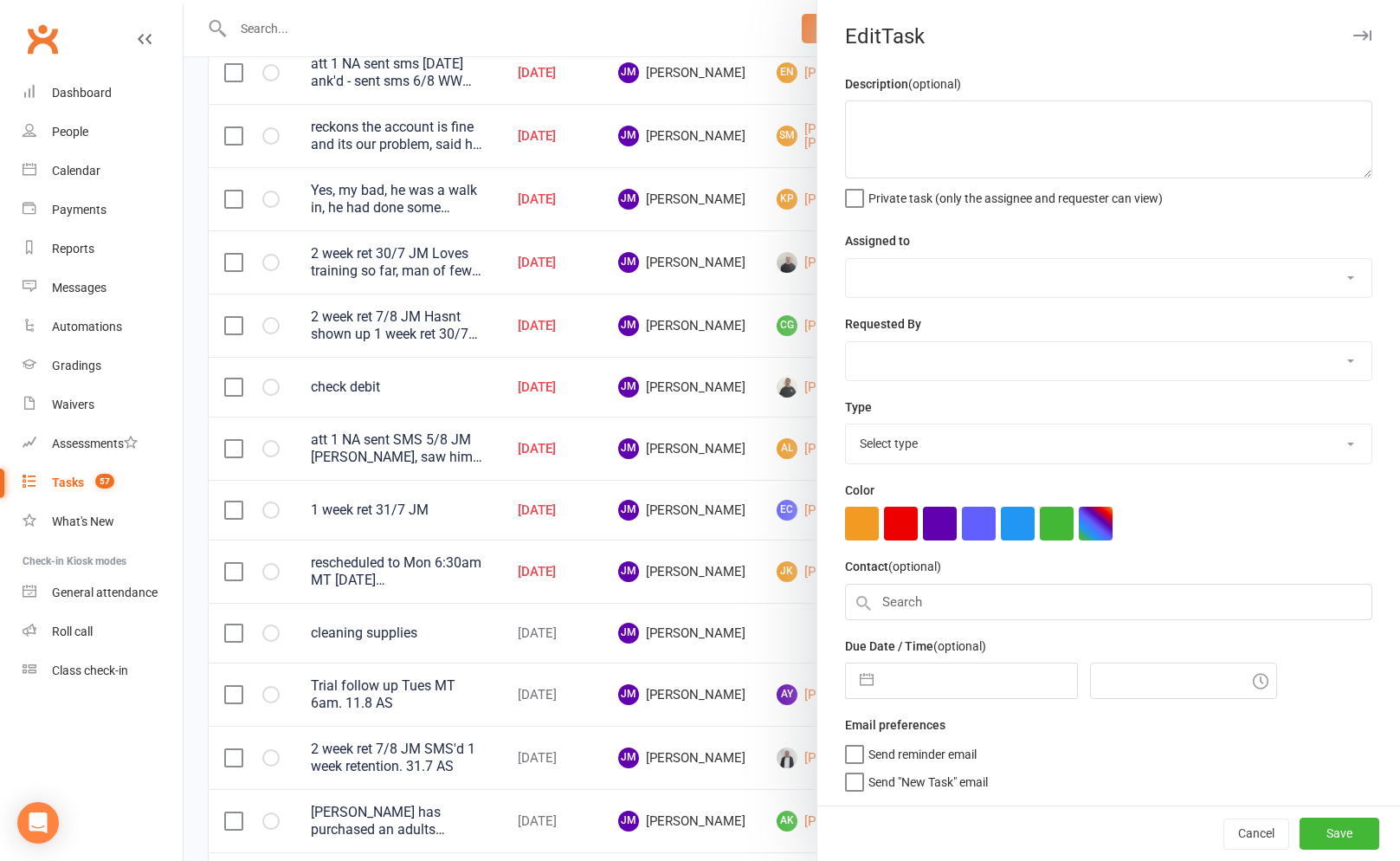
type textarea "rescheduled to Mon 6:30am MT 7/8 WW ANK'd. SMS'd. 6.8 AS ANK'd, changed to WED …"
select select "45422"
type input "12 Aug 2025"
type input "6:00pm"
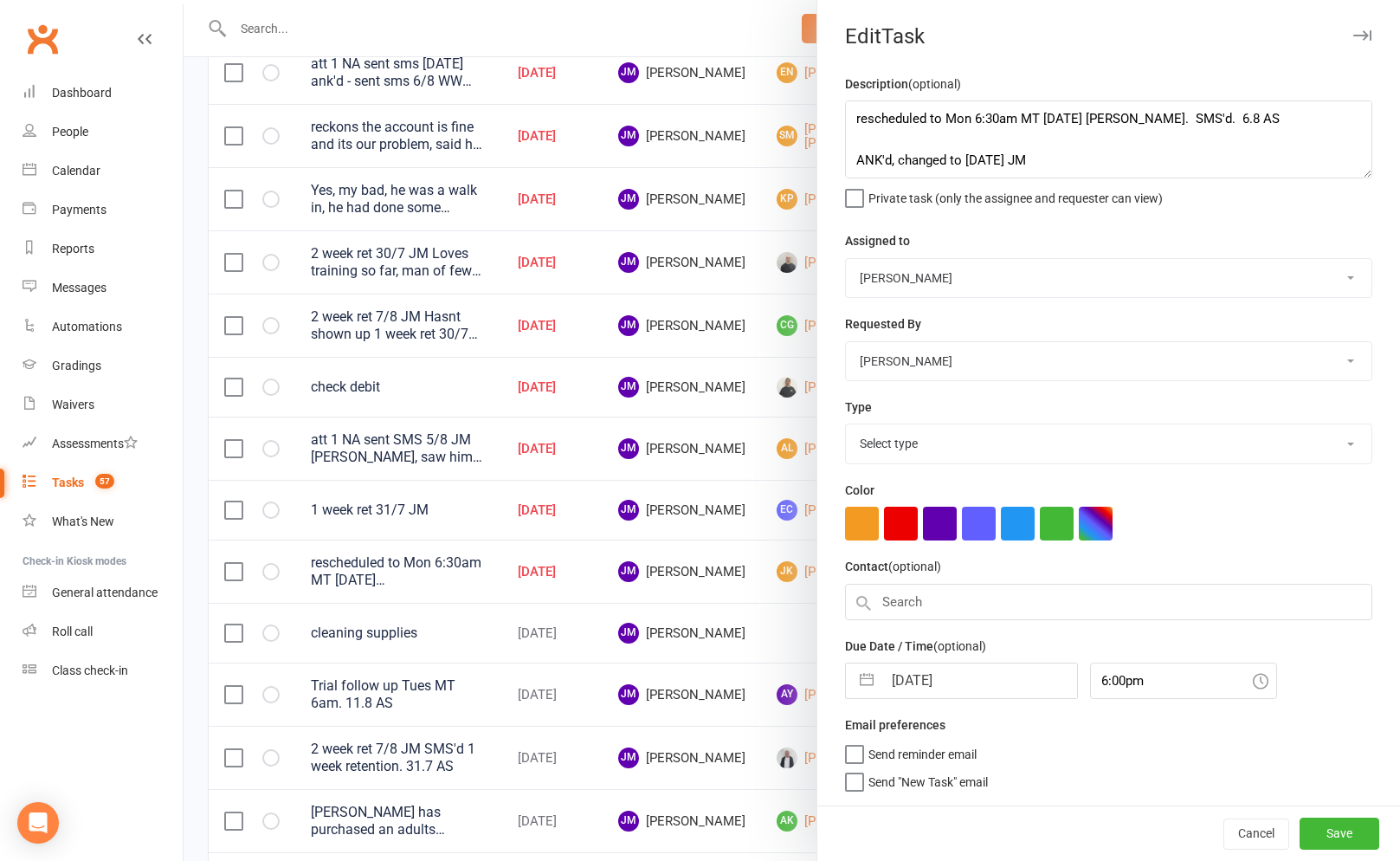
select select "3863"
select select "6"
select select "2025"
select select "7"
select select "2025"
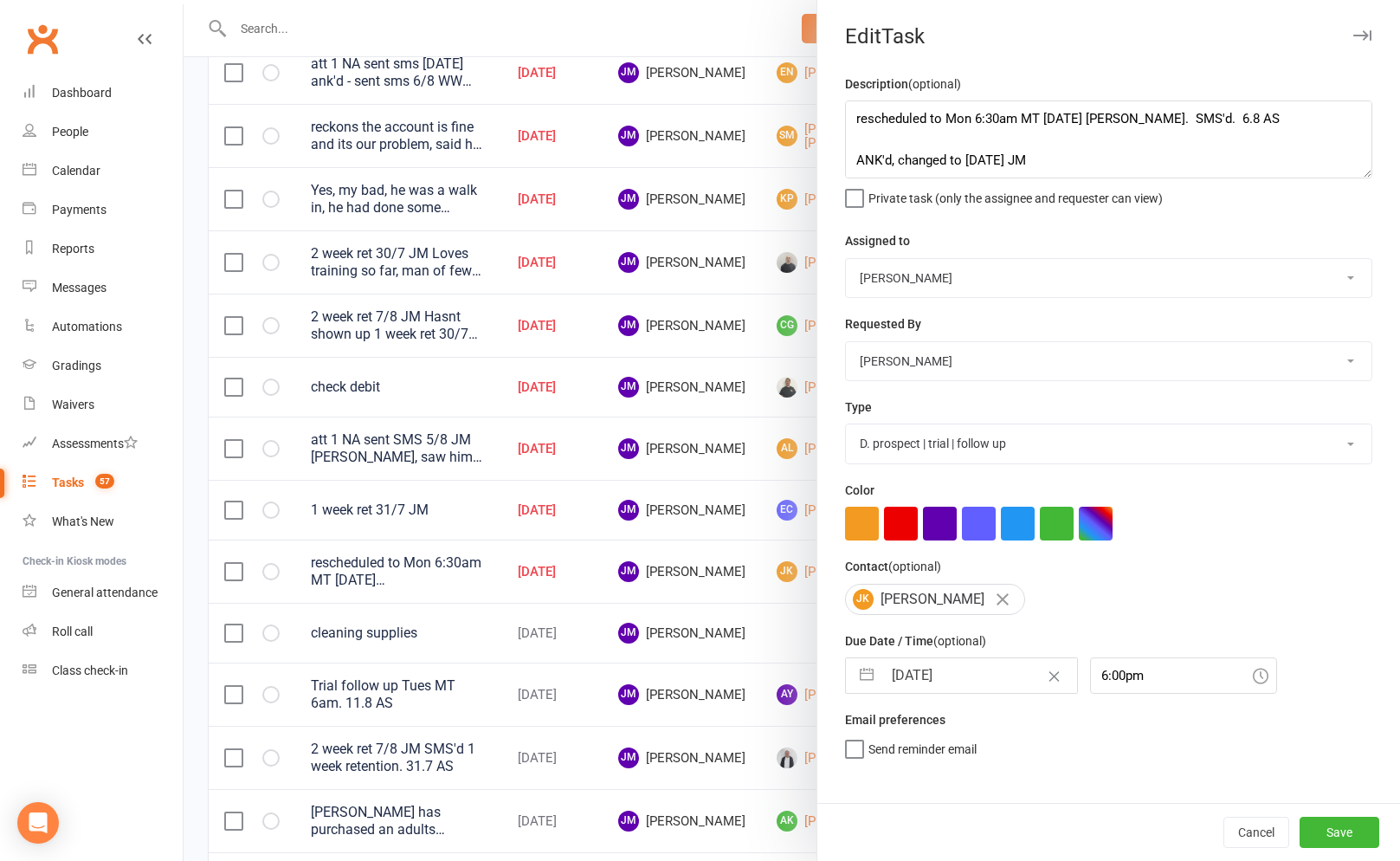
select select "8"
select select "2025"
click at [949, 686] on input "12 Aug 2025" at bounding box center [979, 675] width 195 height 35
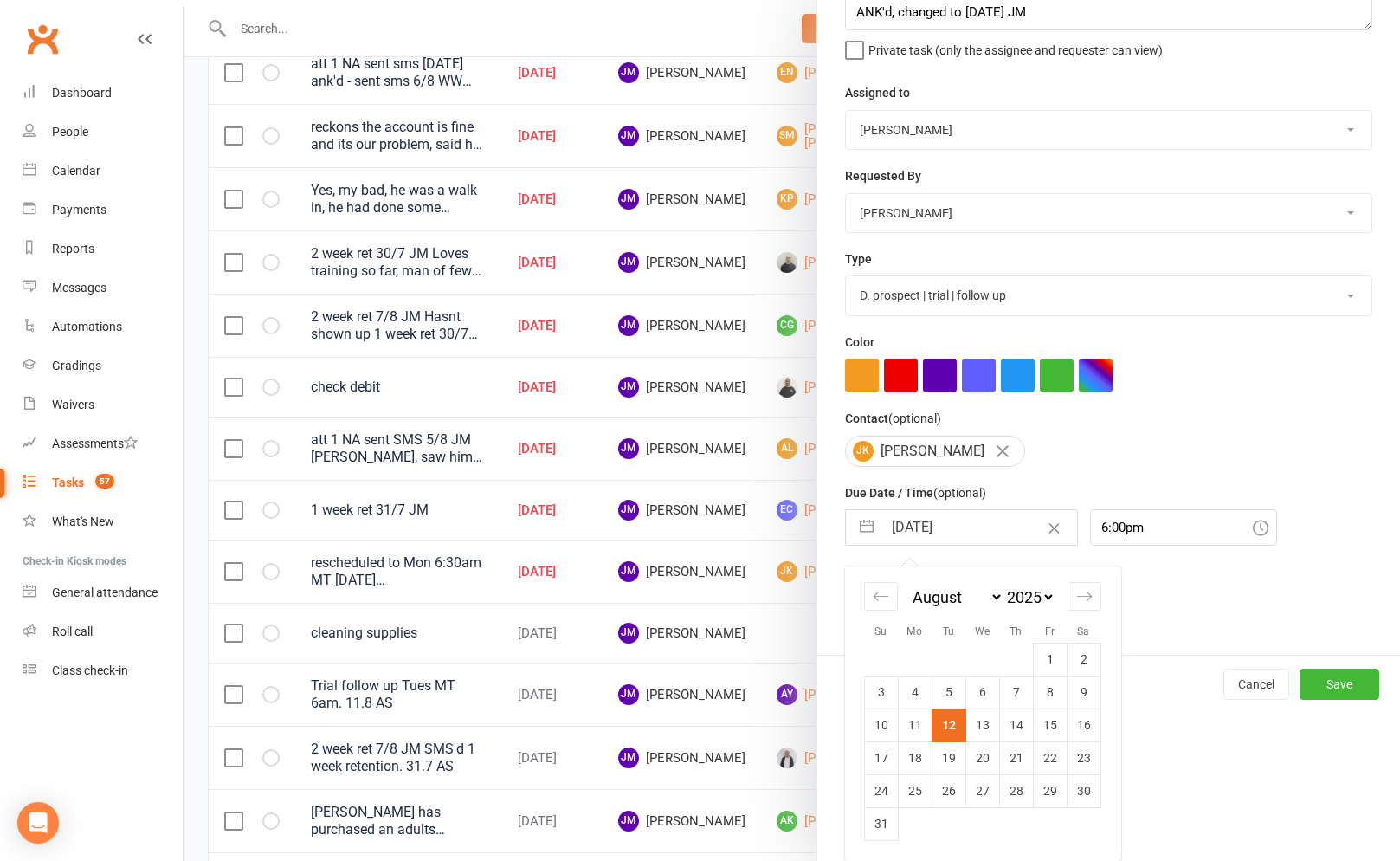
click at [984, 724] on td "13" at bounding box center [982, 725] width 34 height 33
type input "13 Aug 2025"
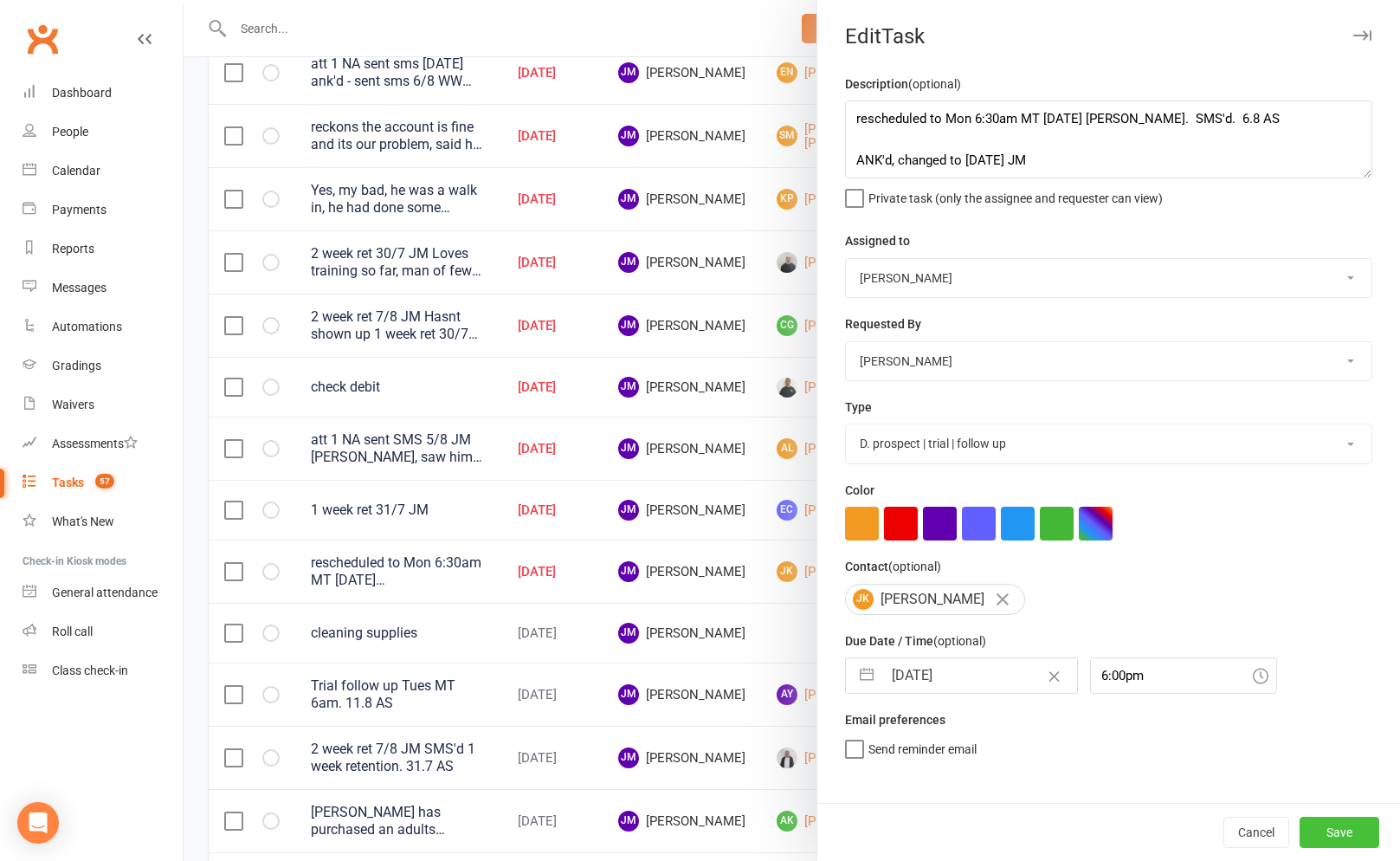
click at [1353, 843] on button "Save" at bounding box center [1338, 832] width 79 height 31
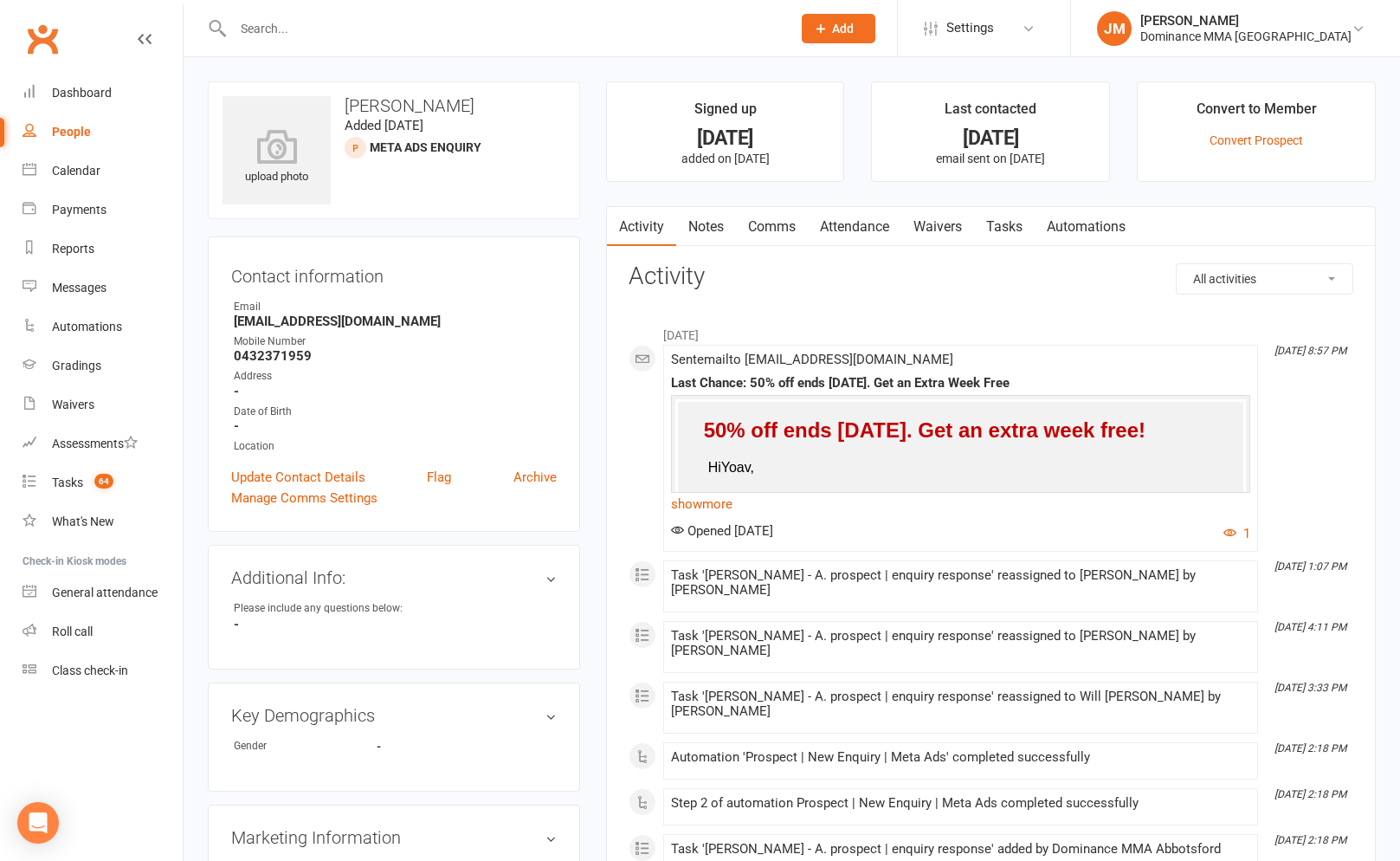
click at [1027, 226] on link "Tasks" at bounding box center [1004, 227] width 61 height 40
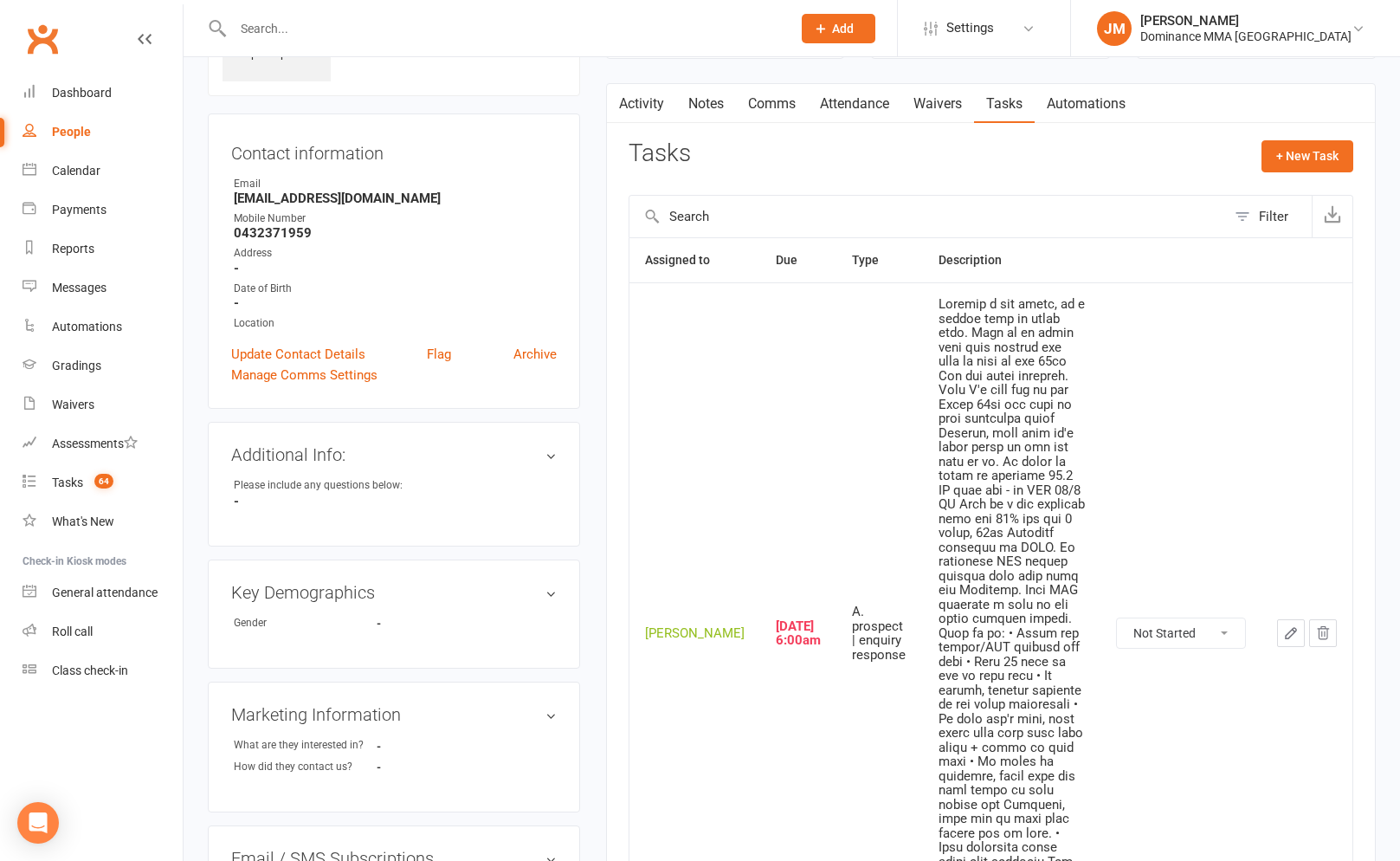
scroll to position [124, 0]
click at [1295, 624] on icon "button" at bounding box center [1290, 632] width 16 height 16
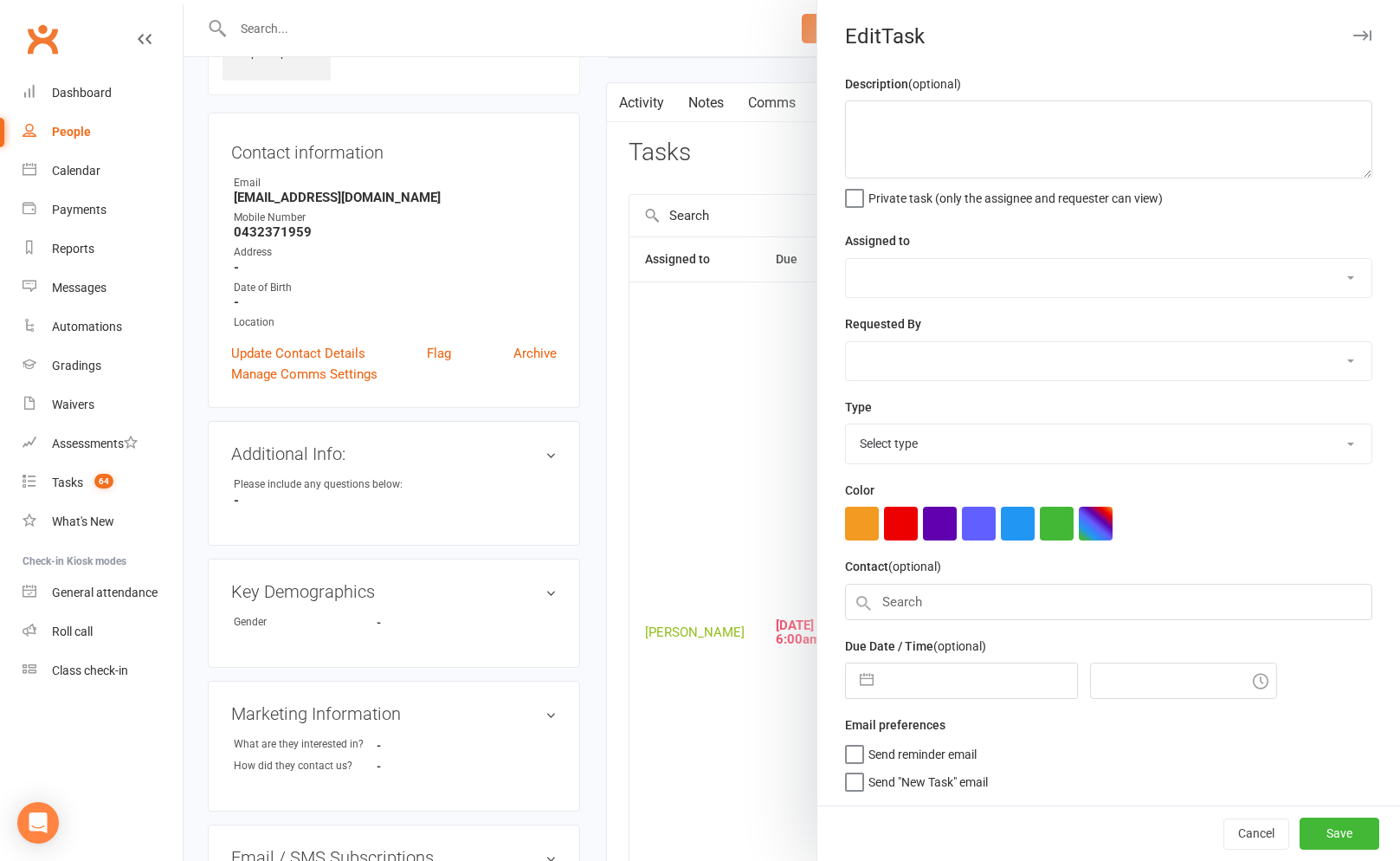
type textarea "English a bit rough, so a little hard to speak with. Said he is going away this…"
select select "45422"
type input "[DATE]"
type input "6:00am"
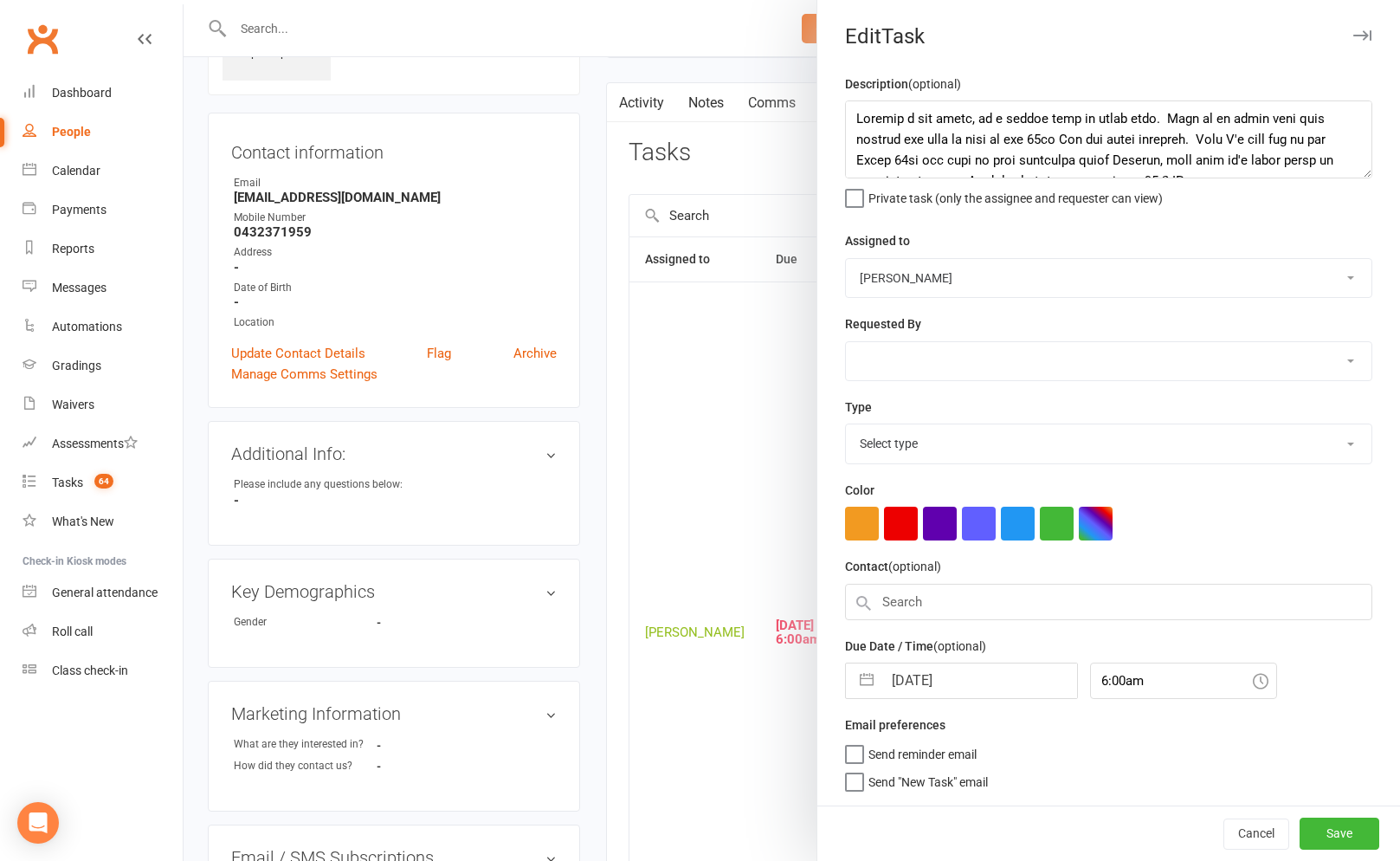
select select "3860"
click at [846, 113] on textarea at bounding box center [1108, 139] width 527 height 78
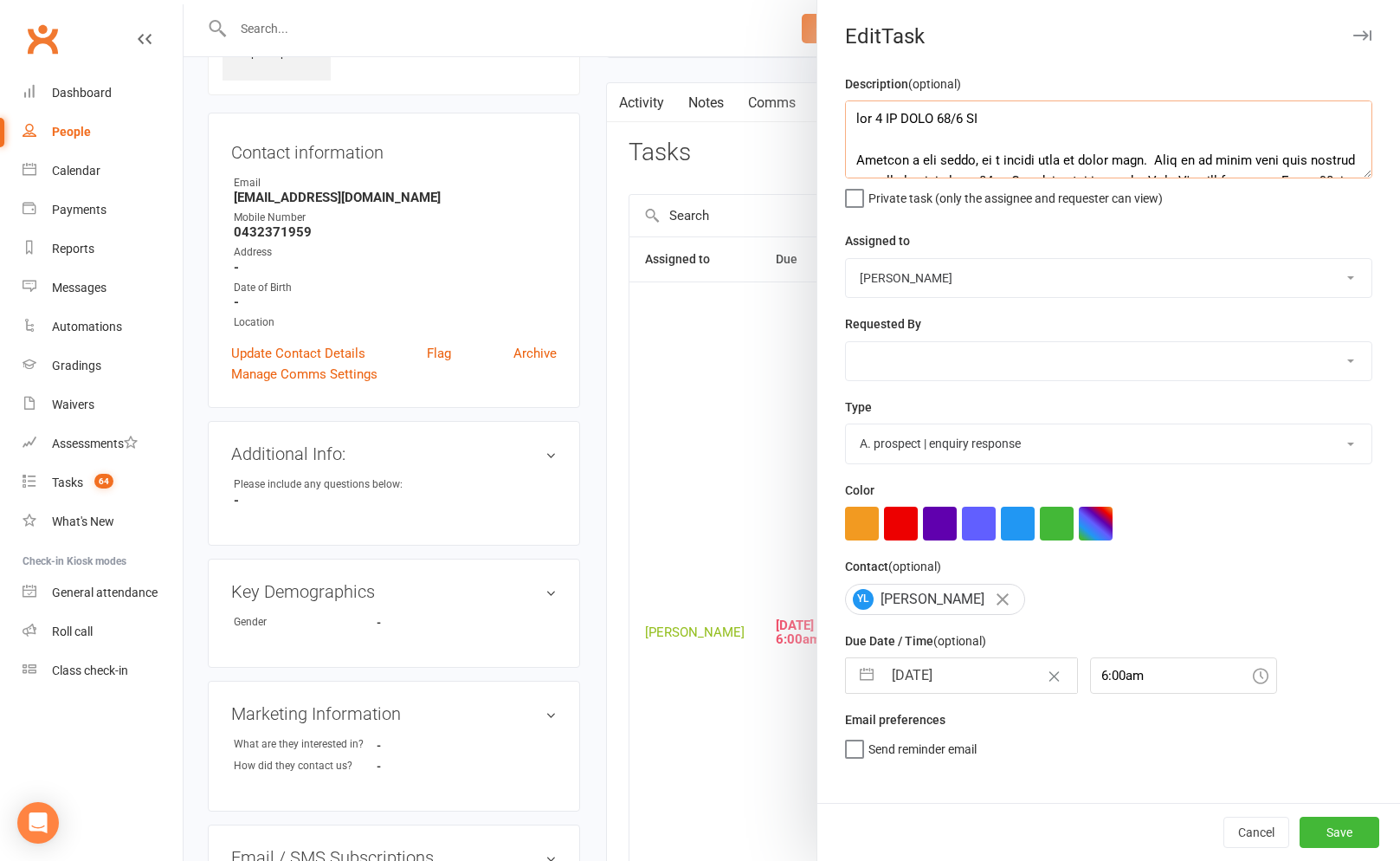
type textarea "att 1 NA DNLM 12/8 JM English a bit rough, so a little hard to speak with. Said…"
click at [965, 672] on input "[DATE]" at bounding box center [979, 675] width 195 height 35
select select "6"
select select "2025"
select select "7"
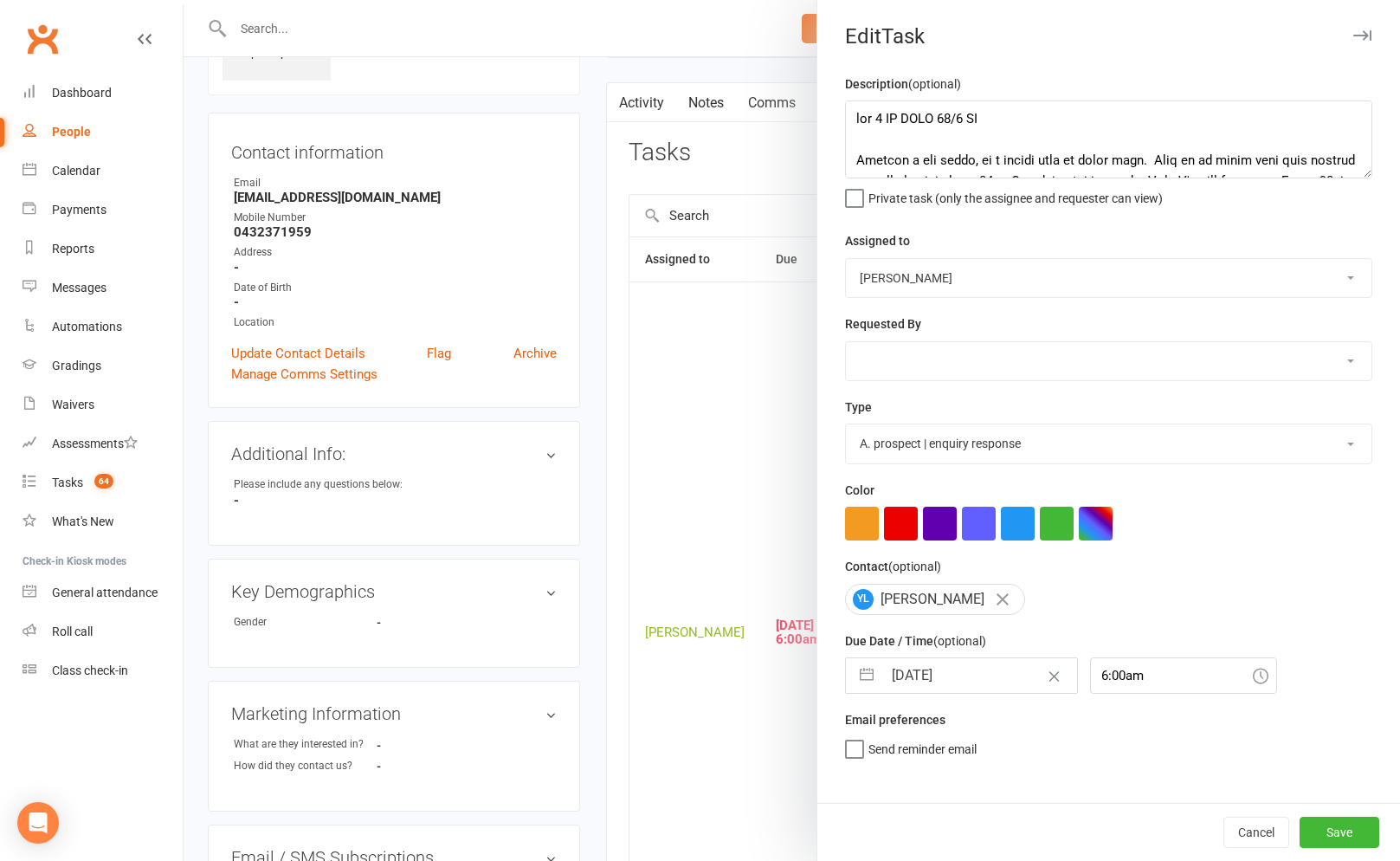
select select "2025"
select select "8"
select select "2025"
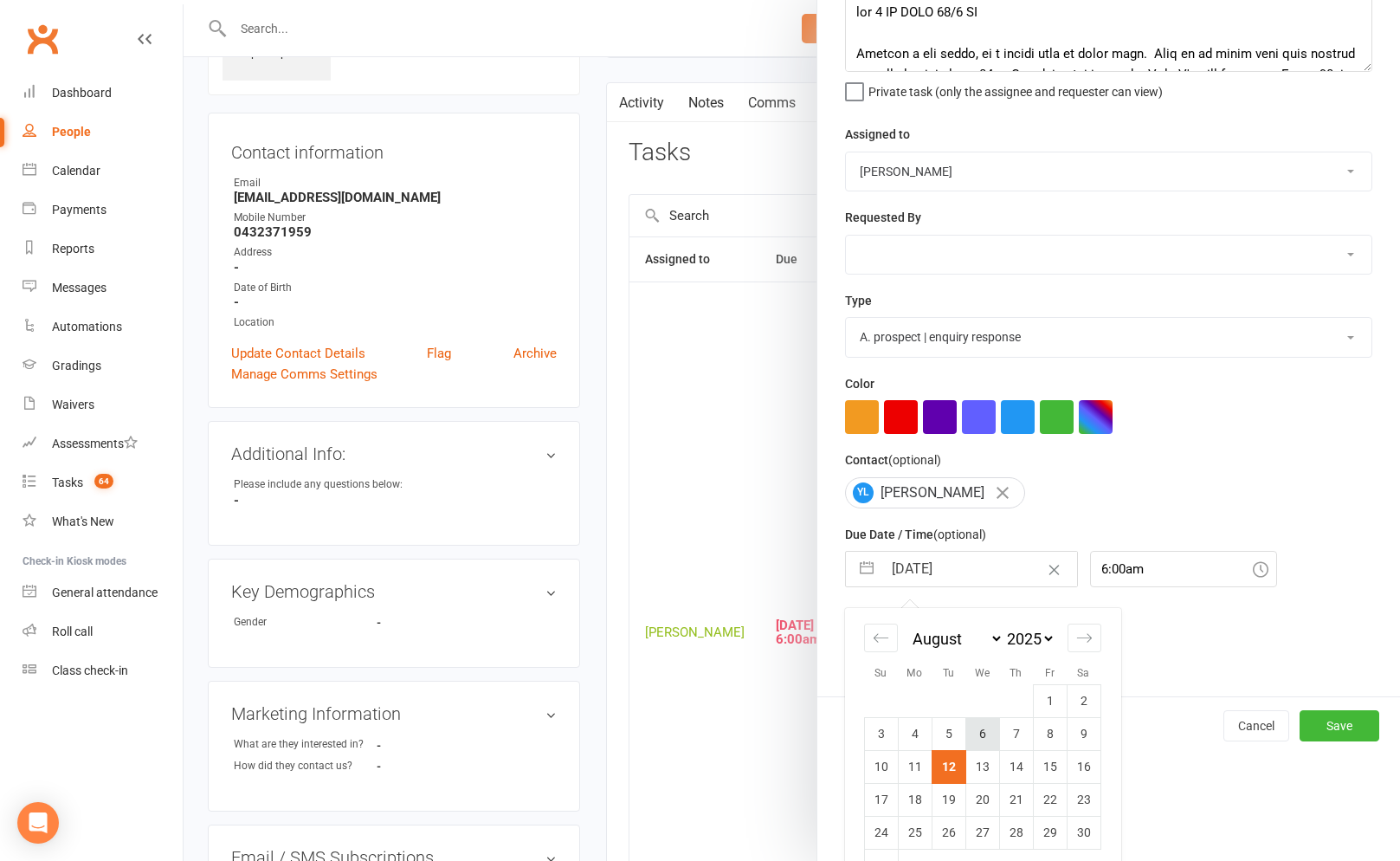
scroll to position [112, 0]
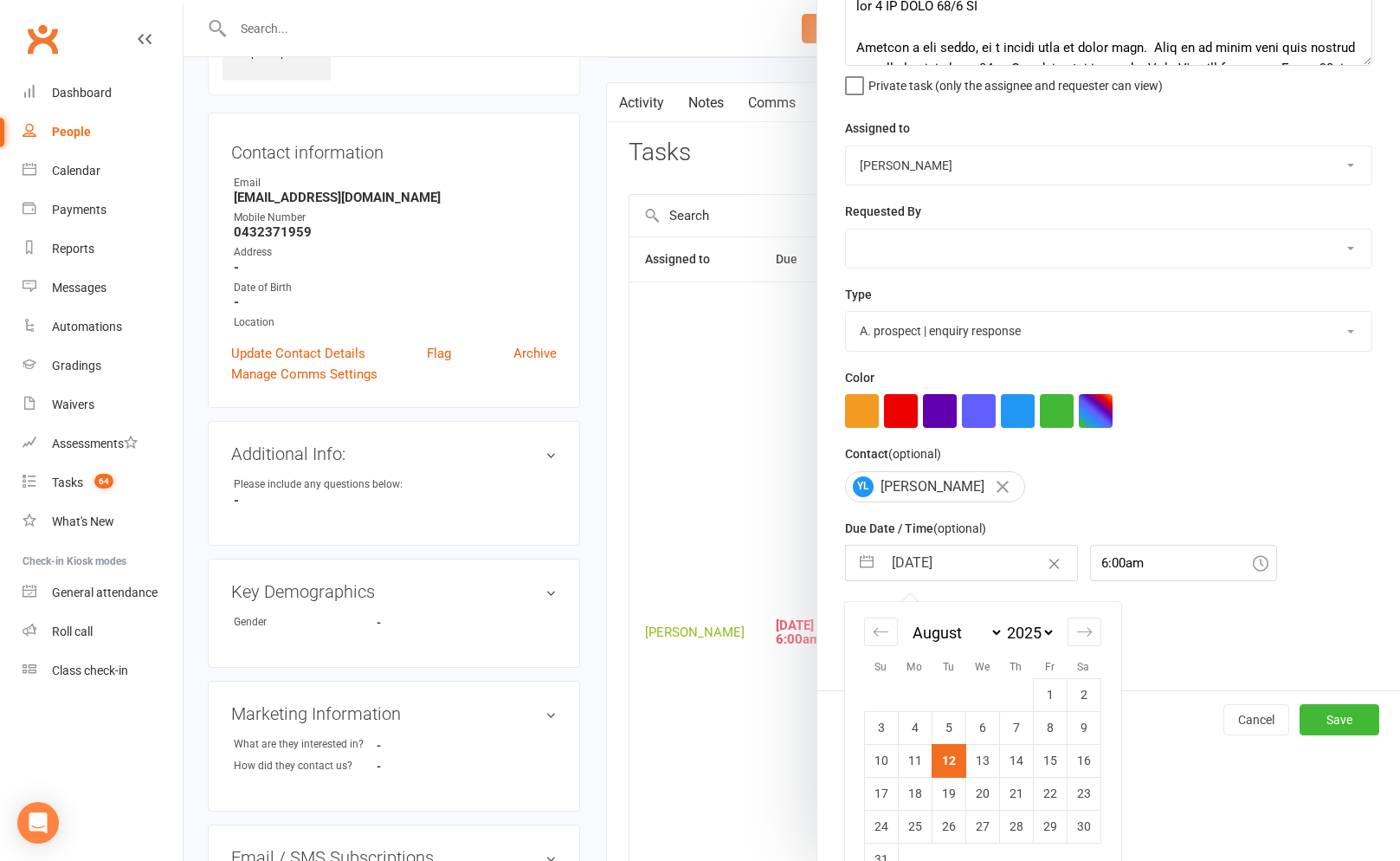
drag, startPoint x: 979, startPoint y: 755, endPoint x: 1027, endPoint y: 770, distance: 50.3
click at [979, 755] on td "13" at bounding box center [982, 760] width 34 height 33
type input "[DATE]"
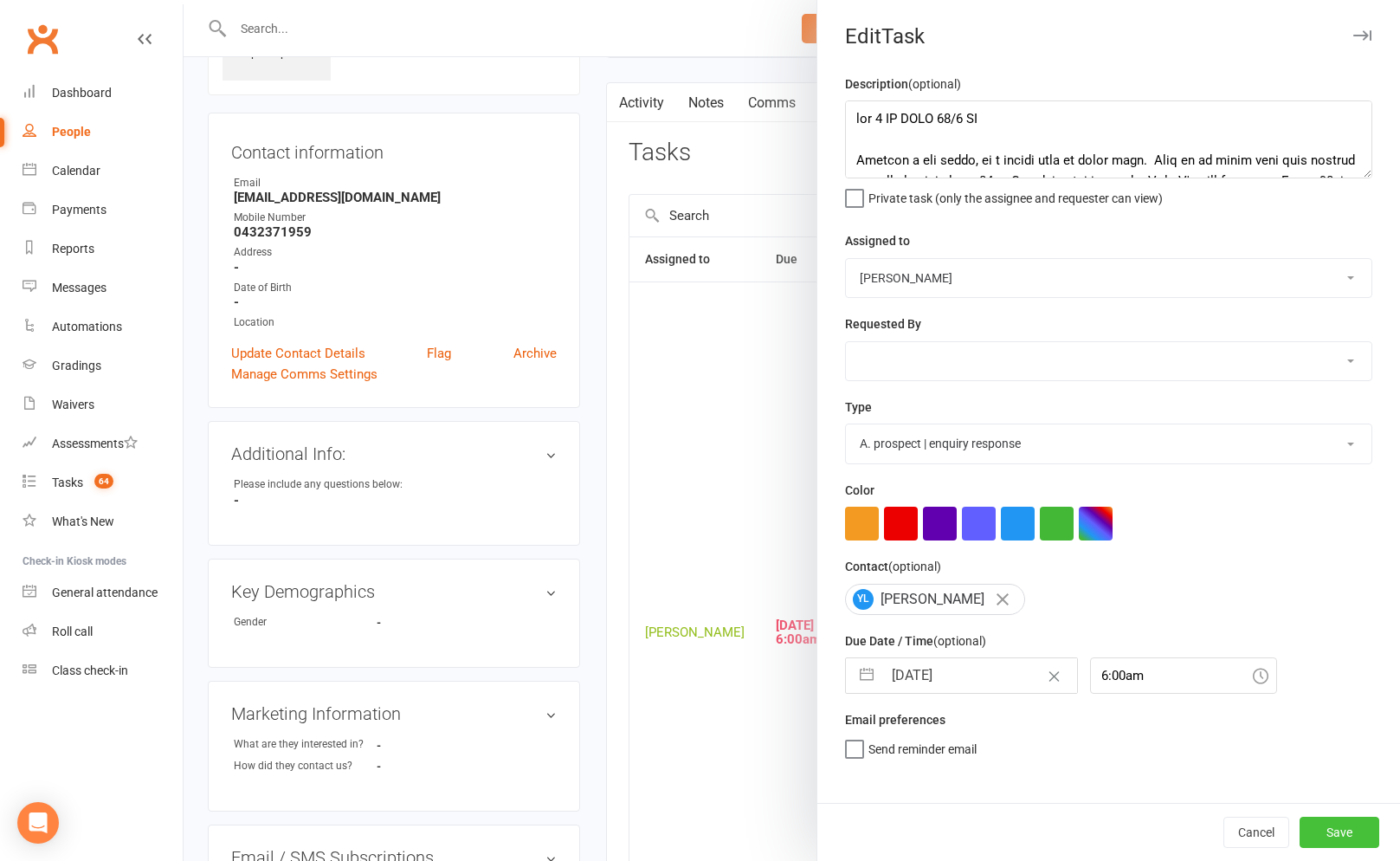
click at [1345, 836] on button "Save" at bounding box center [1338, 832] width 79 height 31
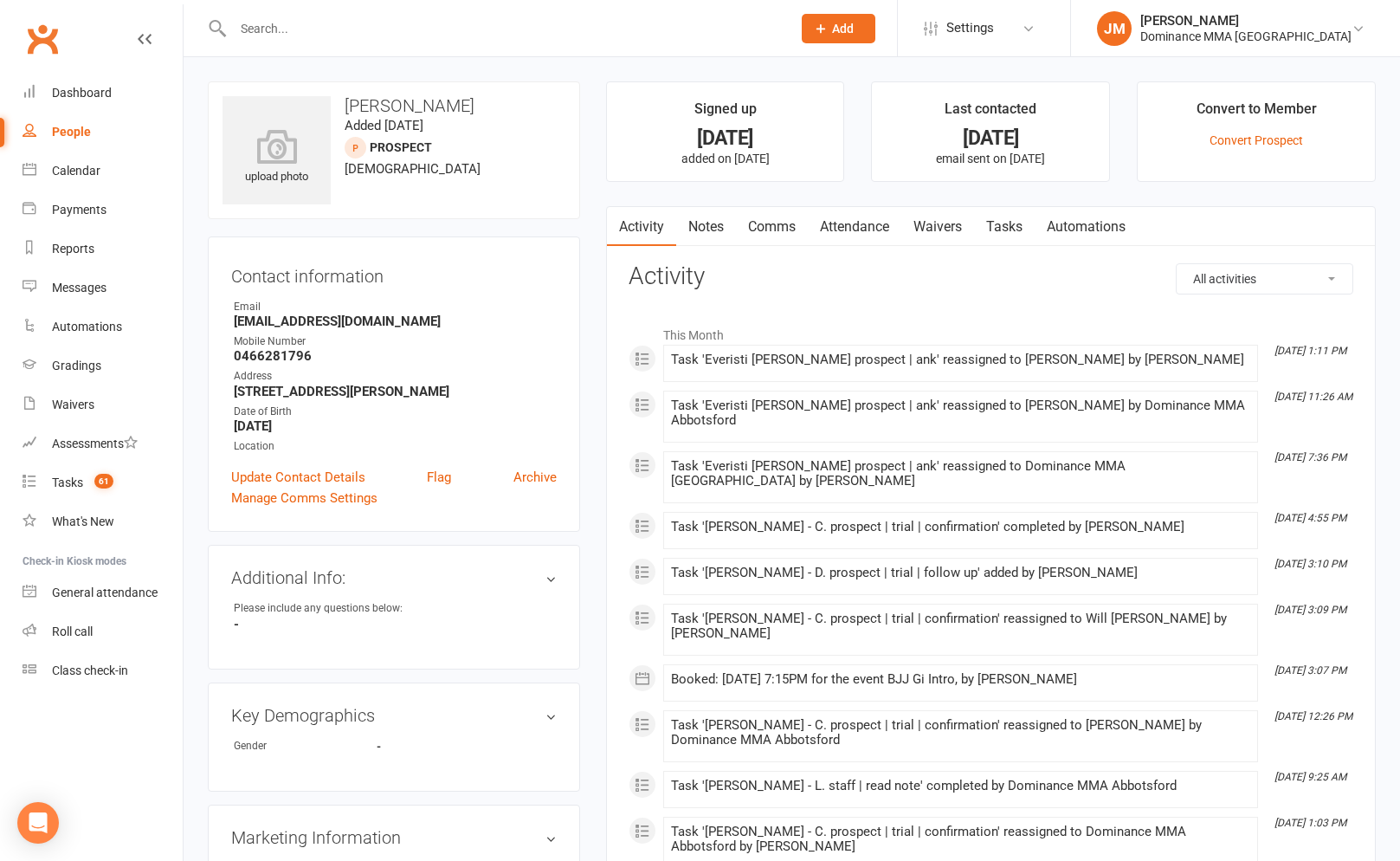
click at [973, 225] on link "Waivers" at bounding box center [937, 227] width 72 height 40
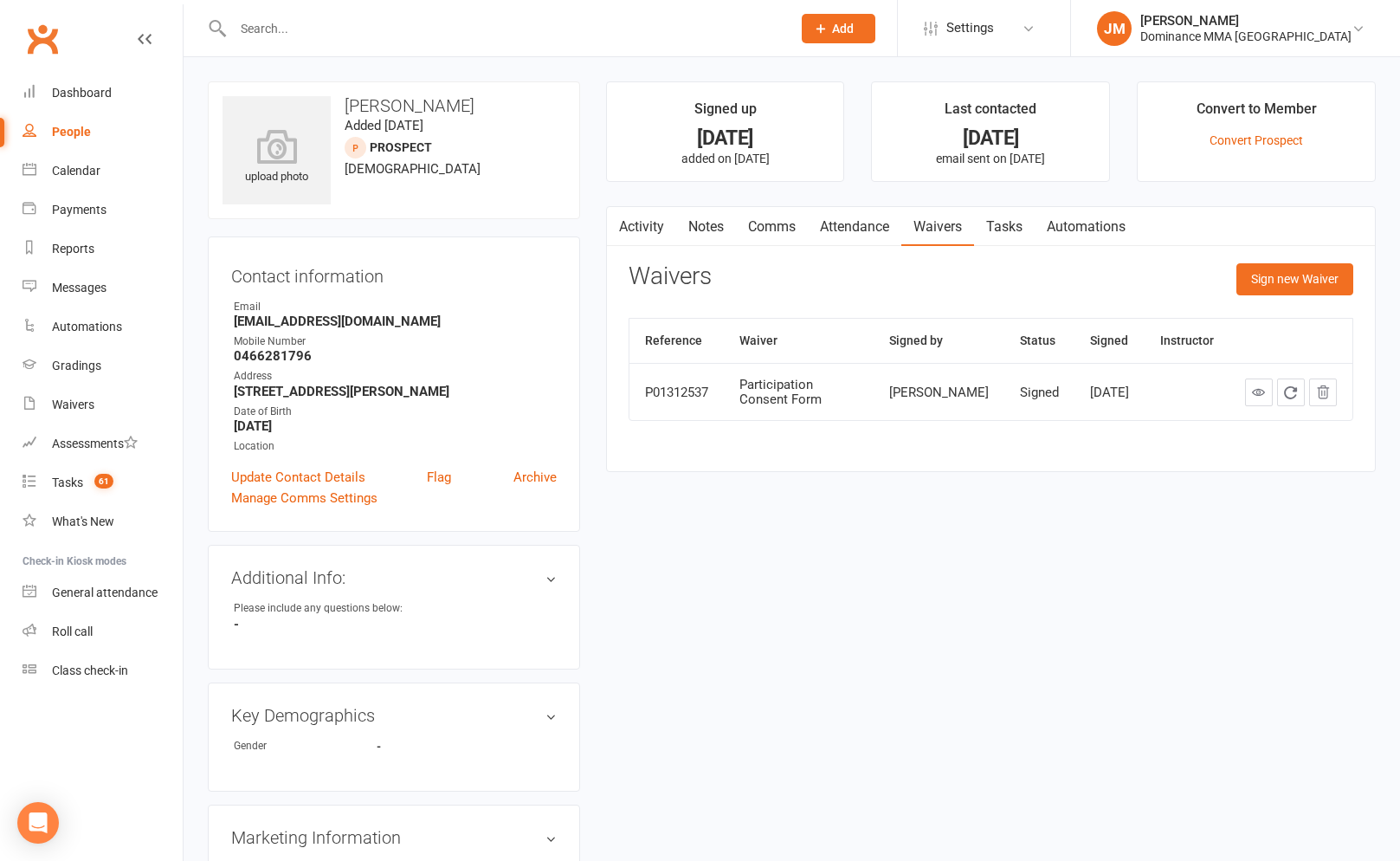
click at [1008, 225] on link "Tasks" at bounding box center [1004, 227] width 61 height 40
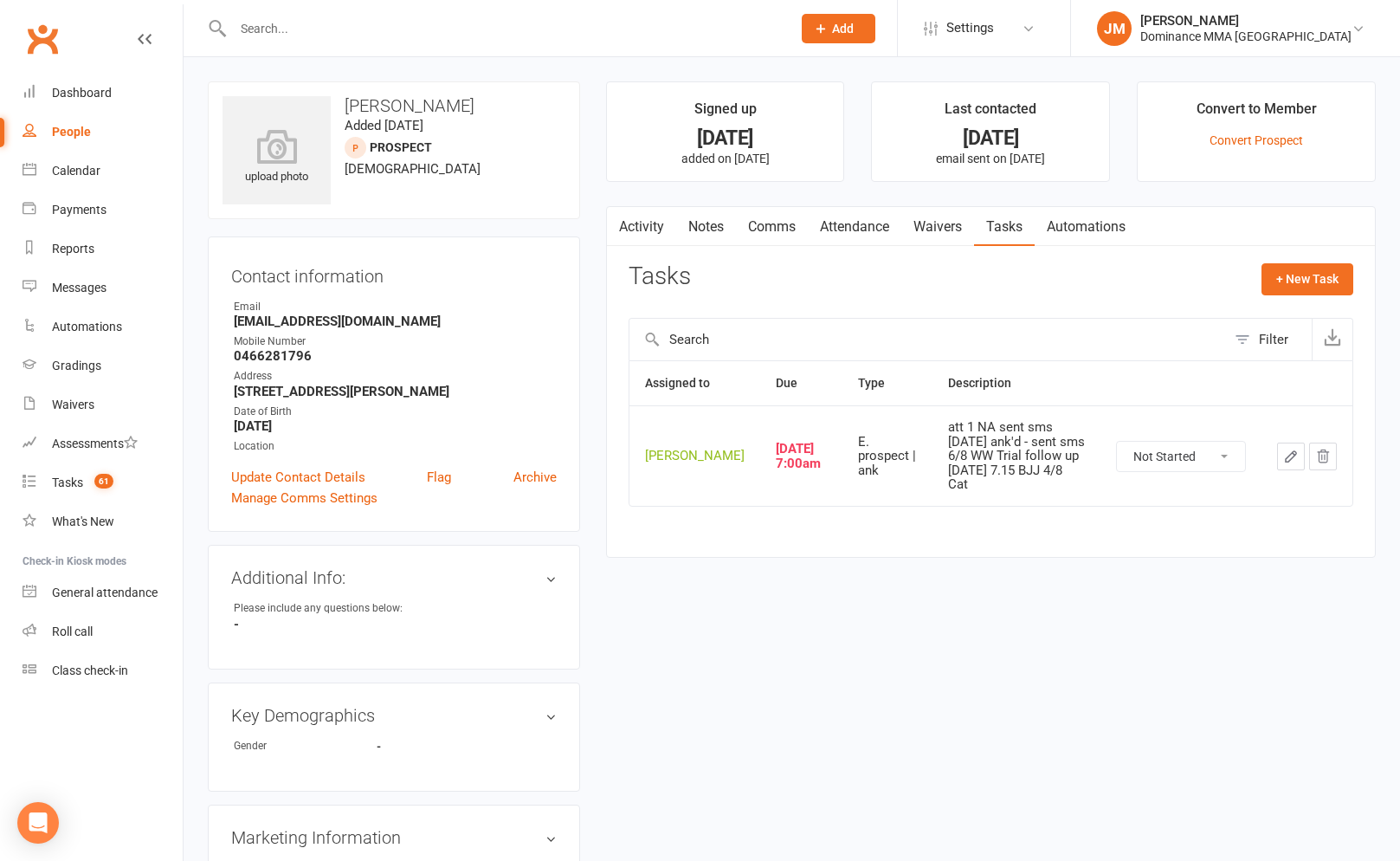
click at [710, 227] on link "Notes" at bounding box center [706, 227] width 60 height 40
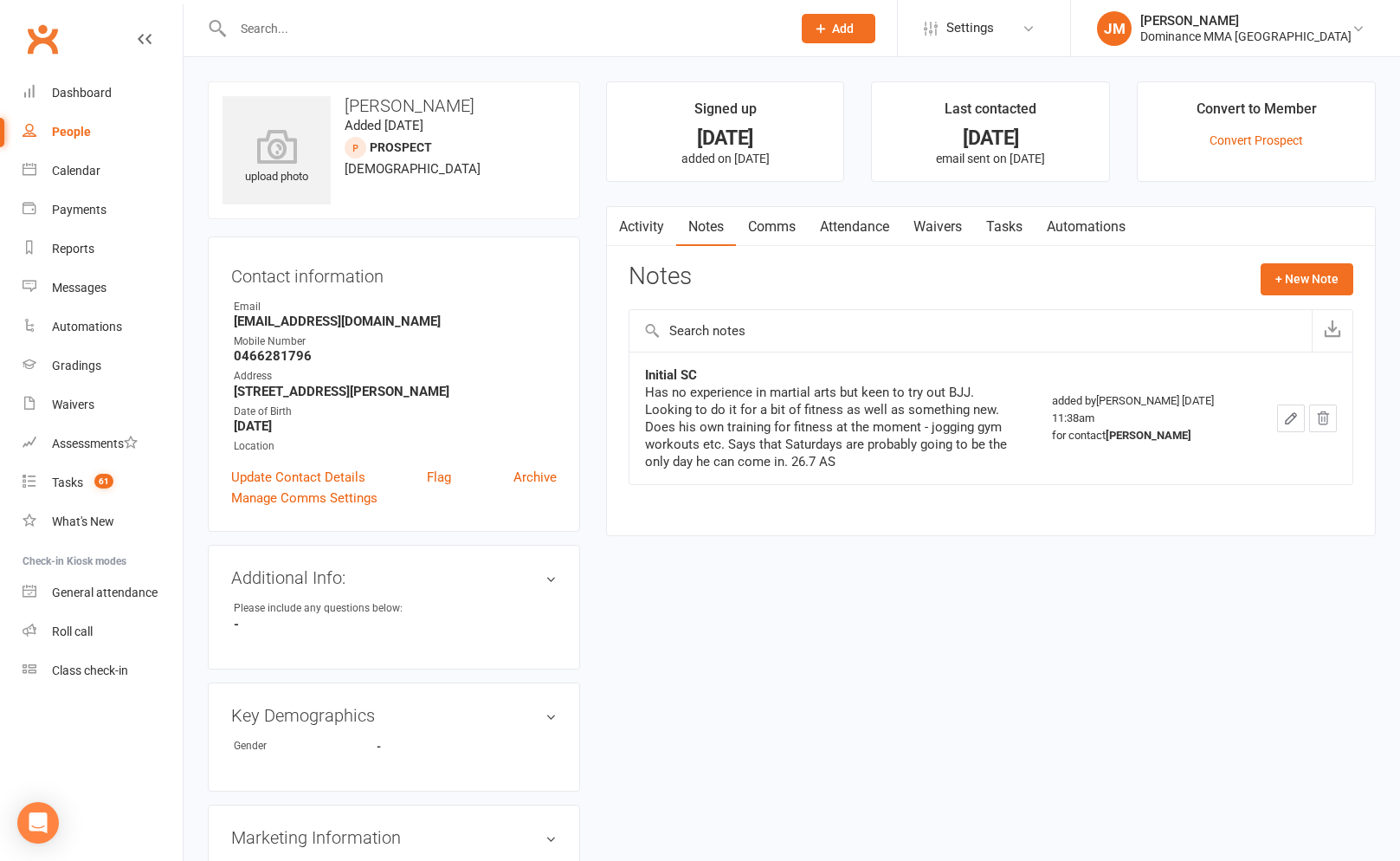
click at [1010, 222] on link "Tasks" at bounding box center [1004, 227] width 61 height 40
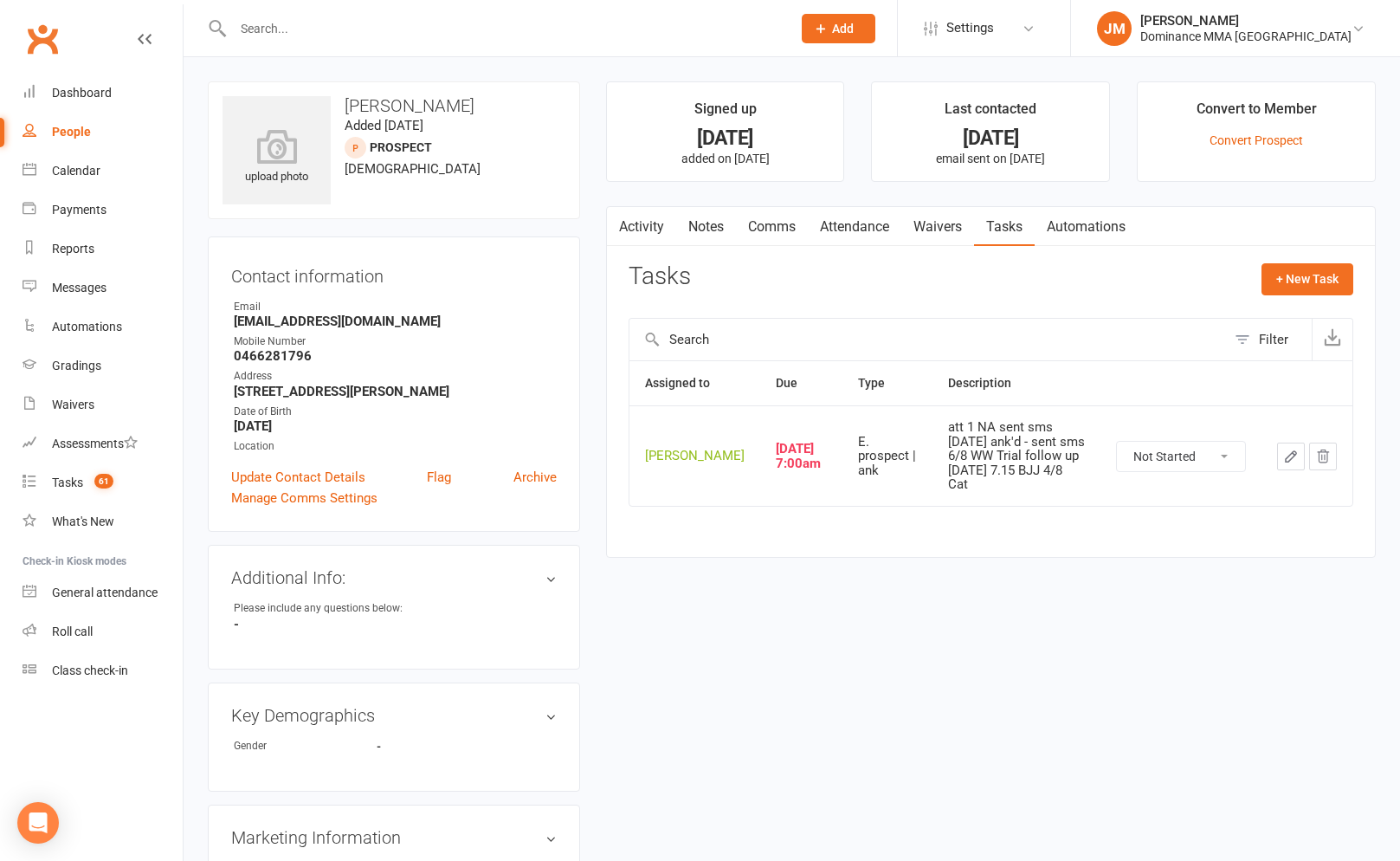
click at [1283, 463] on icon "button" at bounding box center [1290, 457] width 16 height 16
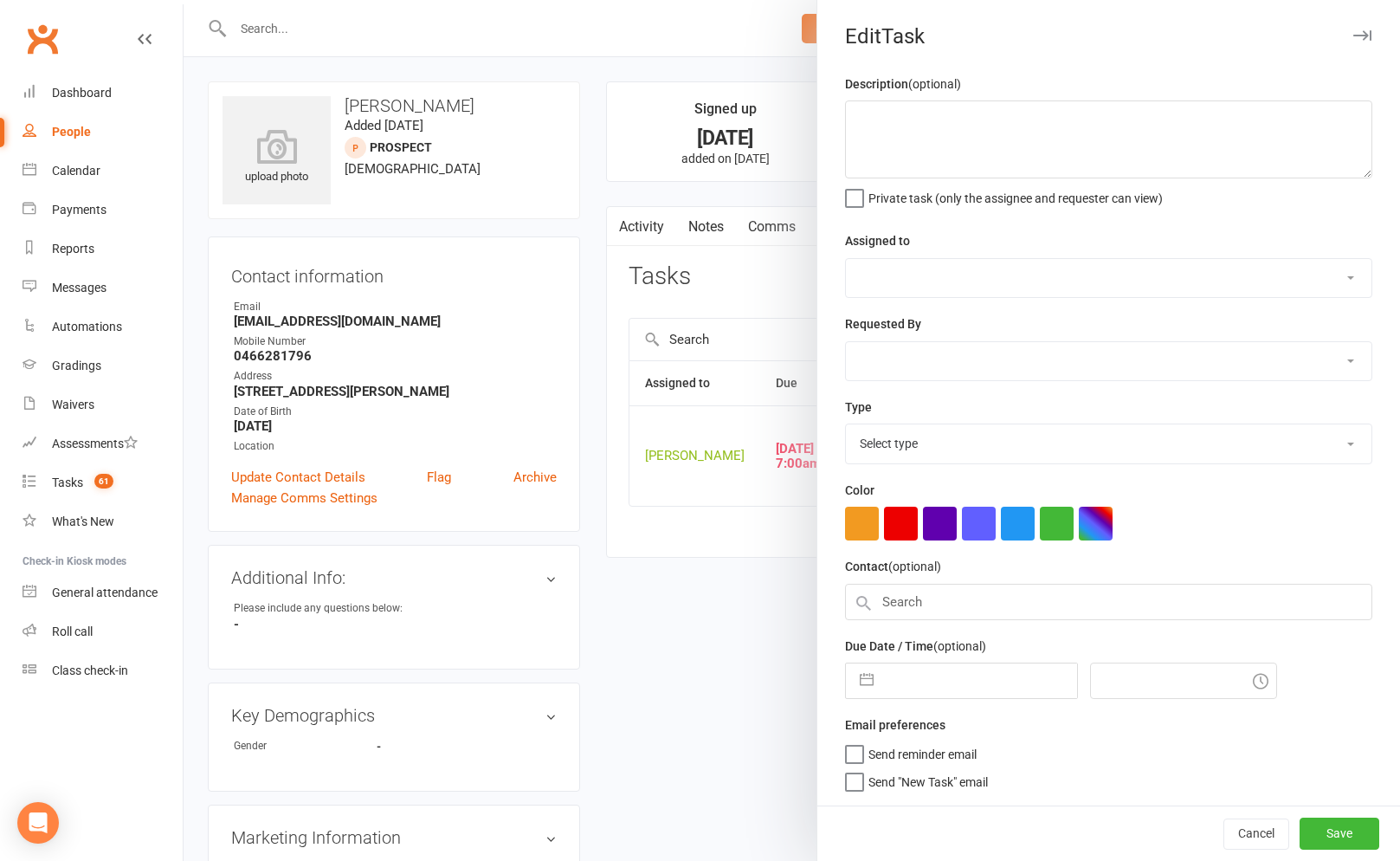
type textarea "att 1 NA sent sms 9/8 SA ank'd - sent sms 6/8 WW Trial follow up Tuesday 7.15 B…"
select select "45422"
select select "12631"
type input "12 Aug 2025"
type input "7:00am"
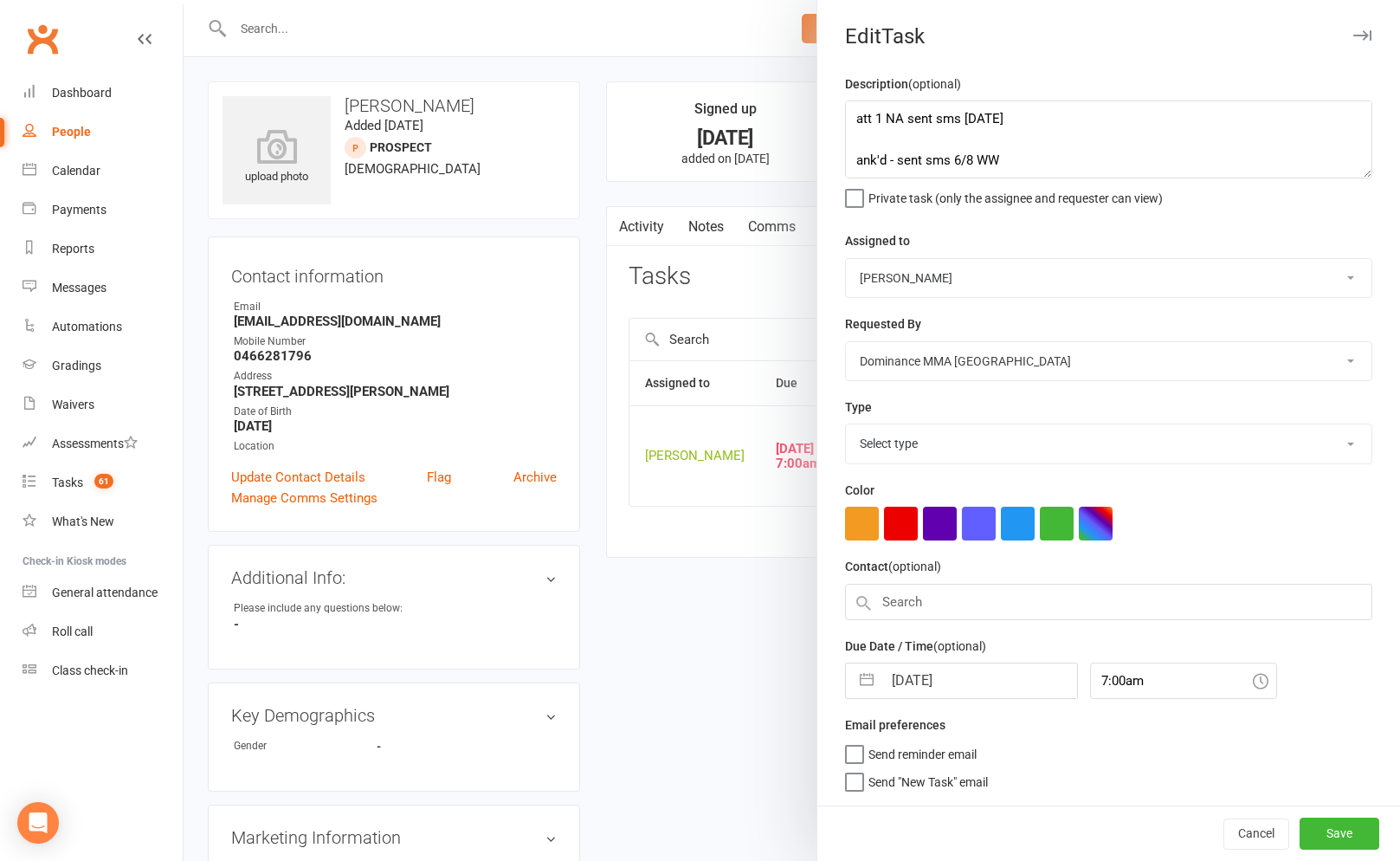
select select "3864"
click at [957, 267] on select "Cat Wilson David Hart Lachlan Dart Alish S. Will Wesley Max Viney Dominance MMA…" at bounding box center [1108, 278] width 525 height 38
select select "50862"
click at [849, 778] on label "Send "New Task" email" at bounding box center [916, 772] width 143 height 17
click at [849, 763] on input "Send "New Task" email" at bounding box center [916, 763] width 143 height 0
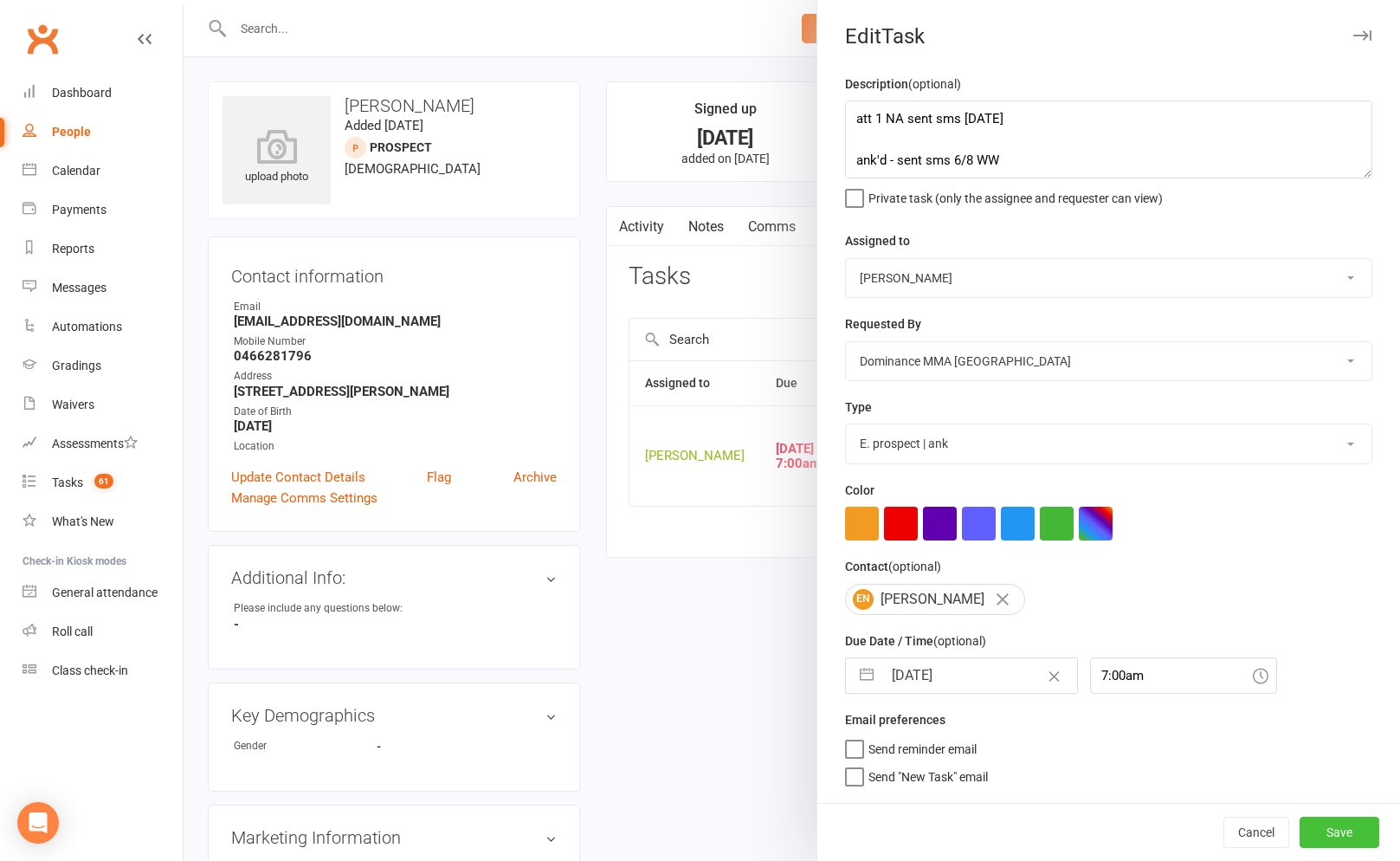
click at [1350, 824] on button "Save" at bounding box center [1338, 832] width 79 height 31
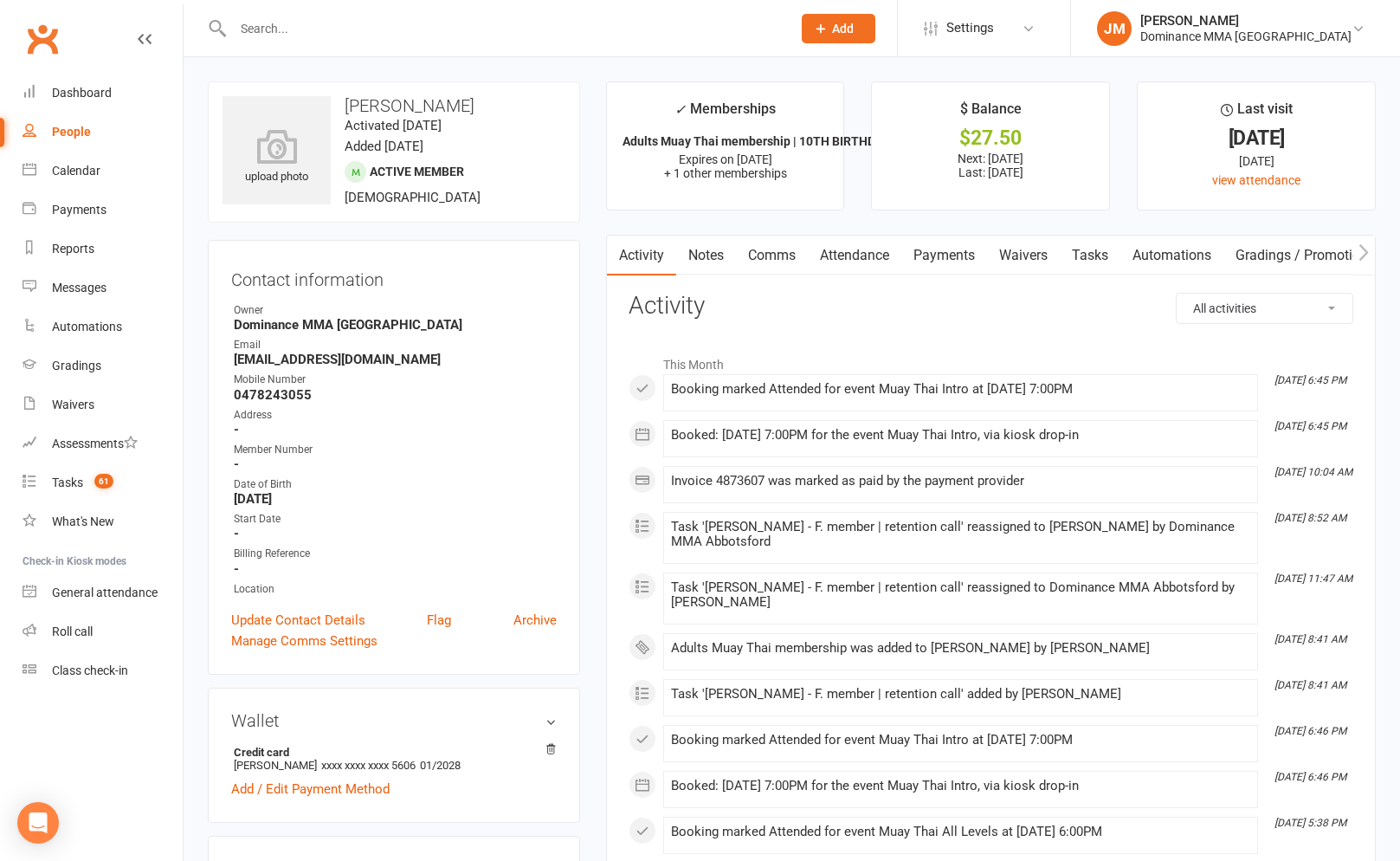
click at [1092, 257] on link "Tasks" at bounding box center [1090, 255] width 61 height 40
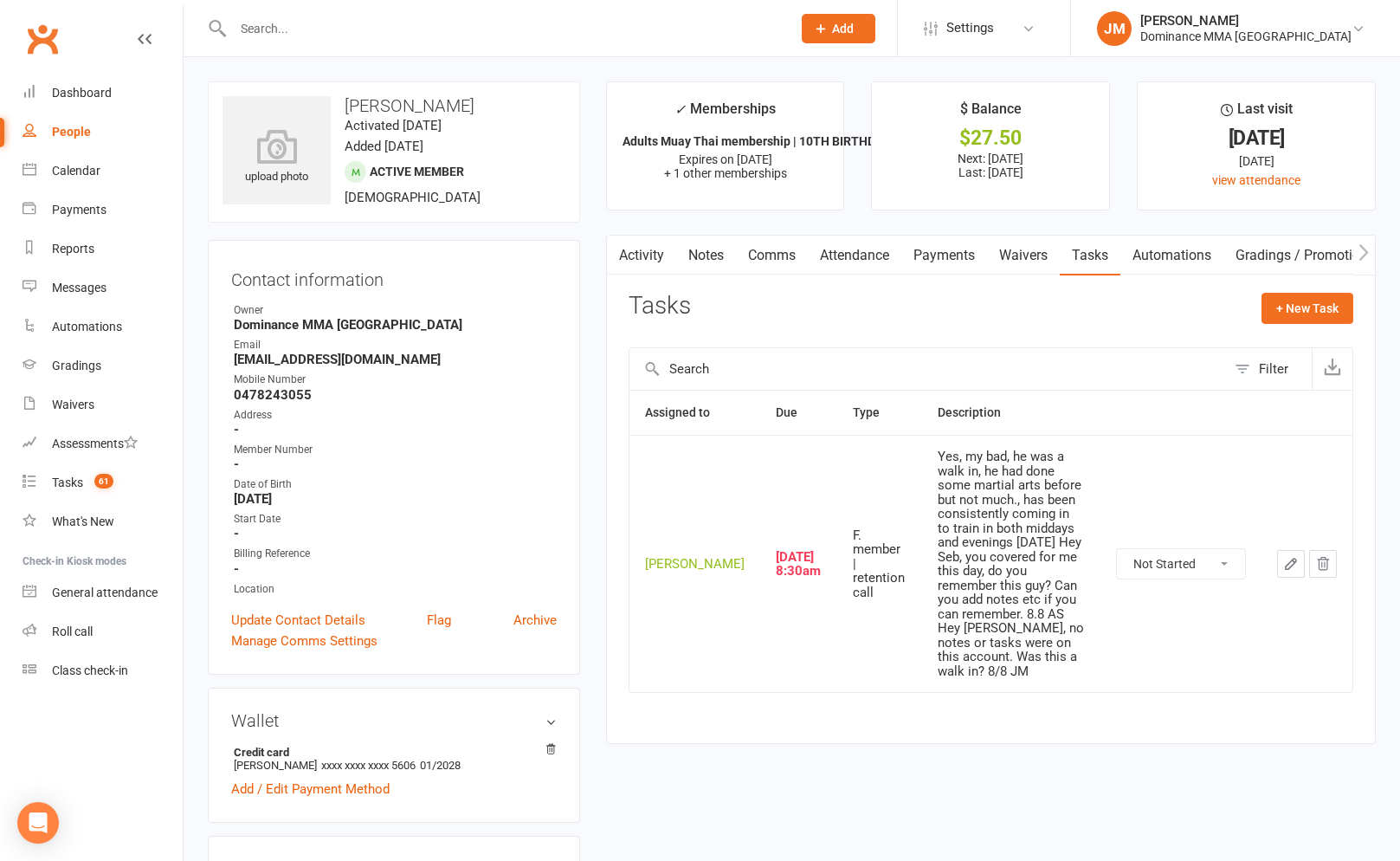
click at [705, 258] on link "Notes" at bounding box center [706, 255] width 60 height 40
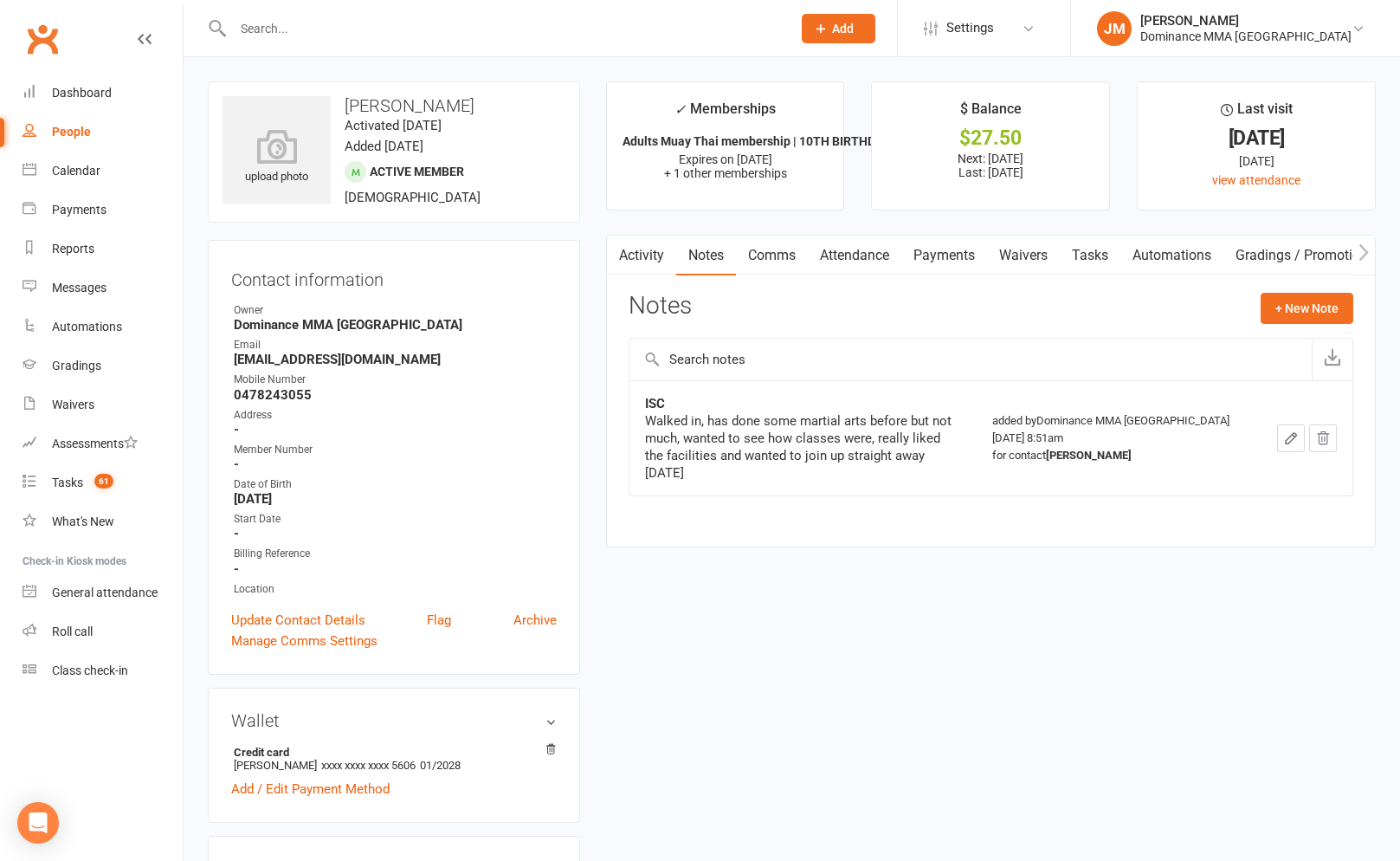
click at [1046, 254] on link "Waivers" at bounding box center [1023, 255] width 72 height 40
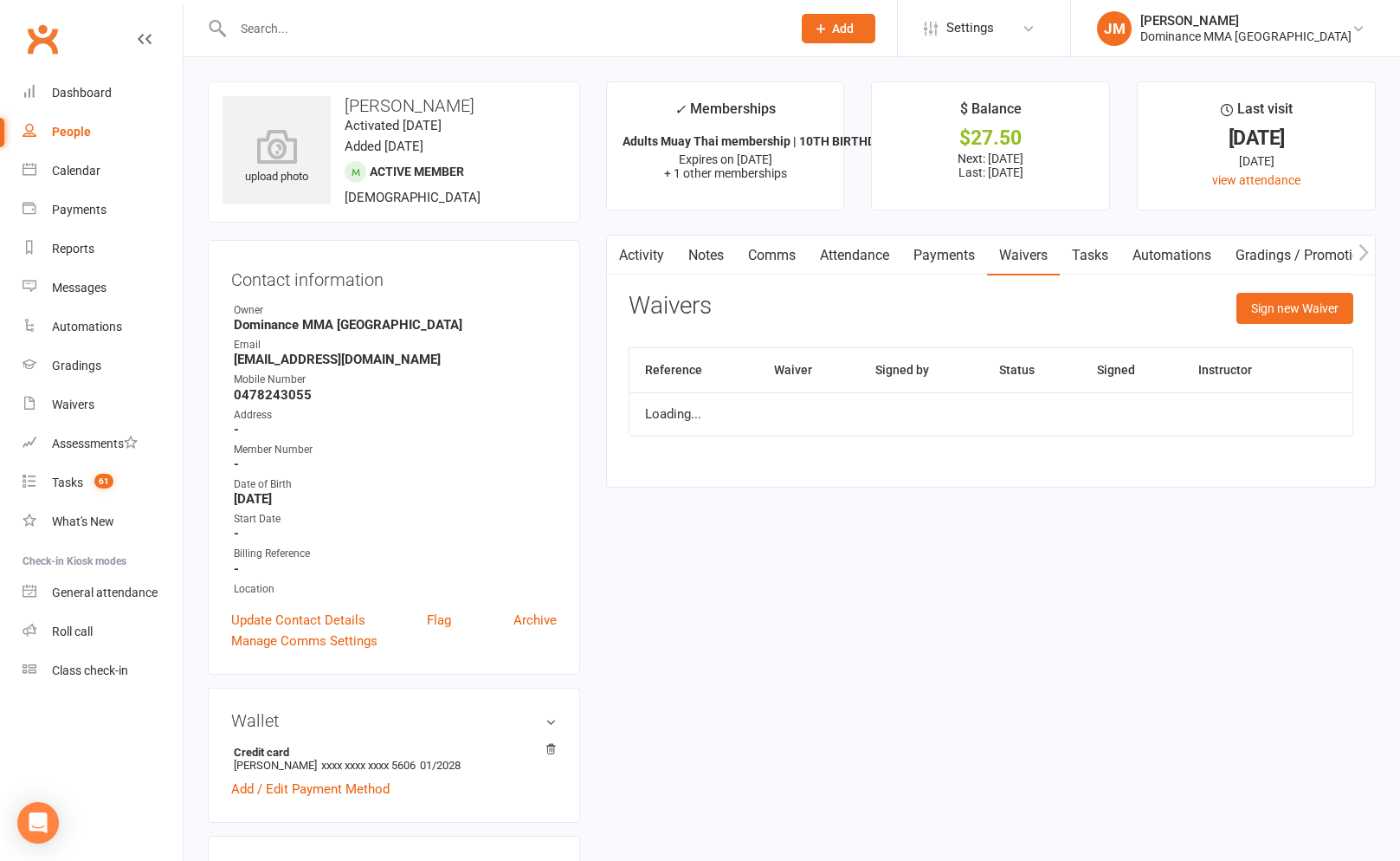
click at [1074, 252] on link "Tasks" at bounding box center [1090, 255] width 61 height 40
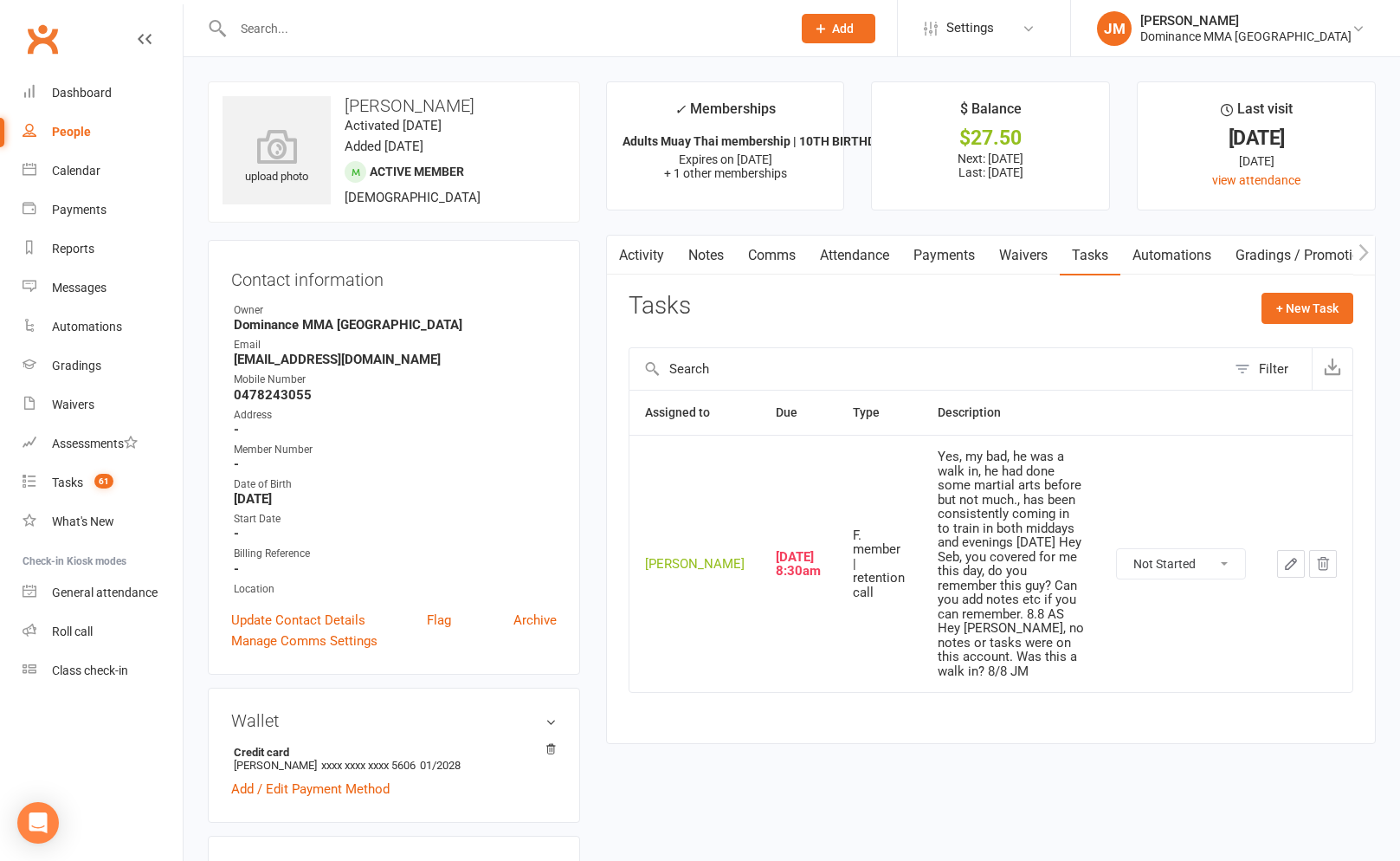
drag, startPoint x: 837, startPoint y: 248, endPoint x: 851, endPoint y: 276, distance: 31.3
click at [837, 248] on link "Attendance" at bounding box center [854, 255] width 93 height 40
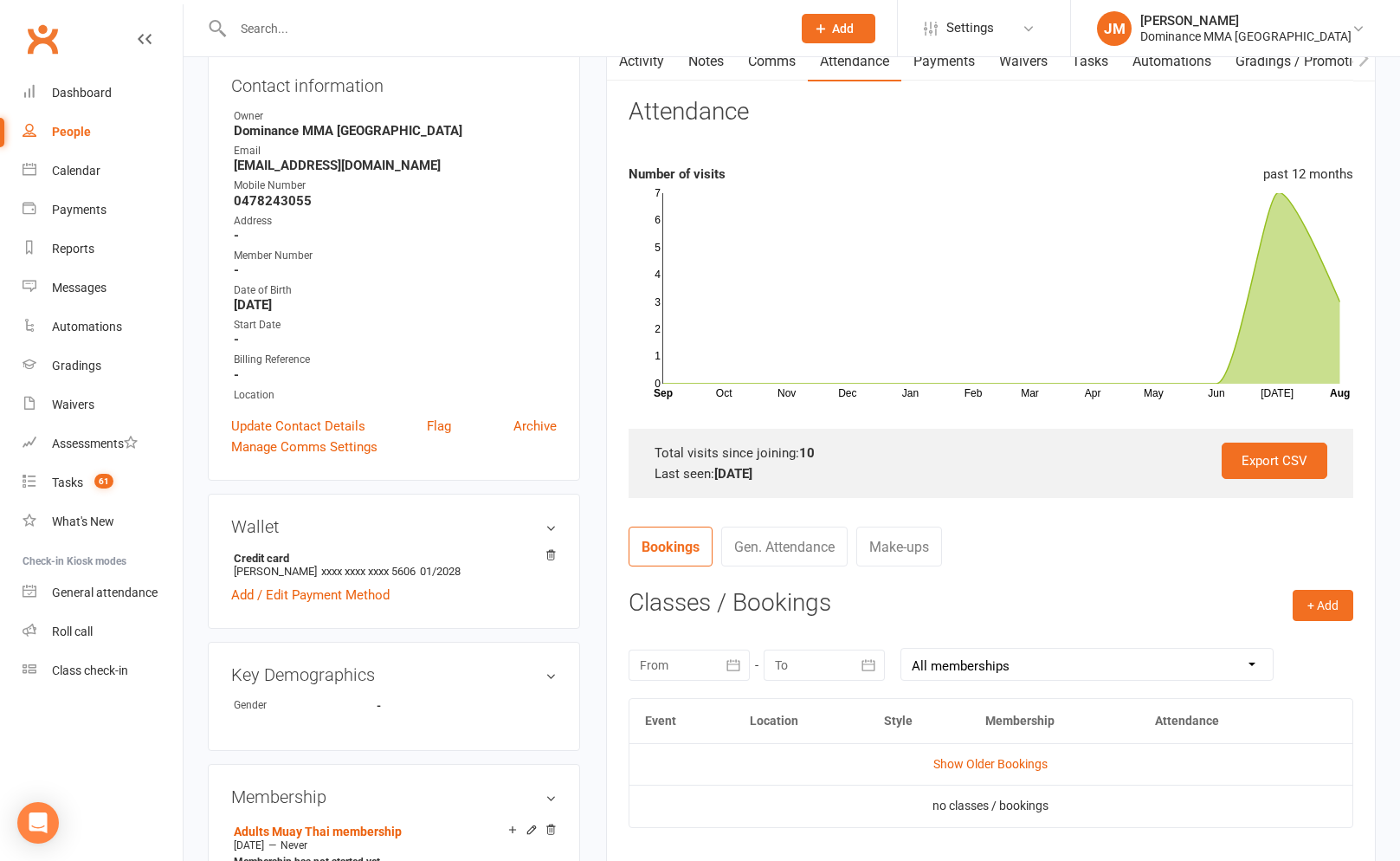
scroll to position [228, 0]
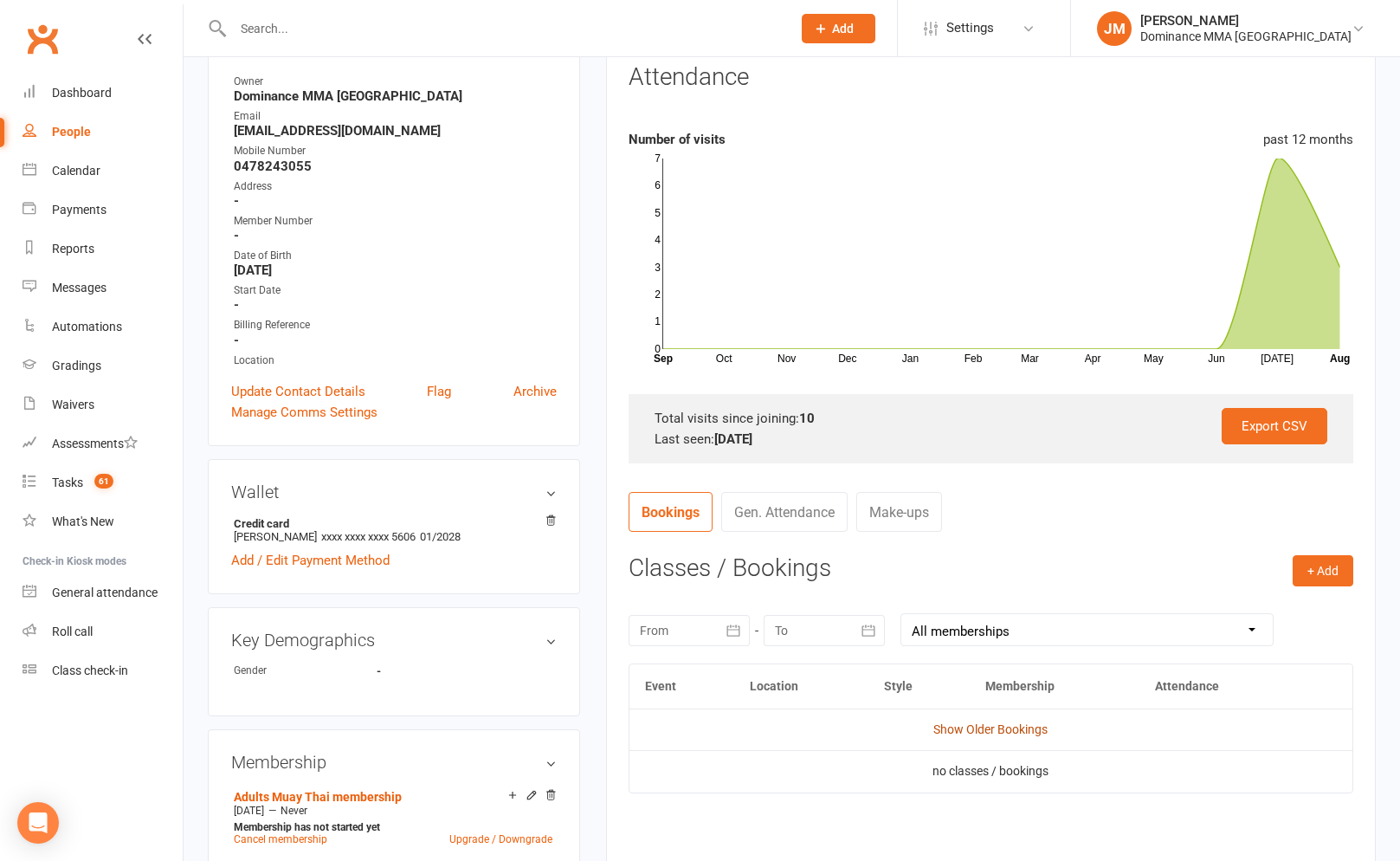
click at [984, 727] on link "Show Older Bookings" at bounding box center [990, 729] width 114 height 14
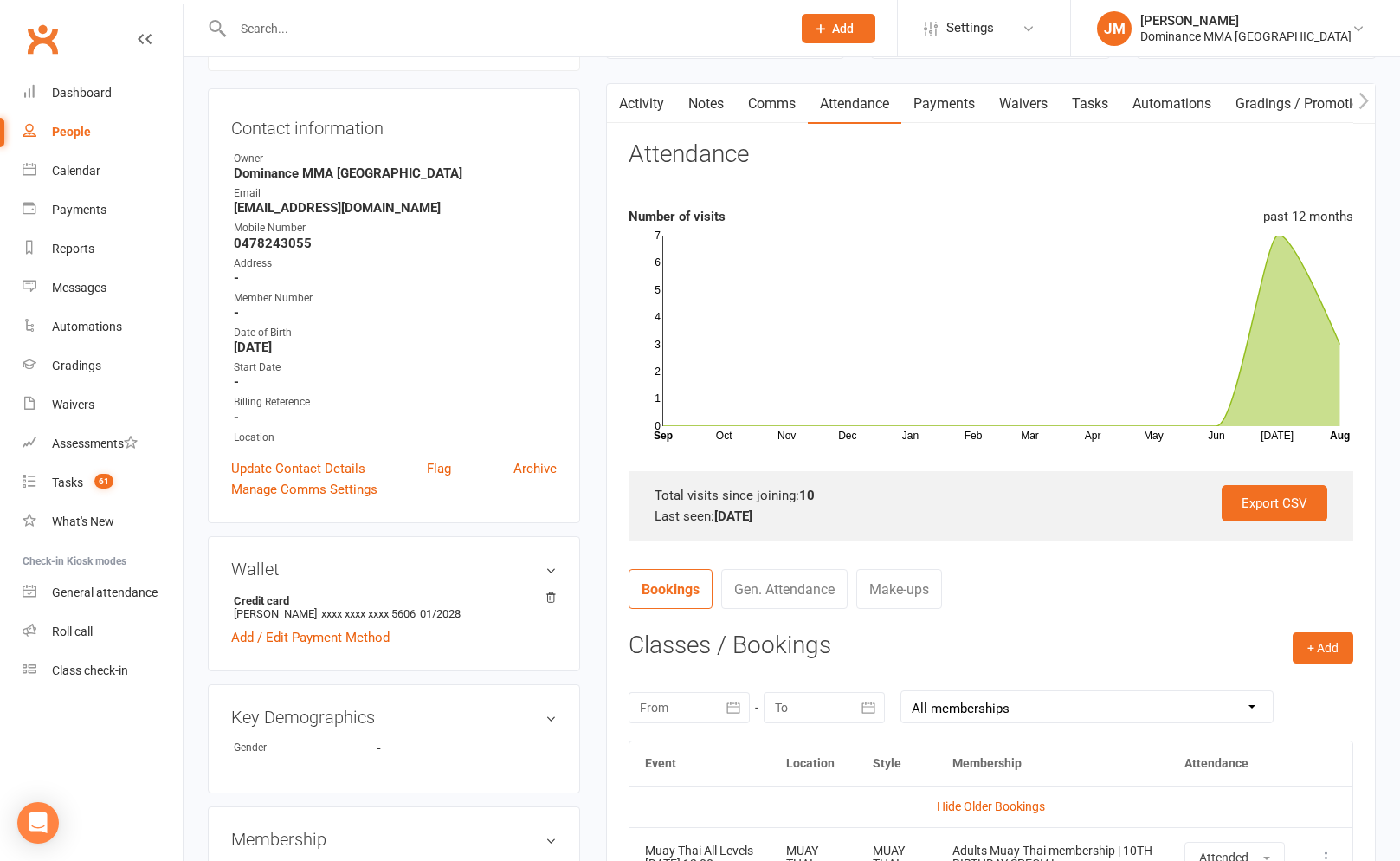
scroll to position [0, 0]
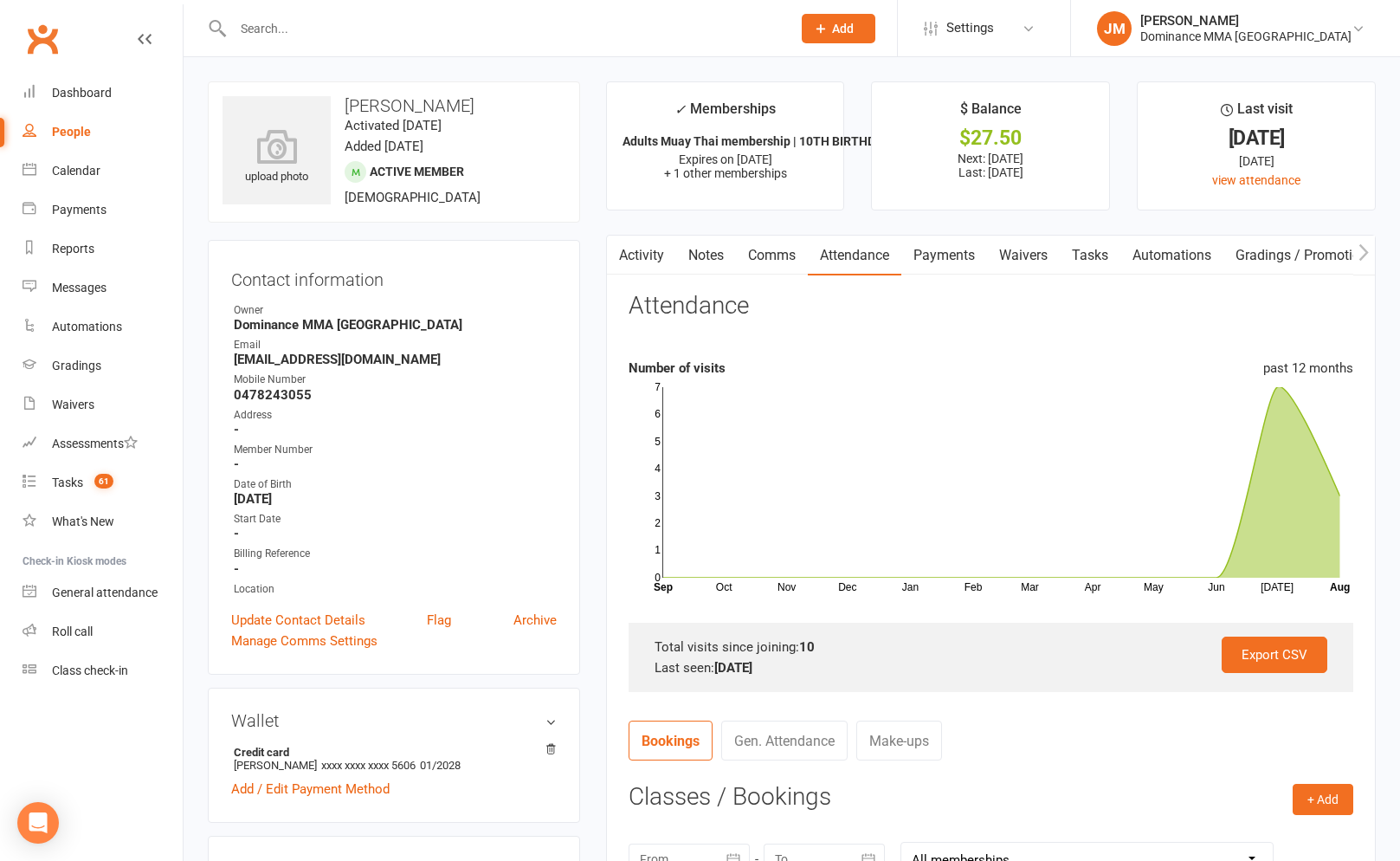
click at [1080, 261] on link "Tasks" at bounding box center [1090, 255] width 61 height 40
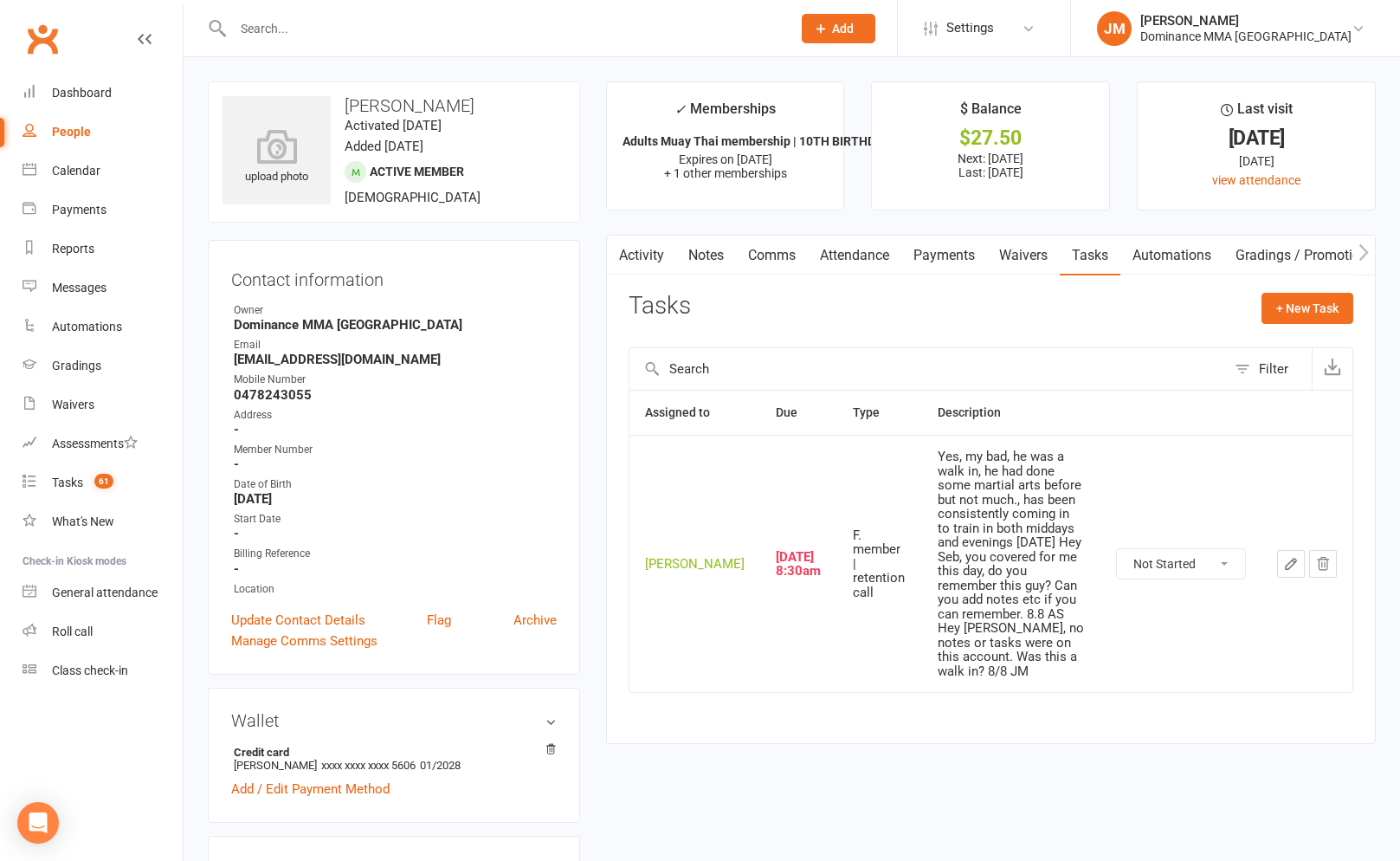
click at [1208, 549] on select "Not Started In Progress Waiting Complete" at bounding box center [1180, 564] width 128 height 30
select select "unstarted"
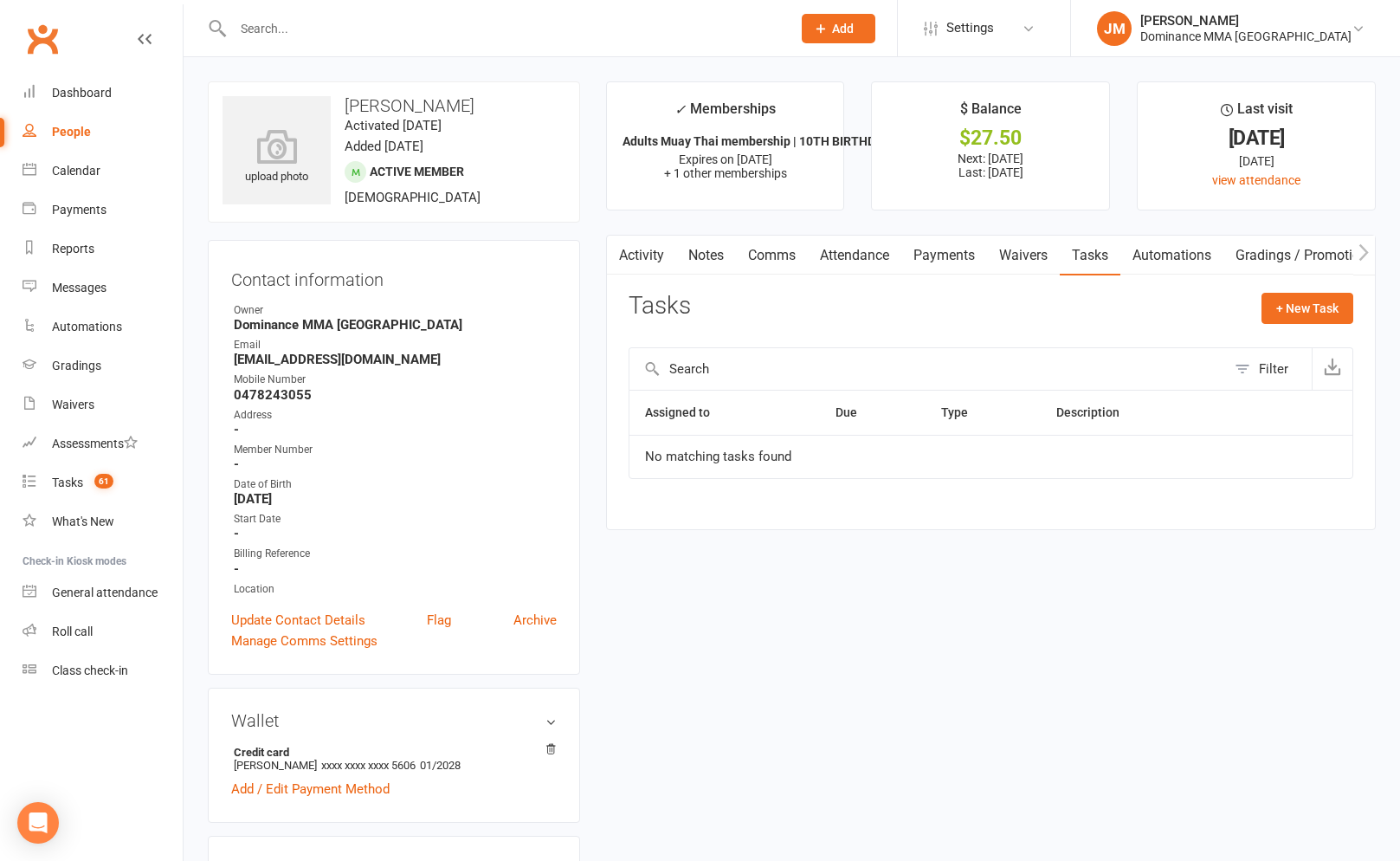
click at [400, 36] on input "text" at bounding box center [503, 29] width 551 height 24
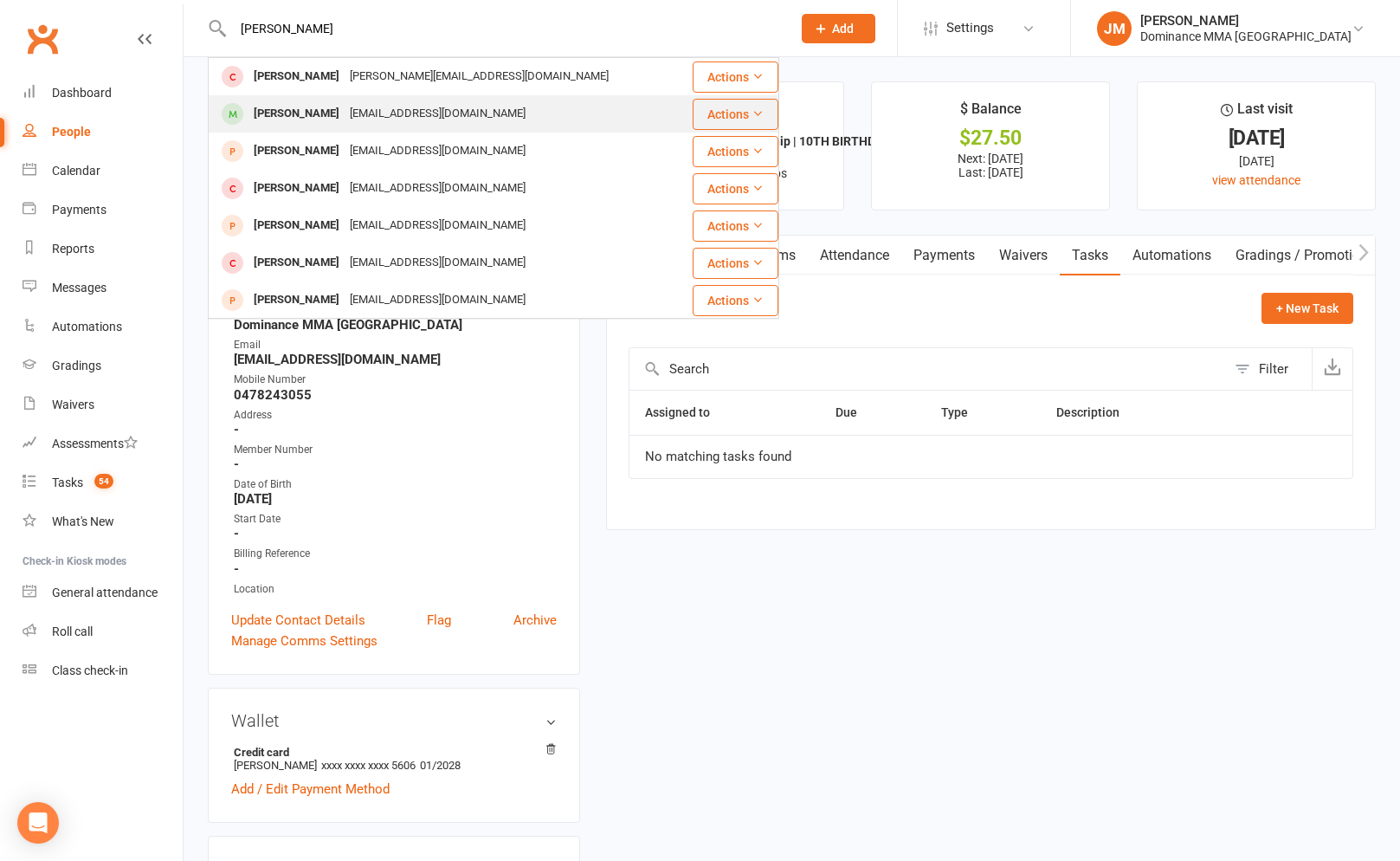
type input "ashlei"
click at [307, 105] on div "Ashleigh Young" at bounding box center [296, 113] width 96 height 25
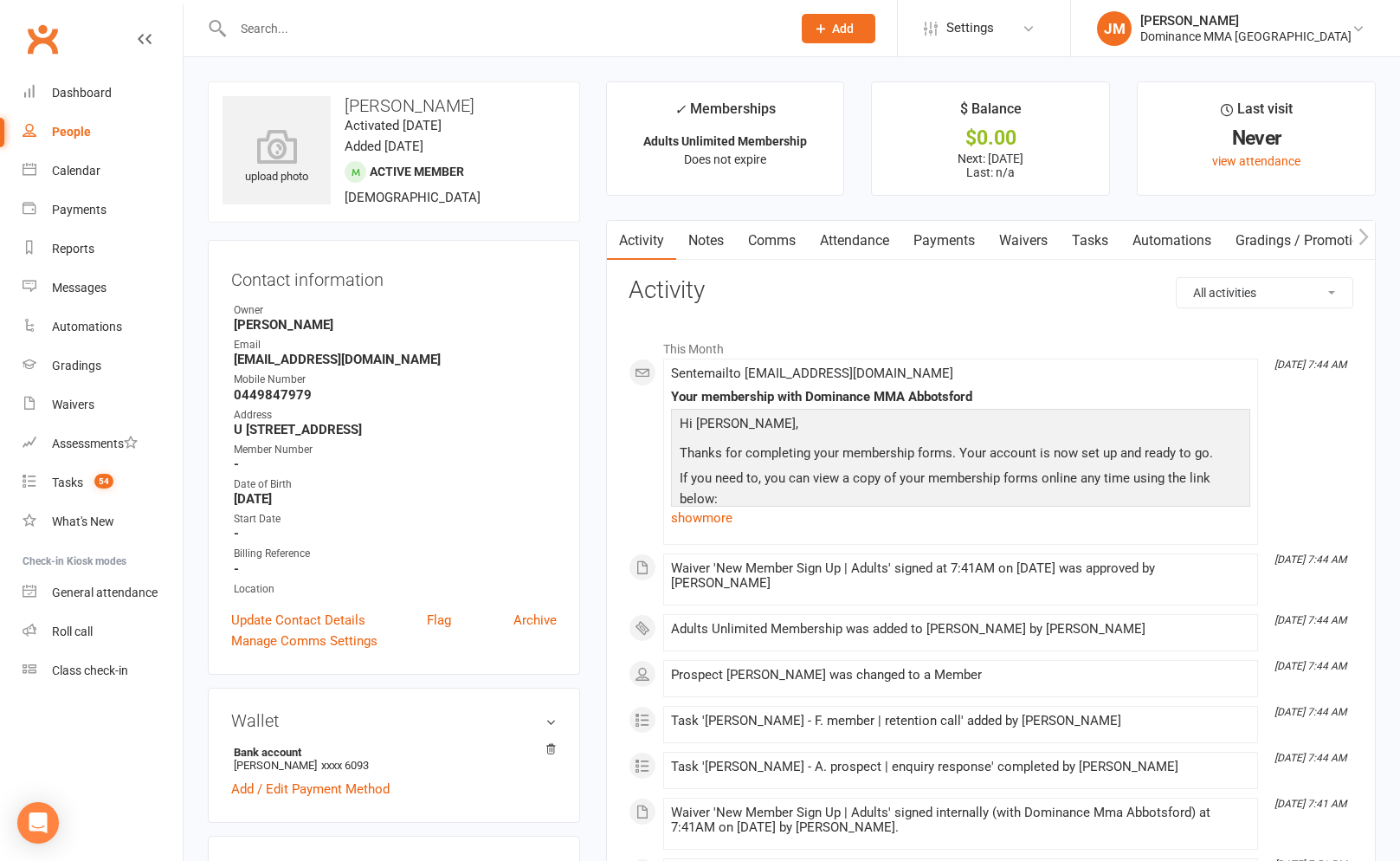
click at [1089, 241] on link "Tasks" at bounding box center [1090, 241] width 61 height 40
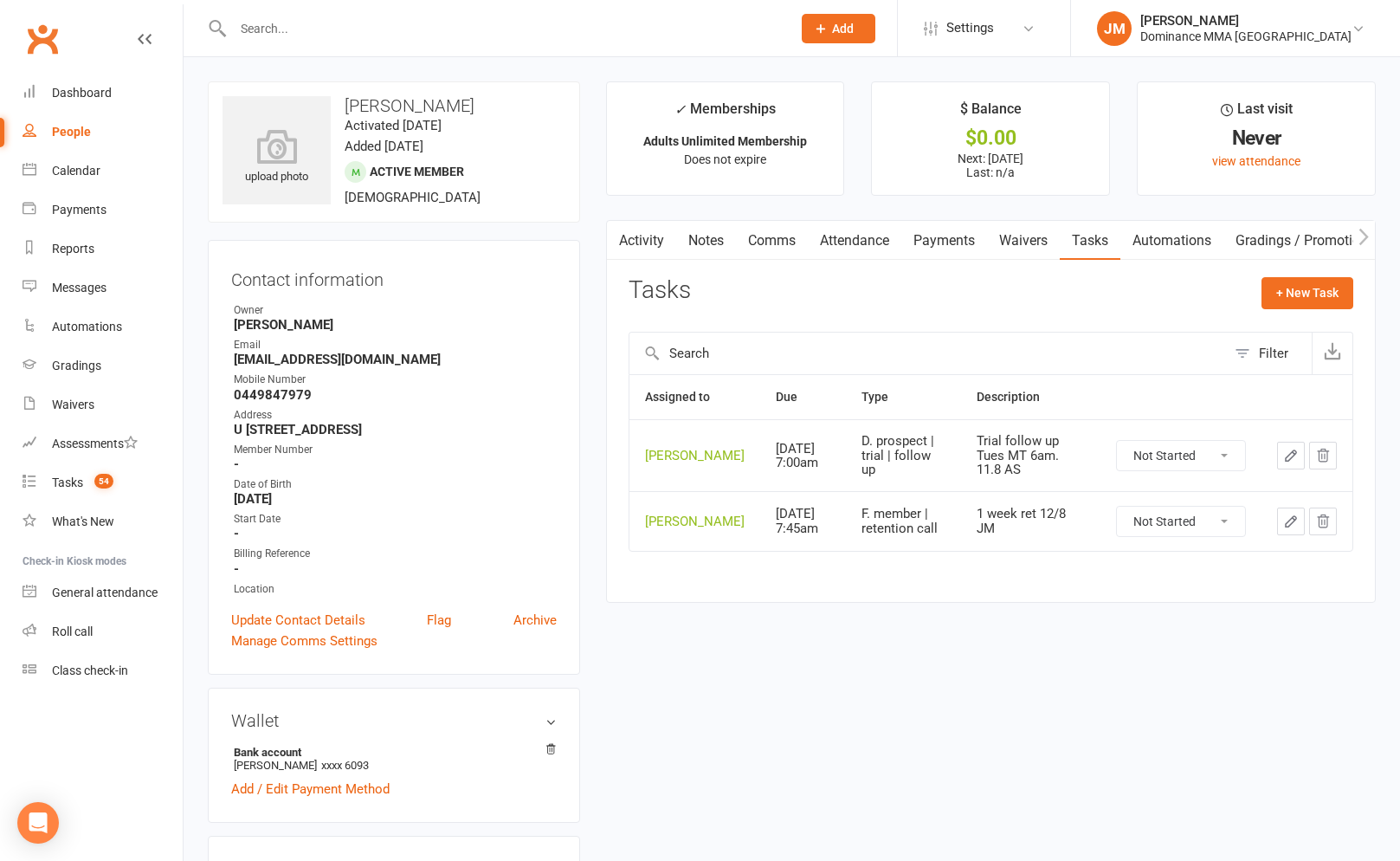
click at [727, 242] on link "Notes" at bounding box center [706, 241] width 60 height 40
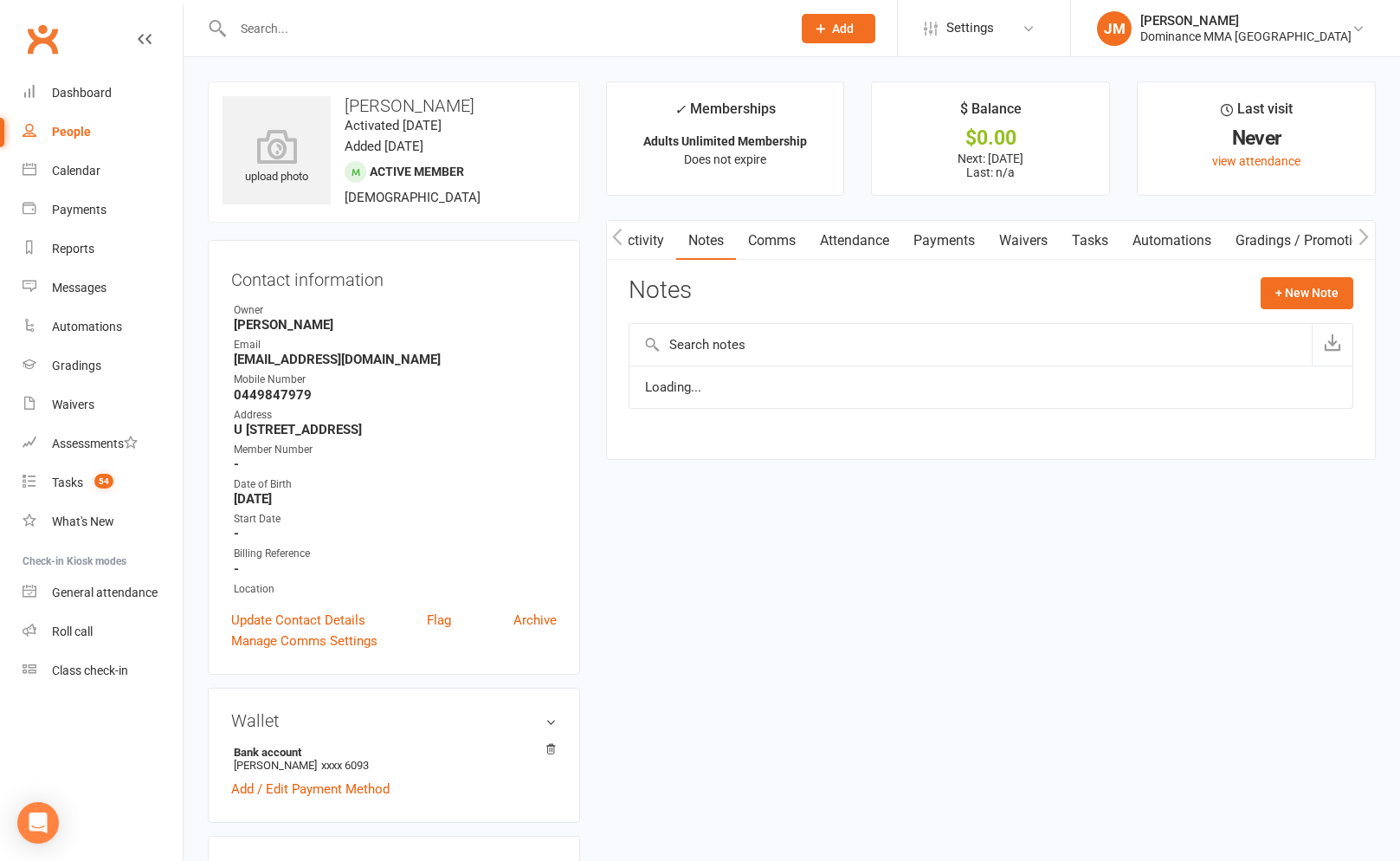
scroll to position [0, 2]
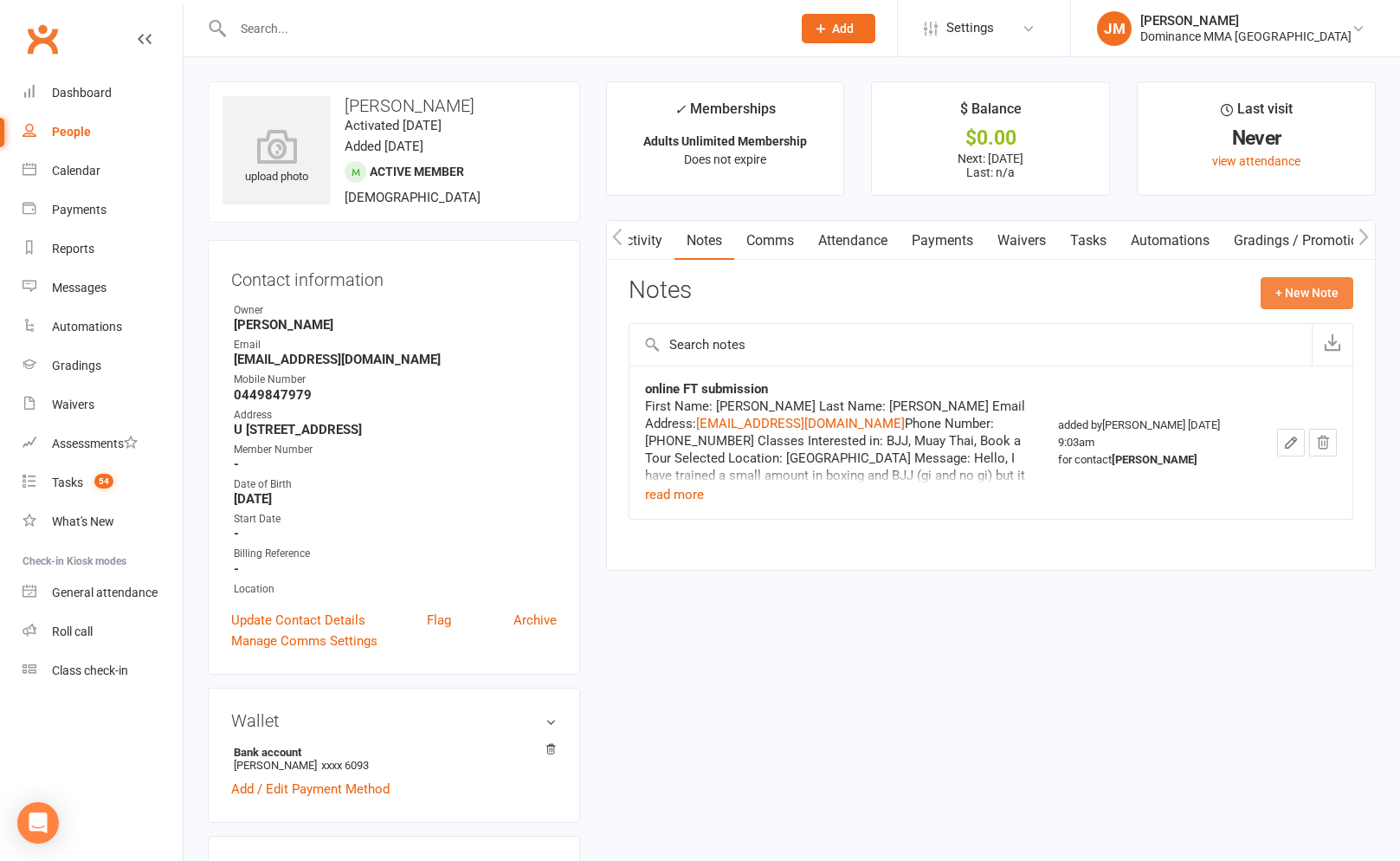
click at [1287, 299] on button "+ New Note" at bounding box center [1307, 293] width 92 height 31
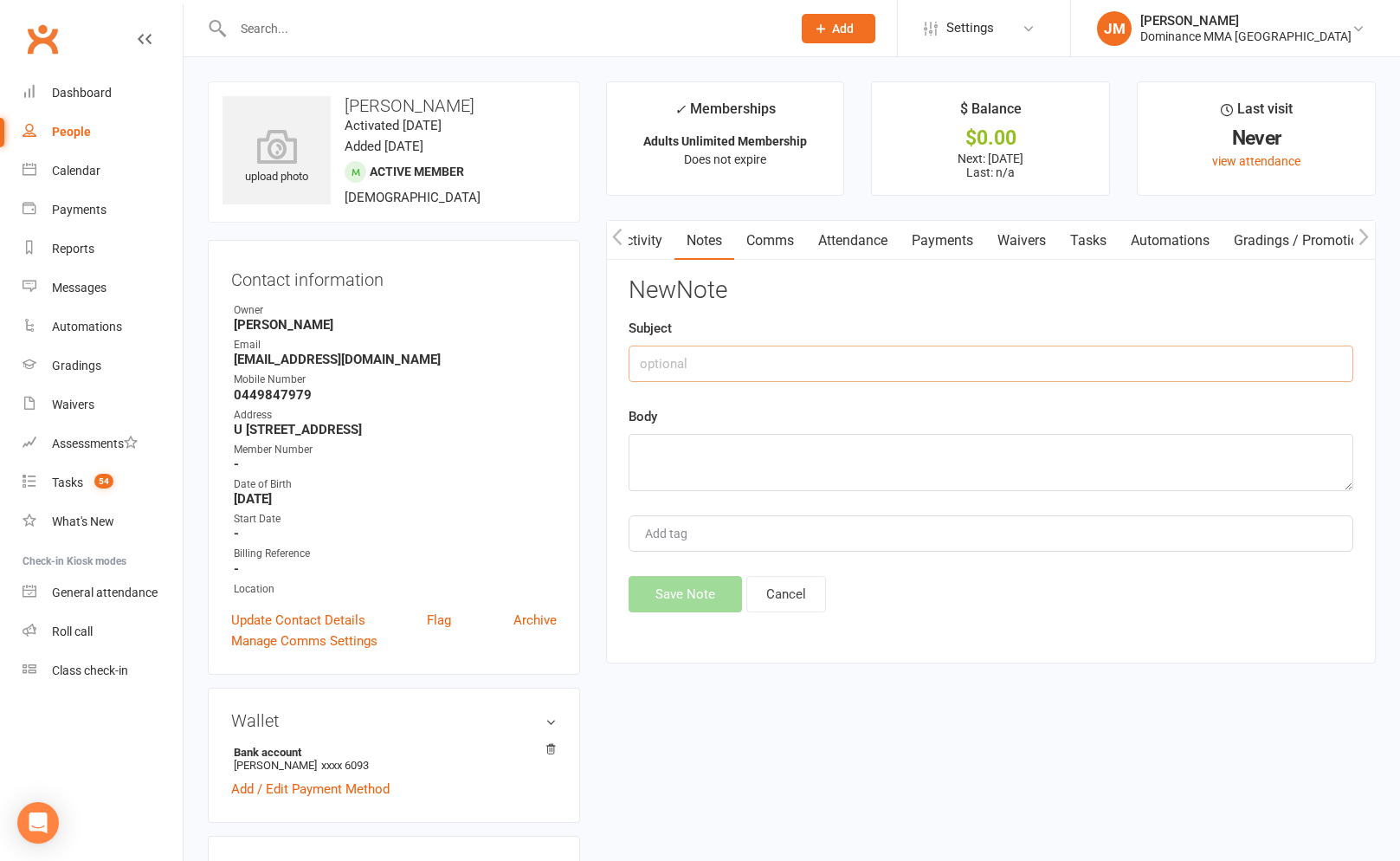
click at [673, 368] on input "text" at bounding box center [991, 363] width 725 height 37
type input "SC notes from trial"
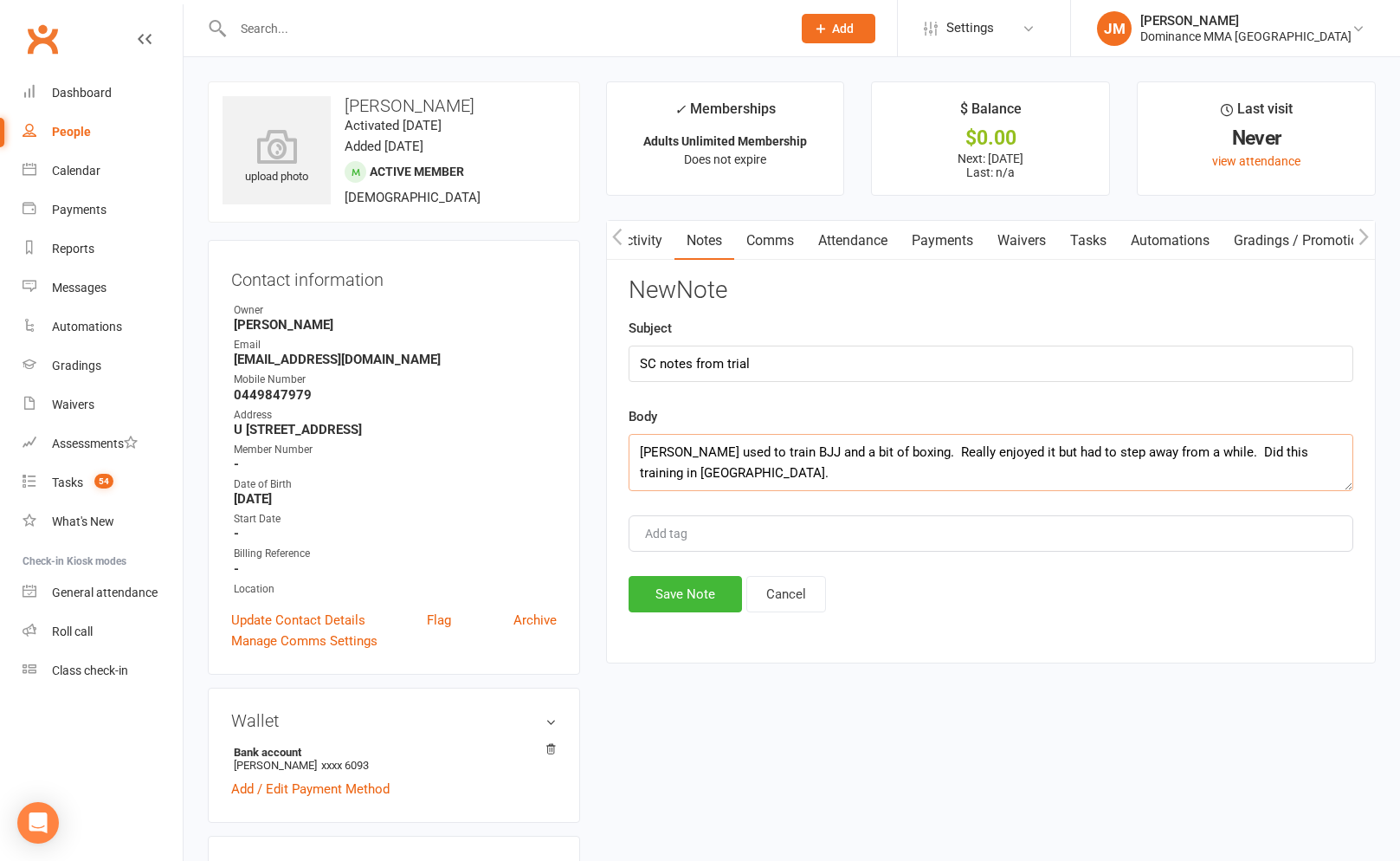
click at [675, 449] on textarea "Ashelgih used to train BJJ and a bit of boxing. Really enjoyed it but had to st…" at bounding box center [991, 463] width 725 height 58
click at [700, 468] on textarea "Ashleigh used to train BJJ and a bit of boxing. Really enjoyed it but had to st…" at bounding box center [991, 463] width 725 height 58
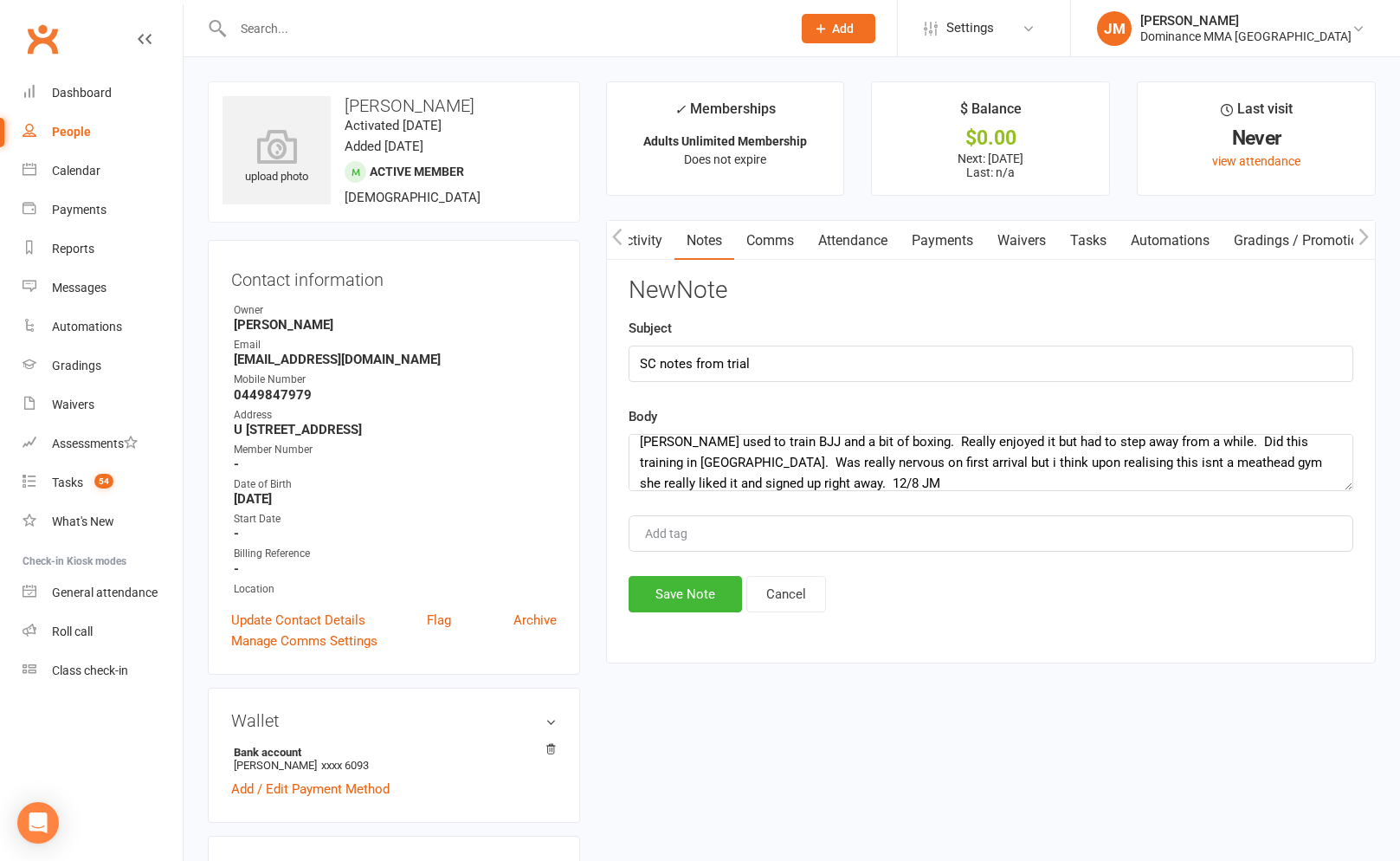
click at [707, 575] on div "New Note Subject SC notes from trial Body Ashleigh used to train BJJ and a bit …" at bounding box center [991, 444] width 725 height 335
click at [724, 486] on textarea "Ashleigh used to train BJJ and a bit of boxing. Really enjoyed it but had to st…" at bounding box center [991, 463] width 725 height 58
type textarea "Ashleigh used to train BJJ and a bit of boxing. Really enjoyed it but had to st…"
click at [693, 587] on button "Save Note" at bounding box center [685, 594] width 113 height 37
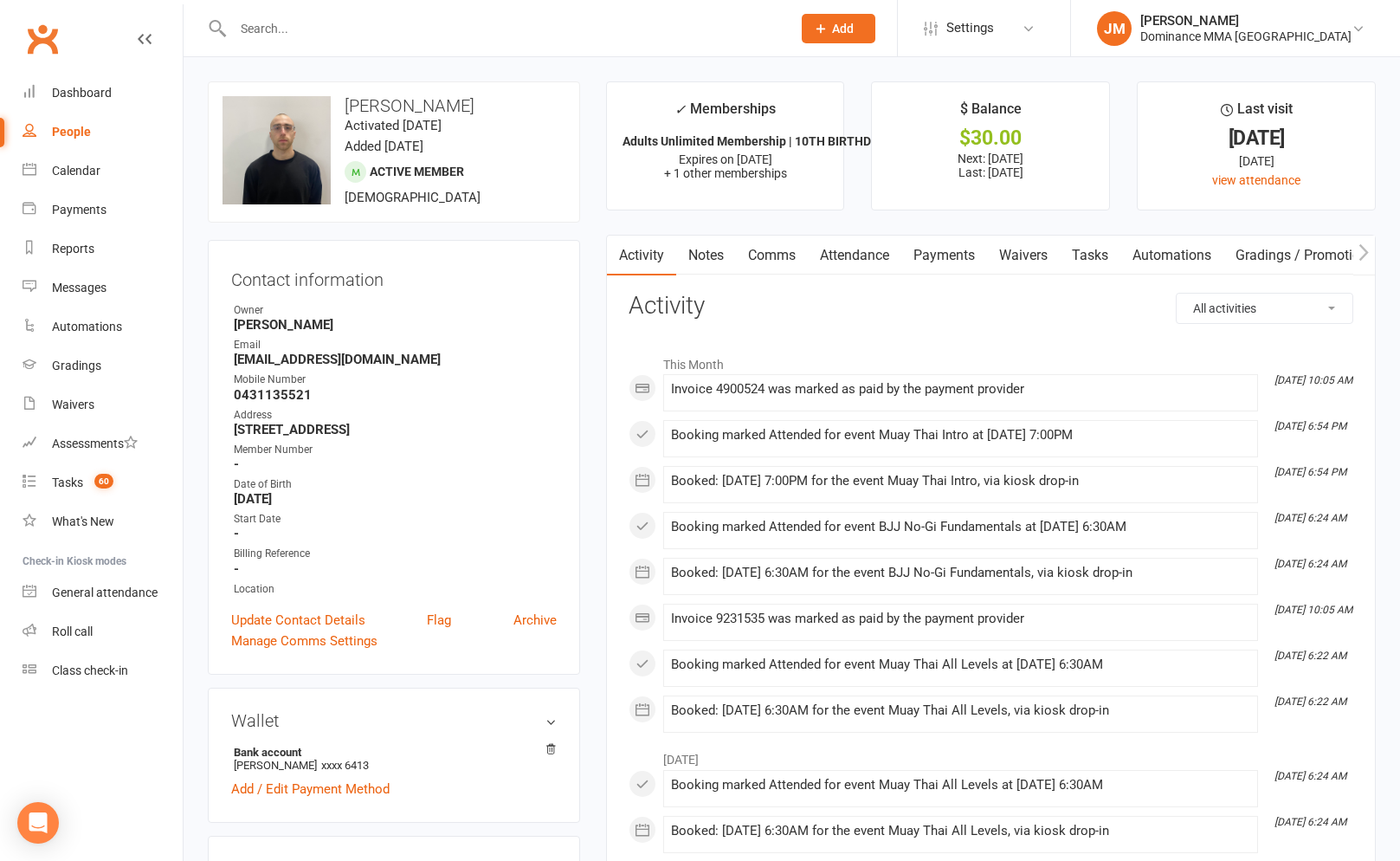
drag, startPoint x: 1072, startPoint y: 250, endPoint x: 1052, endPoint y: 261, distance: 22.8
click at [1074, 252] on link "Tasks" at bounding box center [1090, 255] width 61 height 40
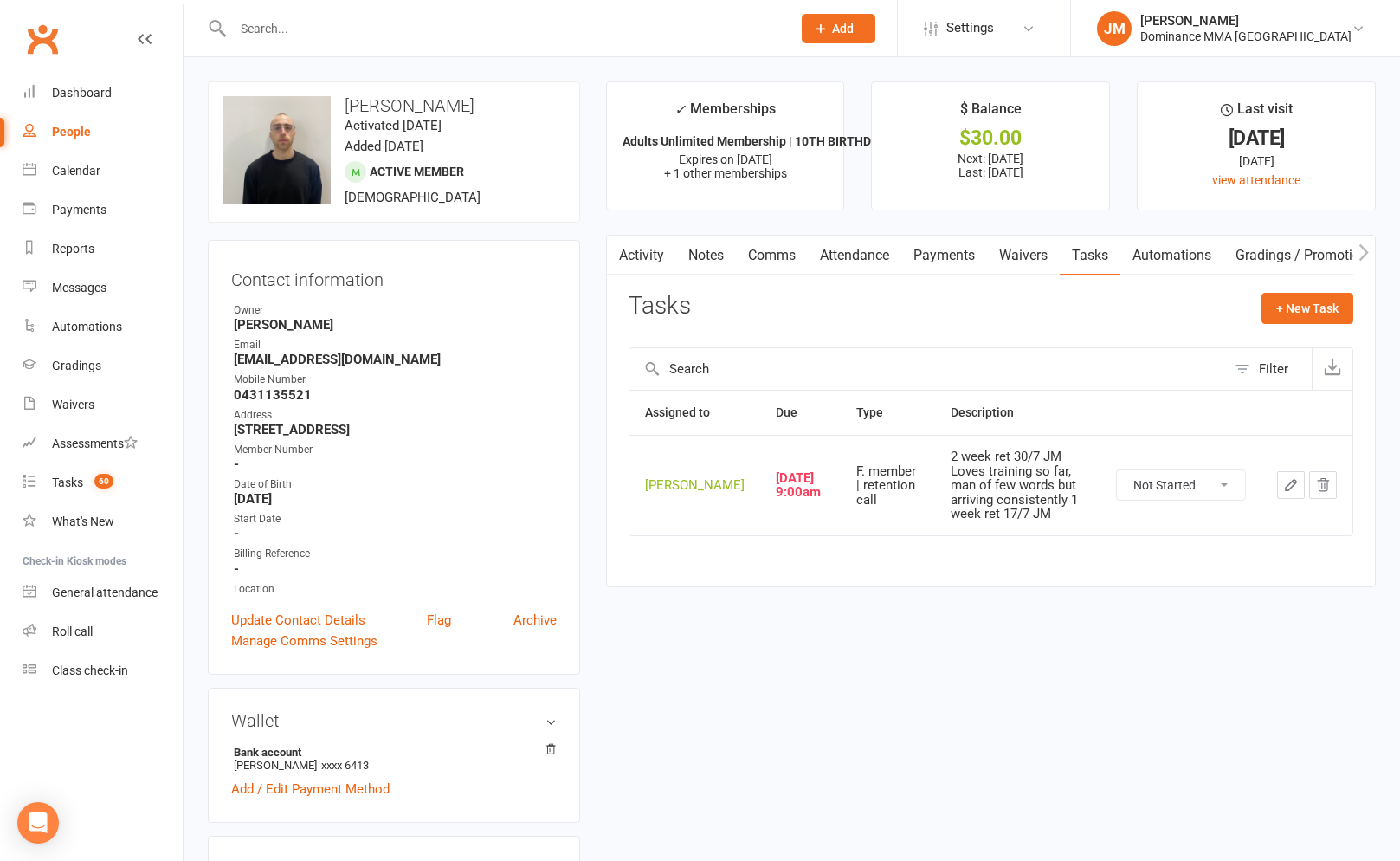
click at [1283, 492] on icon "button" at bounding box center [1290, 485] width 16 height 16
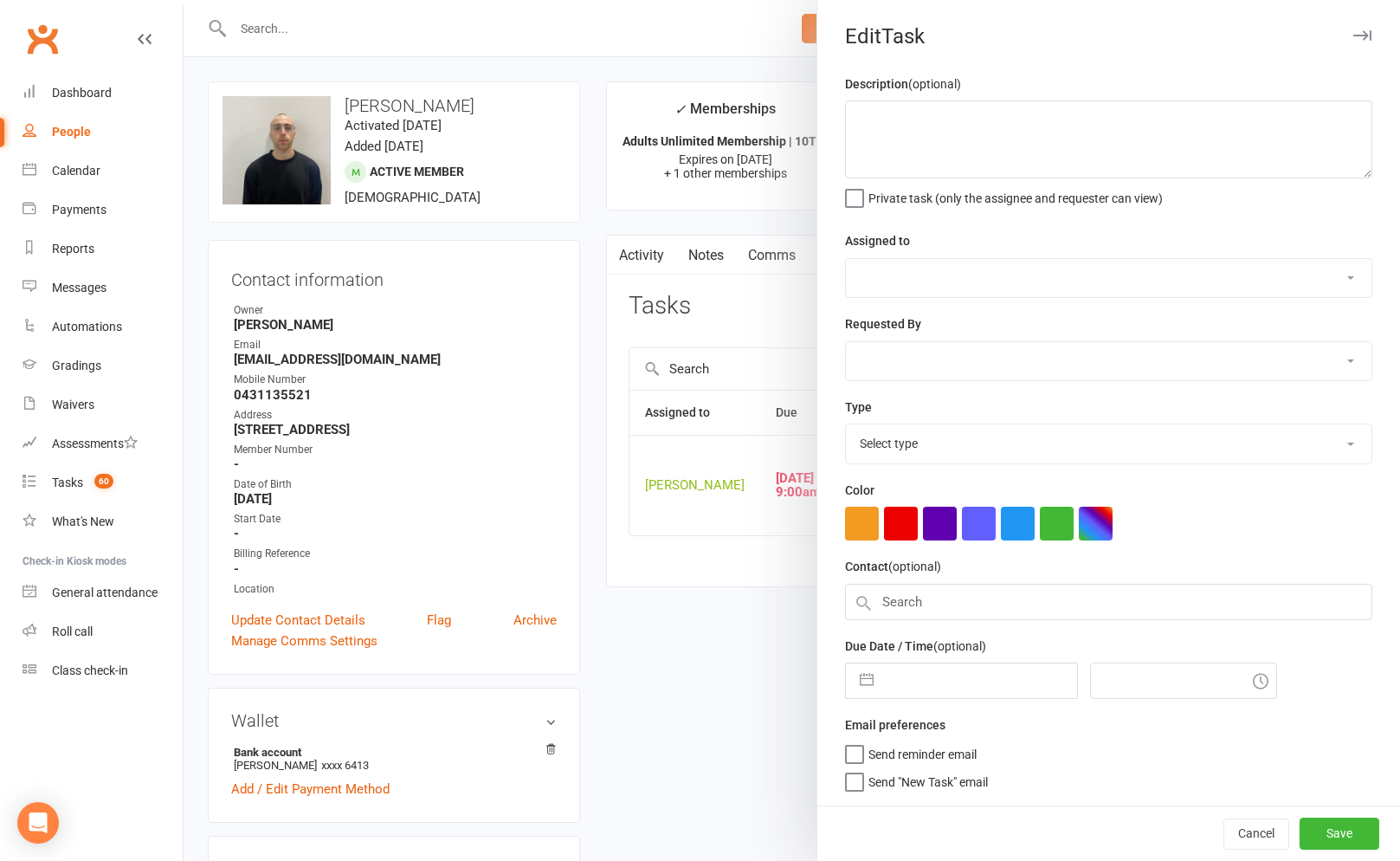
type textarea "2 week ret 30/7 JM Loves training so far, man of few words but arriving consist…"
select select "45422"
type input "[DATE]"
type input "9:00am"
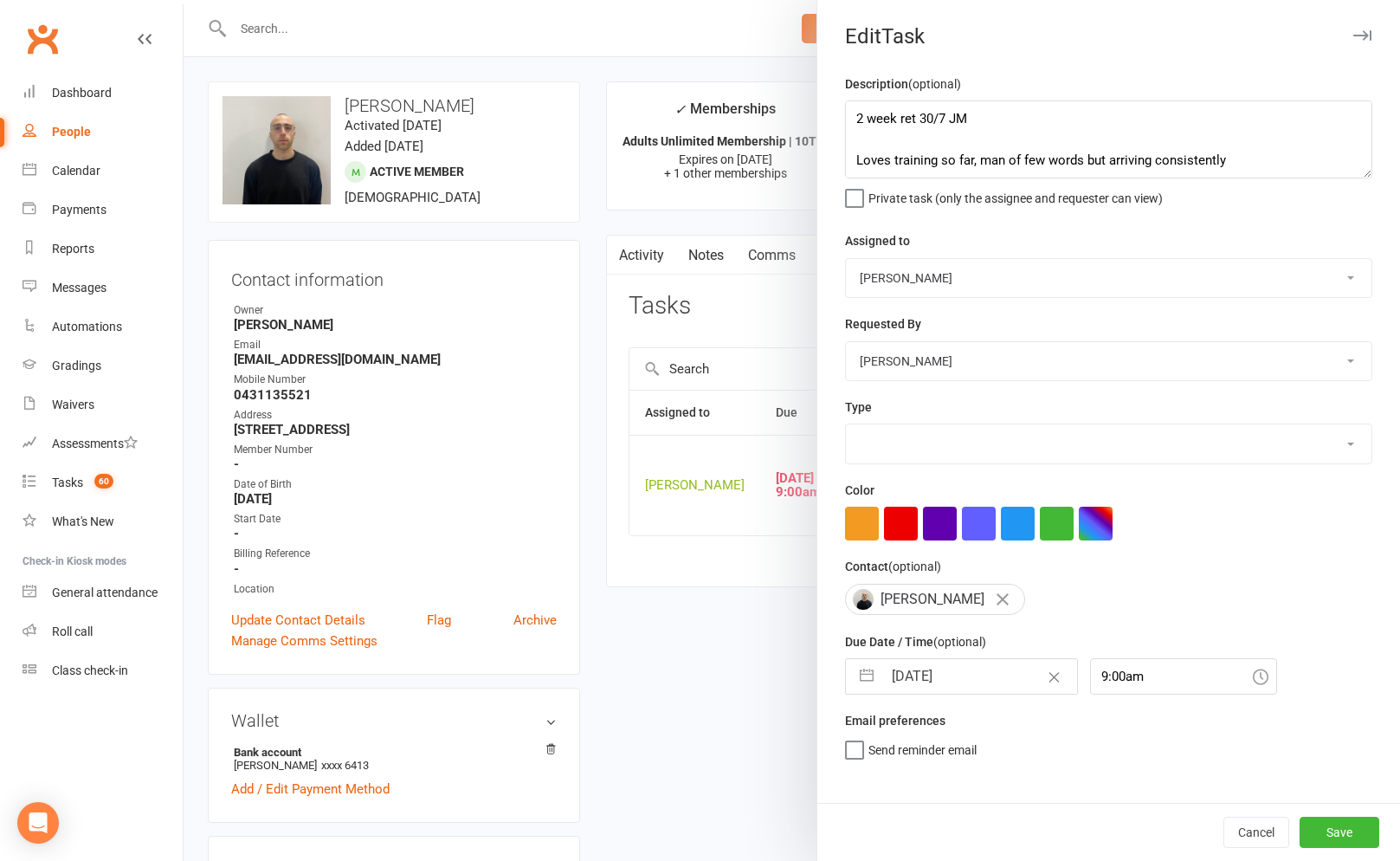
select select "3865"
click at [861, 117] on textarea "2 week ret 30/7 JM Loves training so far, man of few words but arriving consist…" at bounding box center [1108, 139] width 527 height 78
click at [856, 117] on textarea "2 week ret 30/7 JM Loves training so far, man of few words but arriving consist…" at bounding box center [1108, 139] width 527 height 78
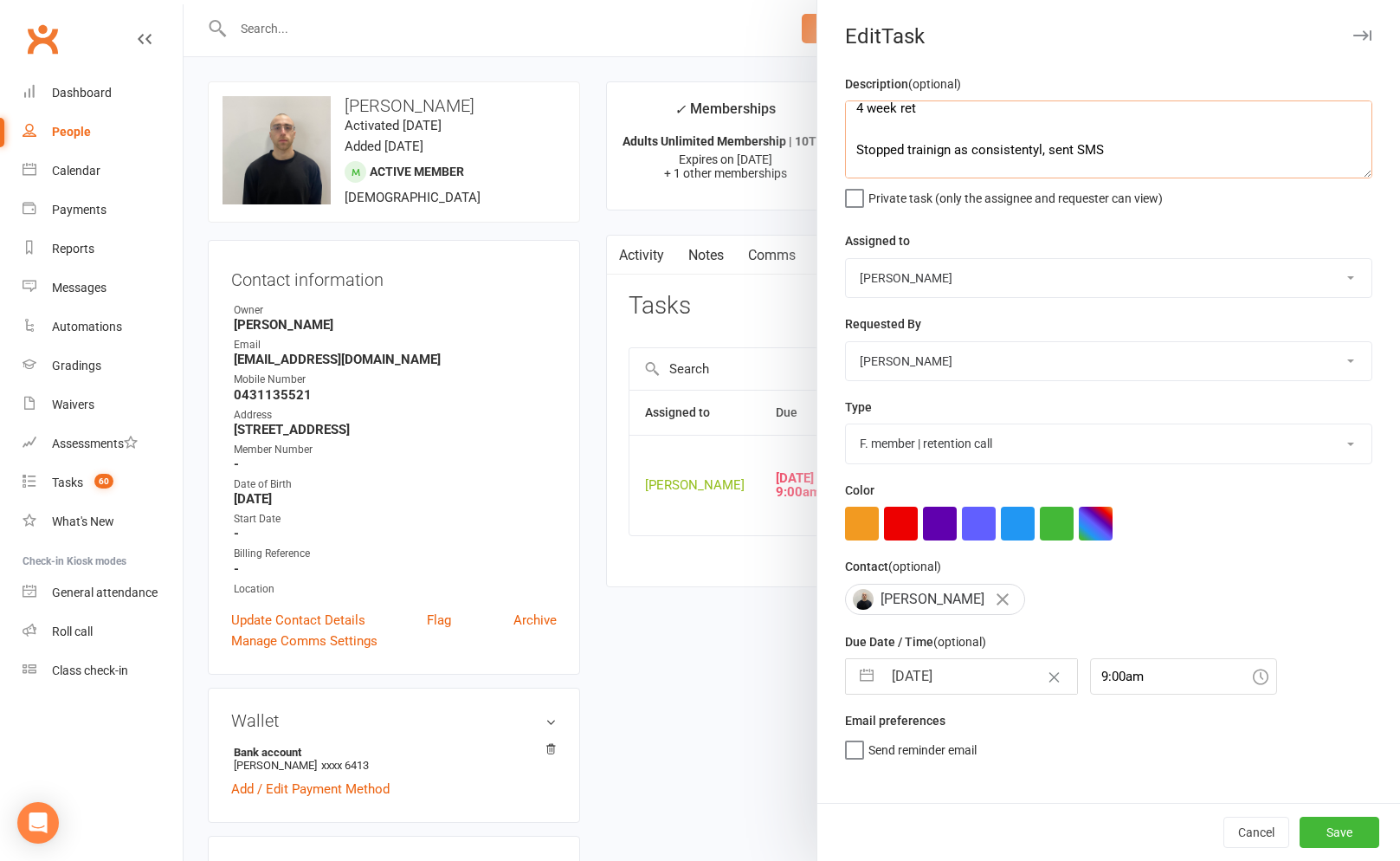
scroll to position [31, 0]
type textarea "4 week ret Stopped training as consistently, sent SMS 2 week ret 30/7 JM Loves …"
click at [869, 683] on button "button" at bounding box center [867, 676] width 31 height 35
select select "6"
select select "2025"
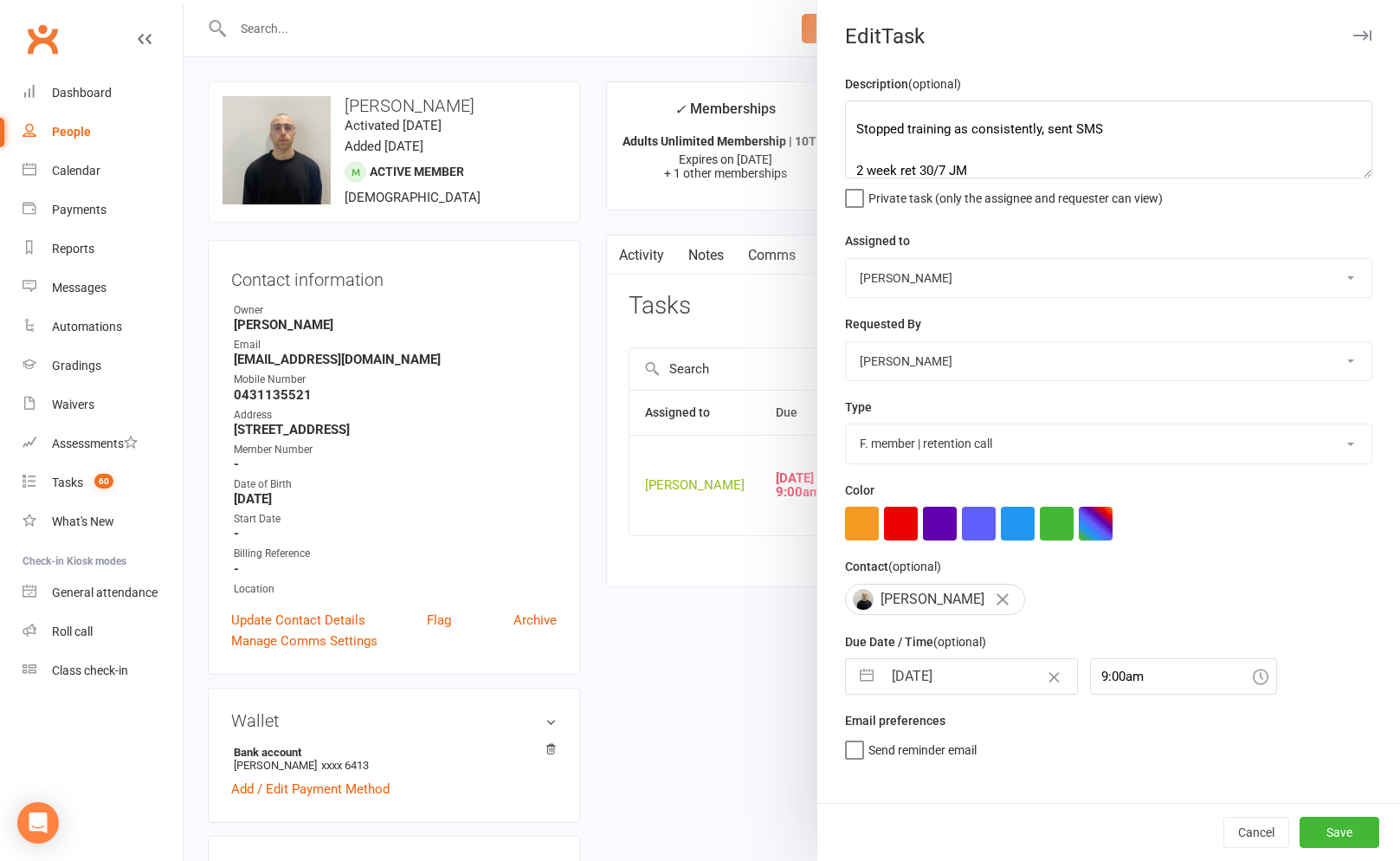
select select "7"
select select "2025"
select select "8"
select select "2025"
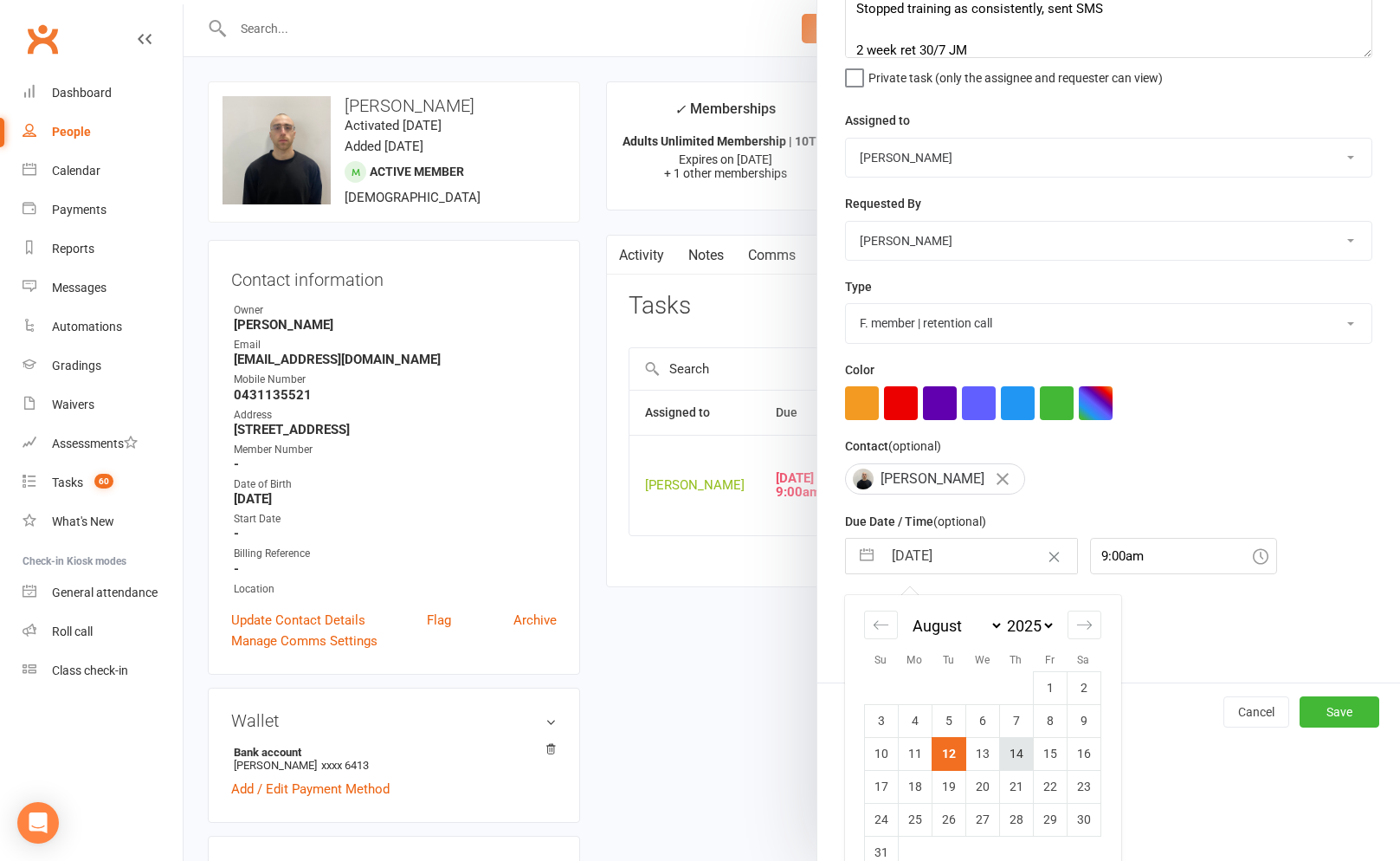
scroll to position [152, 0]
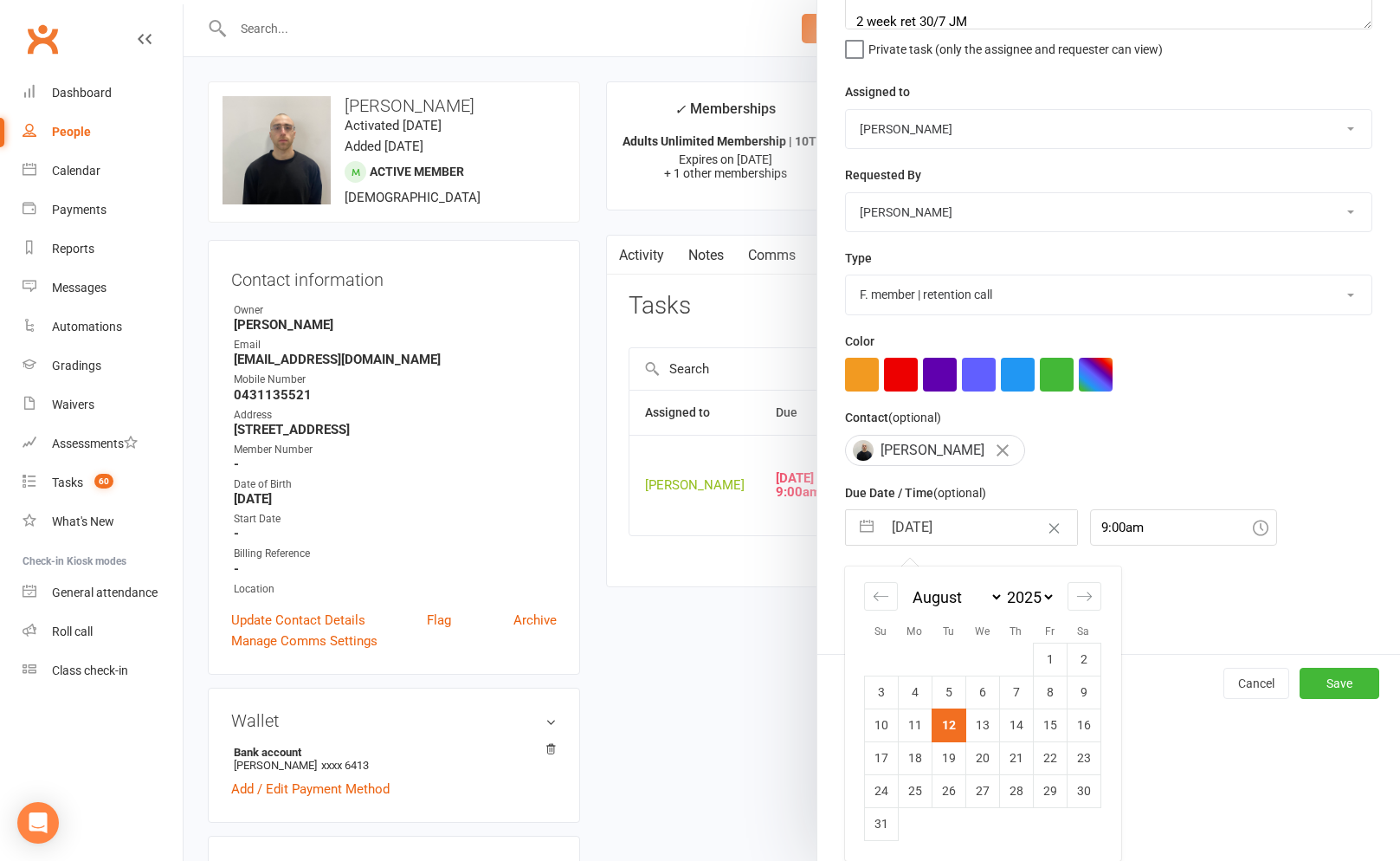
click at [956, 755] on td "19" at bounding box center [948, 757] width 34 height 33
type input "[DATE]"
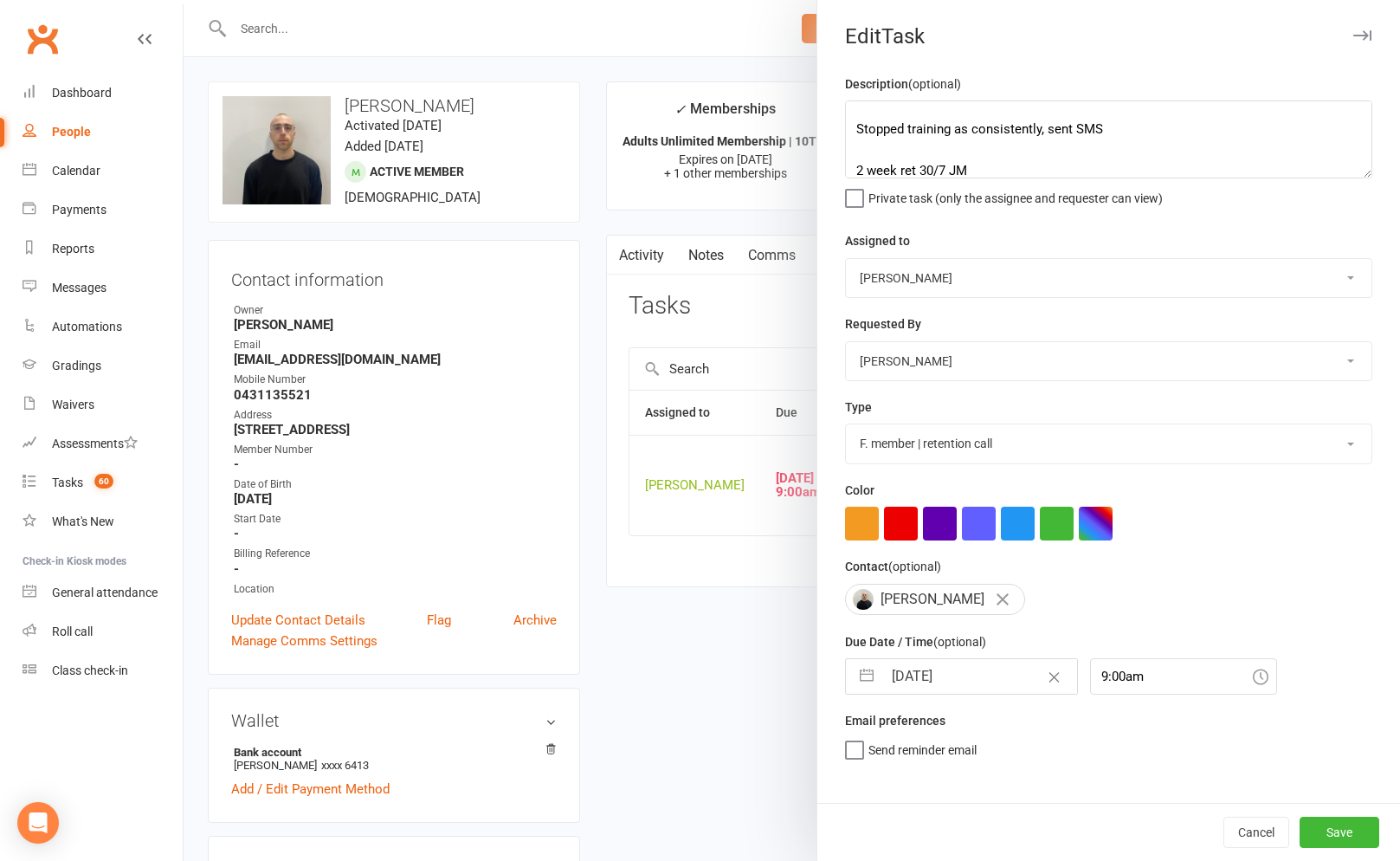
scroll to position [0, 0]
click at [1331, 824] on button "Save" at bounding box center [1338, 832] width 79 height 31
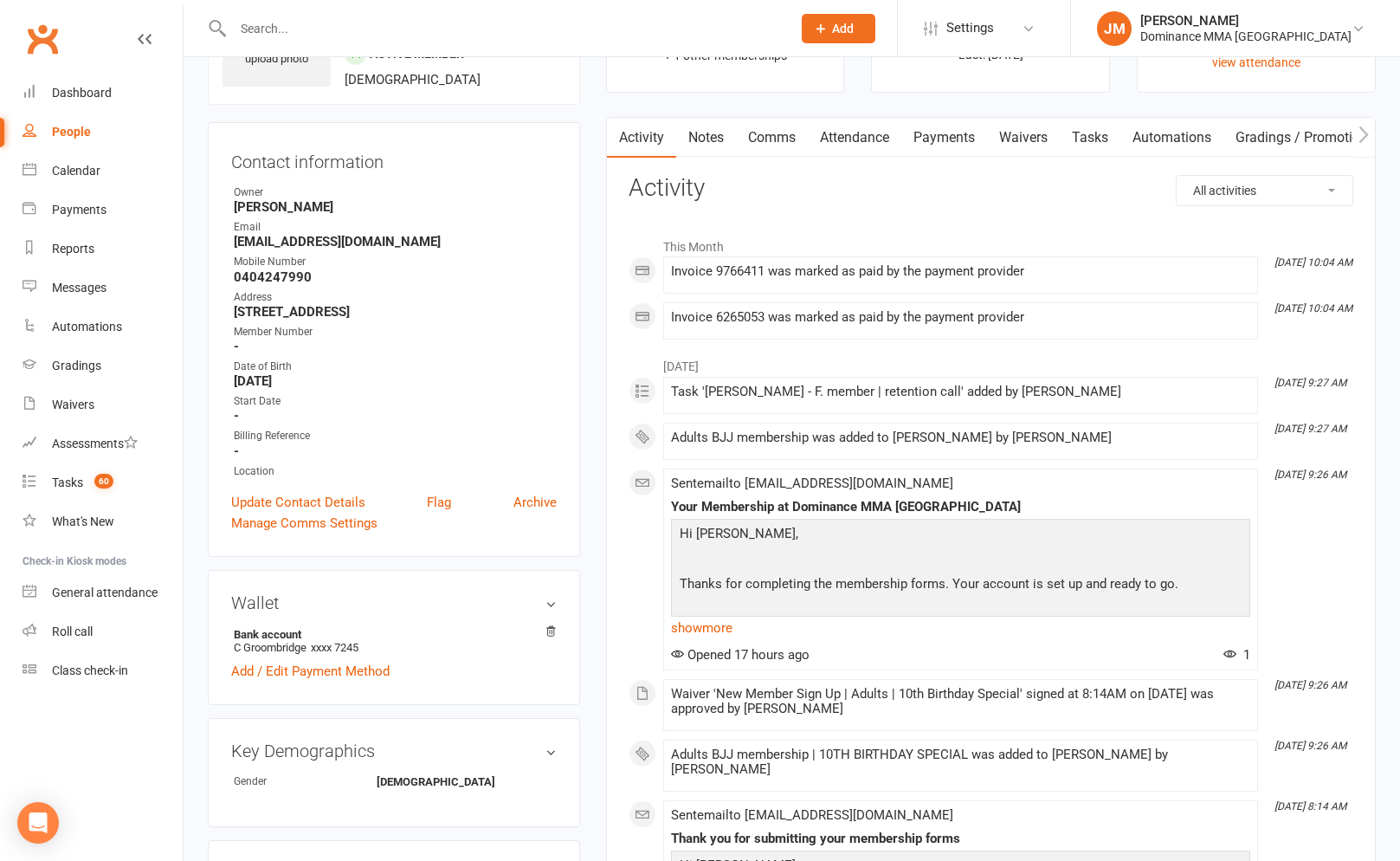
scroll to position [119, 0]
click at [1089, 148] on link "Tasks" at bounding box center [1090, 136] width 61 height 40
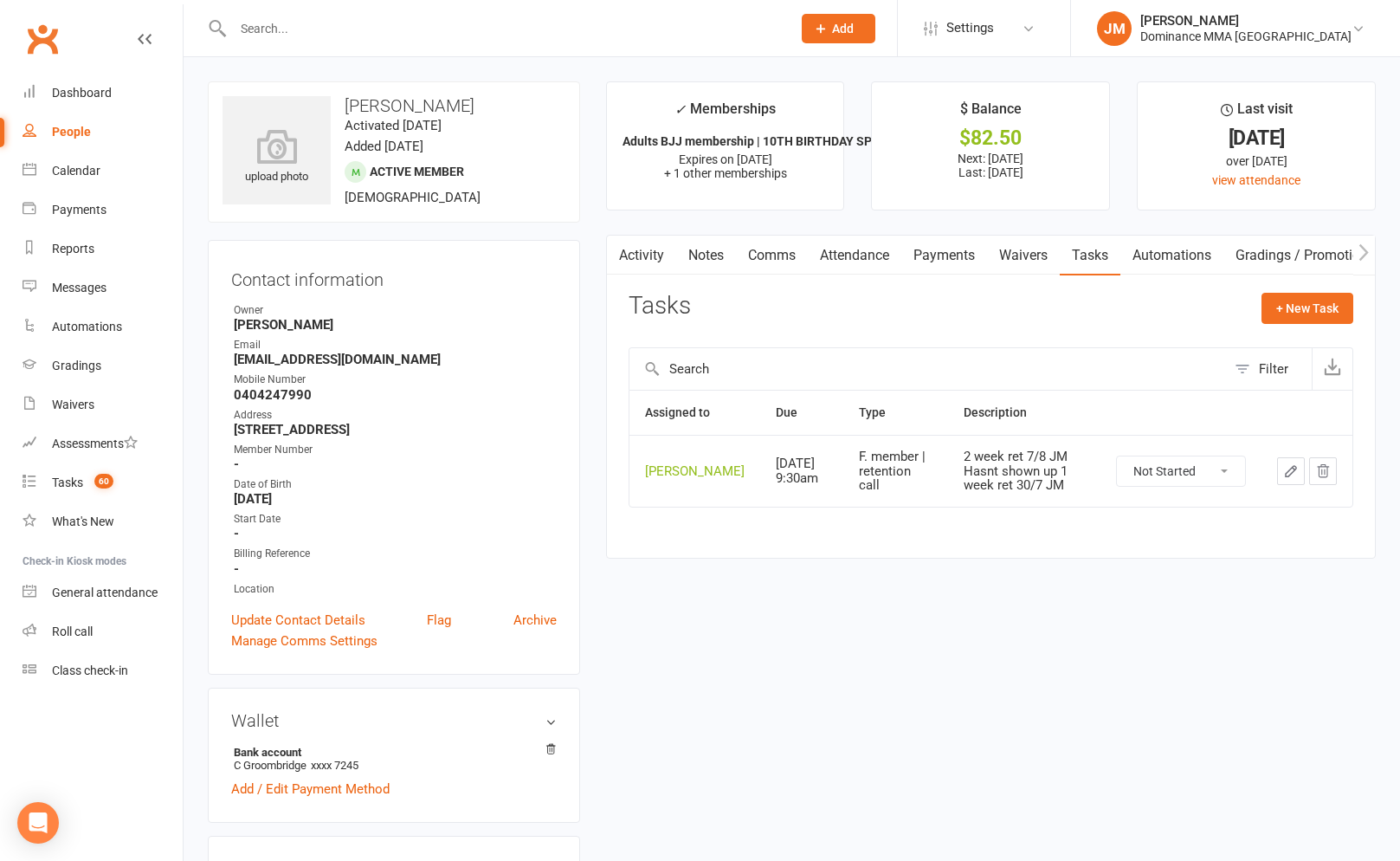
click at [843, 250] on link "Attendance" at bounding box center [854, 255] width 93 height 40
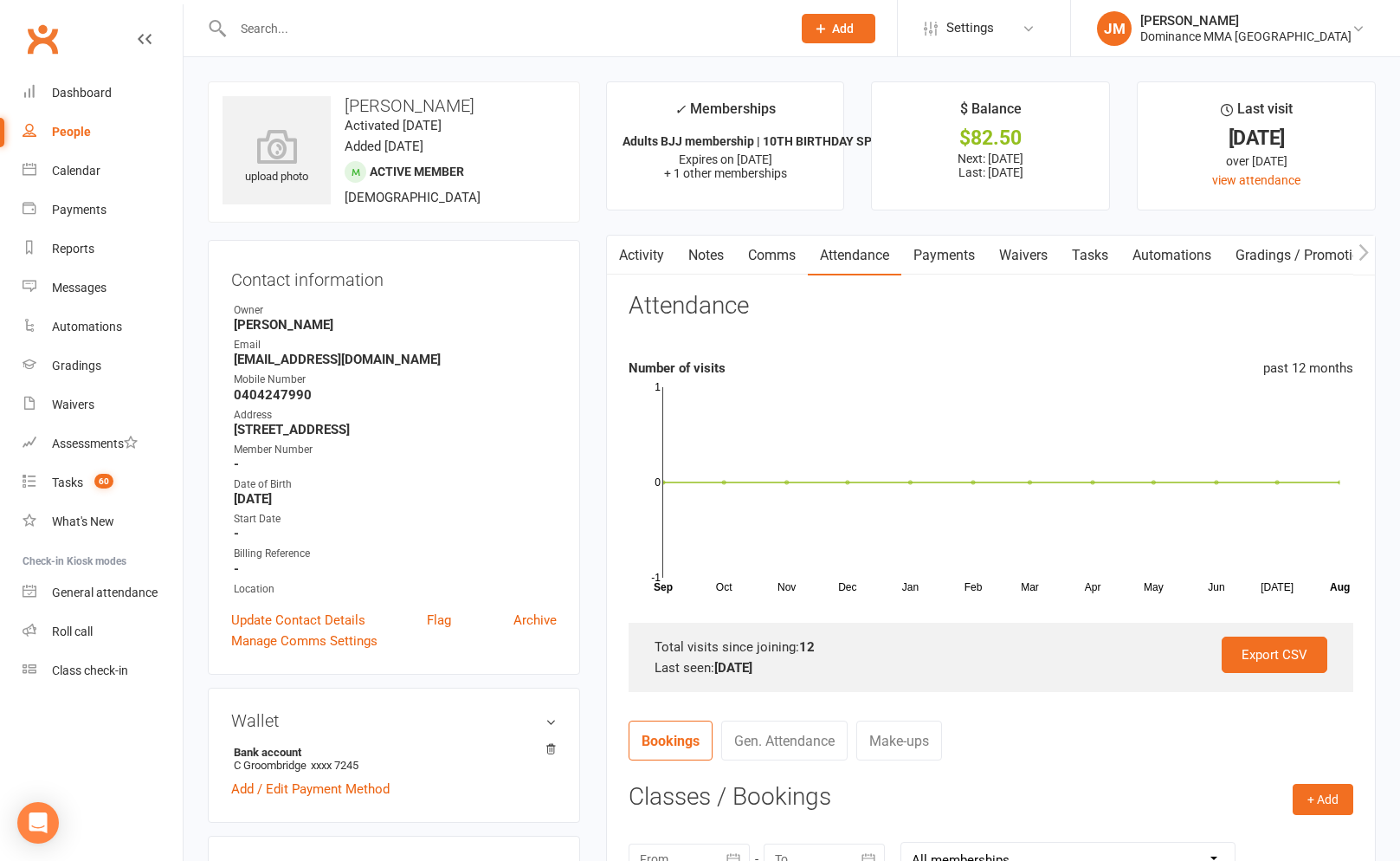
click at [1083, 259] on link "Tasks" at bounding box center [1090, 255] width 61 height 40
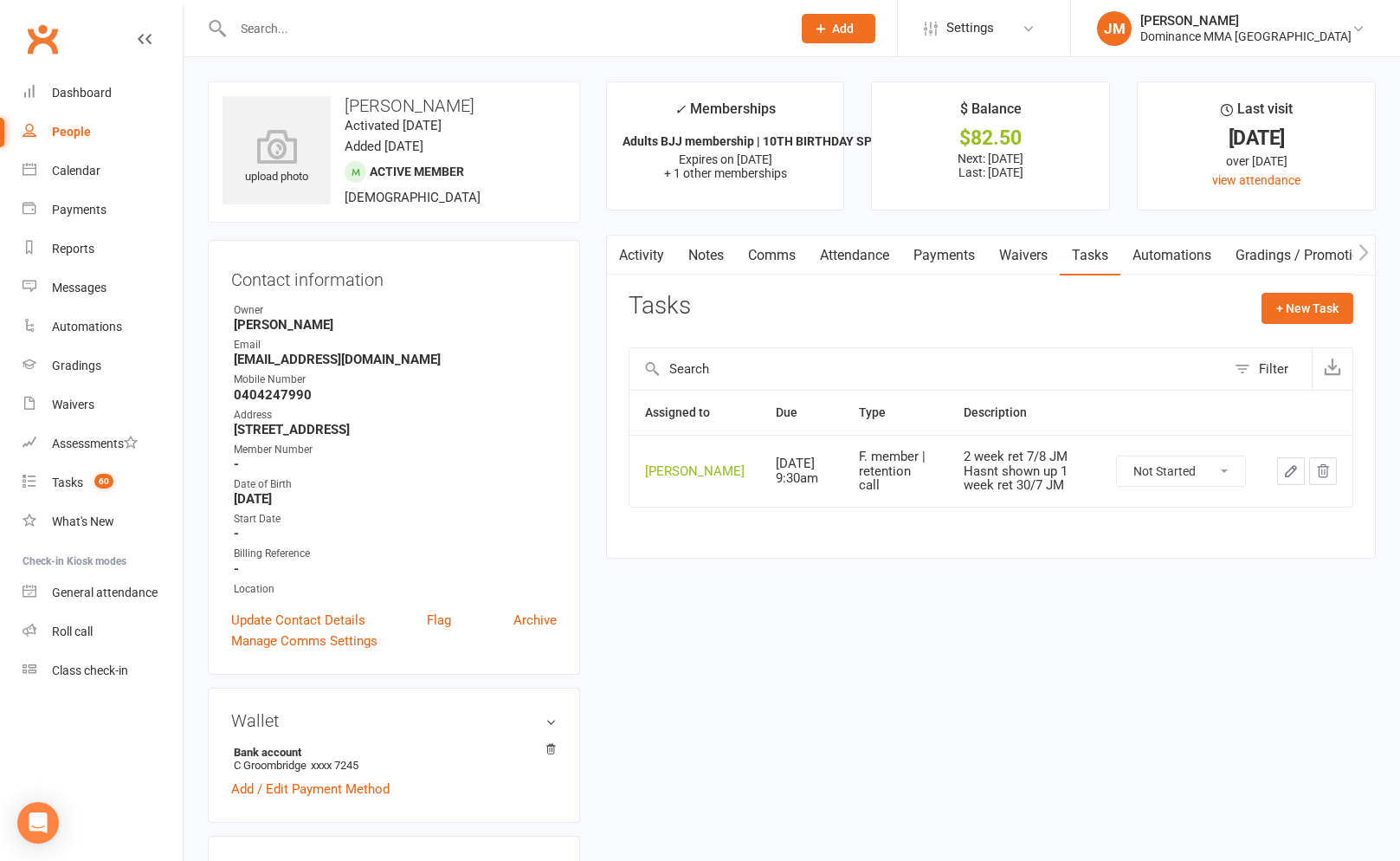
click at [1287, 478] on icon "button" at bounding box center [1290, 471] width 16 height 16
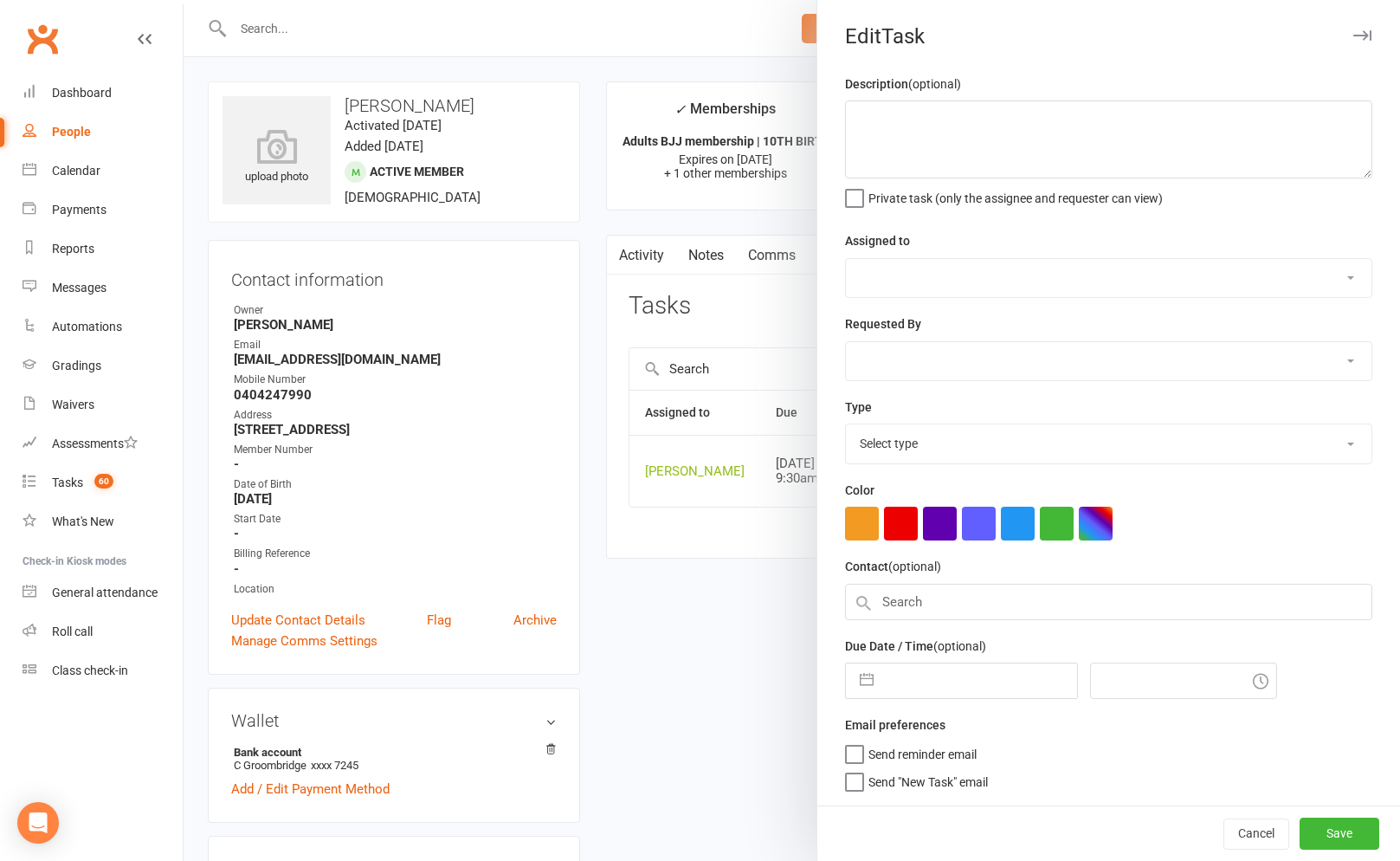
type textarea "2 week ret 7/8 JM Hasnt shown up 1 week ret 30/7 JM"
select select "45422"
type input "[DATE]"
type input "9:30am"
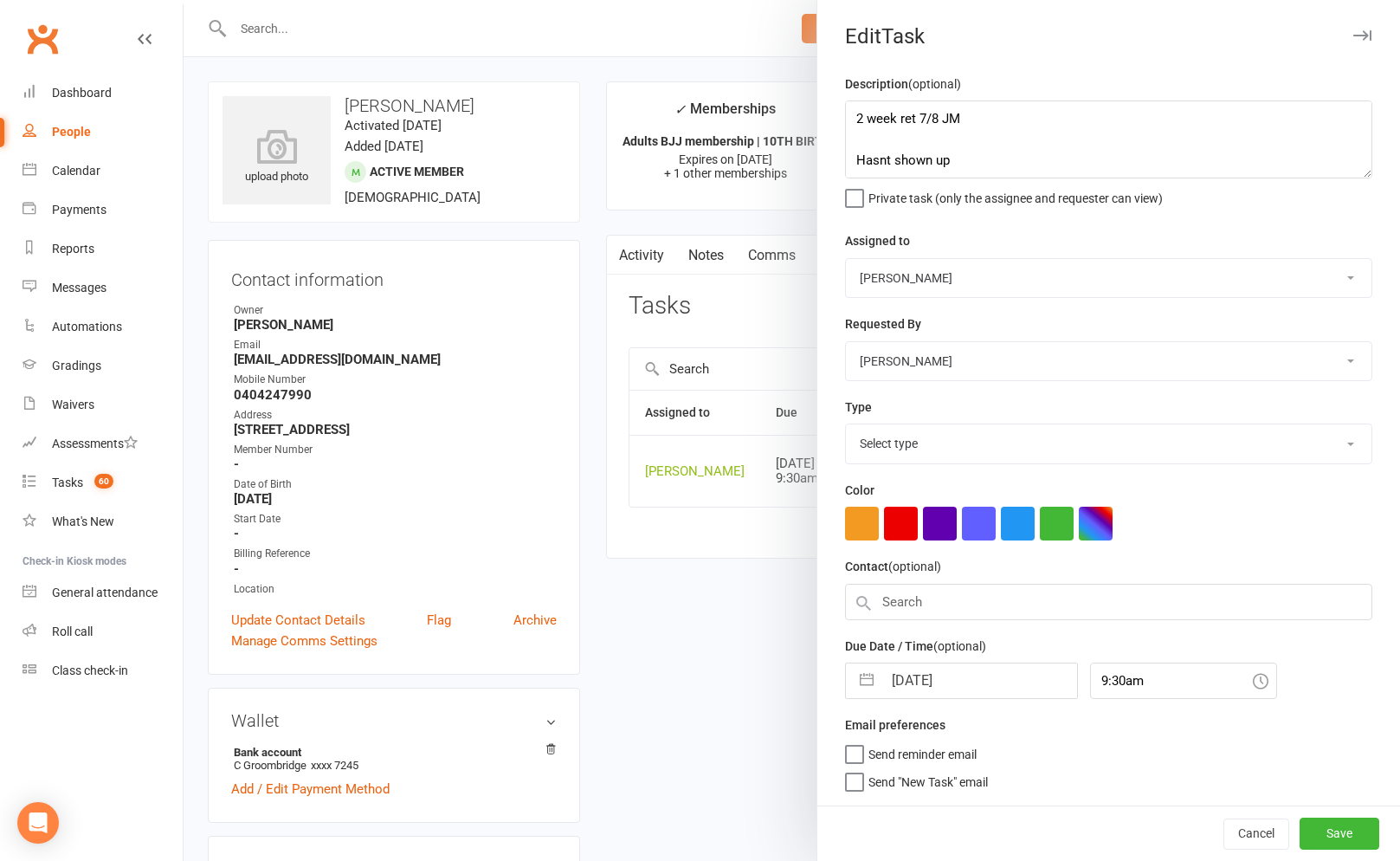
select select "3865"
select select "6"
select select "2025"
select select "7"
select select "2025"
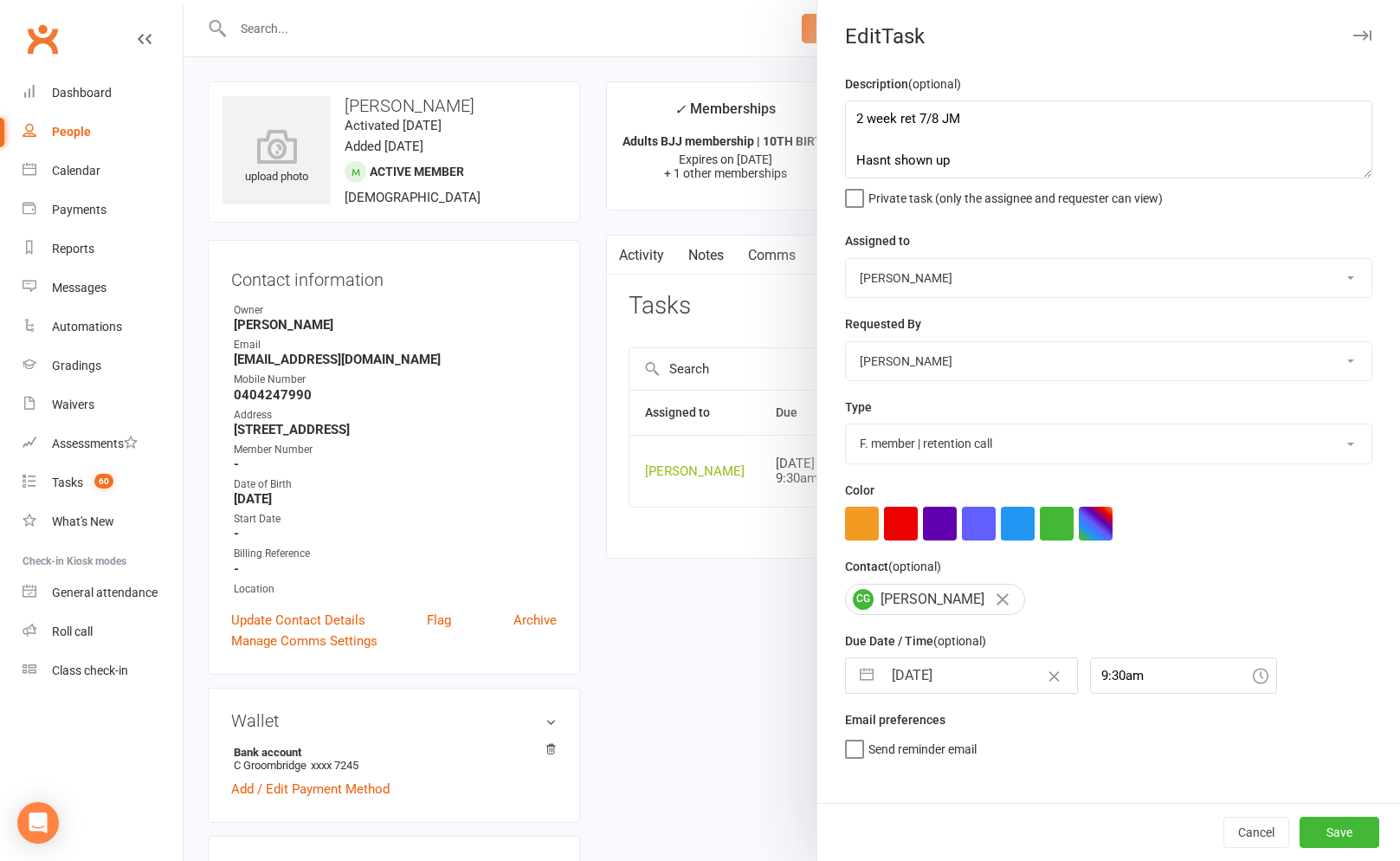
select select "8"
select select "2025"
click at [886, 681] on input "[DATE]" at bounding box center [979, 675] width 195 height 35
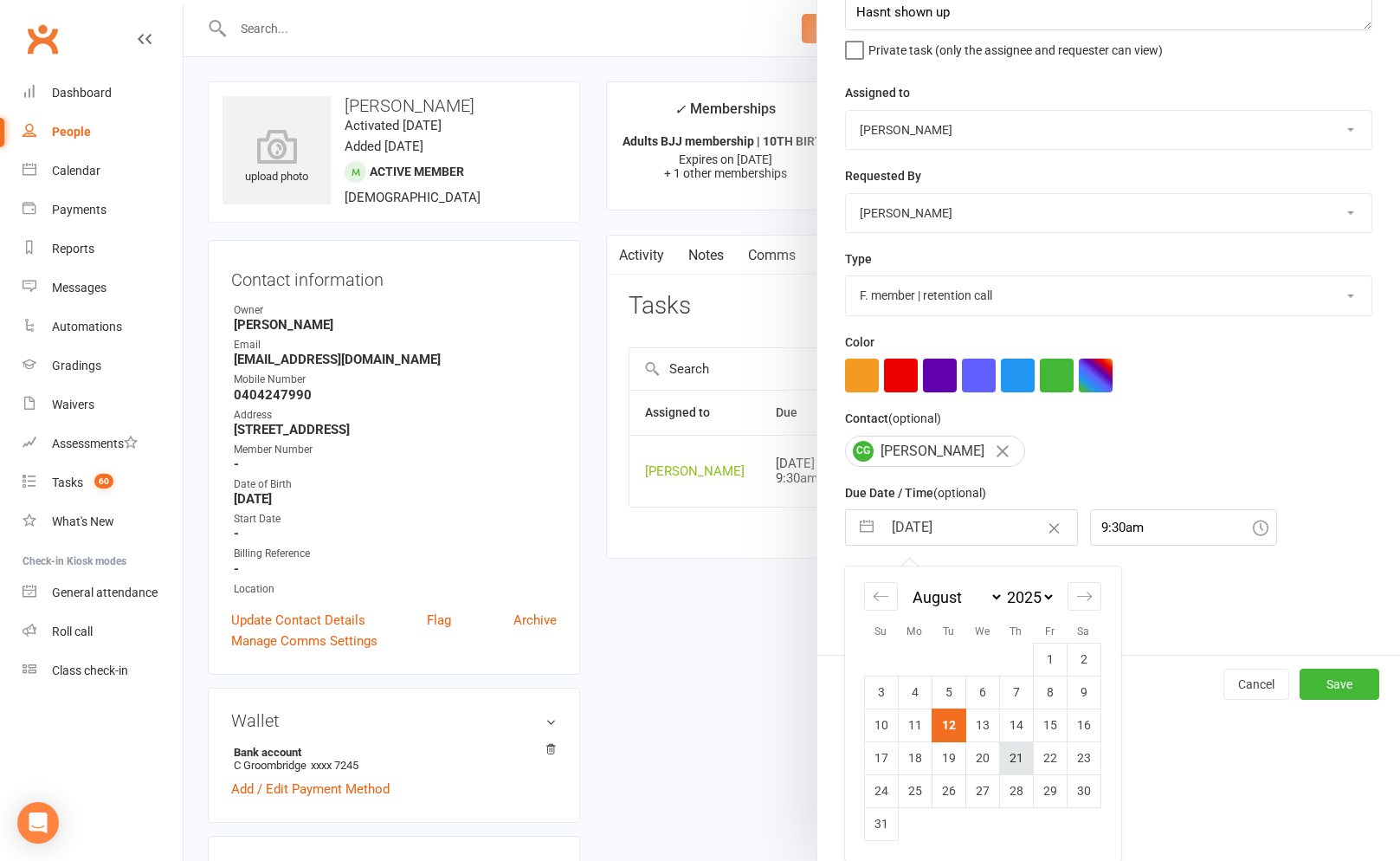
click at [1004, 749] on td "21" at bounding box center [1016, 757] width 34 height 33
type input "21 Aug 2025"
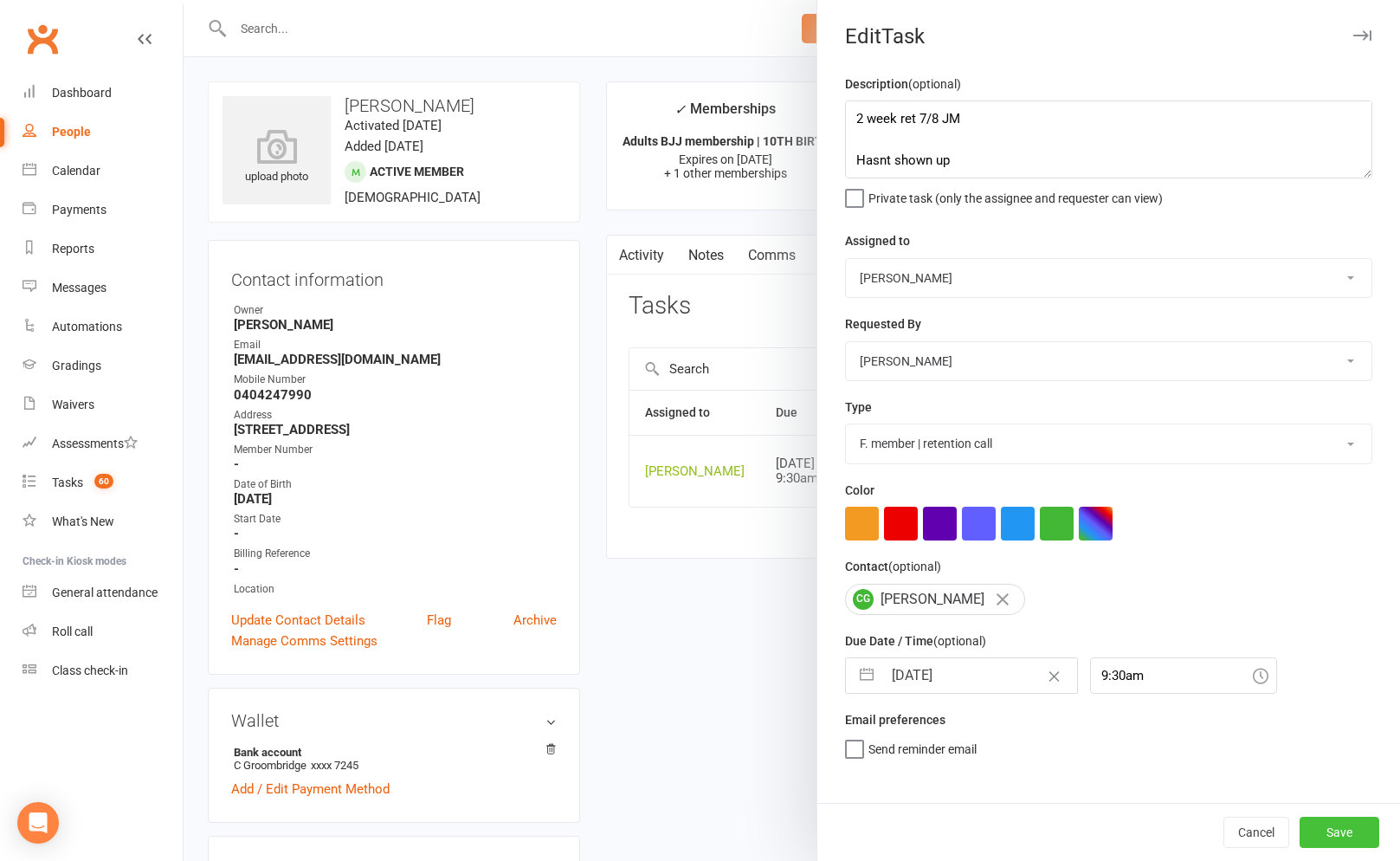
click at [1309, 824] on button "Save" at bounding box center [1338, 832] width 79 height 31
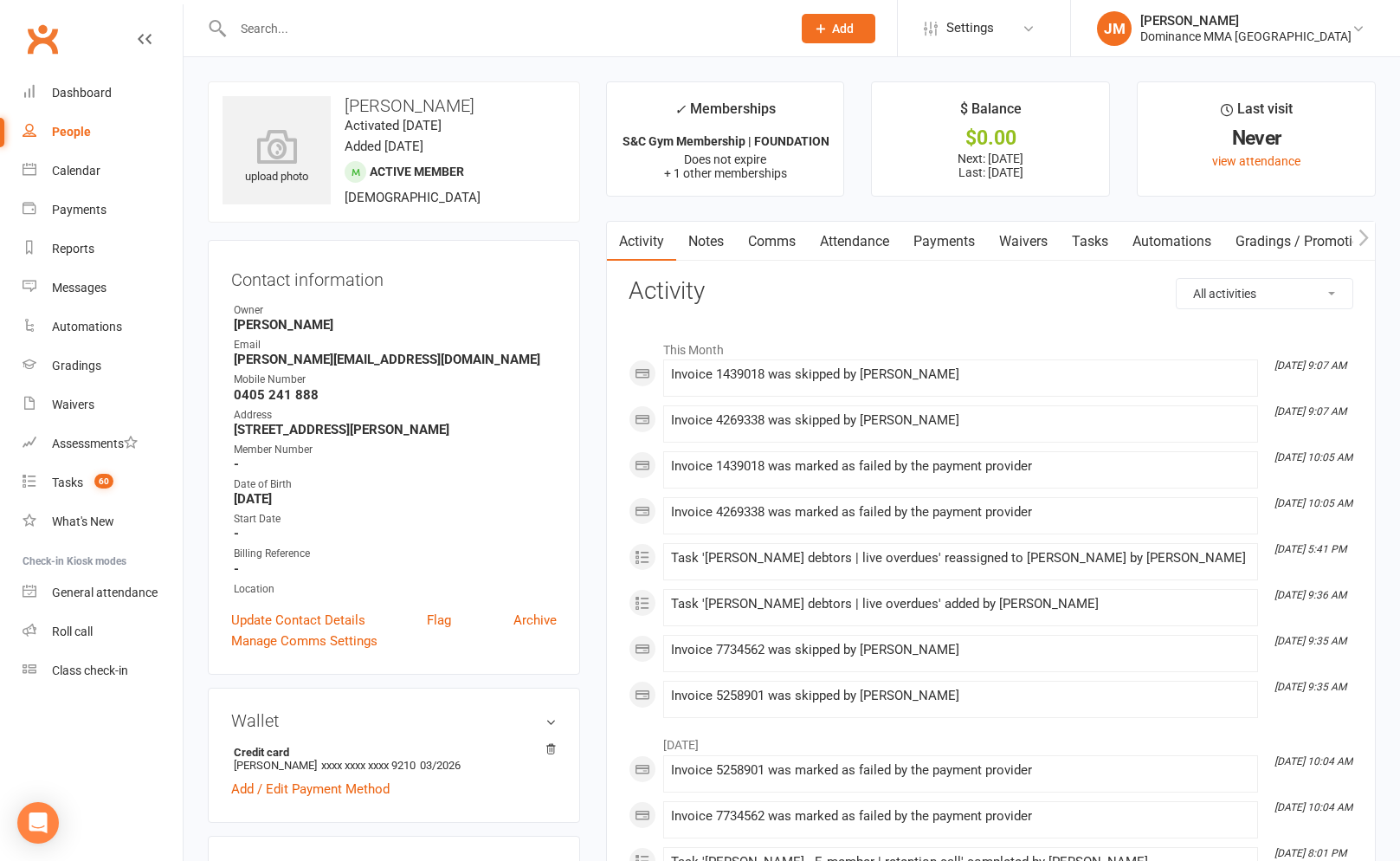
click at [741, 250] on link "Comms" at bounding box center [772, 241] width 71 height 40
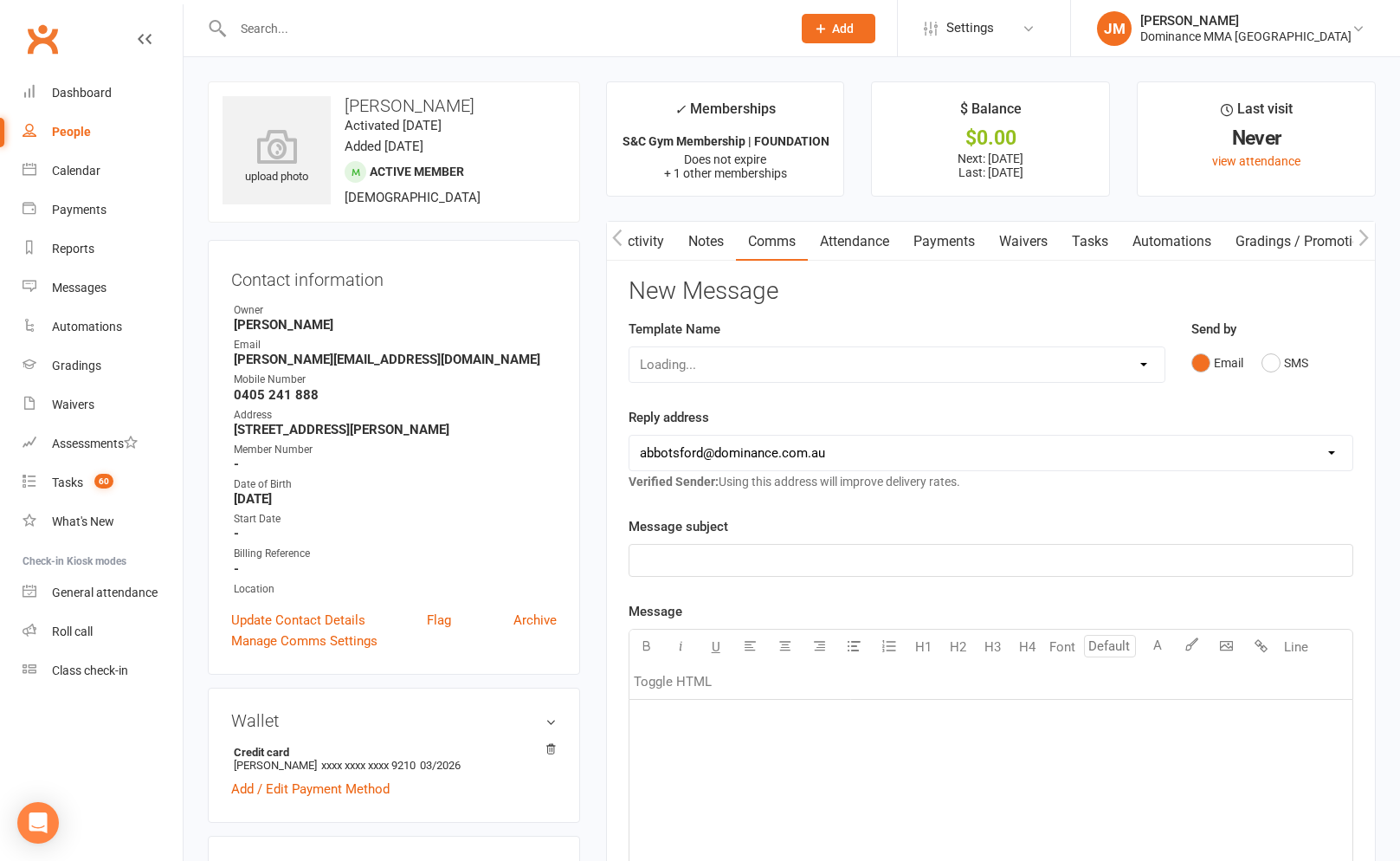
click at [730, 251] on link "Notes" at bounding box center [706, 241] width 60 height 40
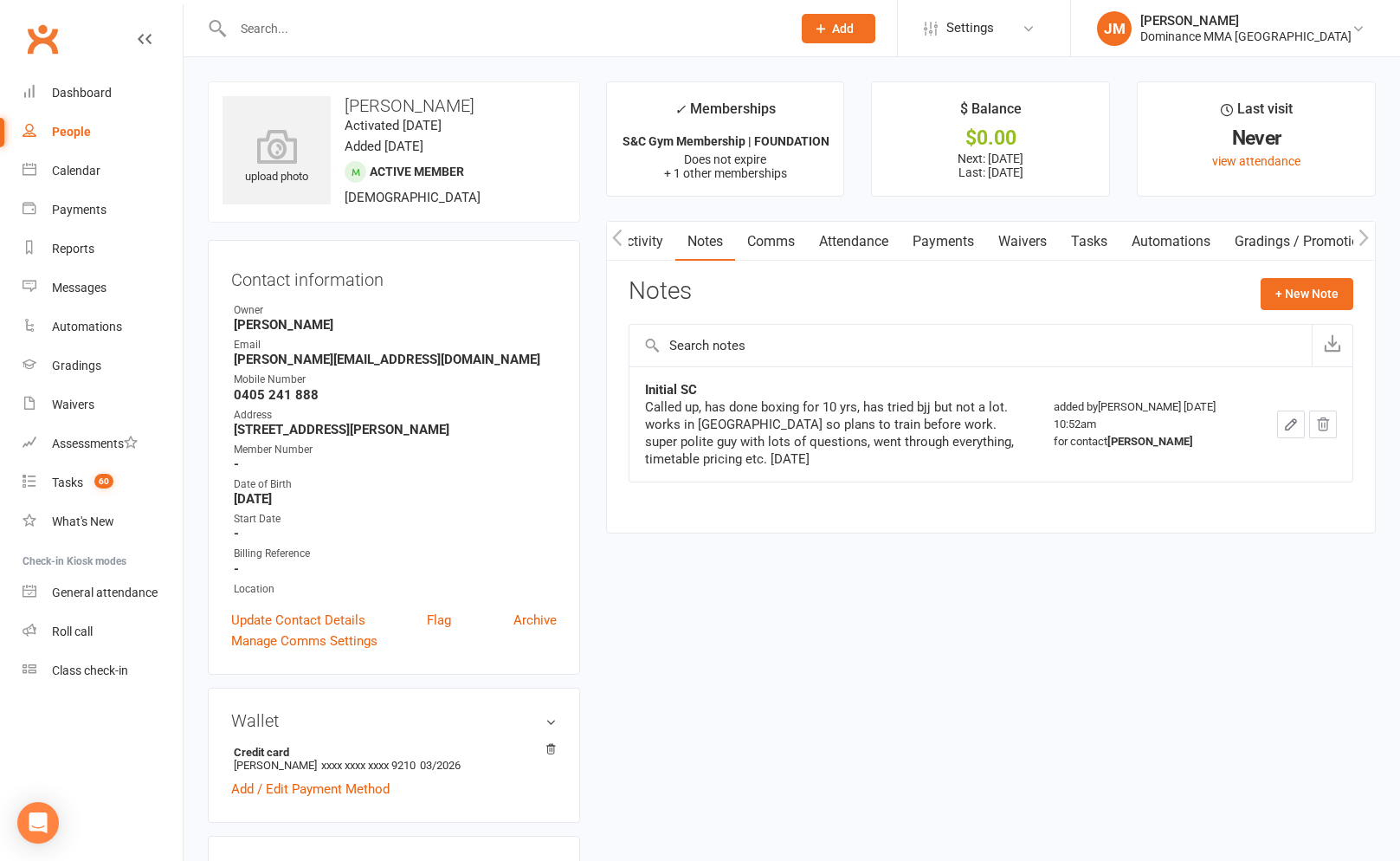
click at [833, 239] on link "Attendance" at bounding box center [853, 241] width 93 height 40
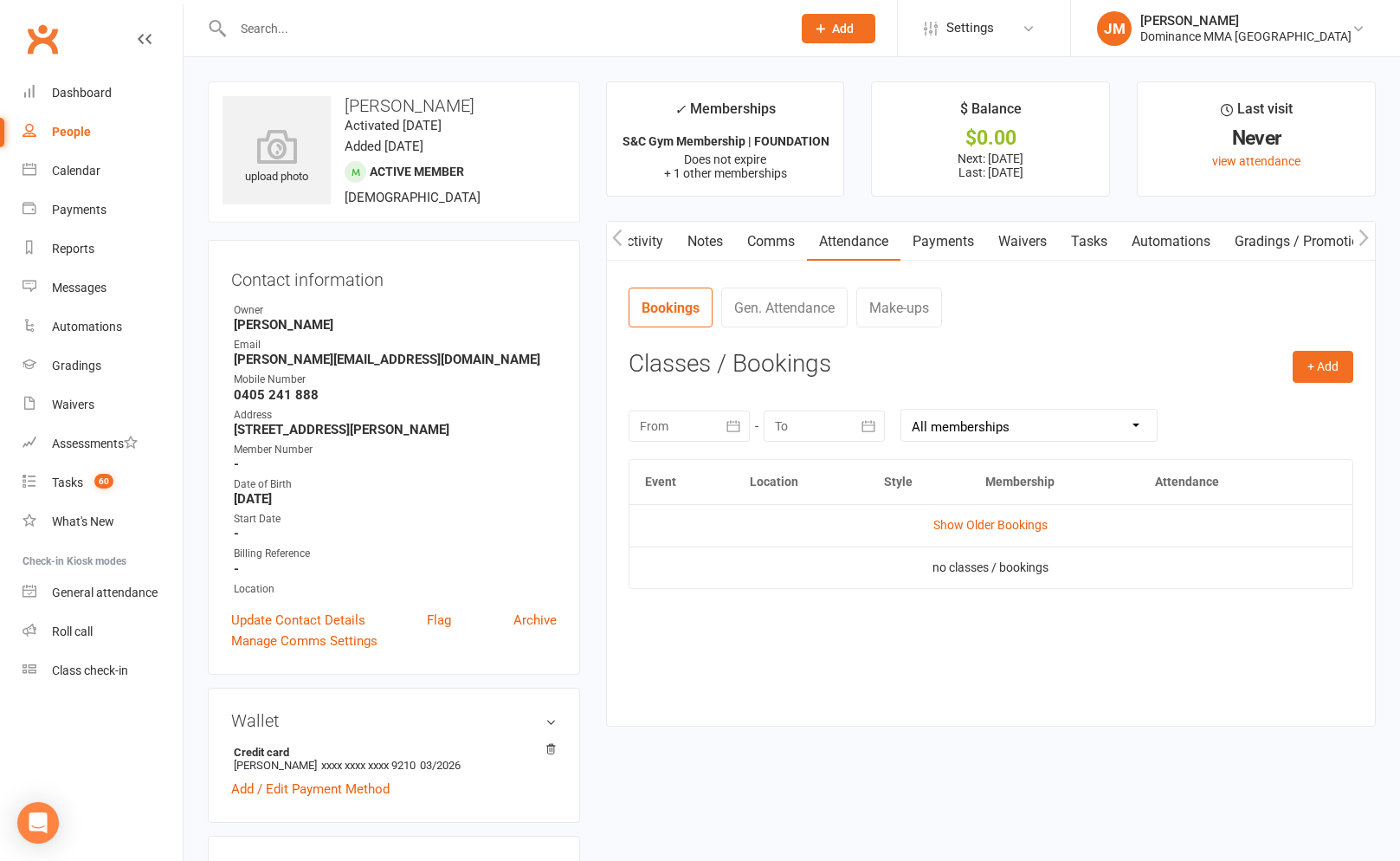
click at [966, 252] on link "Payments" at bounding box center [943, 241] width 85 height 40
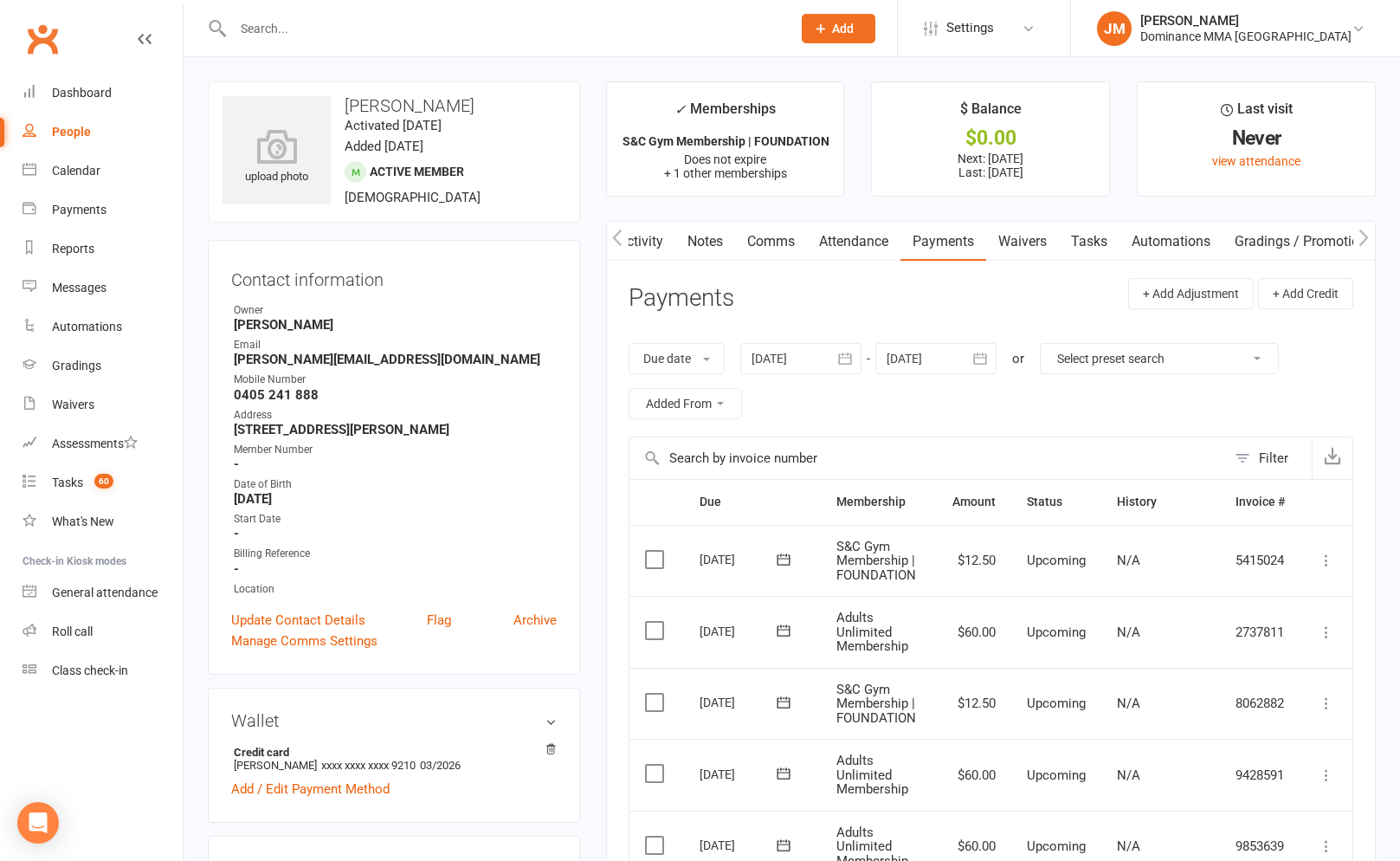
click at [1028, 241] on link "Waivers" at bounding box center [1022, 241] width 72 height 40
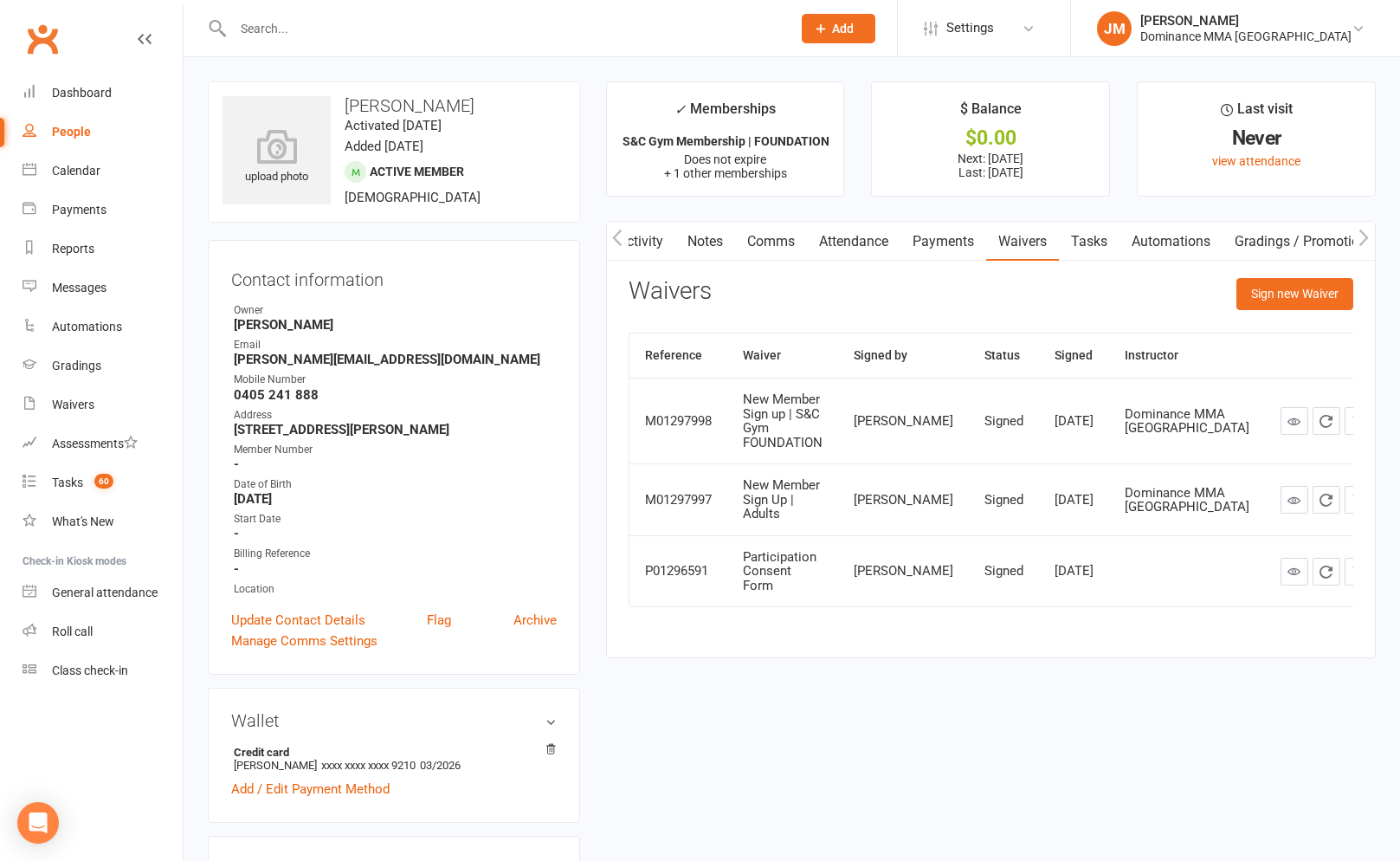
click at [924, 233] on link "Payments" at bounding box center [943, 241] width 85 height 40
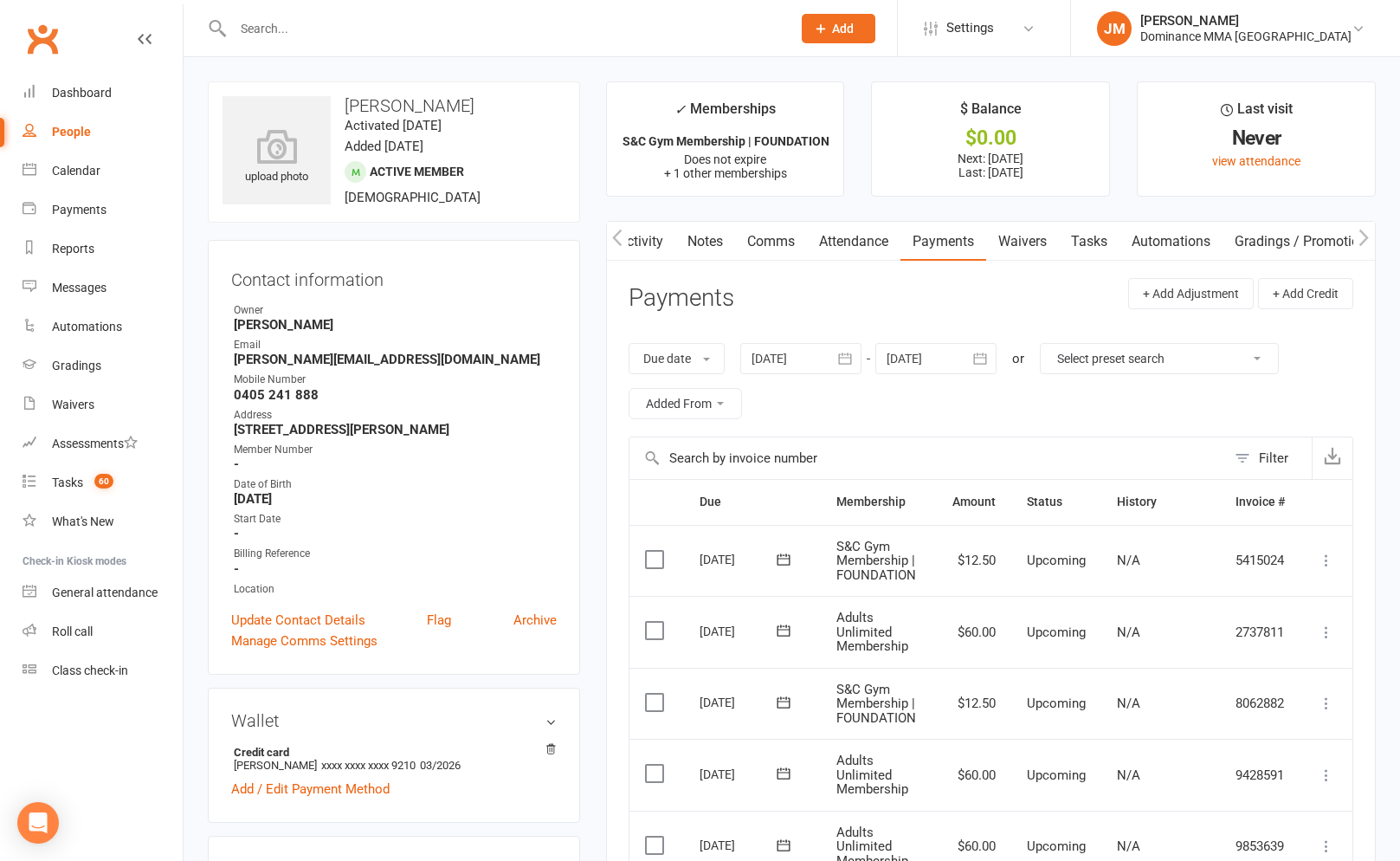
click at [1091, 247] on link "Tasks" at bounding box center [1089, 241] width 61 height 40
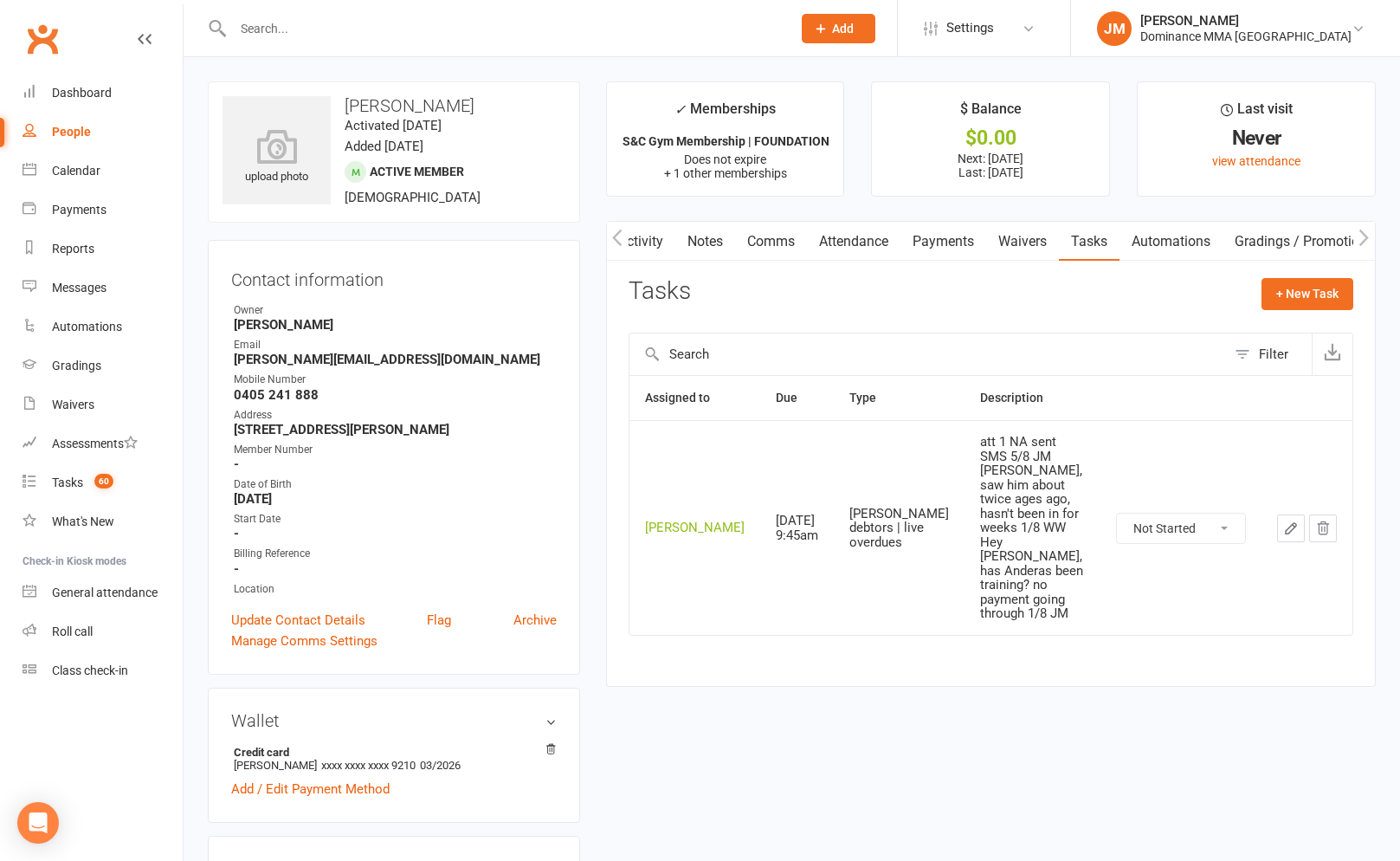
click at [1277, 514] on button "button" at bounding box center [1290, 528] width 28 height 28
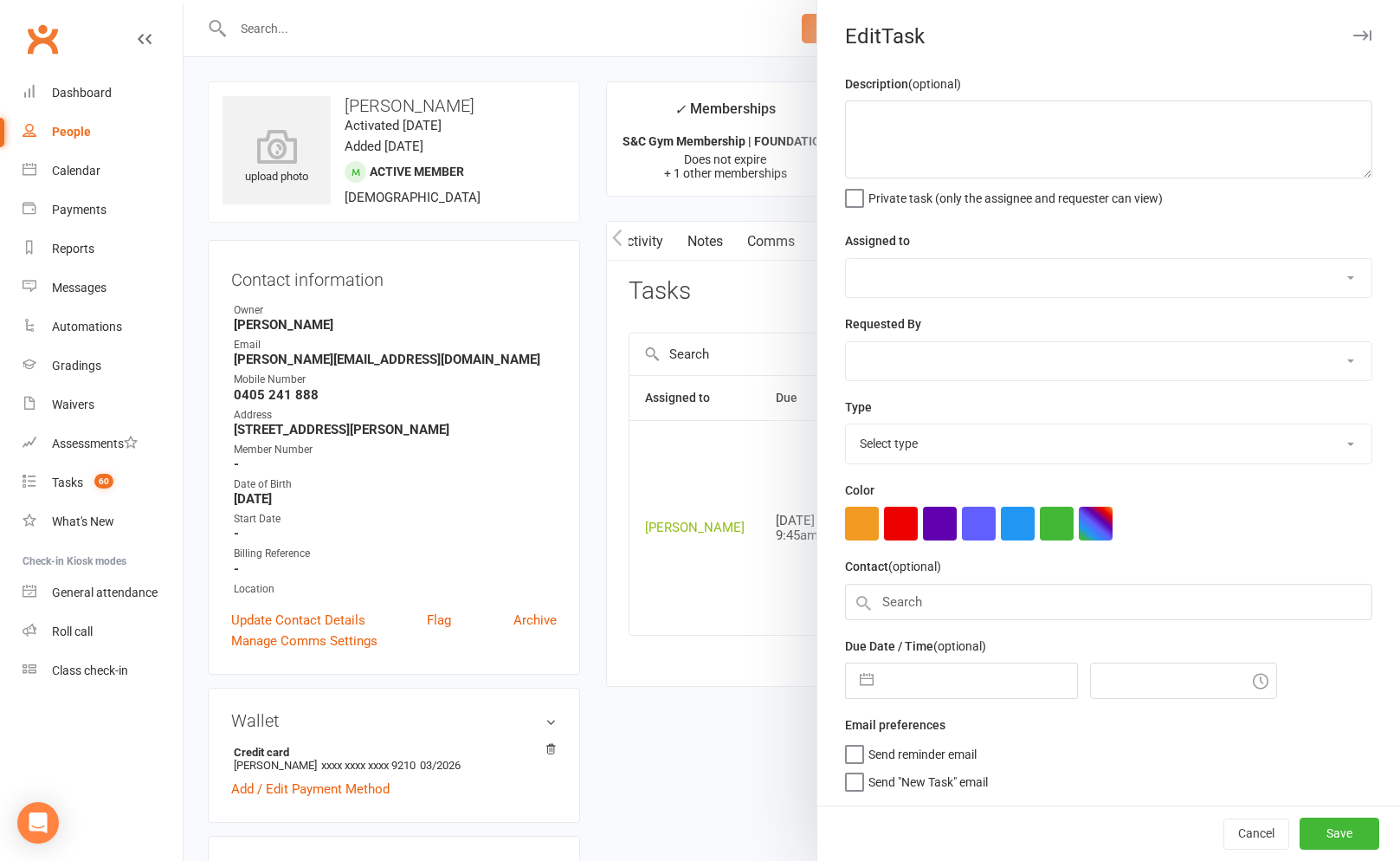
type textarea "att 1 NA sent SMS 5/8 JM nah, saw him about twice ages ago, hasn't been in for …"
select select "45422"
type input "12 Aug 2025"
type input "9:45am"
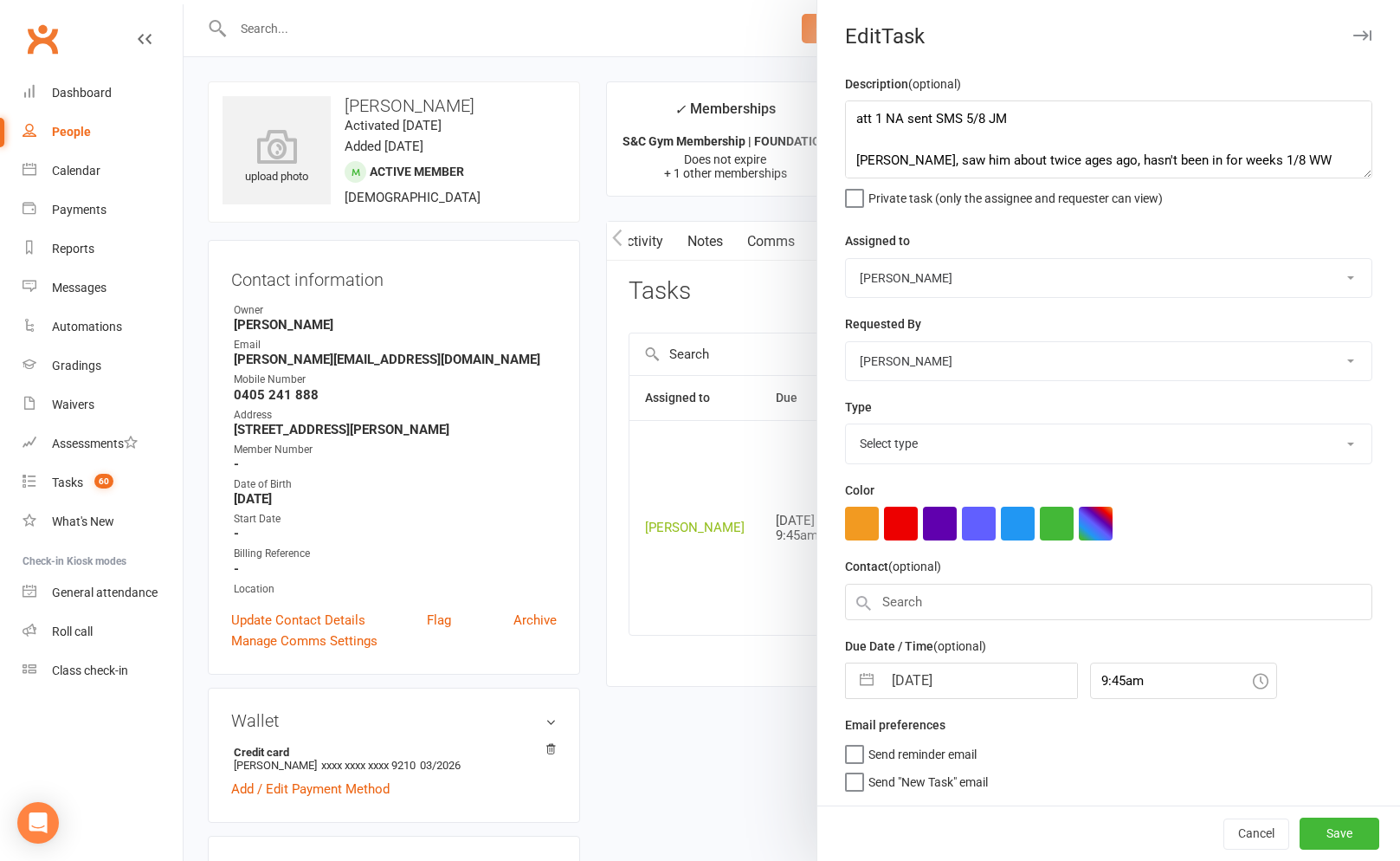
select select "3869"
click at [870, 683] on button "button" at bounding box center [867, 675] width 31 height 35
select select "6"
select select "2025"
select select "7"
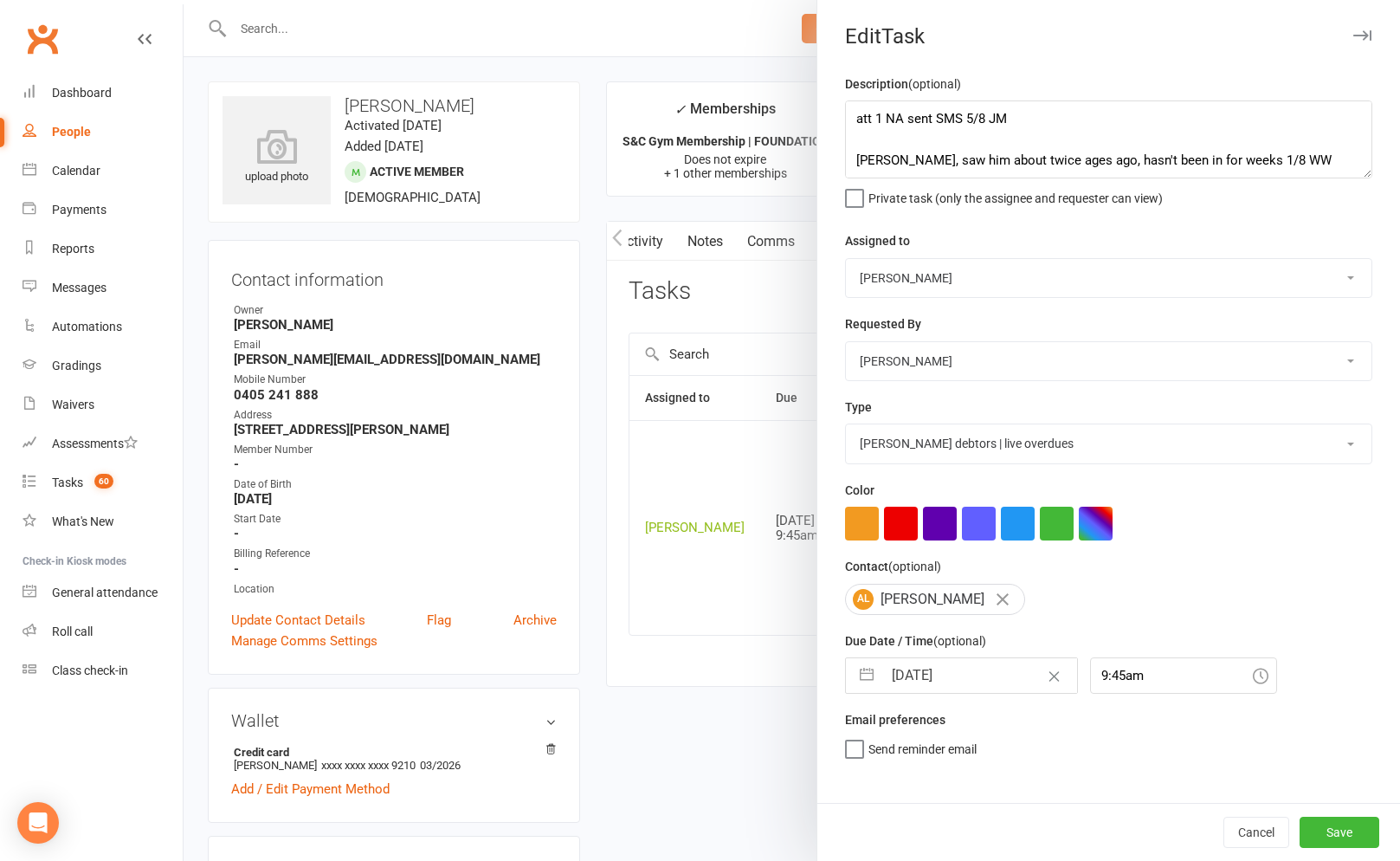
select select "2025"
select select "8"
select select "2025"
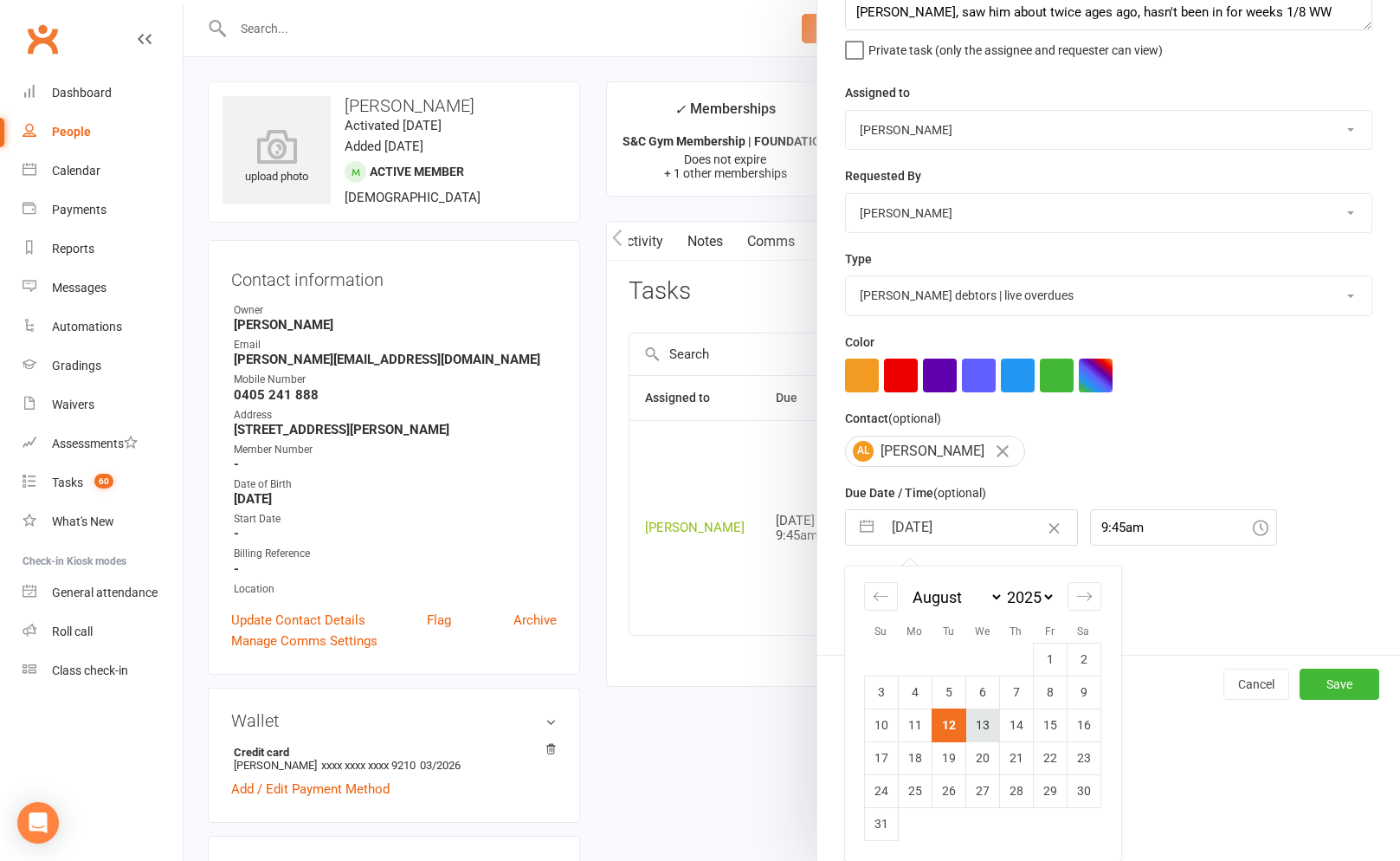
click at [971, 736] on td "13" at bounding box center [982, 725] width 34 height 33
type input "13 Aug 2025"
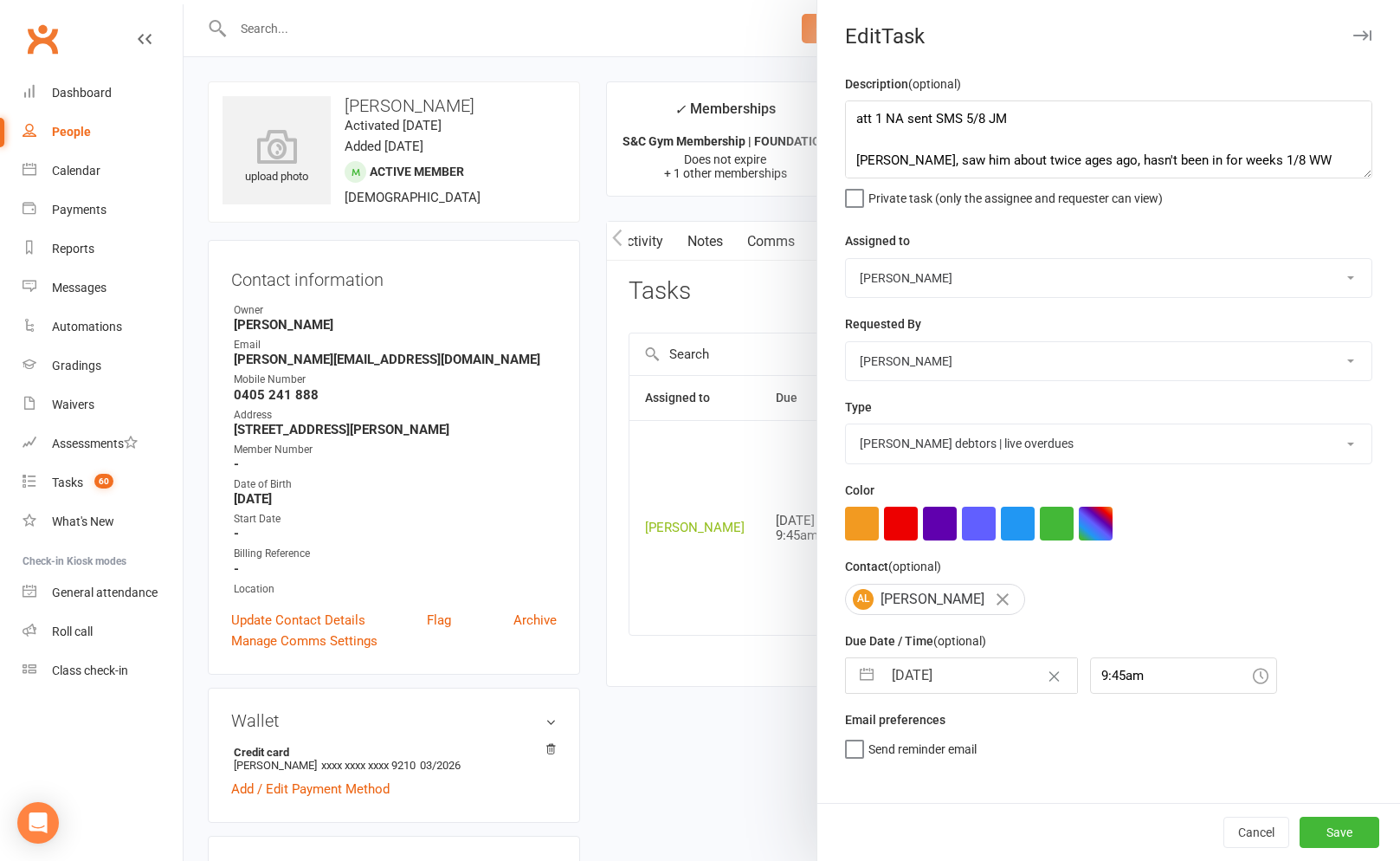
scroll to position [0, 0]
click at [1338, 824] on button "Save" at bounding box center [1338, 832] width 79 height 31
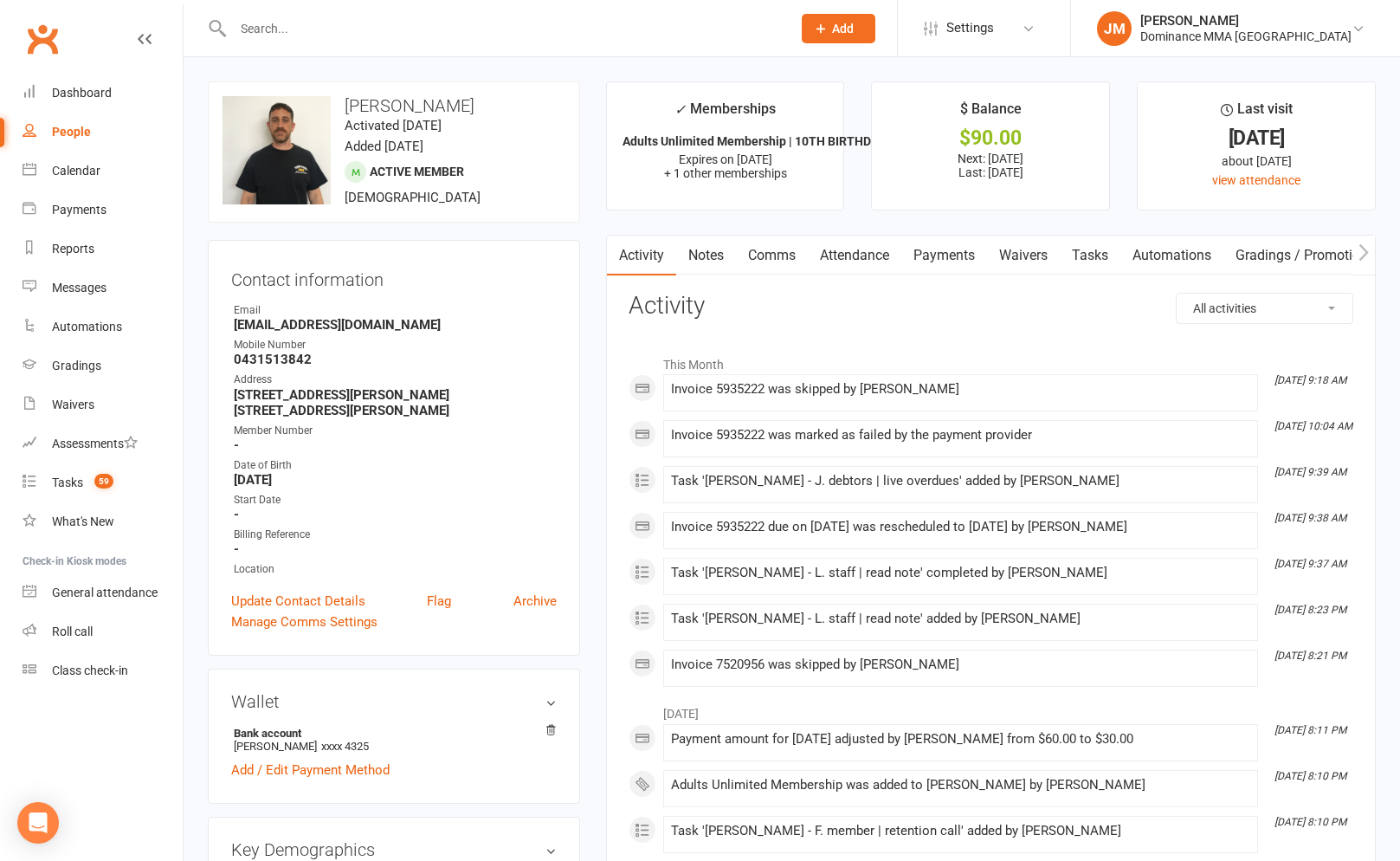
click at [920, 253] on link "Payments" at bounding box center [943, 255] width 85 height 40
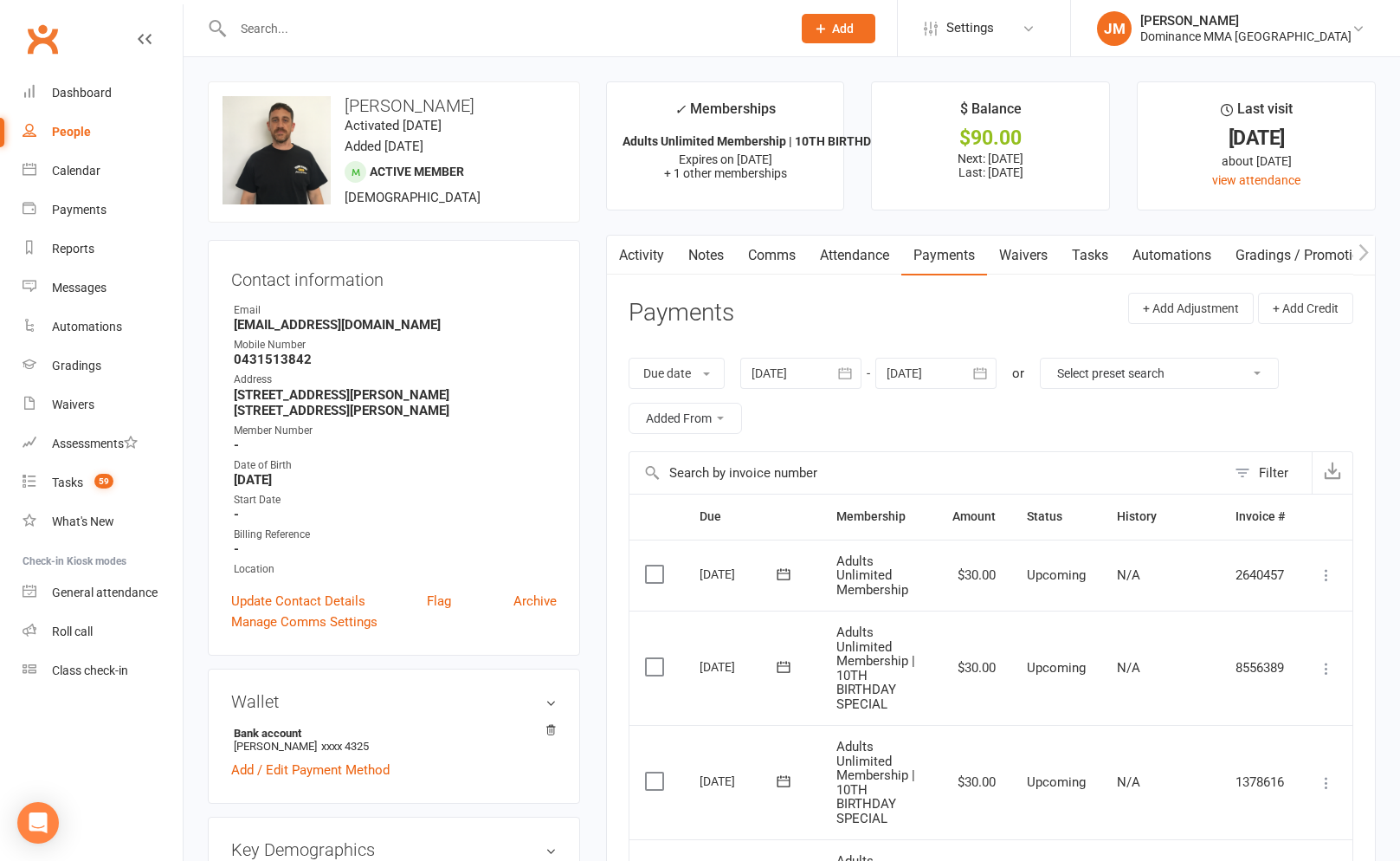
click at [616, 21] on input "text" at bounding box center [503, 29] width 551 height 24
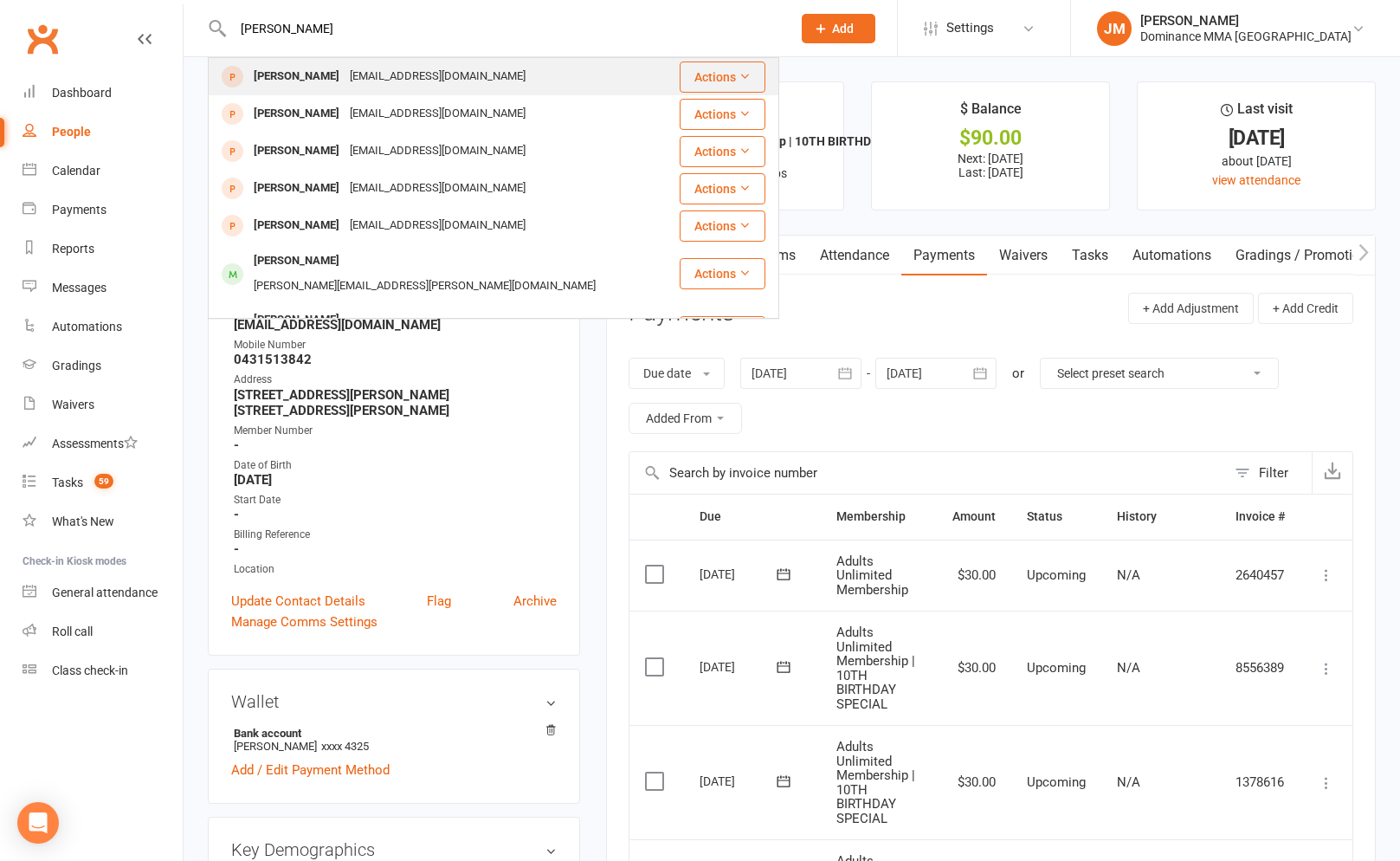
type input "[PERSON_NAME]"
click at [447, 78] on div "[EMAIL_ADDRESS][DOMAIN_NAME]" at bounding box center [437, 77] width 186 height 25
